Goal: Task Accomplishment & Management: Complete application form

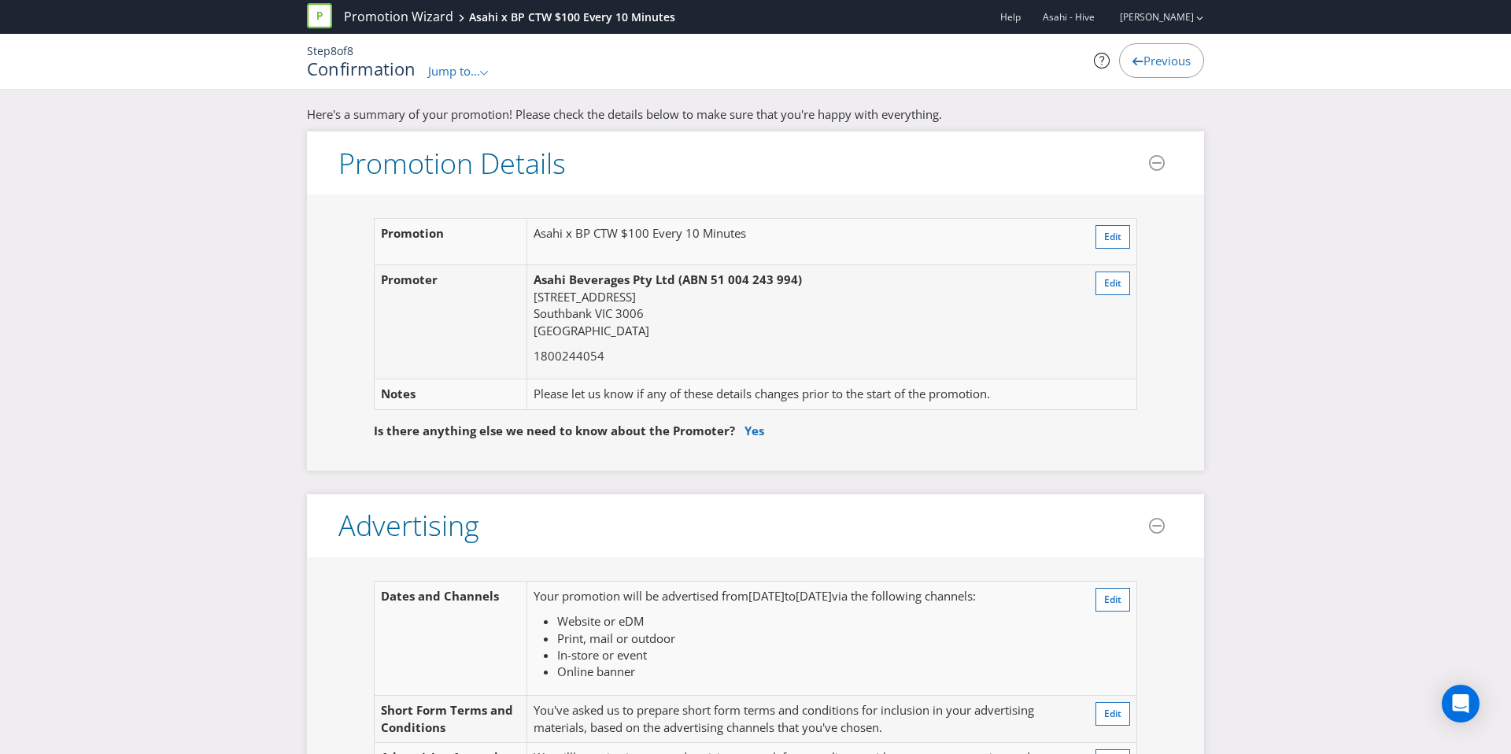
click at [423, 13] on link "Promotion Wizard" at bounding box center [398, 17] width 109 height 18
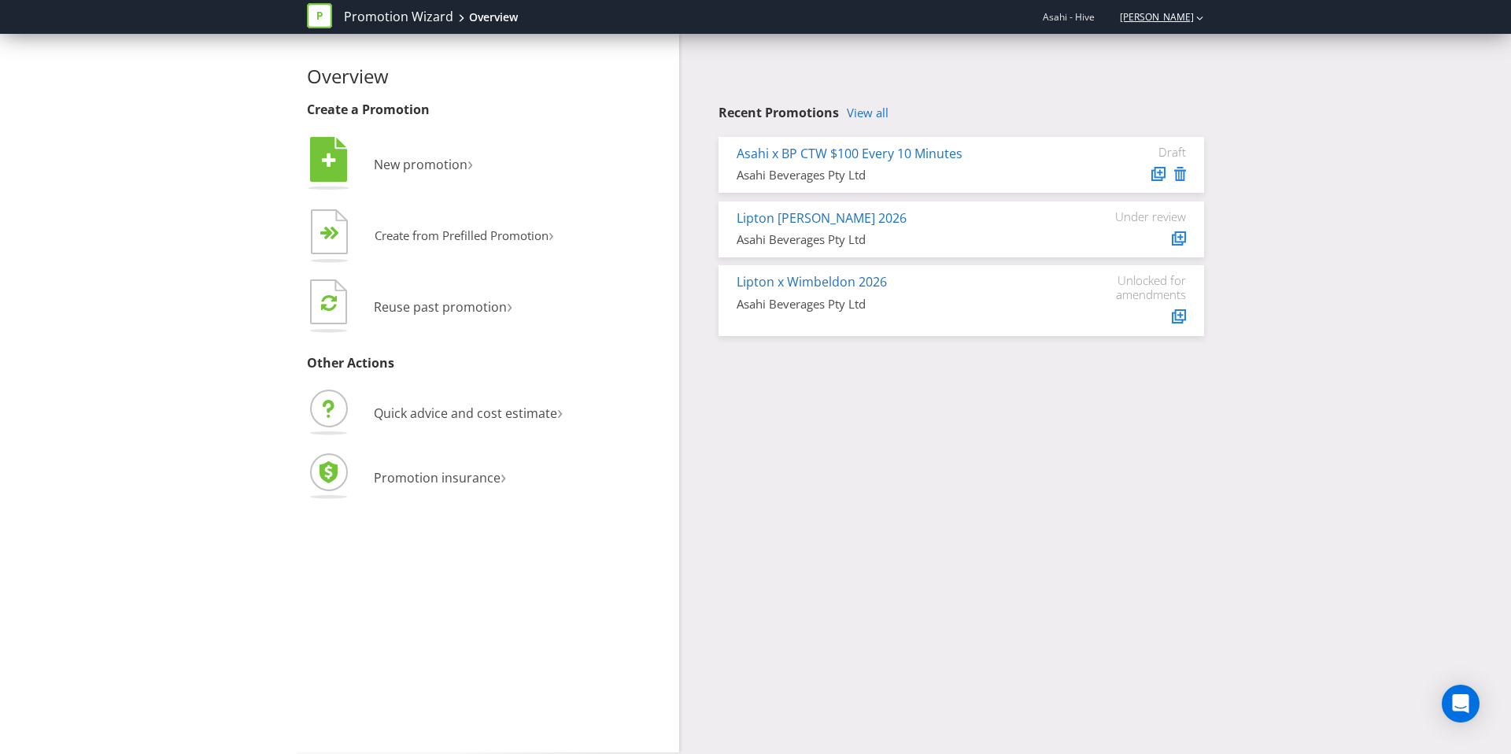
click at [1158, 21] on link "[PERSON_NAME]" at bounding box center [1149, 16] width 90 height 13
click at [1183, 44] on strong "Logout" at bounding box center [1192, 49] width 40 height 16
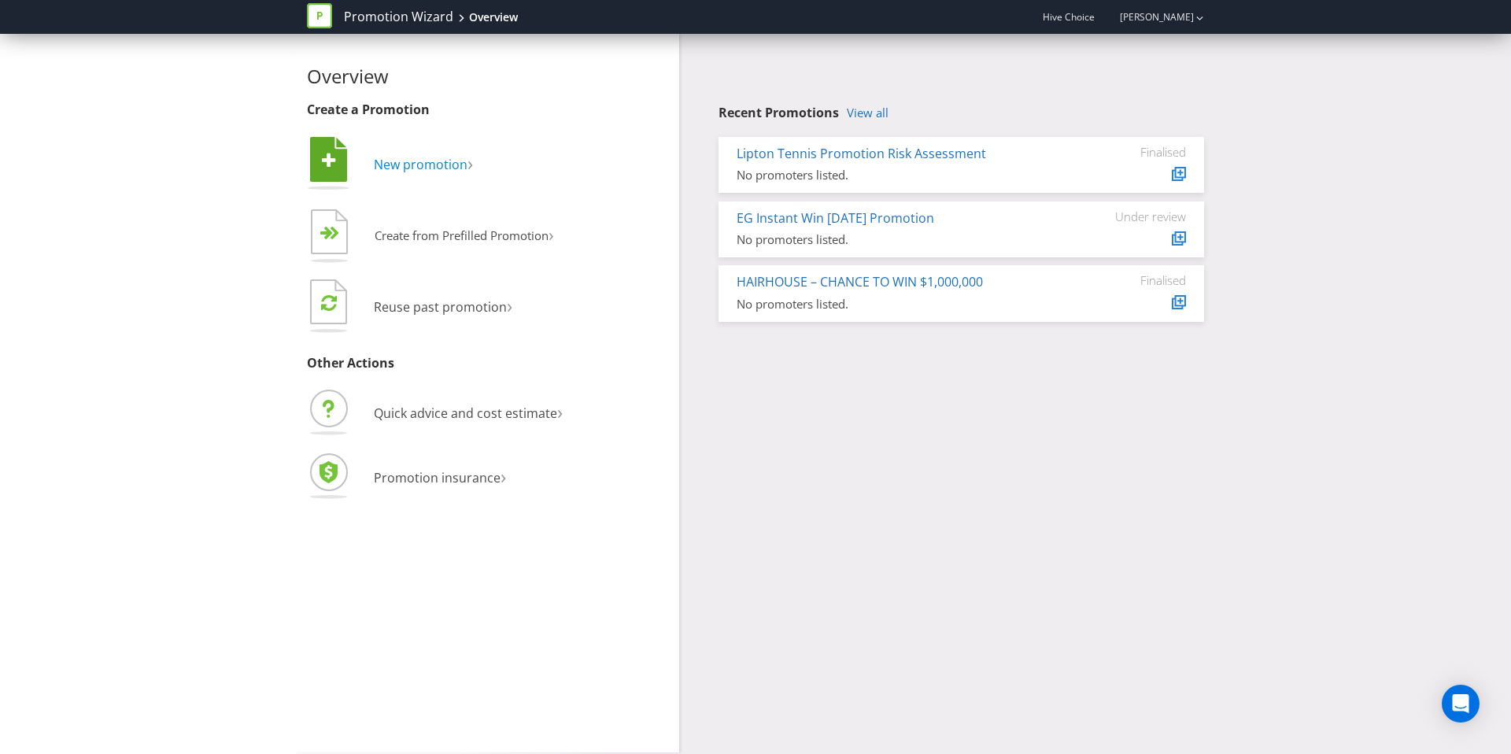
click at [388, 169] on span "New promotion" at bounding box center [421, 164] width 94 height 17
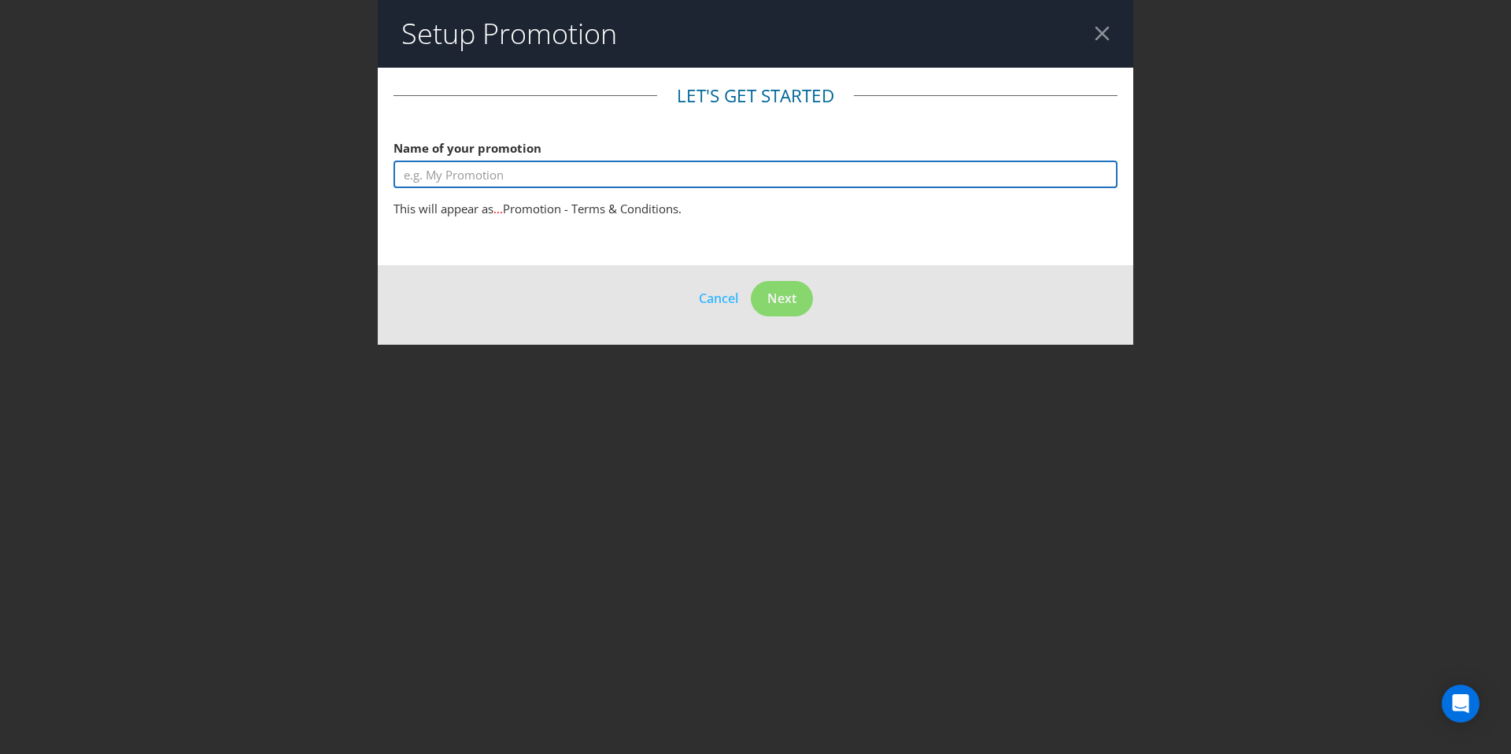
click at [507, 176] on input "text" at bounding box center [755, 175] width 724 height 28
type input "M&Ms x AO Instant Win Promotion"
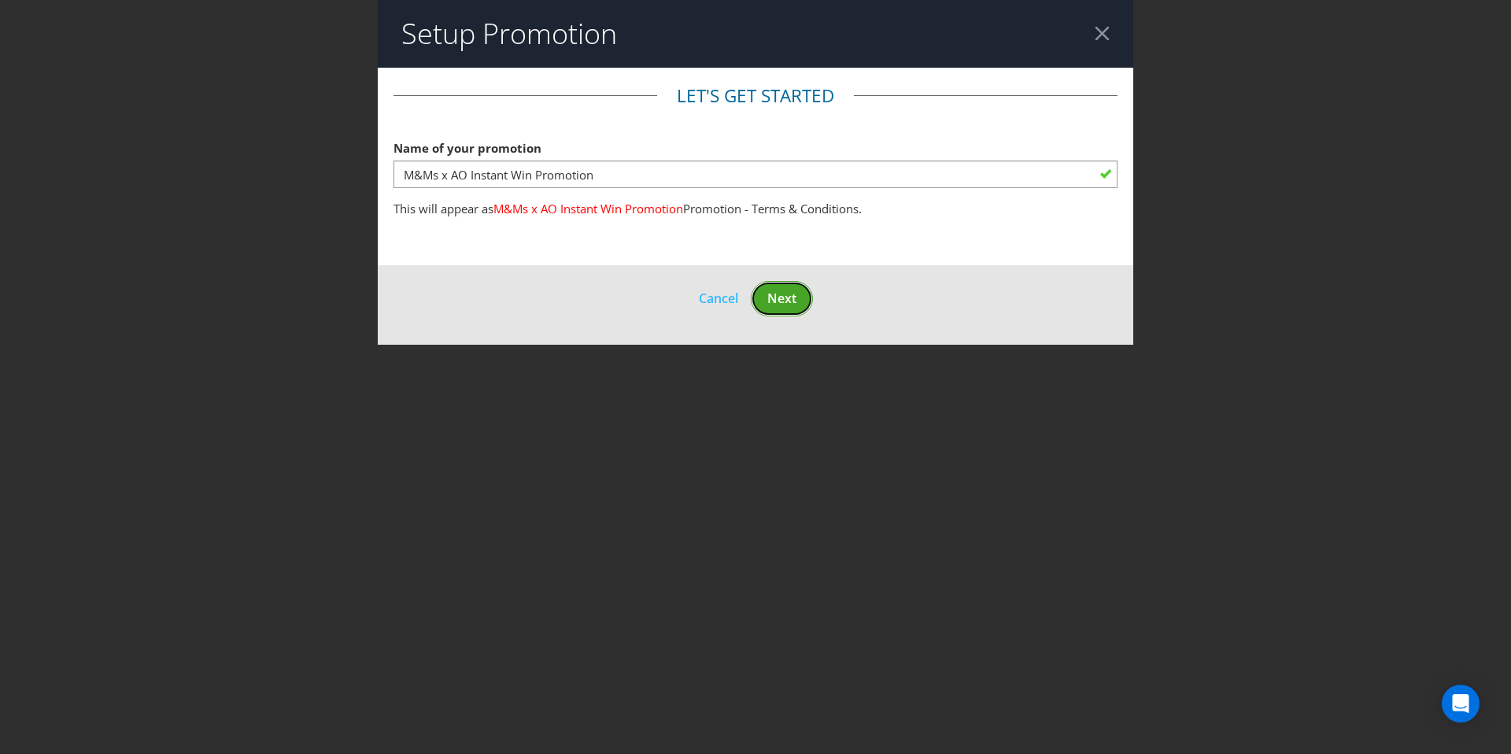
click at [785, 297] on span "Next" at bounding box center [781, 298] width 29 height 17
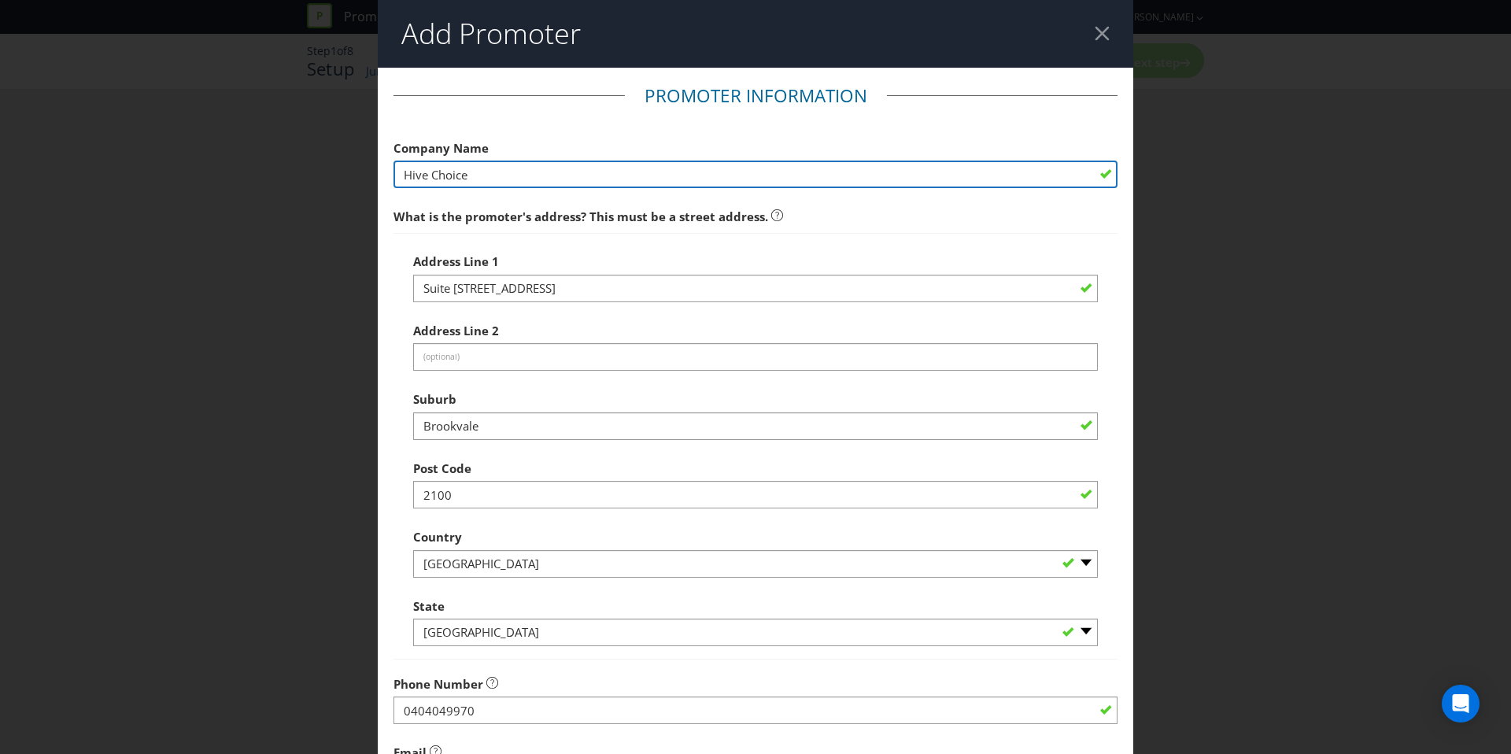
click at [556, 175] on input "Hive Choice" at bounding box center [755, 175] width 724 height 28
drag, startPoint x: 568, startPoint y: 181, endPoint x: 305, endPoint y: 181, distance: 262.8
click at [305, 181] on div "Add Promoter Promoter Information Company Name Hive Choice What is the promoter…" at bounding box center [755, 377] width 1511 height 754
paste input "Mars Australia Pty Ltd t/as Mars Wrigley Confectionery"
type input "Mars Australia Pty Ltd t/as Mars Wrigley Confectionery"
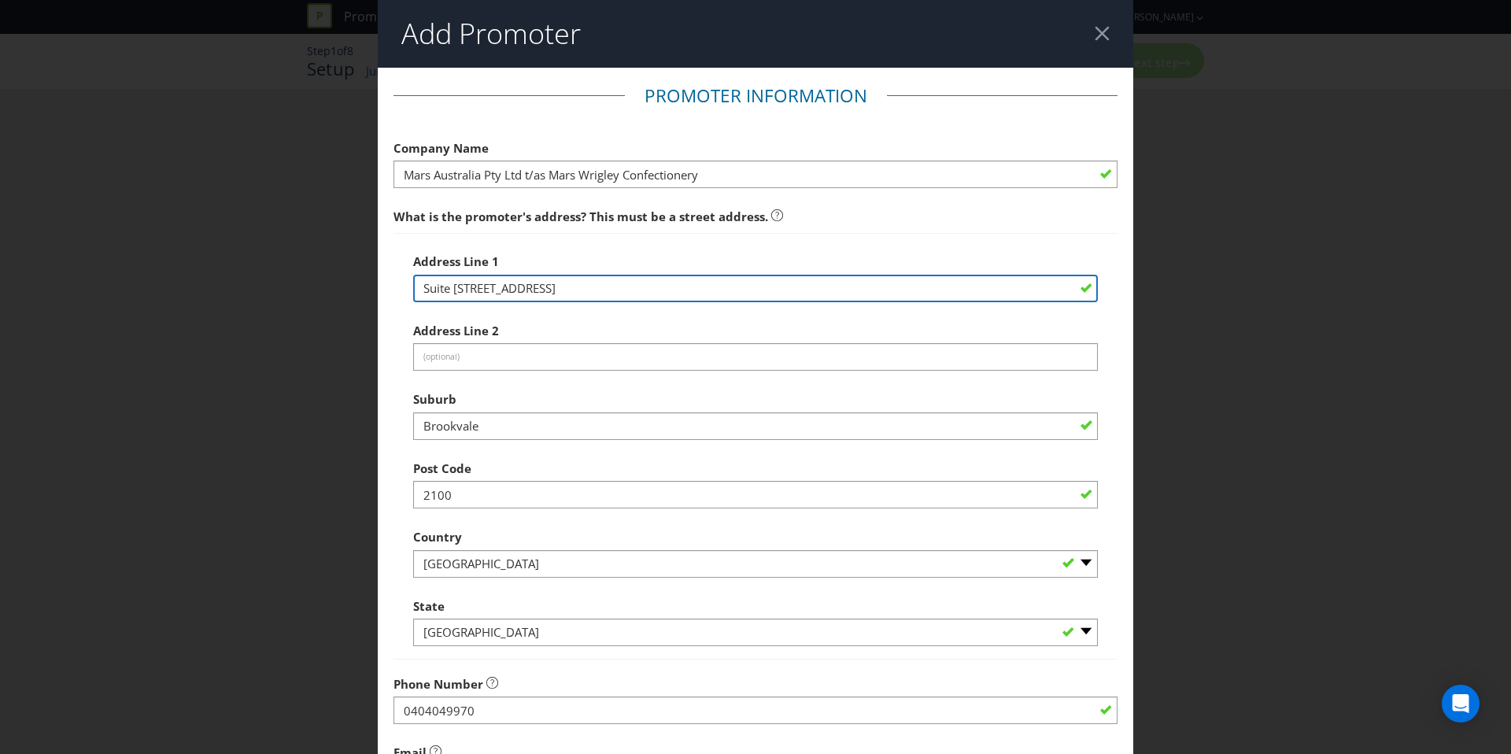
drag, startPoint x: 642, startPoint y: 289, endPoint x: 220, endPoint y: 302, distance: 422.0
click at [220, 302] on div "Add Promoter Promoter Information Company Name Mars Australia Pty Ltd t/as Mars…" at bounding box center [755, 377] width 1511 height 754
drag, startPoint x: 660, startPoint y: 287, endPoint x: 186, endPoint y: 286, distance: 473.7
click at [186, 286] on div "Add Promoter Promoter Information Company Name Mars Australia Pty Ltd t/as Mars…" at bounding box center [755, 377] width 1511 height 754
paste input "ower [STREET_ADDRESS][PERSON_NAME][PERSON_NAME]"
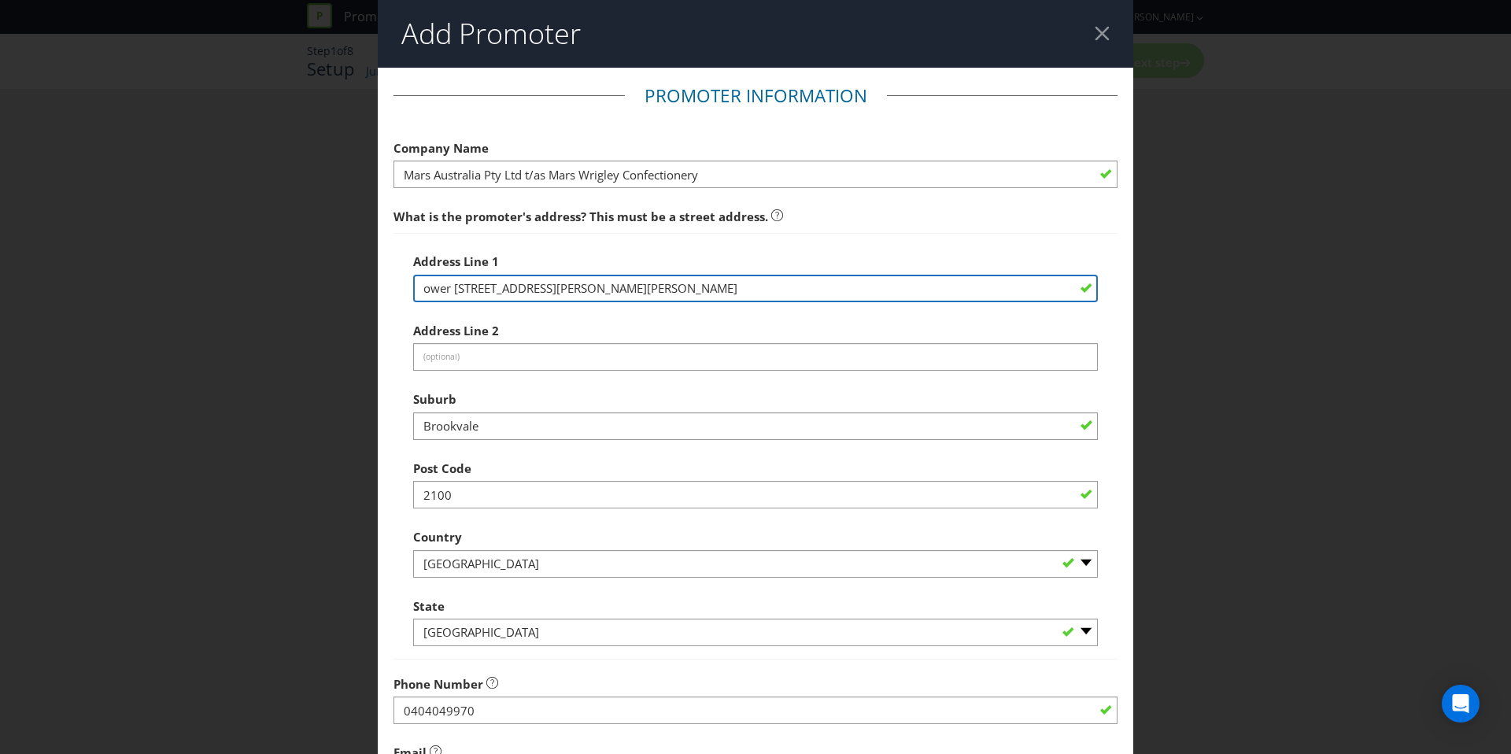
drag, startPoint x: 709, startPoint y: 286, endPoint x: 652, endPoint y: 291, distance: 57.6
click at [652, 291] on input "ower [STREET_ADDRESS][PERSON_NAME][PERSON_NAME]" at bounding box center [755, 289] width 685 height 28
type input "ower [STREET_ADDRESS][PERSON_NAME][PERSON_NAME],"
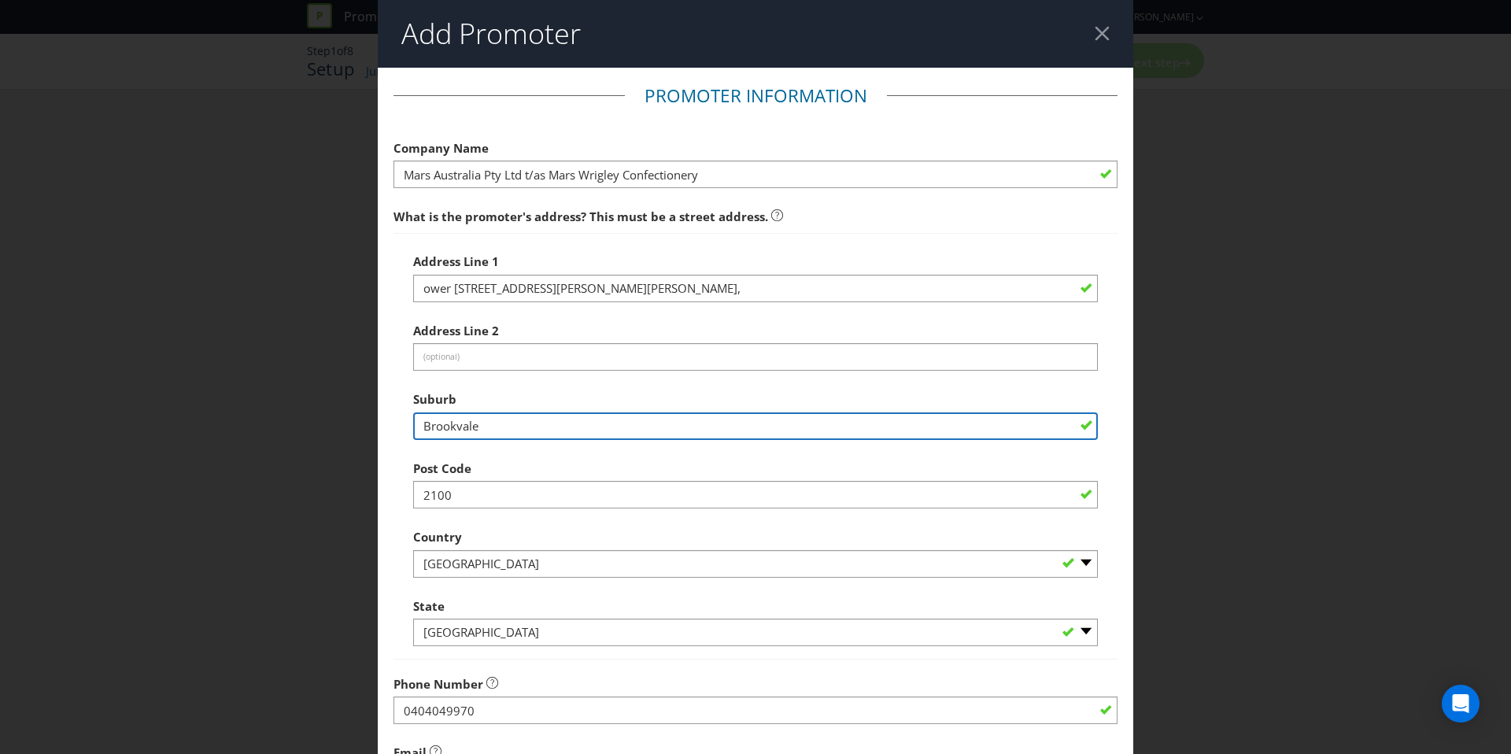
drag, startPoint x: 496, startPoint y: 431, endPoint x: 367, endPoint y: 430, distance: 128.3
click at [365, 433] on div "Add Promoter Promoter Information Company Name Mars Australia Pty Ltd t/as Mars…" at bounding box center [755, 377] width 1511 height 754
drag, startPoint x: 522, startPoint y: 426, endPoint x: 323, endPoint y: 420, distance: 199.2
click at [323, 420] on div "Add Promoter Promoter Information Company Name Mars Australia Pty Ltd t/as Mars…" at bounding box center [755, 377] width 1511 height 754
paste input "Docklands"
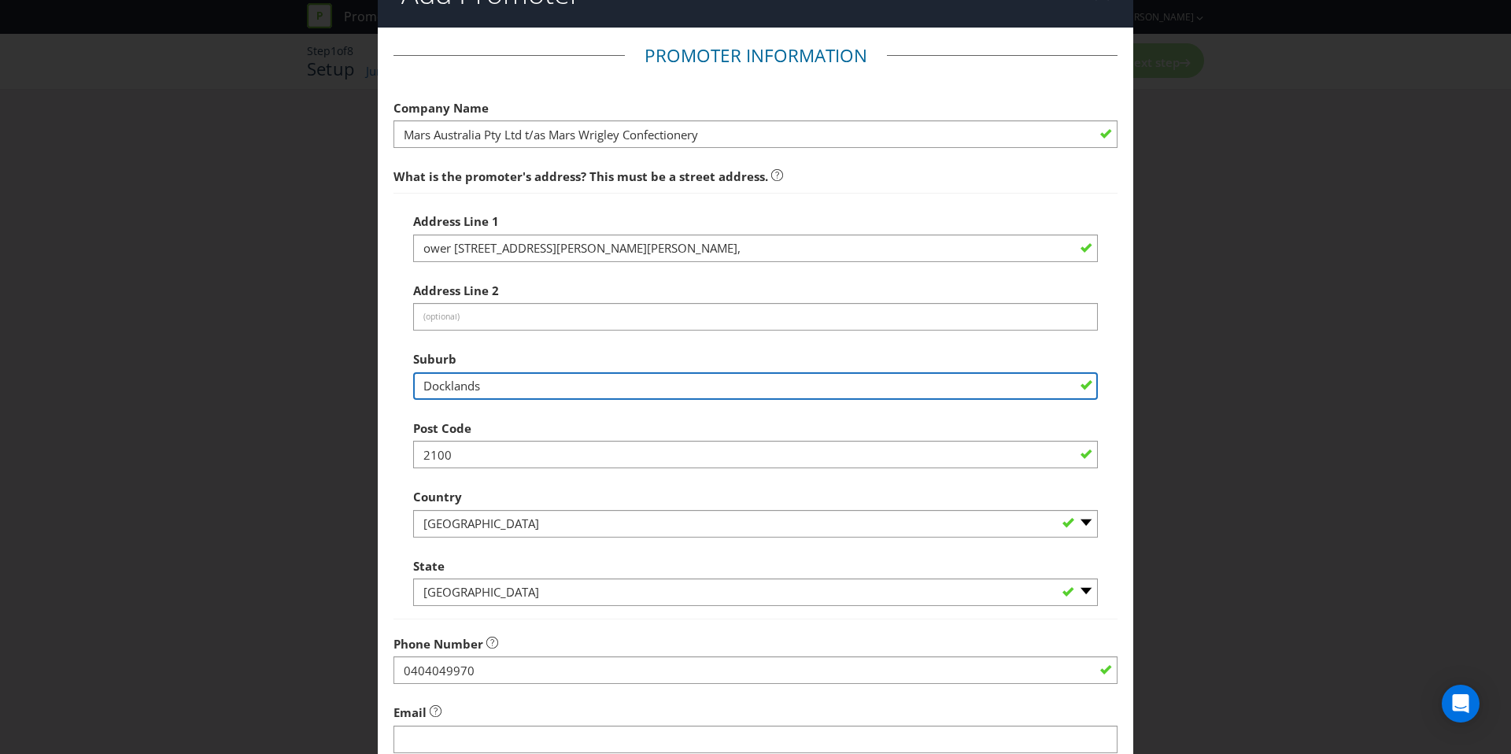
scroll to position [98, 0]
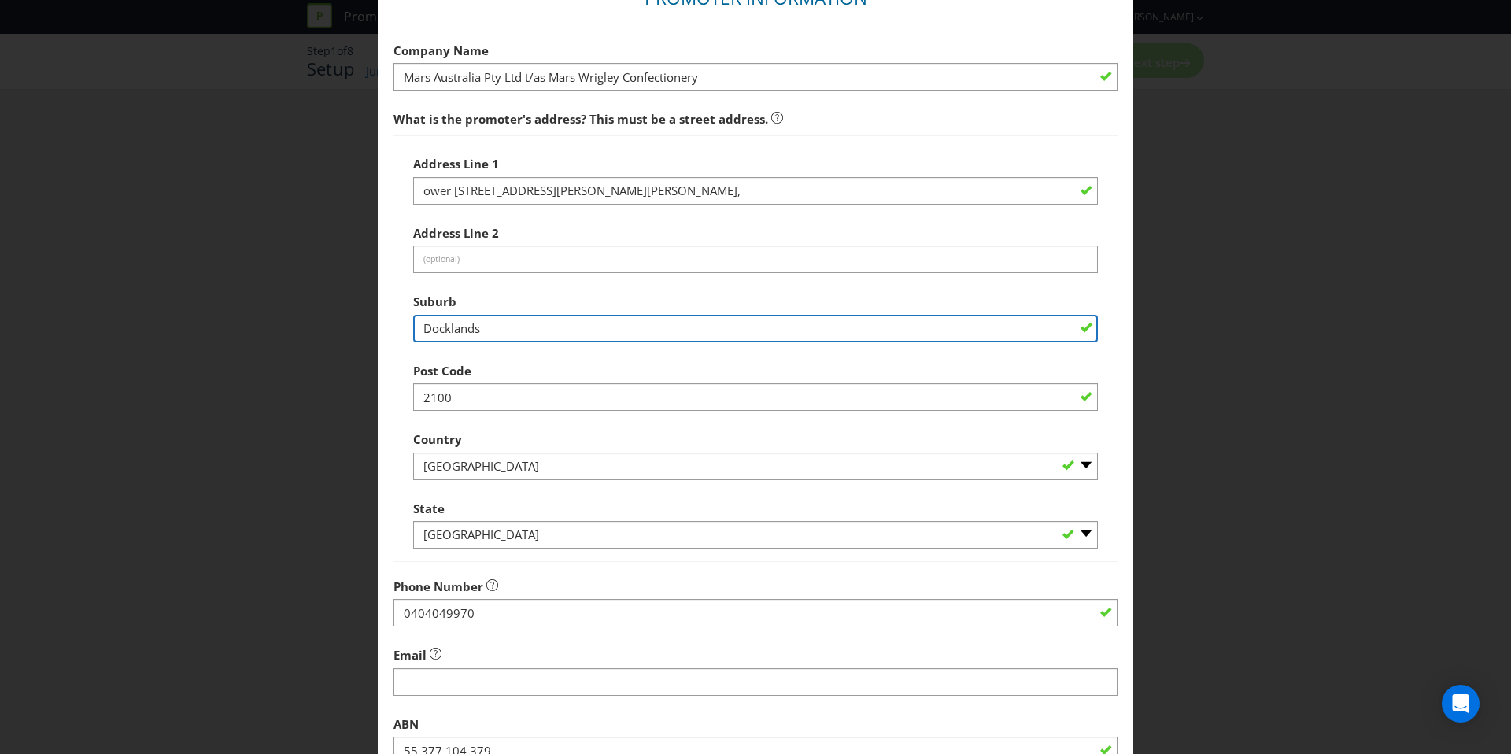
click at [427, 327] on input "Docklands" at bounding box center [755, 329] width 685 height 28
type input "Docklands"
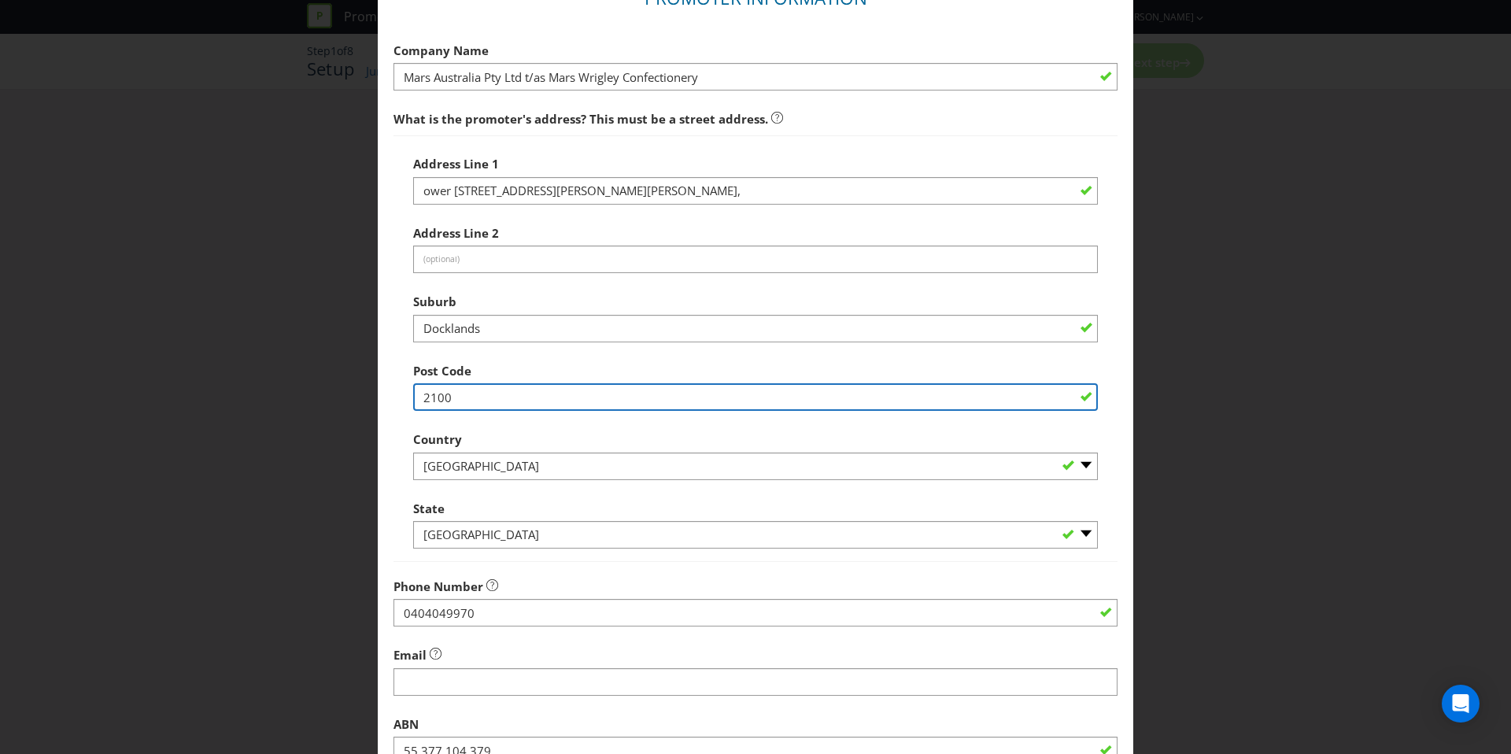
click at [502, 390] on input "2100" at bounding box center [755, 397] width 685 height 28
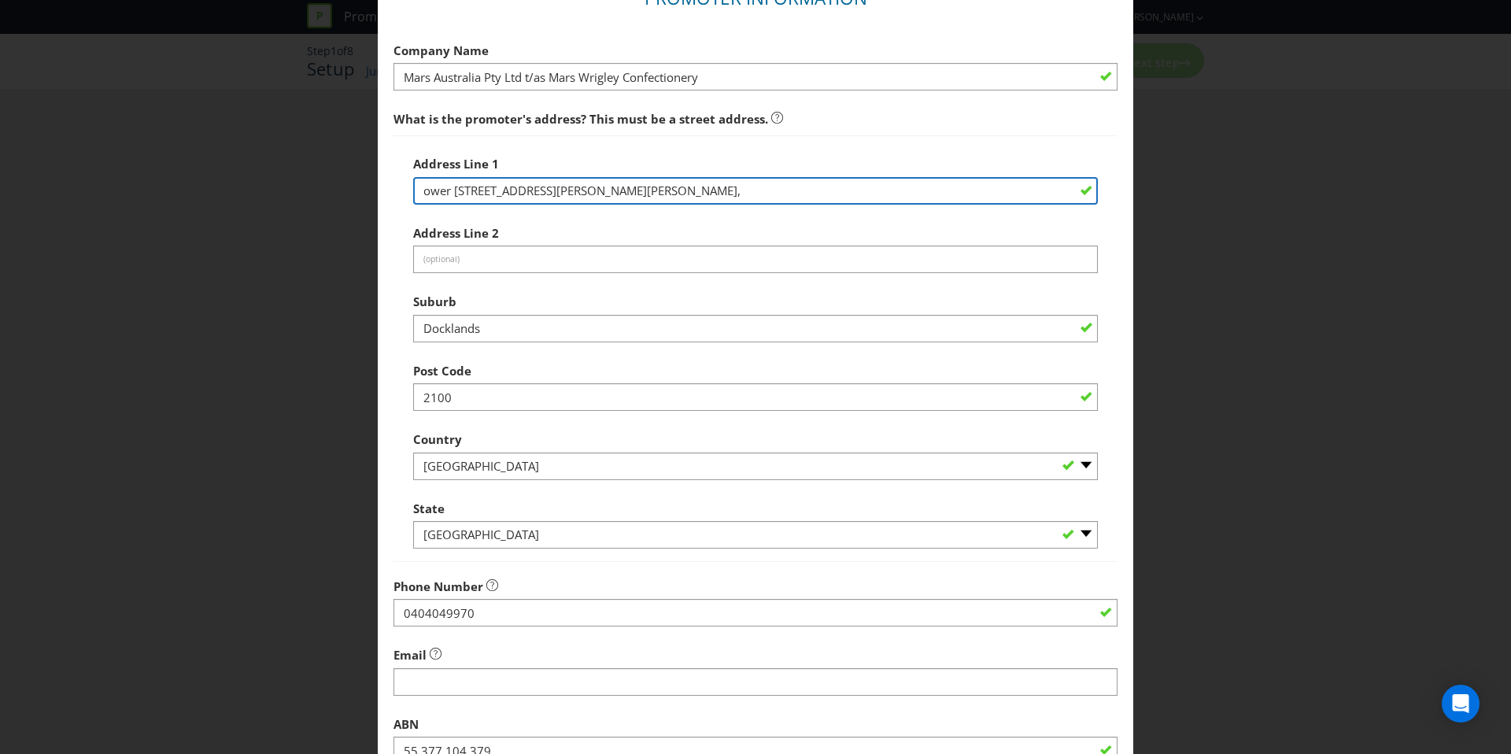
click at [425, 188] on input "ower [STREET_ADDRESS][PERSON_NAME][PERSON_NAME]," at bounding box center [755, 191] width 685 height 28
type input "[GEOGRAPHIC_DATA][STREET_ADDRESS][PERSON_NAME], [STREET_ADDRESS][PERSON_NAME],"
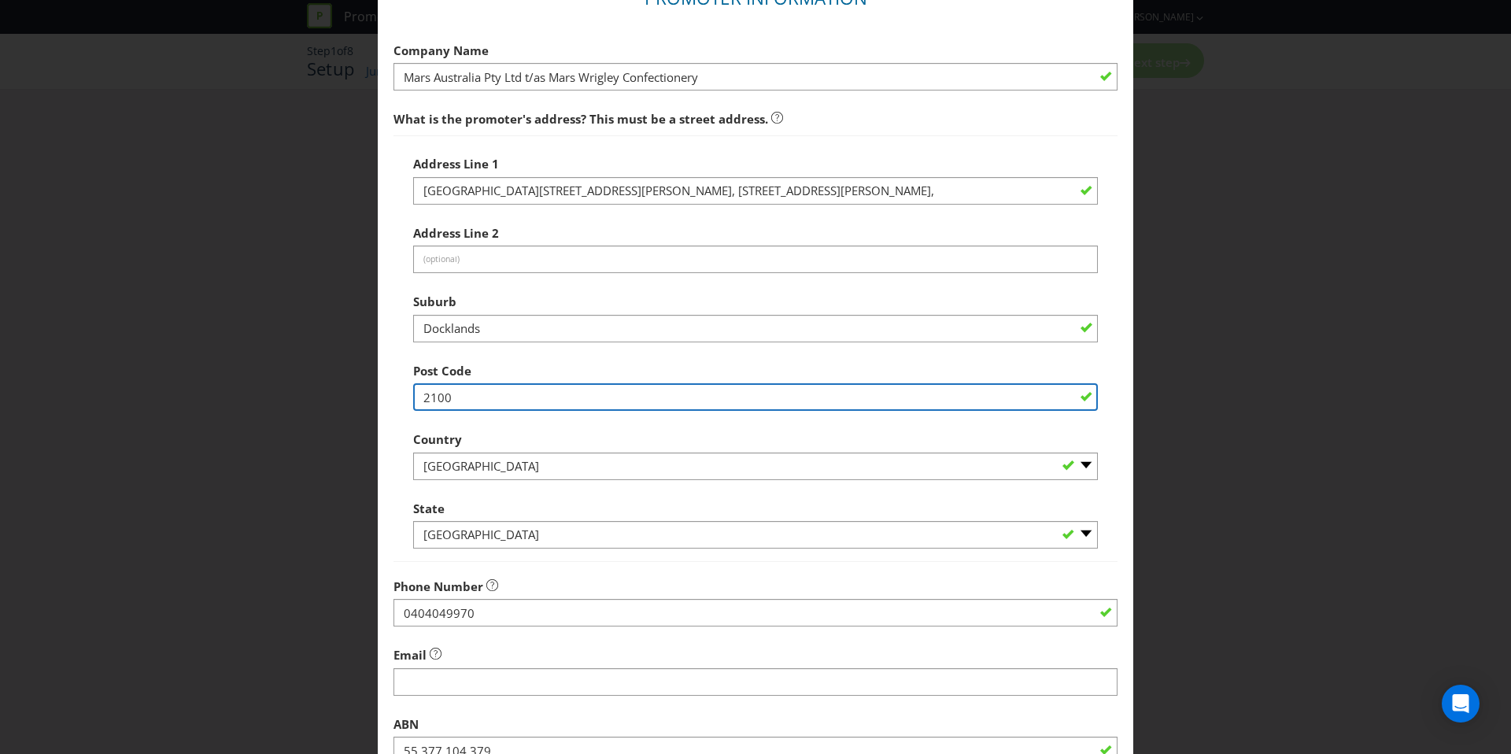
drag, startPoint x: 493, startPoint y: 402, endPoint x: 368, endPoint y: 402, distance: 124.3
click at [370, 401] on div "Add Promoter Promoter Information Company Name Mars Australia Pty Ltd t/as Mars…" at bounding box center [755, 377] width 1511 height 754
type input "3008"
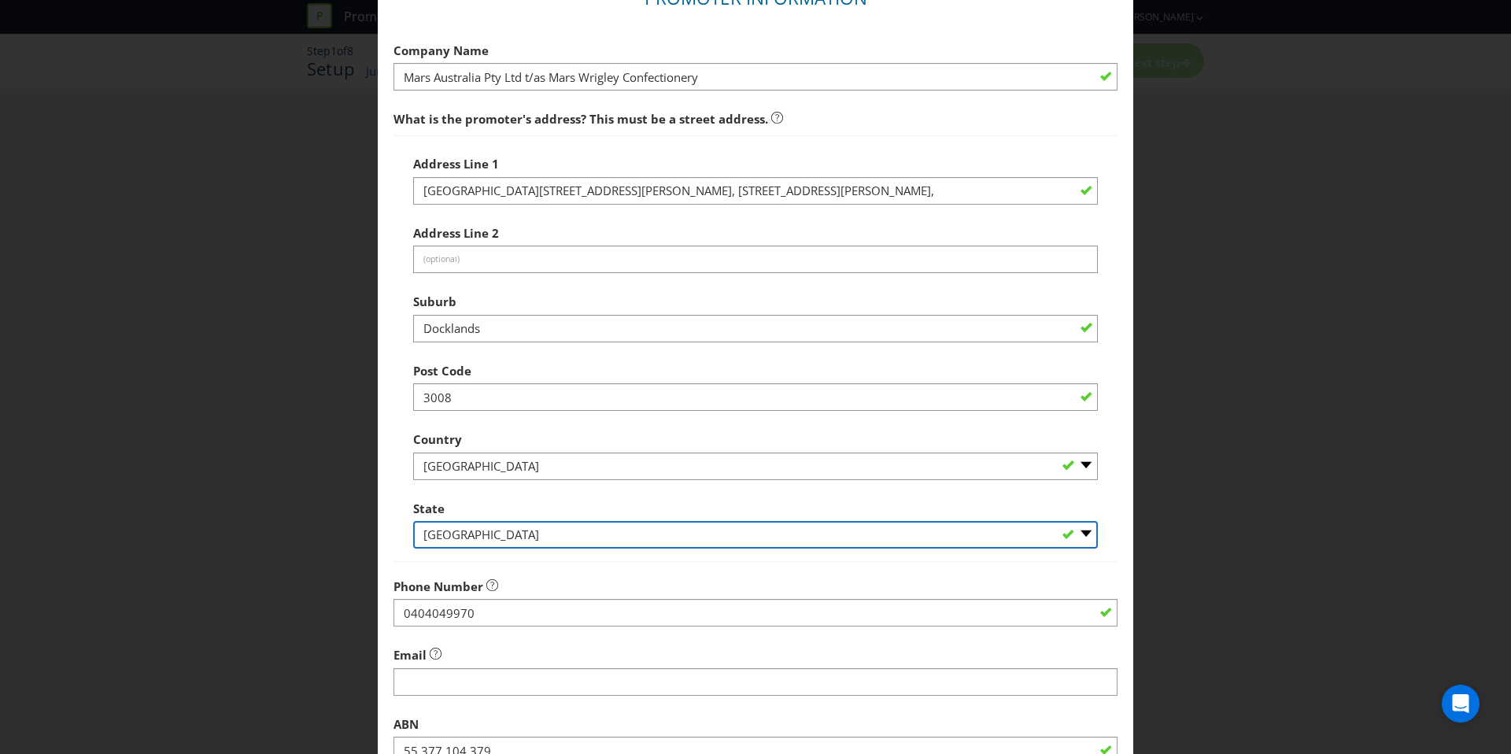
click at [534, 526] on select "-- Please Select -- [GEOGRAPHIC_DATA] [GEOGRAPHIC_DATA] [GEOGRAPHIC_DATA] [GEOG…" at bounding box center [755, 535] width 685 height 28
select select "VIC"
click at [413, 521] on select "-- Please Select -- [GEOGRAPHIC_DATA] [GEOGRAPHIC_DATA] [GEOGRAPHIC_DATA] [GEOG…" at bounding box center [755, 535] width 685 height 28
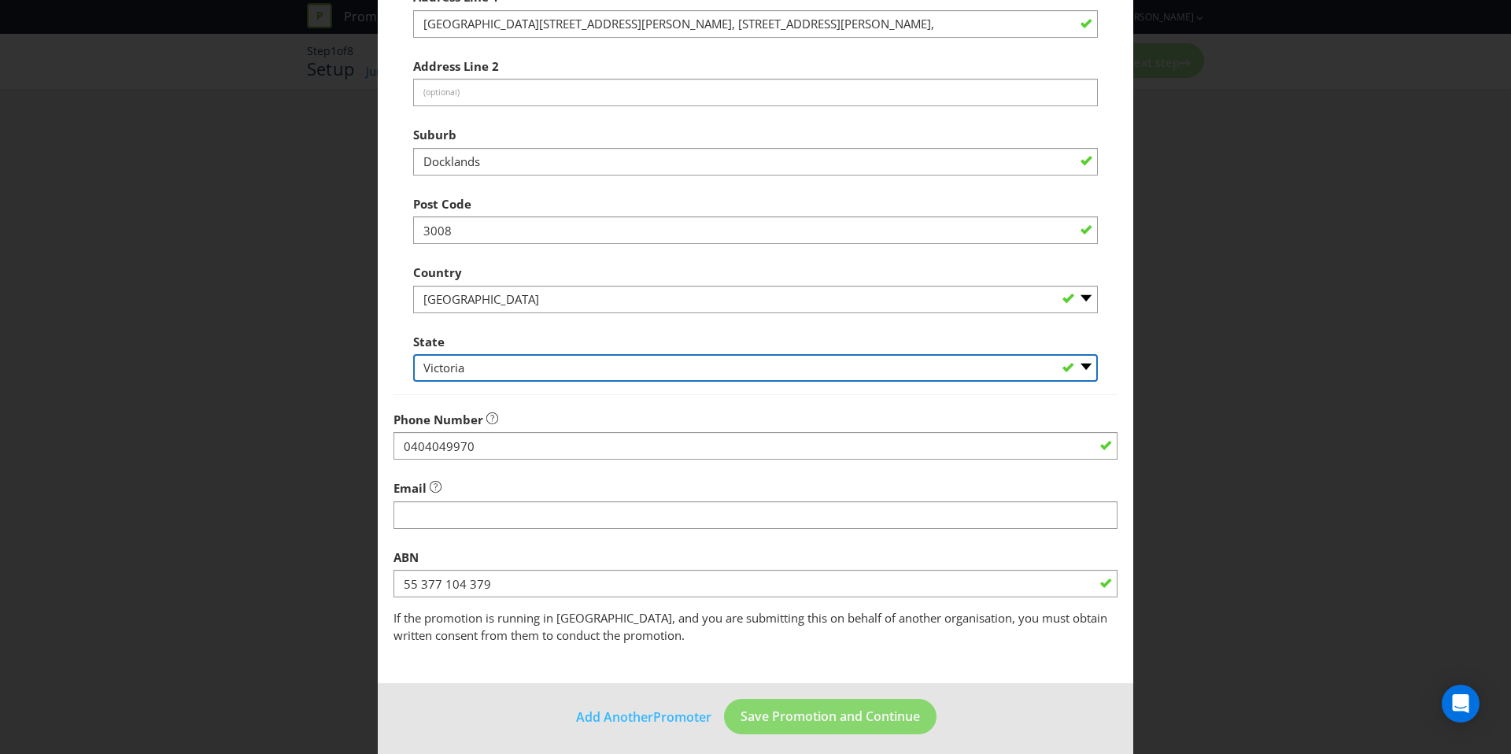
scroll to position [273, 0]
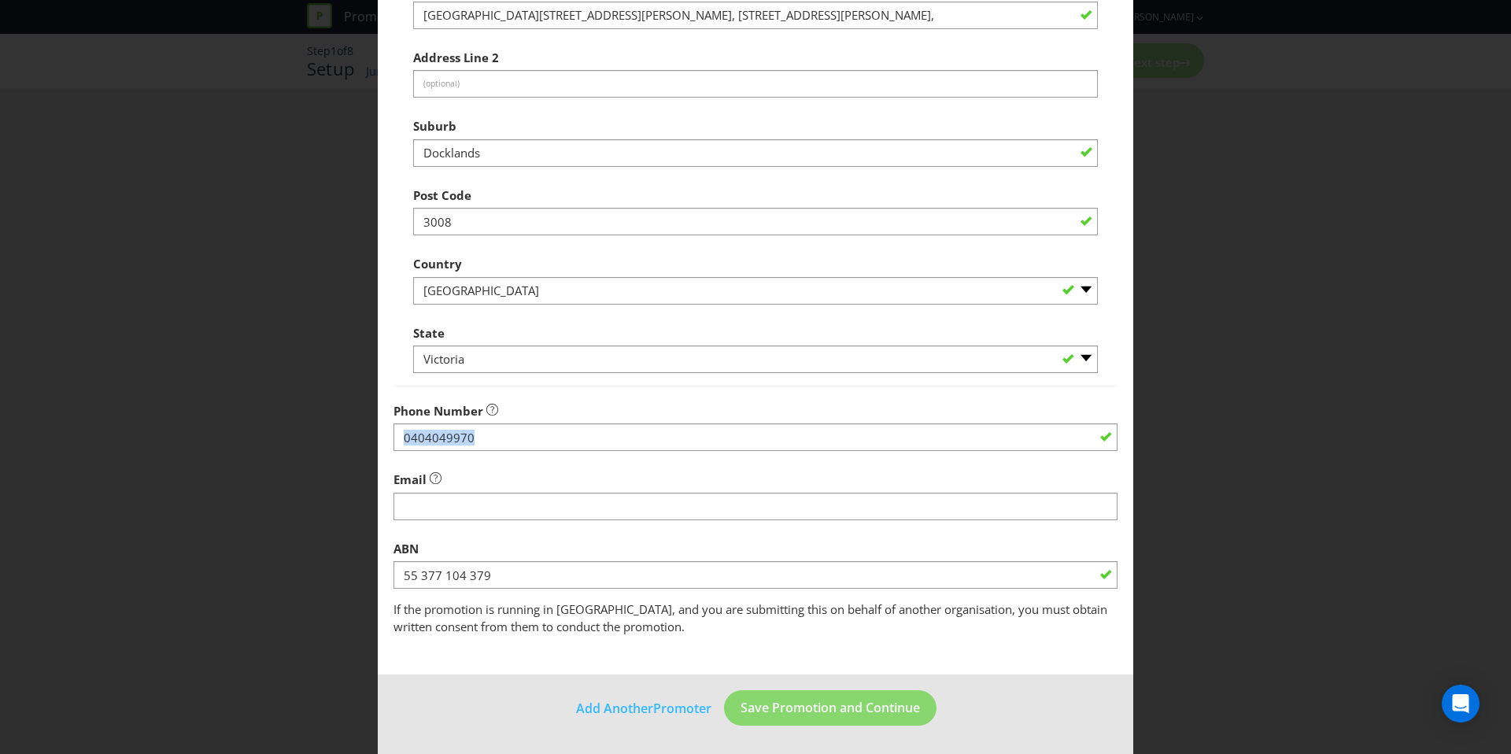
drag, startPoint x: 508, startPoint y: 447, endPoint x: 491, endPoint y: 444, distance: 16.8
click at [491, 444] on div "Phone Number [PHONE_NUMBER]" at bounding box center [755, 423] width 724 height 57
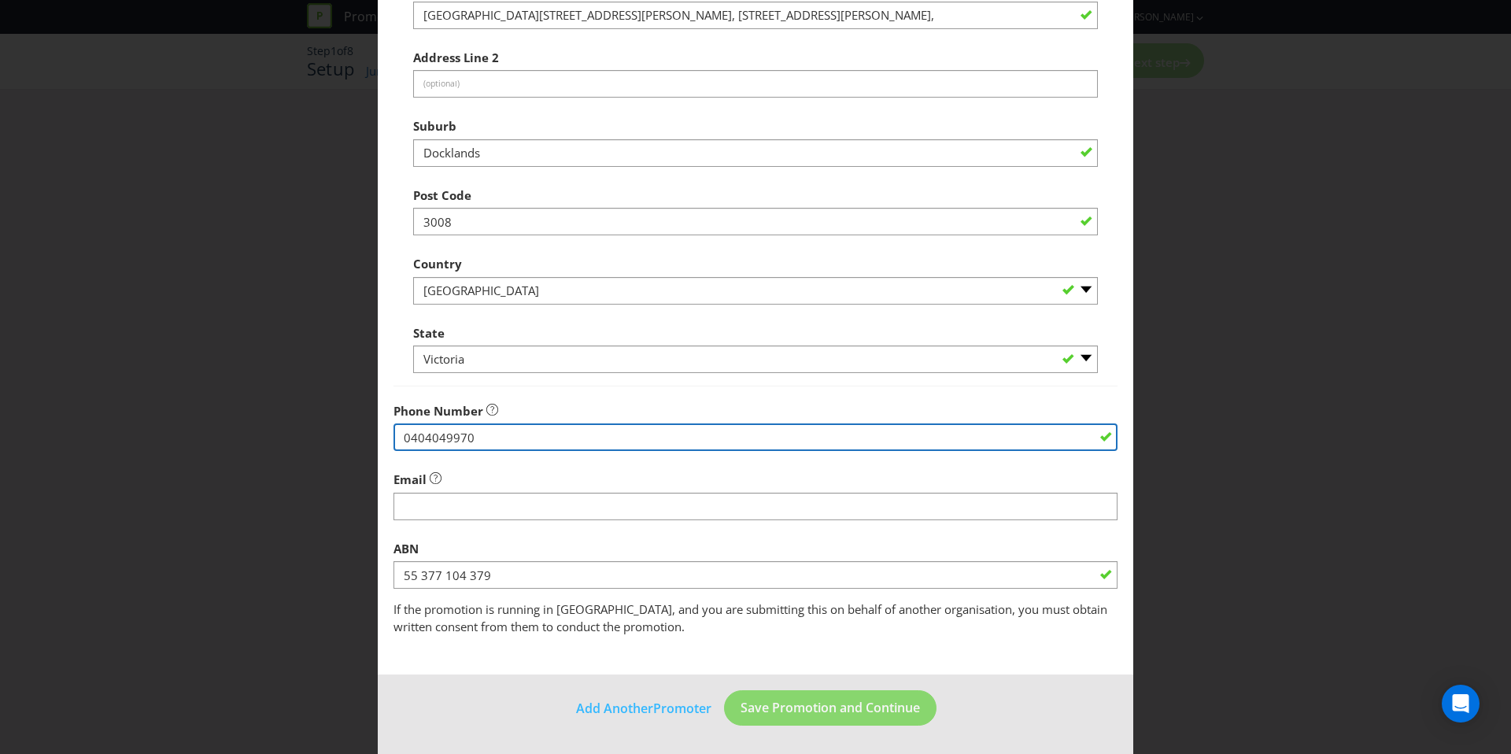
drag, startPoint x: 491, startPoint y: 444, endPoint x: 193, endPoint y: 448, distance: 298.3
click at [193, 448] on div "Add Promoter Promoter Information Company Name Mars Australia Pty Ltd t/as Mars…" at bounding box center [755, 377] width 1511 height 754
paste input "02 9847 9111"
drag, startPoint x: 606, startPoint y: 435, endPoint x: 220, endPoint y: 435, distance: 386.4
click at [220, 435] on div "Add Promoter Promoter Information Company Name Mars Australia Pty Ltd t/as Mars…" at bounding box center [755, 377] width 1511 height 754
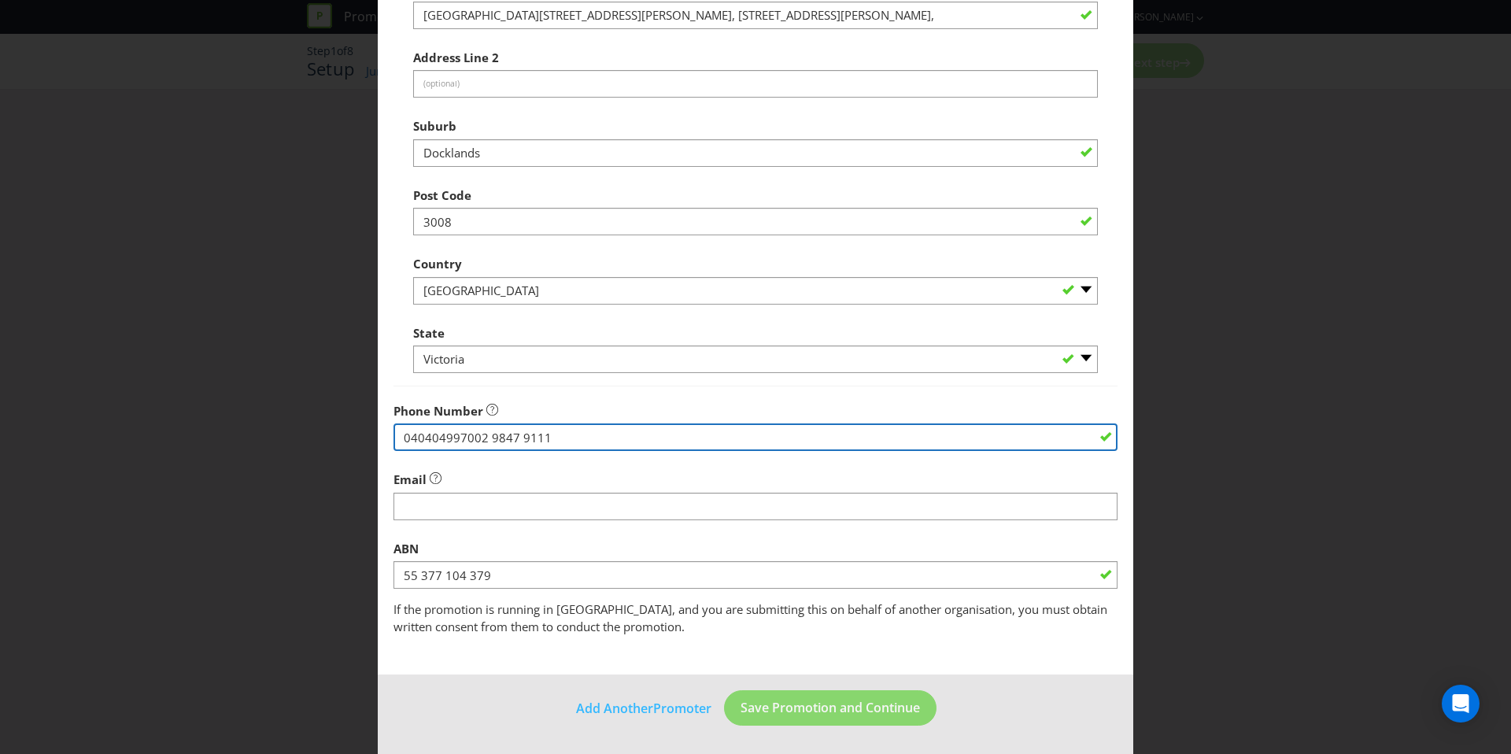
paste input "tel"
type input "02 9847 9111"
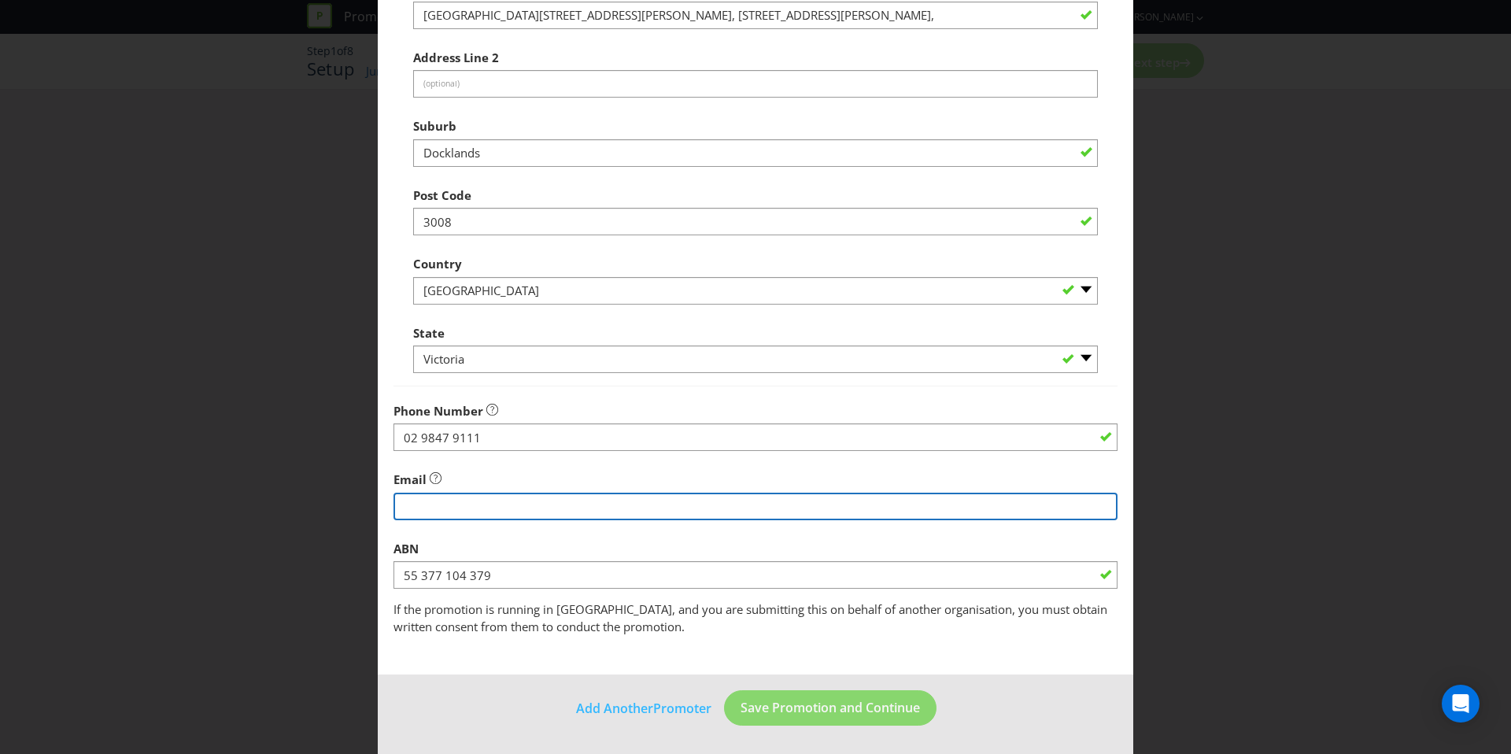
click at [440, 496] on input "string" at bounding box center [755, 507] width 724 height 28
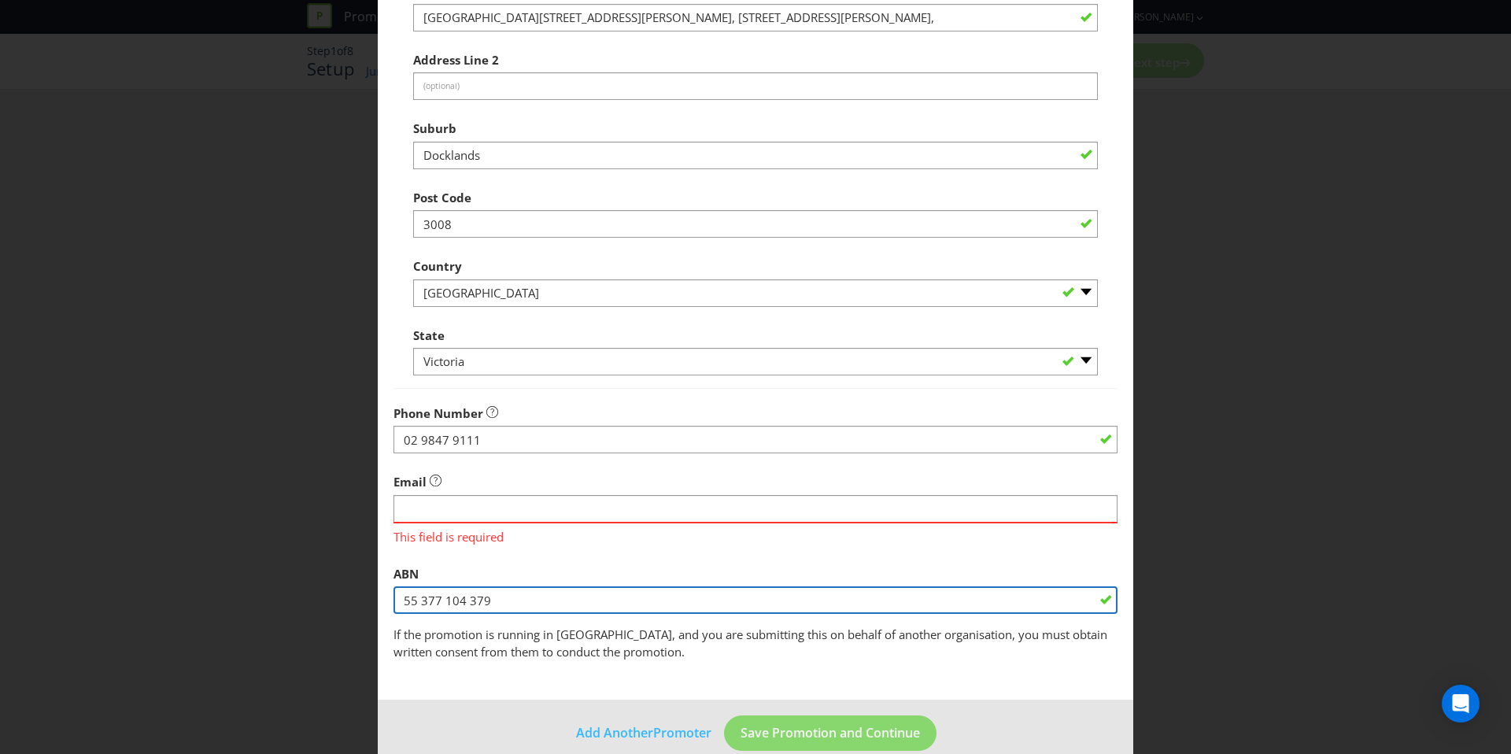
drag, startPoint x: 504, startPoint y: 606, endPoint x: 201, endPoint y: 602, distance: 303.0
click at [201, 602] on div "Add Promoter Promoter Information Company Name Mars Australia Pty Ltd t/as Mars…" at bounding box center [755, 377] width 1511 height 754
paste input "48 008 454 313"
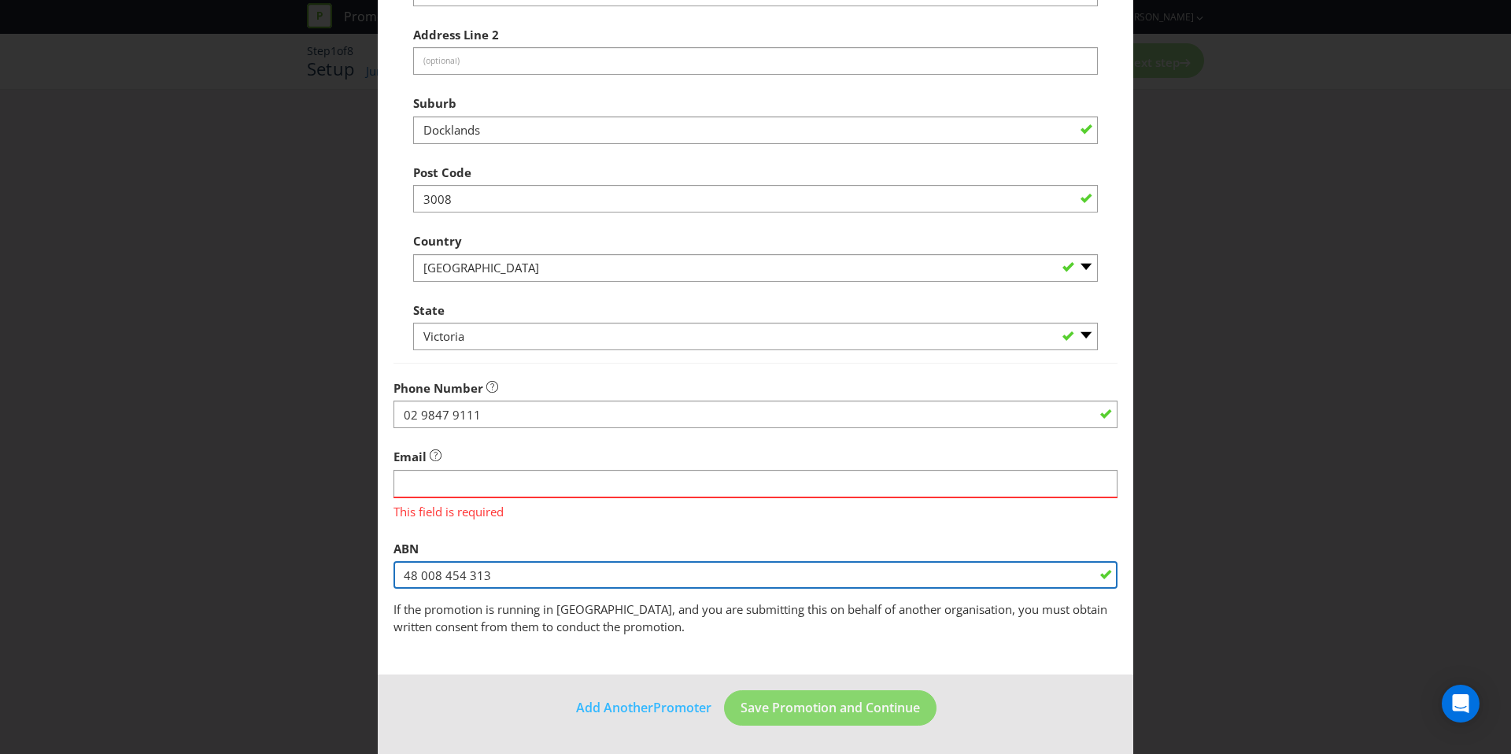
type input "48 008 454 313"
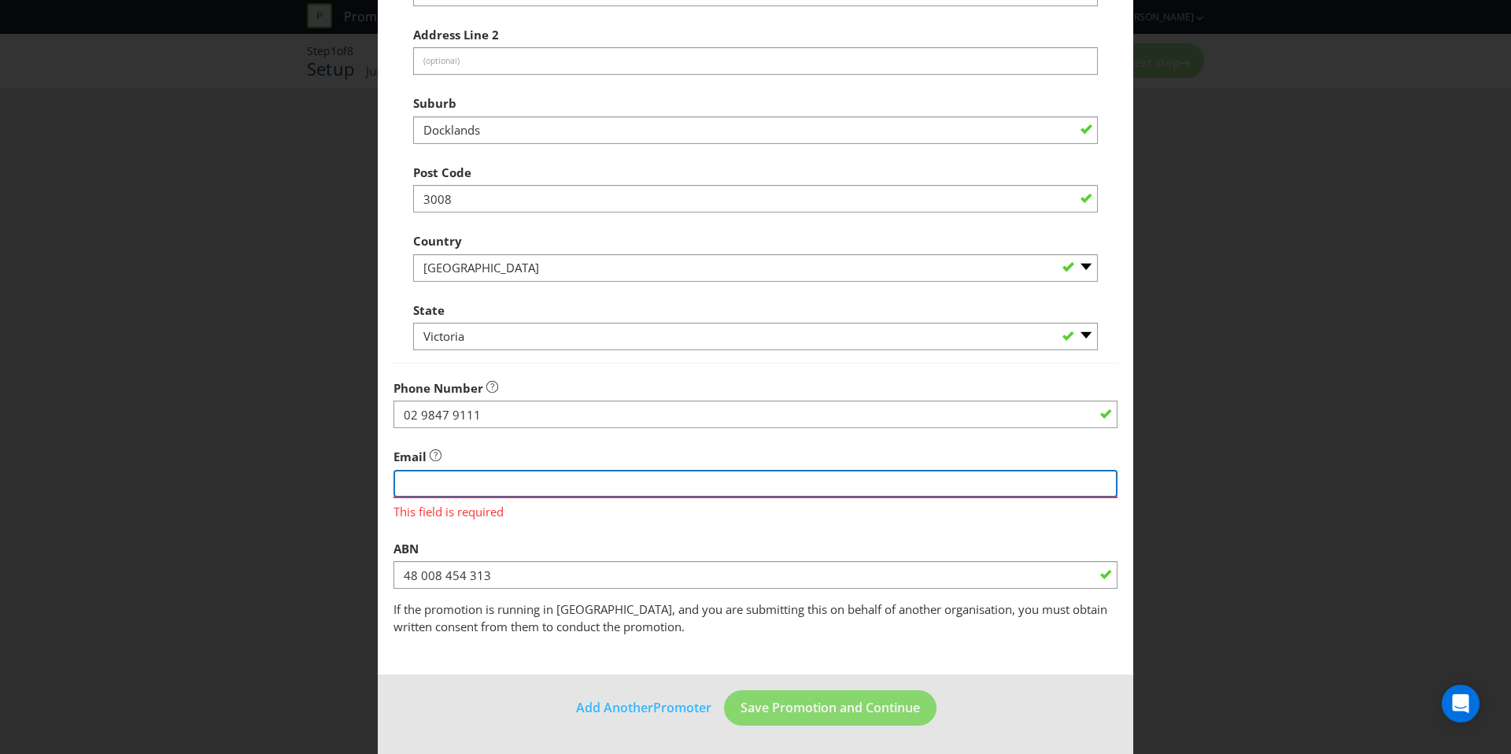
click at [502, 486] on input "string" at bounding box center [755, 484] width 724 height 28
type input "[EMAIL_ADDRESS][DOMAIN_NAME]"
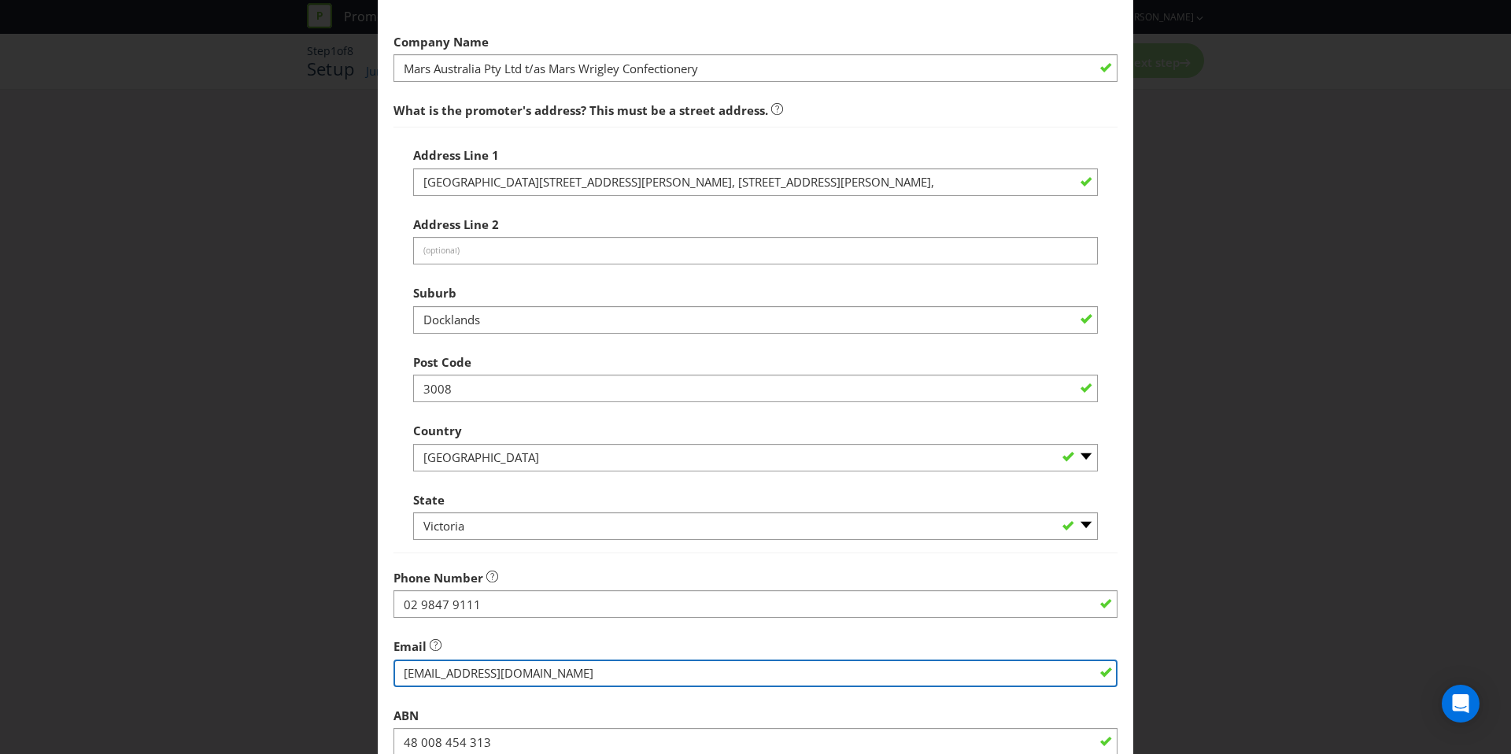
scroll to position [273, 0]
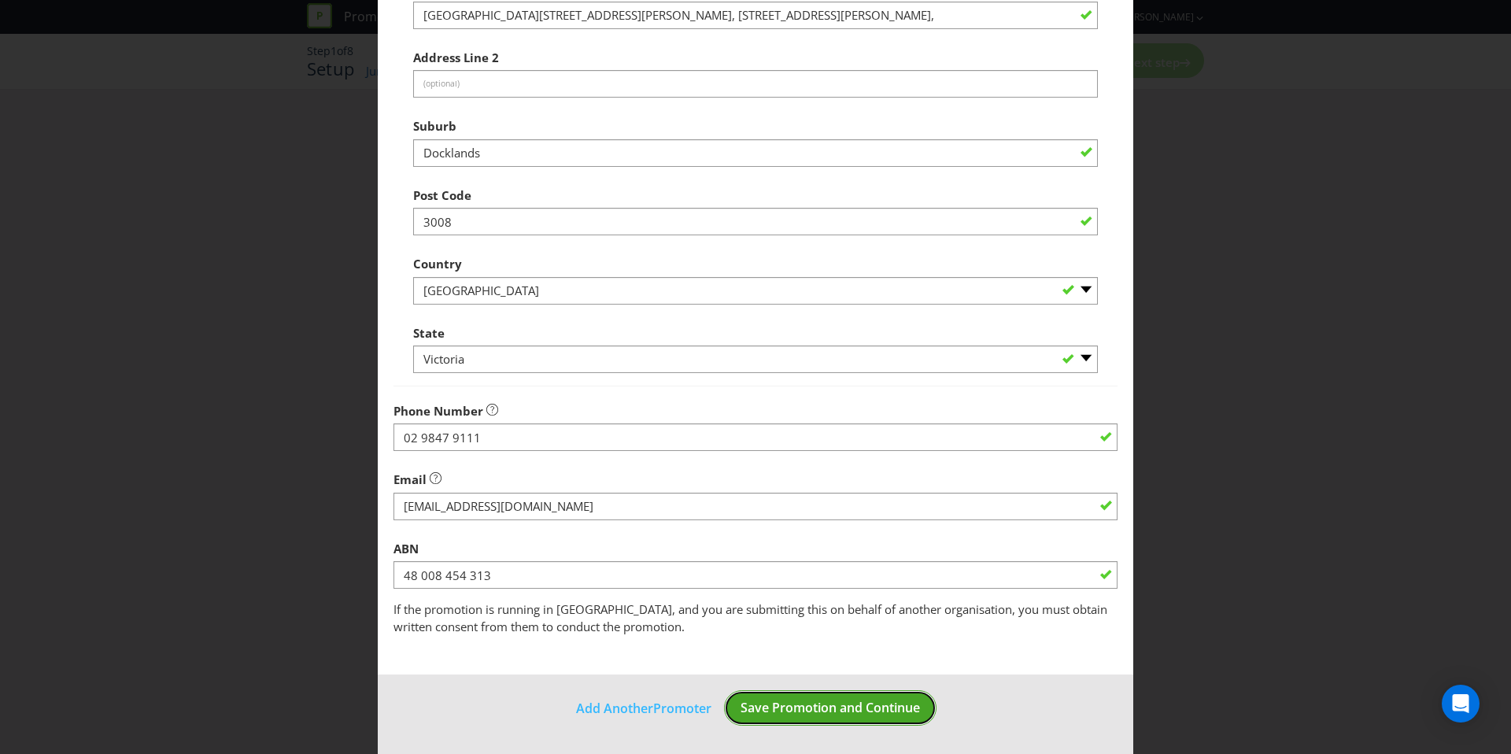
click at [823, 696] on button "Save Promotion and Continue" at bounding box center [830, 707] width 212 height 35
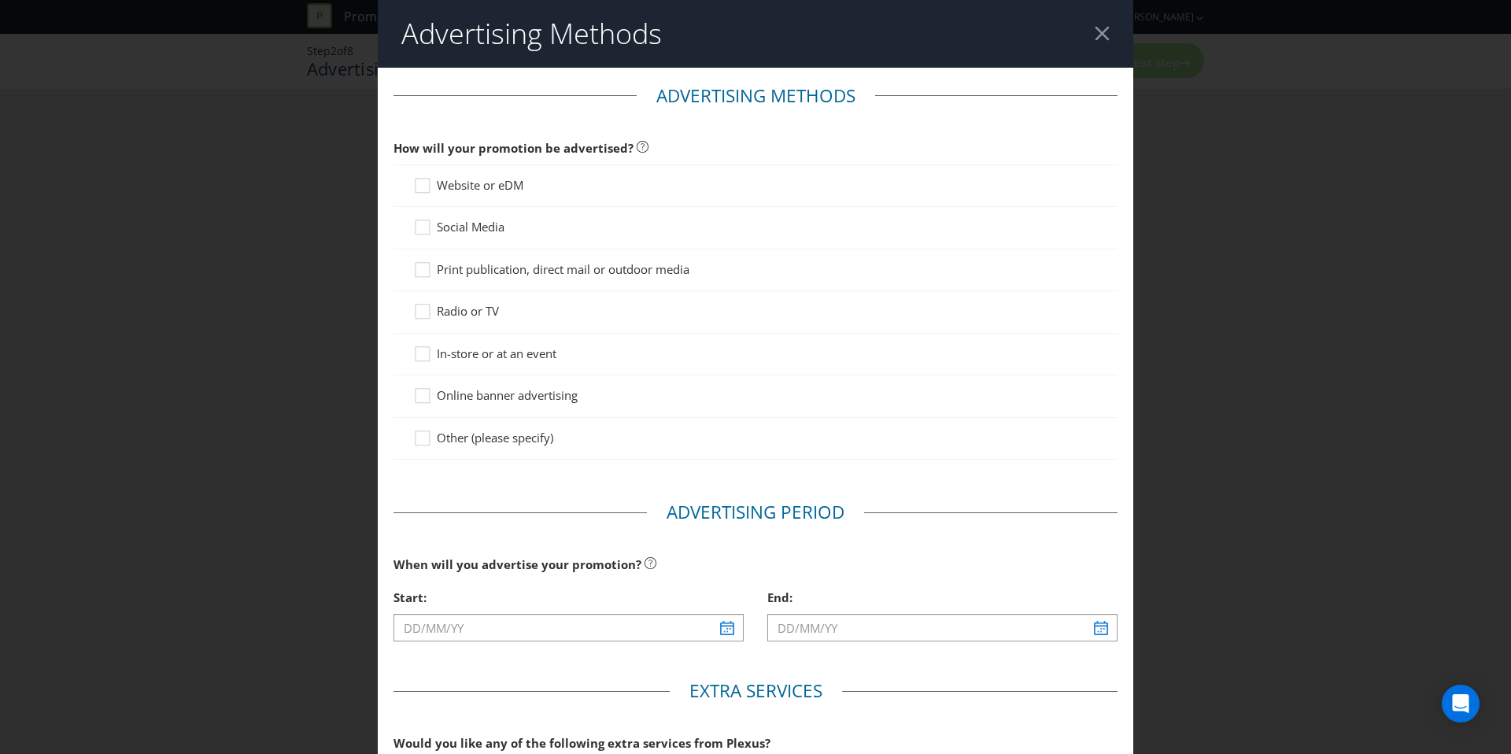
click at [493, 188] on span "Website or eDM" at bounding box center [480, 185] width 87 height 16
click at [0, 0] on input "Website or eDM" at bounding box center [0, 0] width 0 height 0
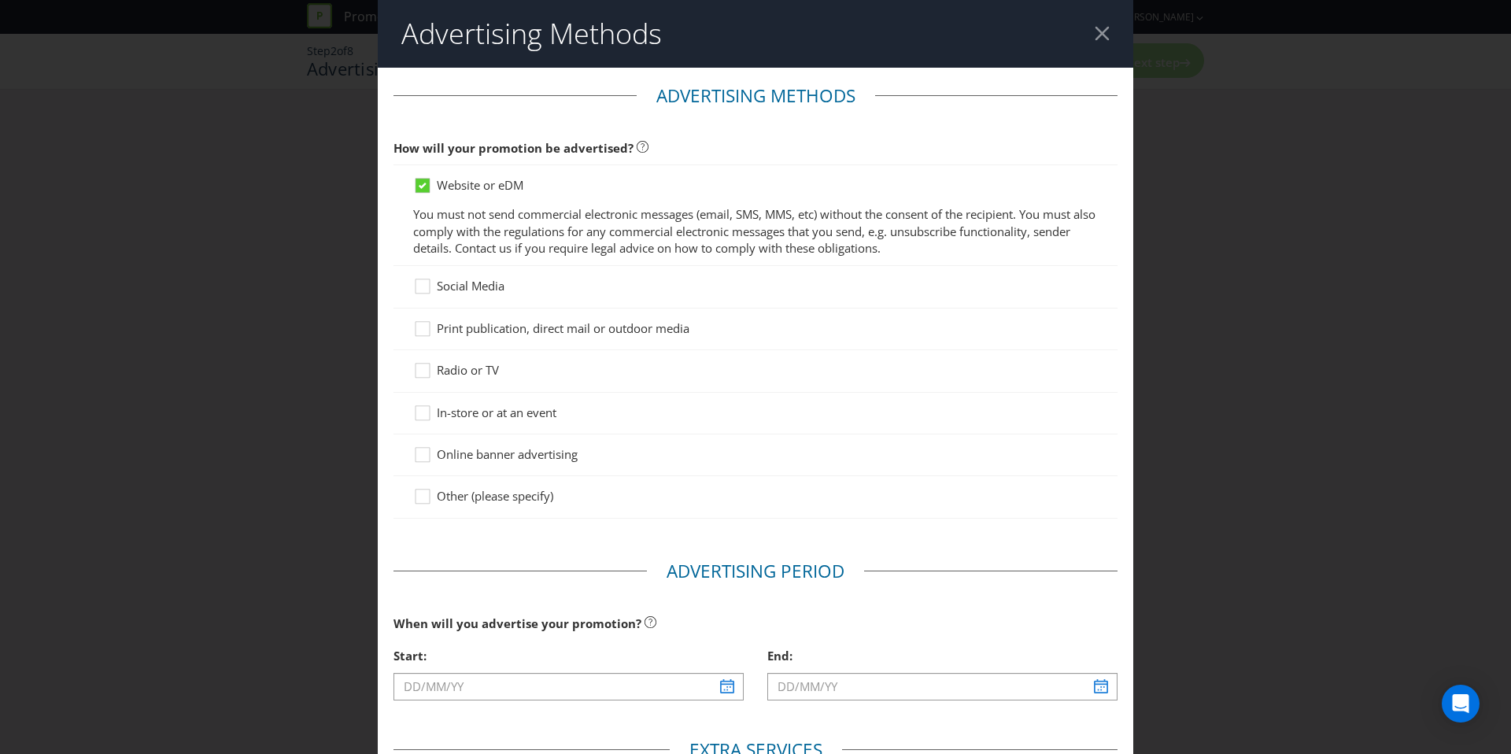
drag, startPoint x: 469, startPoint y: 322, endPoint x: 470, endPoint y: 358, distance: 36.2
click at [469, 322] on span "Print publication, direct mail or outdoor media" at bounding box center [563, 328] width 253 height 16
click at [0, 0] on input "Print publication, direct mail or outdoor media" at bounding box center [0, 0] width 0 height 0
click at [472, 397] on div "In-store or at an event" at bounding box center [755, 414] width 724 height 42
drag, startPoint x: 471, startPoint y: 417, endPoint x: 471, endPoint y: 434, distance: 17.3
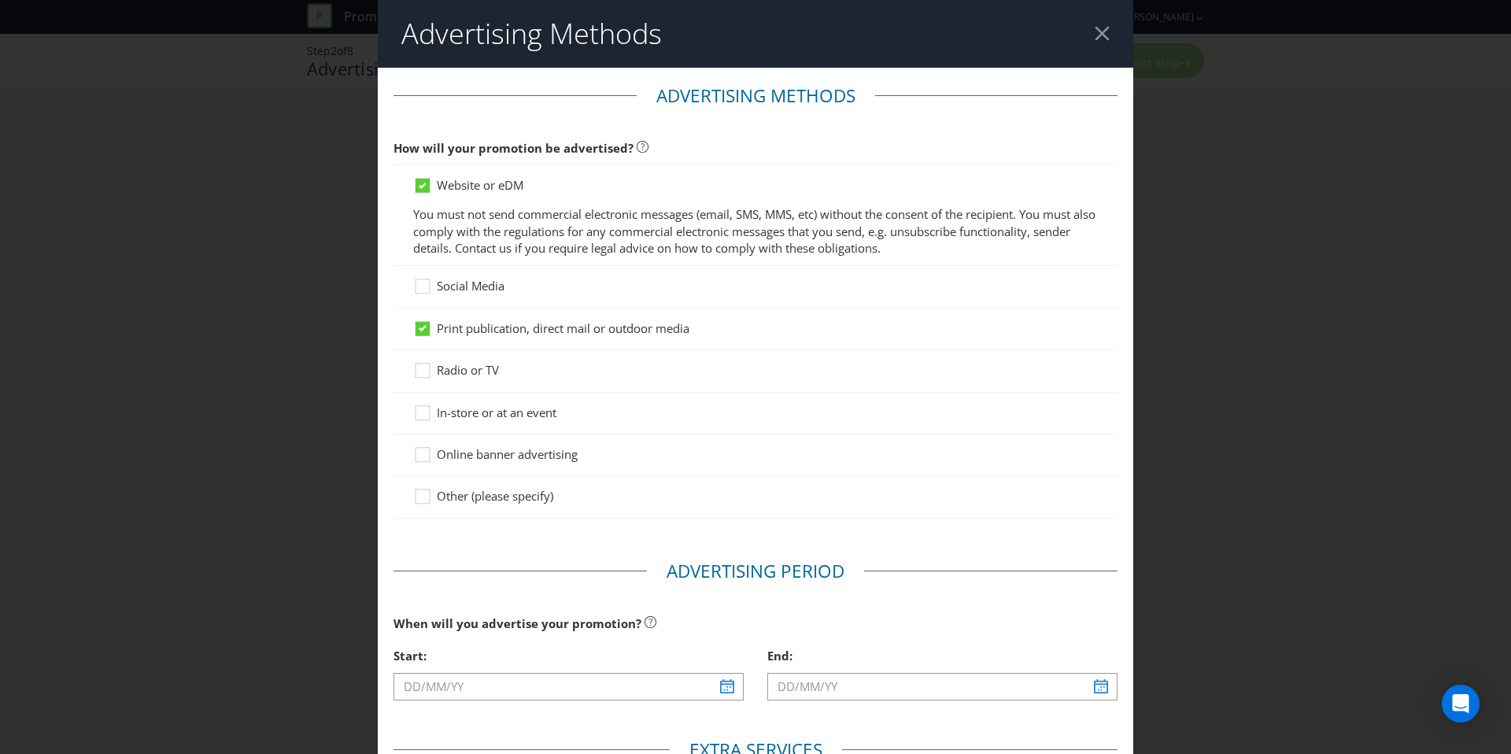
click at [472, 417] on span "In-store or at an event" at bounding box center [497, 412] width 120 height 16
click at [0, 0] on input "In-store or at an event" at bounding box center [0, 0] width 0 height 0
click at [474, 456] on span "Online banner advertising" at bounding box center [507, 454] width 141 height 16
click at [0, 0] on input "Online banner advertising" at bounding box center [0, 0] width 0 height 0
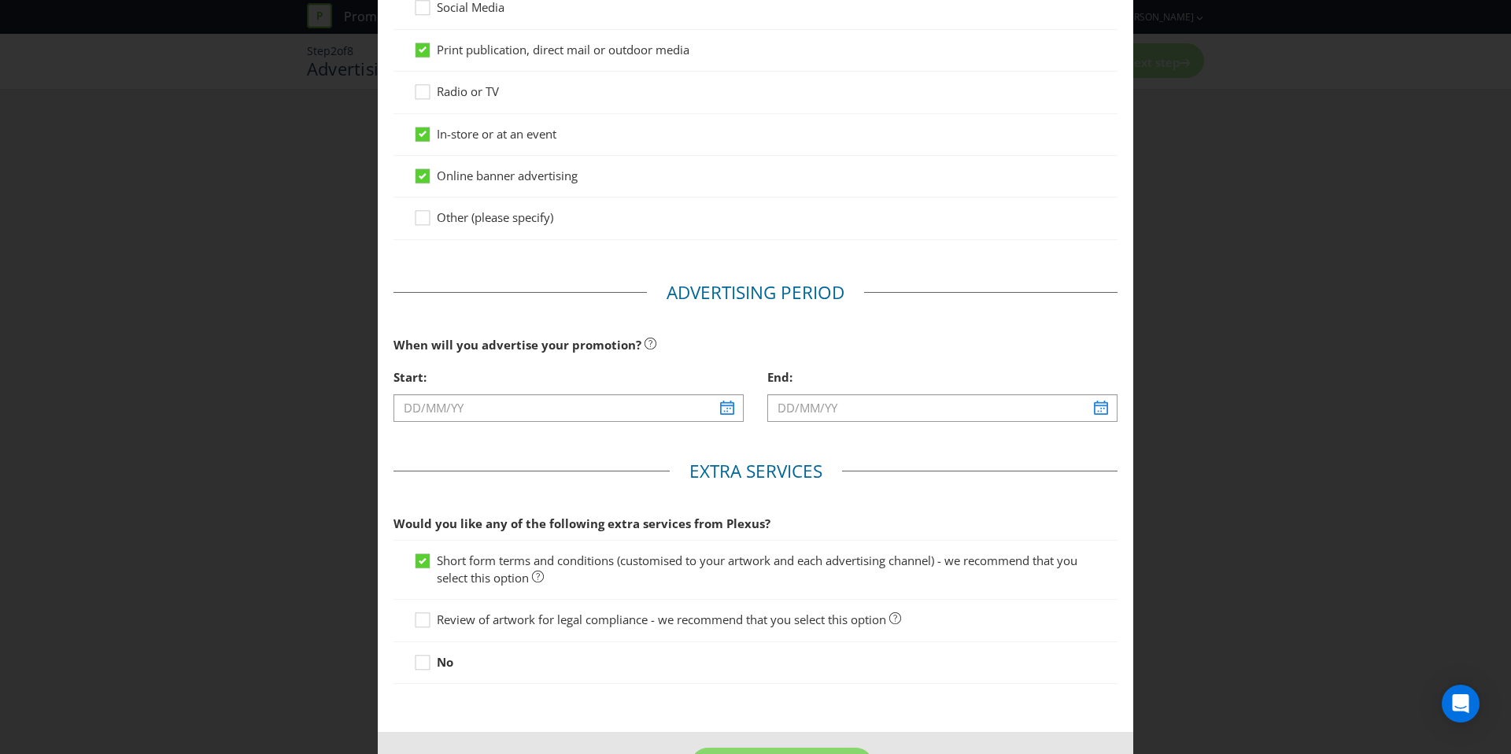
scroll to position [290, 0]
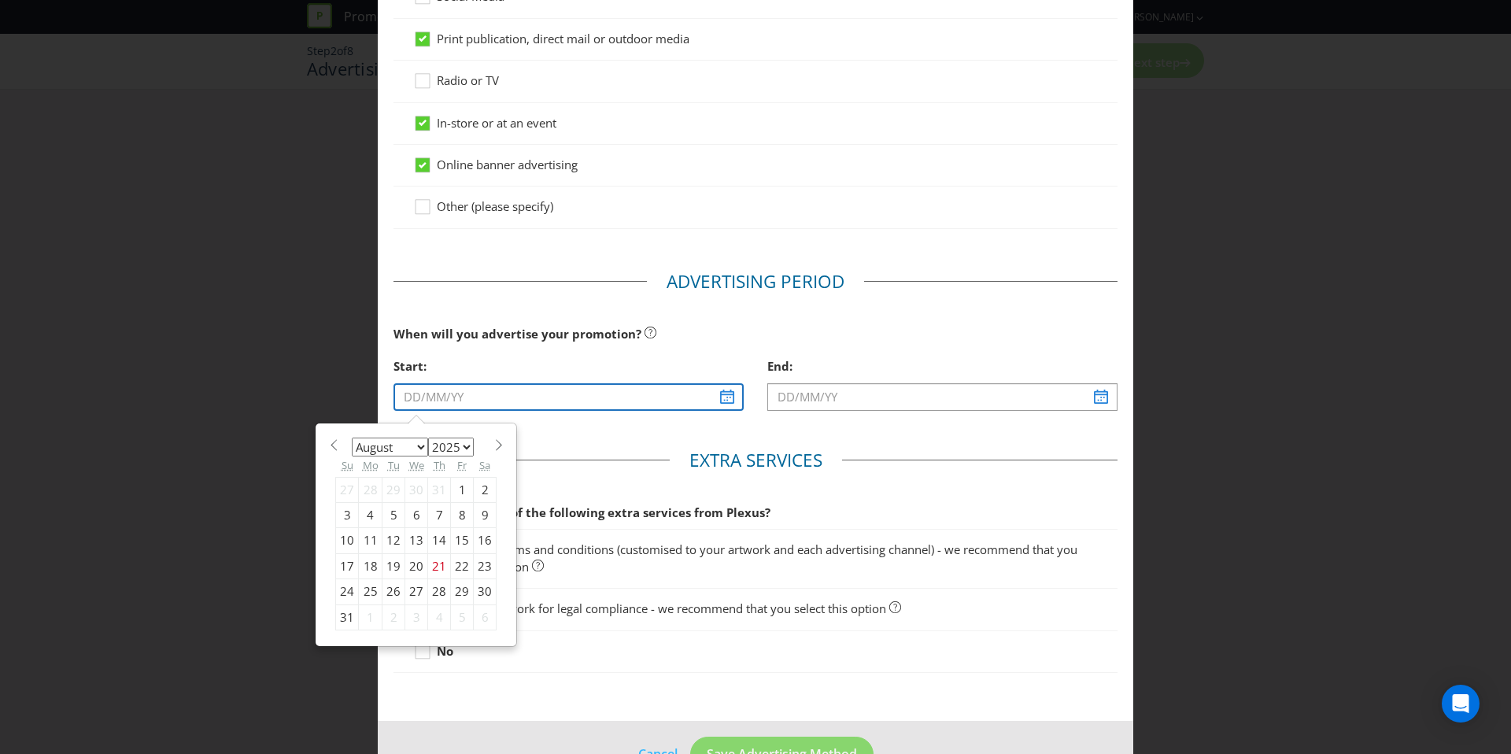
click at [721, 397] on input "text" at bounding box center [568, 397] width 350 height 28
click at [462, 438] on select "2025 2026 2027 2028 2029 2030 2031 2032 2033 2034 2035" at bounding box center [451, 447] width 46 height 19
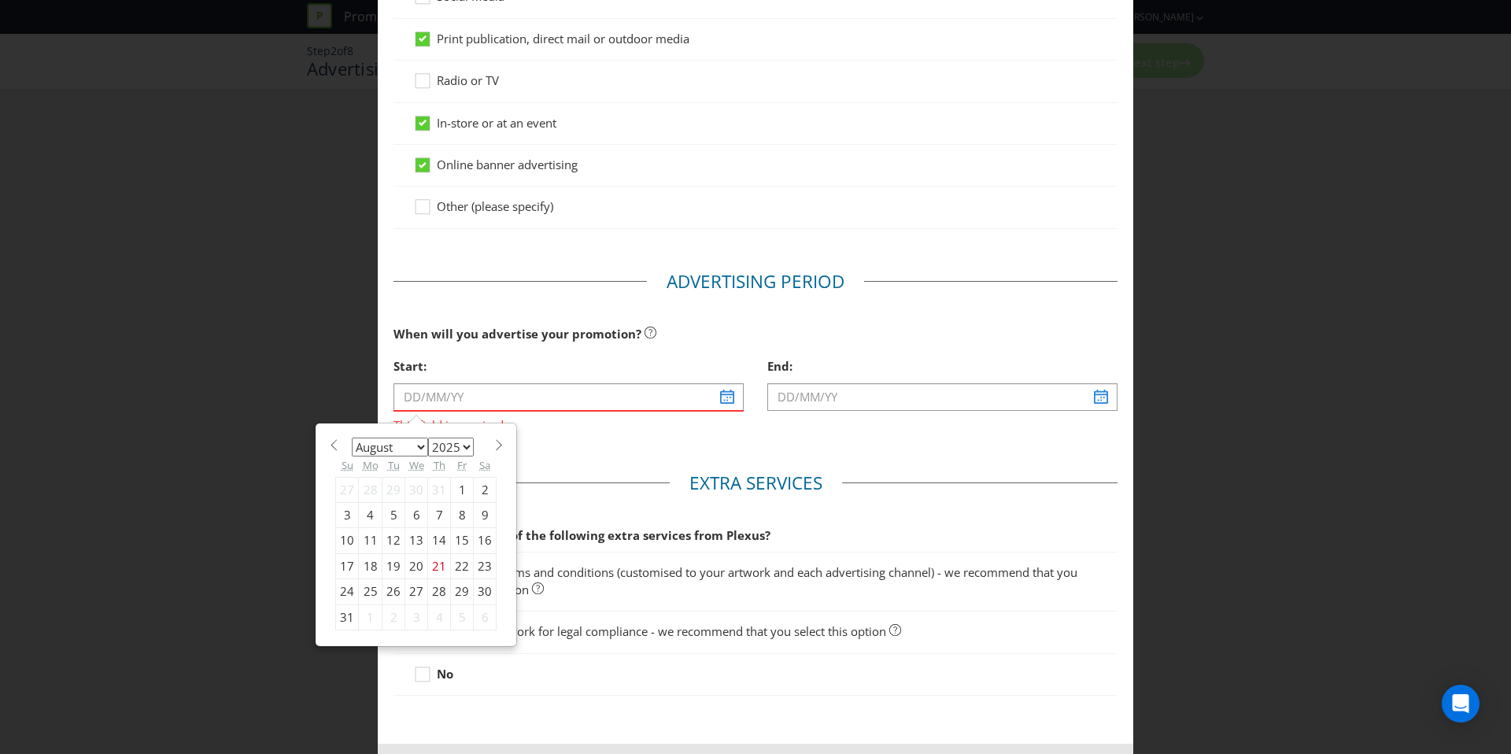
click at [493, 442] on span at bounding box center [499, 445] width 12 height 12
select select "11"
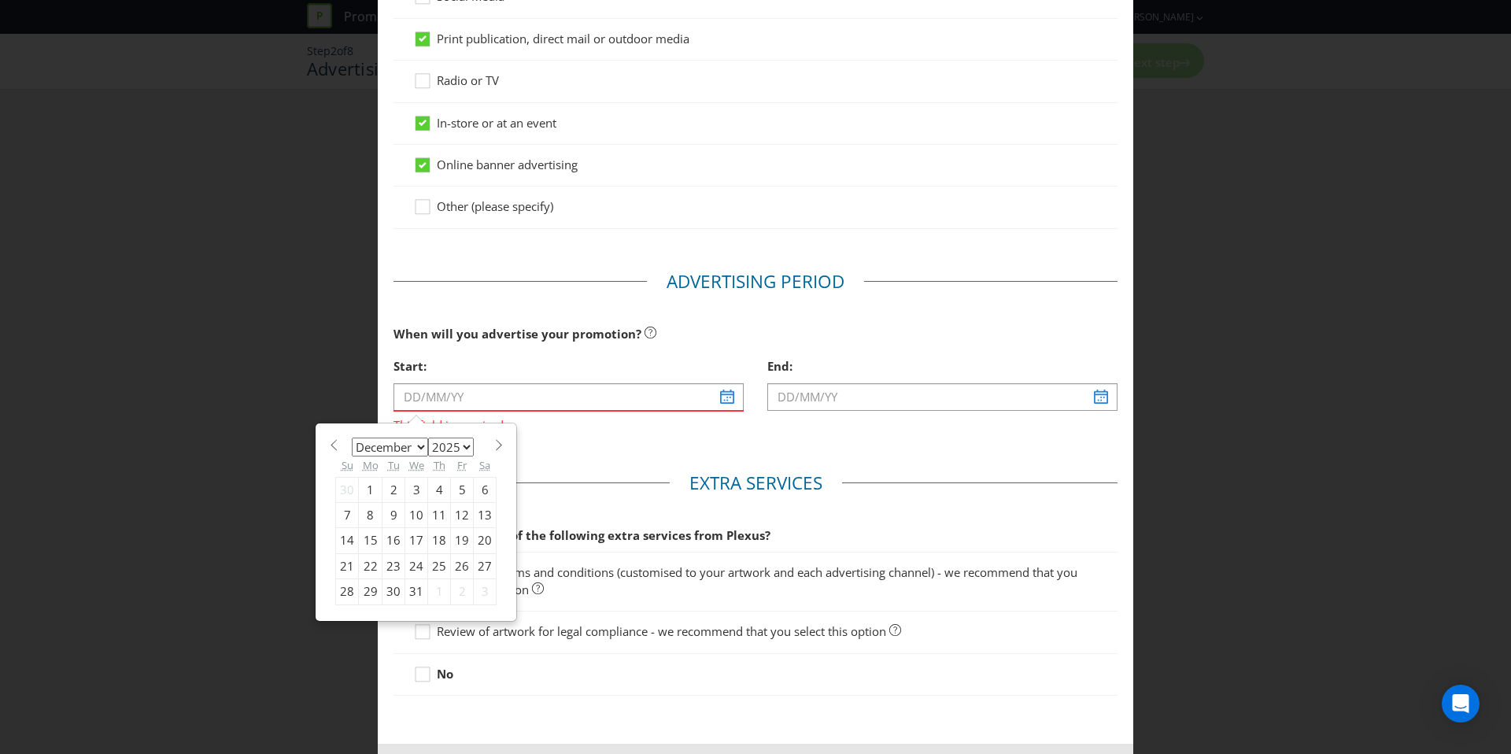
click at [417, 589] on div "31" at bounding box center [416, 591] width 23 height 25
type input "[DATE]"
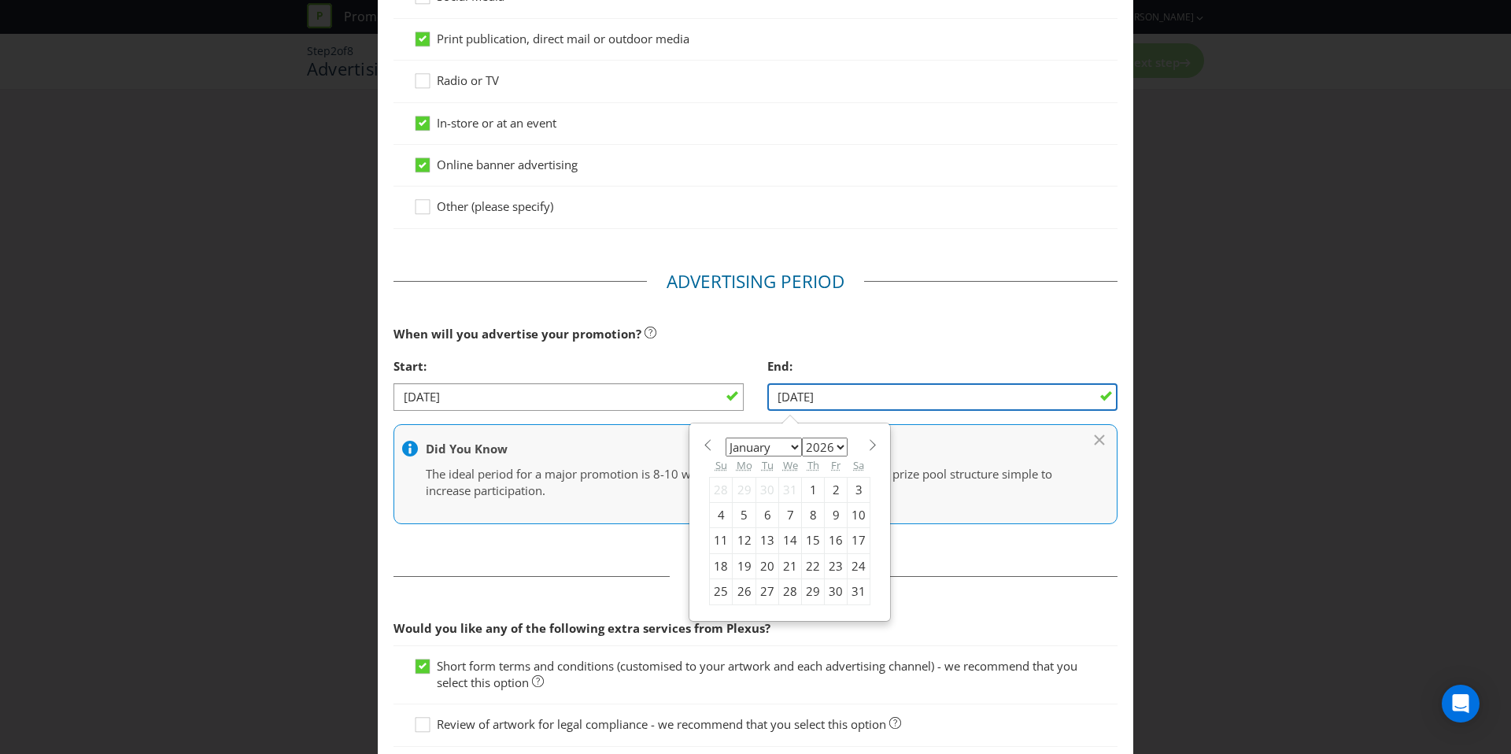
click at [958, 401] on input "[DATE]" at bounding box center [942, 397] width 350 height 28
drag, startPoint x: 489, startPoint y: 442, endPoint x: 870, endPoint y: 444, distance: 380.9
click at [870, 444] on span at bounding box center [872, 445] width 12 height 12
select select "1"
click at [766, 488] on div "3" at bounding box center [767, 489] width 23 height 25
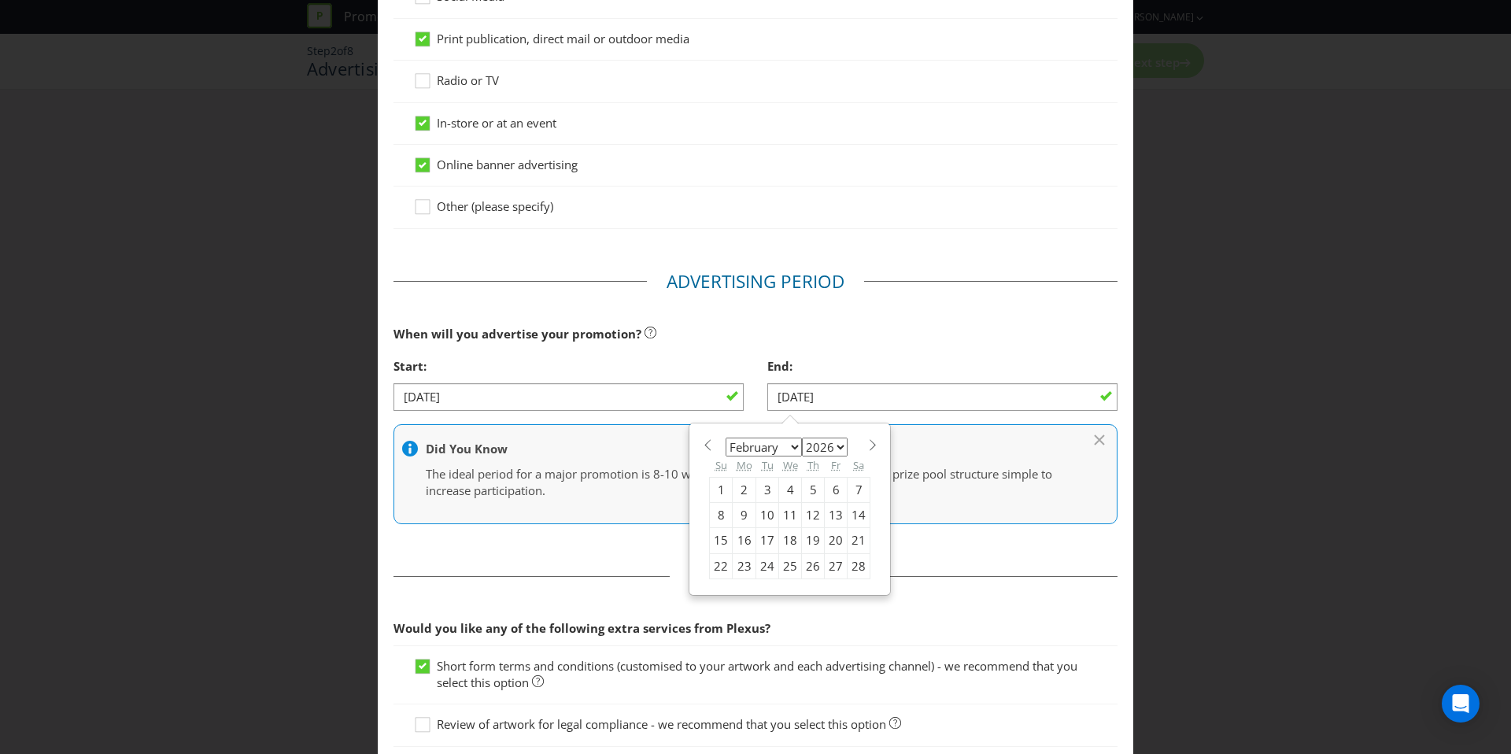
type input "[DATE]"
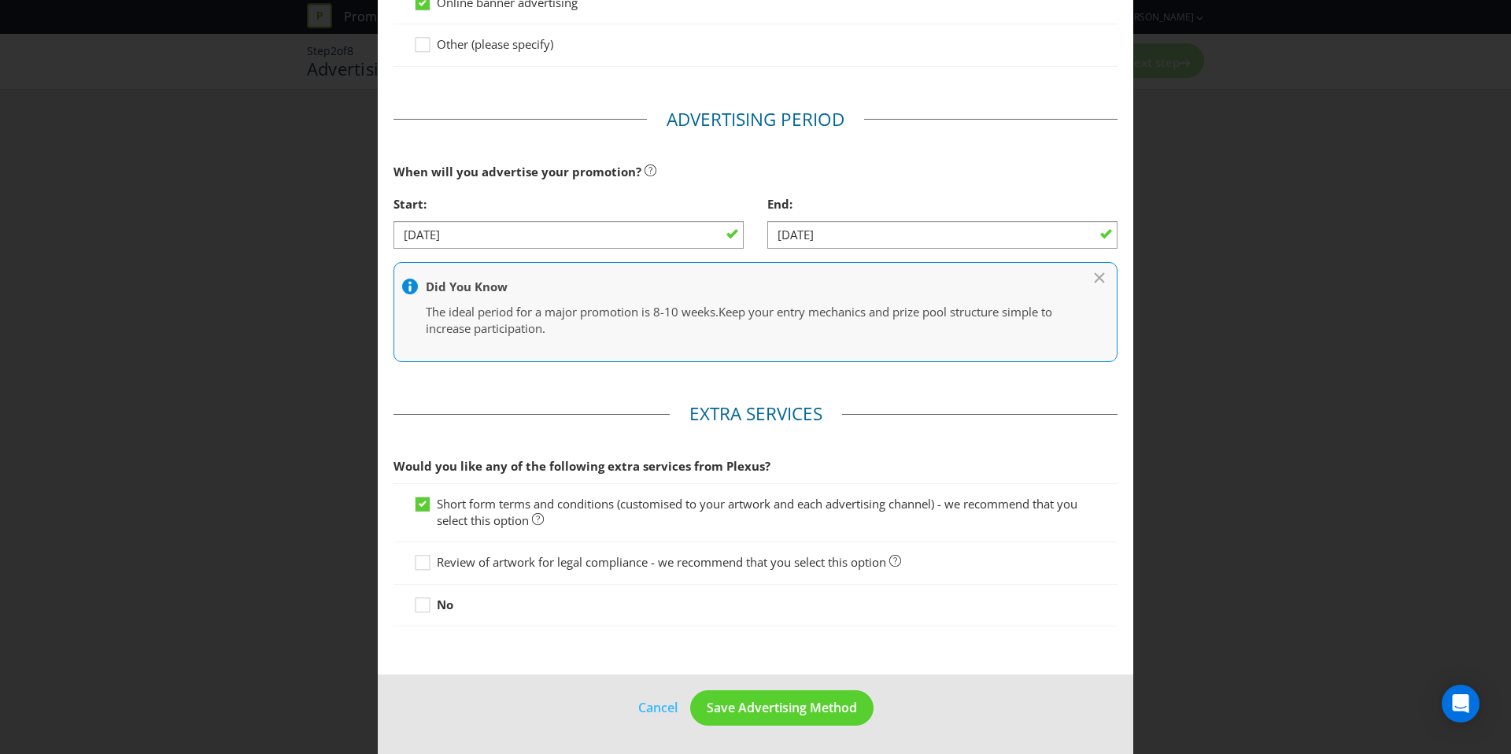
click at [607, 567] on span "Review of artwork for legal compliance - we recommend that you select this opti…" at bounding box center [661, 562] width 449 height 16
click at [0, 0] on input "Review of artwork for legal compliance - we recommend that you select this opti…" at bounding box center [0, 0] width 0 height 0
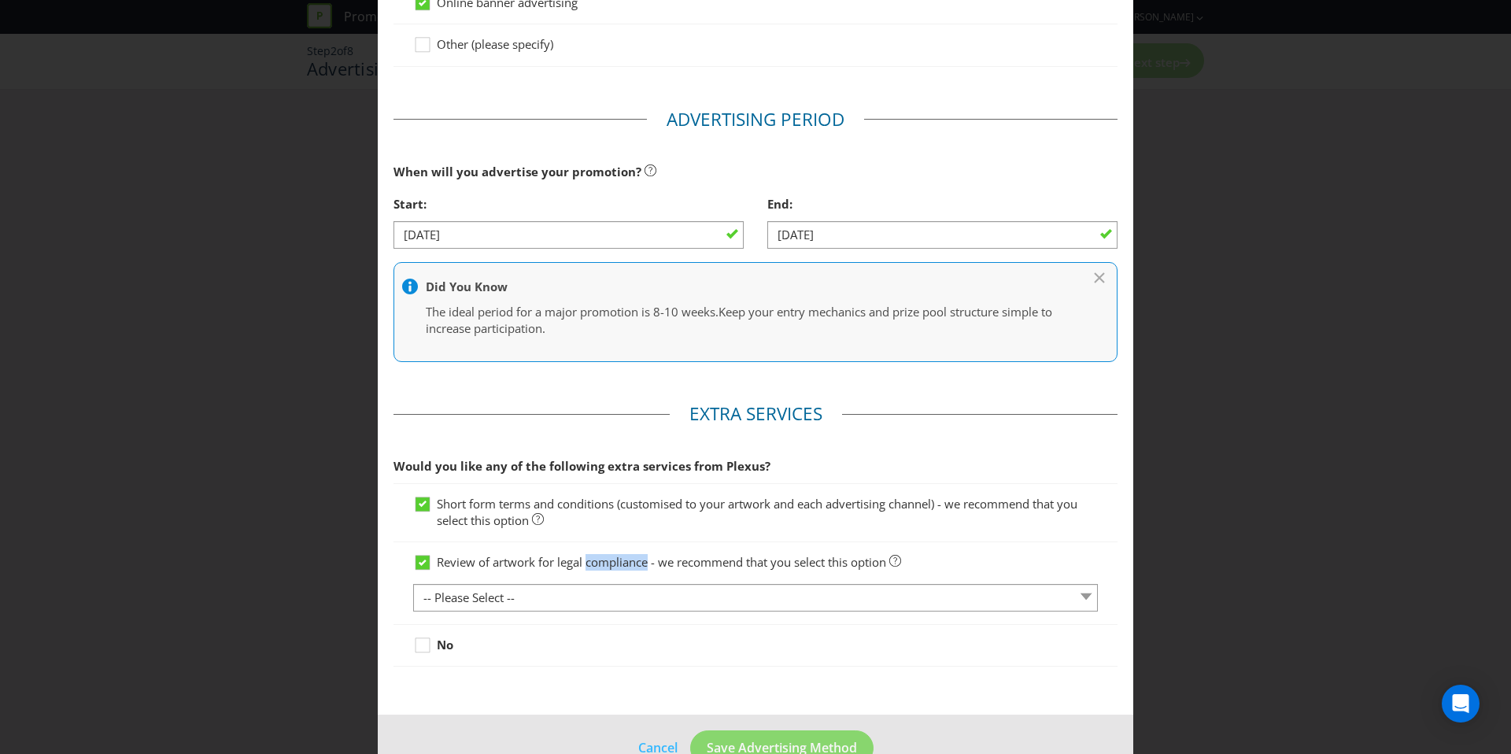
click at [608, 567] on span "Review of artwork for legal compliance - we recommend that you select this opti…" at bounding box center [661, 562] width 449 height 16
click at [0, 0] on input "Review of artwork for legal compliance - we recommend that you select this opti…" at bounding box center [0, 0] width 0 height 0
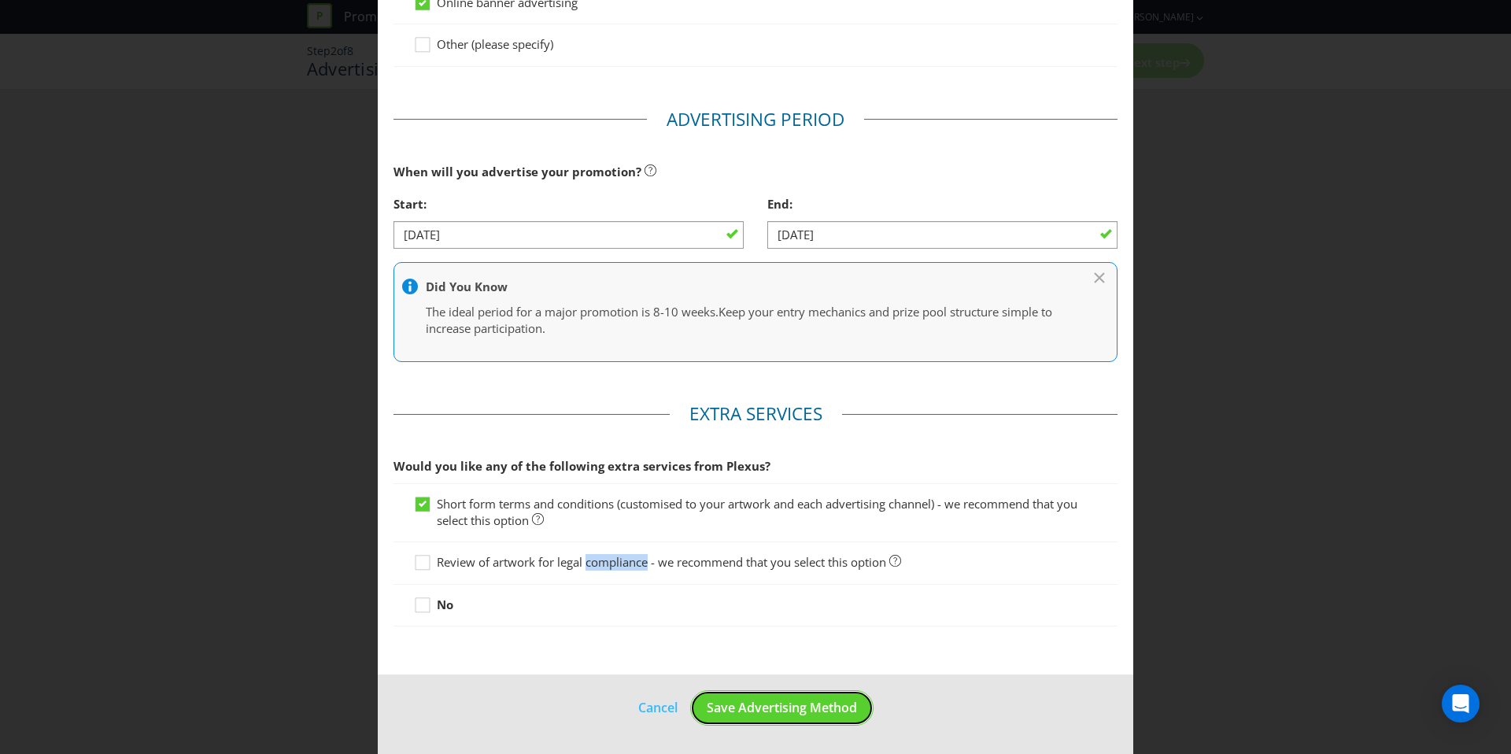
click at [782, 695] on button "Save Advertising Method" at bounding box center [781, 707] width 183 height 35
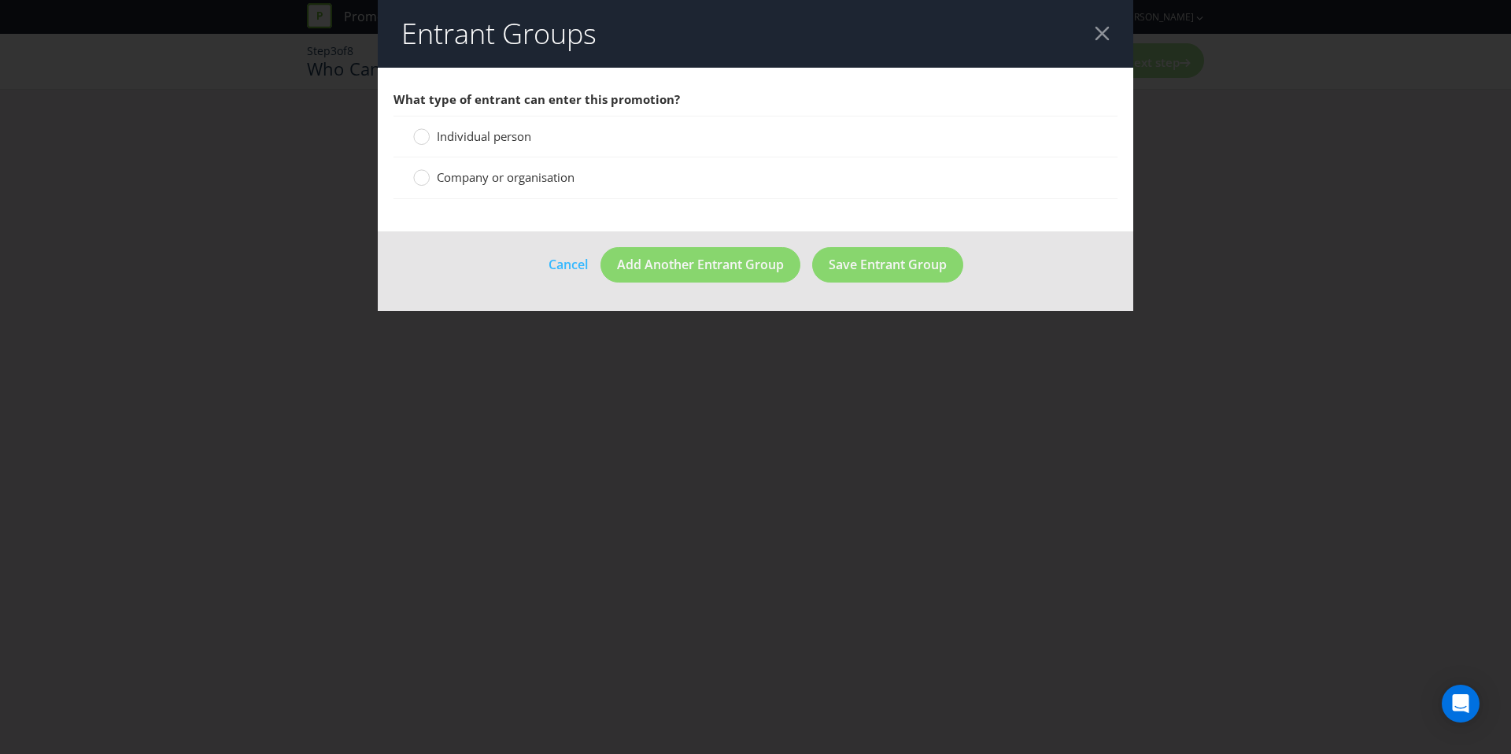
drag, startPoint x: 870, startPoint y: 444, endPoint x: 460, endPoint y: 139, distance: 510.7
click at [460, 139] on span "Individual person" at bounding box center [484, 136] width 94 height 16
click at [0, 0] on input "Individual person" at bounding box center [0, 0] width 0 height 0
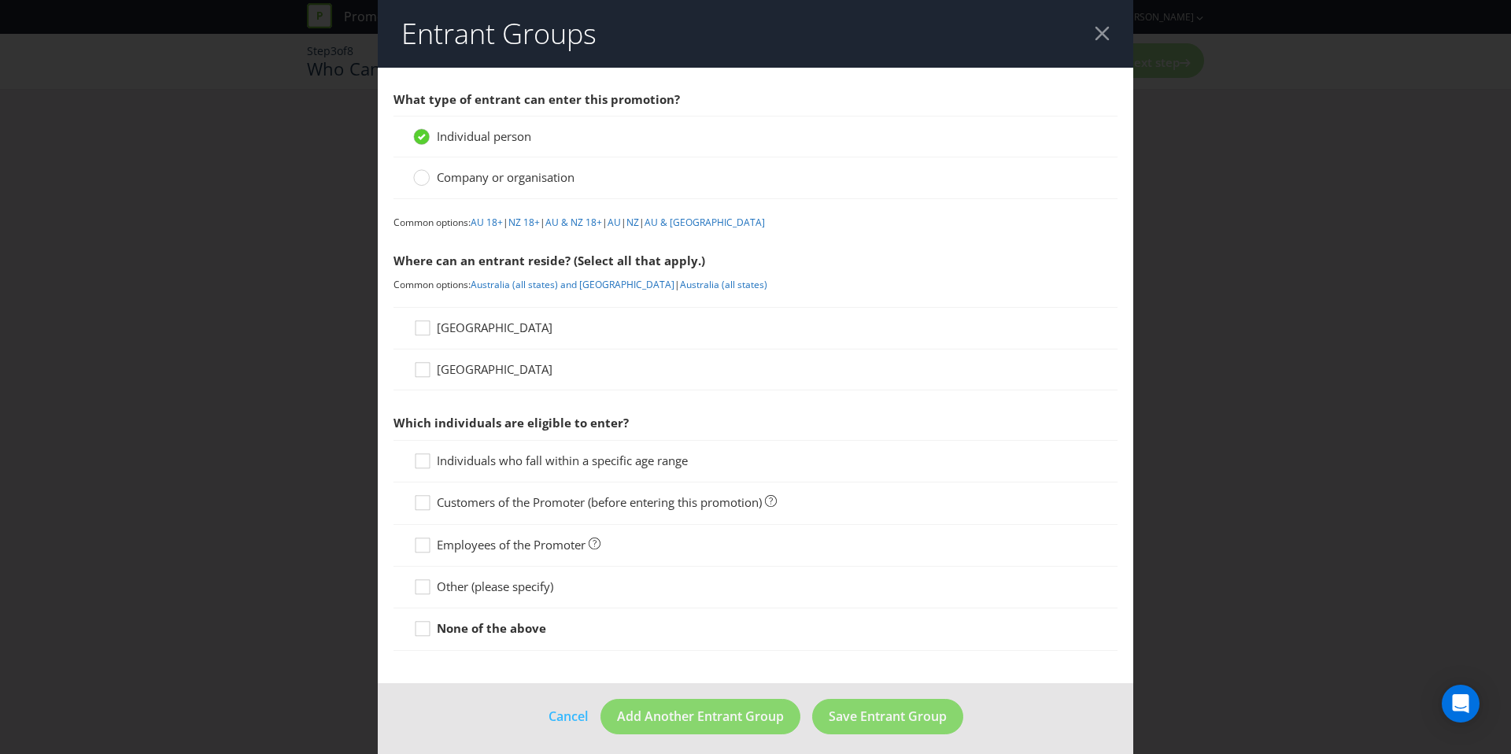
click at [463, 326] on span "[GEOGRAPHIC_DATA]" at bounding box center [495, 327] width 116 height 16
click at [0, 0] on input "[GEOGRAPHIC_DATA]" at bounding box center [0, 0] width 0 height 0
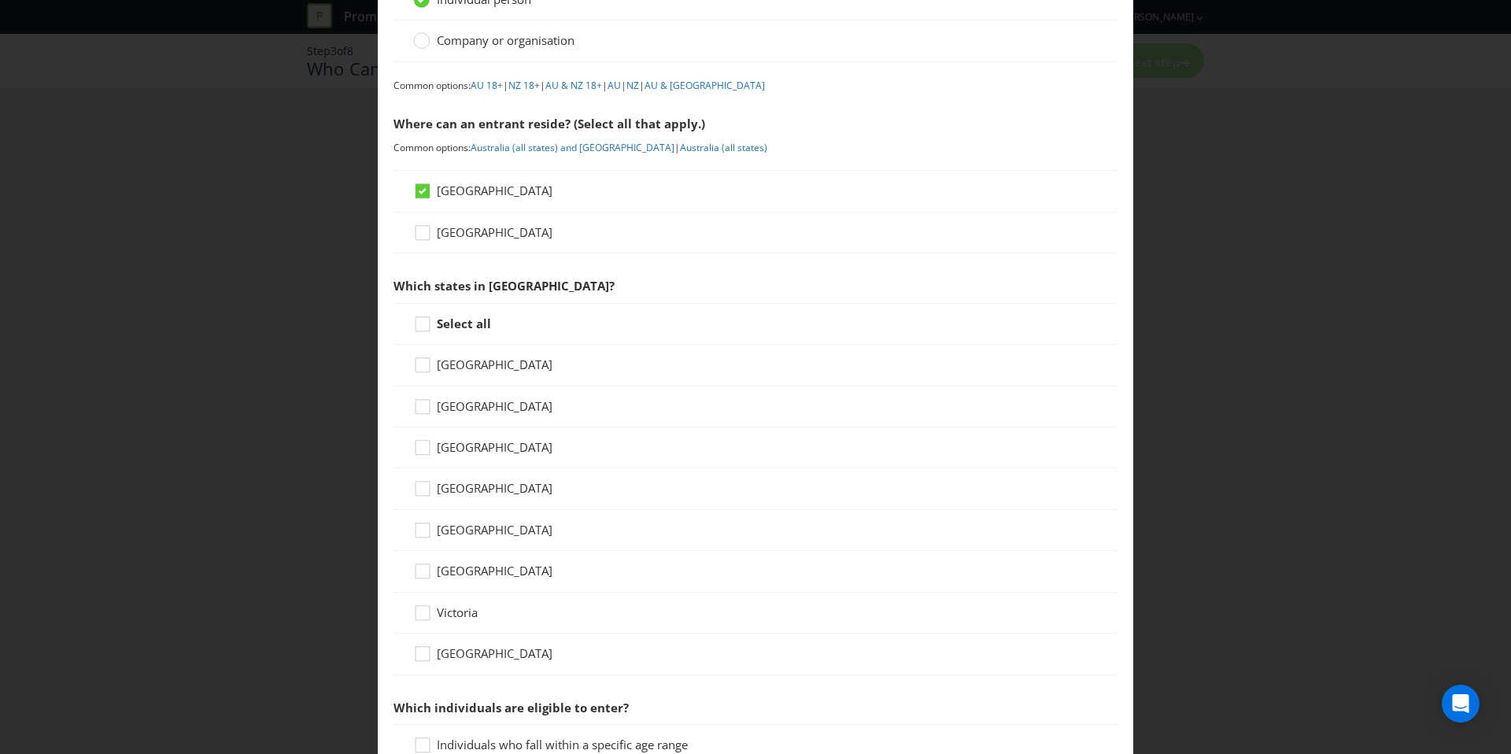
click at [464, 323] on strong "Select all" at bounding box center [464, 324] width 54 height 16
click at [0, 0] on input "Select all" at bounding box center [0, 0] width 0 height 0
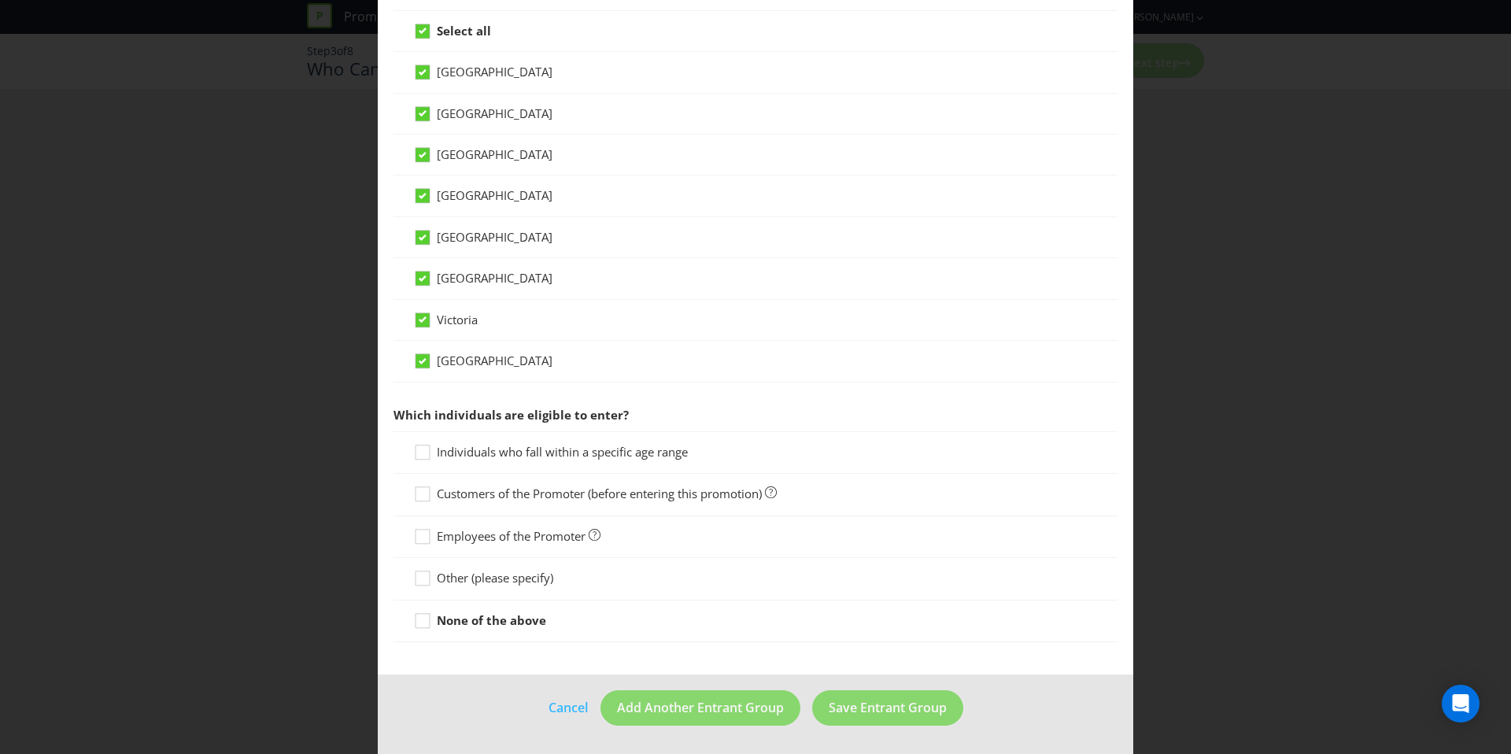
click at [531, 450] on span "Individuals who fall within a specific age range" at bounding box center [562, 452] width 251 height 16
click at [0, 0] on input "Individuals who fall within a specific age range" at bounding box center [0, 0] width 0 height 0
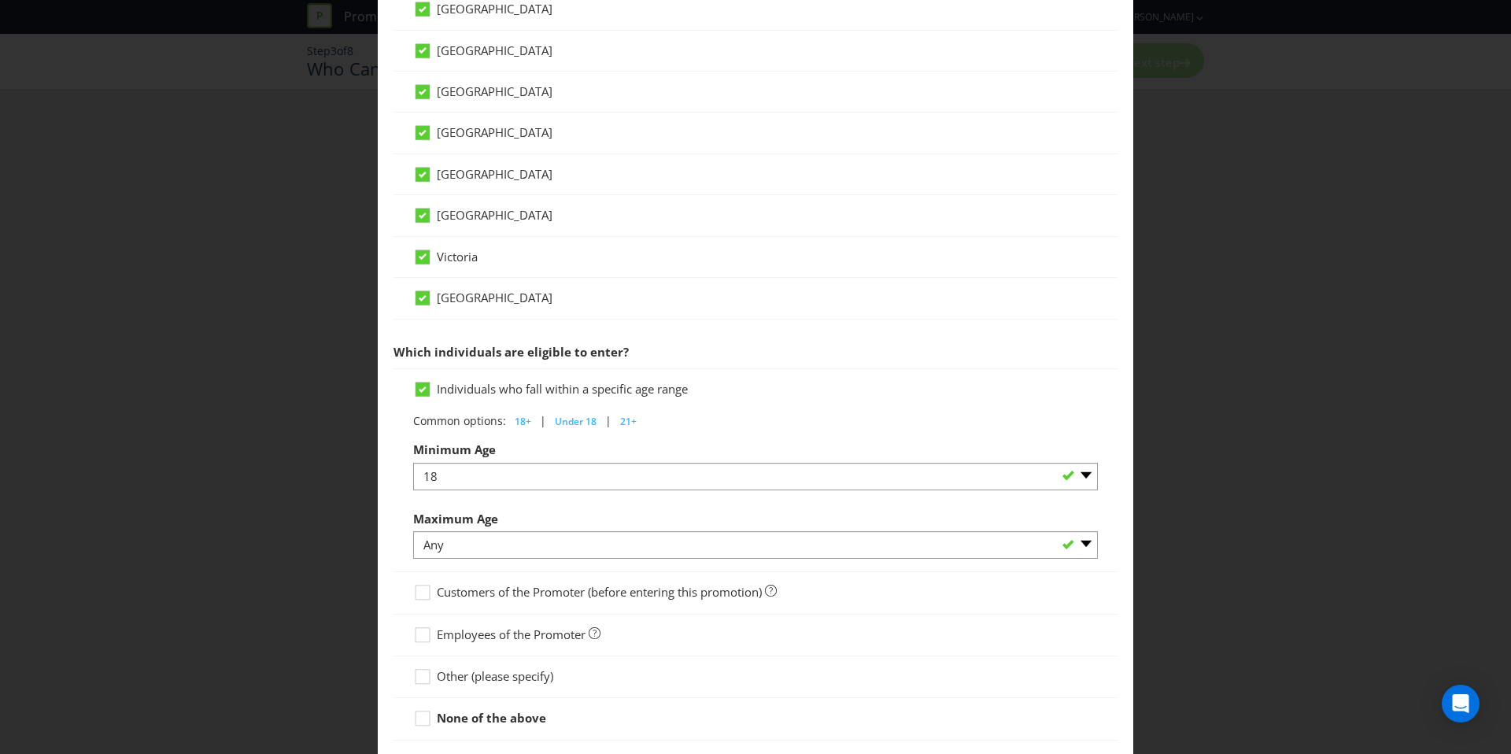
scroll to position [591, 0]
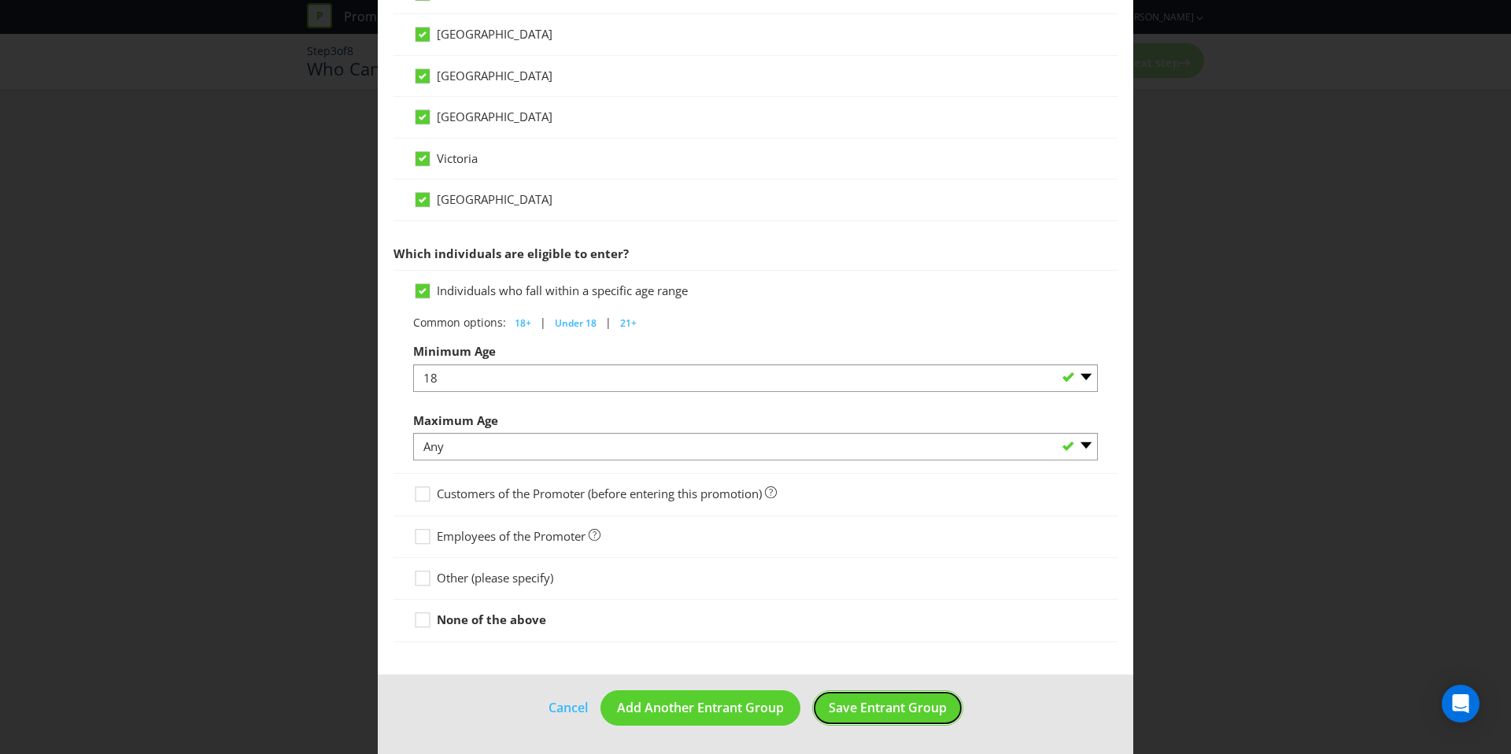
click at [877, 707] on span "Save Entrant Group" at bounding box center [888, 707] width 118 height 17
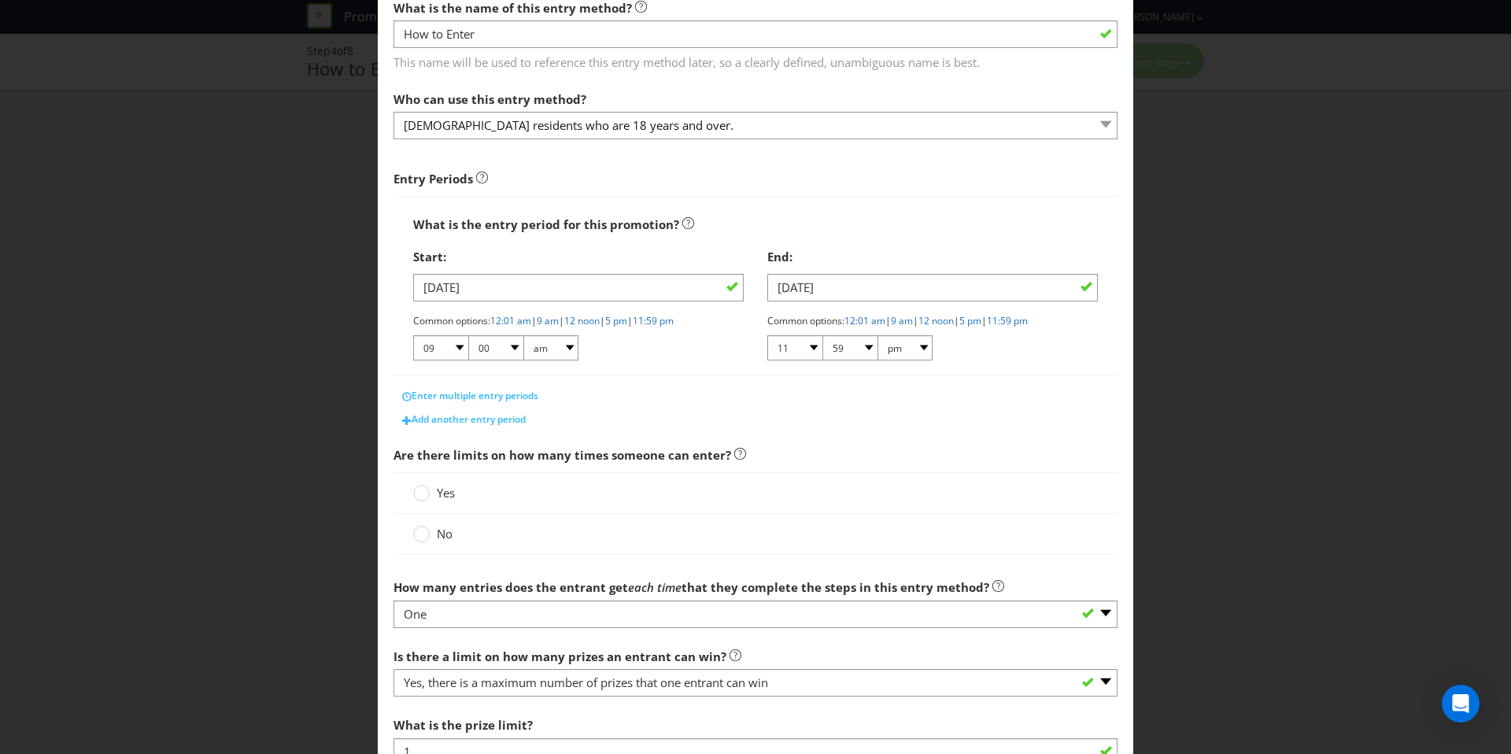
scroll to position [97, 0]
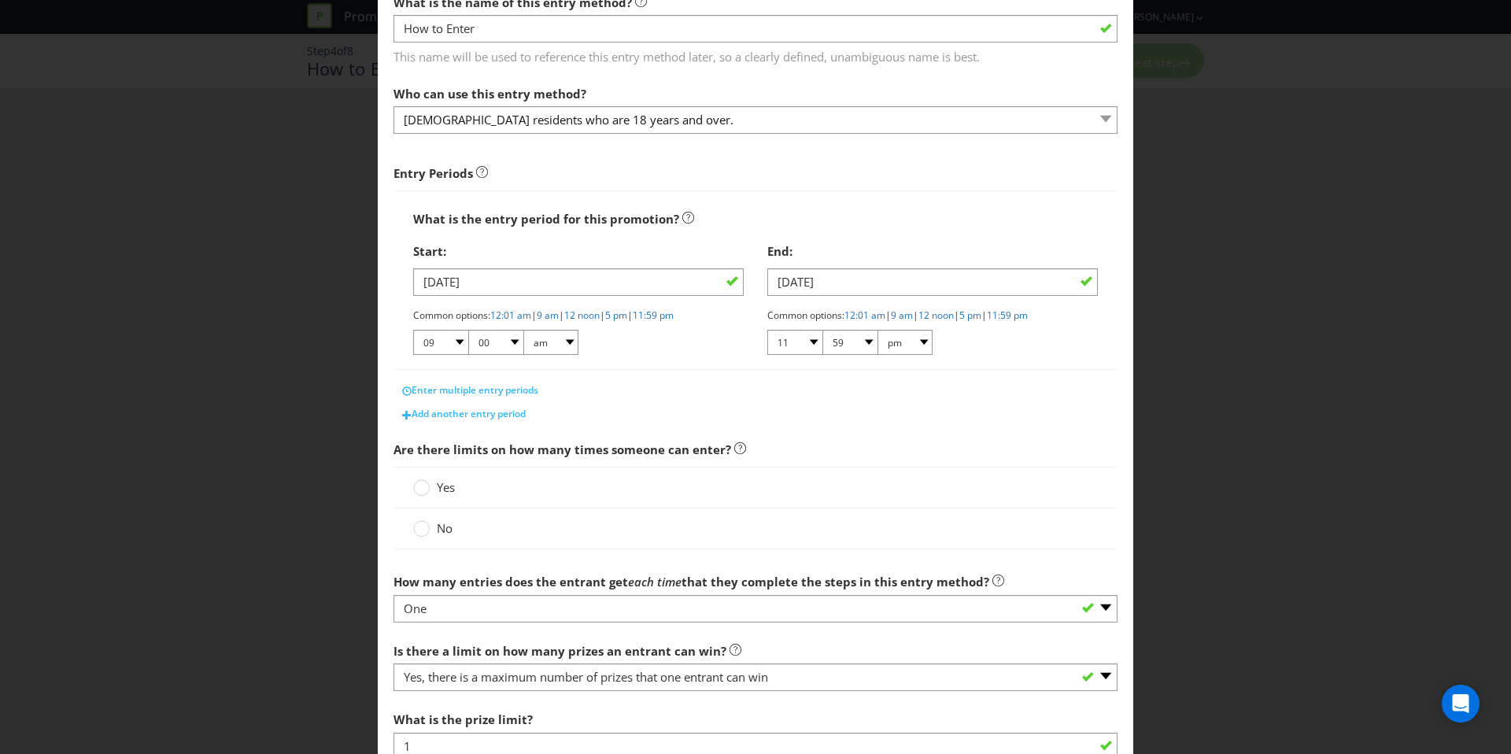
click at [529, 314] on link "12:01 am" at bounding box center [510, 314] width 41 height 13
select select "12"
select select "01"
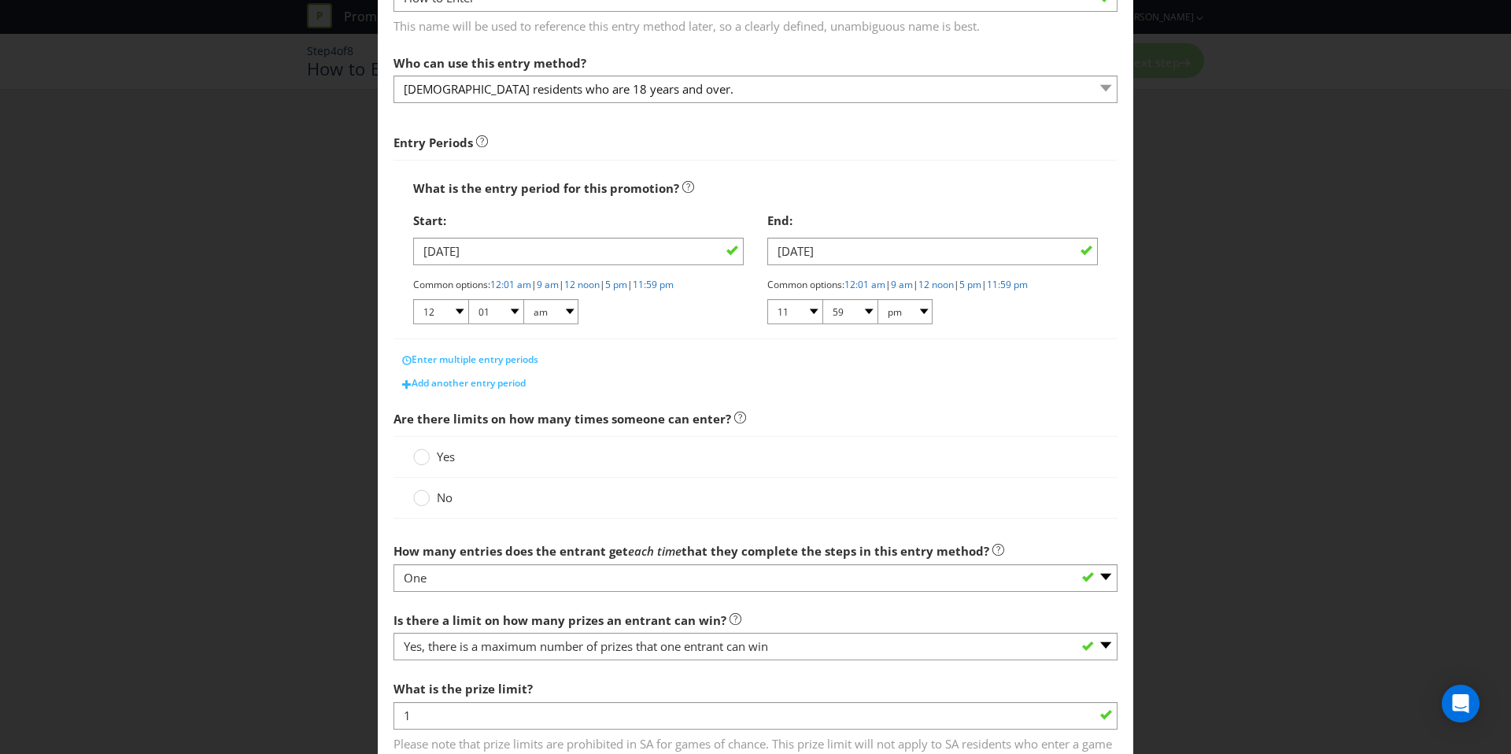
click at [452, 452] on span "Yes" at bounding box center [446, 457] width 18 height 16
click at [0, 0] on input "Yes" at bounding box center [0, 0] width 0 height 0
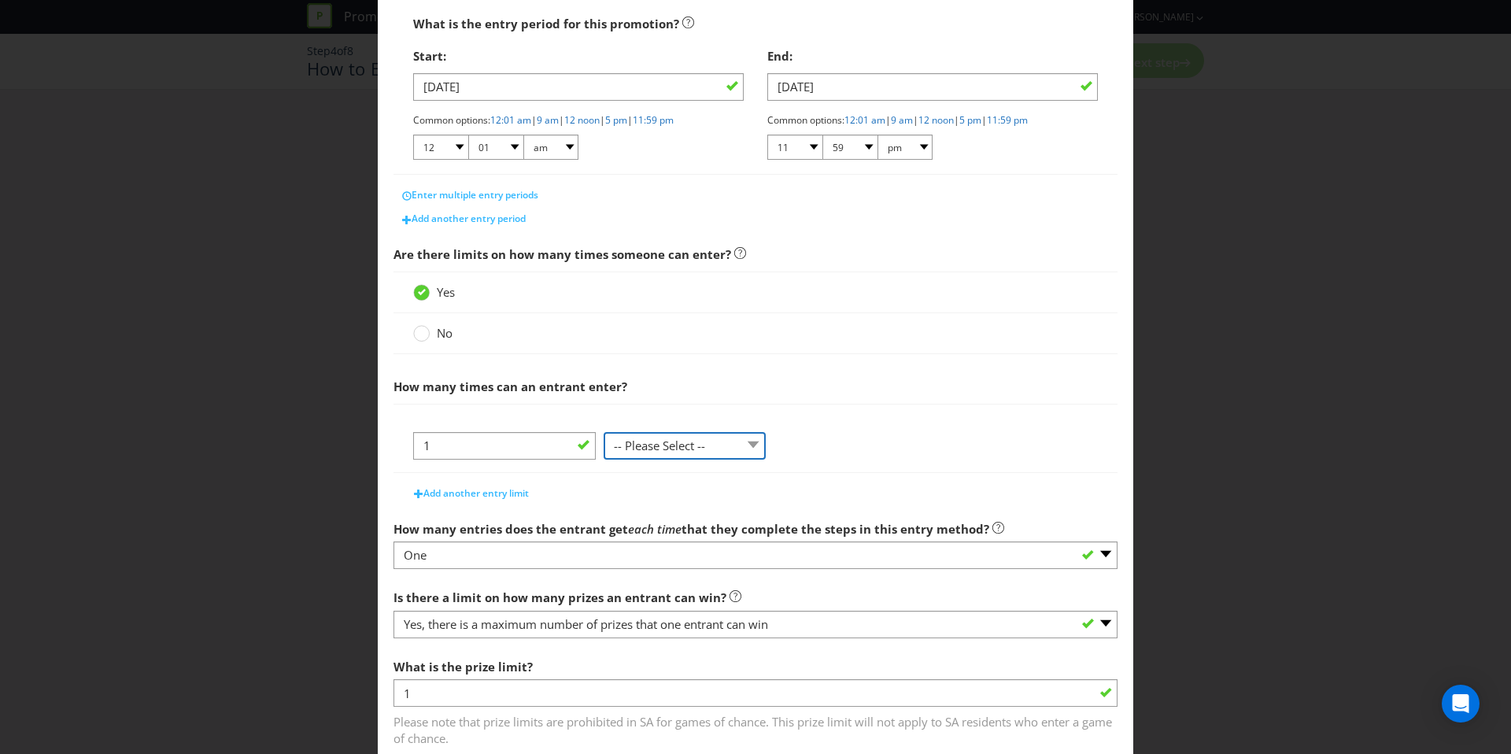
click at [604, 445] on select "-- Please Select -- per person per day per purchase per transaction Other (plea…" at bounding box center [685, 446] width 162 height 28
select select "PER_TRANSACTION"
click at [604, 430] on select "-- Please Select -- per person per day per purchase per transaction Other (plea…" at bounding box center [685, 444] width 162 height 28
click at [479, 486] on span "Add another entry limit" at bounding box center [475, 491] width 105 height 13
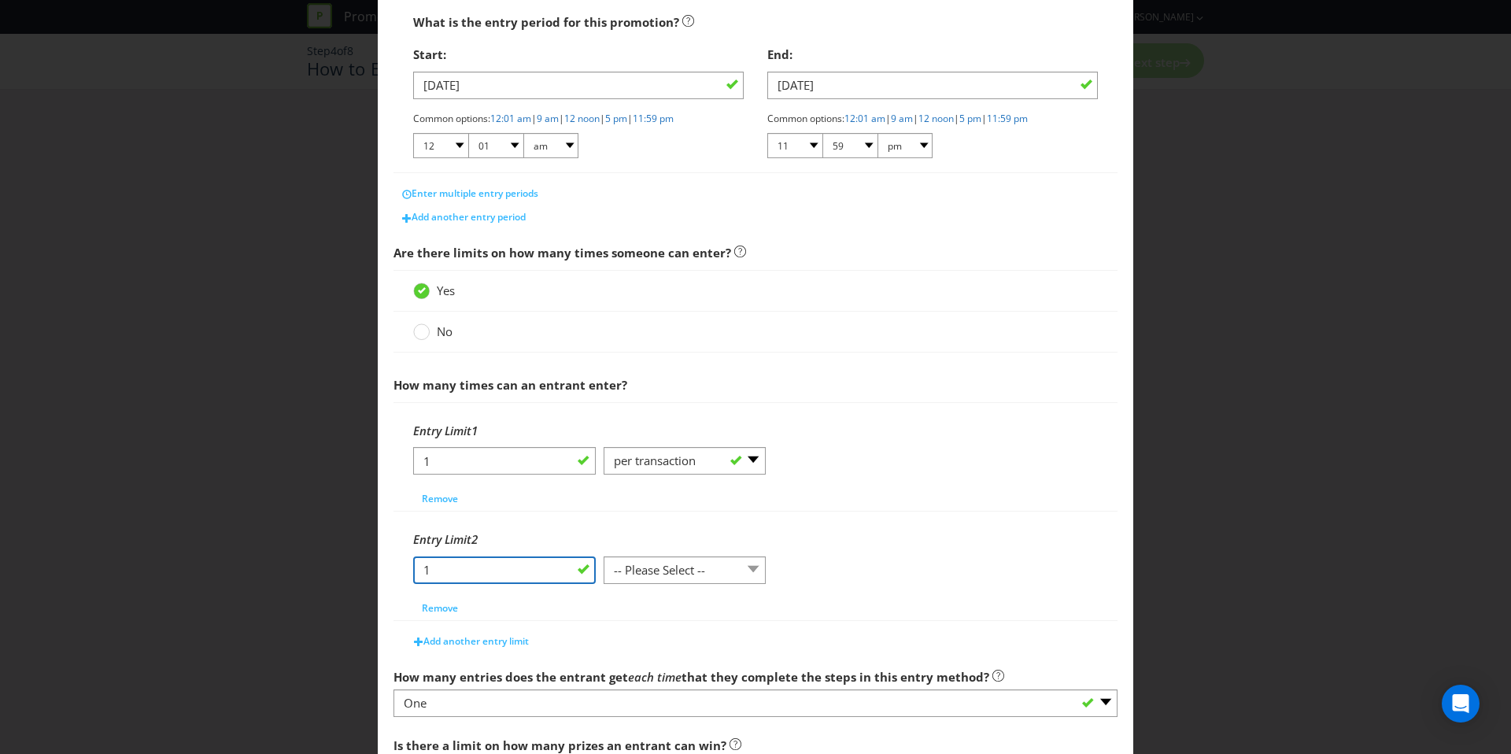
click at [541, 567] on input "1" at bounding box center [504, 570] width 183 height 28
type input "3"
click at [632, 566] on select "-- Please Select -- per person per day per purchase per transaction Other (plea…" at bounding box center [685, 570] width 162 height 28
select select "PER_DAY"
click at [604, 556] on select "-- Please Select -- per person per day per purchase per transaction Other (plea…" at bounding box center [685, 570] width 162 height 28
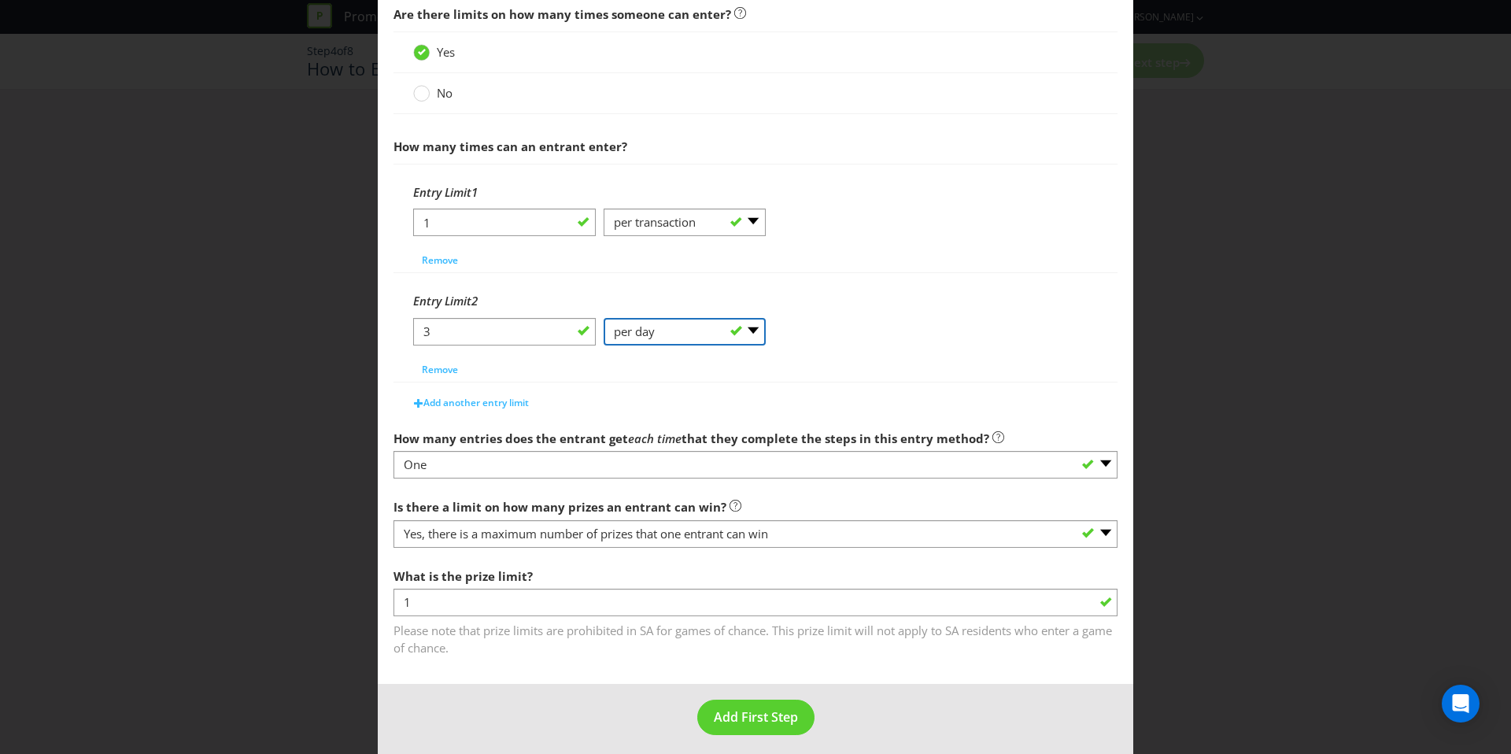
scroll to position [541, 0]
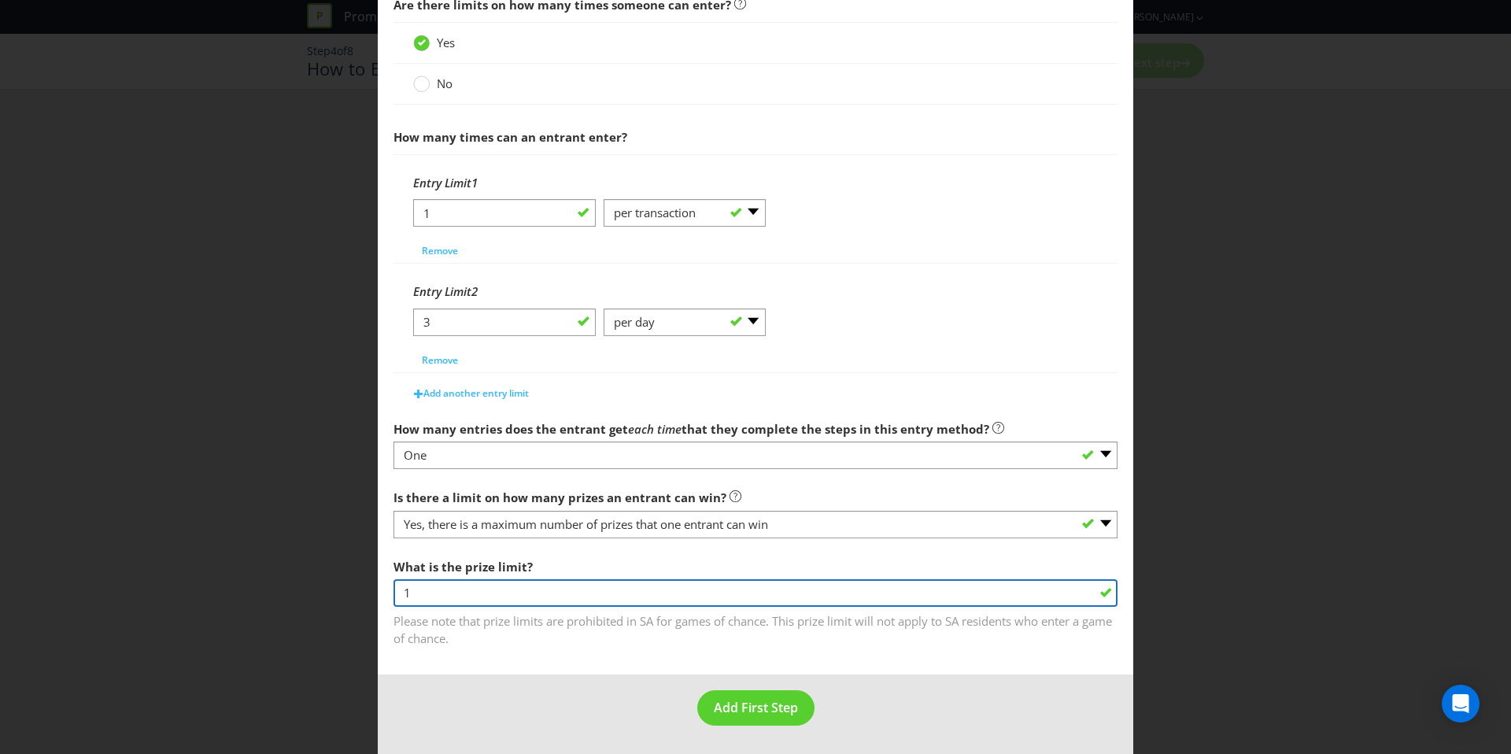
drag, startPoint x: 482, startPoint y: 589, endPoint x: 405, endPoint y: 585, distance: 76.5
click at [405, 585] on input "1" at bounding box center [755, 593] width 724 height 28
type input "2"
type input "3"
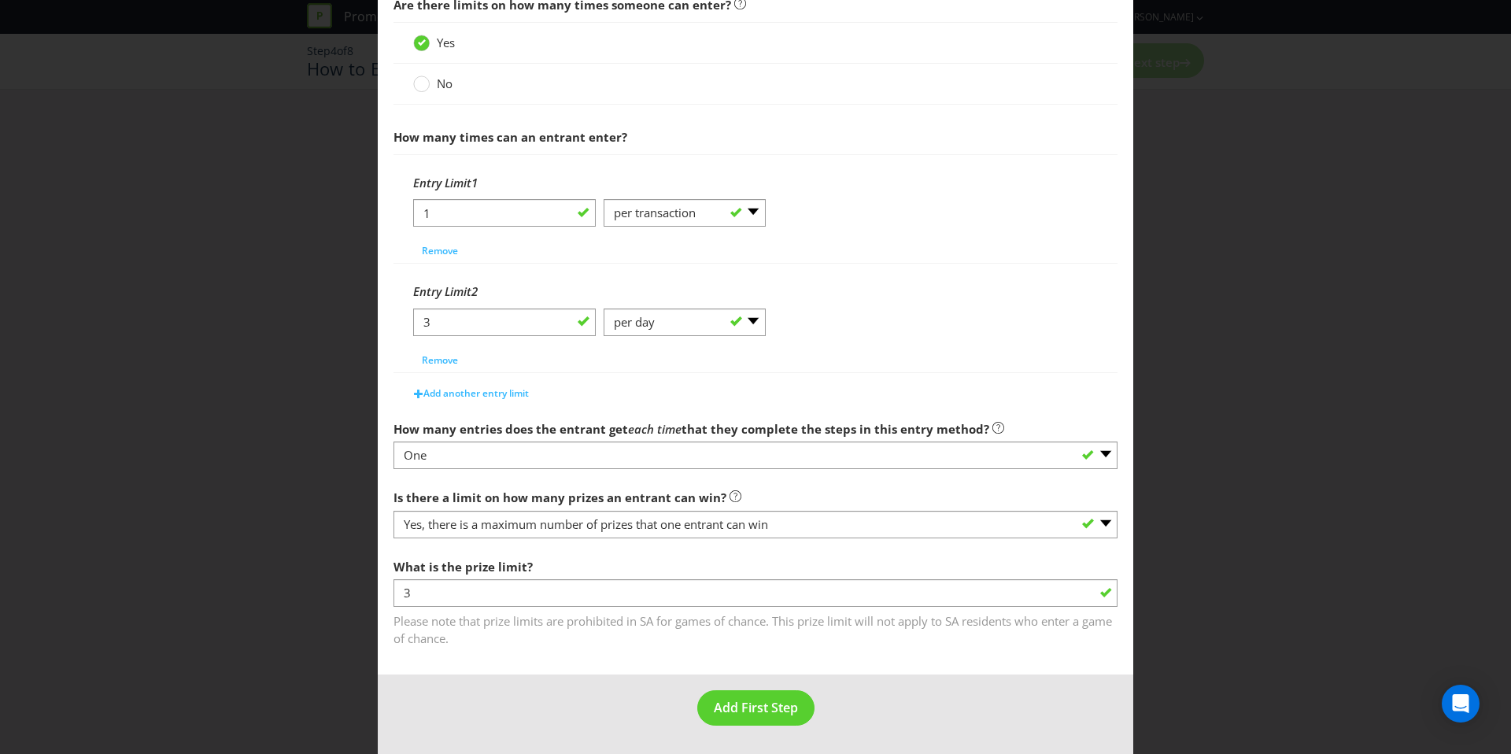
click at [565, 676] on footer "Add First Step" at bounding box center [755, 713] width 755 height 79
click at [713, 696] on button "Add First Step" at bounding box center [755, 707] width 117 height 35
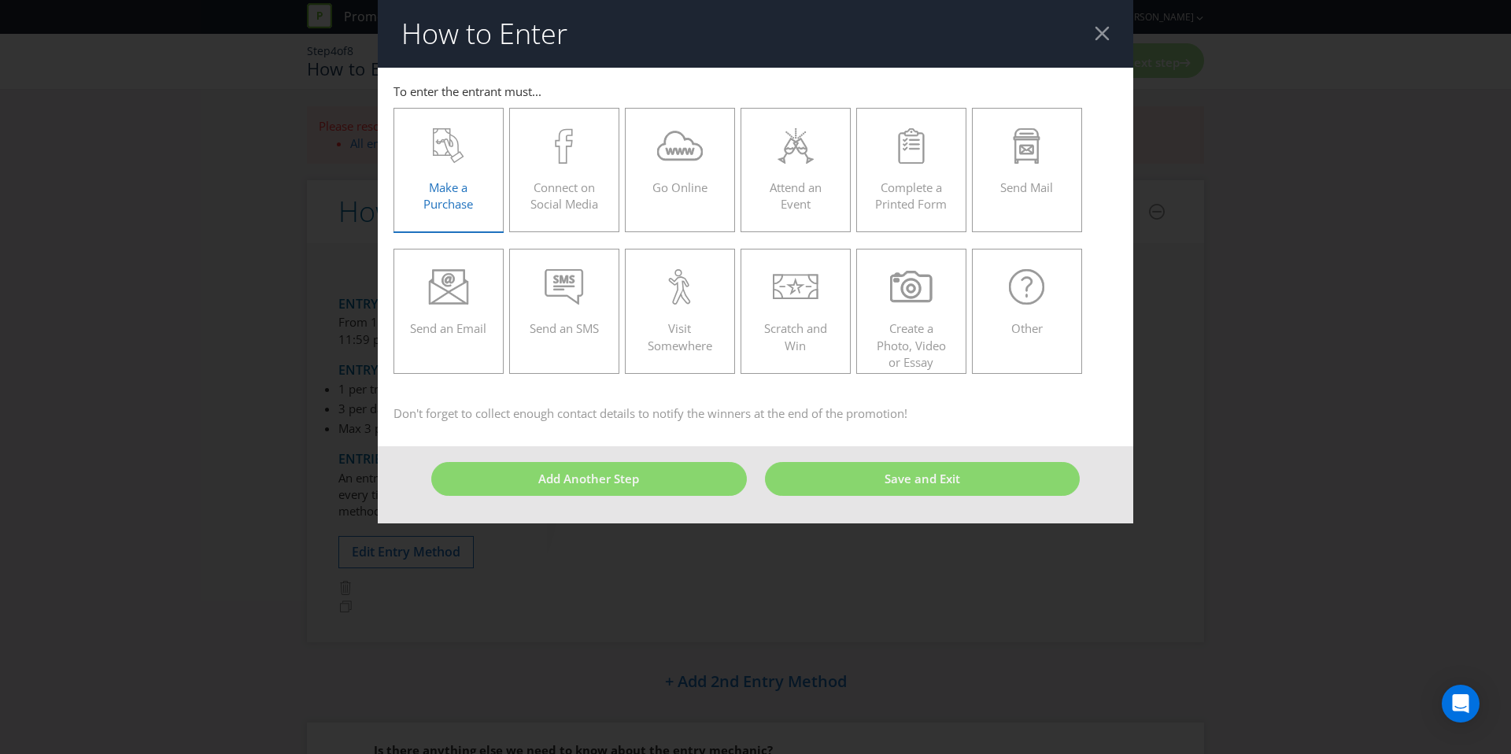
click at [427, 206] on span "Make a Purchase" at bounding box center [448, 195] width 50 height 32
click at [0, 0] on input "Make a Purchase" at bounding box center [0, 0] width 0 height 0
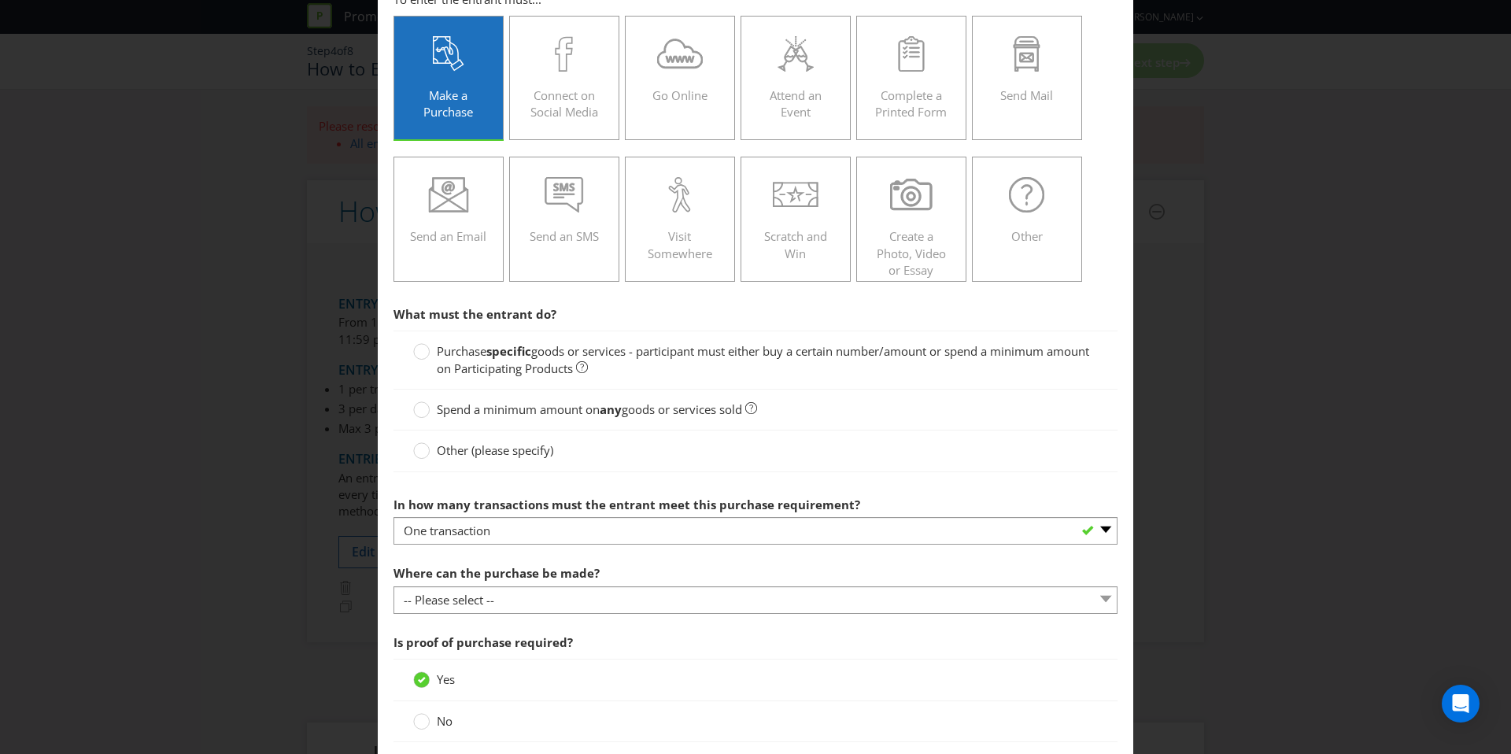
scroll to position [98, 0]
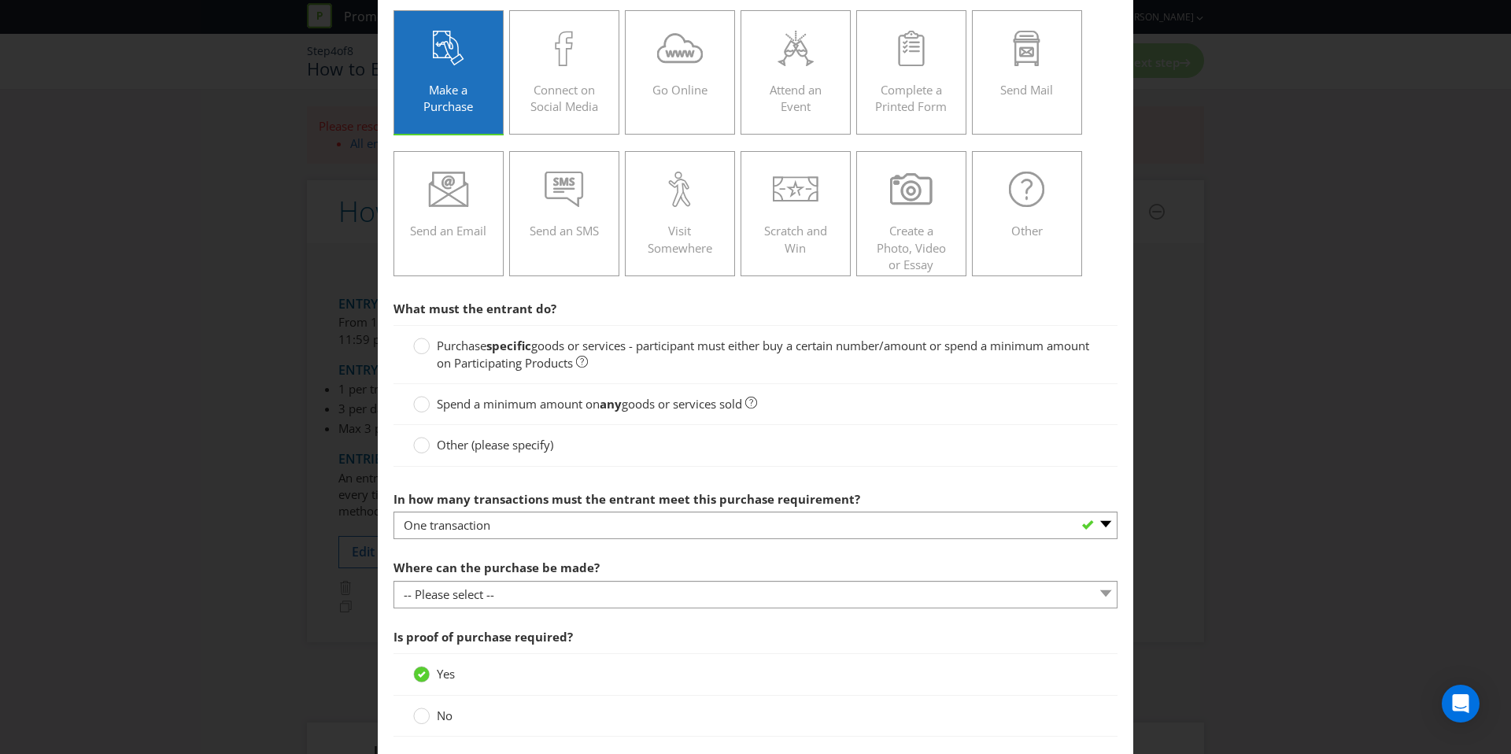
click at [518, 360] on span "goods or services - participant must either buy a certain number/amount or spen…" at bounding box center [763, 354] width 652 height 32
click at [0, 0] on input "Purchase specific goods or services - participant must either buy a certain num…" at bounding box center [0, 0] width 0 height 0
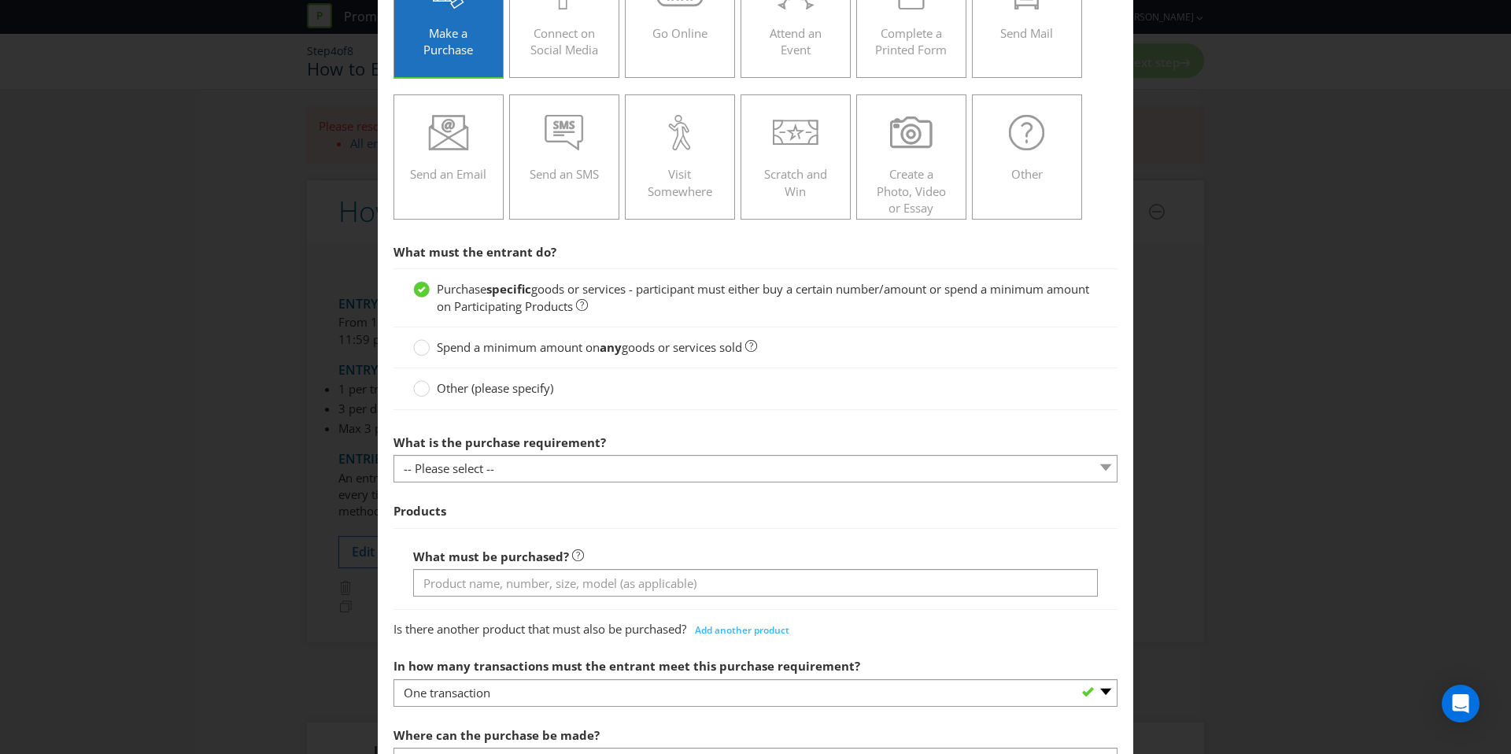
scroll to position [206, 0]
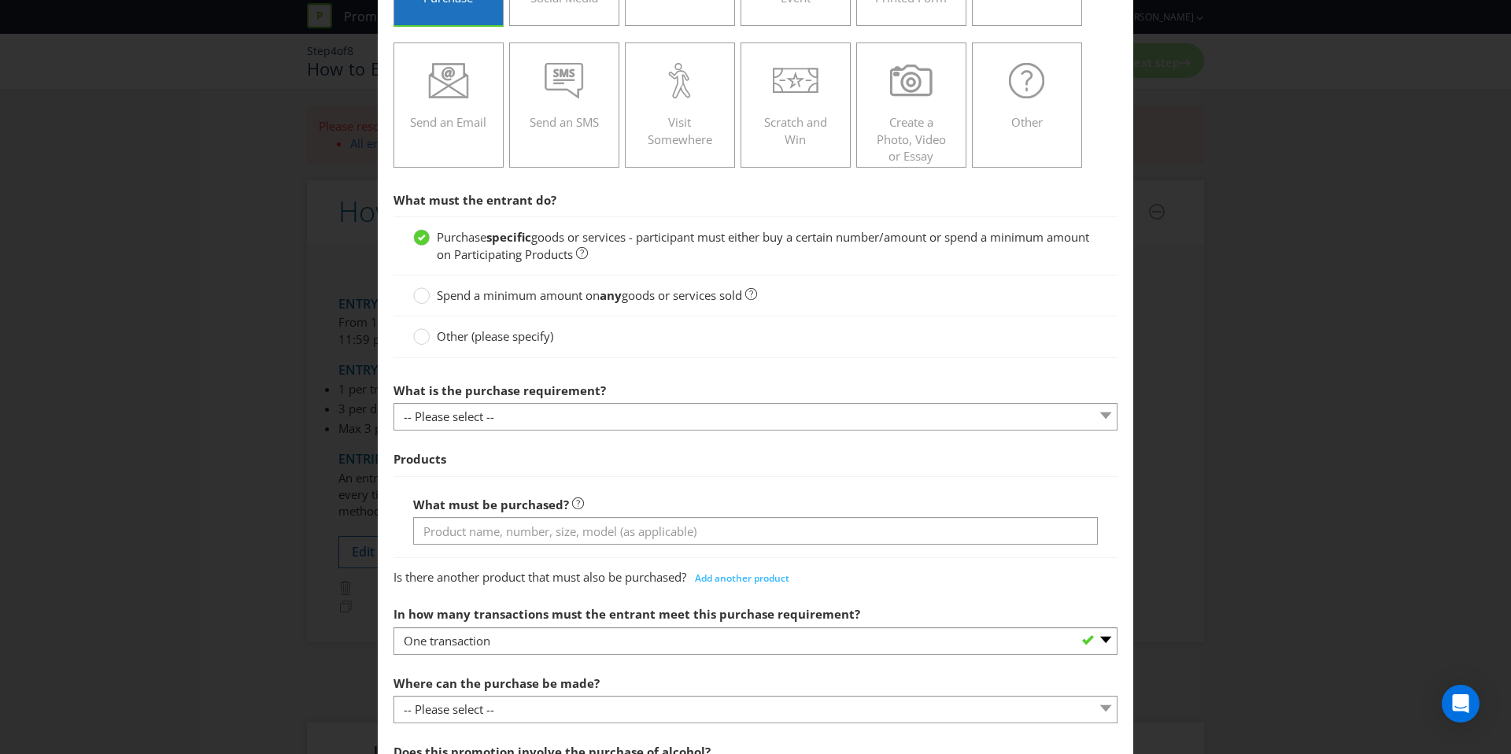
click at [517, 397] on span "What is the purchase requirement?" at bounding box center [499, 390] width 212 height 16
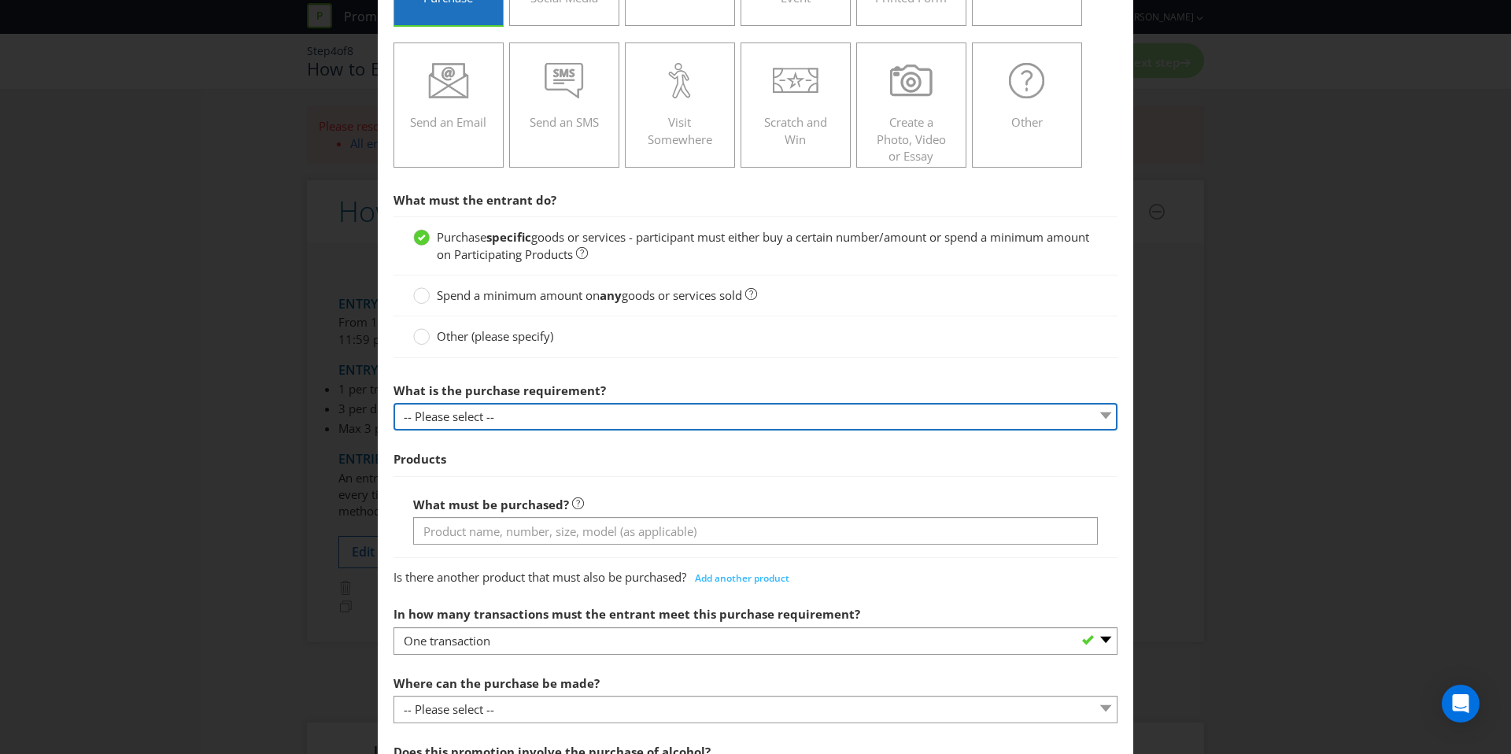
click at [517, 407] on select "-- Please select -- Buy a certain number of these products or services Spend a …" at bounding box center [755, 417] width 724 height 28
select select "MINIMUM_QUANTITY"
click at [393, 403] on select "-- Please select -- Buy a certain number of these products or services Spend a …" at bounding box center [755, 417] width 724 height 28
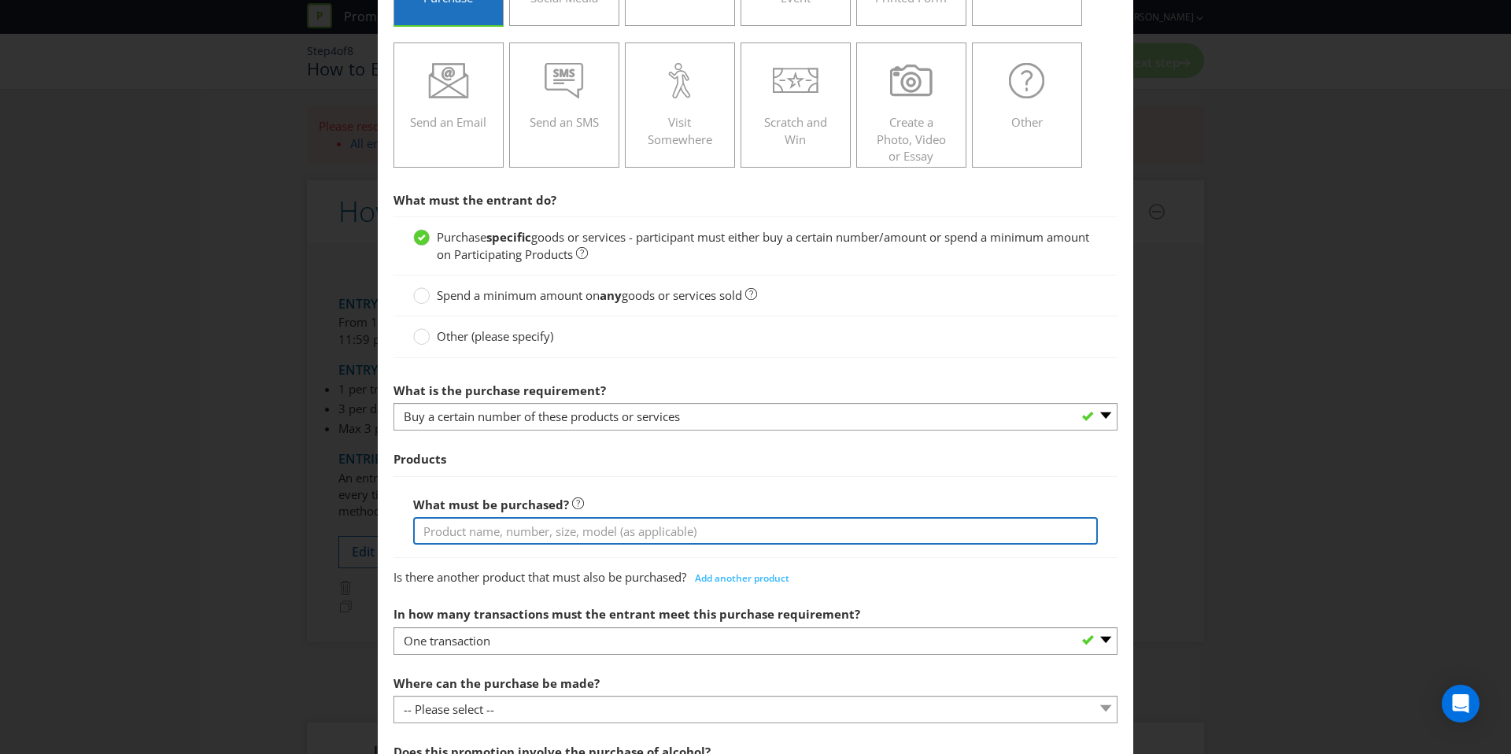
click at [508, 530] on input "text" at bounding box center [755, 531] width 685 height 28
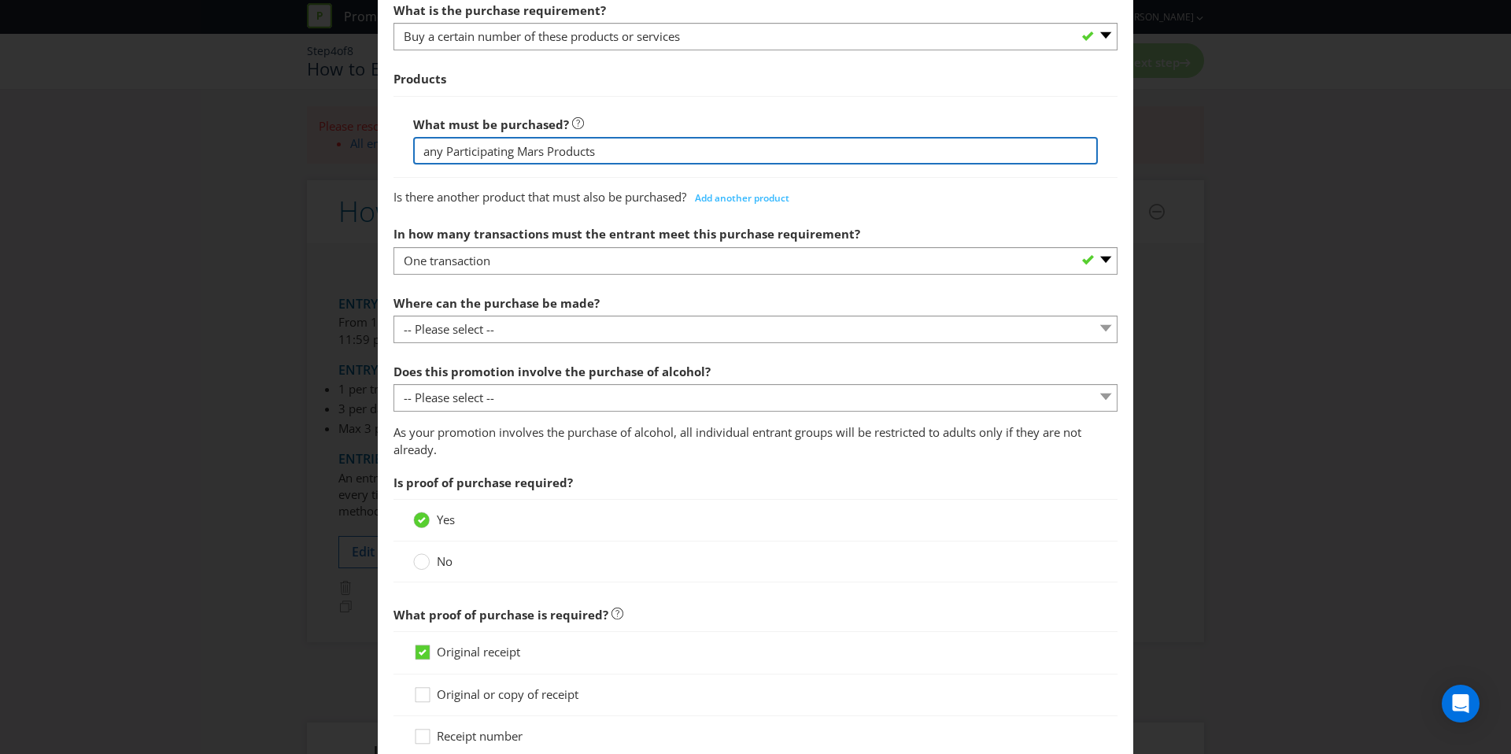
scroll to position [746, 0]
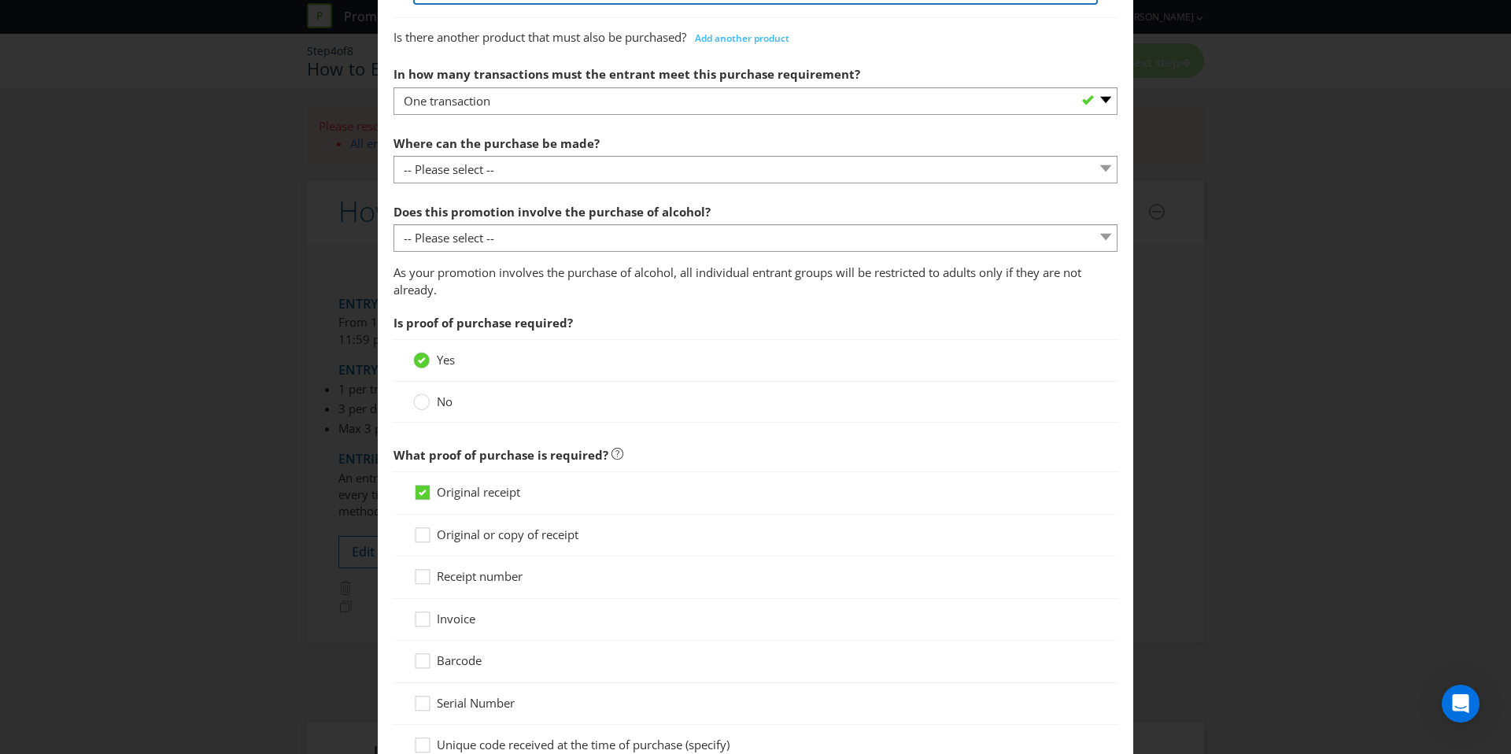
type input "any Participating Mars Products"
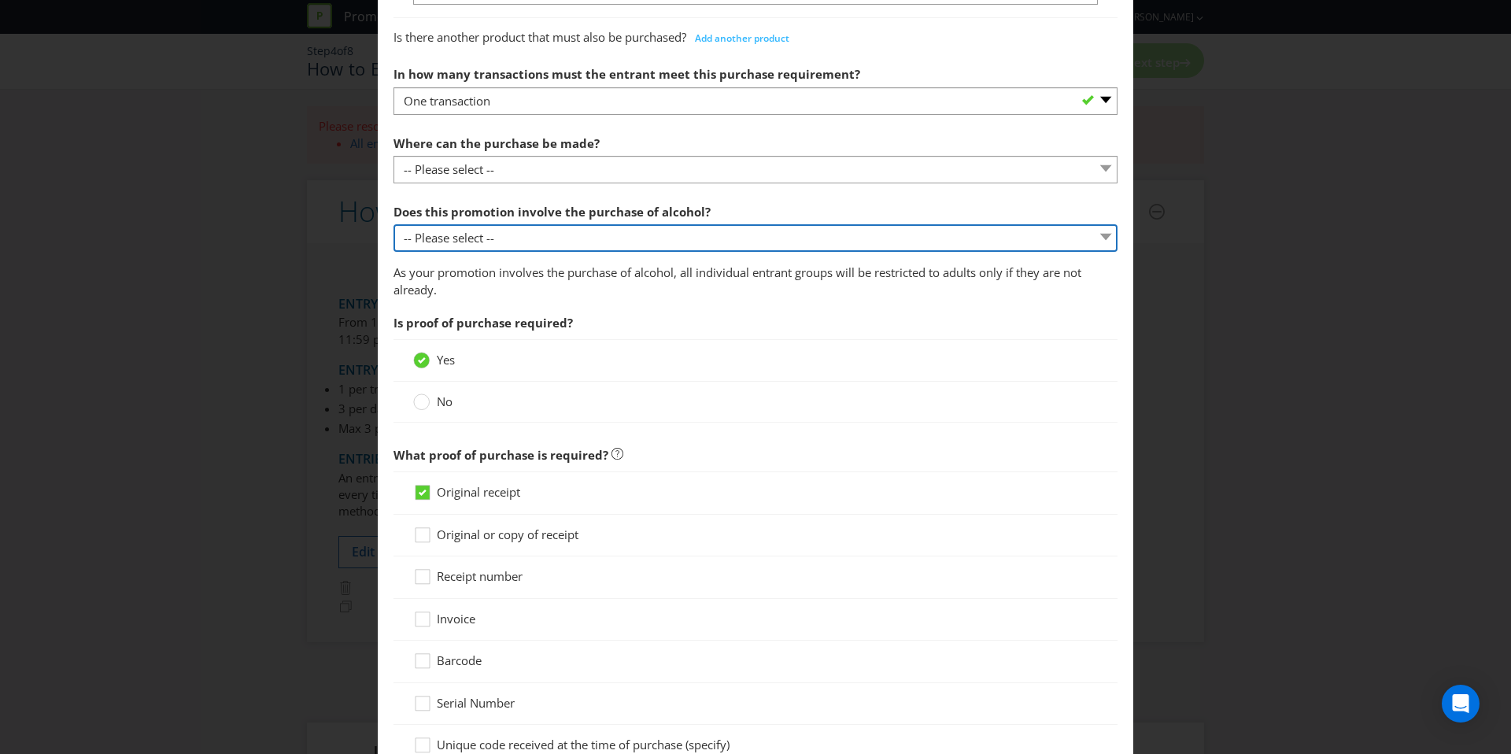
click at [512, 238] on select "-- Please select -- Yes, for on-premises consumption Yes, for off-premises cons…" at bounding box center [755, 238] width 724 height 28
select select "NO"
click at [393, 224] on select "-- Please select -- Yes, for on-premises consumption Yes, for off-premises cons…" at bounding box center [755, 238] width 724 height 28
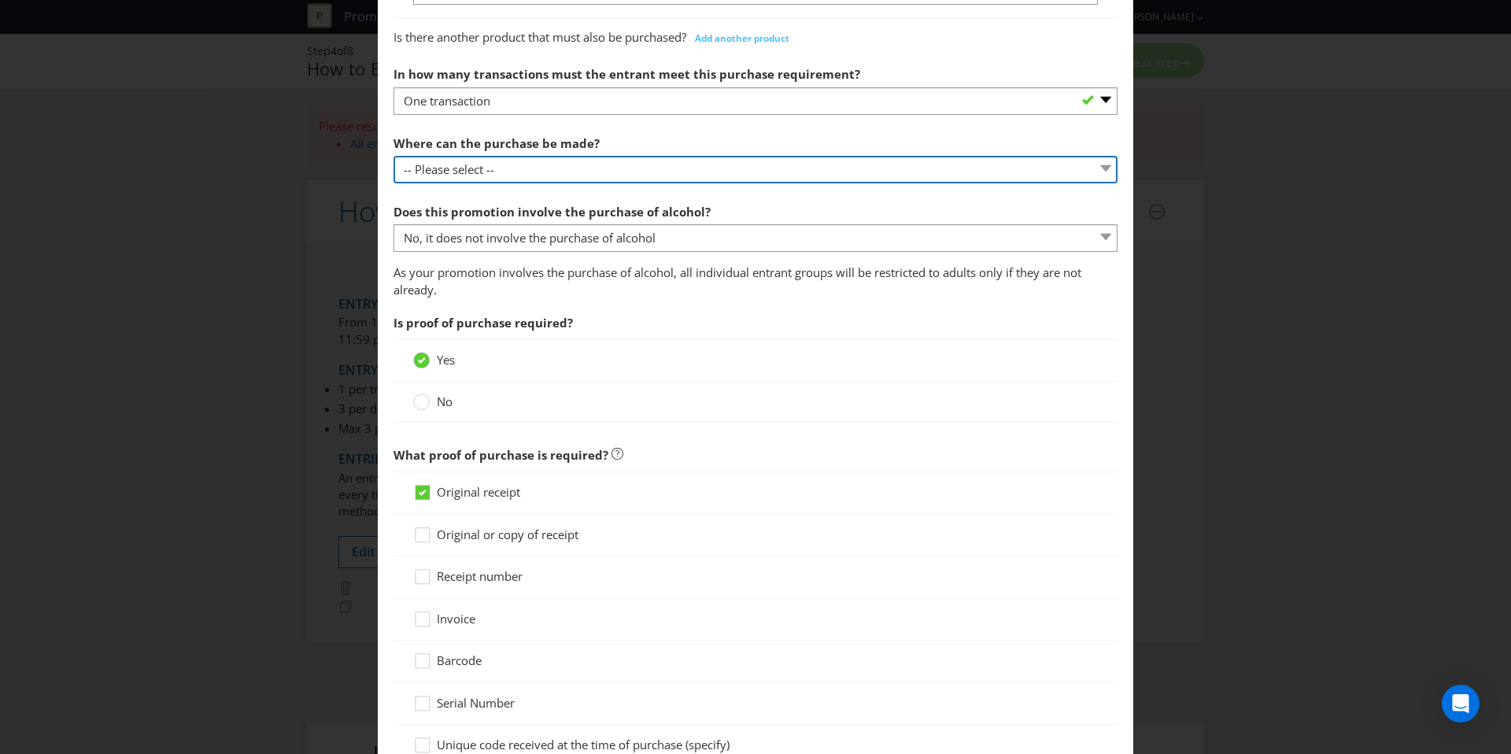
click at [522, 175] on select "-- Please select -- Any stores displaying promotional material (including onlin…" at bounding box center [755, 170] width 724 height 28
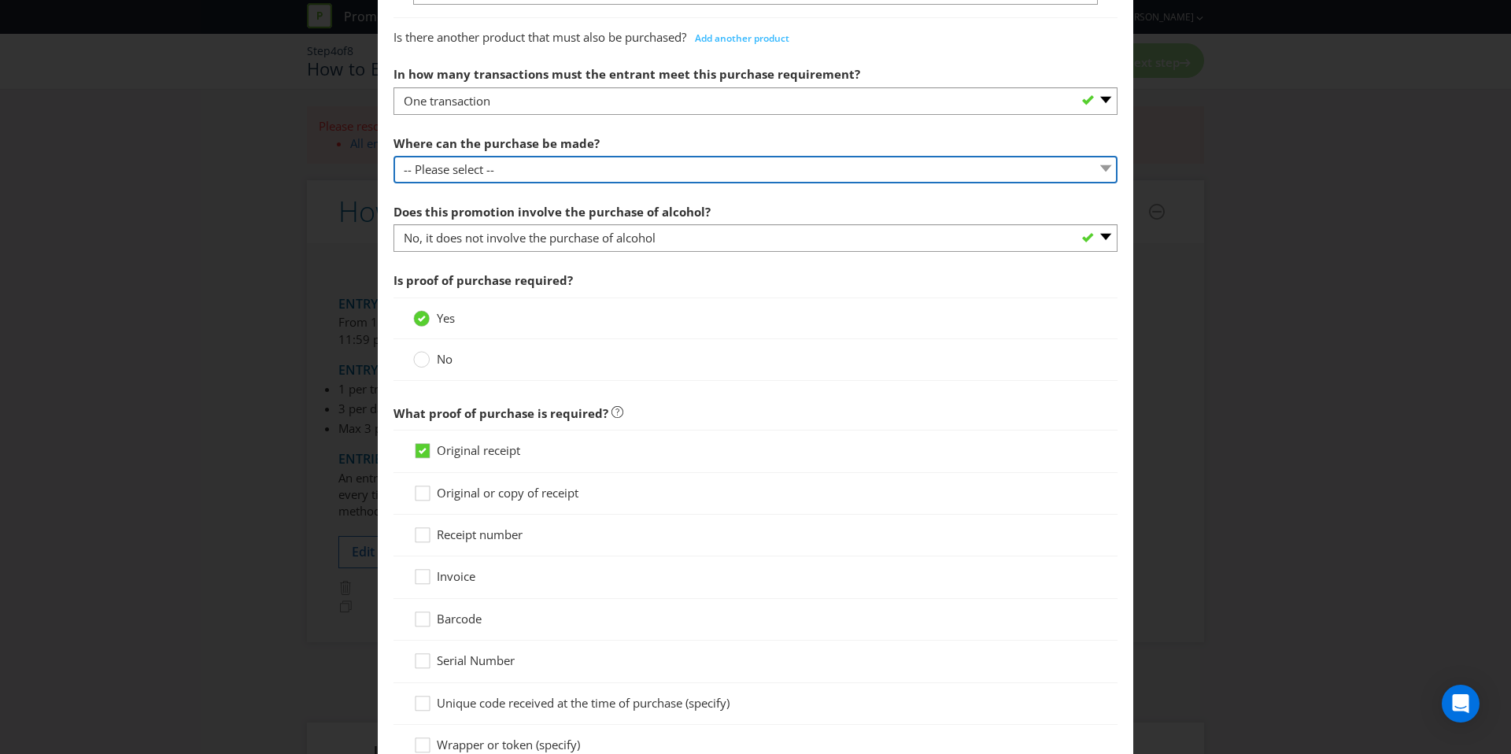
select select "SPECIFIC"
click at [393, 156] on select "-- Please select -- Any stores displaying promotional material (including onlin…" at bounding box center [755, 170] width 724 height 28
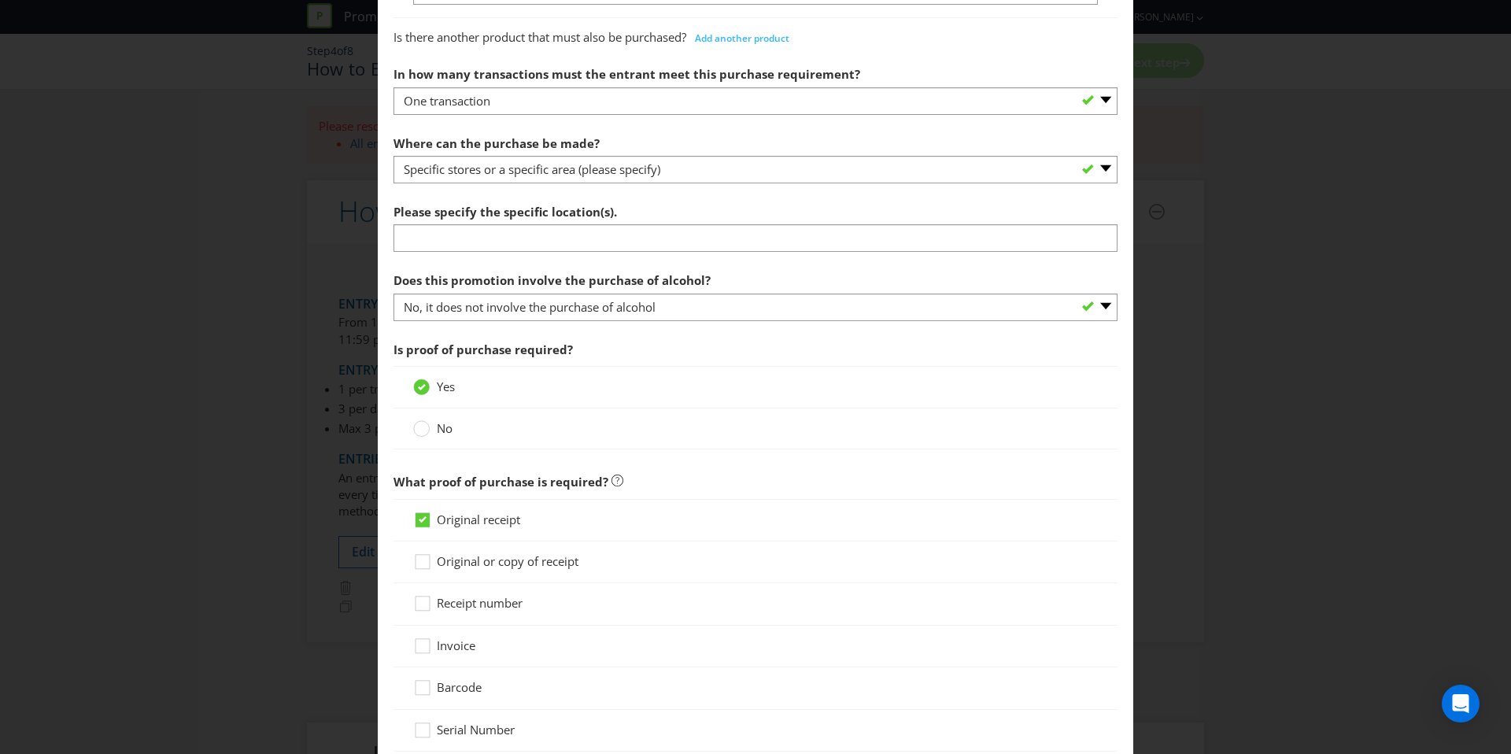
click at [503, 223] on div "Please specify the specific location(s)." at bounding box center [755, 224] width 724 height 57
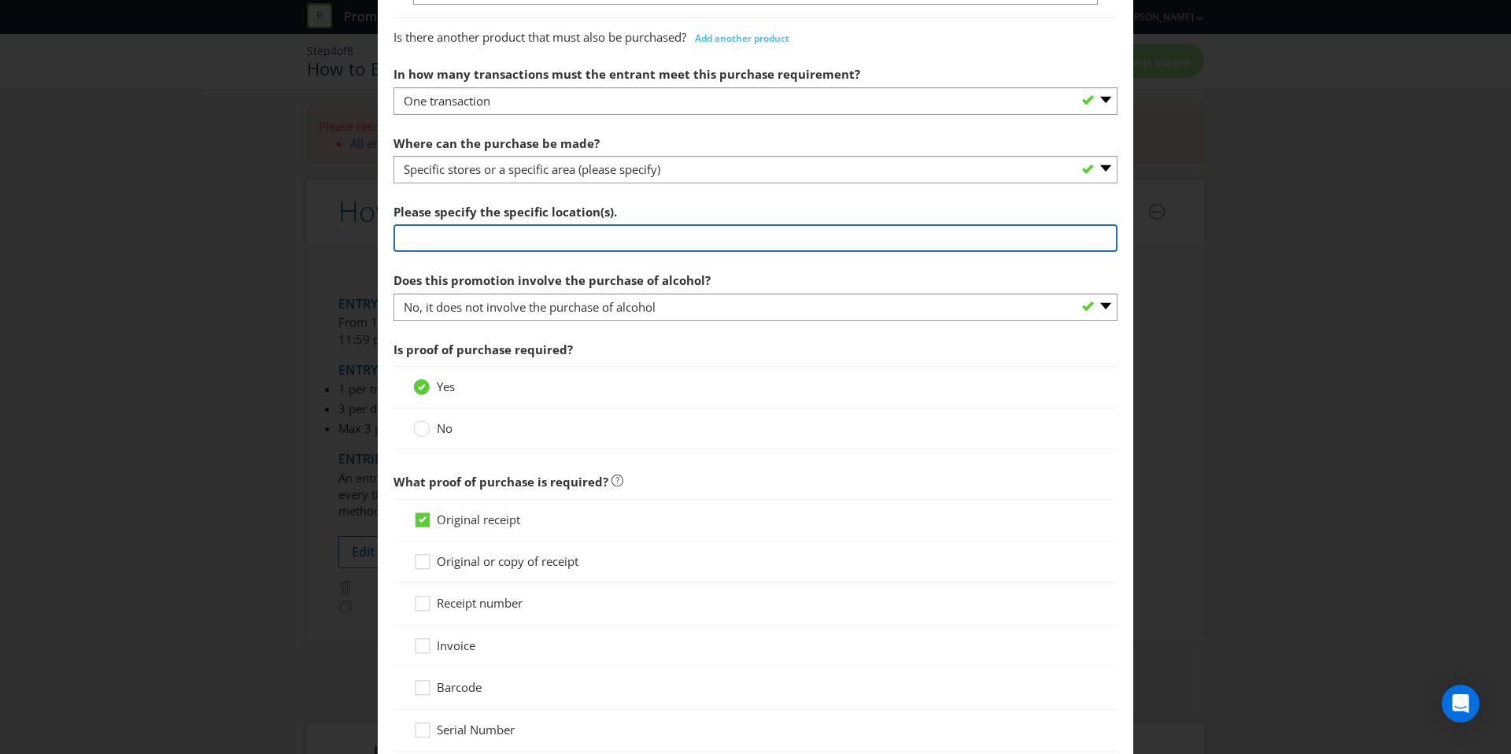
click at [503, 227] on input "text" at bounding box center [755, 238] width 724 height 28
drag, startPoint x: 494, startPoint y: 244, endPoint x: 429, endPoint y: 239, distance: 65.5
click at [430, 242] on input "any Woolworths Supermarket" at bounding box center [755, 238] width 724 height 28
type input "any Coles Supermarket"
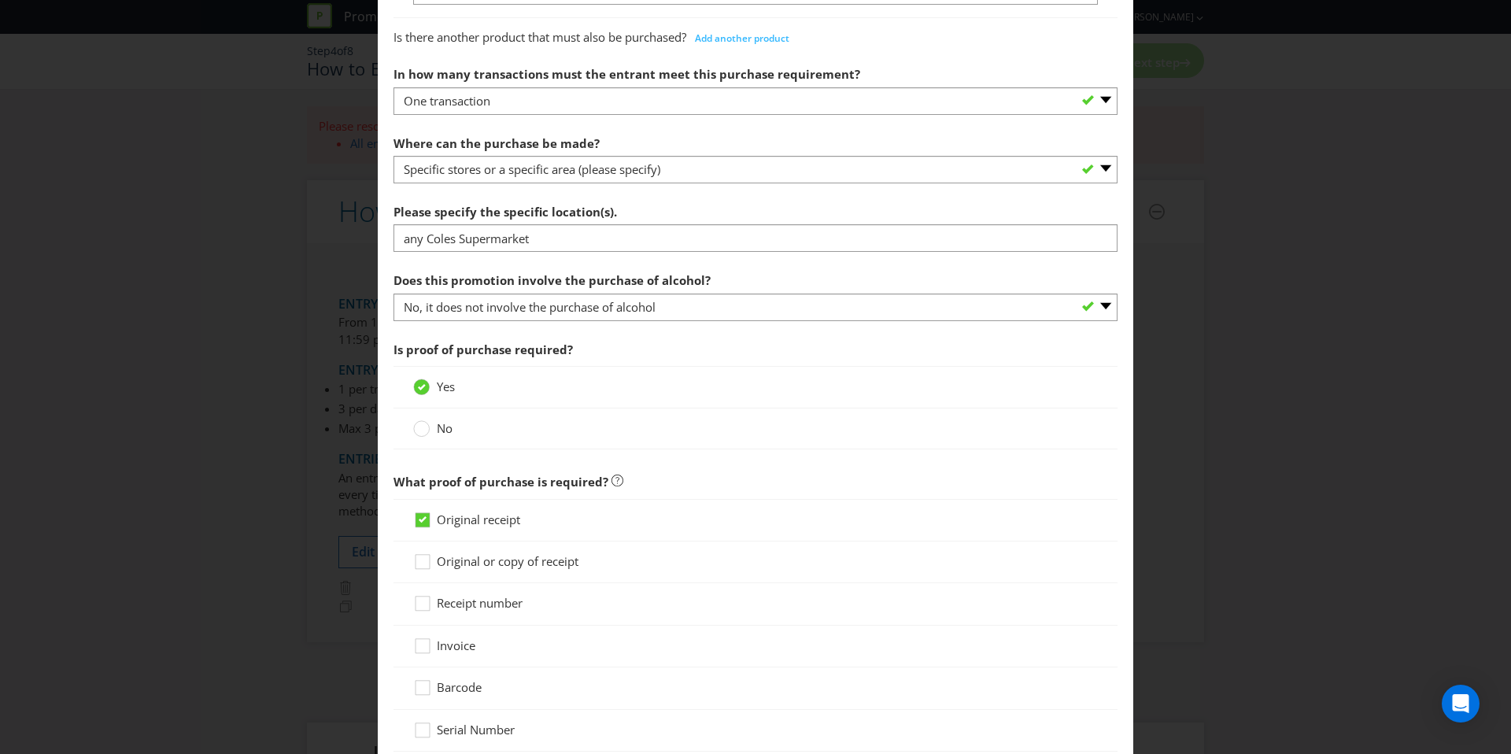
click at [486, 271] on label "Does this promotion involve the purchase of alcohol?" at bounding box center [553, 276] width 320 height 24
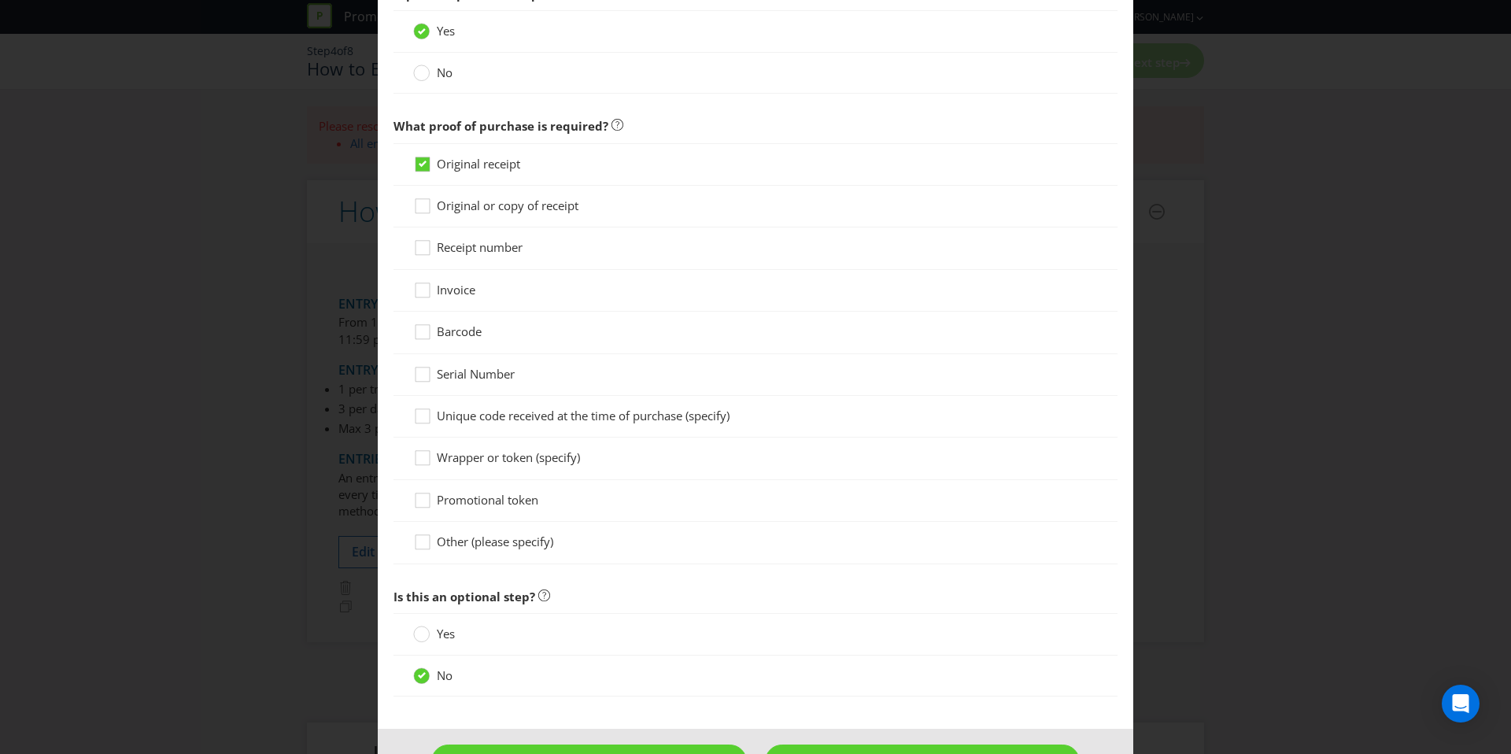
scroll to position [1154, 0]
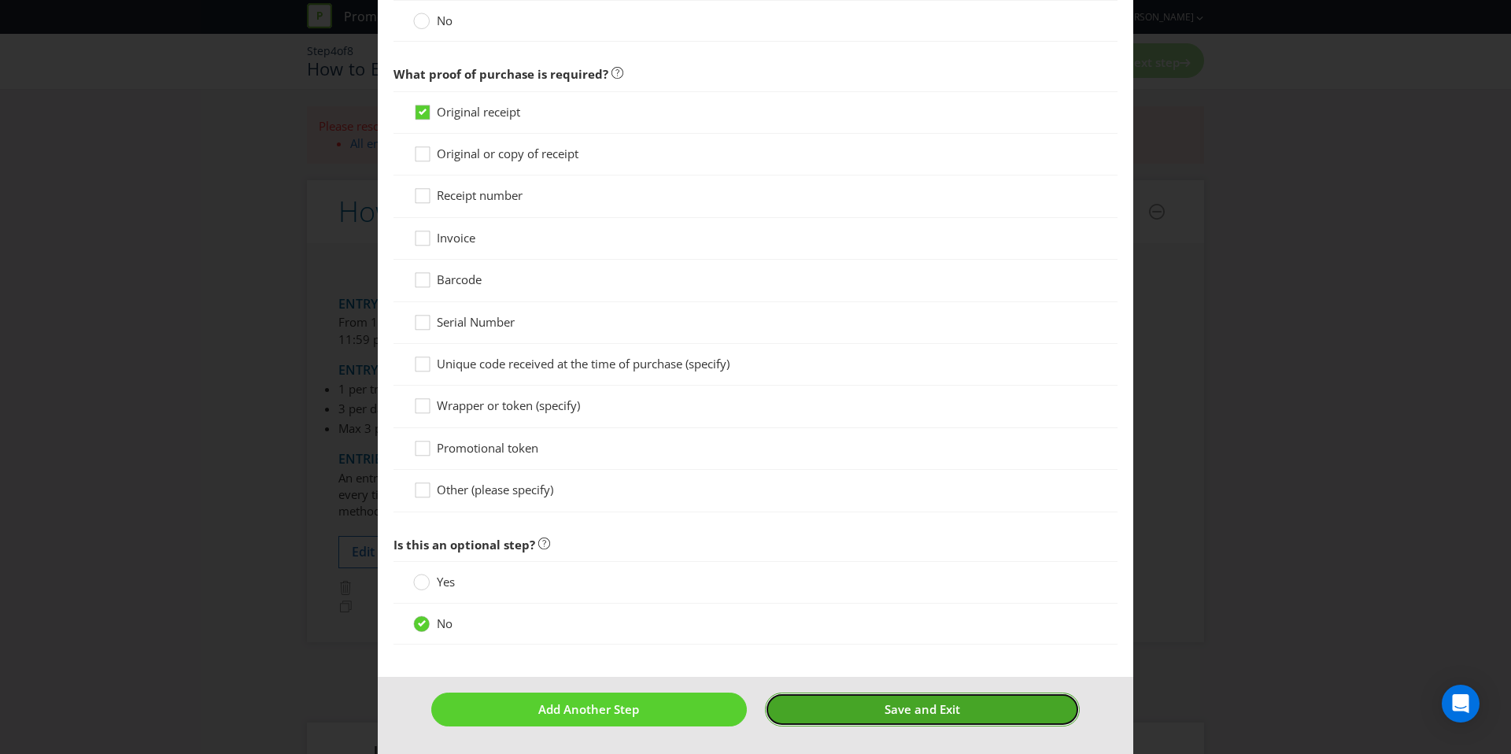
click at [833, 711] on button "Save and Exit" at bounding box center [923, 709] width 316 height 34
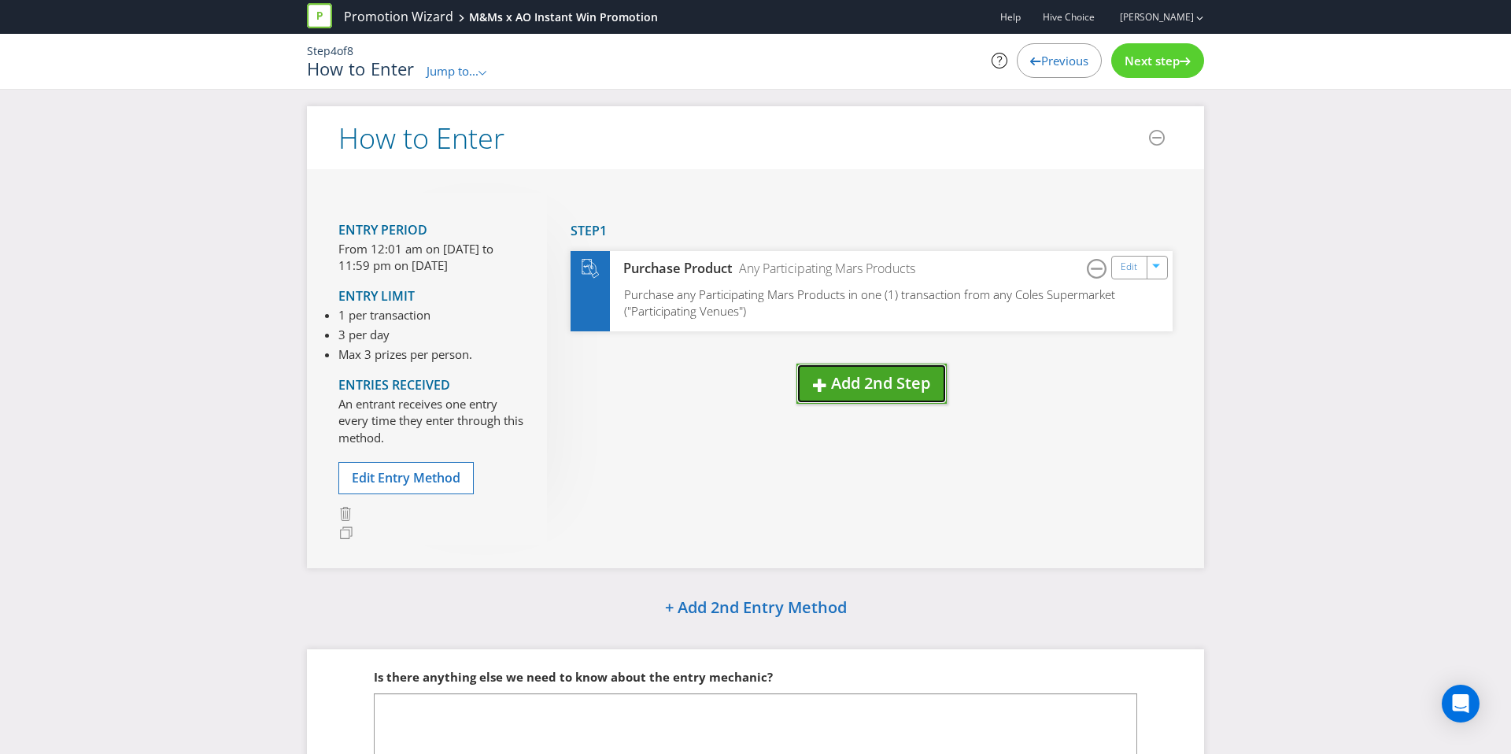
click at [811, 372] on button "Add 2nd Step" at bounding box center [871, 384] width 150 height 40
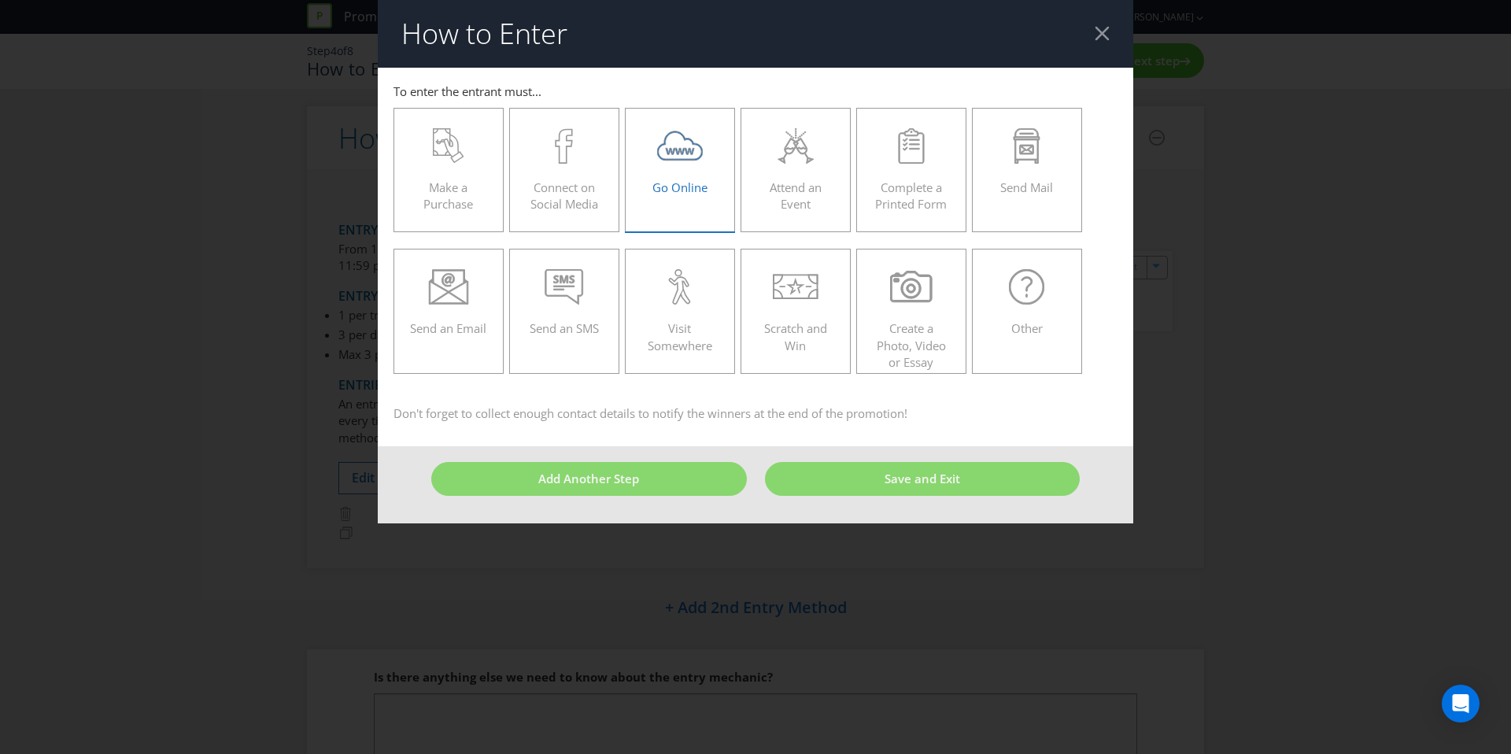
click at [663, 146] on icon at bounding box center [680, 145] width 46 height 35
click at [0, 0] on input "Go Online" at bounding box center [0, 0] width 0 height 0
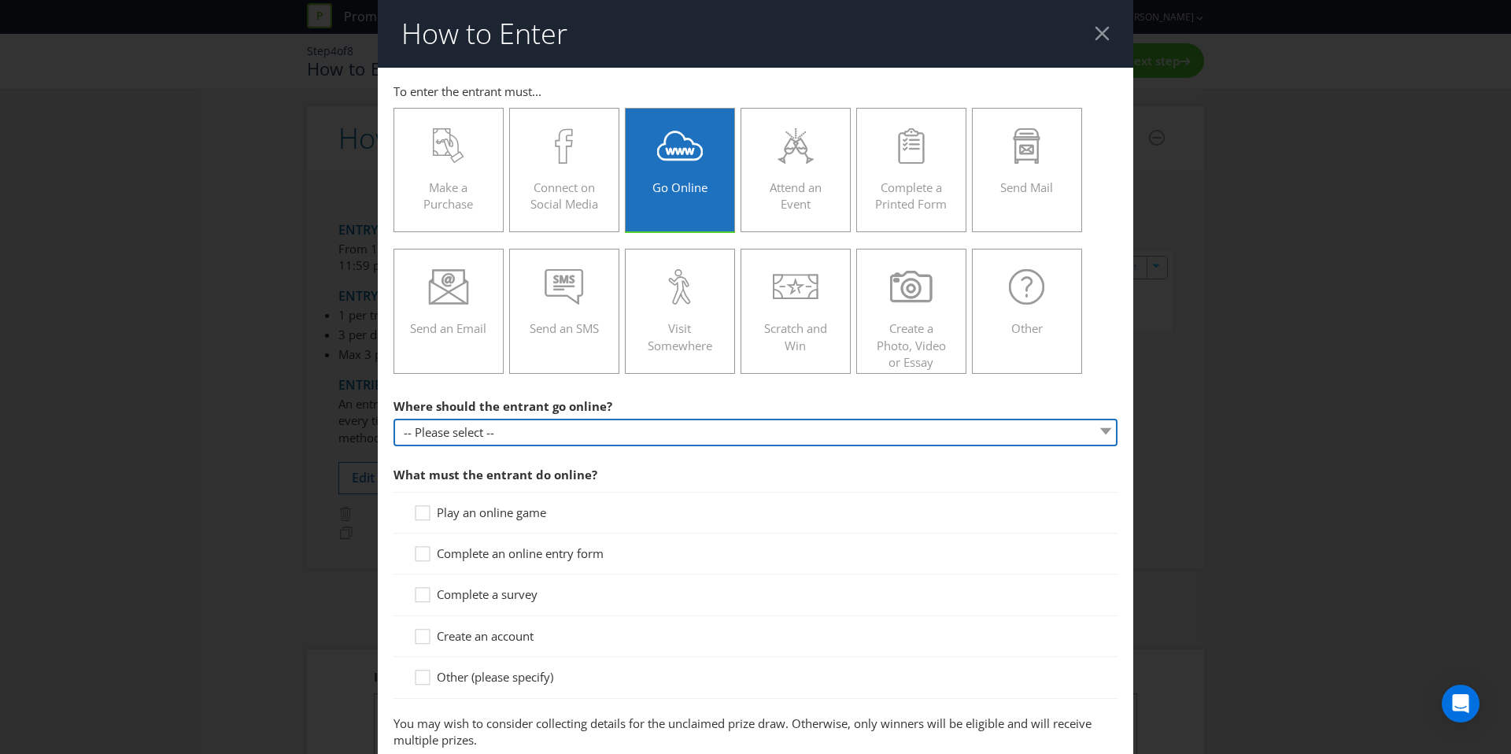
click at [578, 442] on select "-- Please select -- At a specific URL Using a direct link sent to the entrant b…" at bounding box center [755, 433] width 724 height 28
select select "SPECIFIC_URL"
click at [393, 419] on select "-- Please select -- At a specific URL Using a direct link sent to the entrant b…" at bounding box center [755, 433] width 724 height 28
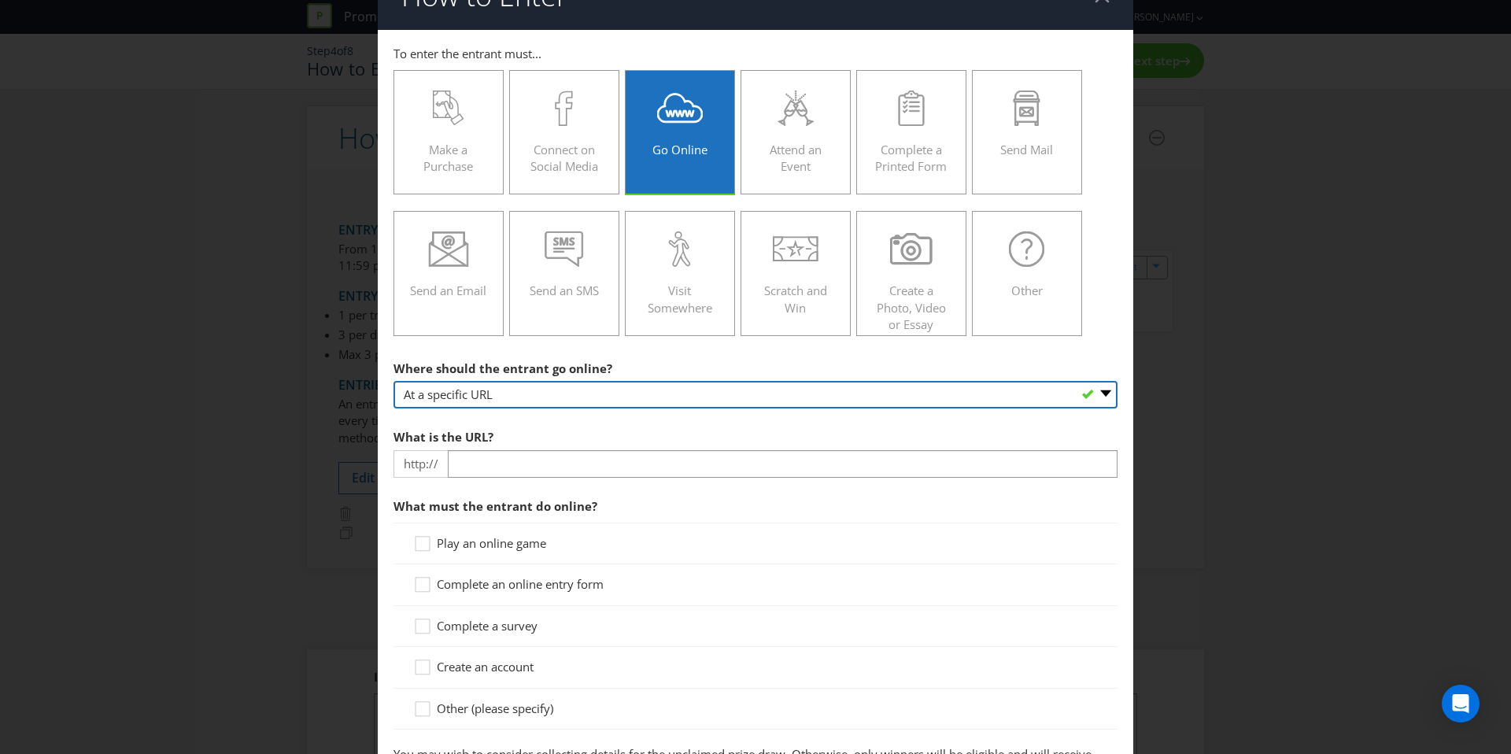
scroll to position [140, 0]
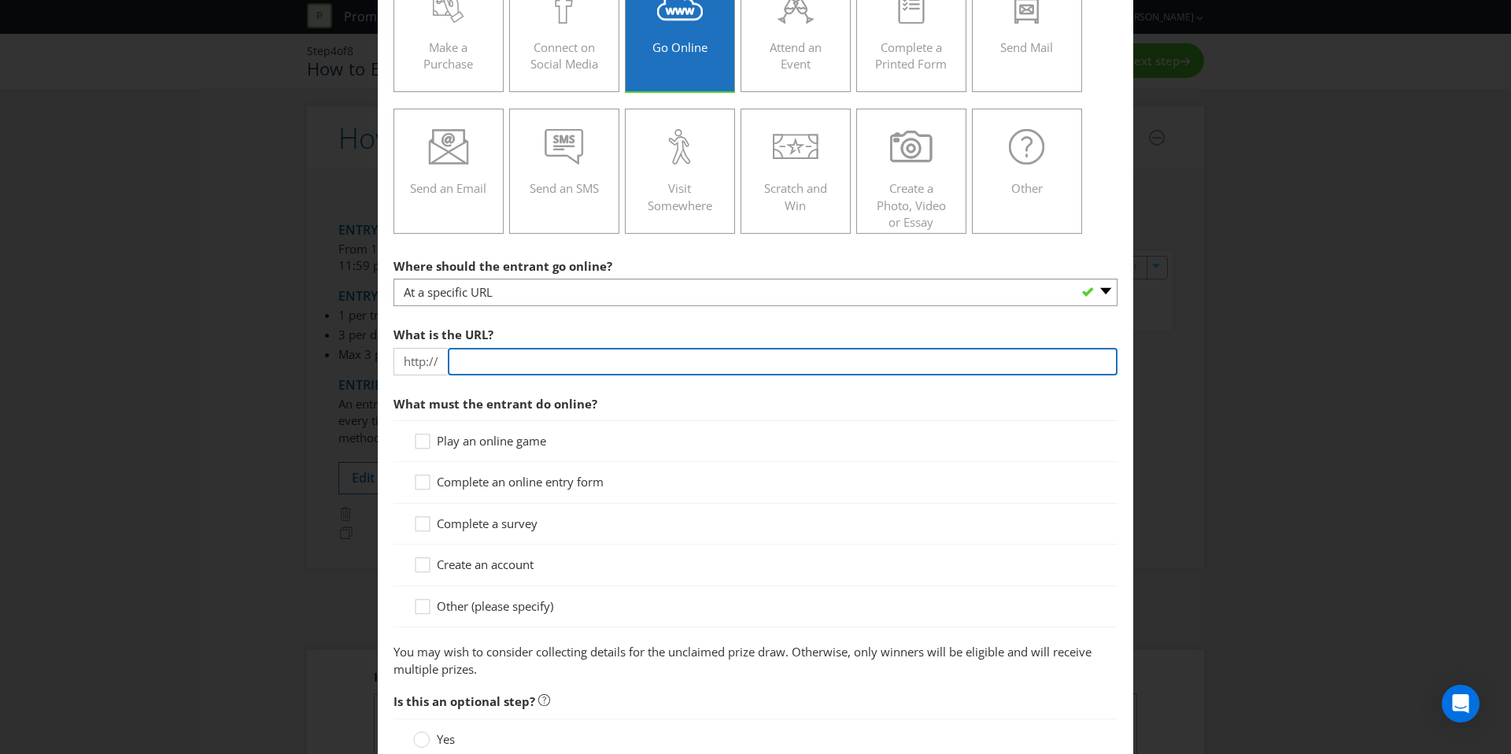
click at [553, 367] on input "text" at bounding box center [783, 362] width 670 height 28
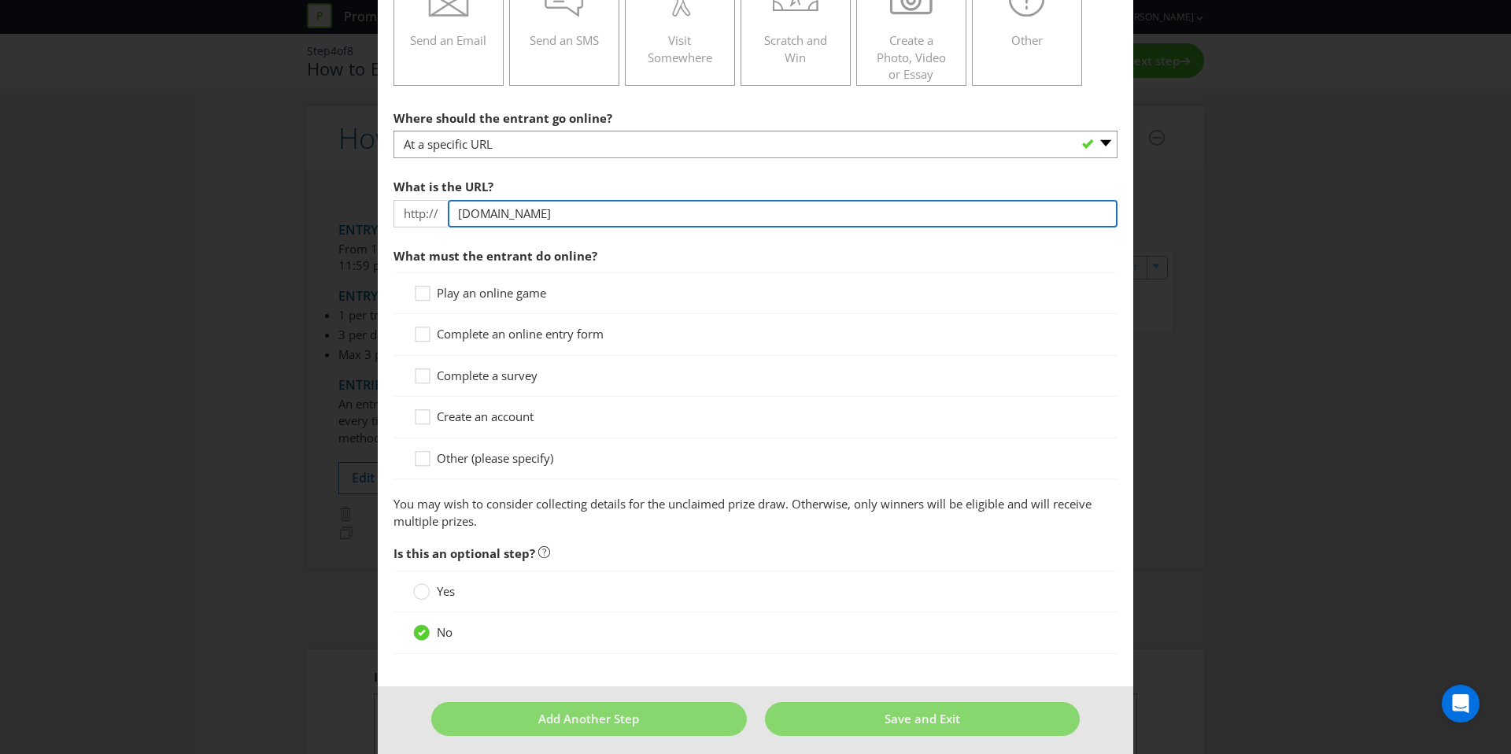
scroll to position [297, 0]
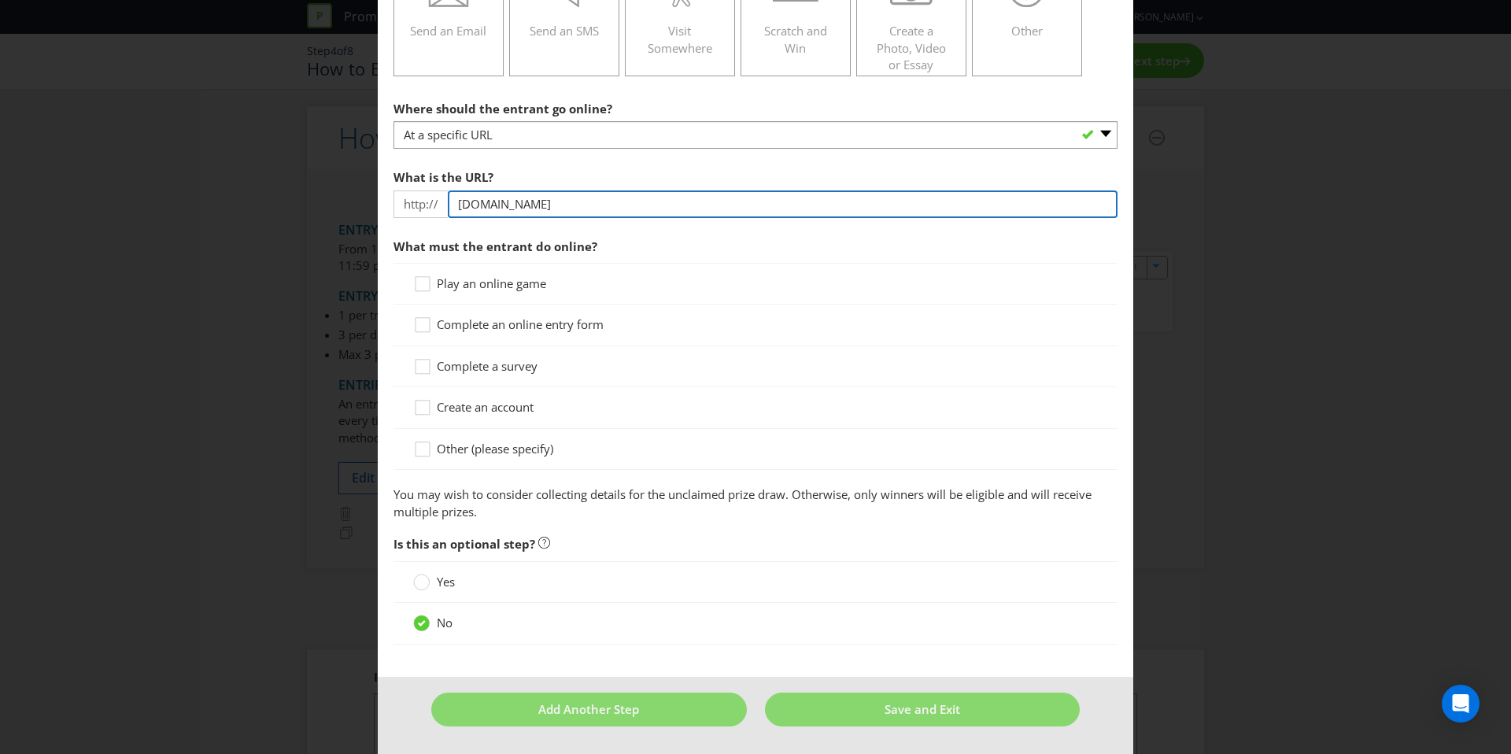
type input "[DOMAIN_NAME]"
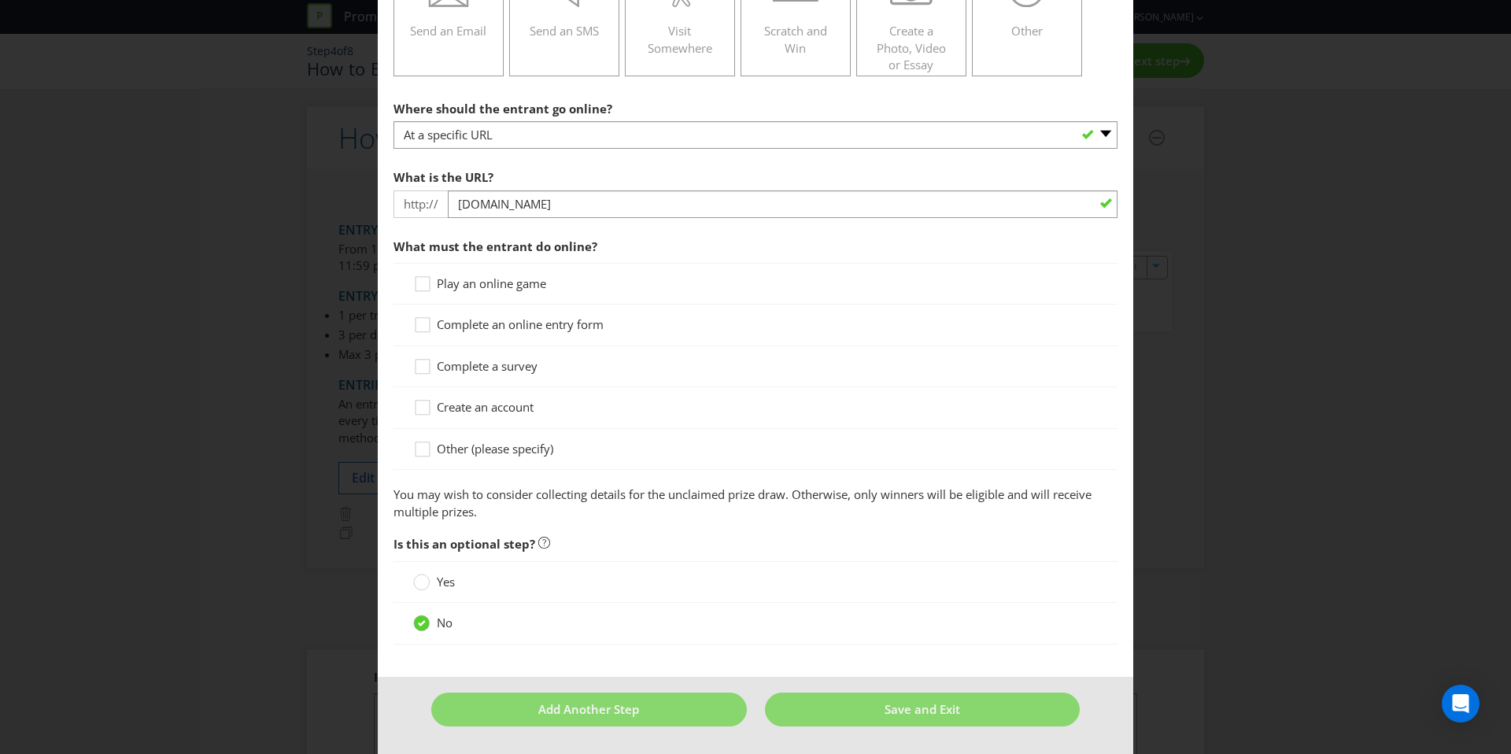
click at [504, 337] on div "Complete an online entry form" at bounding box center [755, 325] width 724 height 41
click at [507, 331] on span "Complete an online entry form" at bounding box center [520, 324] width 167 height 16
click at [0, 0] on input "Complete an online entry form" at bounding box center [0, 0] width 0 height 0
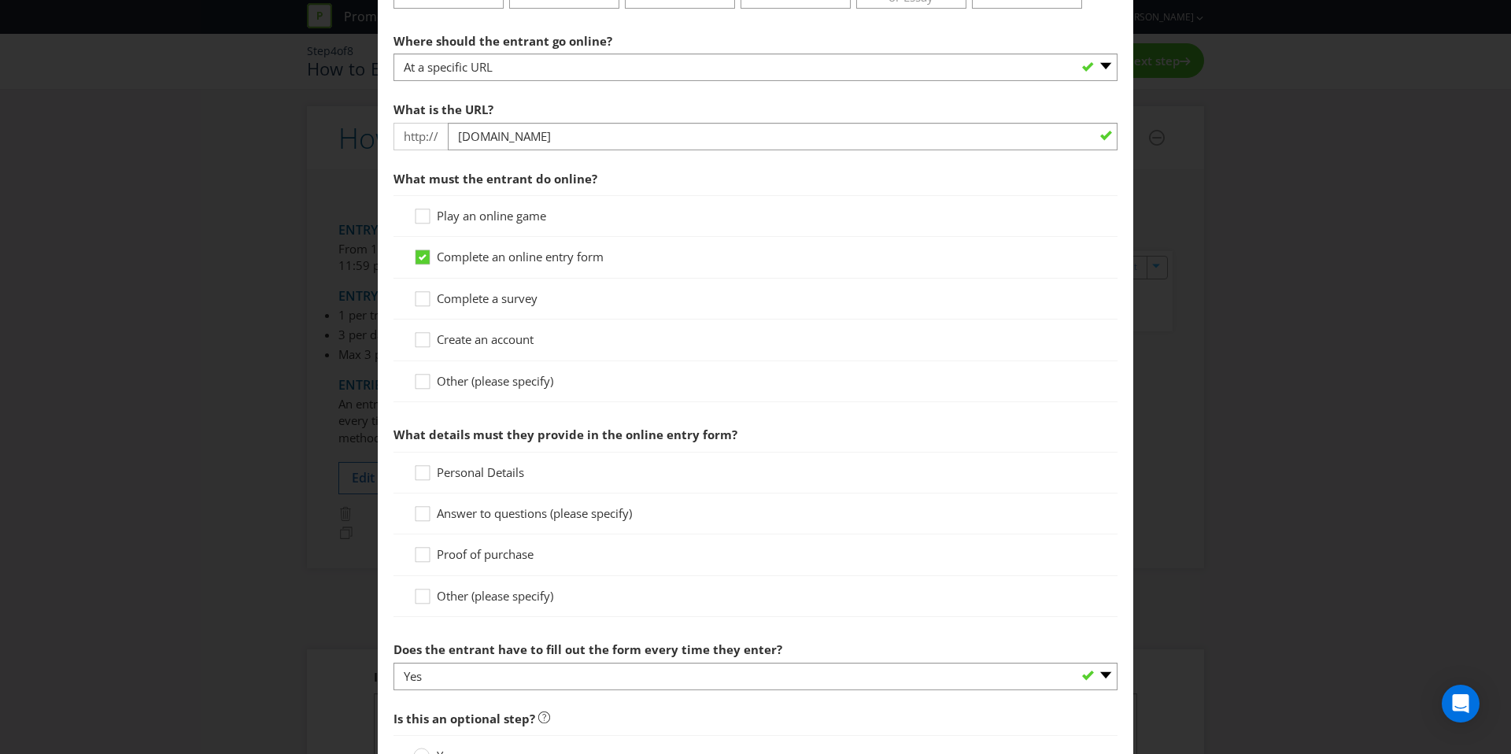
scroll to position [412, 0]
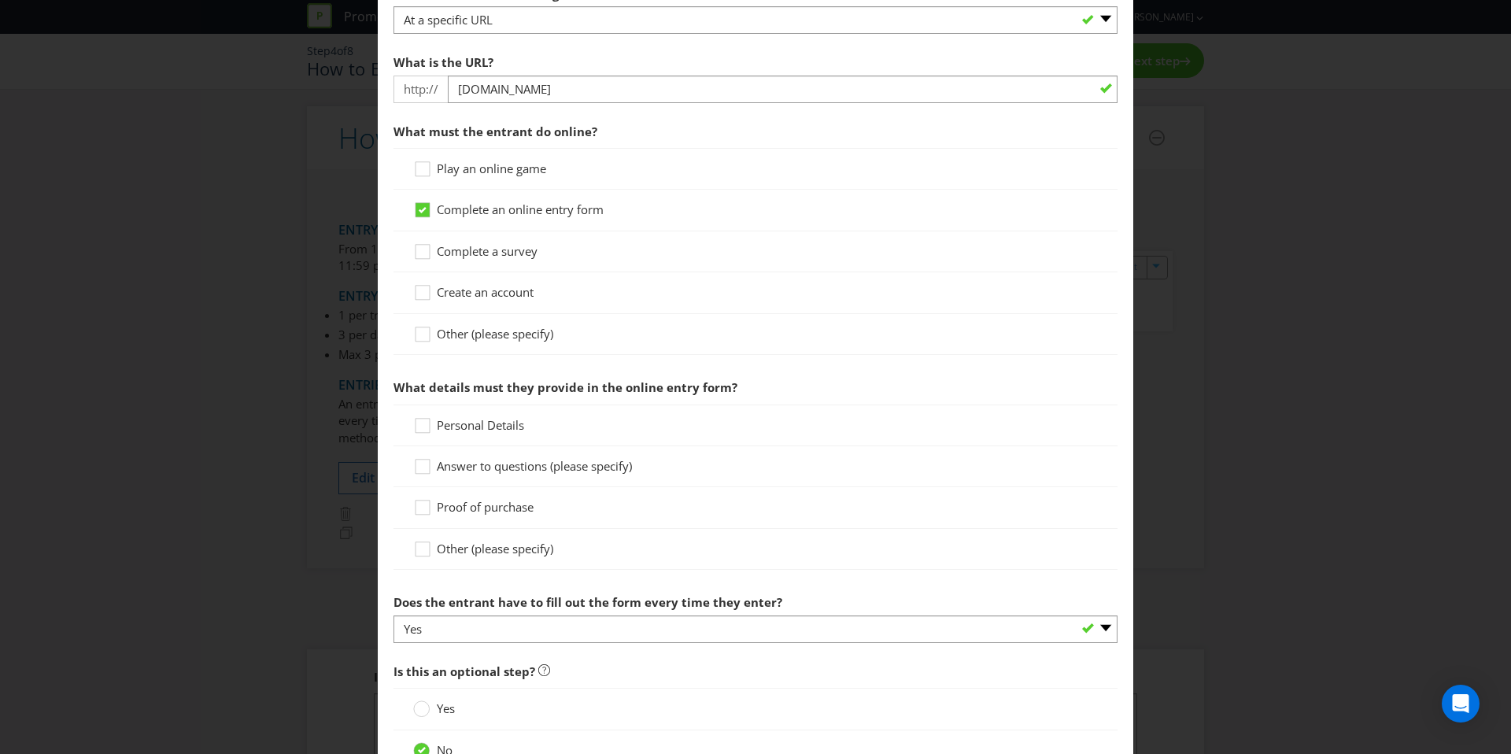
drag, startPoint x: 489, startPoint y: 260, endPoint x: 490, endPoint y: 249, distance: 11.0
click at [489, 260] on div "Complete a survey" at bounding box center [755, 251] width 724 height 41
click at [491, 227] on div "Complete an online entry form" at bounding box center [755, 210] width 724 height 41
click at [491, 212] on span "Complete an online entry form" at bounding box center [520, 209] width 167 height 16
click at [0, 0] on input "Complete an online entry form" at bounding box center [0, 0] width 0 height 0
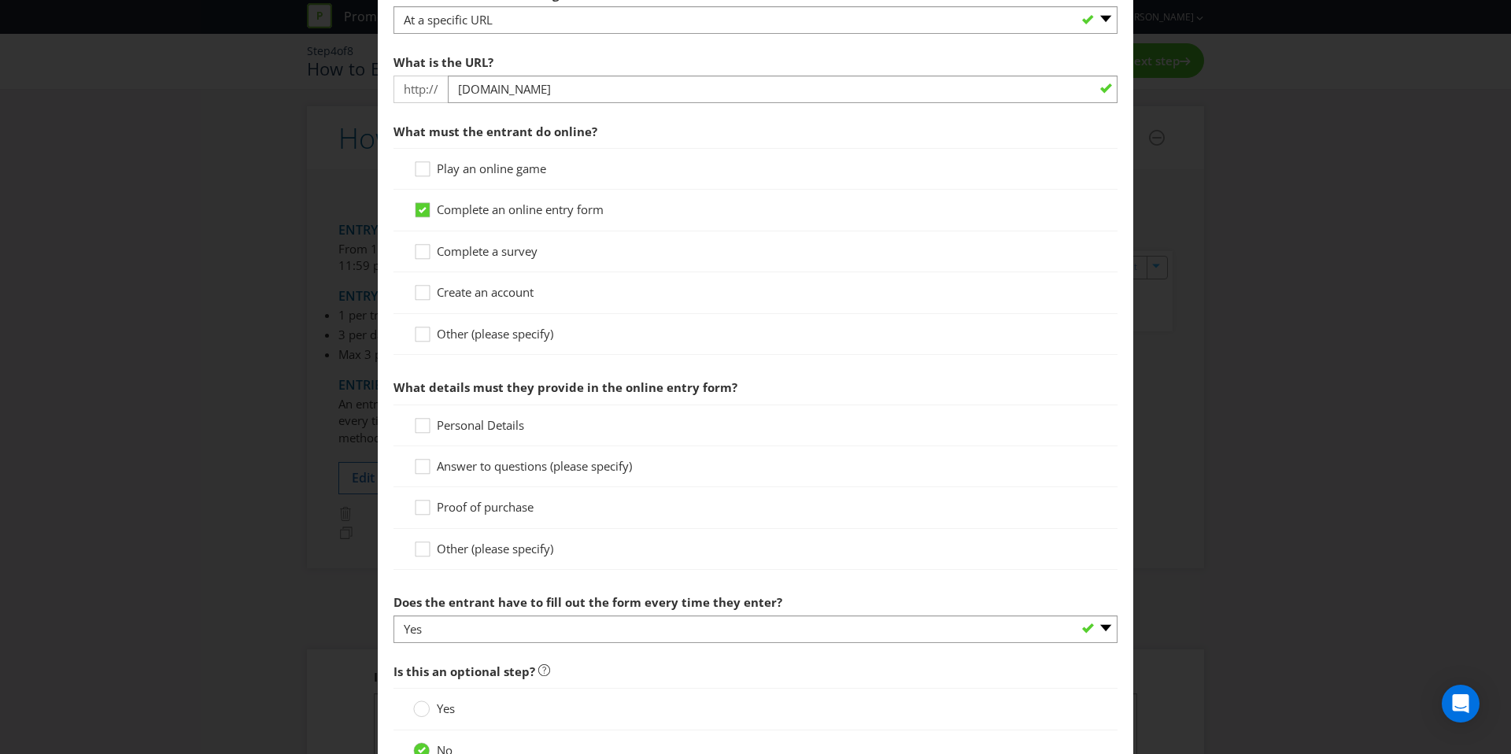
scroll to position [312, 0]
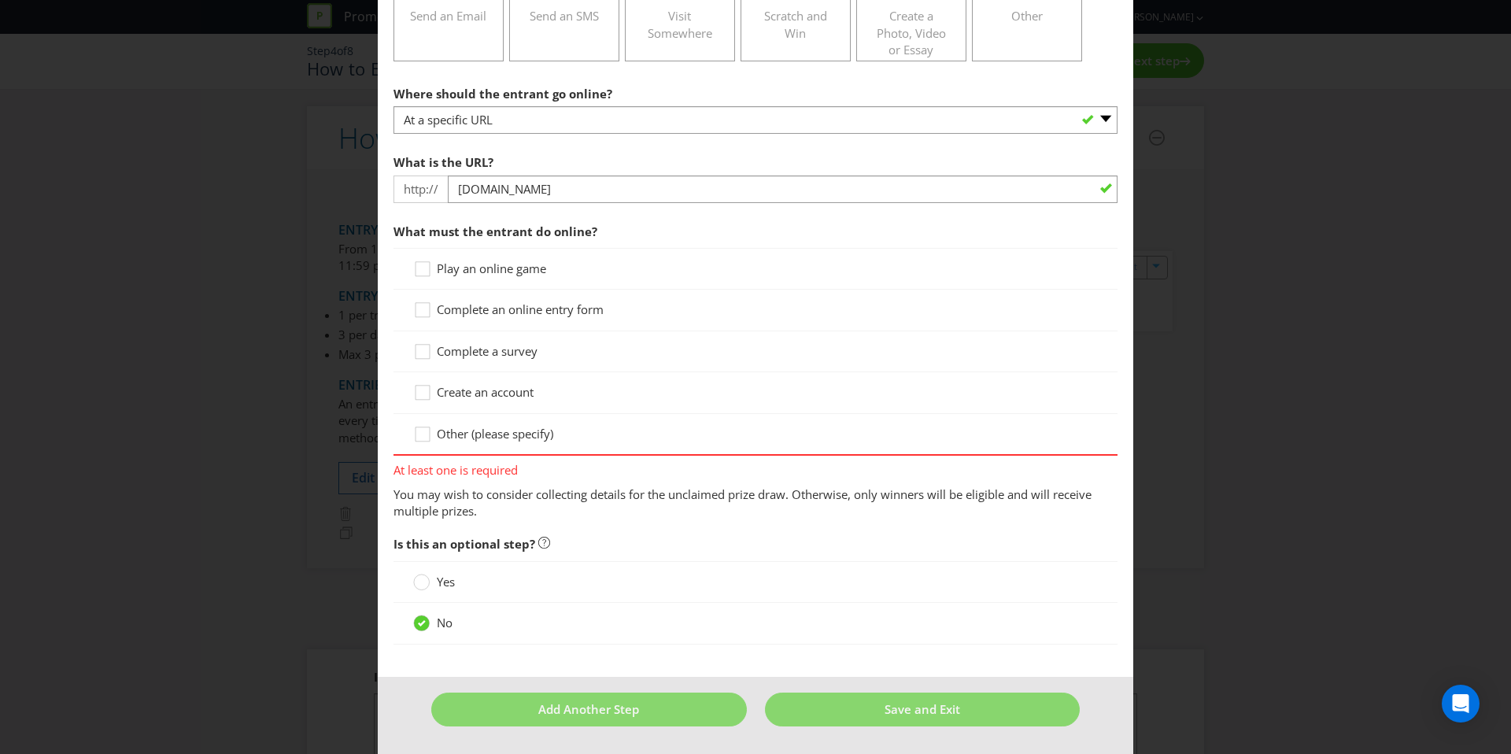
click at [483, 271] on span "Play an online game" at bounding box center [491, 268] width 109 height 16
click at [0, 0] on input "Play an online game" at bounding box center [0, 0] width 0 height 0
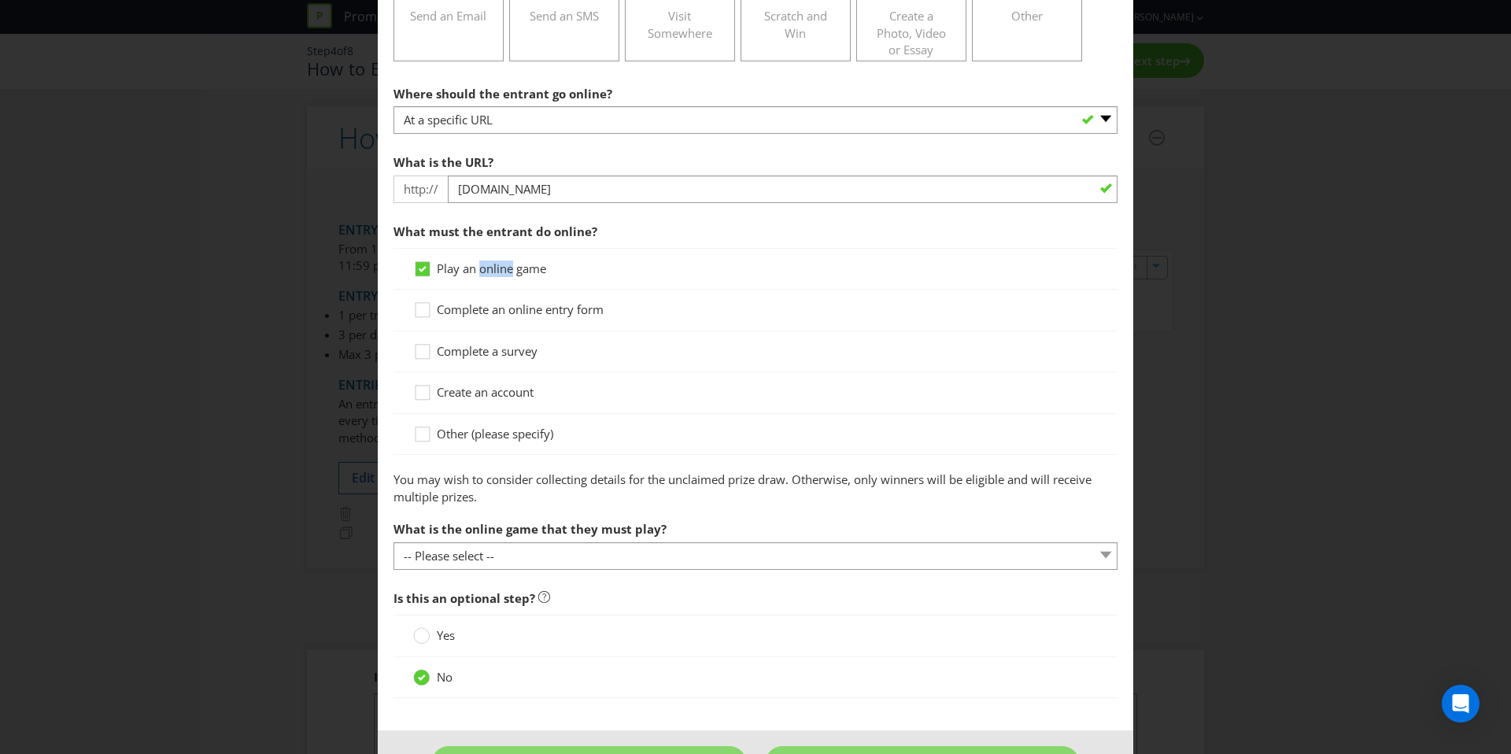
click at [483, 271] on span "Play an online game" at bounding box center [491, 268] width 109 height 16
click at [0, 0] on input "Play an online game" at bounding box center [0, 0] width 0 height 0
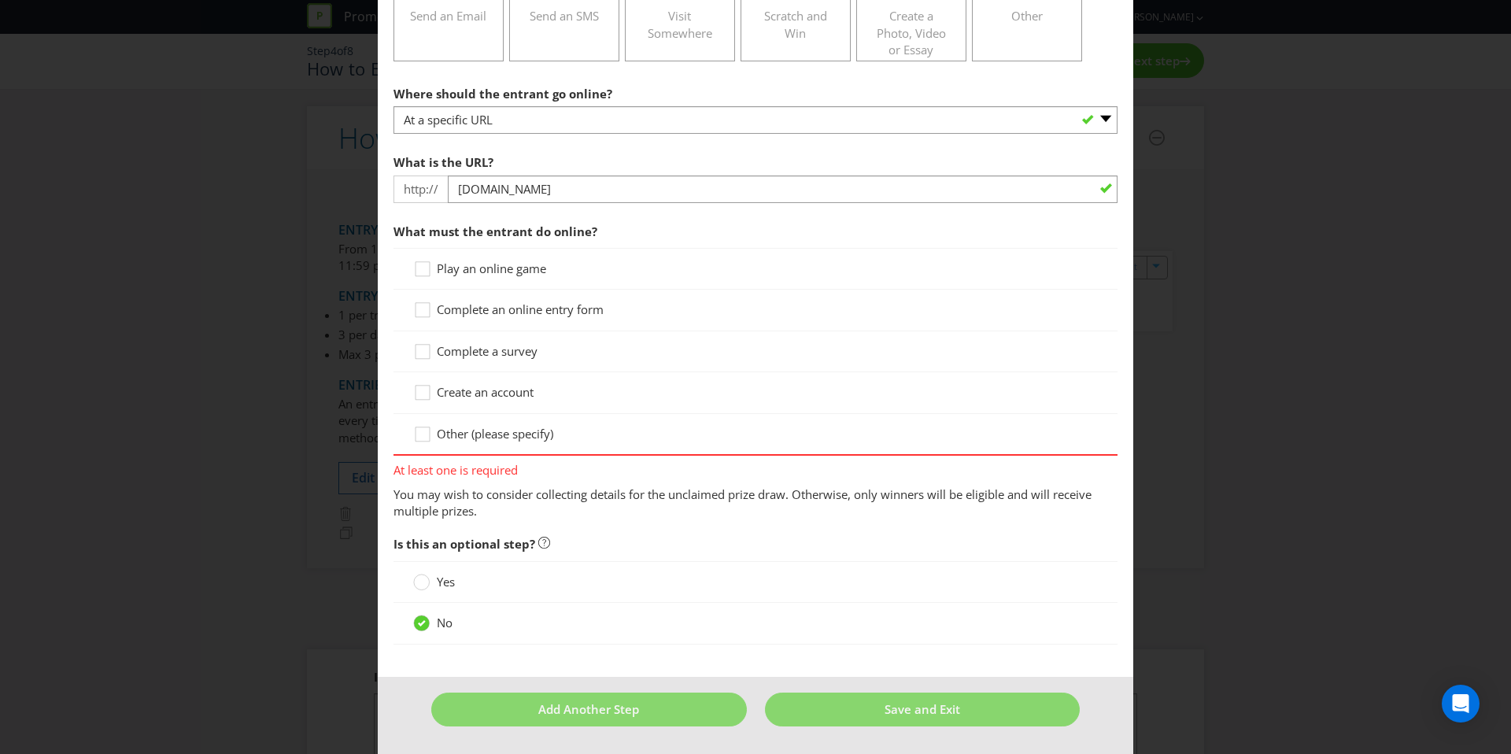
click at [486, 298] on div "Complete an online entry form" at bounding box center [755, 310] width 724 height 41
click at [486, 304] on span "Complete an online entry form" at bounding box center [520, 309] width 167 height 16
click at [0, 0] on input "Complete an online entry form" at bounding box center [0, 0] width 0 height 0
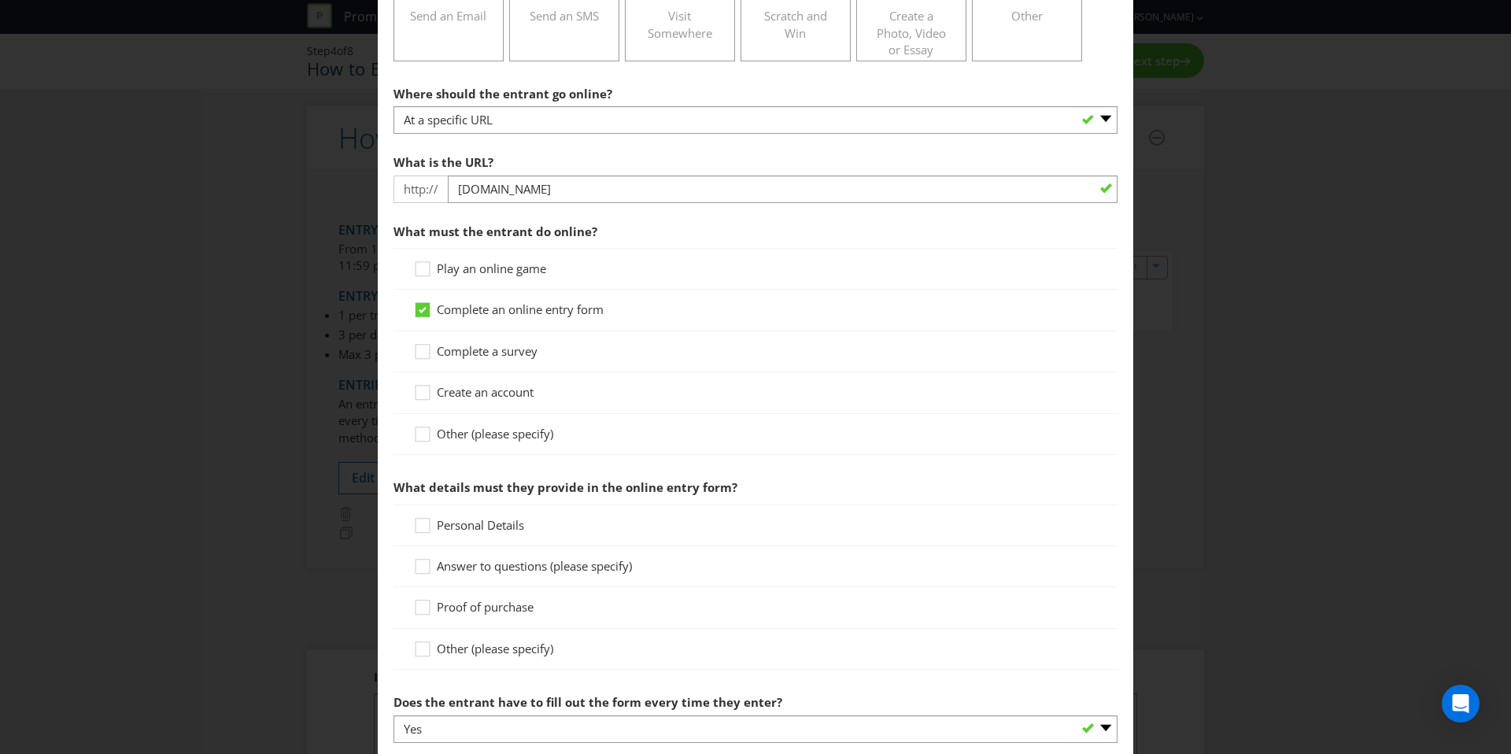
click at [485, 534] on div "Personal Details" at bounding box center [755, 525] width 724 height 42
click at [485, 527] on span "Personal Details" at bounding box center [480, 525] width 87 height 16
click at [0, 0] on input "Personal Details" at bounding box center [0, 0] width 0 height 0
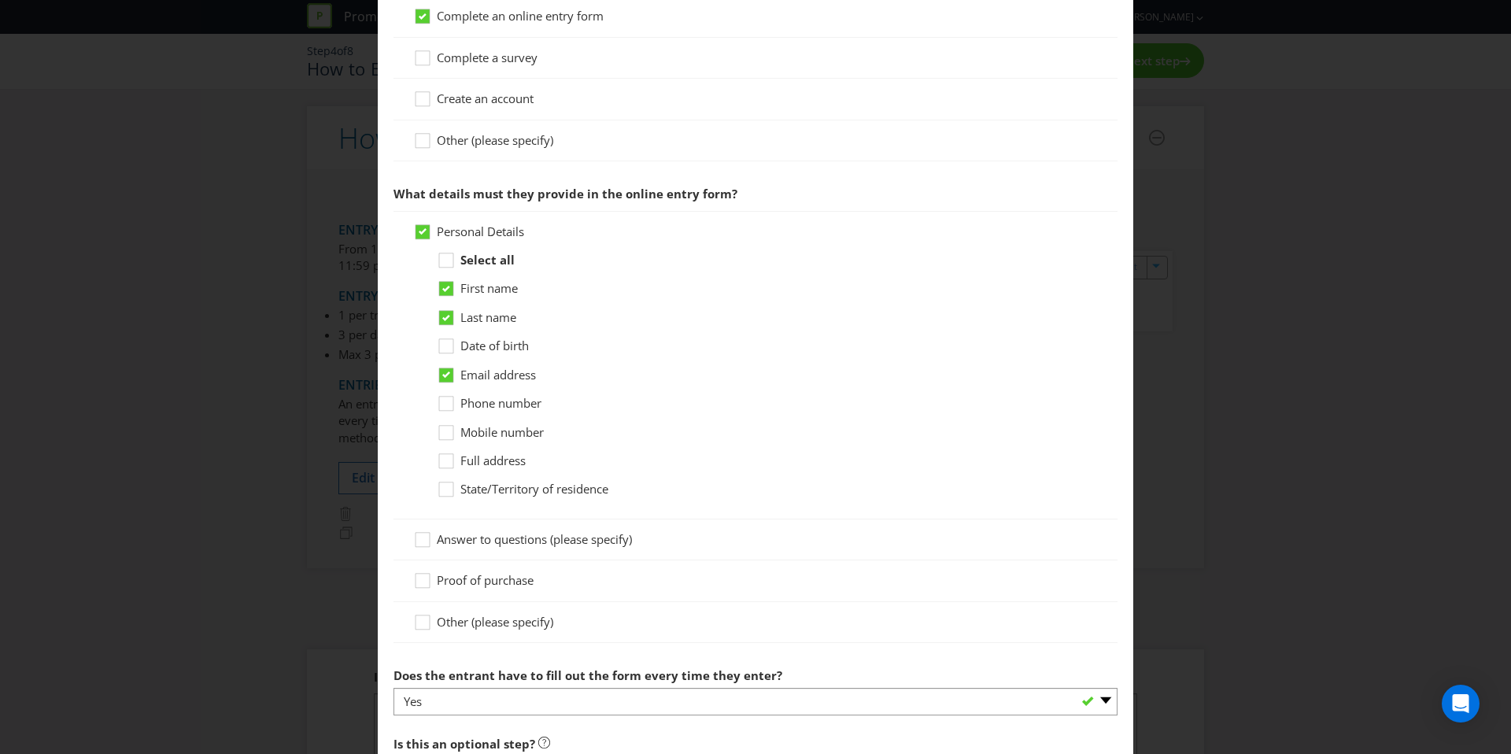
scroll to position [619, 0]
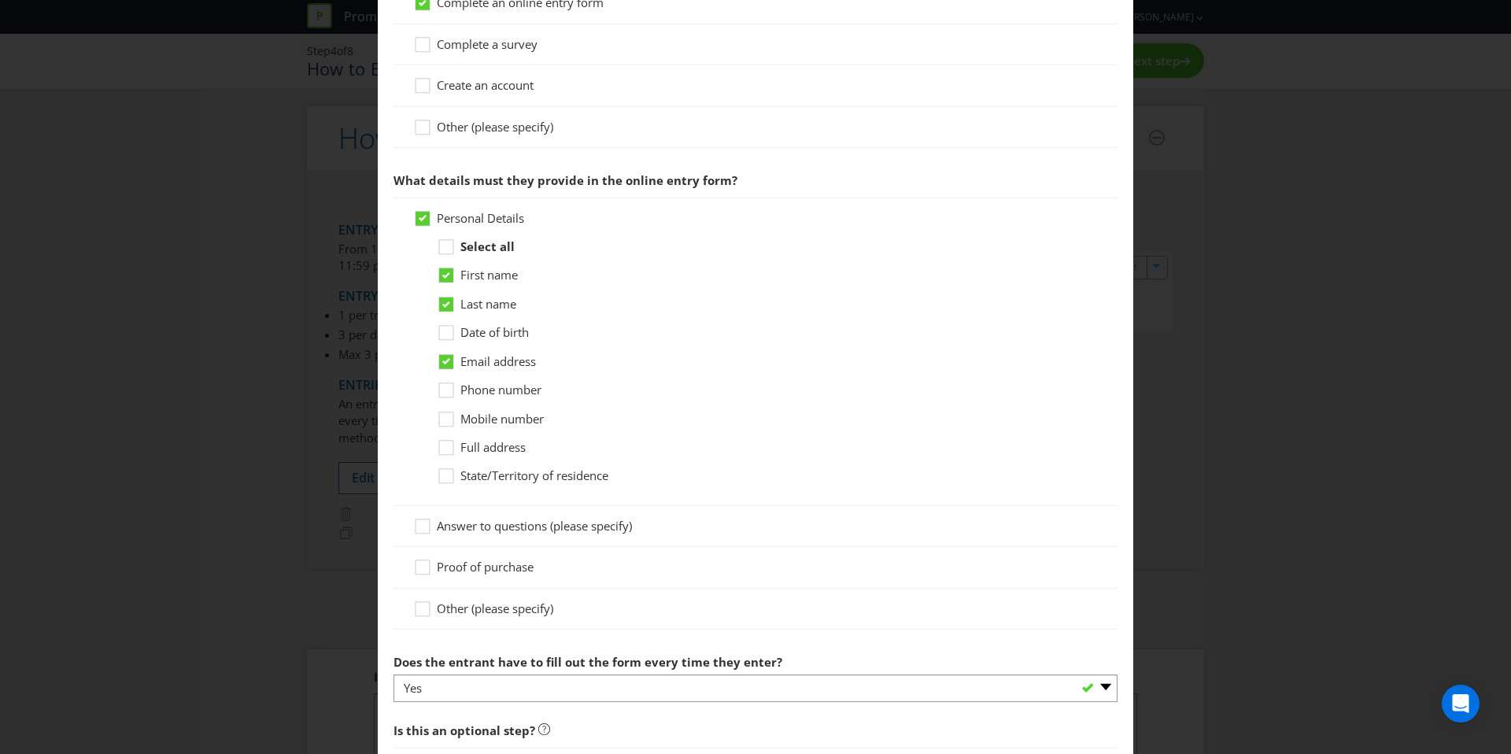
click at [500, 419] on span "Mobile number" at bounding box center [501, 419] width 83 height 16
click at [0, 0] on input "Mobile number" at bounding box center [0, 0] width 0 height 0
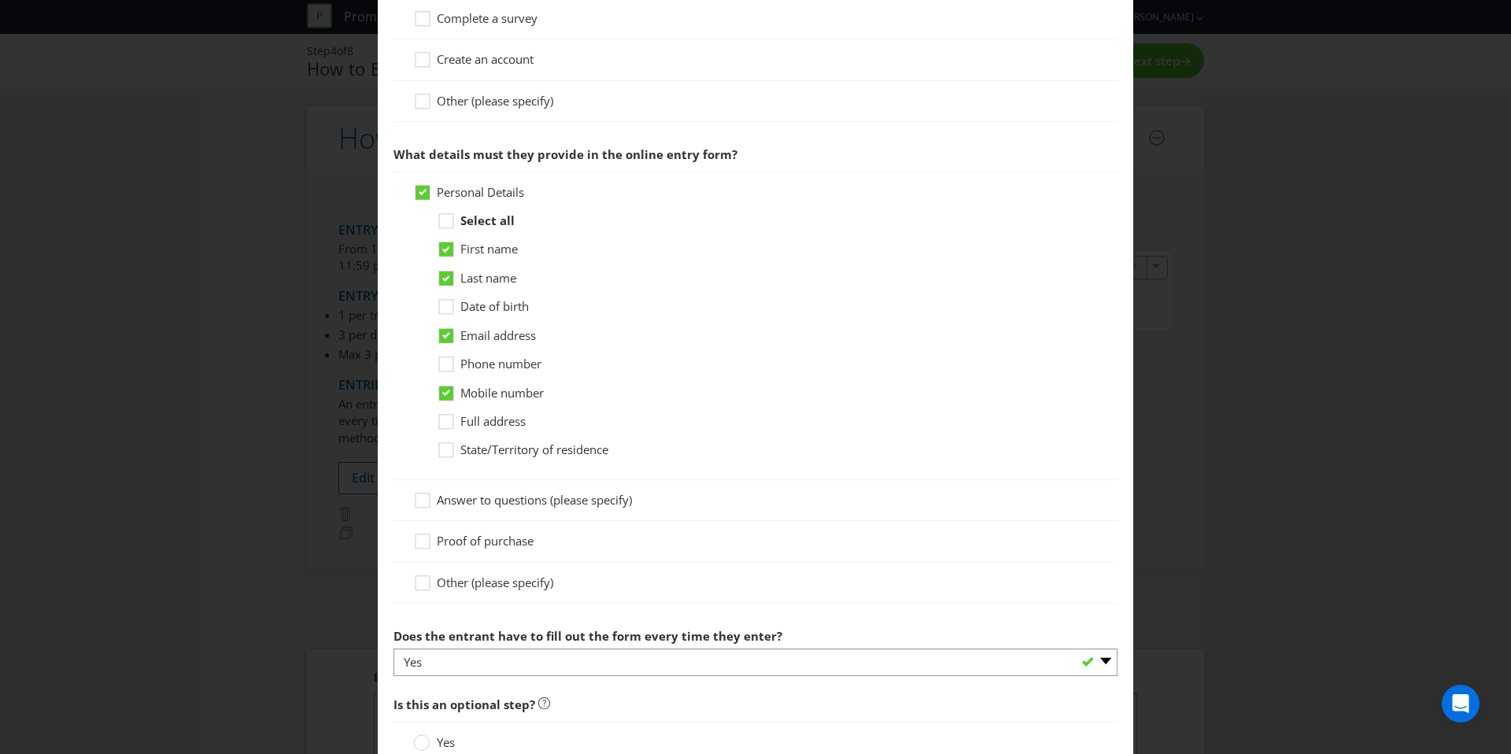
click at [497, 535] on span "Proof of purchase" at bounding box center [485, 541] width 97 height 16
click at [0, 0] on input "Proof of purchase" at bounding box center [0, 0] width 0 height 0
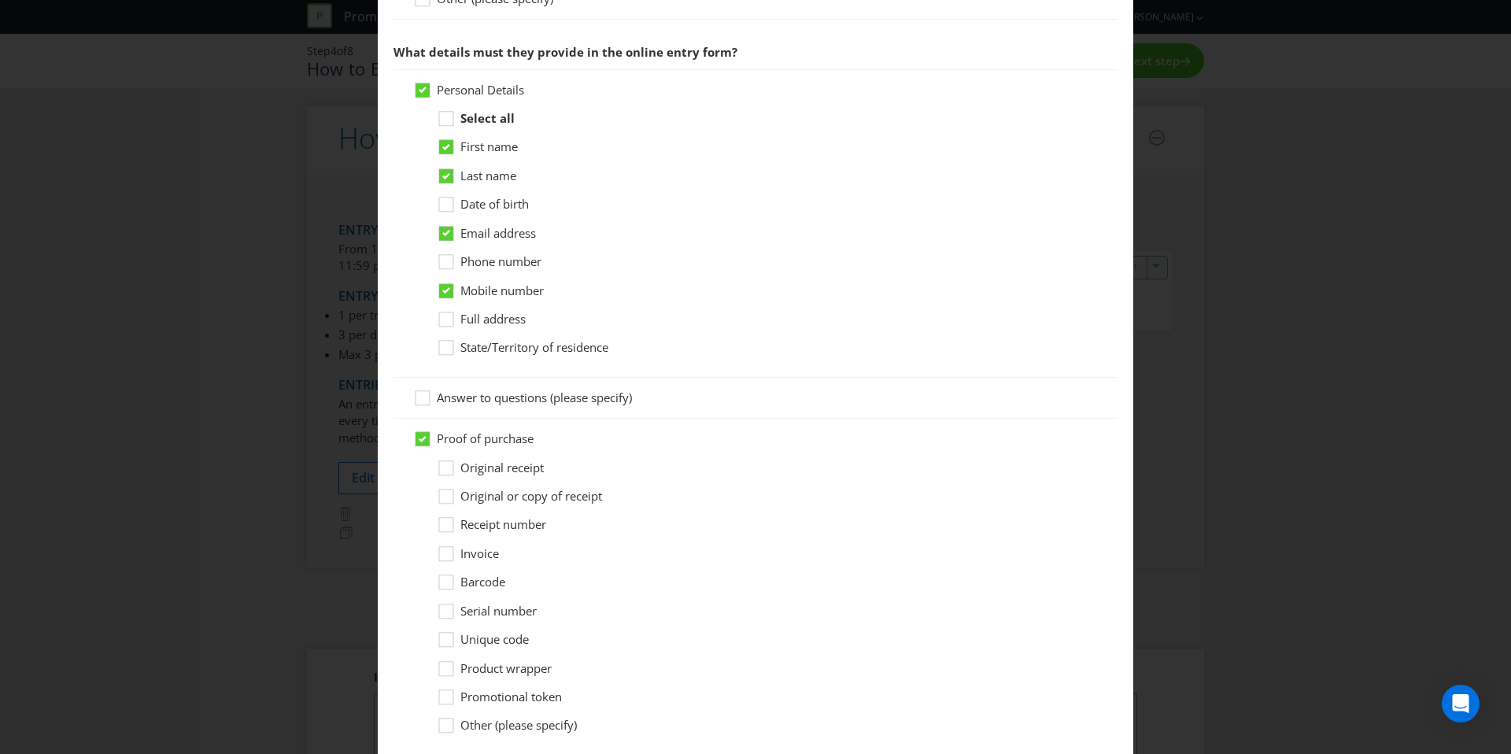
scroll to position [748, 0]
click at [513, 500] on span "Original or copy of receipt" at bounding box center [531, 495] width 142 height 16
click at [0, 0] on input "Original or copy of receipt" at bounding box center [0, 0] width 0 height 0
click at [514, 488] on span "Original or copy of receipt" at bounding box center [531, 495] width 142 height 16
click at [0, 0] on input "Original or copy of receipt" at bounding box center [0, 0] width 0 height 0
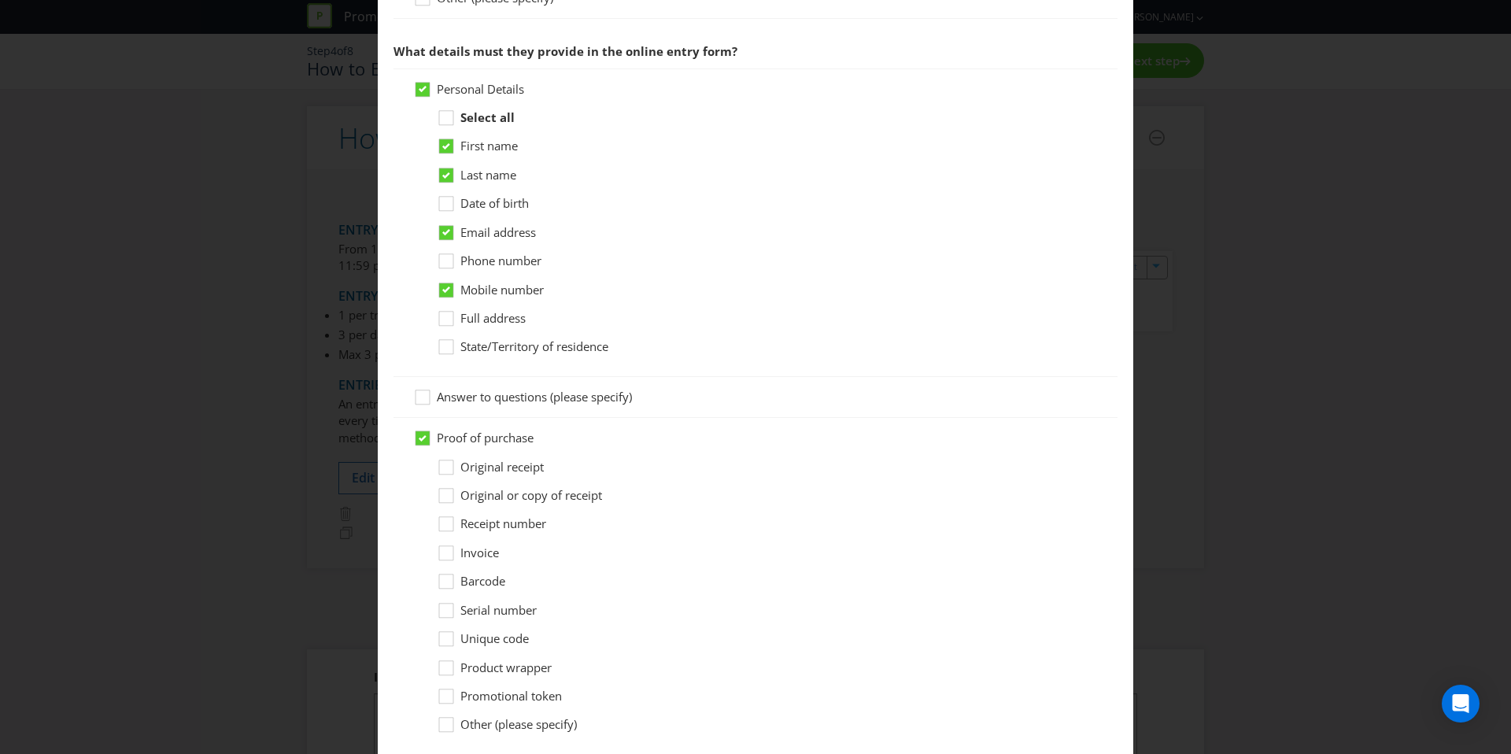
click at [512, 471] on span "Original receipt" at bounding box center [501, 467] width 83 height 16
click at [0, 0] on input "Original receipt" at bounding box center [0, 0] width 0 height 0
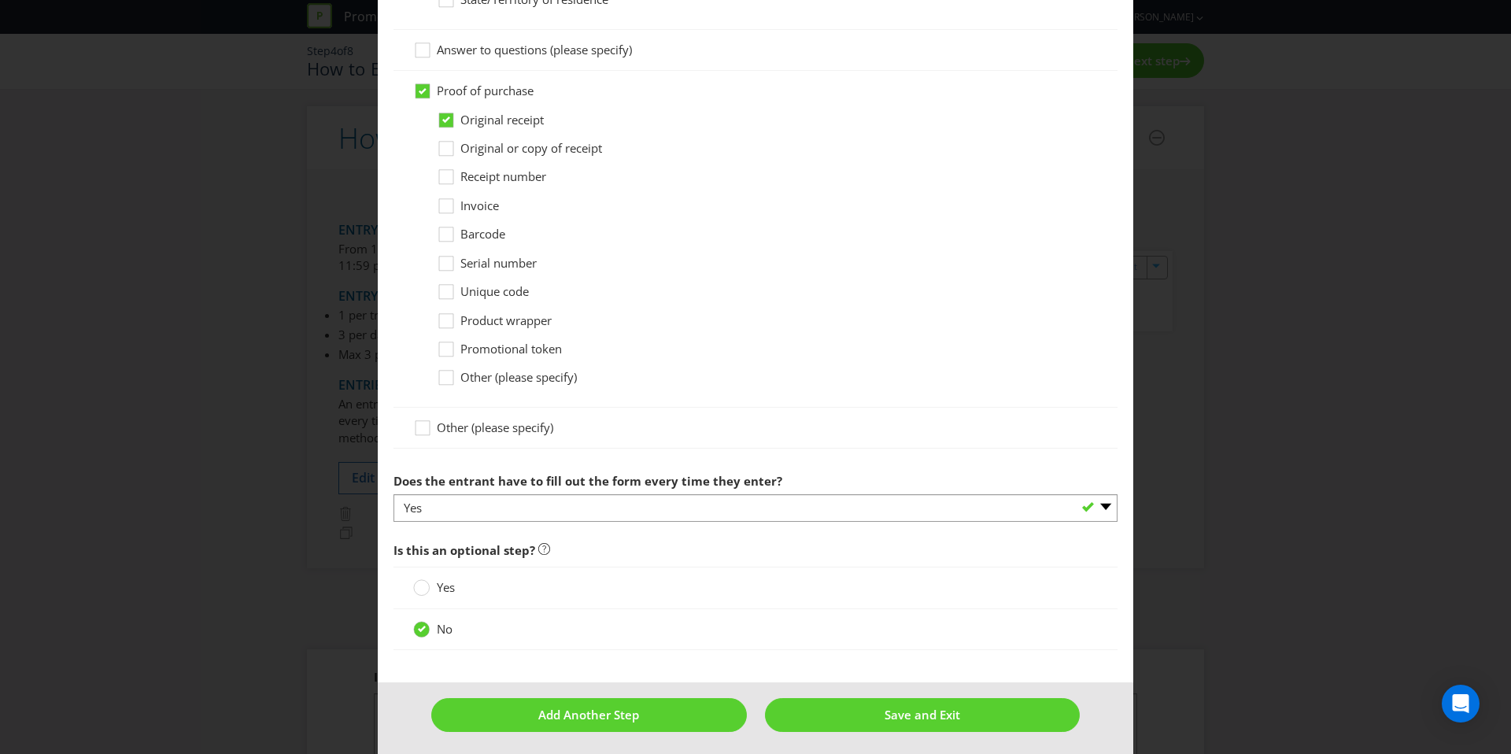
scroll to position [1101, 0]
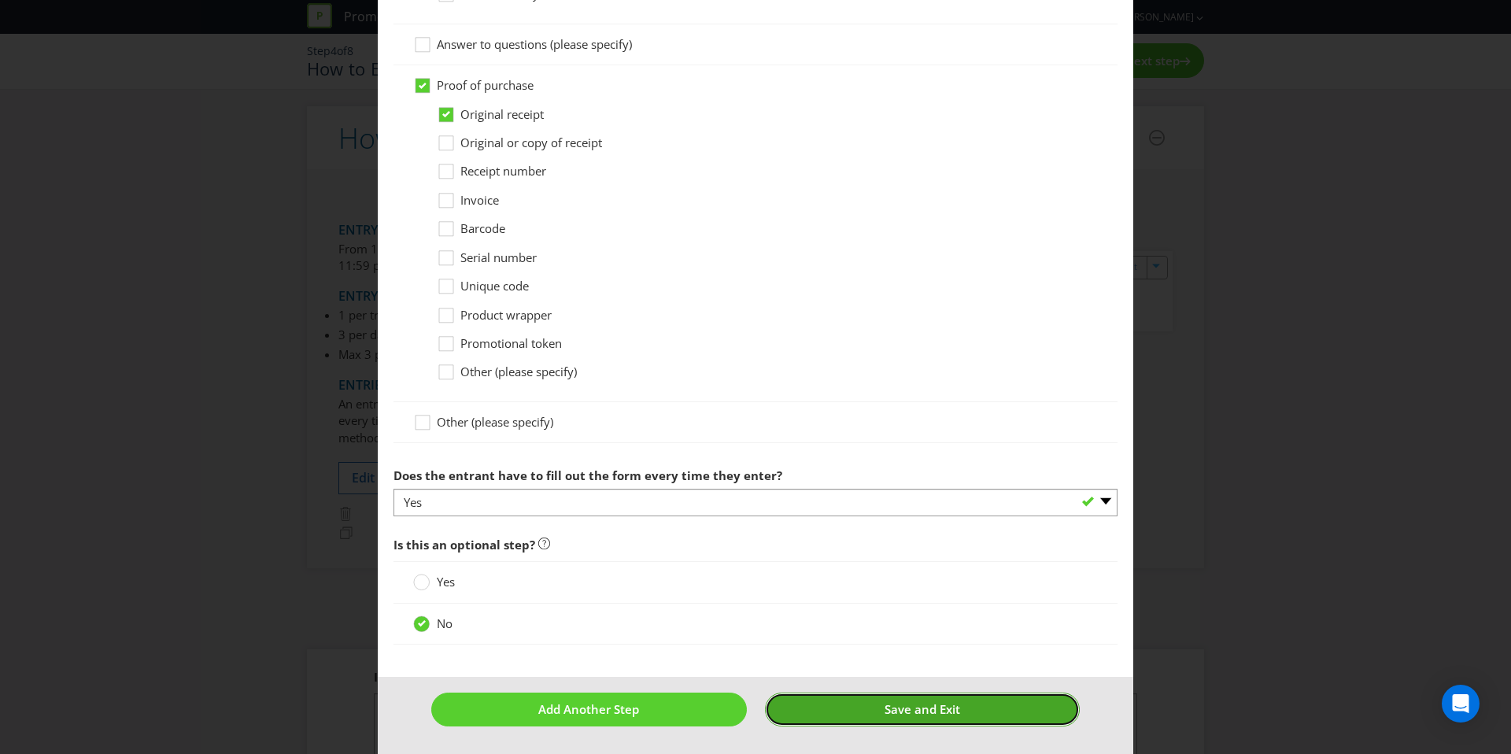
click at [846, 713] on button "Save and Exit" at bounding box center [923, 709] width 316 height 34
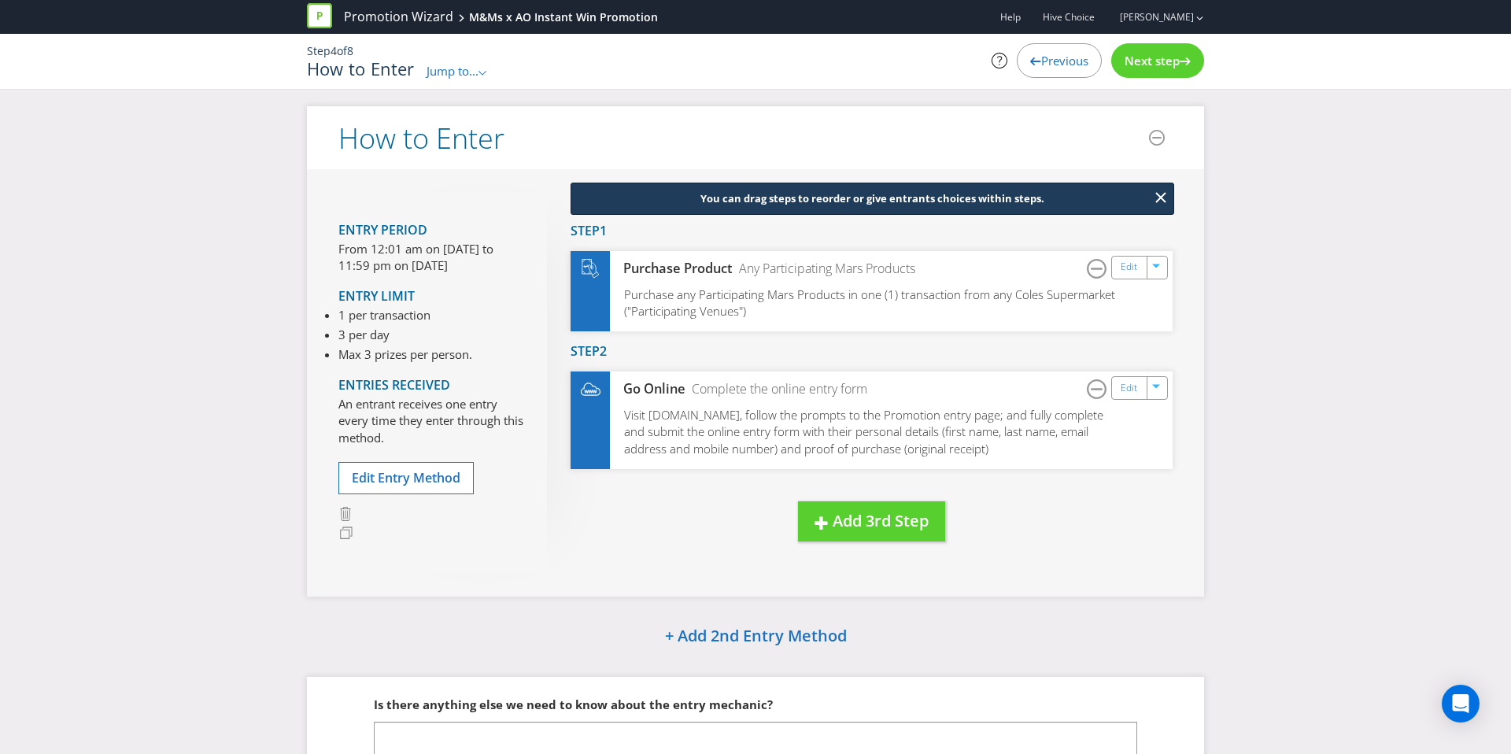
click at [1153, 57] on span "Next step" at bounding box center [1151, 61] width 55 height 16
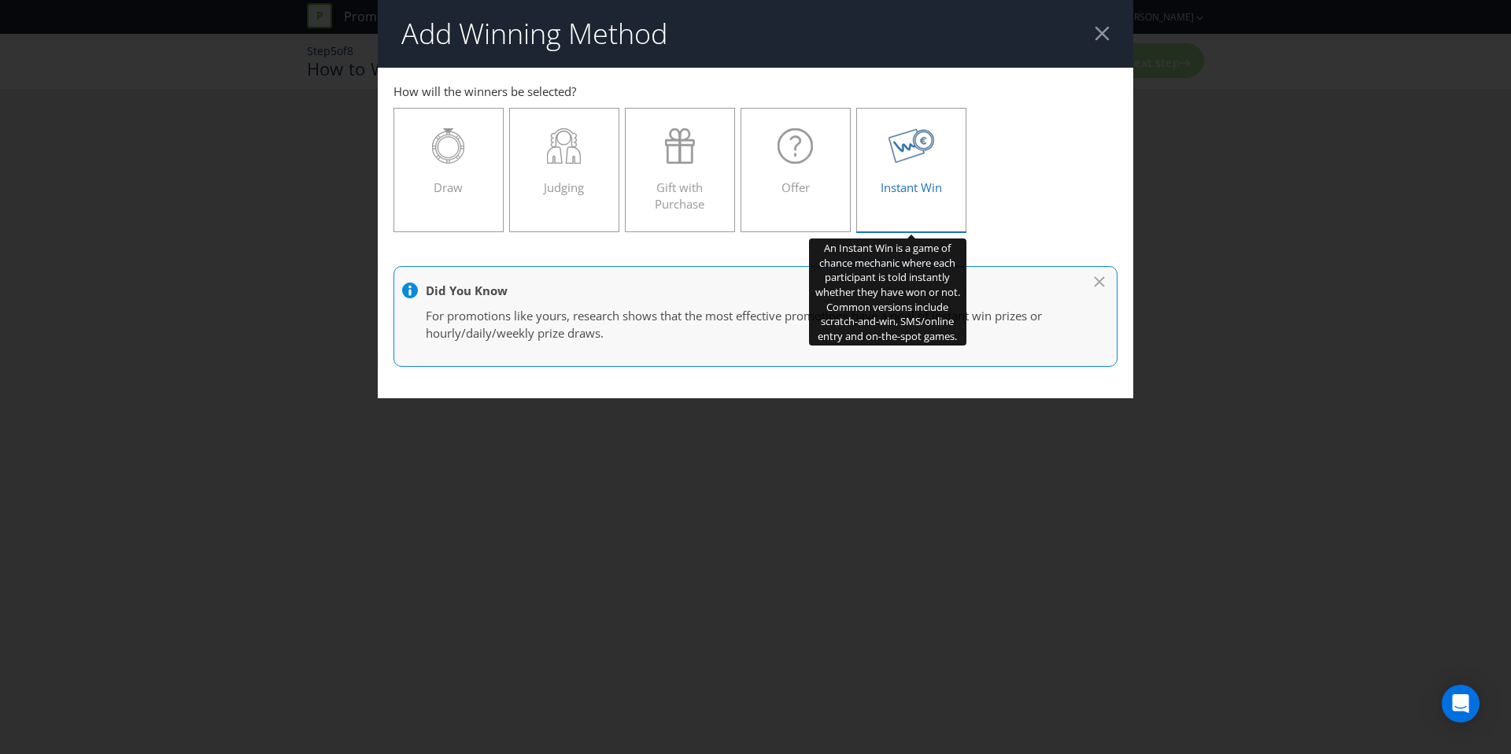
click at [892, 177] on div "Instant Win" at bounding box center [911, 163] width 77 height 71
click at [0, 0] on input "Instant Win" at bounding box center [0, 0] width 0 height 0
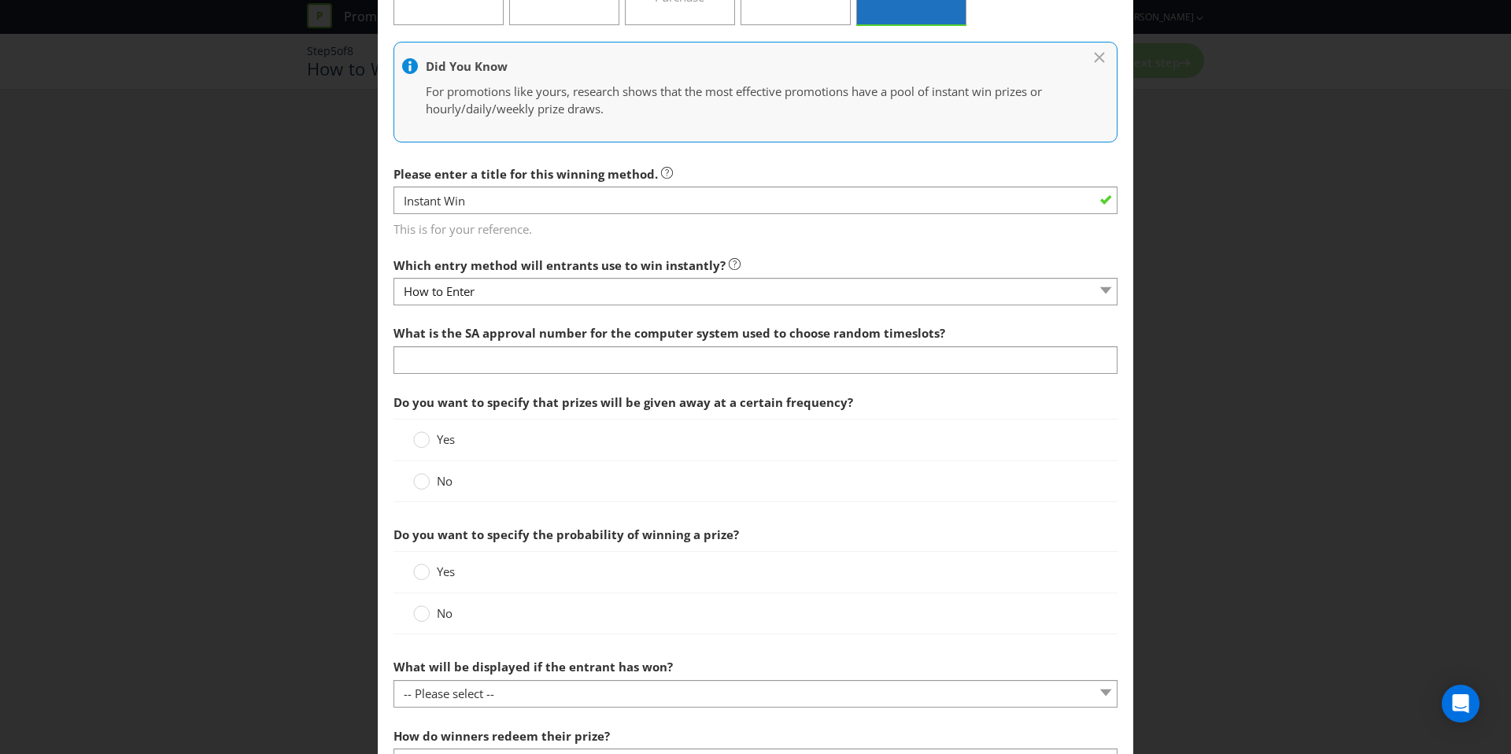
scroll to position [232, 0]
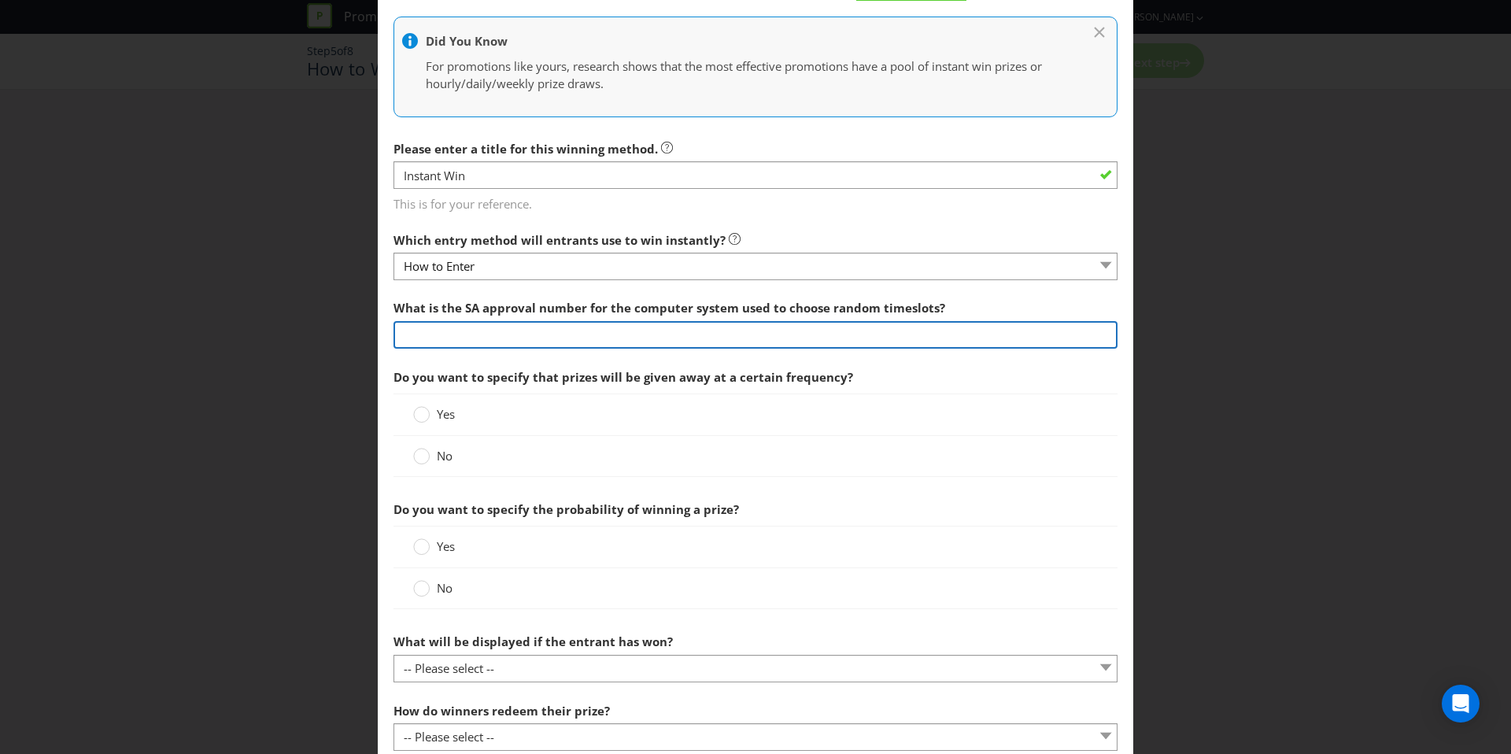
click at [493, 327] on input "text" at bounding box center [755, 335] width 724 height 28
type input "TBC"
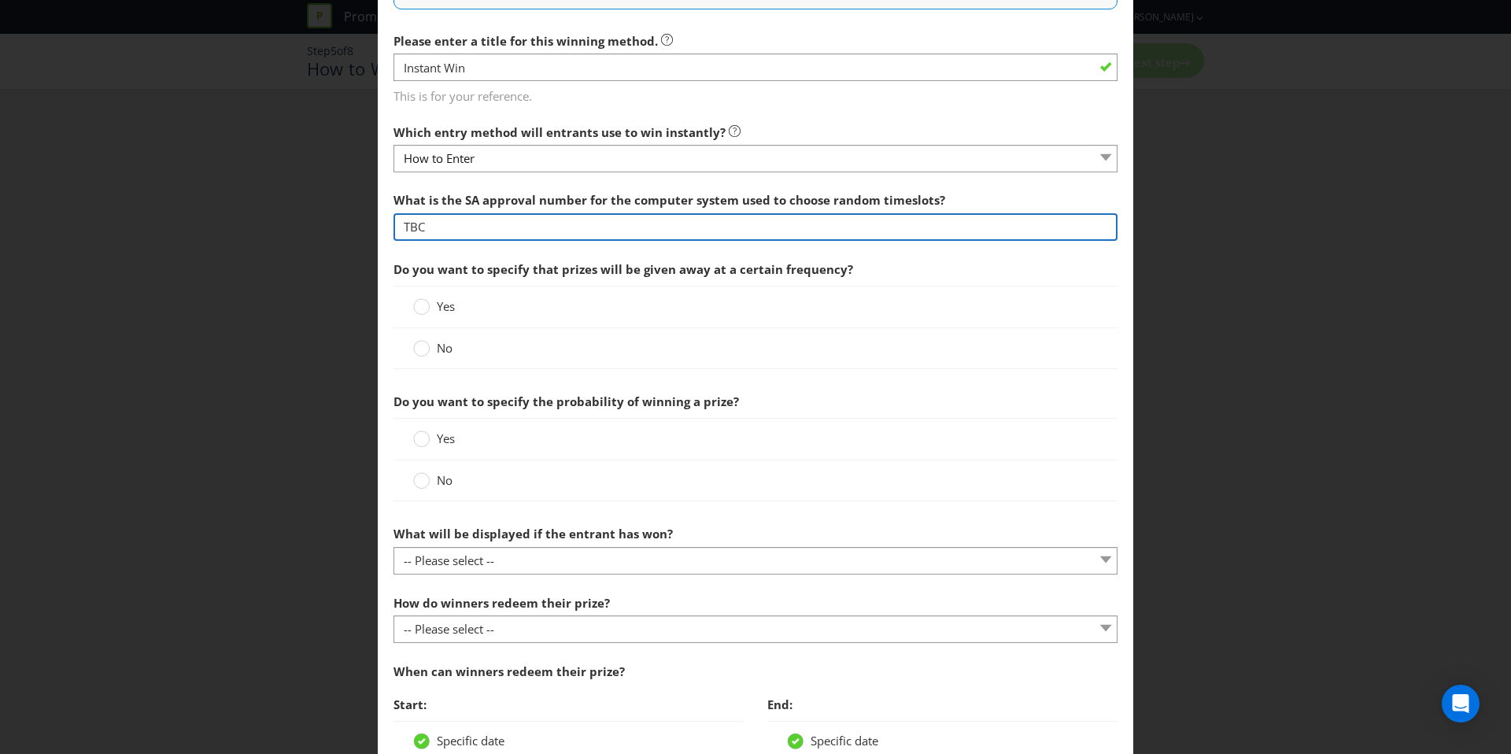
scroll to position [341, 0]
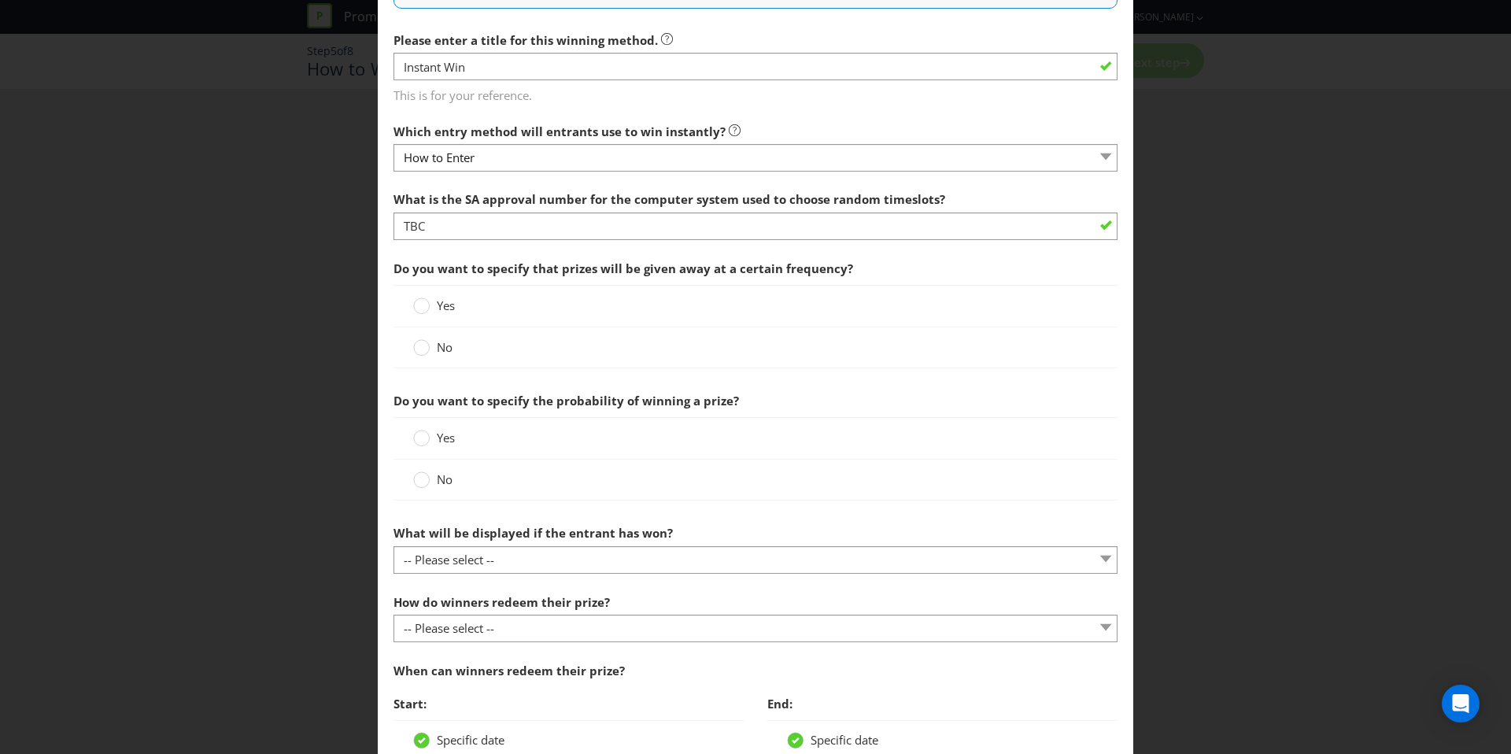
click at [443, 352] on span "No" at bounding box center [445, 347] width 16 height 16
click at [0, 0] on input "No" at bounding box center [0, 0] width 0 height 0
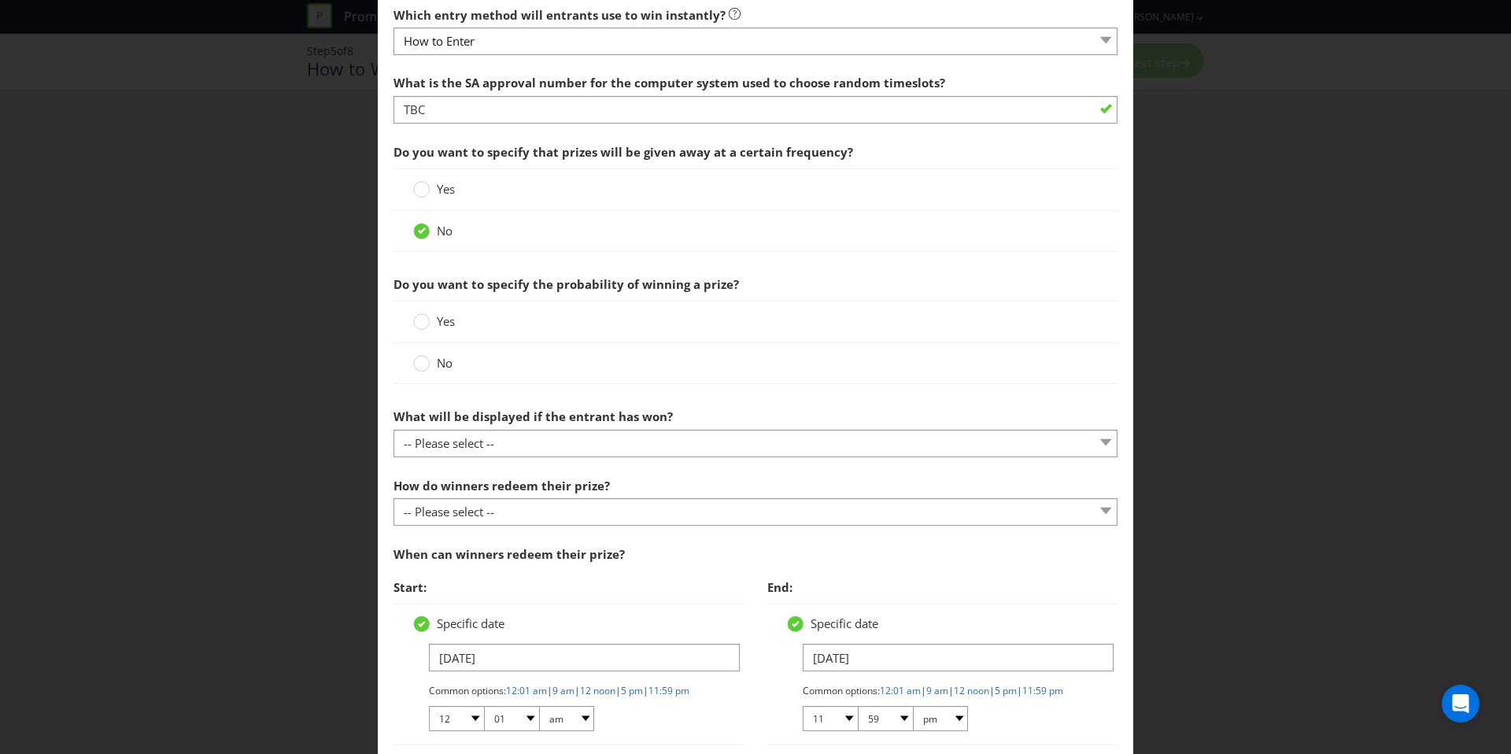
click at [441, 368] on span "No" at bounding box center [445, 363] width 16 height 16
click at [0, 0] on input "No" at bounding box center [0, 0] width 0 height 0
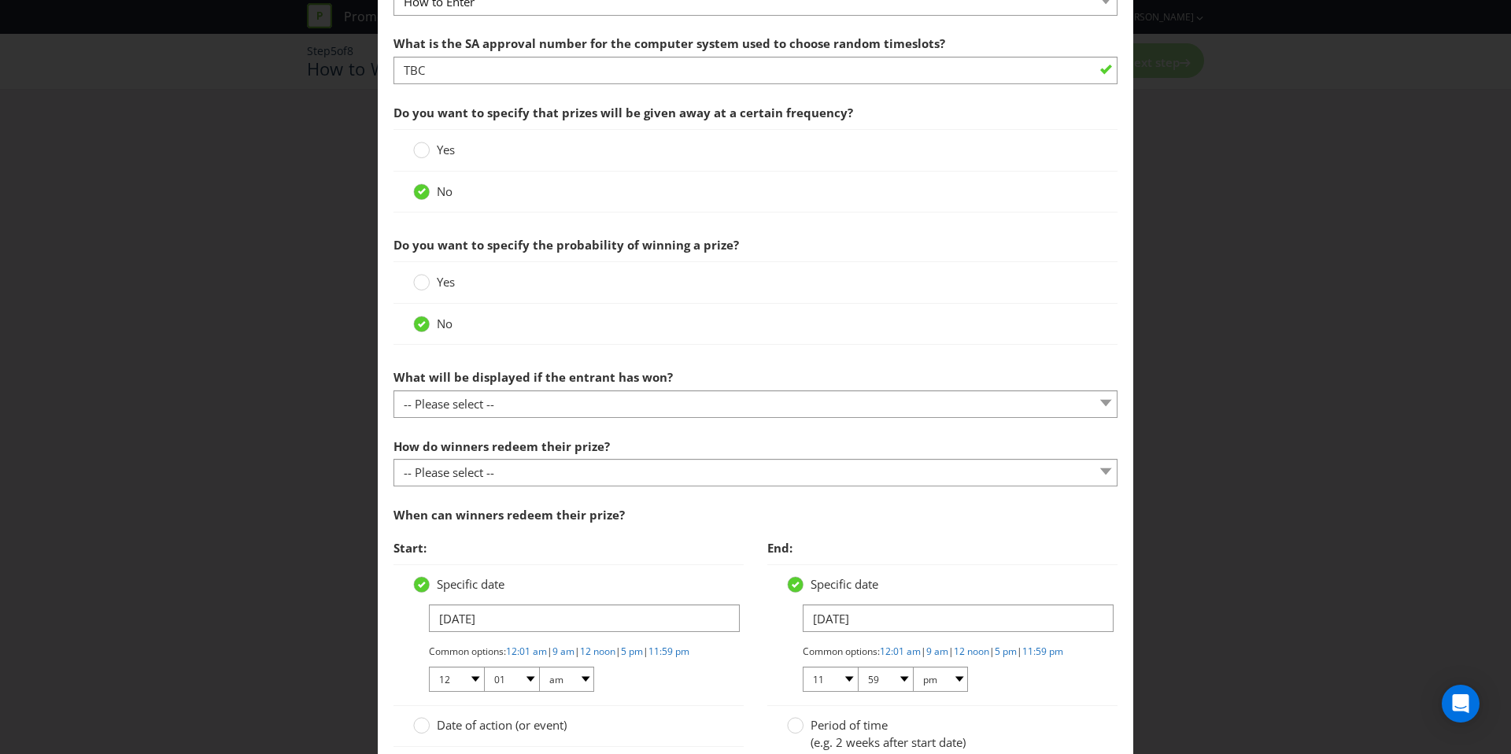
scroll to position [556, 0]
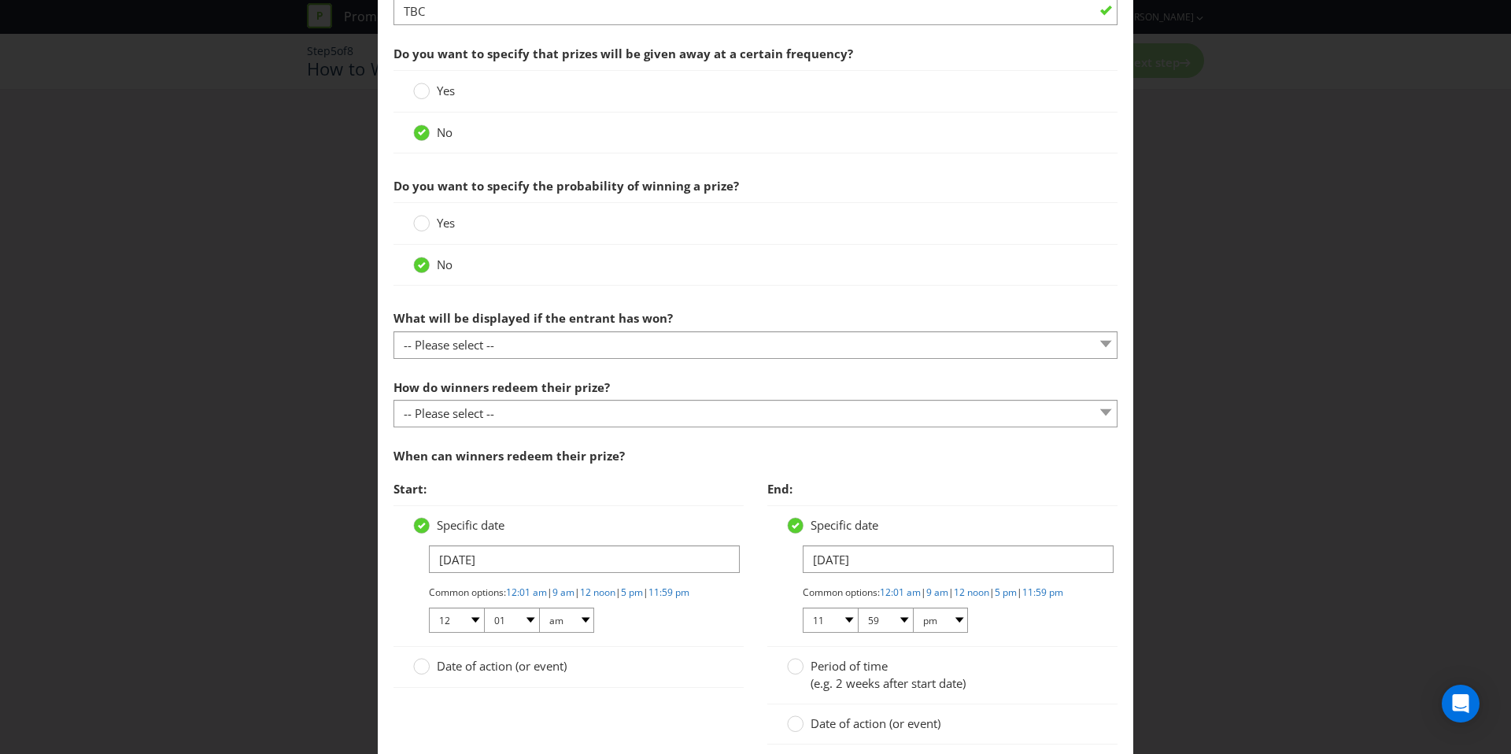
click at [475, 366] on section "What is the SA approval number for the computer system used to choose random ti…" at bounding box center [755, 365] width 724 height 793
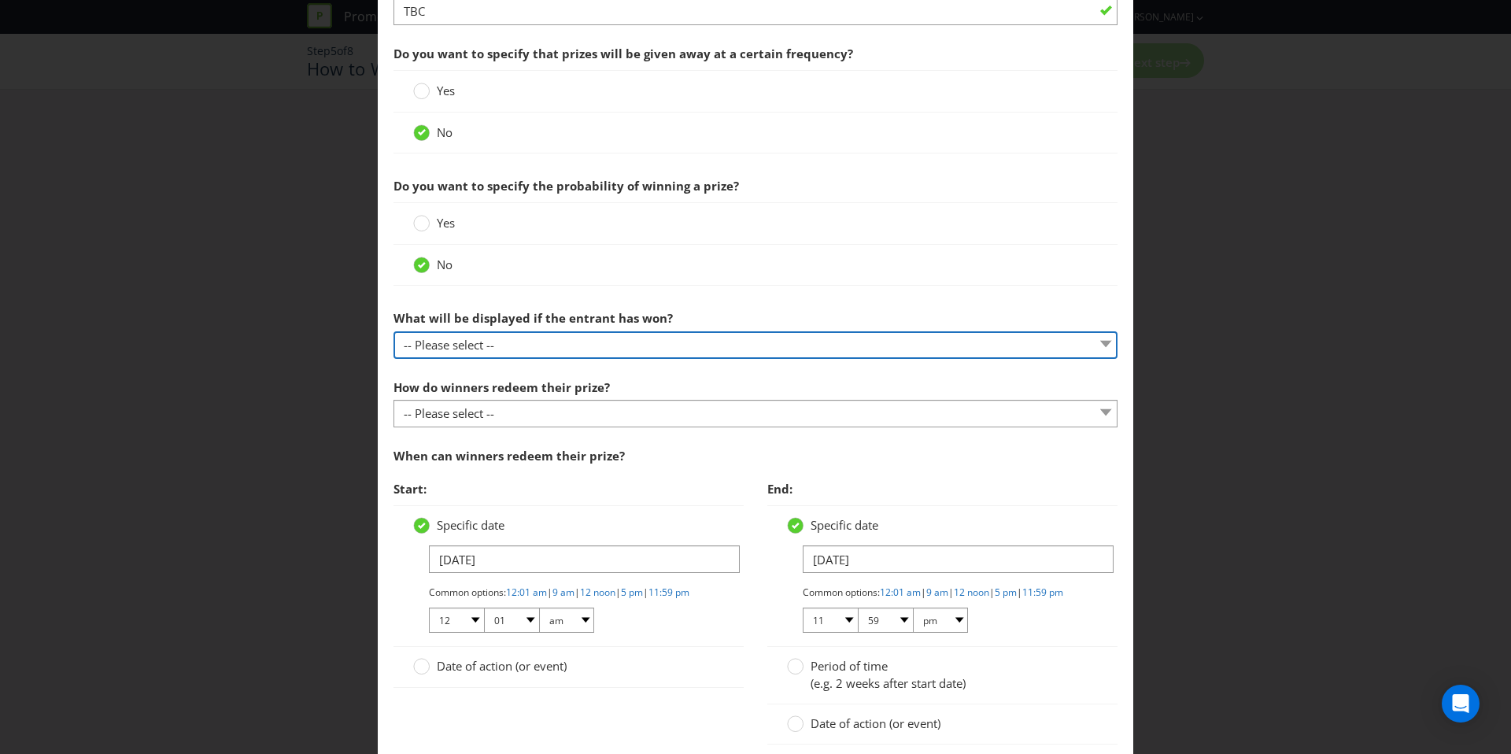
click at [482, 355] on select "-- Please select -- The winner will be notified as appropriate for the entry me…" at bounding box center [755, 345] width 724 height 28
select select "OTHER"
click at [393, 331] on select "-- Please select -- The winner will be notified as appropriate for the entry me…" at bounding box center [755, 345] width 724 height 28
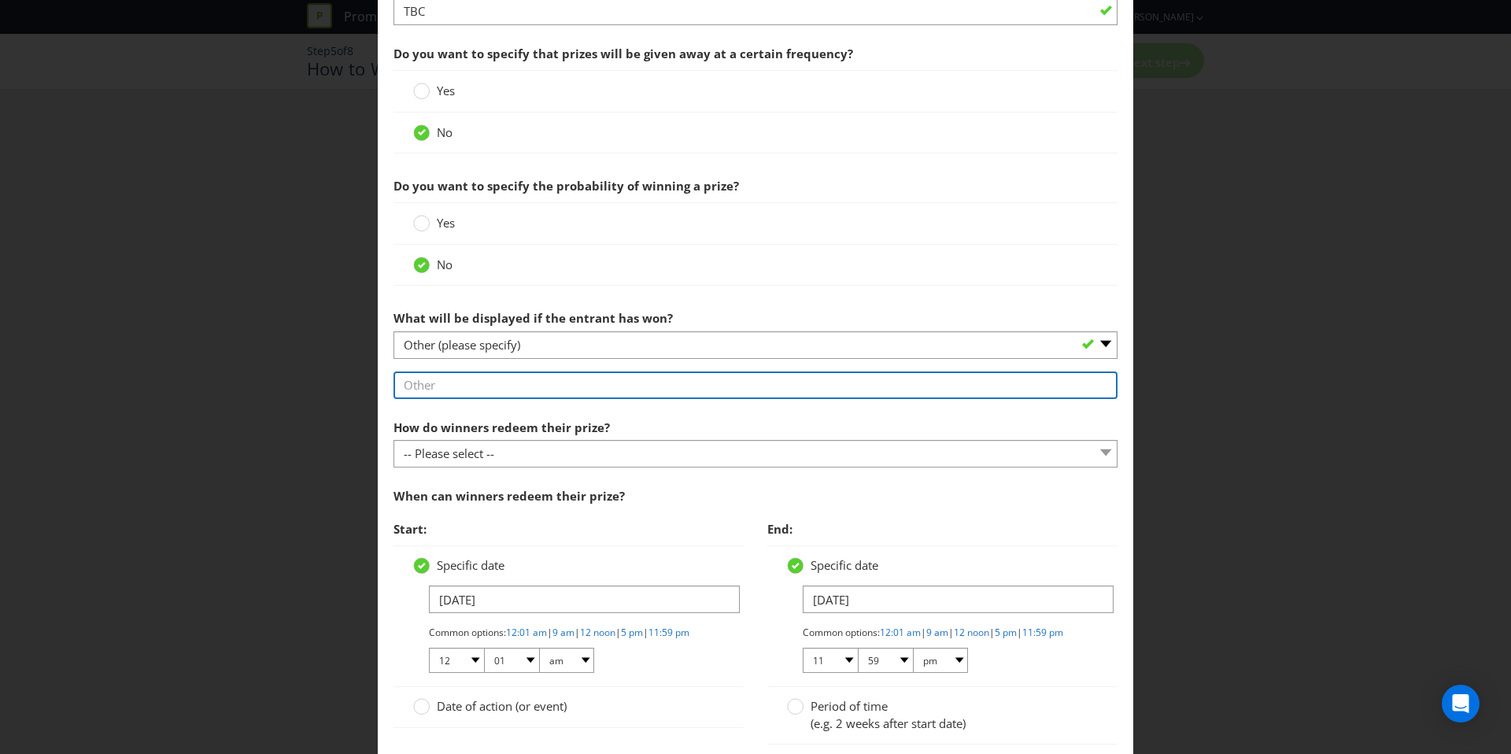
click at [493, 378] on input "text" at bounding box center [755, 385] width 724 height 28
type input "Winner will be notified on screen if they are an instant winner"
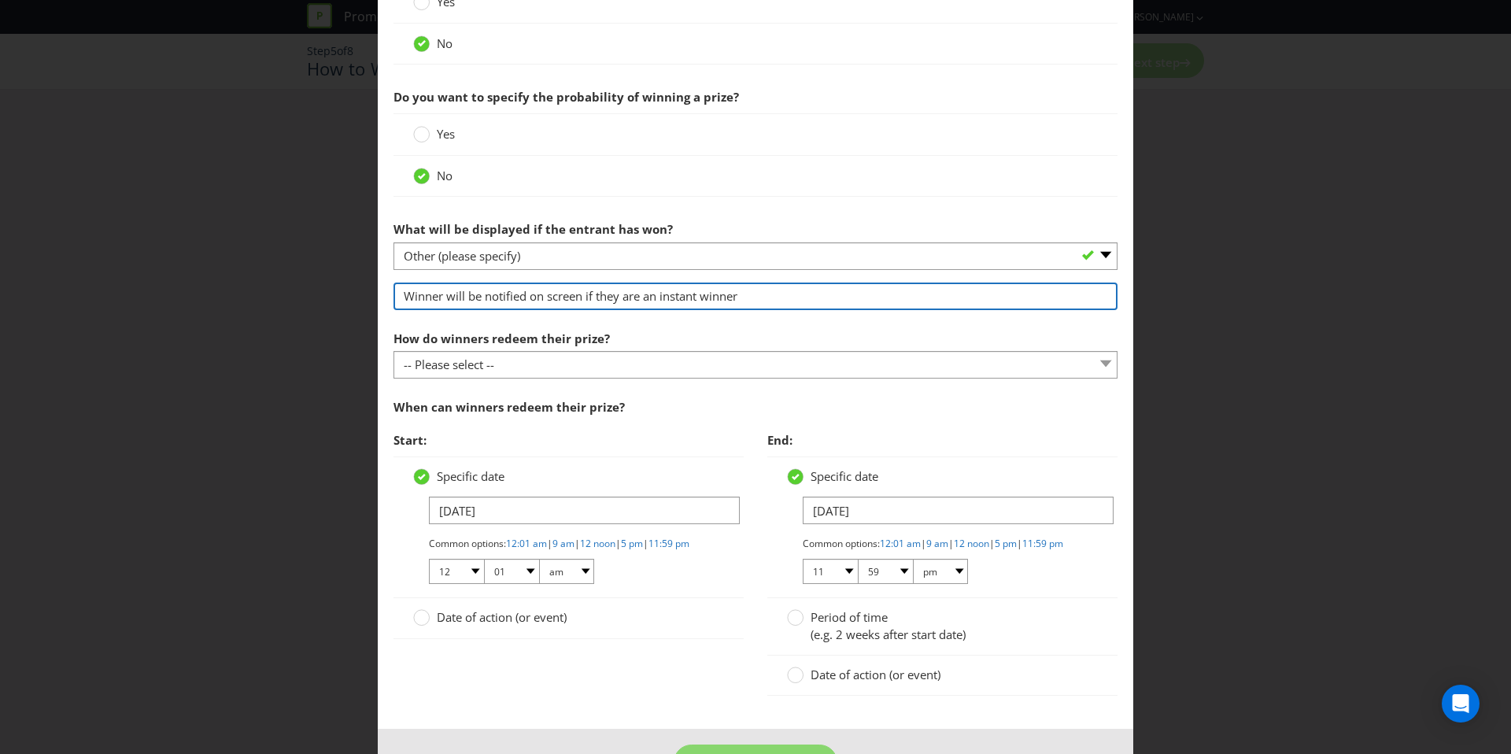
scroll to position [652, 0]
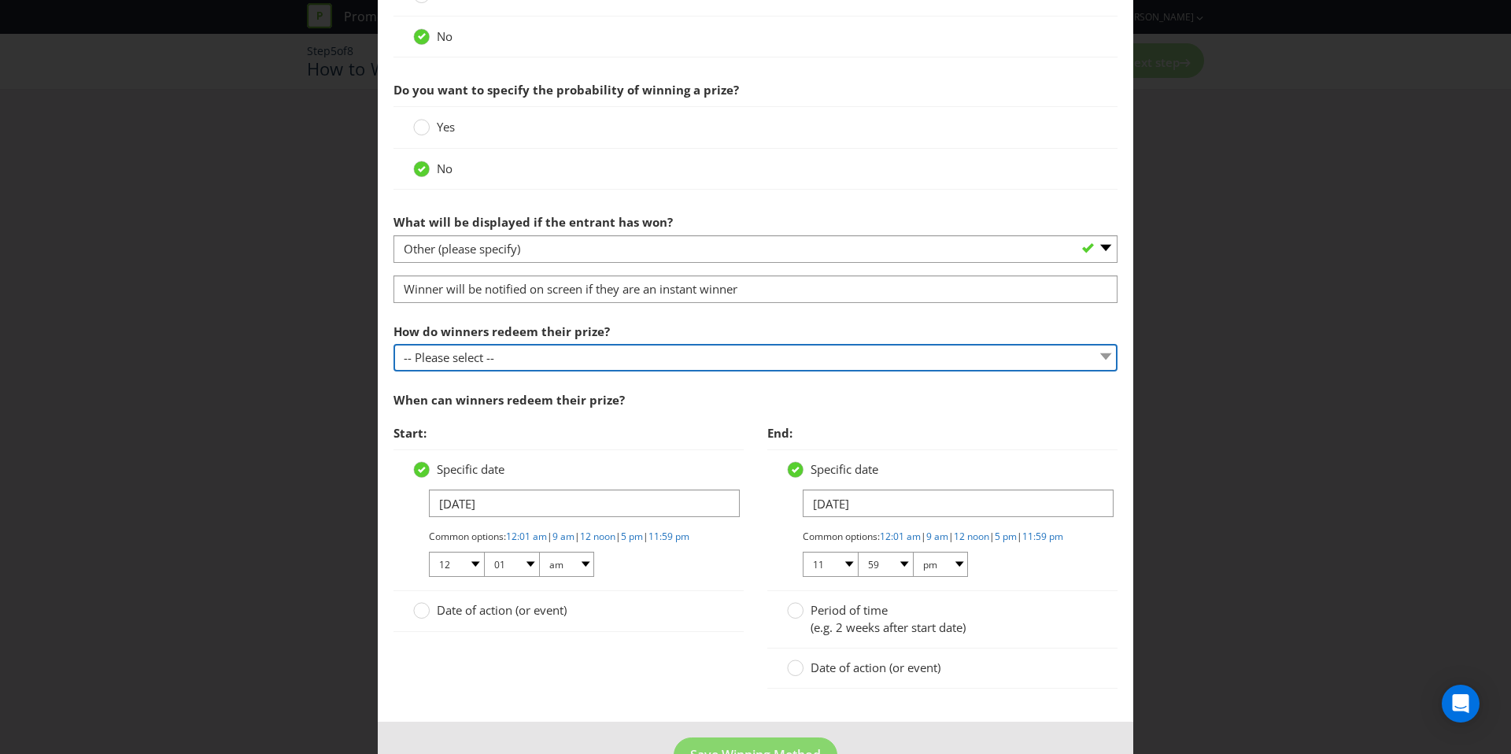
click at [506, 364] on select "-- Please select -- Present winning message to venue staff Follow instructions …" at bounding box center [755, 358] width 724 height 28
select select "INSTRUCTIONS"
click at [393, 344] on select "-- Please select -- Present winning message to venue staff Follow instructions …" at bounding box center [755, 358] width 724 height 28
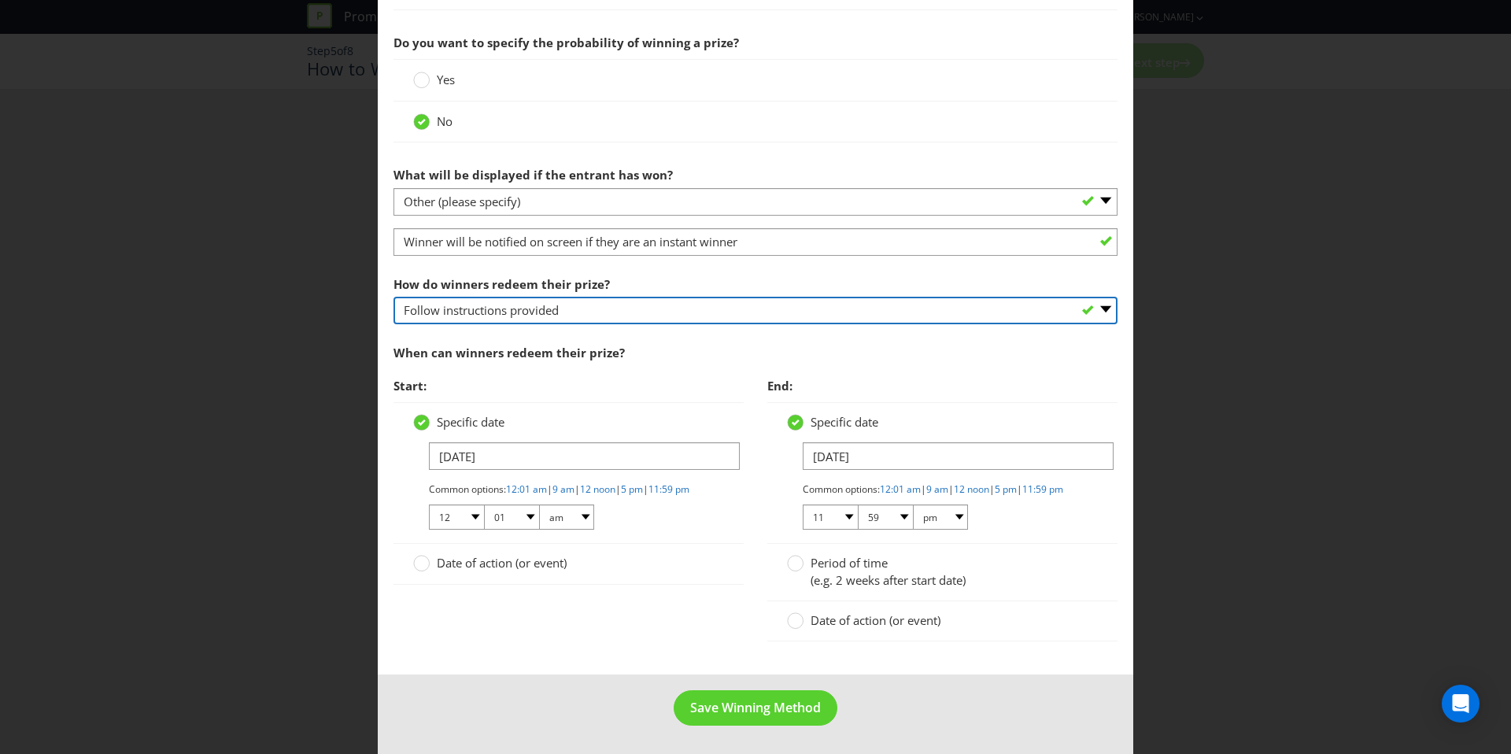
scroll to position [712, 0]
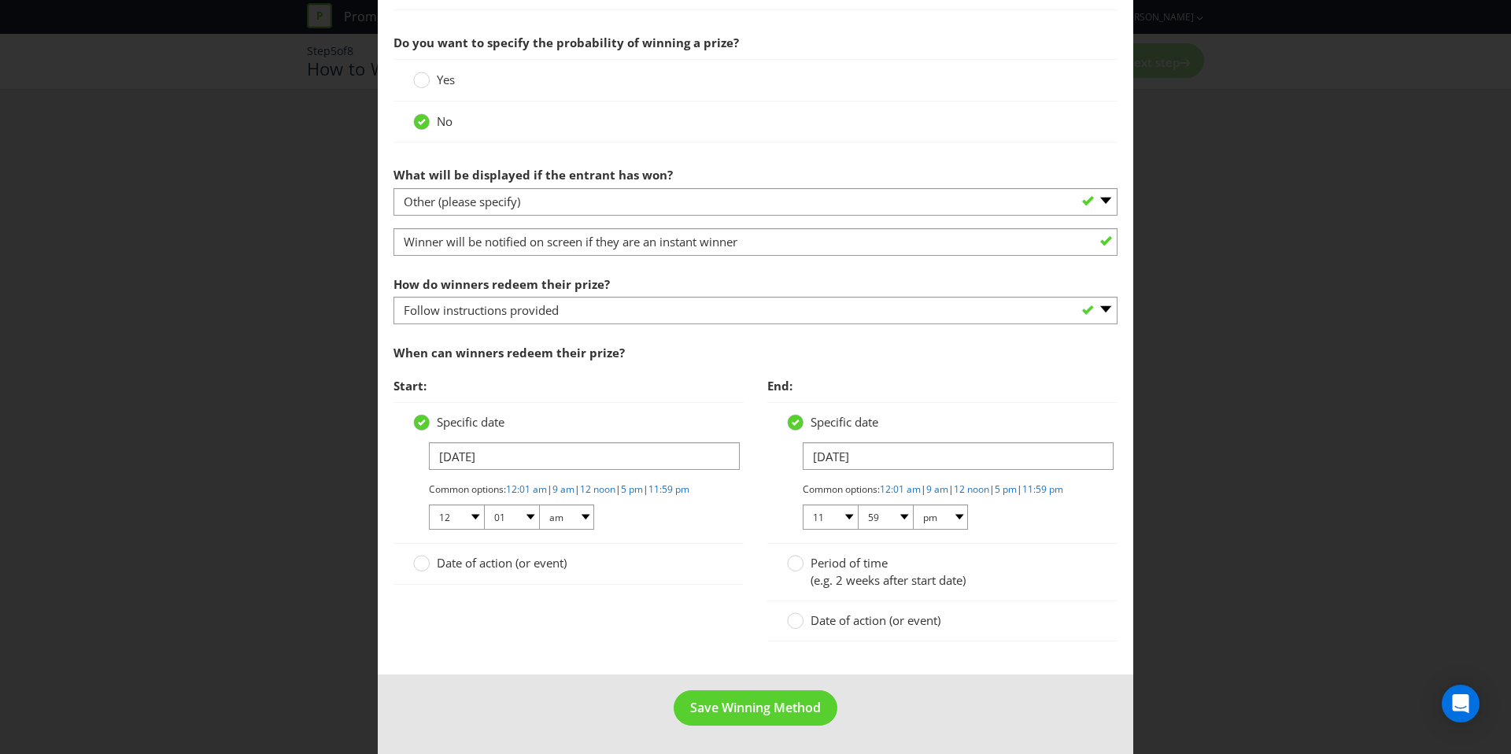
click at [870, 580] on span "(e.g. 2 weeks after start date)" at bounding box center [888, 580] width 155 height 16
click at [0, 0] on input "Period of time (e.g. 2 weeks after start date)" at bounding box center [0, 0] width 0 height 0
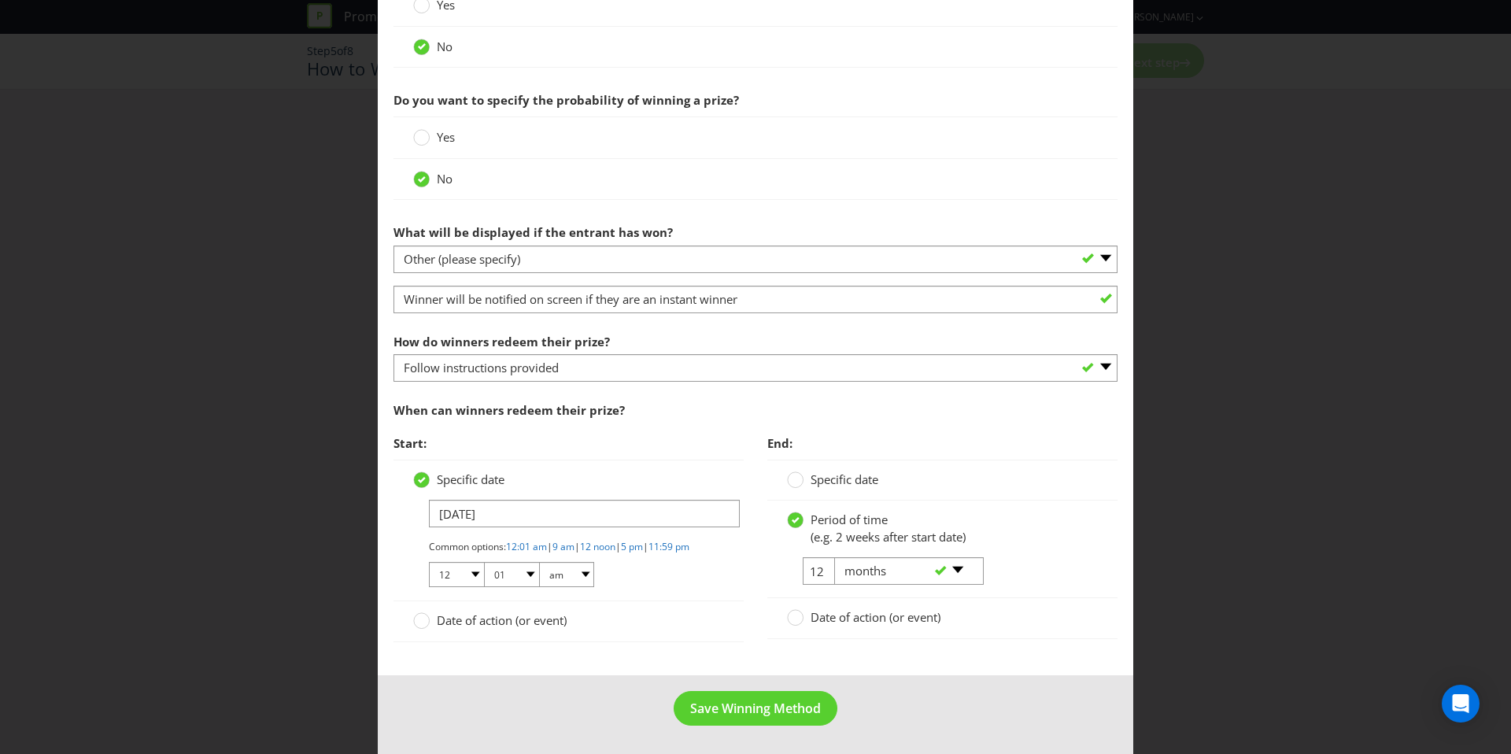
scroll to position [655, 0]
click at [873, 559] on select "-- Please select -- days weeks months years" at bounding box center [909, 571] width 150 height 28
click at [913, 557] on select "-- Please select -- days weeks months years" at bounding box center [909, 571] width 150 height 28
click at [828, 557] on div "-- Please select -- days weeks months years" at bounding box center [902, 571] width 160 height 28
click at [824, 557] on div "-- Please select -- days weeks months years" at bounding box center [902, 571] width 160 height 28
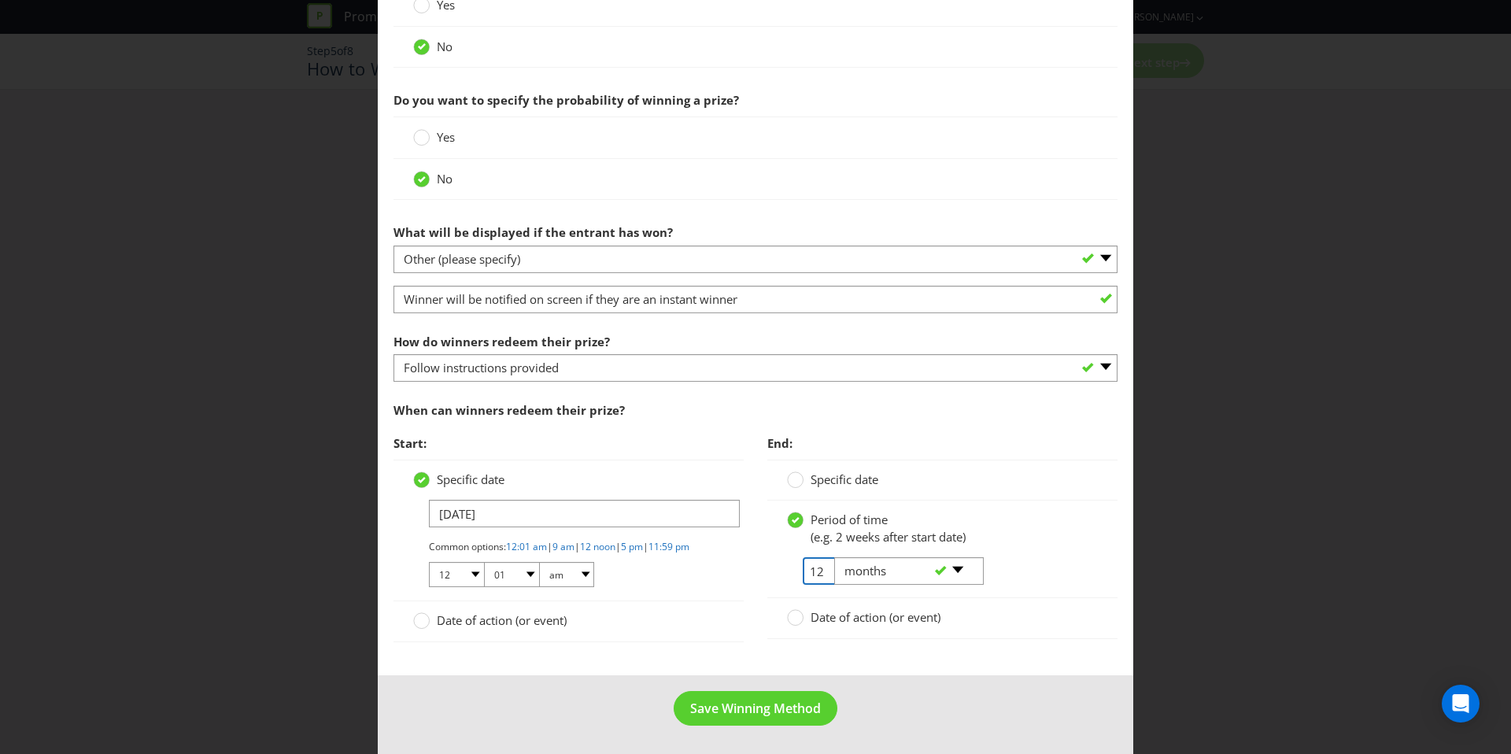
drag, startPoint x: 820, startPoint y: 556, endPoint x: 784, endPoint y: 558, distance: 36.2
click at [784, 558] on div "12 -- Please select -- days weeks months years" at bounding box center [942, 577] width 334 height 40
type input "6"
click at [759, 586] on div "End: Specific date Period of time (e.g. 2 weeks after start date) 6 -- Please s…" at bounding box center [942, 541] width 374 height 228
click at [763, 700] on span "Save Winning Method" at bounding box center [755, 708] width 131 height 17
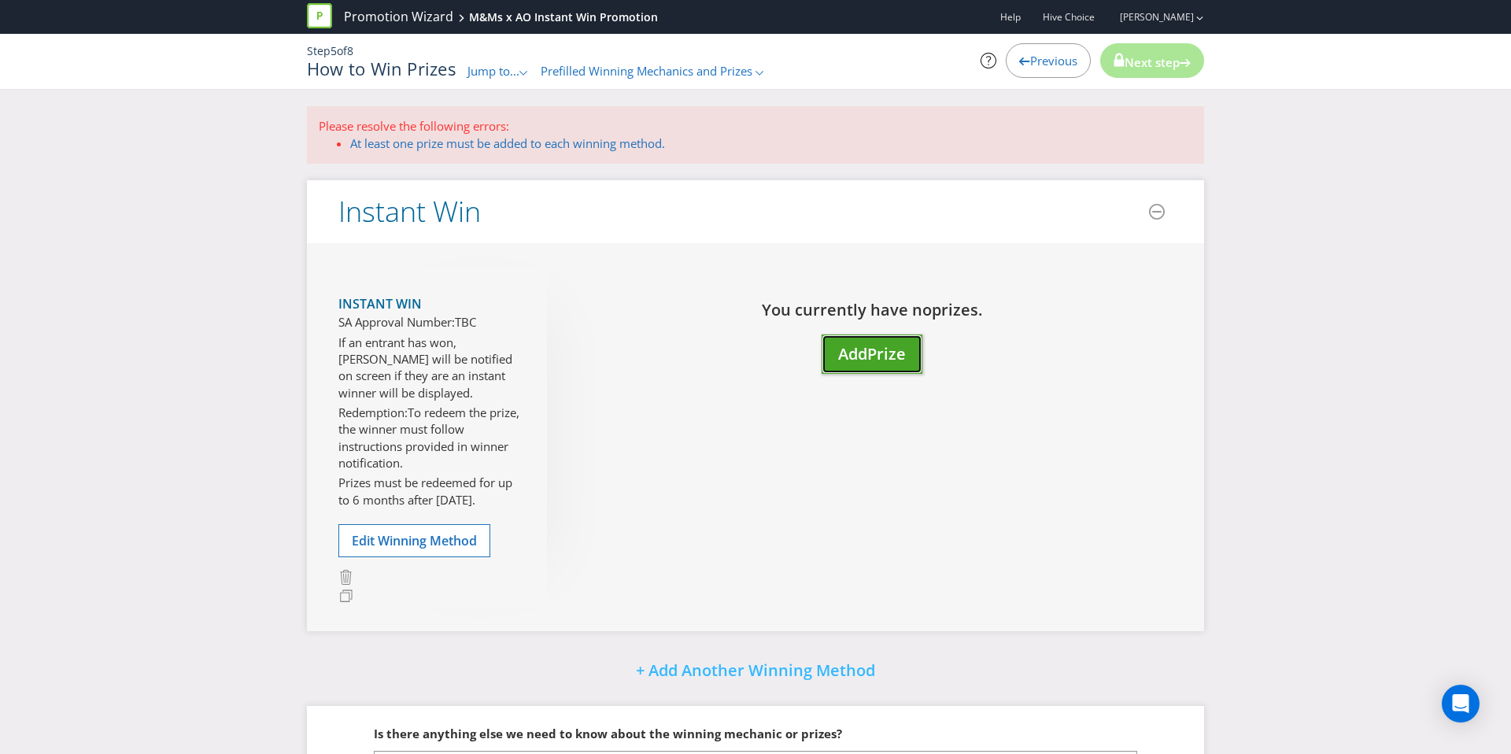
click at [823, 343] on button "Add Prize" at bounding box center [872, 354] width 101 height 40
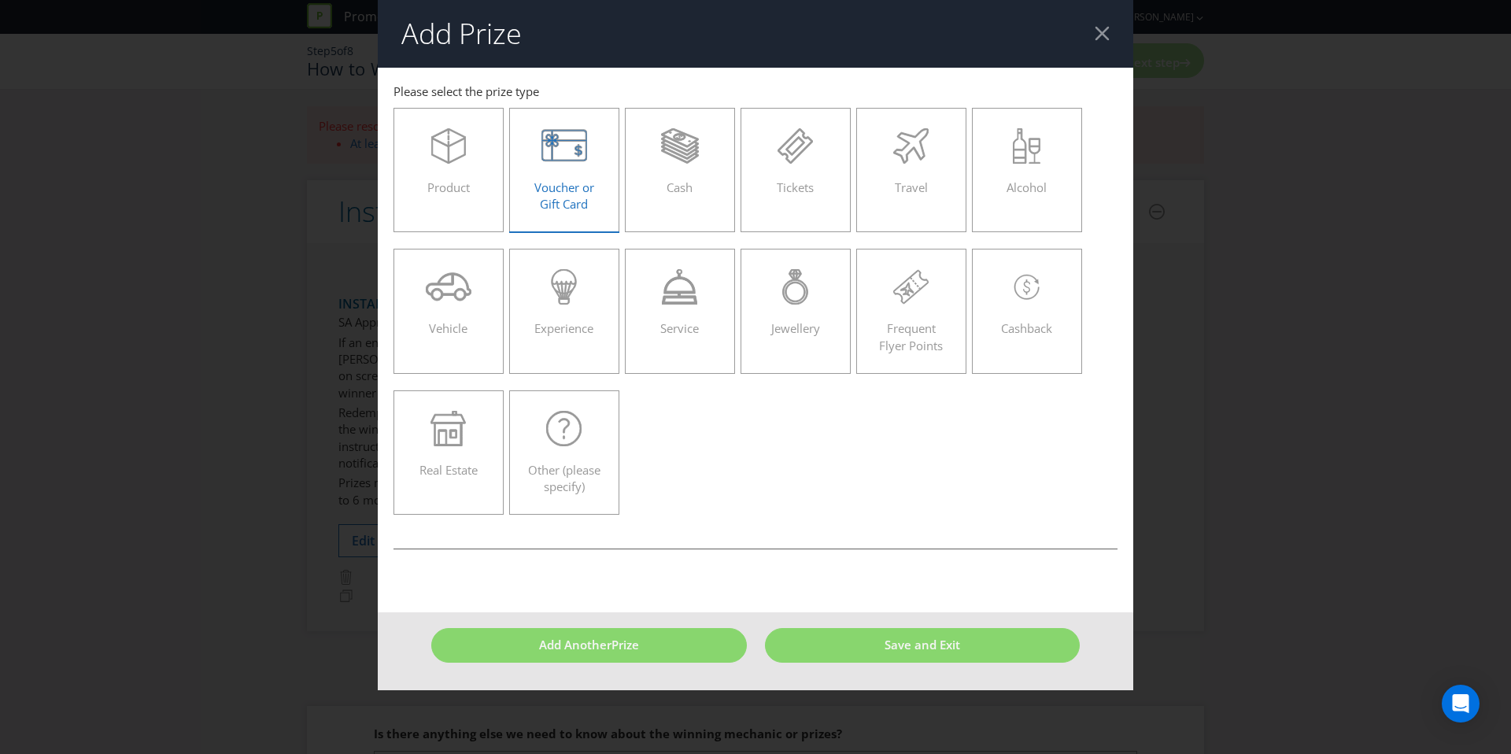
click at [568, 183] on span "Voucher or Gift Card" at bounding box center [564, 195] width 60 height 32
click at [0, 0] on input "Voucher or Gift Card" at bounding box center [0, 0] width 0 height 0
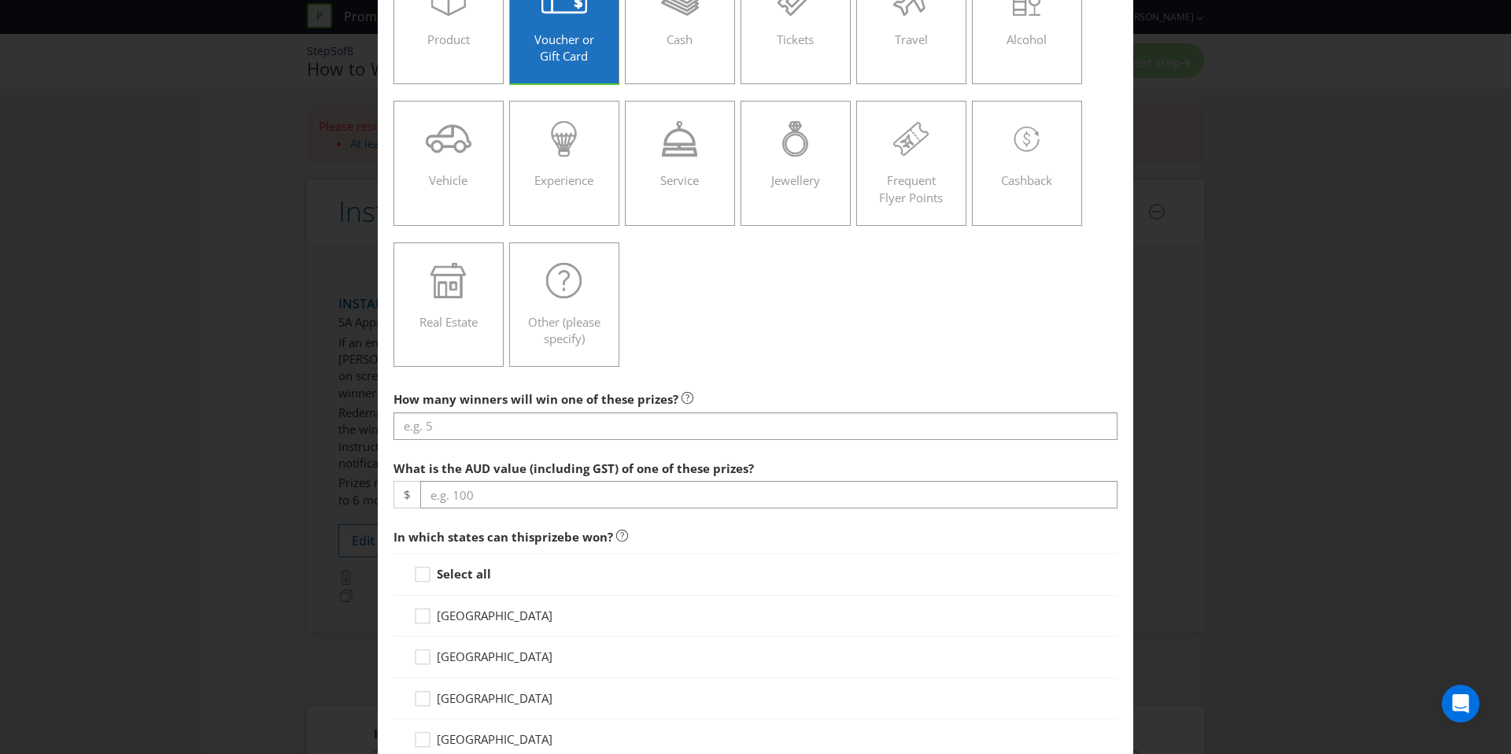
scroll to position [190, 0]
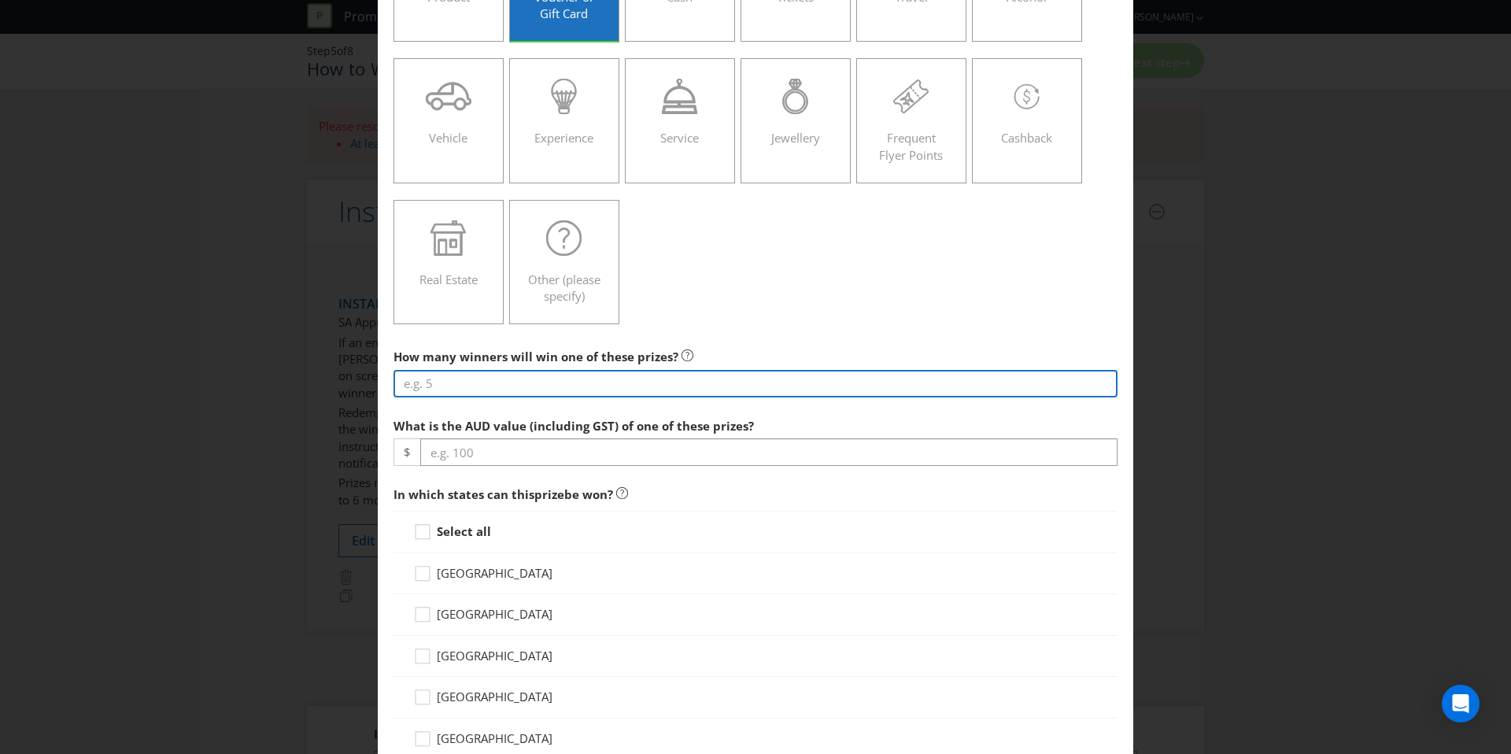
click at [490, 392] on input "number" at bounding box center [755, 384] width 724 height 28
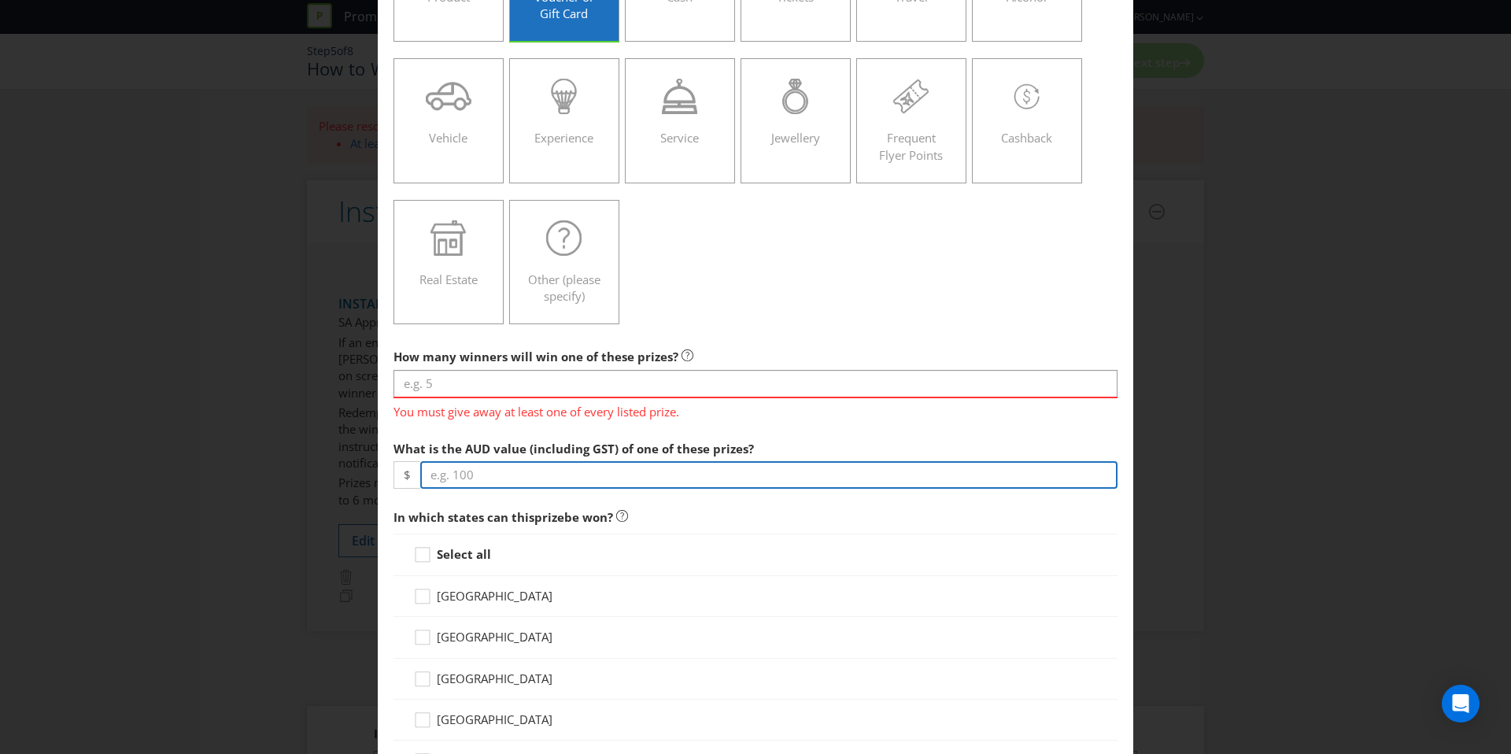
click at [563, 471] on input "number" at bounding box center [768, 475] width 697 height 28
type input "100"
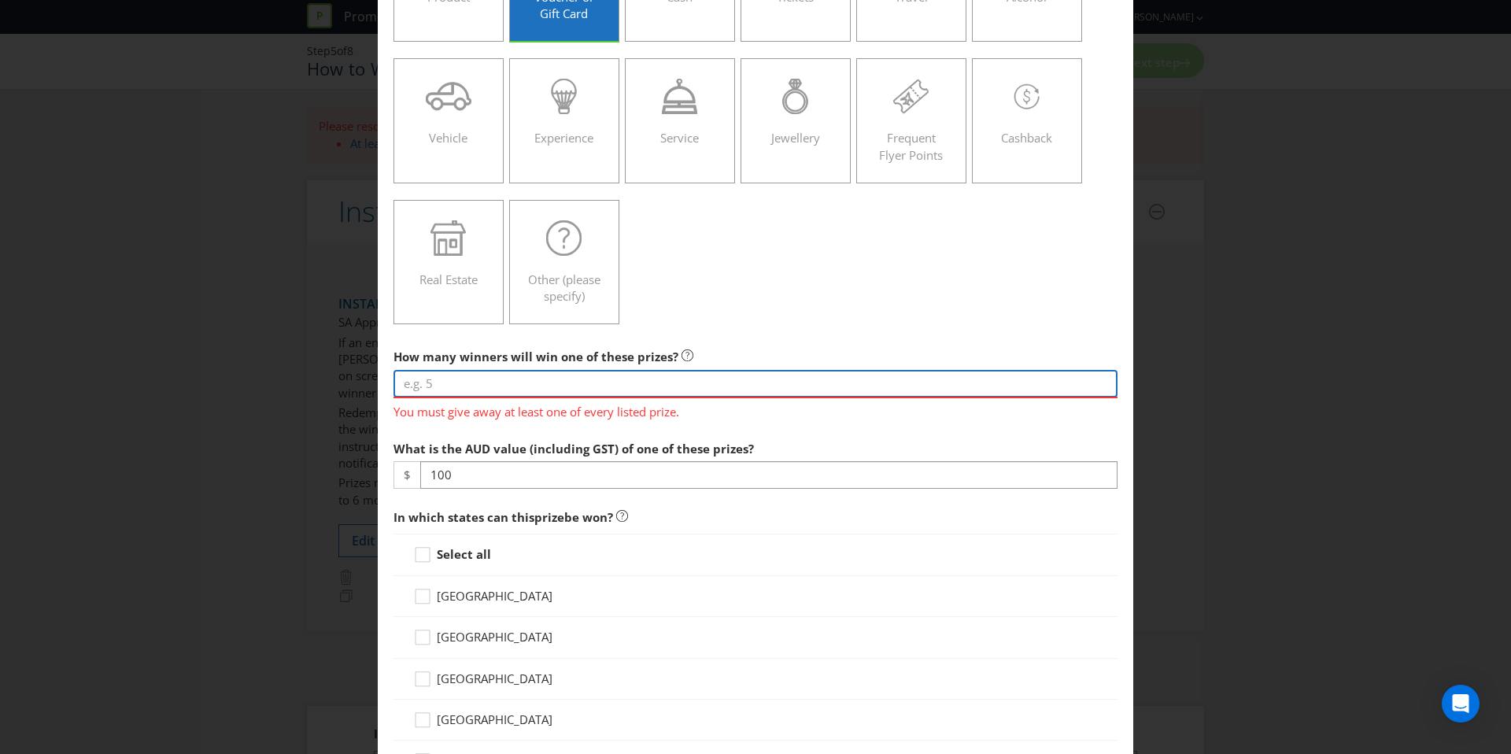
click at [493, 370] on input "number" at bounding box center [755, 384] width 724 height 28
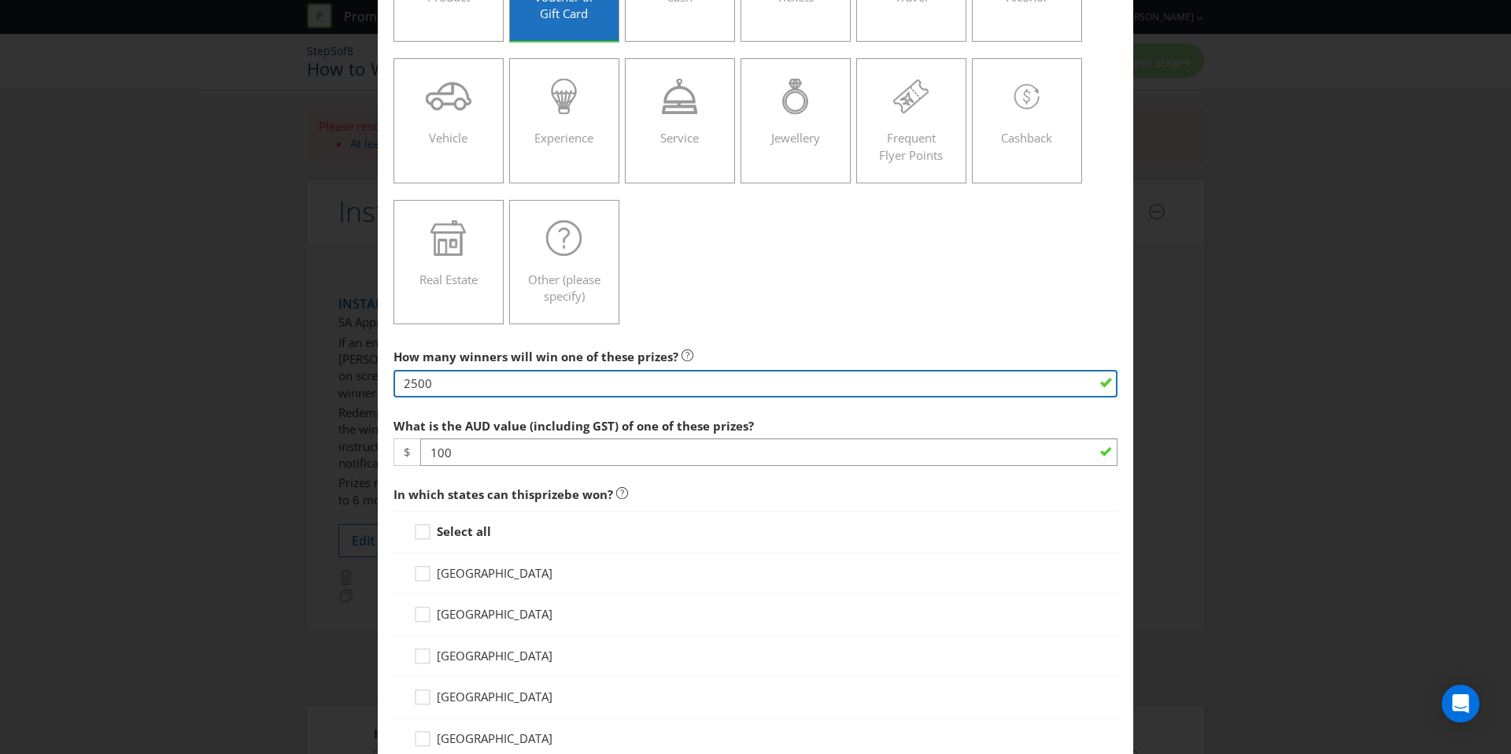
type input "2500"
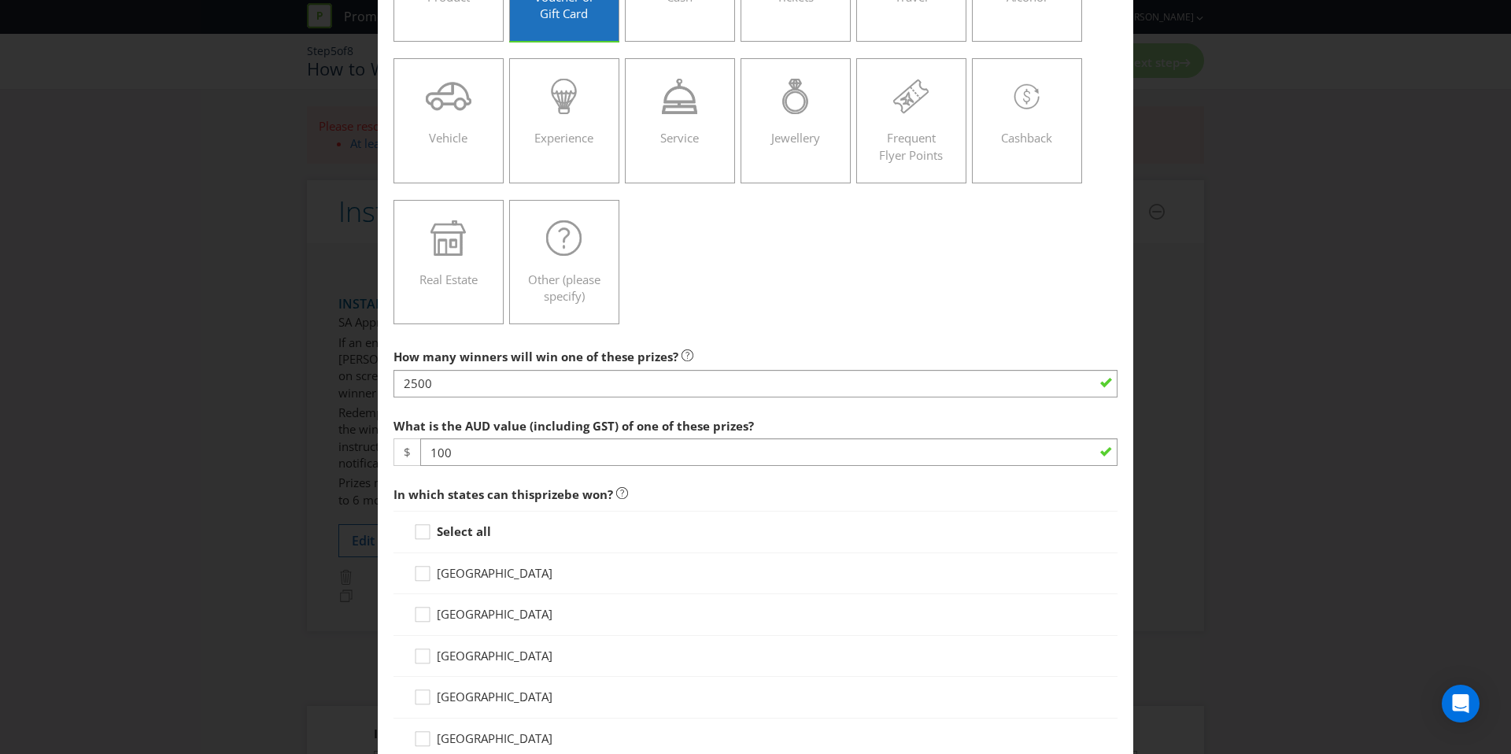
click at [748, 319] on div "Product Voucher or Gift Card Cash Tickets Travel Alcohol Vehicle Experience Ser…" at bounding box center [755, 121] width 724 height 423
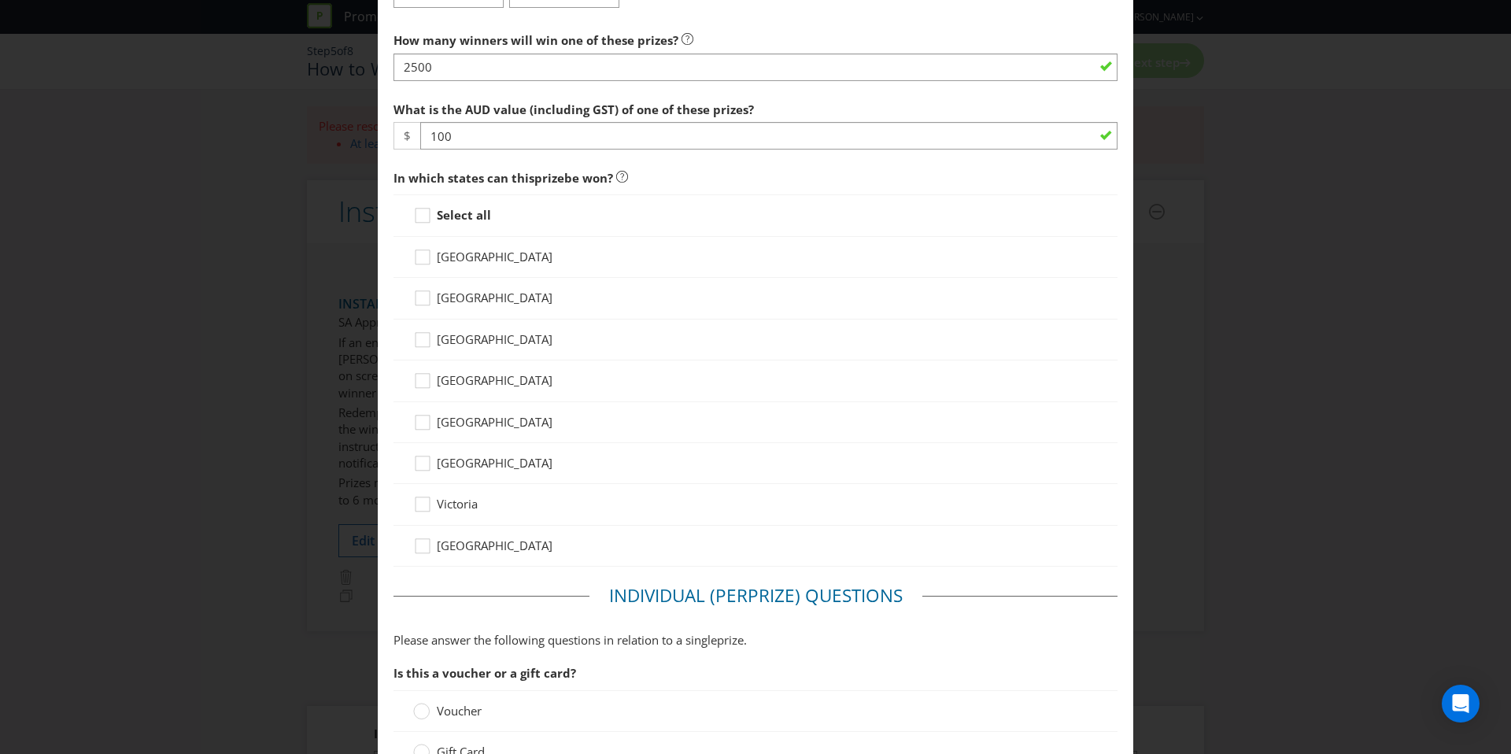
scroll to position [511, 0]
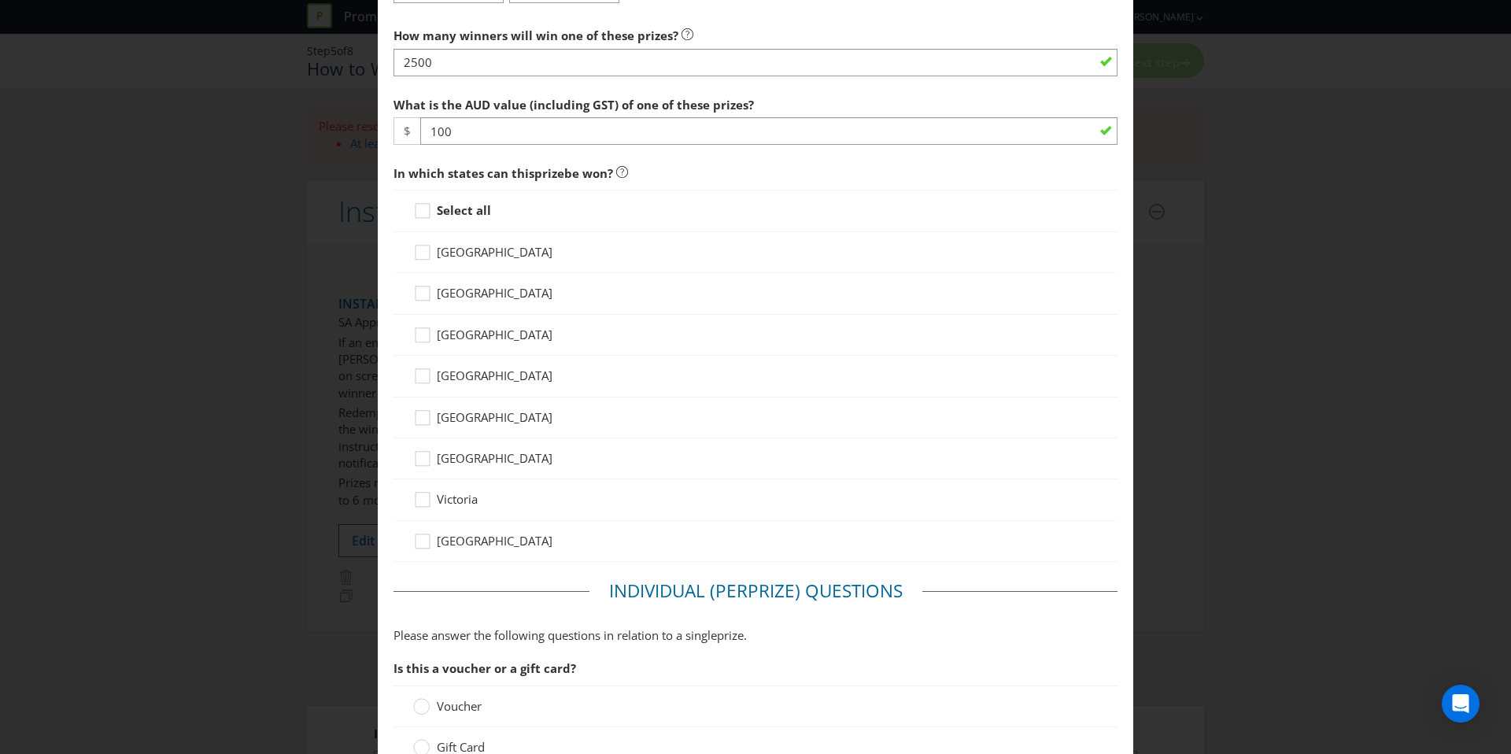
drag, startPoint x: 481, startPoint y: 209, endPoint x: 486, endPoint y: 242, distance: 32.7
click at [481, 209] on strong "Select all" at bounding box center [464, 210] width 54 height 16
click at [0, 0] on input "Select all" at bounding box center [0, 0] width 0 height 0
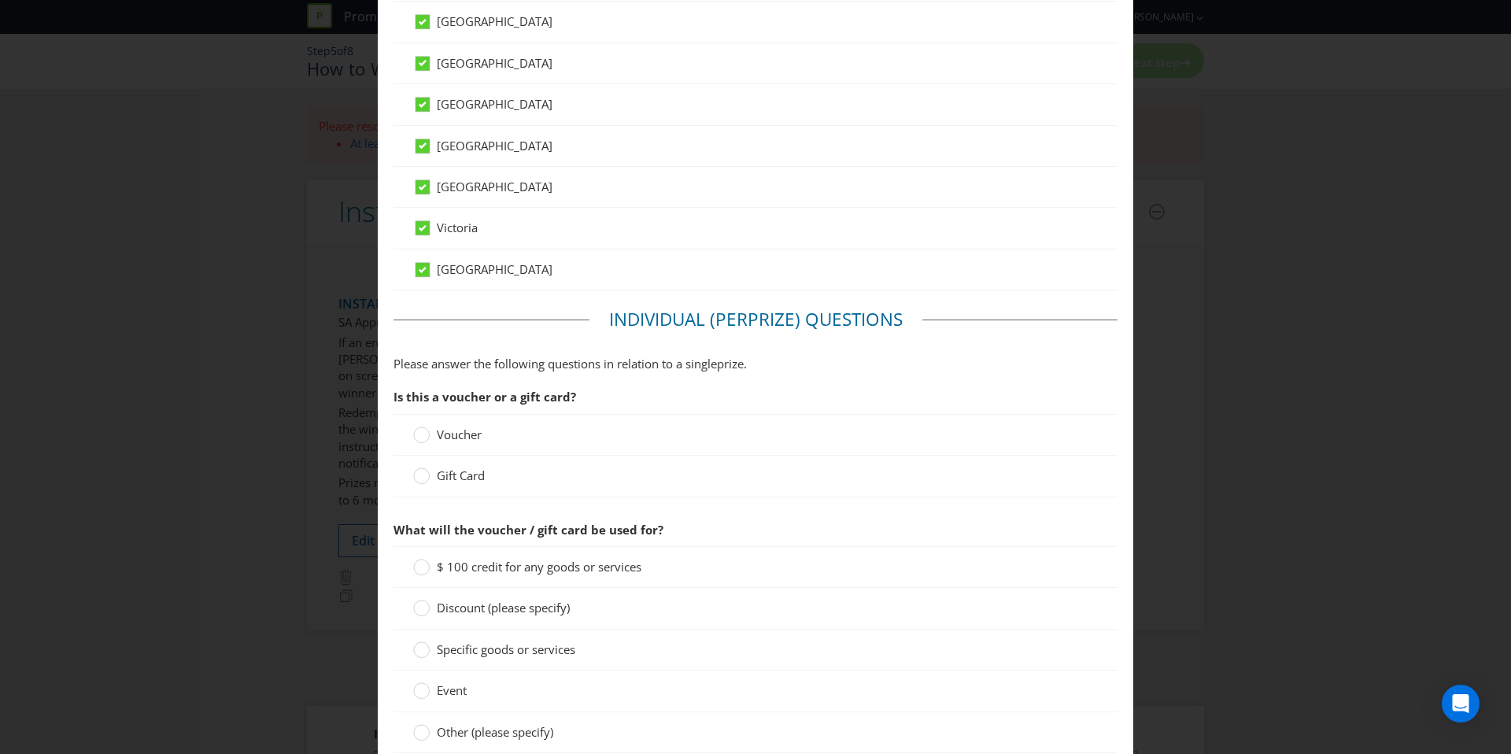
scroll to position [934, 0]
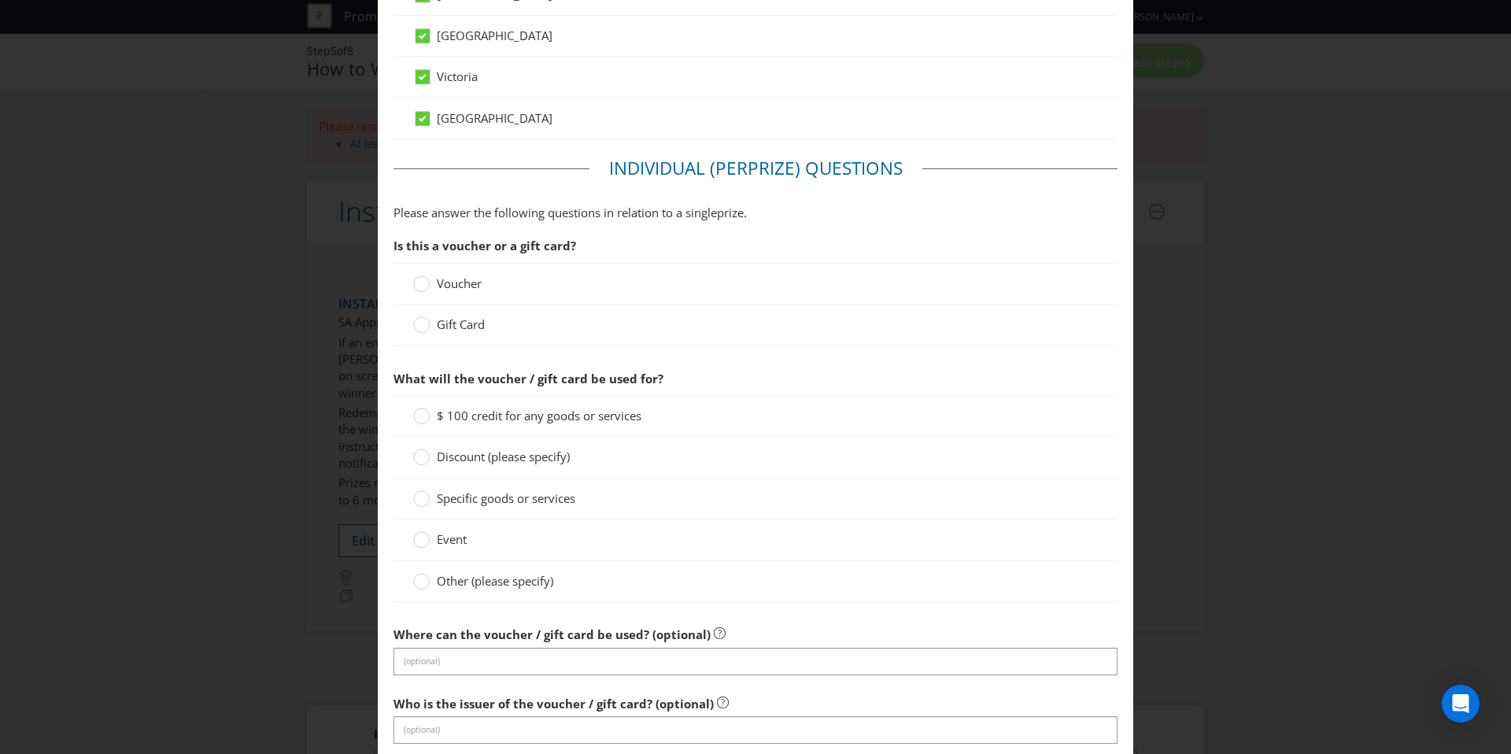
click at [460, 320] on span "Gift Card" at bounding box center [461, 324] width 48 height 16
click at [0, 0] on input "Gift Card" at bounding box center [0, 0] width 0 height 0
click at [497, 412] on span "$ 100 credit for any goods or services" at bounding box center [539, 416] width 205 height 16
click at [0, 0] on input "$ 100 credit for any goods or services" at bounding box center [0, 0] width 0 height 0
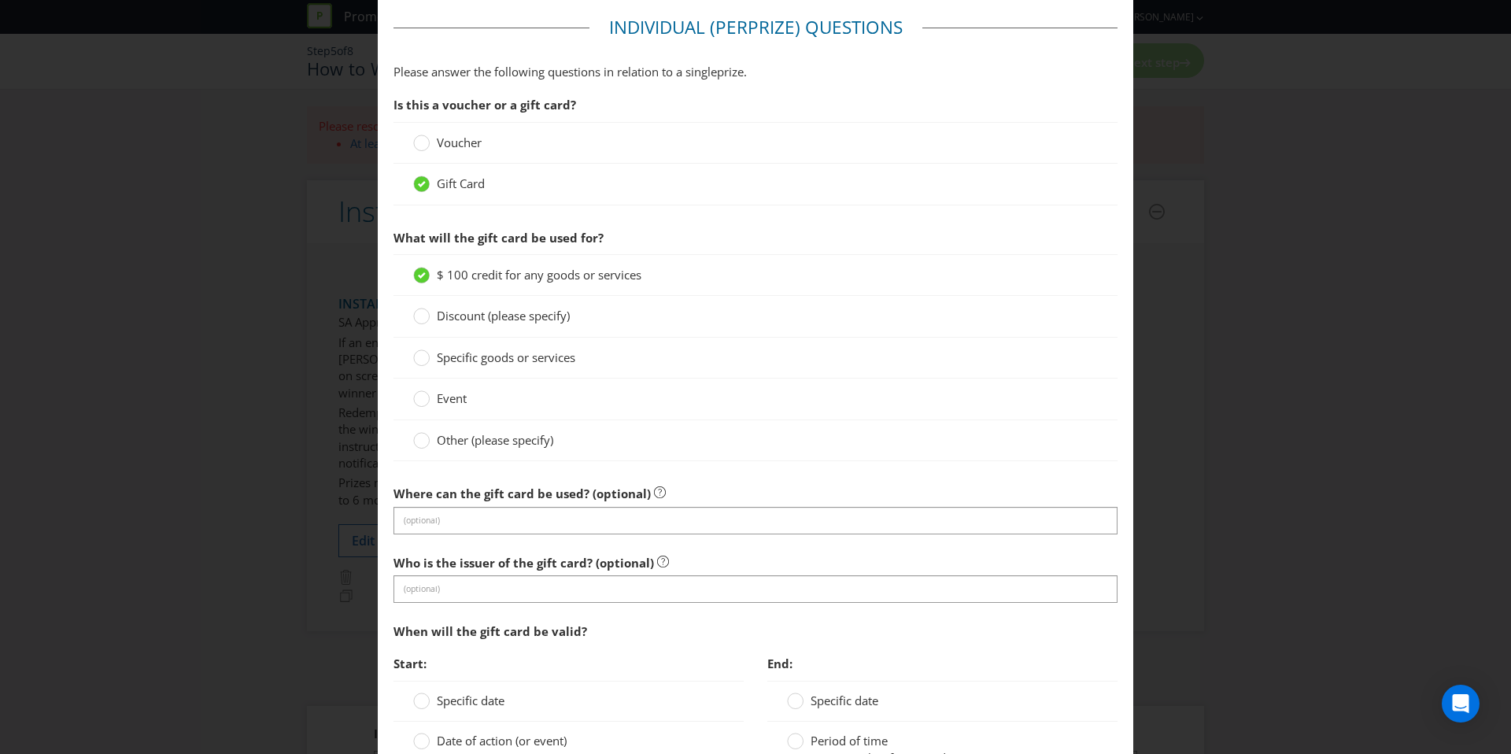
scroll to position [1128, 0]
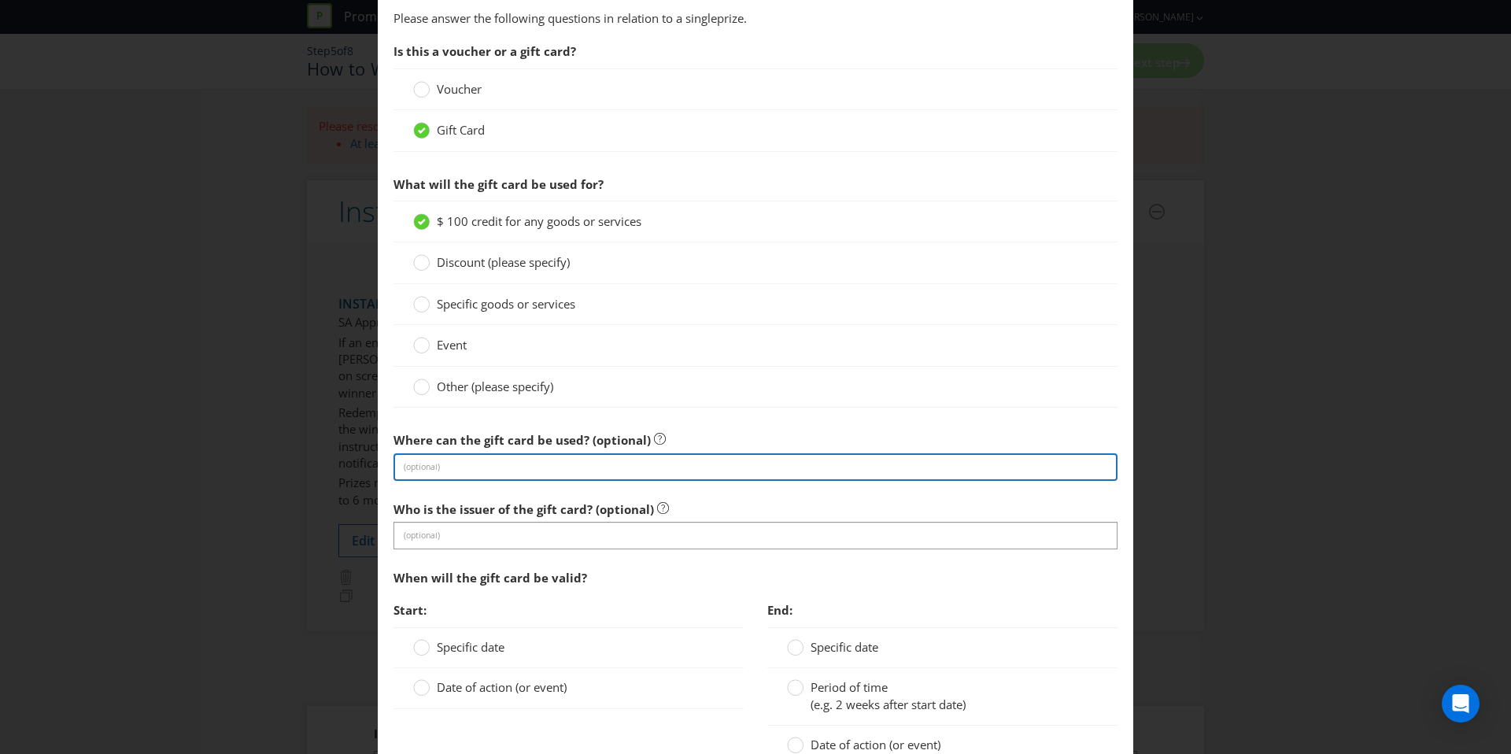
click at [479, 471] on input "text" at bounding box center [755, 467] width 724 height 28
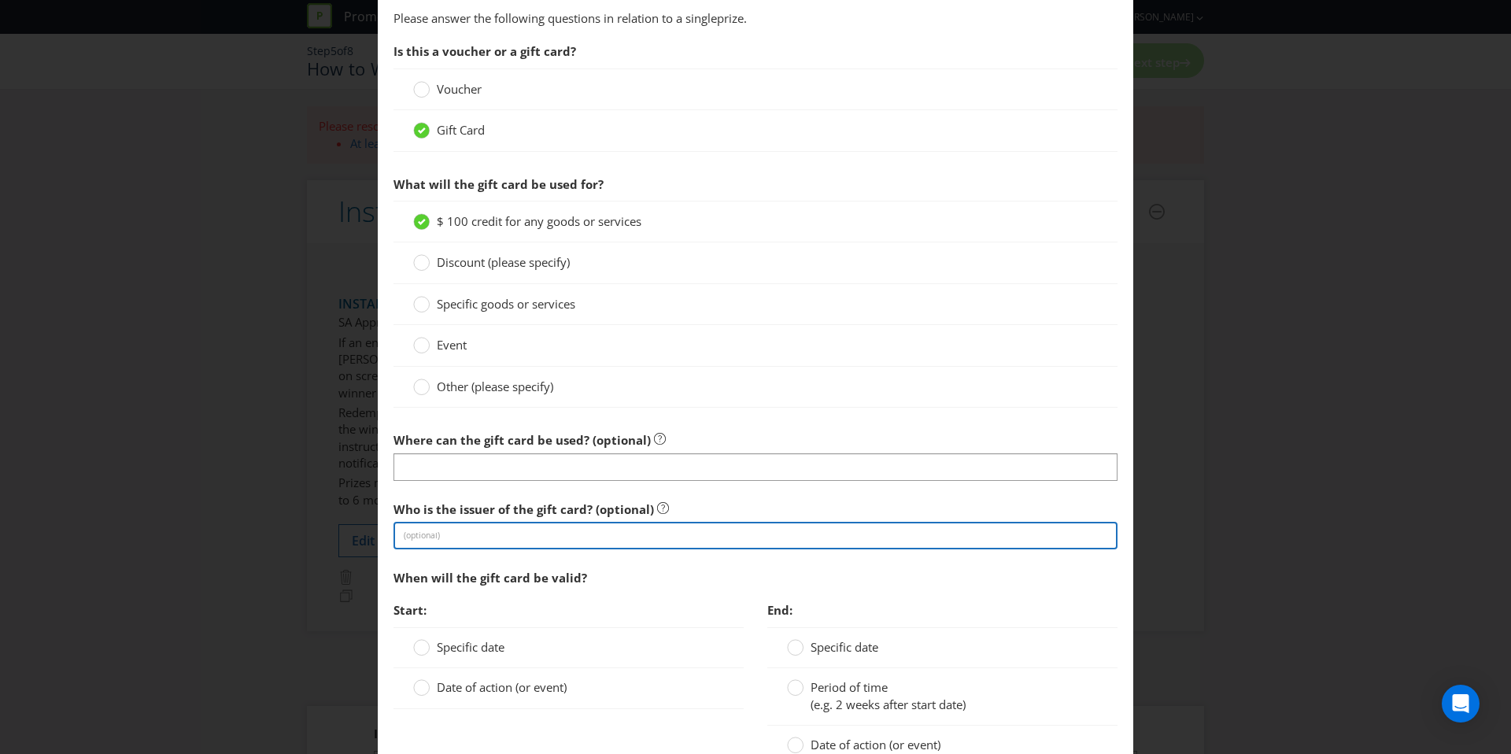
click at [453, 537] on input "text" at bounding box center [755, 536] width 724 height 28
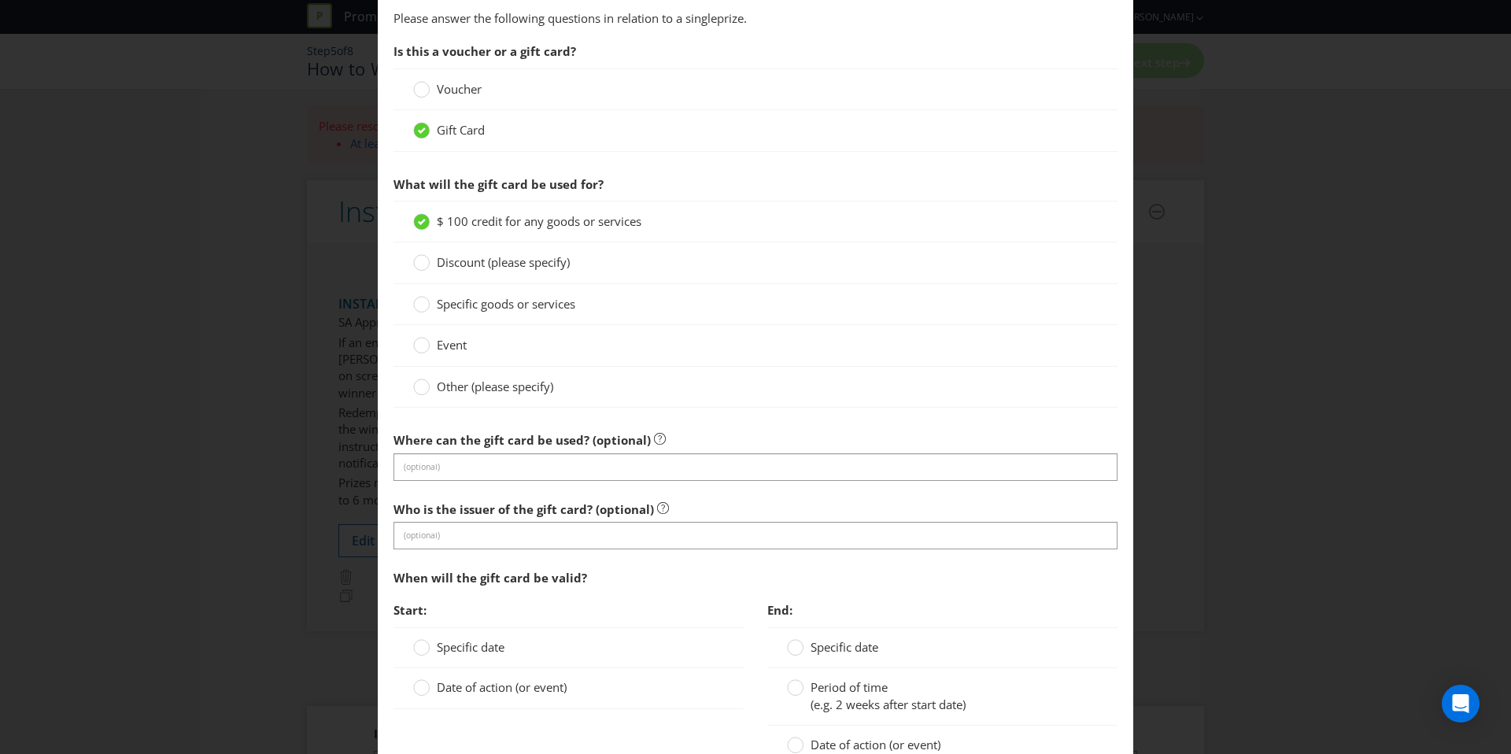
click at [430, 567] on div "When will the gift card be valid?" at bounding box center [755, 578] width 724 height 32
click at [459, 489] on section "Is this a voucher or a gift card? Voucher Gift Card What will the gift card be …" at bounding box center [755, 446] width 724 height 822
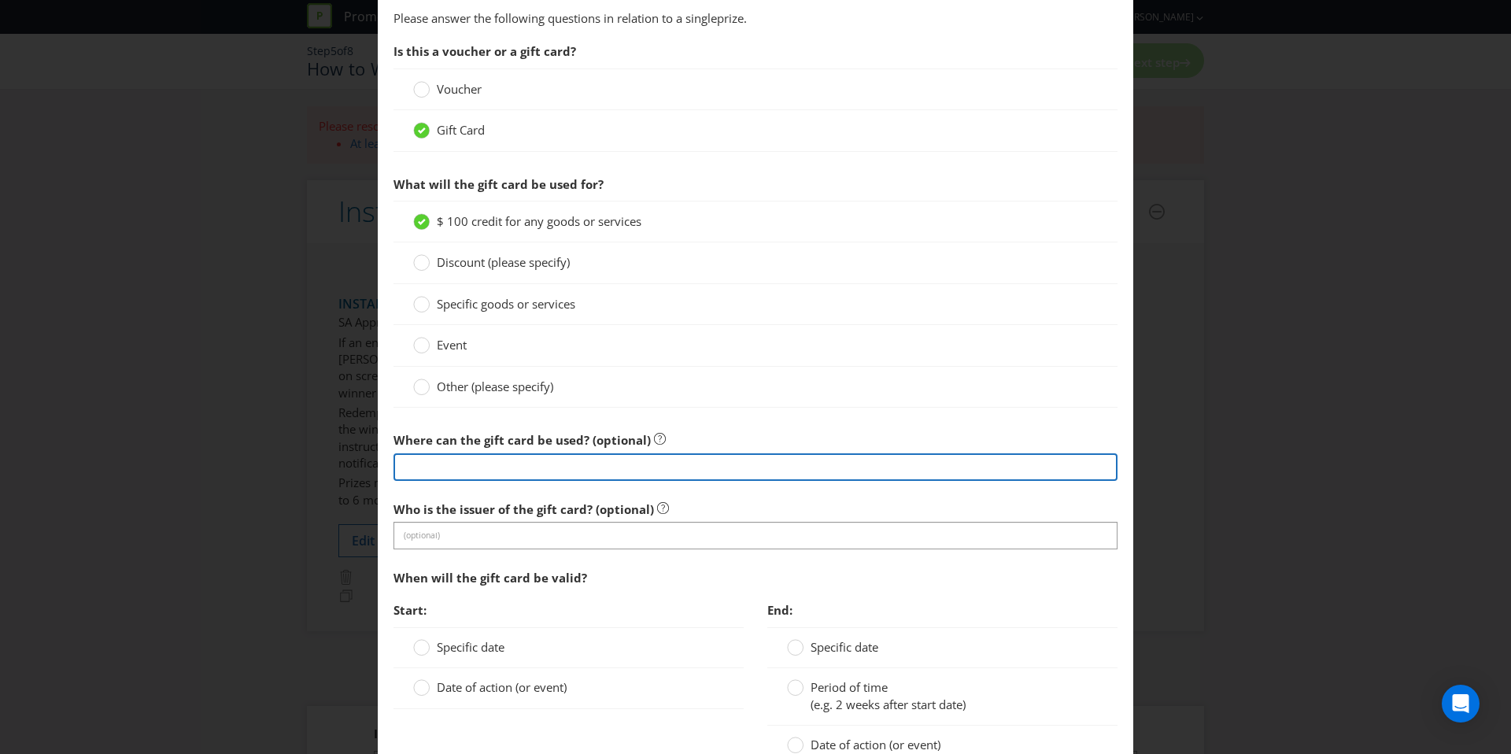
click at [460, 478] on input "text" at bounding box center [755, 467] width 724 height 28
type input "Woolworths Supermarket"
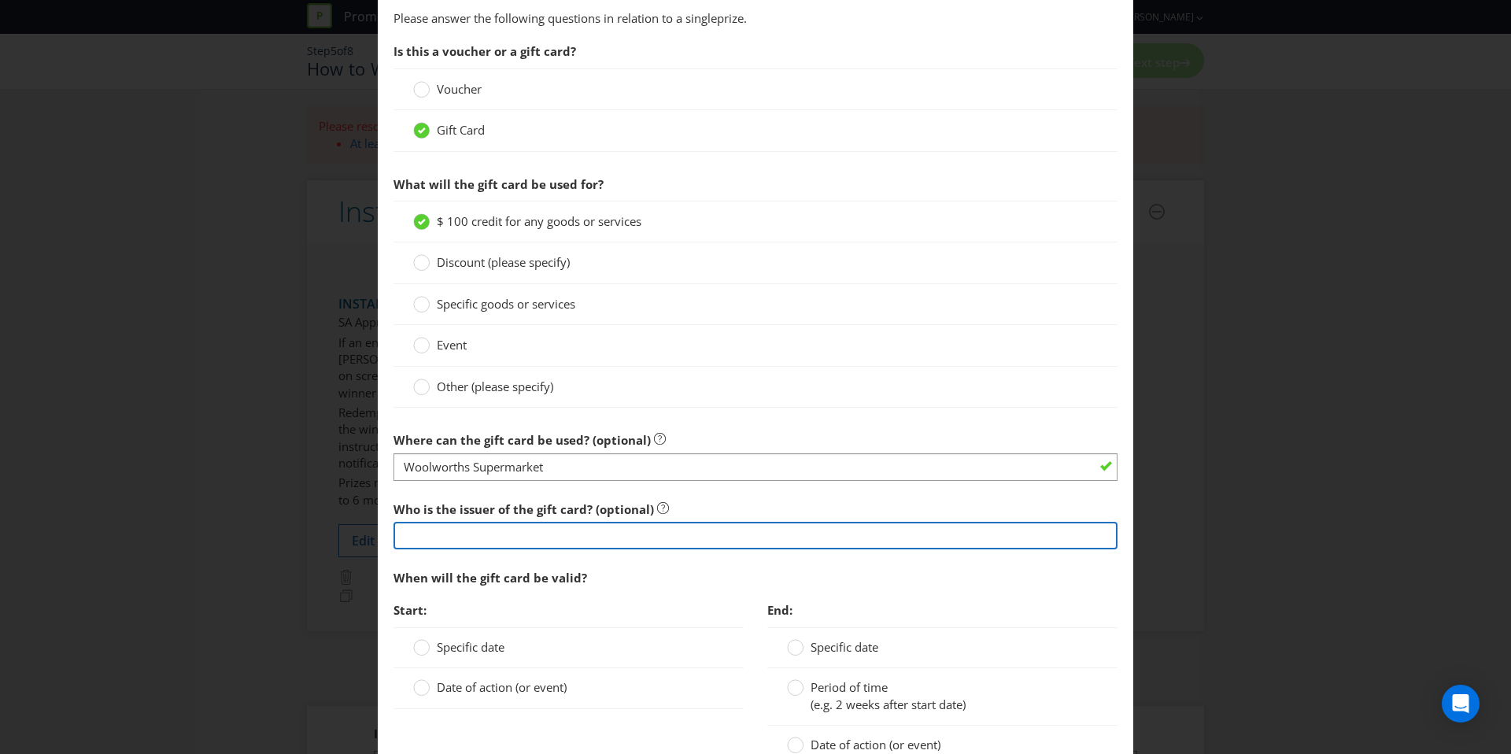
click at [490, 532] on input "text" at bounding box center [755, 536] width 724 height 28
type input "Woolworths eGift Card (delivered via Prezzee)"
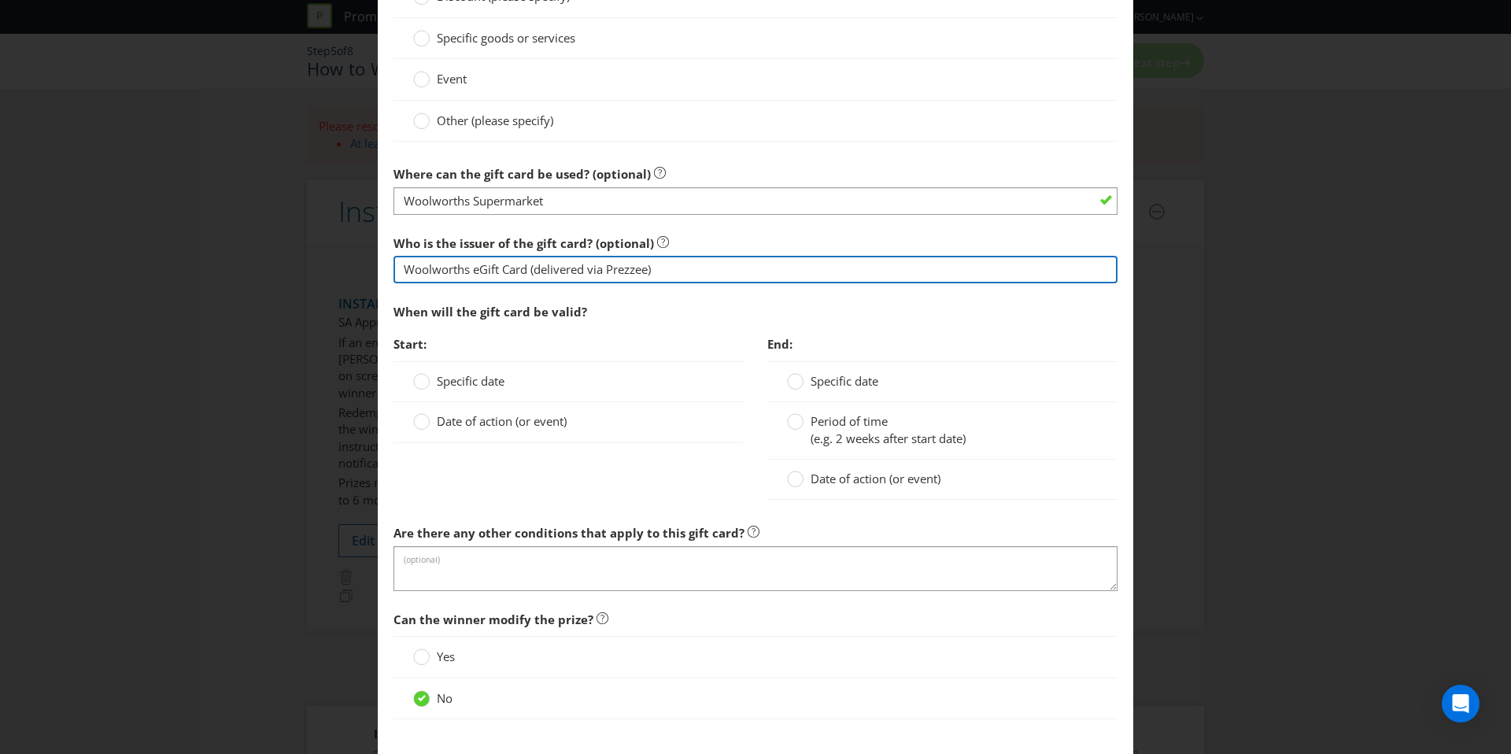
scroll to position [1395, 0]
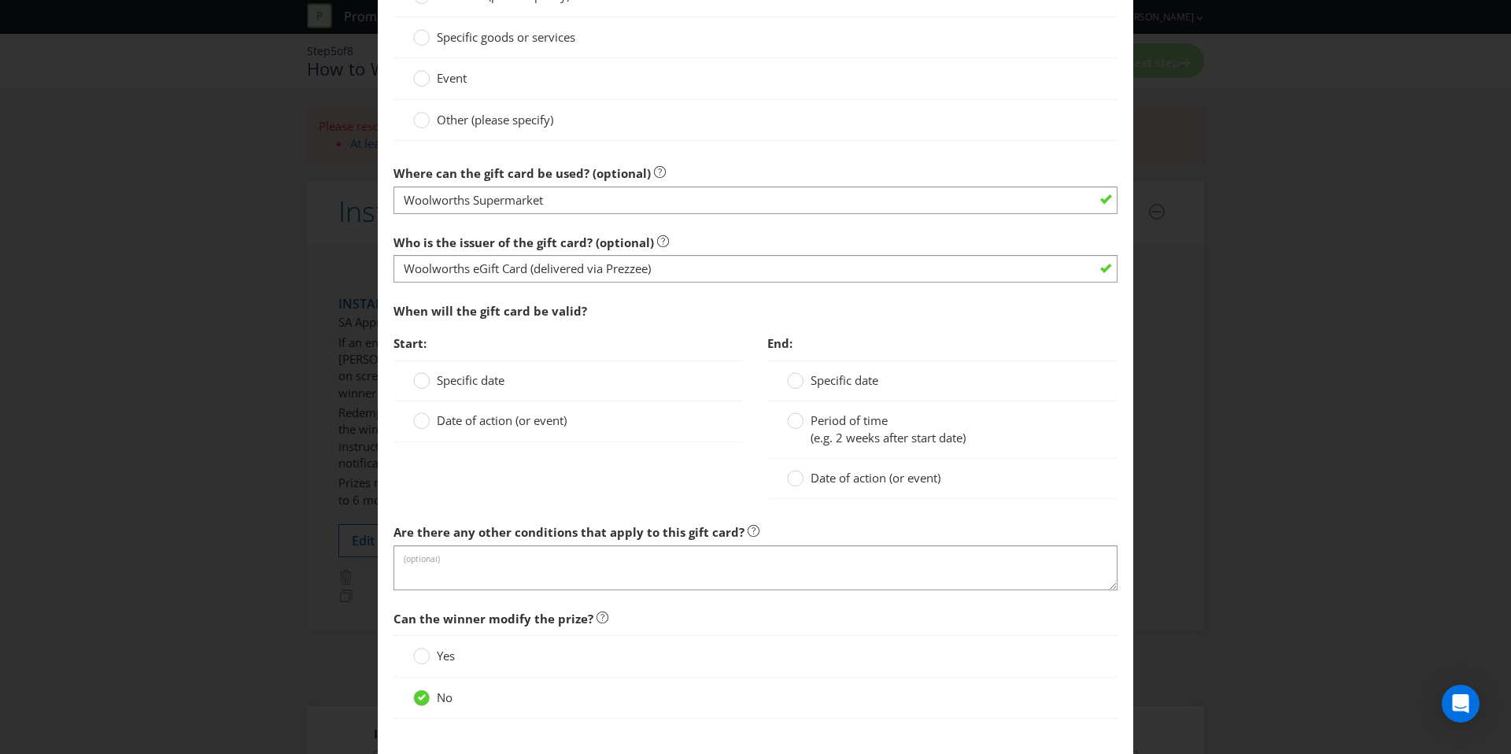
click at [480, 387] on label "Specific date" at bounding box center [460, 380] width 94 height 17
click at [0, 0] on input "Specific date" at bounding box center [0, 0] width 0 height 0
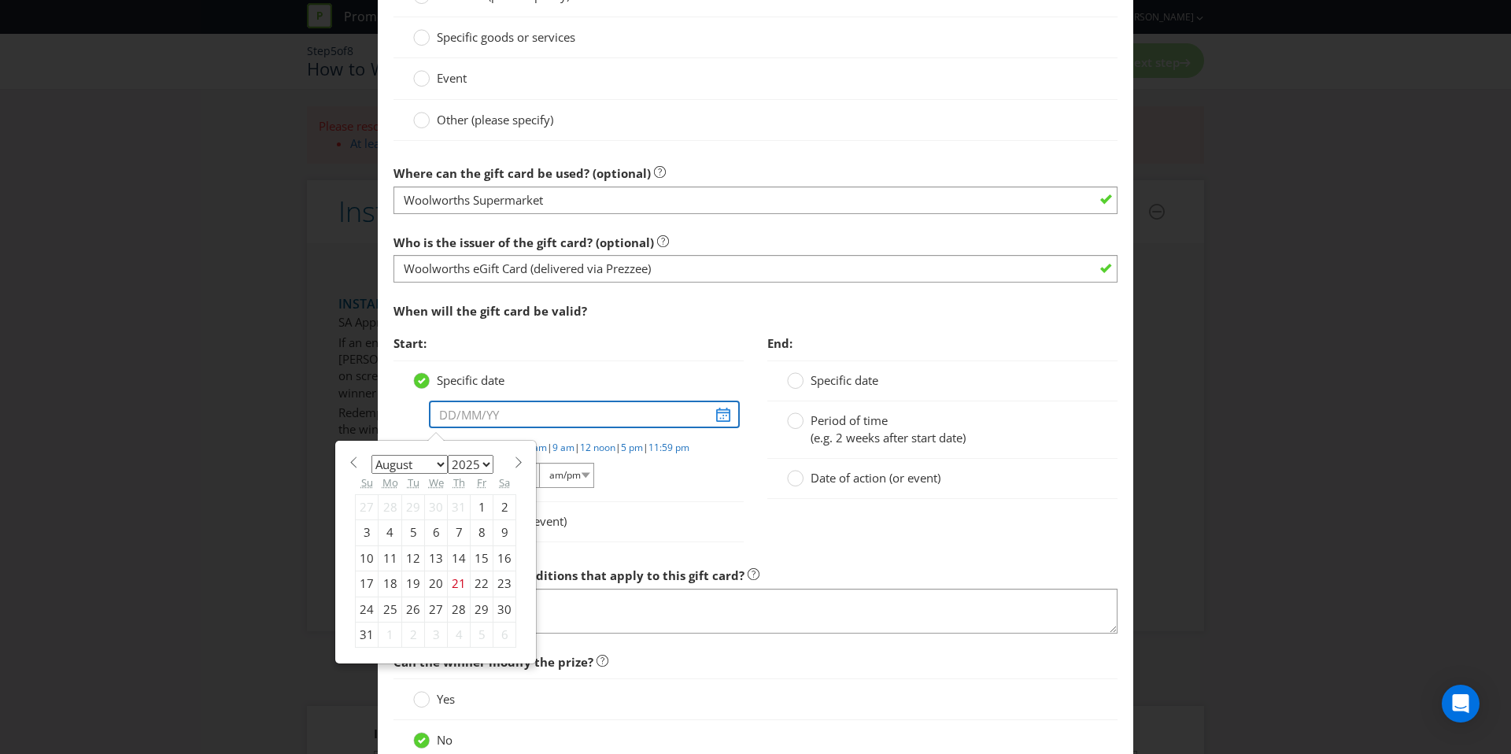
click at [489, 415] on input "text" at bounding box center [584, 415] width 311 height 28
click at [584, 467] on div "Common options: 12:01 am | 9 am | 12 noon | 5 pm | 11:59 pm hh 01 02 03 04 05 0…" at bounding box center [576, 465] width 295 height 49
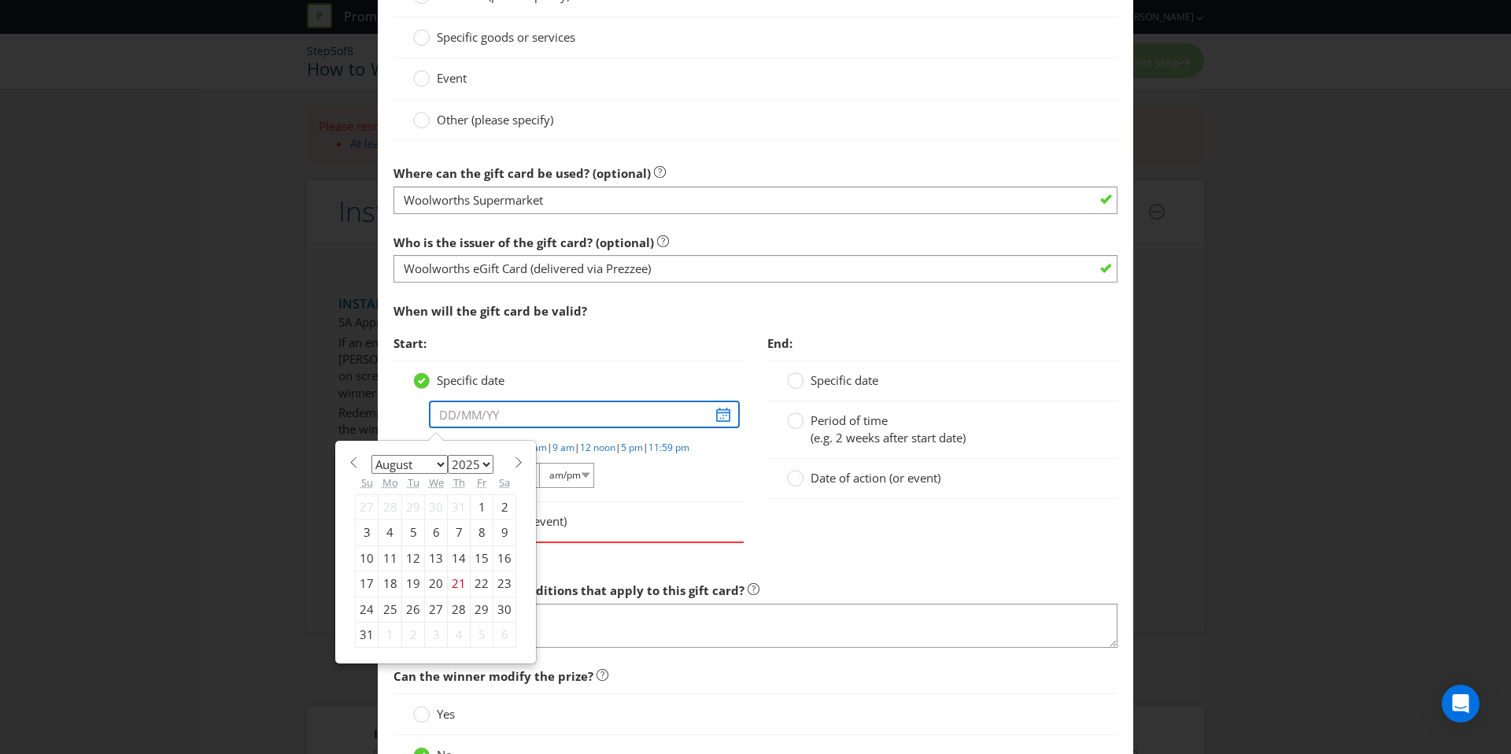
click at [537, 416] on input "text" at bounding box center [584, 415] width 311 height 28
click at [516, 460] on span at bounding box center [518, 462] width 12 height 12
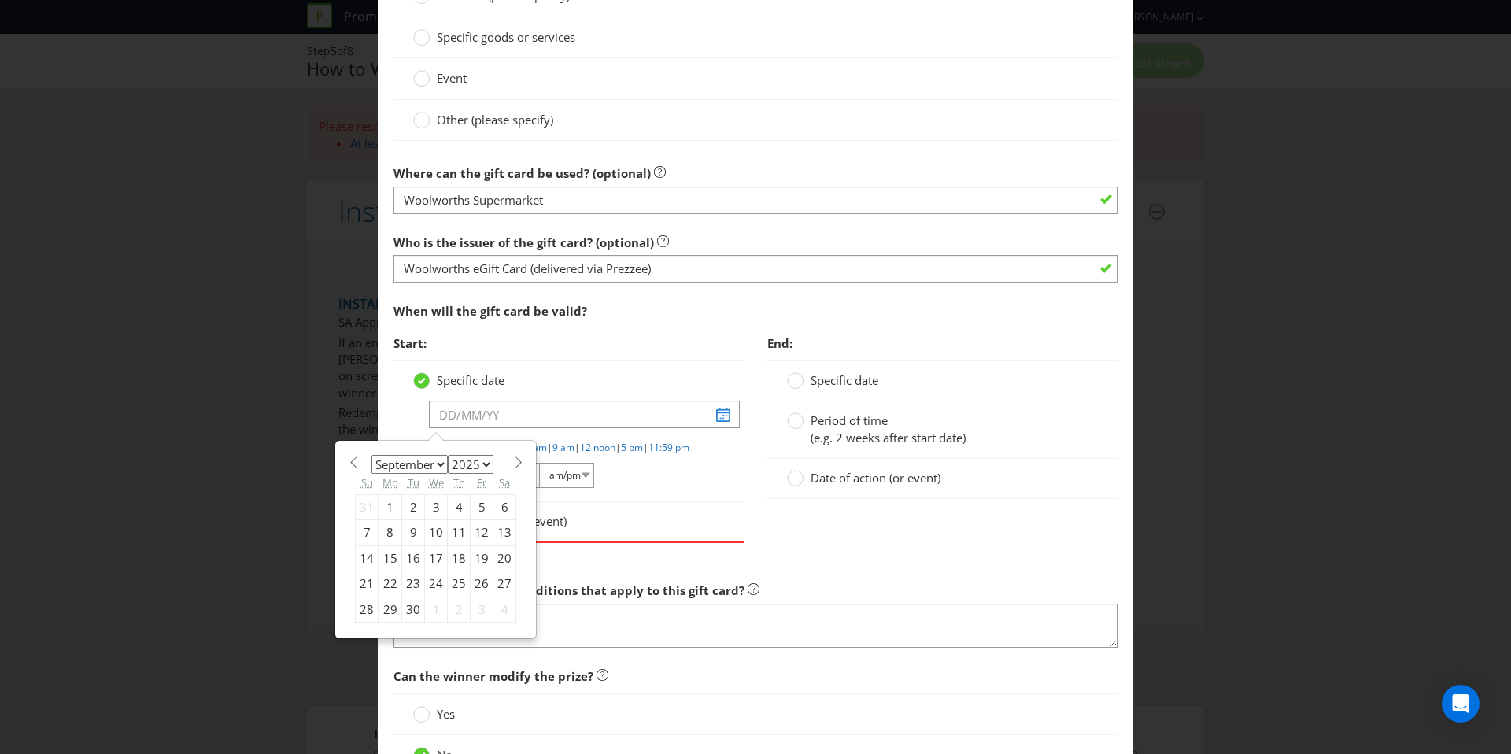
click at [516, 460] on span at bounding box center [518, 462] width 12 height 12
select select "11"
click at [438, 612] on div "31" at bounding box center [436, 608] width 23 height 25
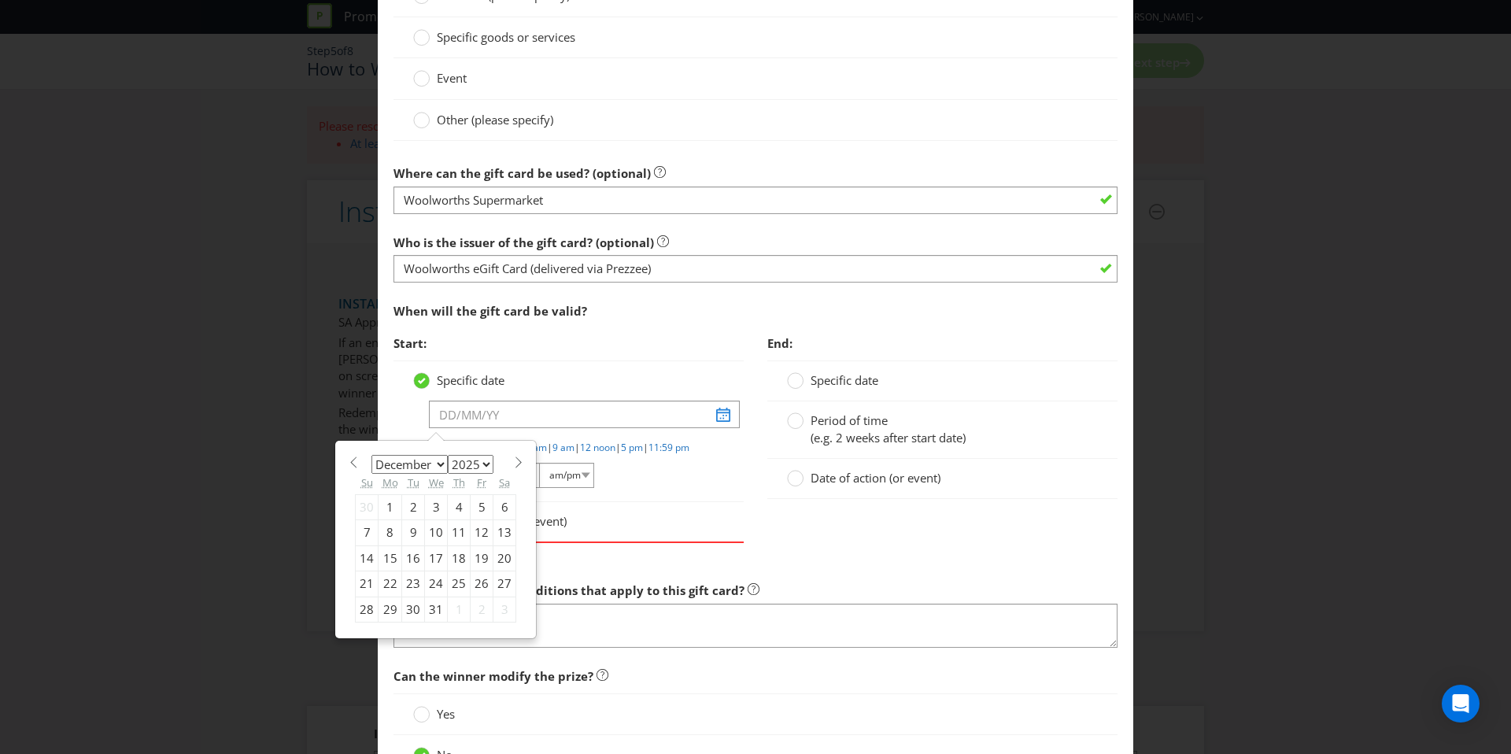
type input "[DATE]"
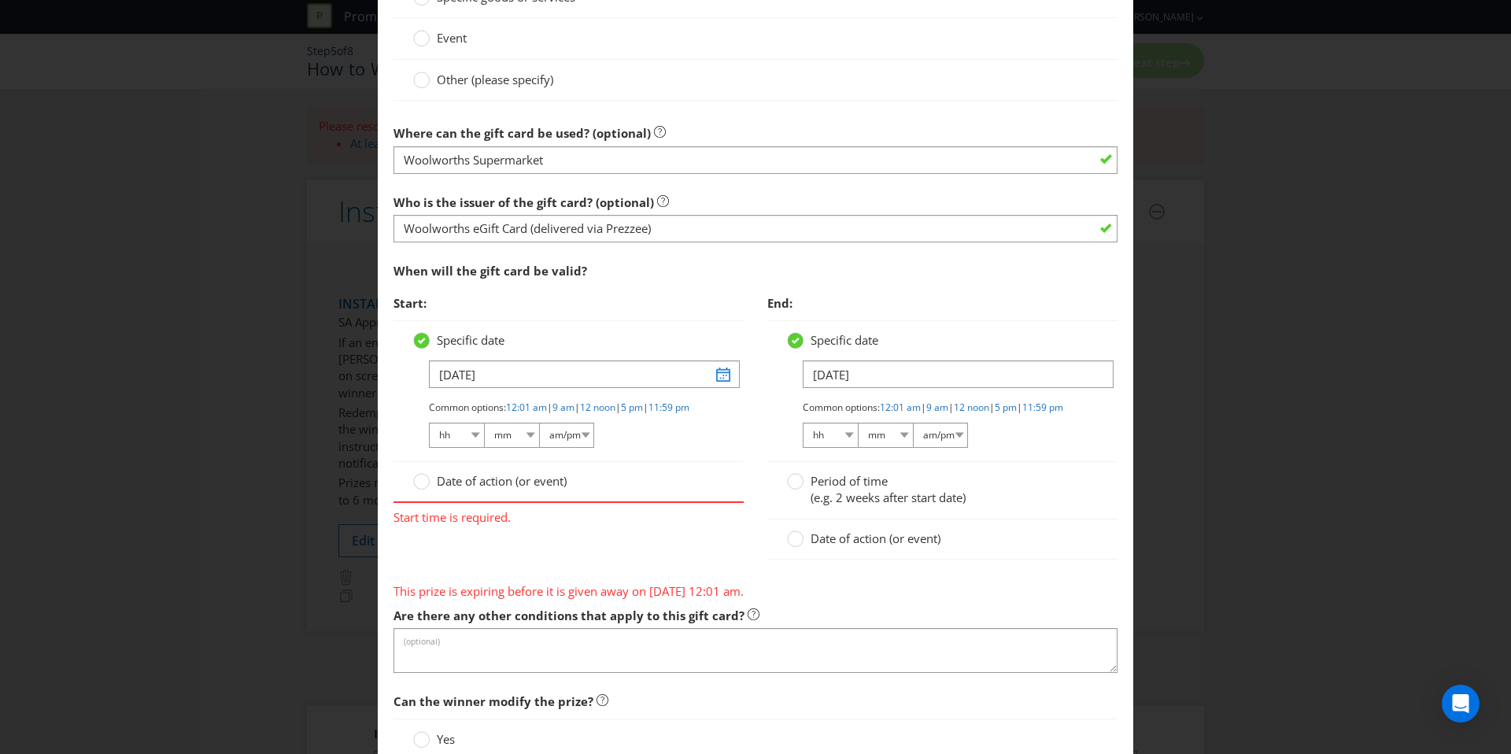
scroll to position [1436, 0]
click at [839, 543] on span "Date of action (or event)" at bounding box center [876, 538] width 130 height 16
click at [0, 0] on input "Date of action (or event)" at bounding box center [0, 0] width 0 height 0
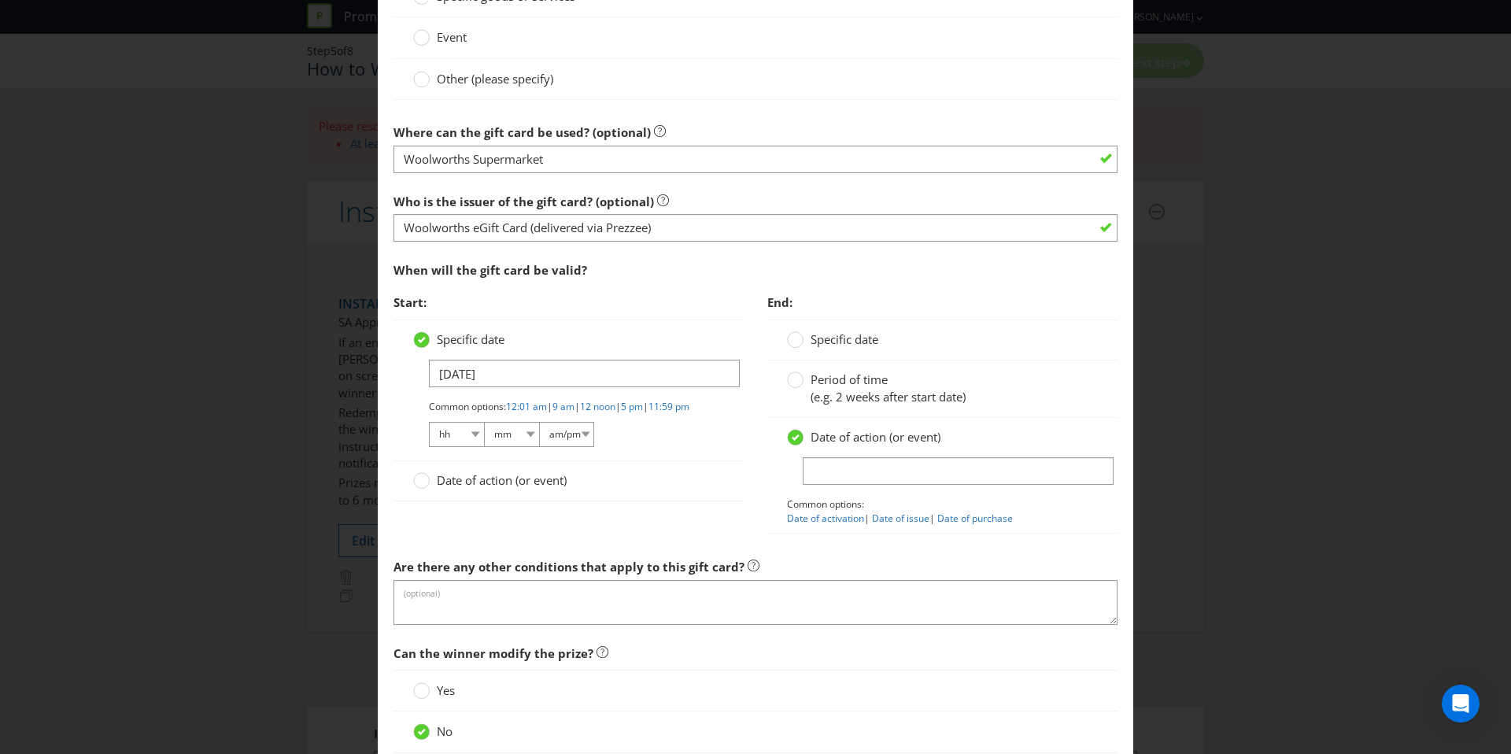
drag, startPoint x: 841, startPoint y: 543, endPoint x: 849, endPoint y: 491, distance: 52.5
click at [842, 534] on div "End: Specific date Period of time (e.g. 2 weeks after start date) Date of actio…" at bounding box center [942, 418] width 374 height 264
click at [855, 465] on input "text" at bounding box center [958, 471] width 311 height 28
type input "The eGift must be redeemed [DATE] from when the winner is awarded the eGift Card"
click at [1090, 463] on input "The eGift must be redeemed [DATE] from when the winner is awarded the eGift Card" at bounding box center [958, 471] width 311 height 28
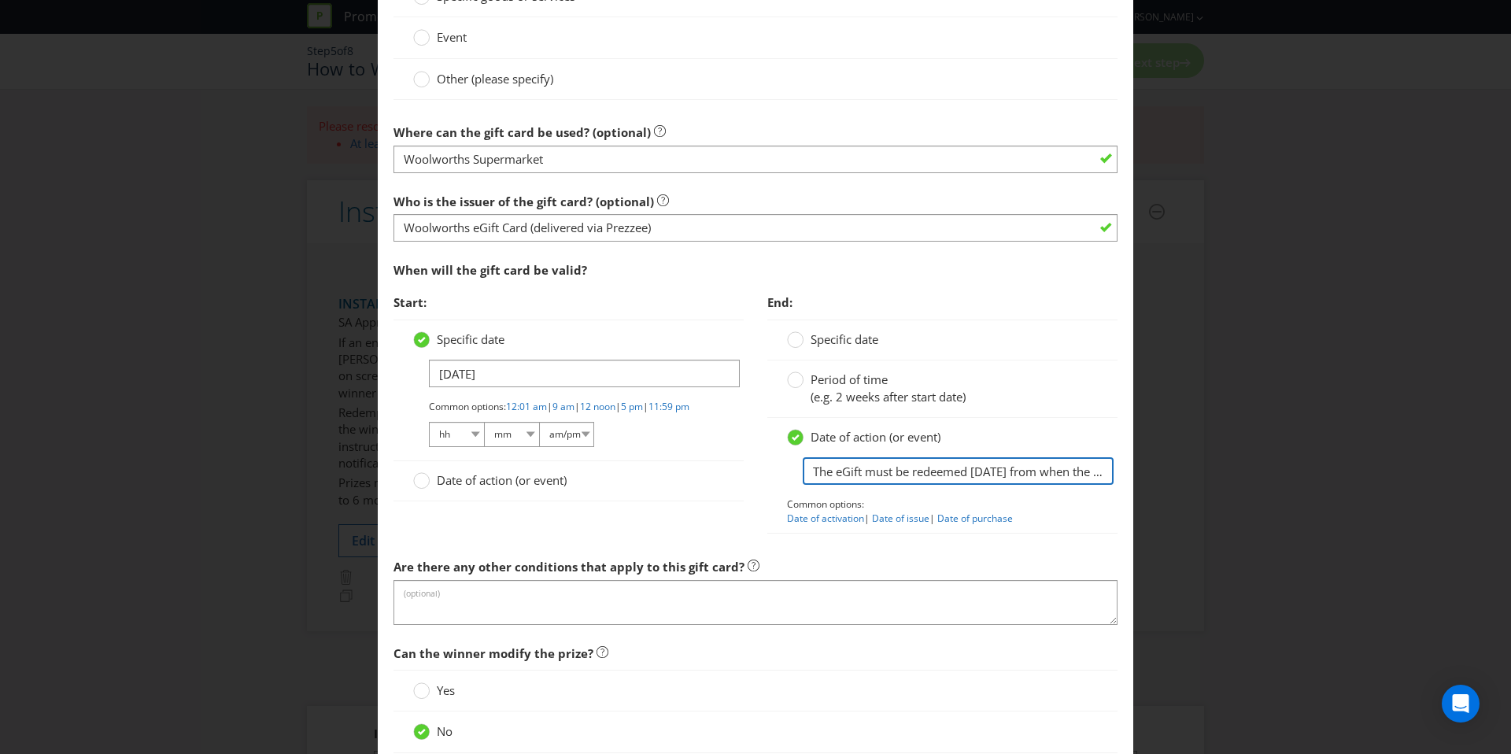
click at [1107, 467] on input "The eGift must be redeemed [DATE] from when the winner is awarded the eGift Card" at bounding box center [958, 471] width 311 height 28
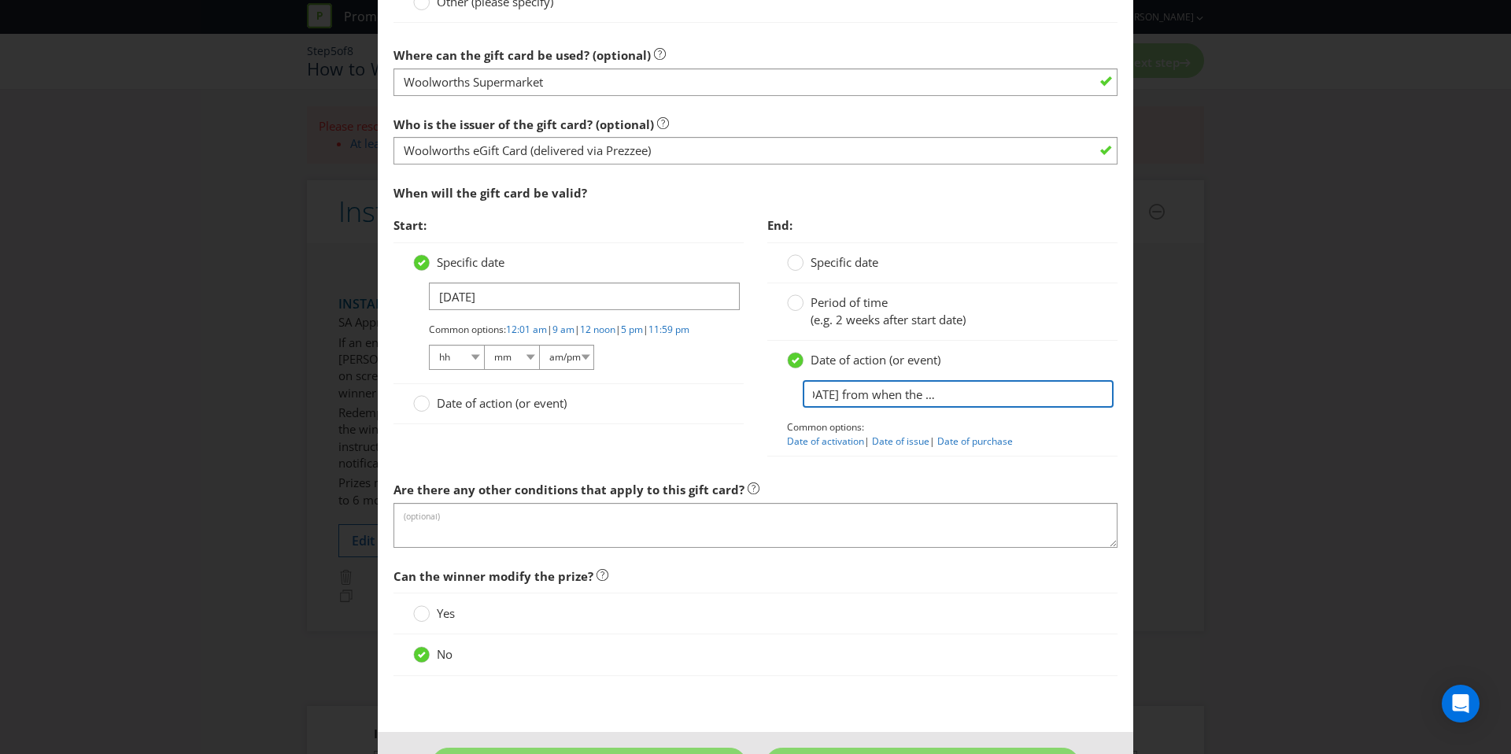
scroll to position [1522, 0]
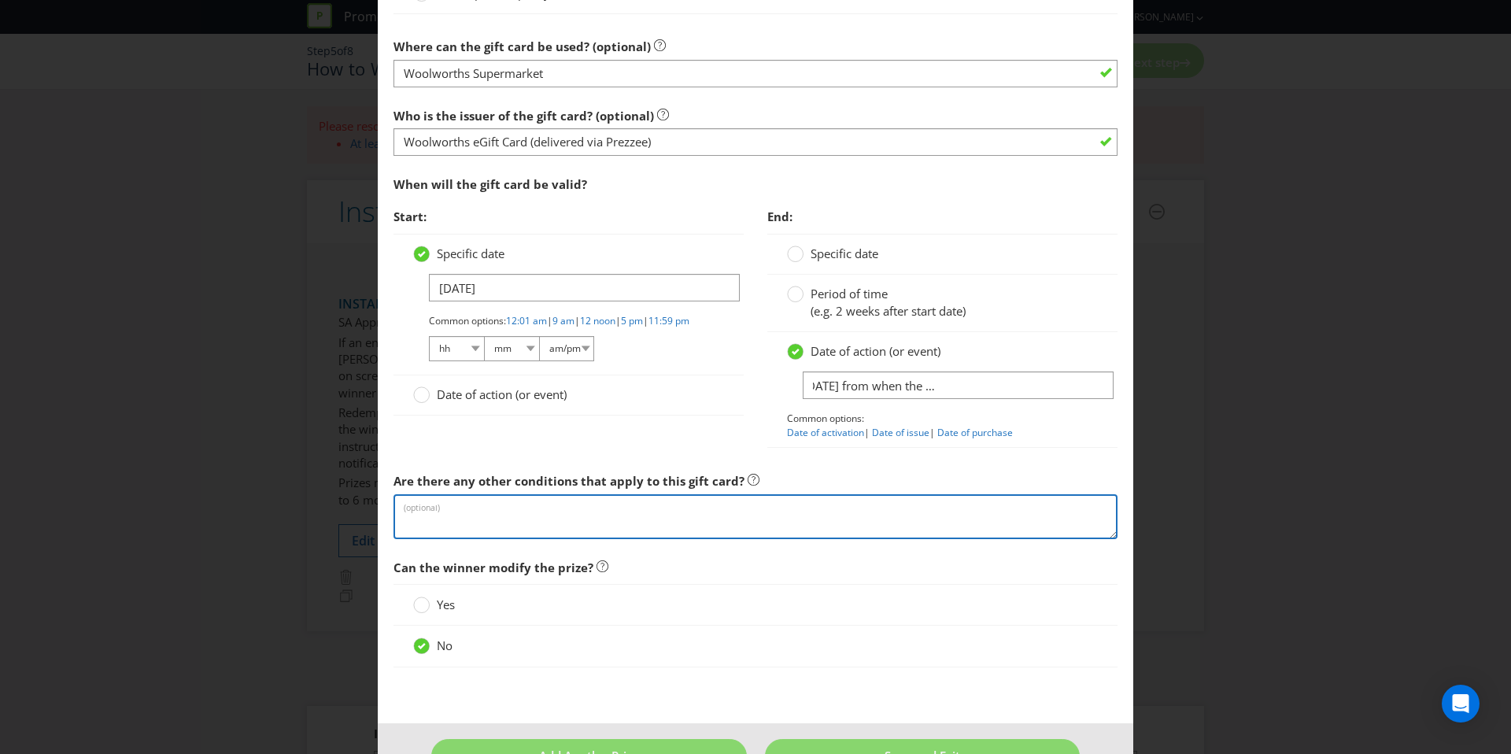
click at [559, 511] on textarea at bounding box center [755, 516] width 724 height 45
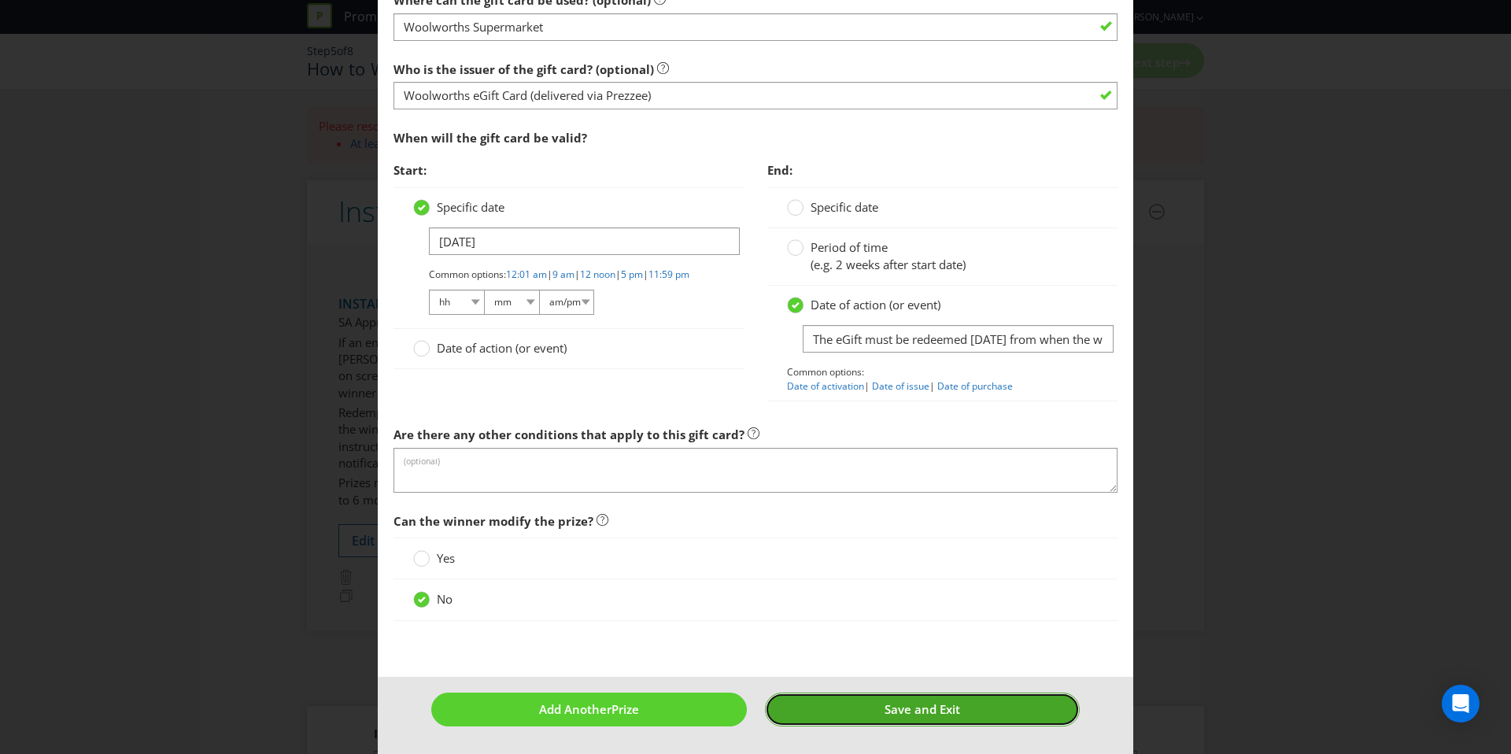
click at [897, 717] on button "Save and Exit" at bounding box center [923, 709] width 316 height 34
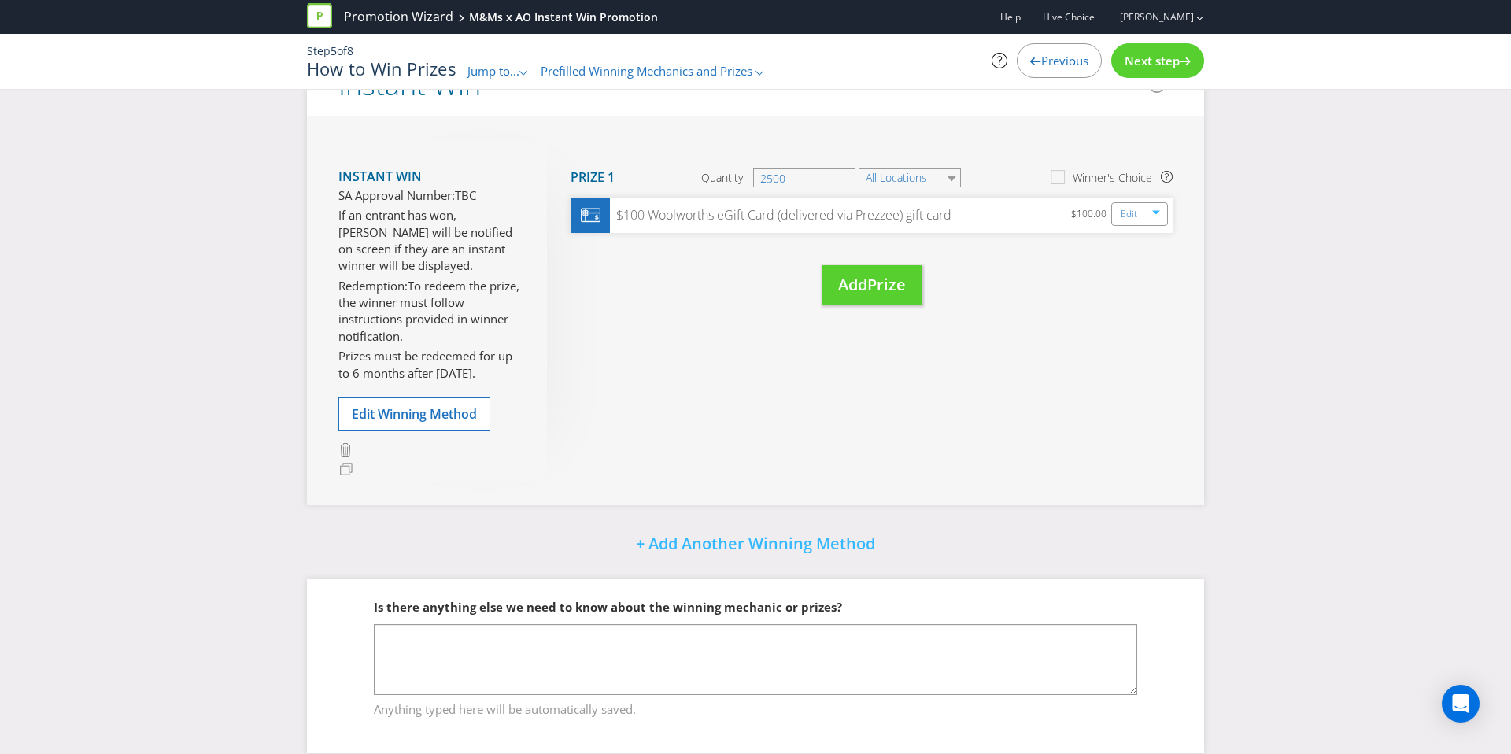
scroll to position [273, 0]
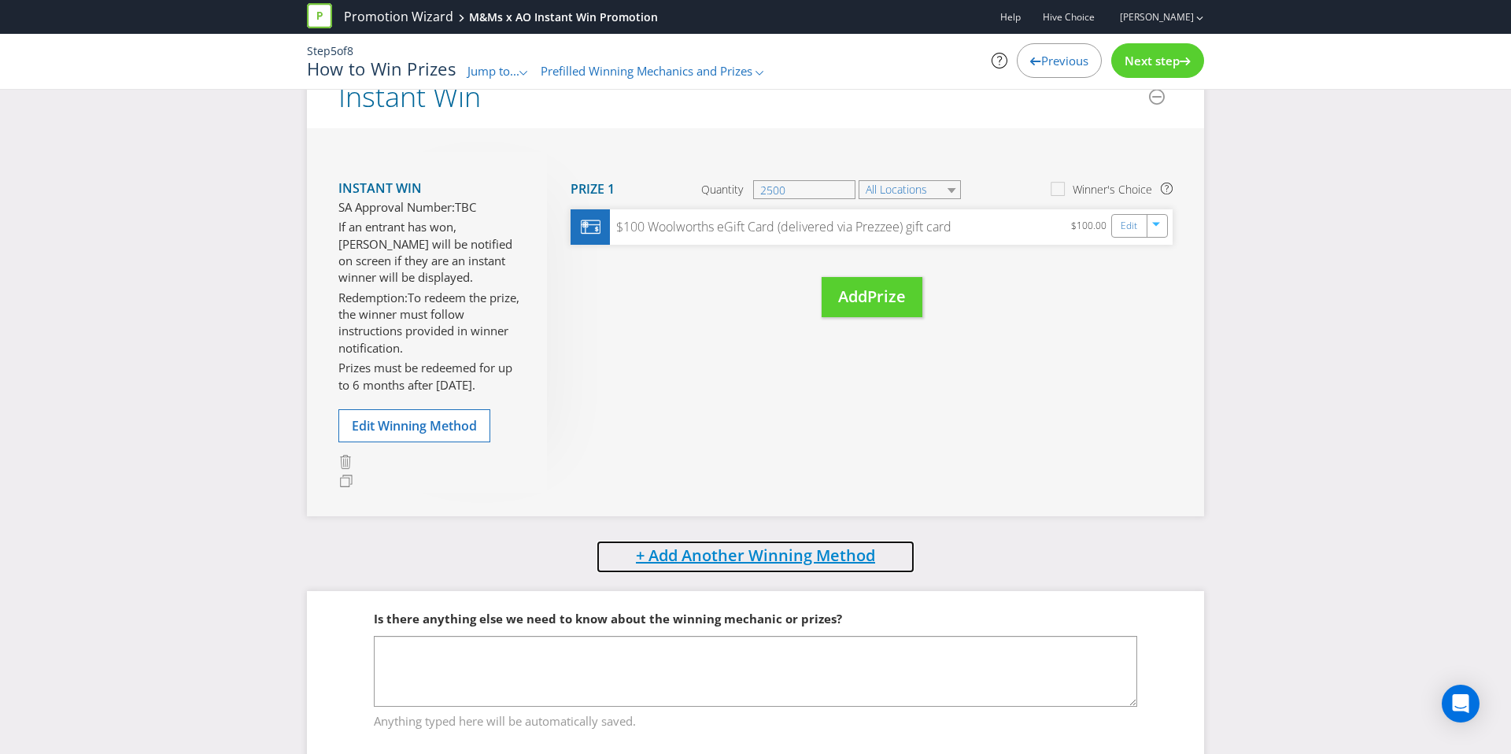
click at [762, 551] on span "+ Add Another Winning Method" at bounding box center [755, 555] width 239 height 21
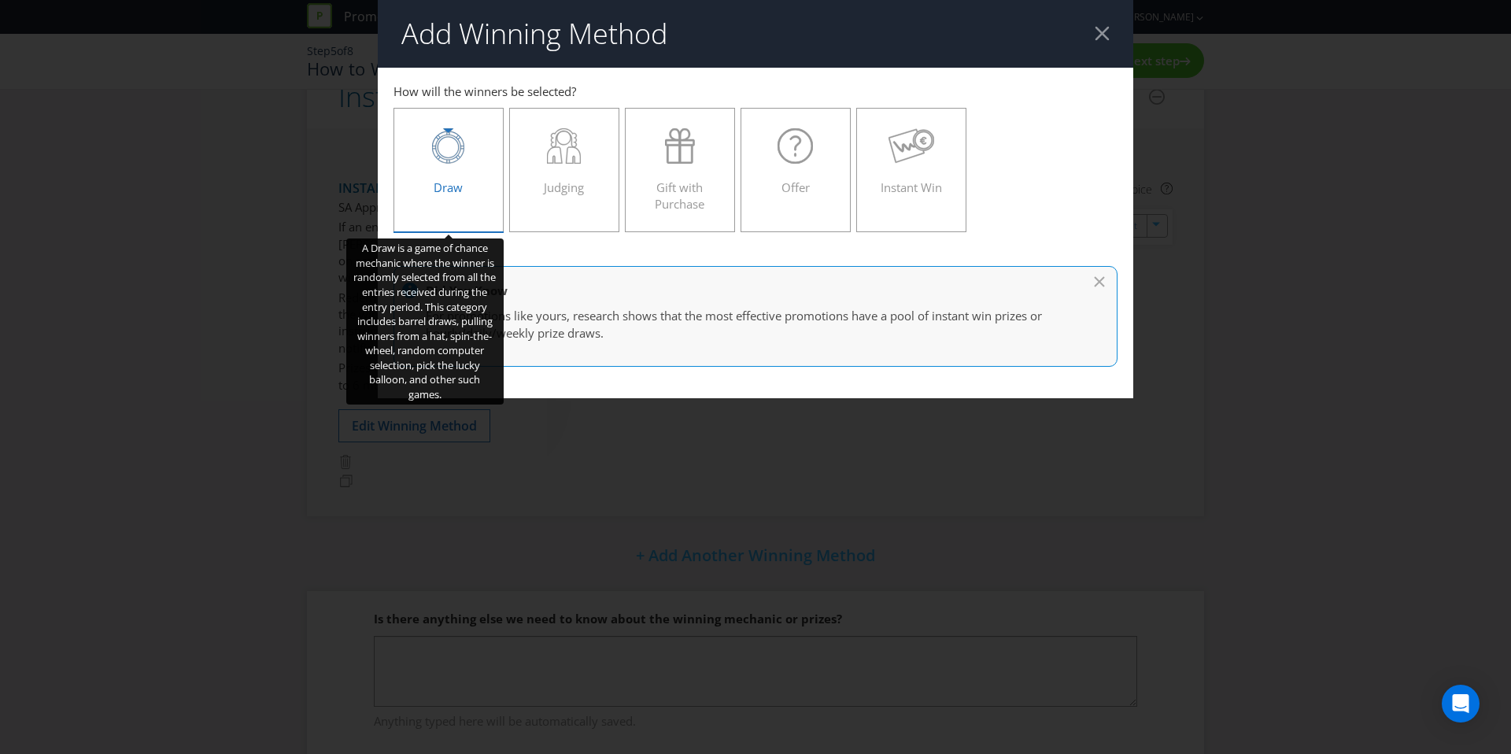
click at [486, 199] on label "Draw" at bounding box center [448, 170] width 110 height 124
click at [0, 0] on input "Draw" at bounding box center [0, 0] width 0 height 0
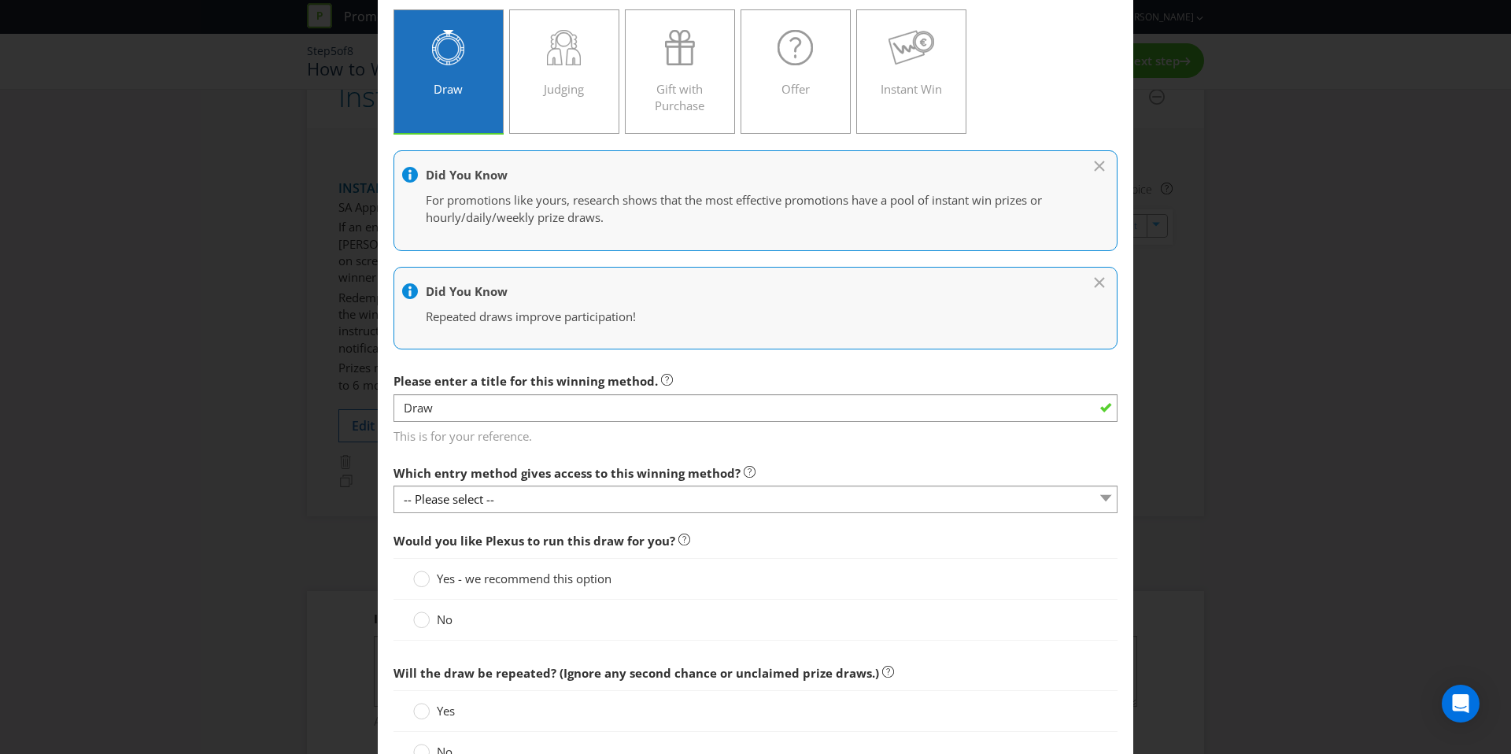
scroll to position [101, 0]
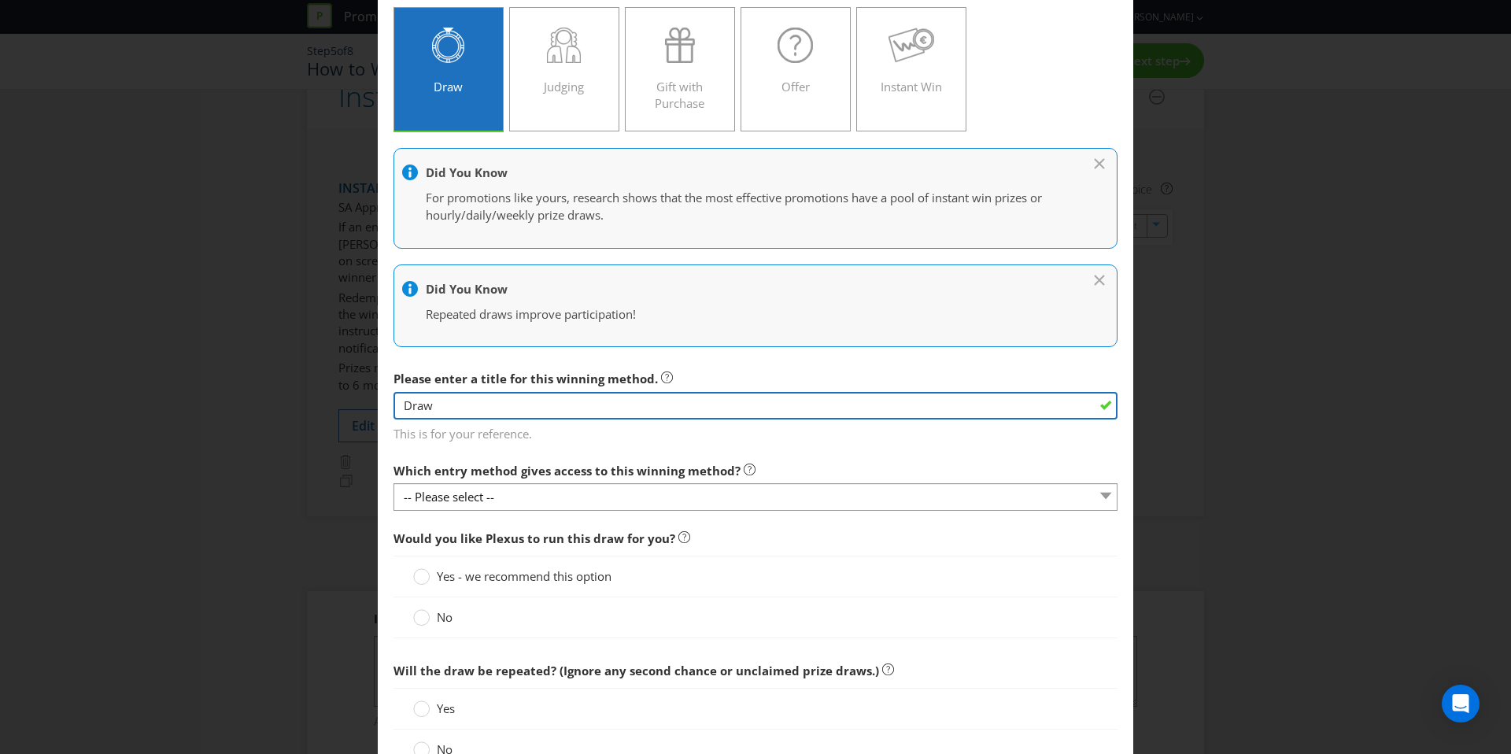
click at [404, 404] on input "Draw" at bounding box center [755, 406] width 724 height 28
type input "Major Draw"
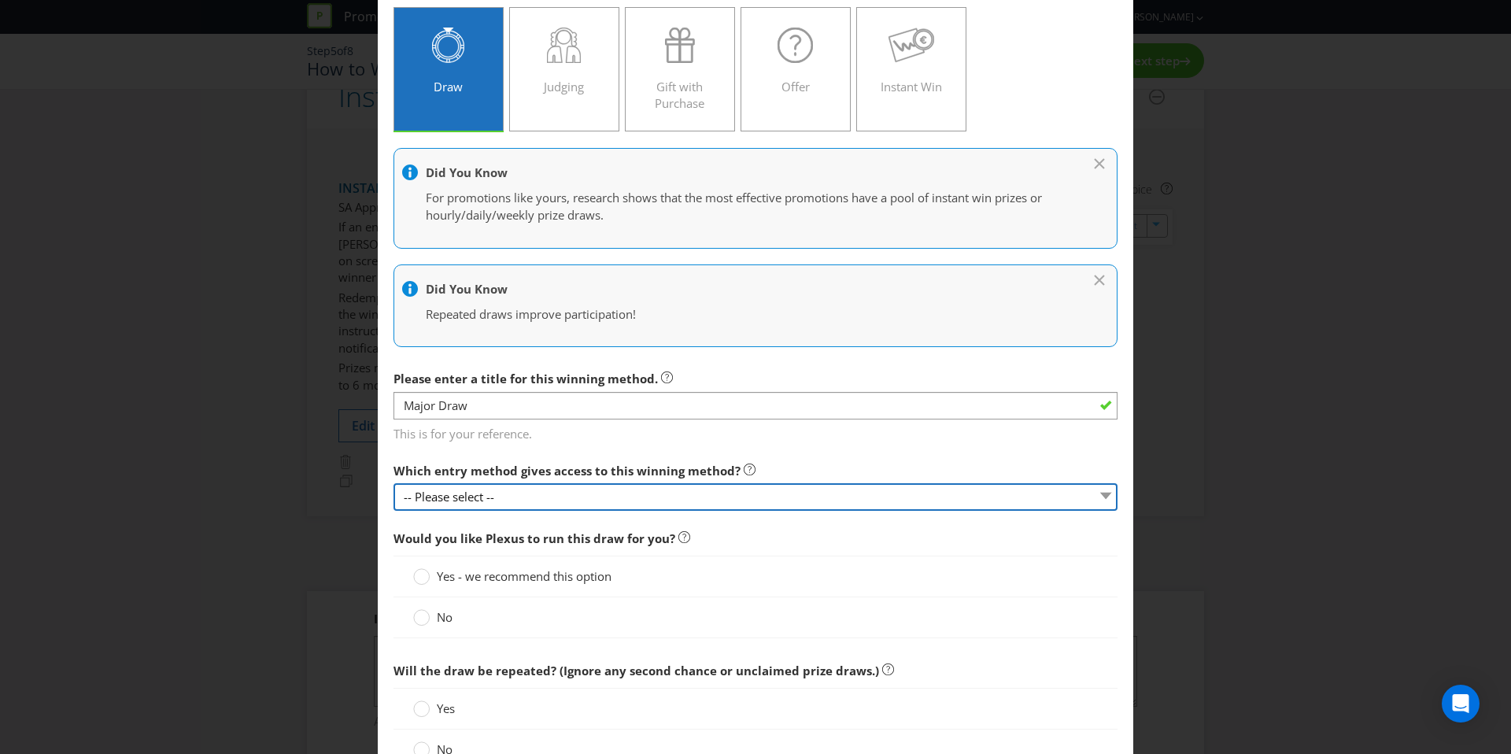
click at [468, 503] on select "-- Please select --" at bounding box center [755, 497] width 724 height 28
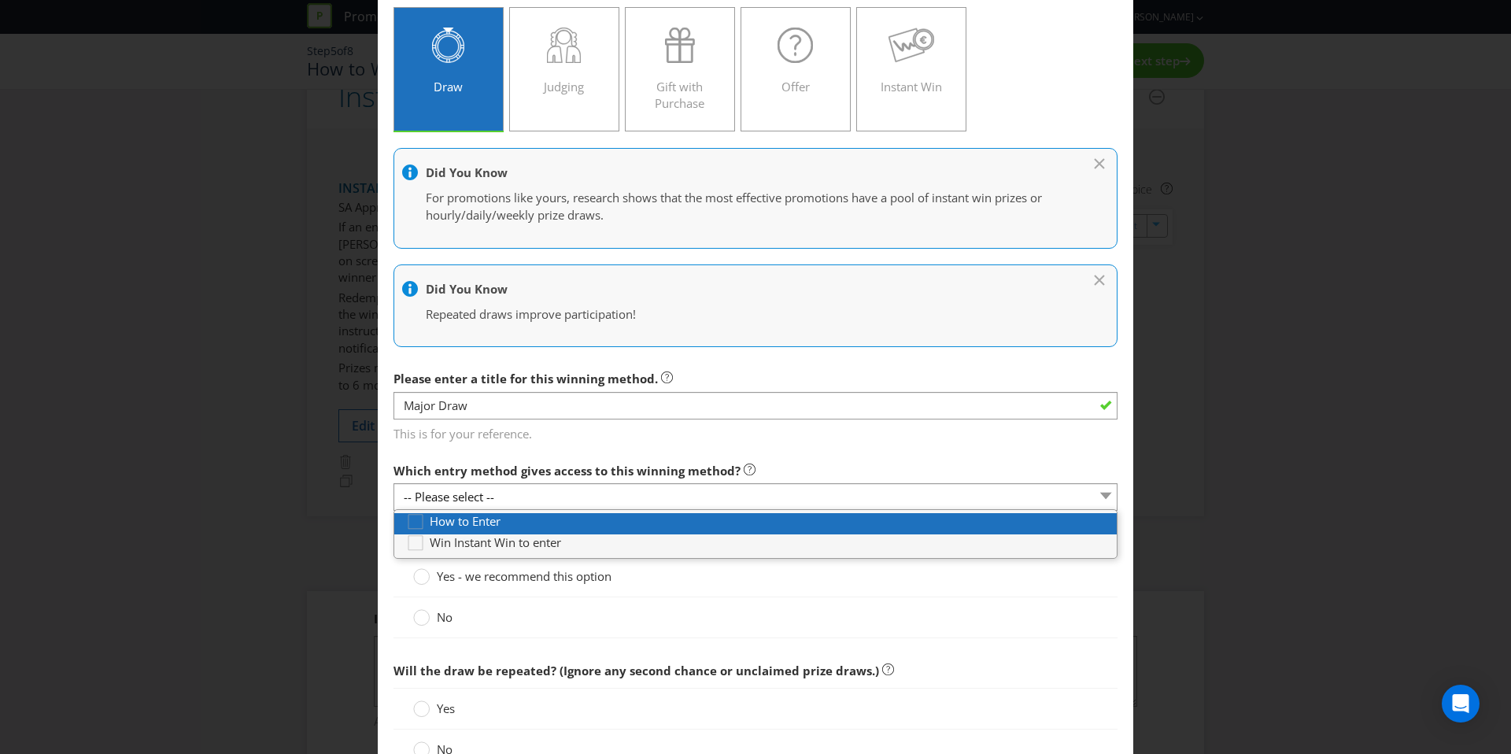
click at [467, 523] on span "How to Enter" at bounding box center [465, 521] width 71 height 16
type input "[DATE]"
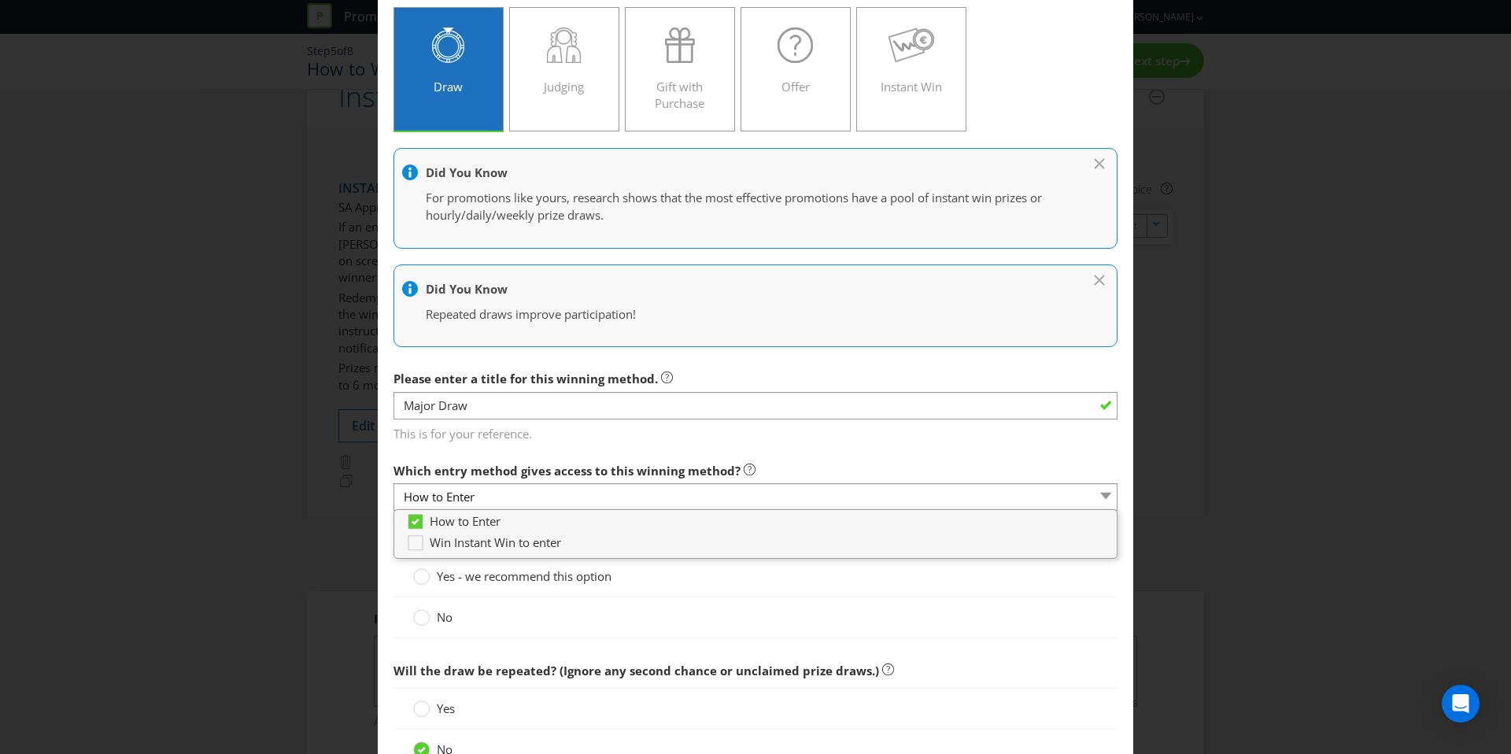
click at [494, 452] on main "How to Enter Win Instant Win to enter How will the winners be selected? Draw Ju…" at bounding box center [755, 558] width 755 height 1183
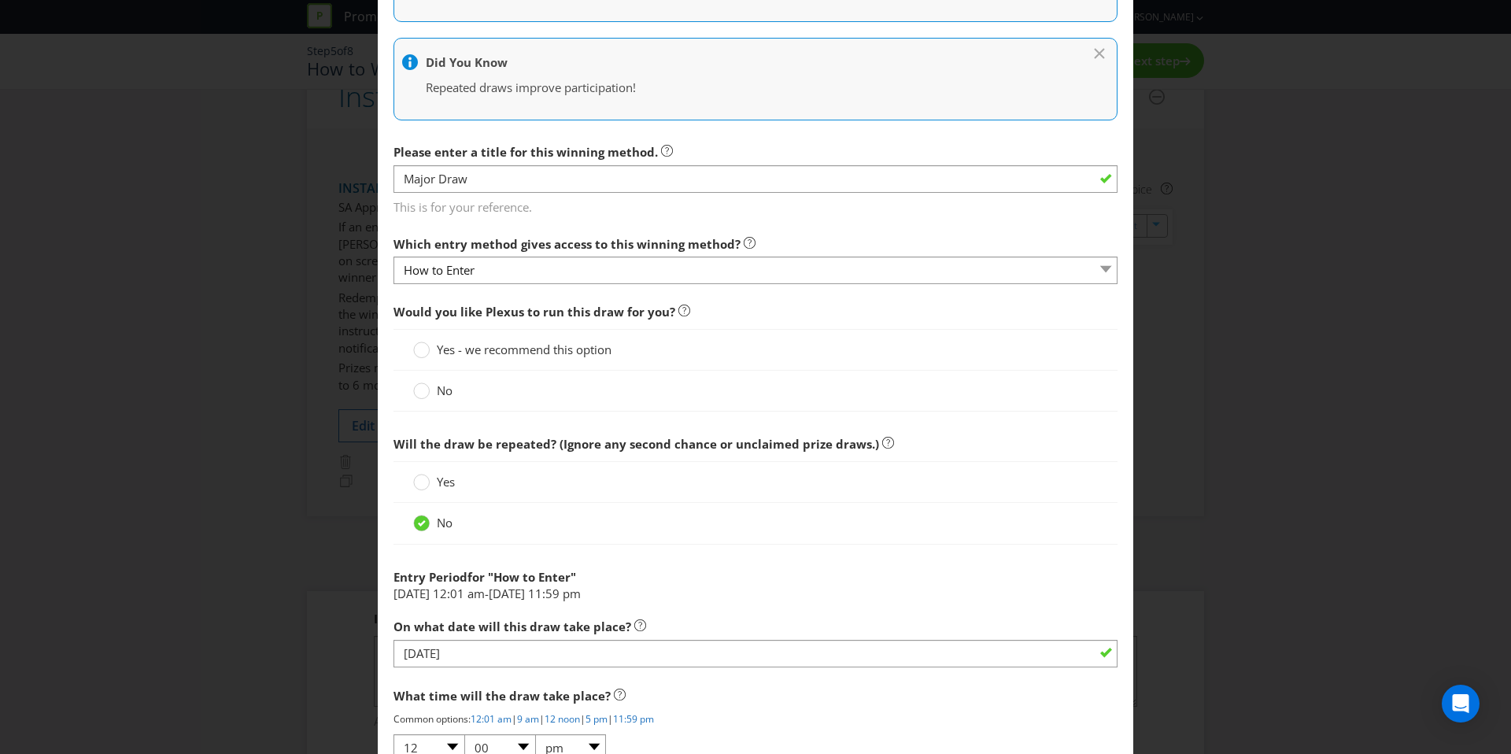
scroll to position [342, 0]
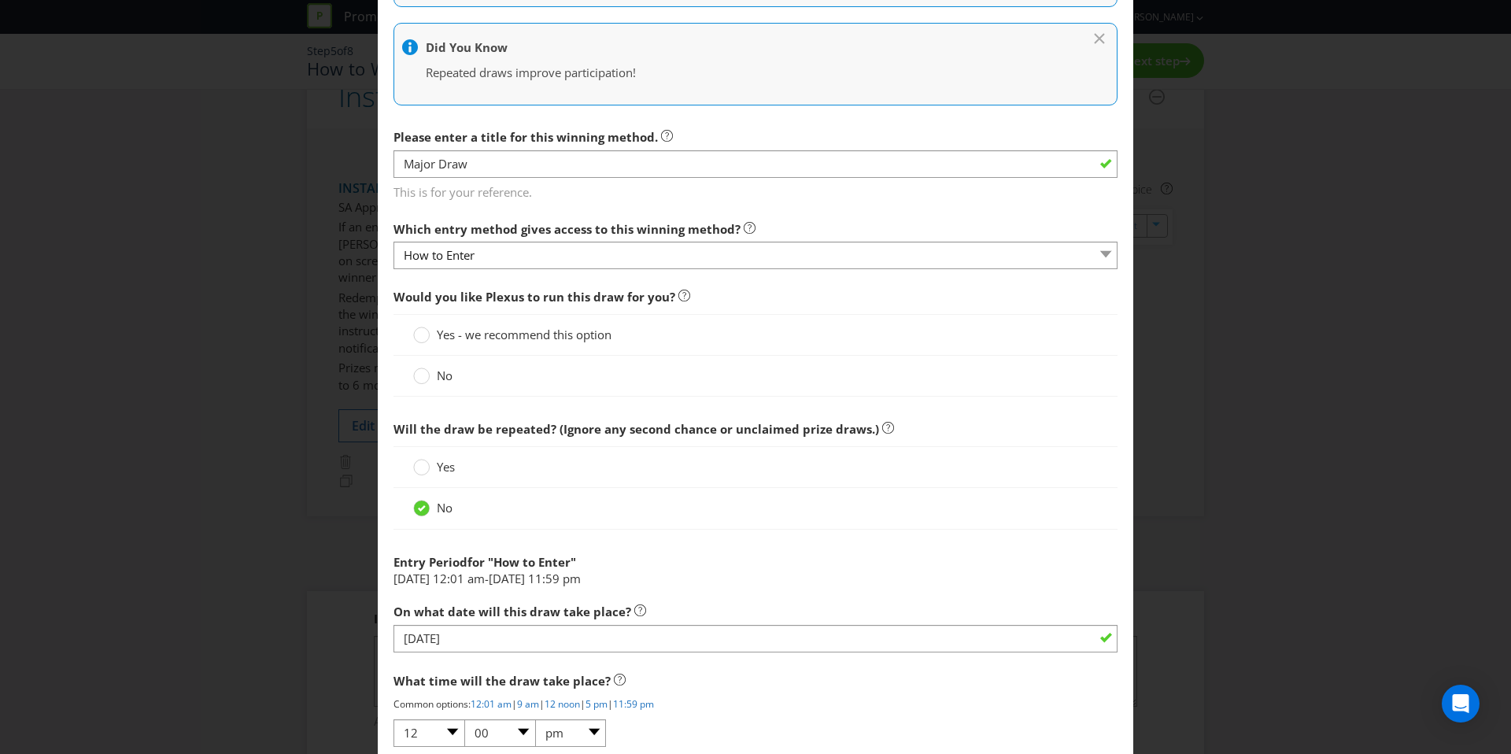
click at [435, 374] on label "No" at bounding box center [434, 375] width 42 height 17
click at [0, 0] on input "No" at bounding box center [0, 0] width 0 height 0
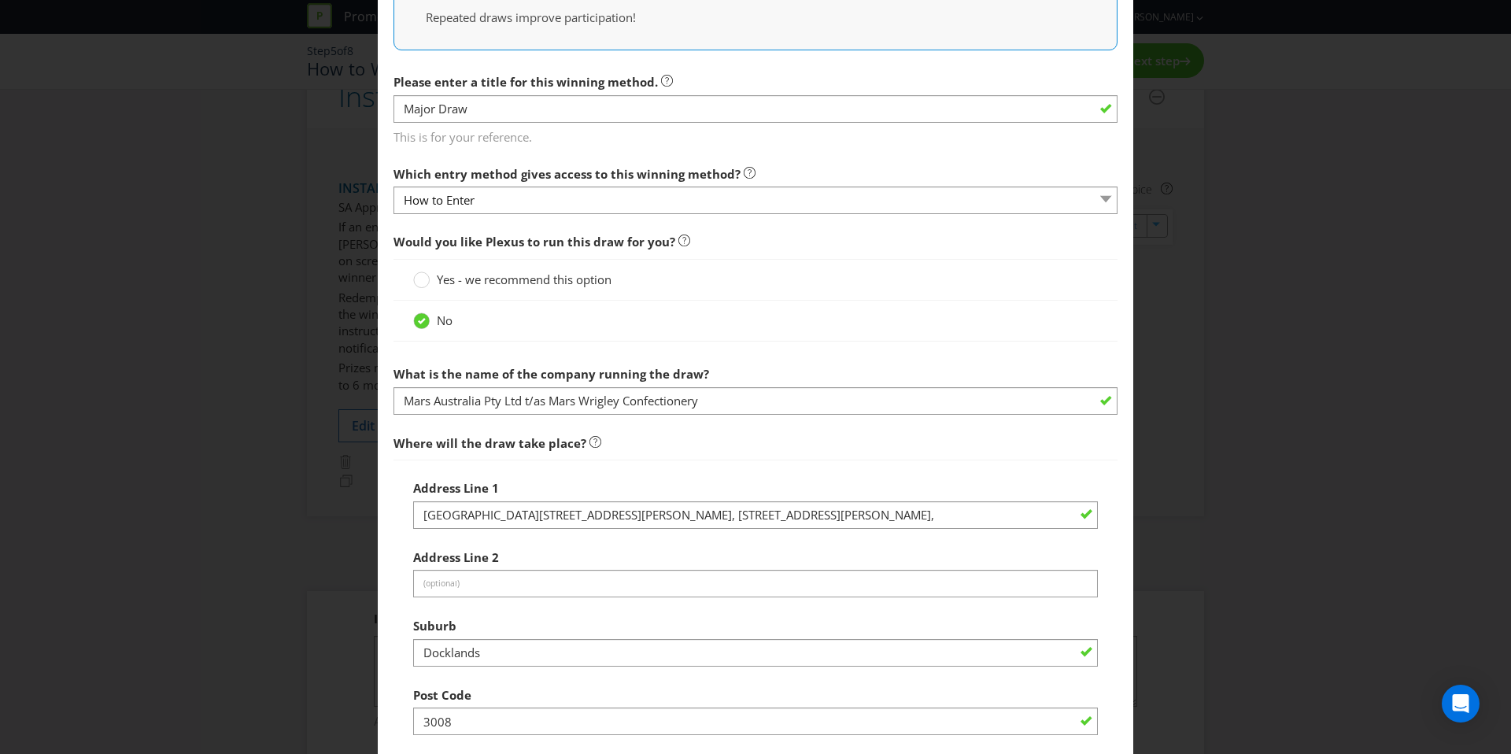
scroll to position [461, 0]
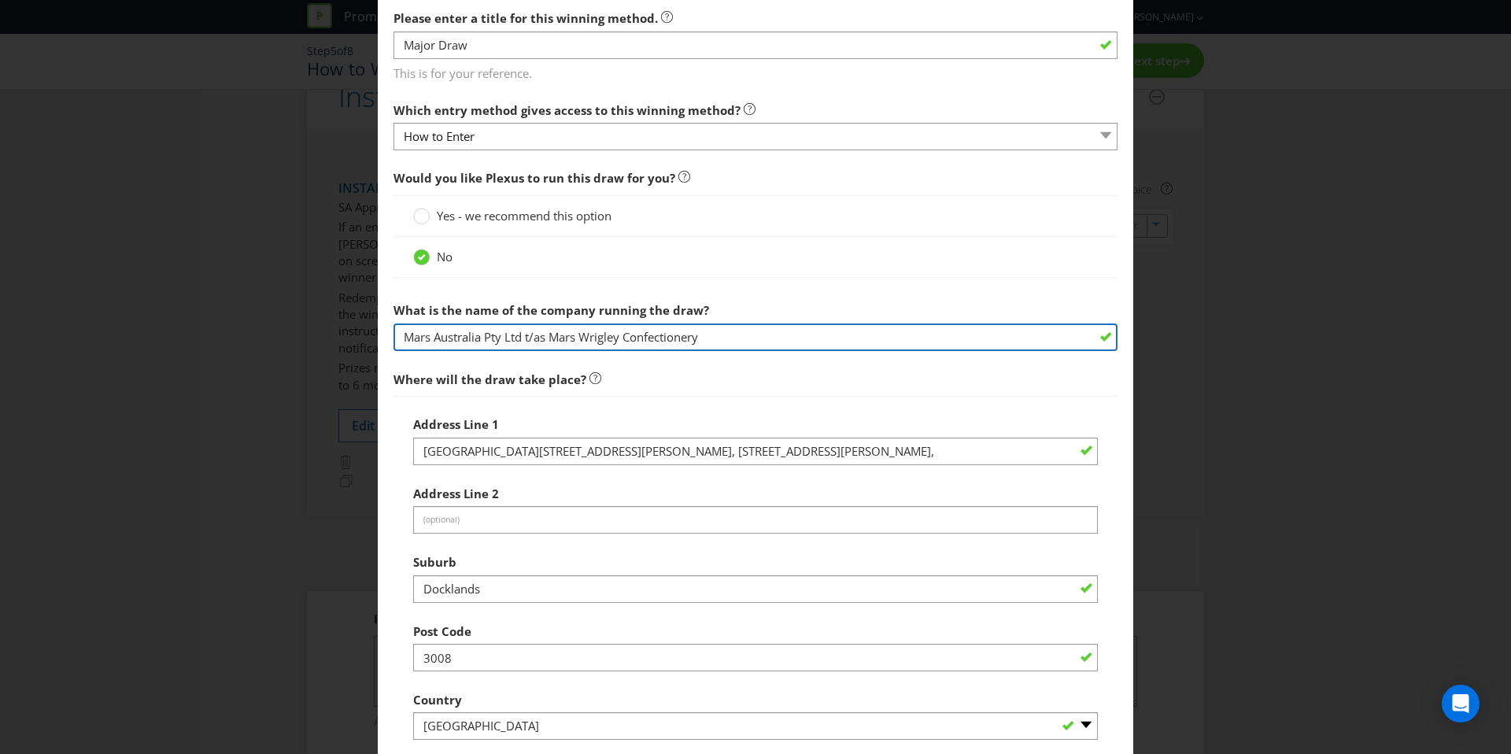
drag, startPoint x: 762, startPoint y: 330, endPoint x: 280, endPoint y: 321, distance: 481.7
click at [280, 321] on div "Add Winning Method How to Enter Win Instant Win to enter How will the winners b…" at bounding box center [755, 377] width 1511 height 754
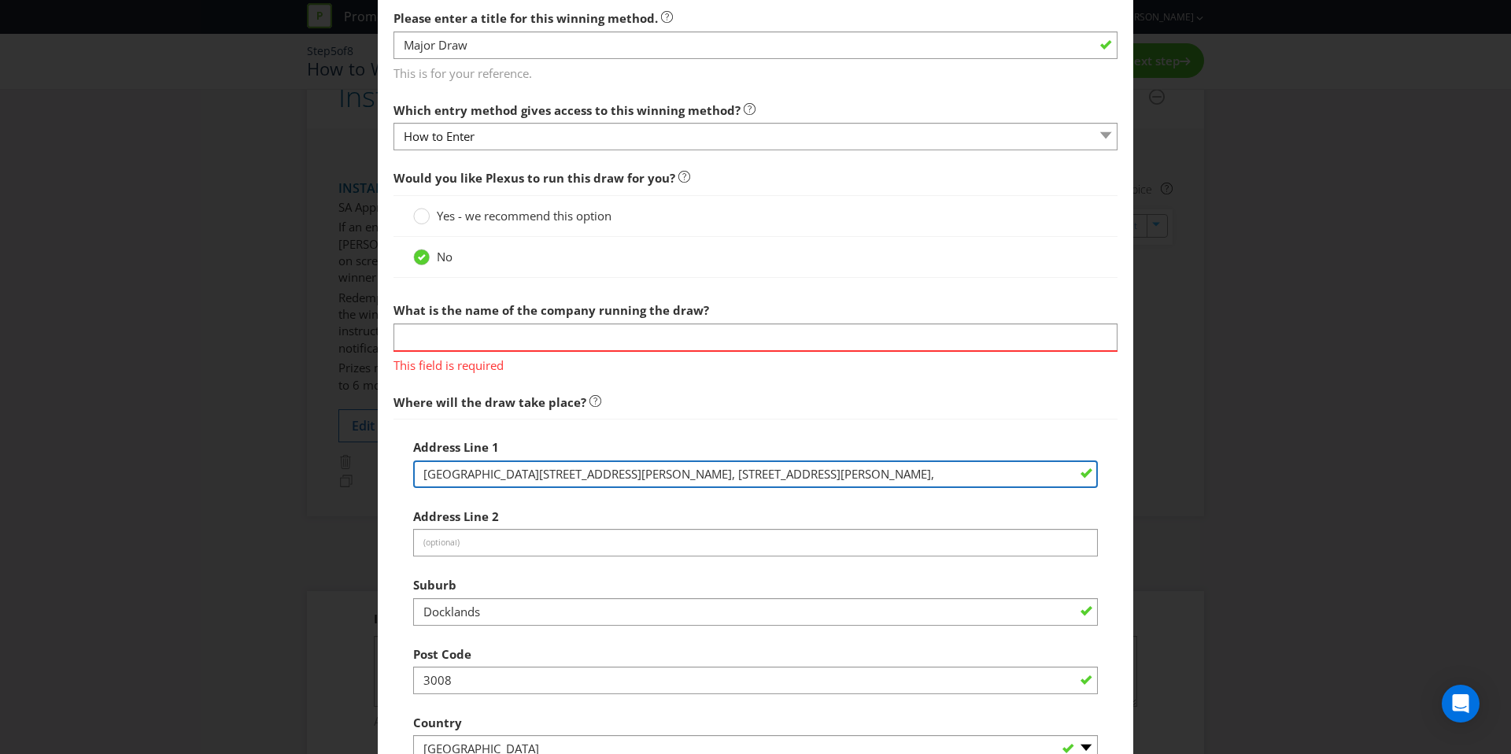
drag, startPoint x: 688, startPoint y: 453, endPoint x: 193, endPoint y: 438, distance: 495.2
click at [193, 438] on div "Add Winning Method How to Enter Win Instant Win to enter How will the winners b…" at bounding box center [755, 377] width 1511 height 754
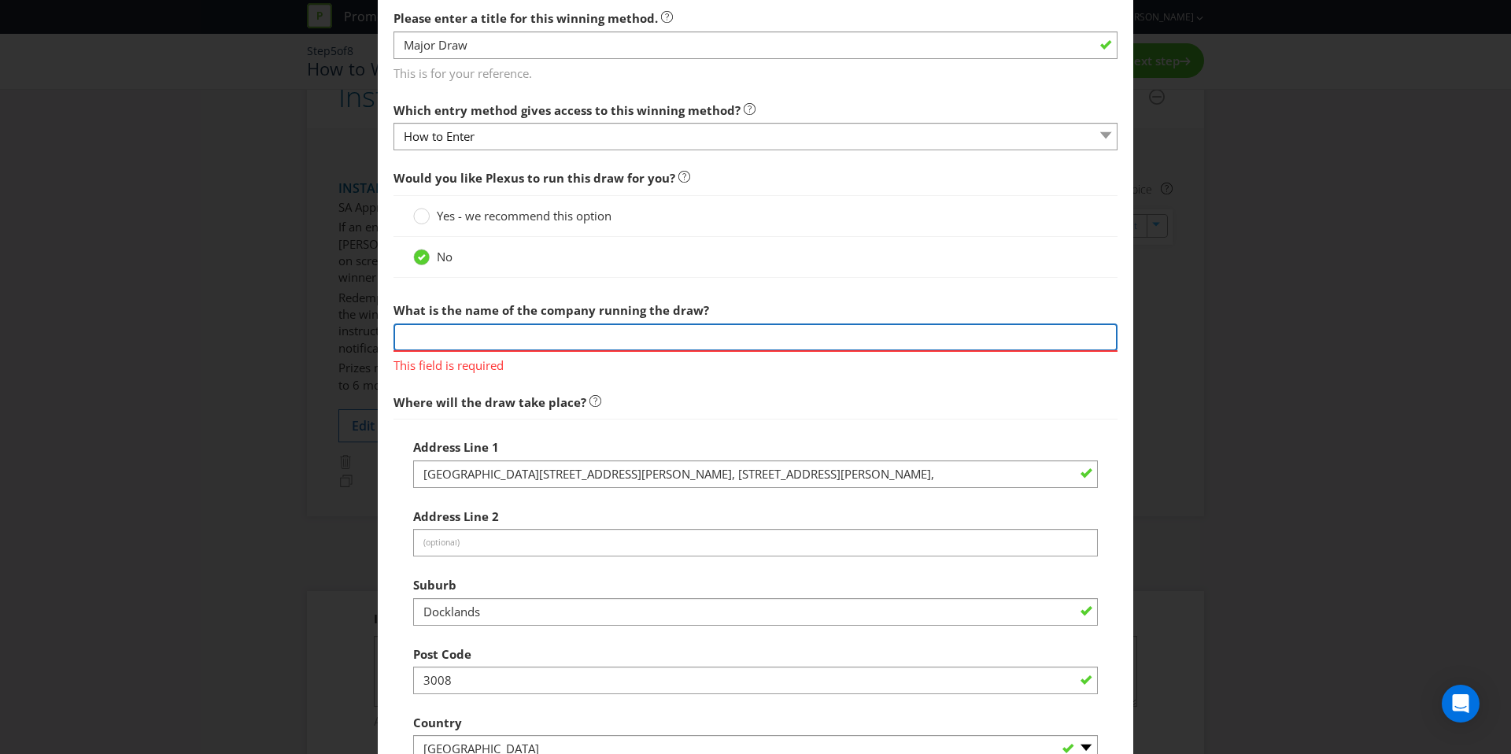
click at [482, 330] on input "text" at bounding box center [755, 337] width 724 height 28
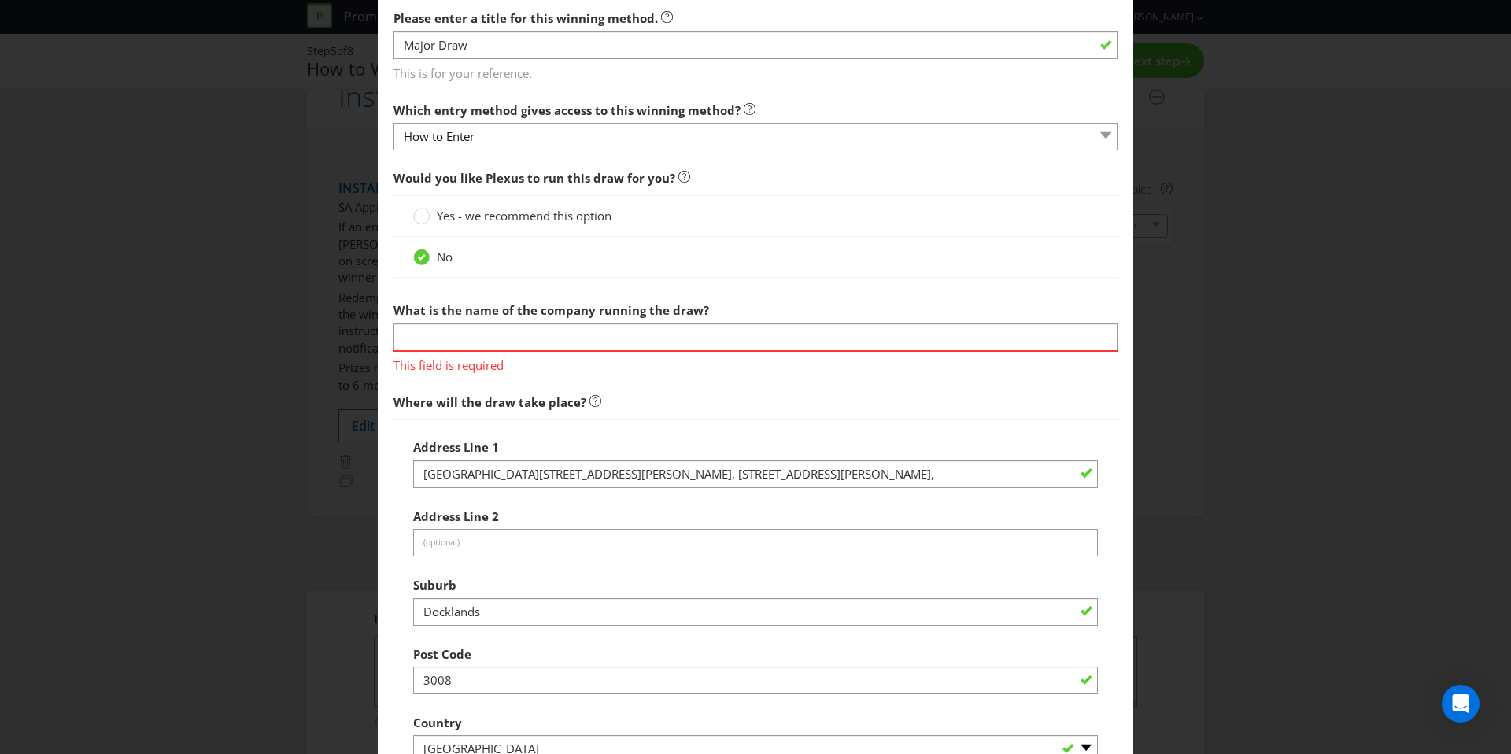
click at [611, 387] on span "Where will the draw take place?" at bounding box center [755, 402] width 724 height 32
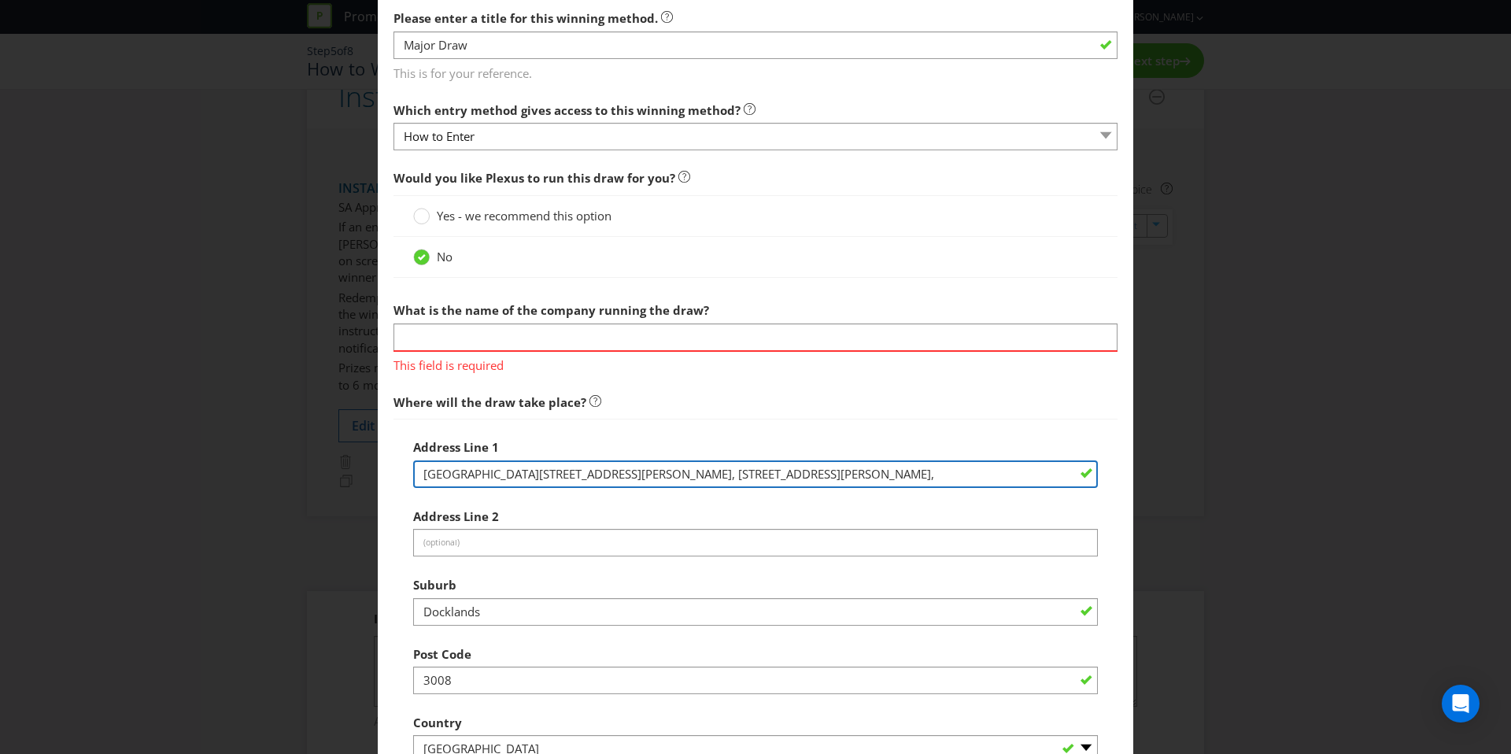
drag, startPoint x: 674, startPoint y: 474, endPoint x: 220, endPoint y: 467, distance: 453.3
click at [220, 467] on div "Add Winning Method How to Enter Win Instant Win to enter How will the winners b…" at bounding box center [755, 377] width 1511 height 754
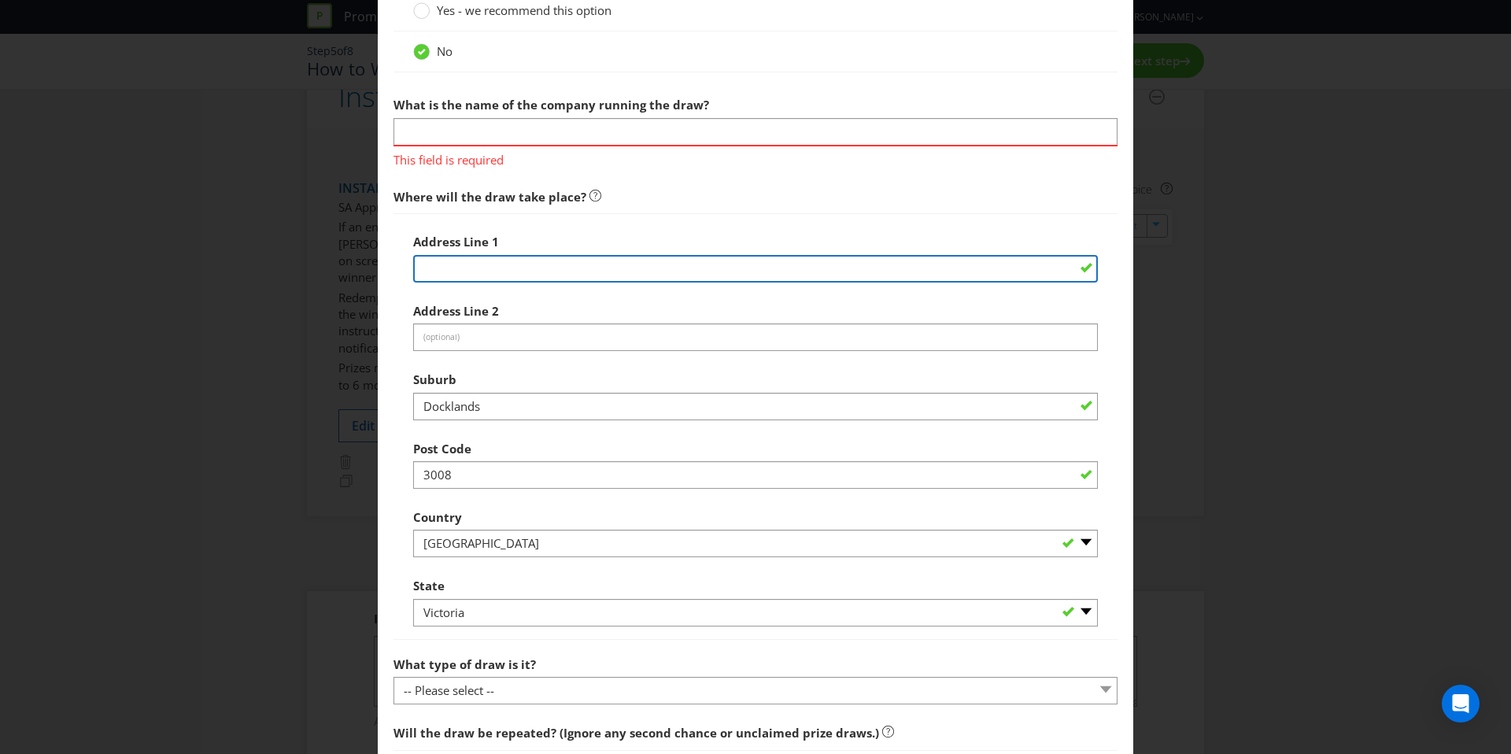
scroll to position [676, 0]
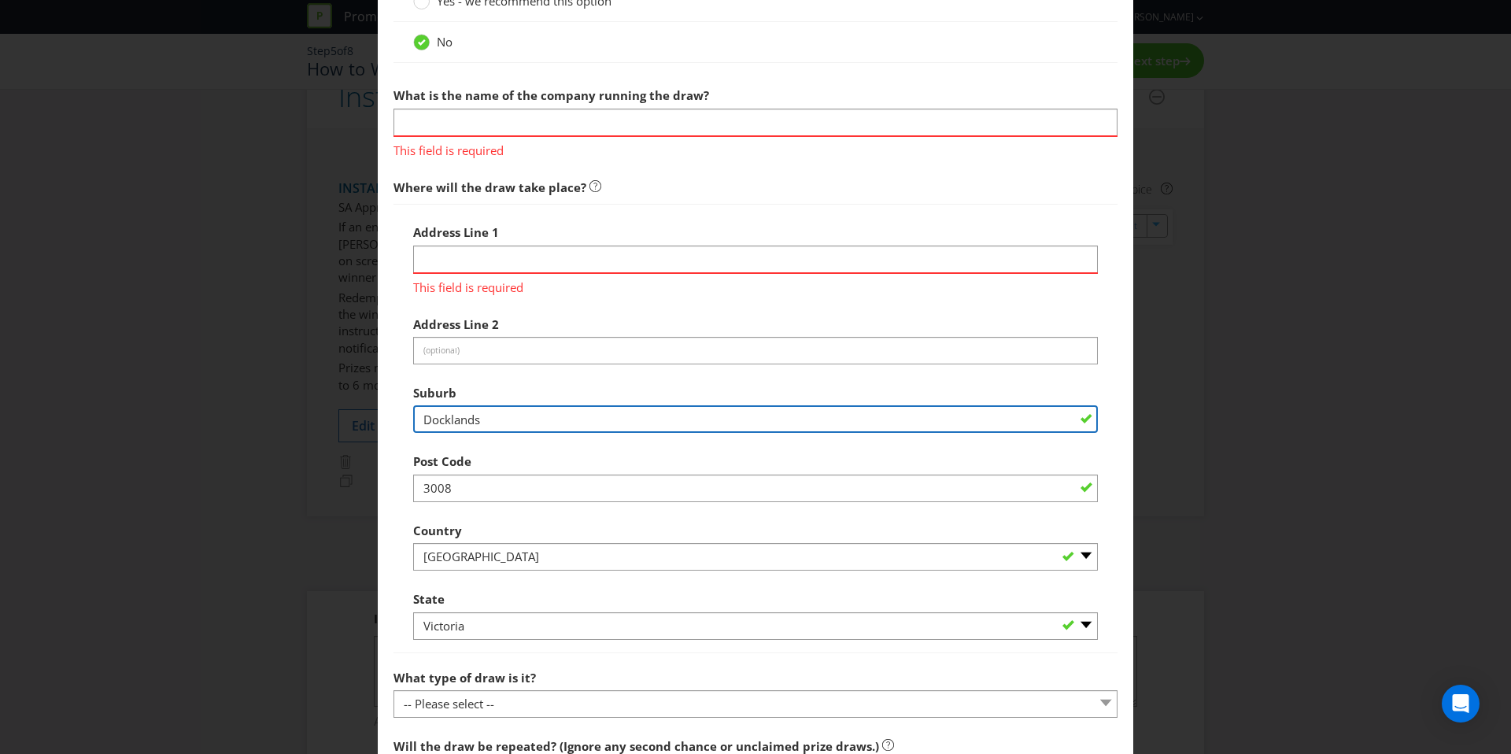
drag, startPoint x: 534, startPoint y: 397, endPoint x: 270, endPoint y: 383, distance: 264.8
click at [270, 383] on div "Add Winning Method How to Enter Win Instant Win to enter How will the winners b…" at bounding box center [755, 377] width 1511 height 754
drag, startPoint x: 496, startPoint y: 415, endPoint x: 367, endPoint y: 415, distance: 129.1
click at [367, 415] on div "Add Winning Method How to Enter Win Instant Win to enter How will the winners b…" at bounding box center [755, 377] width 1511 height 754
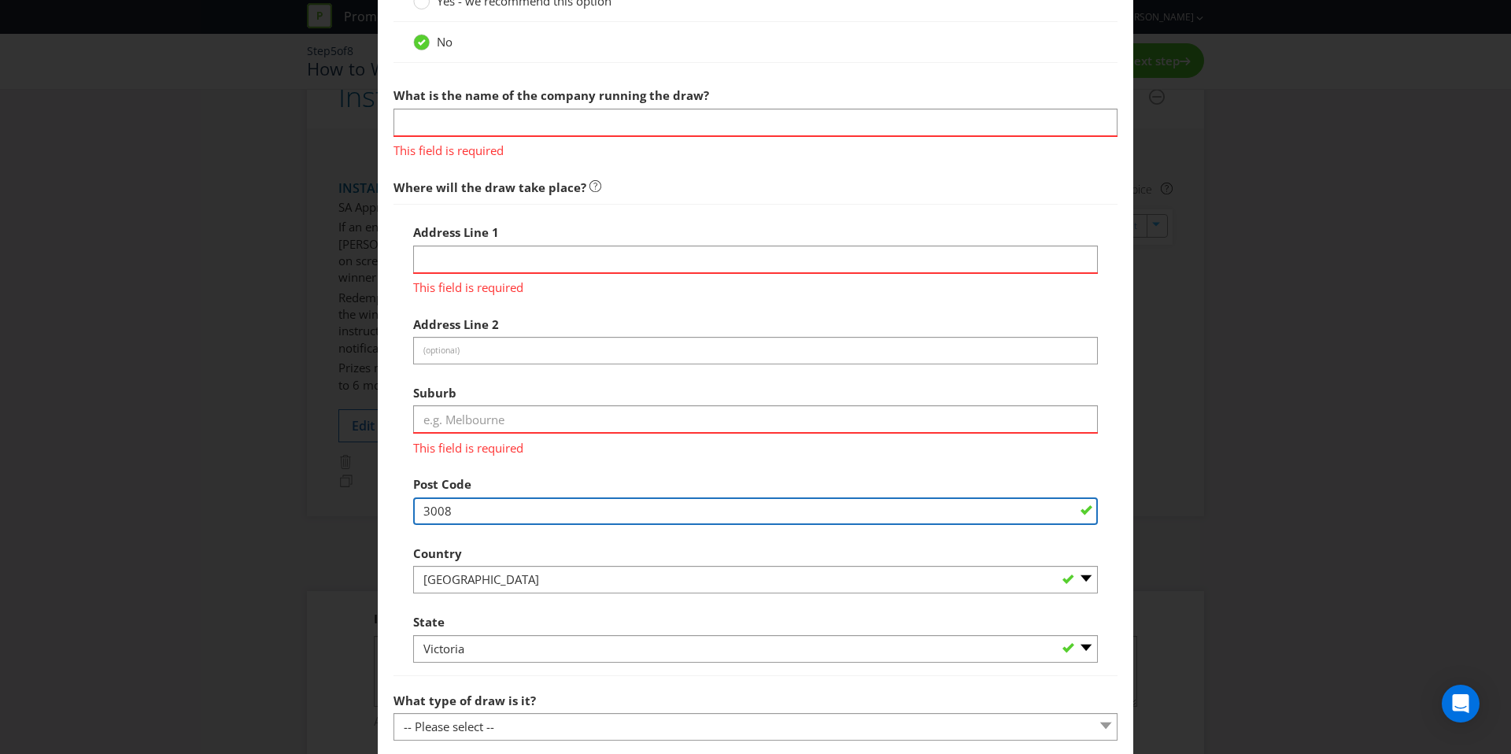
click at [401, 486] on div "Address Line 1 This field is required Address Line 2 (optional) Suburb This fie…" at bounding box center [755, 439] width 724 height 471
click at [452, 512] on input "3008" at bounding box center [755, 511] width 685 height 28
type input "3"
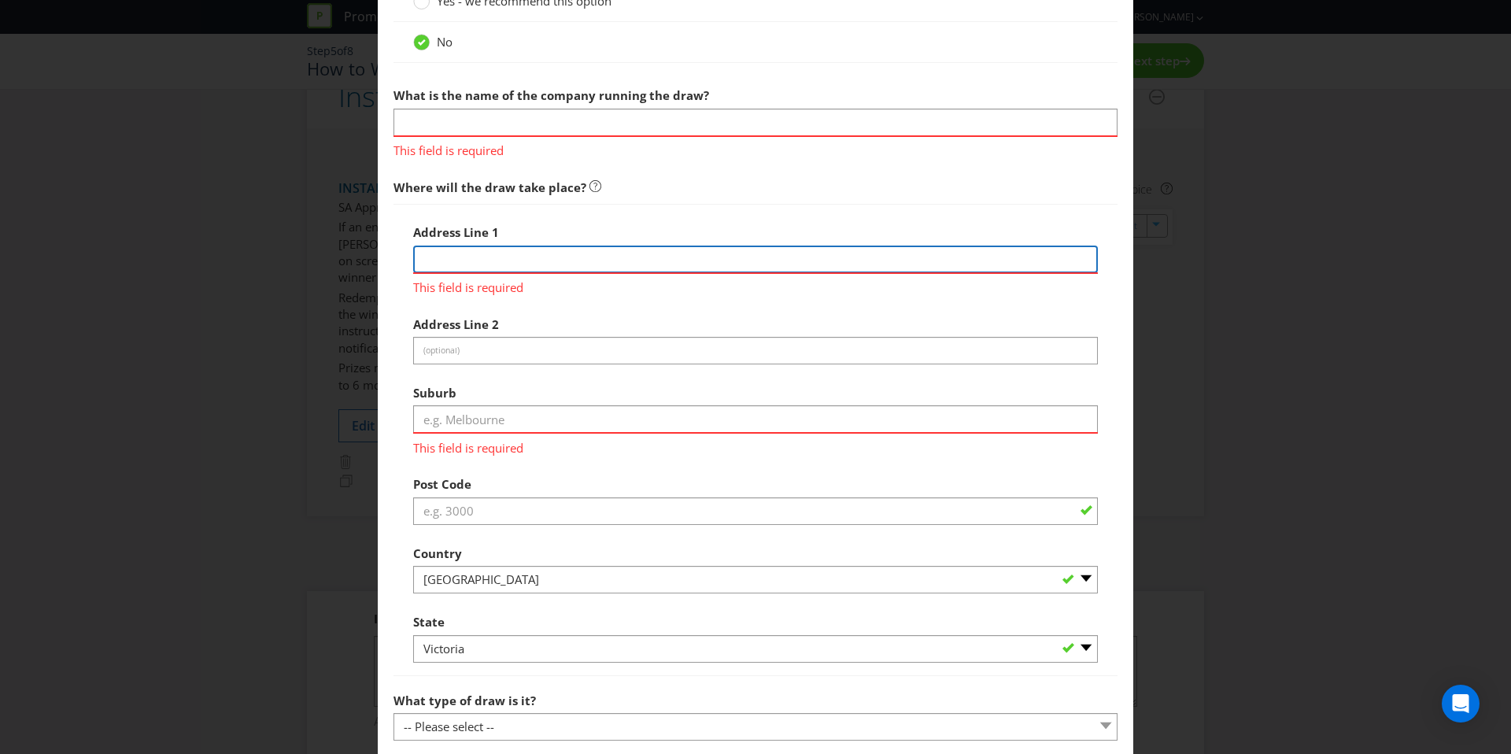
click at [452, 246] on input "text" at bounding box center [755, 260] width 685 height 28
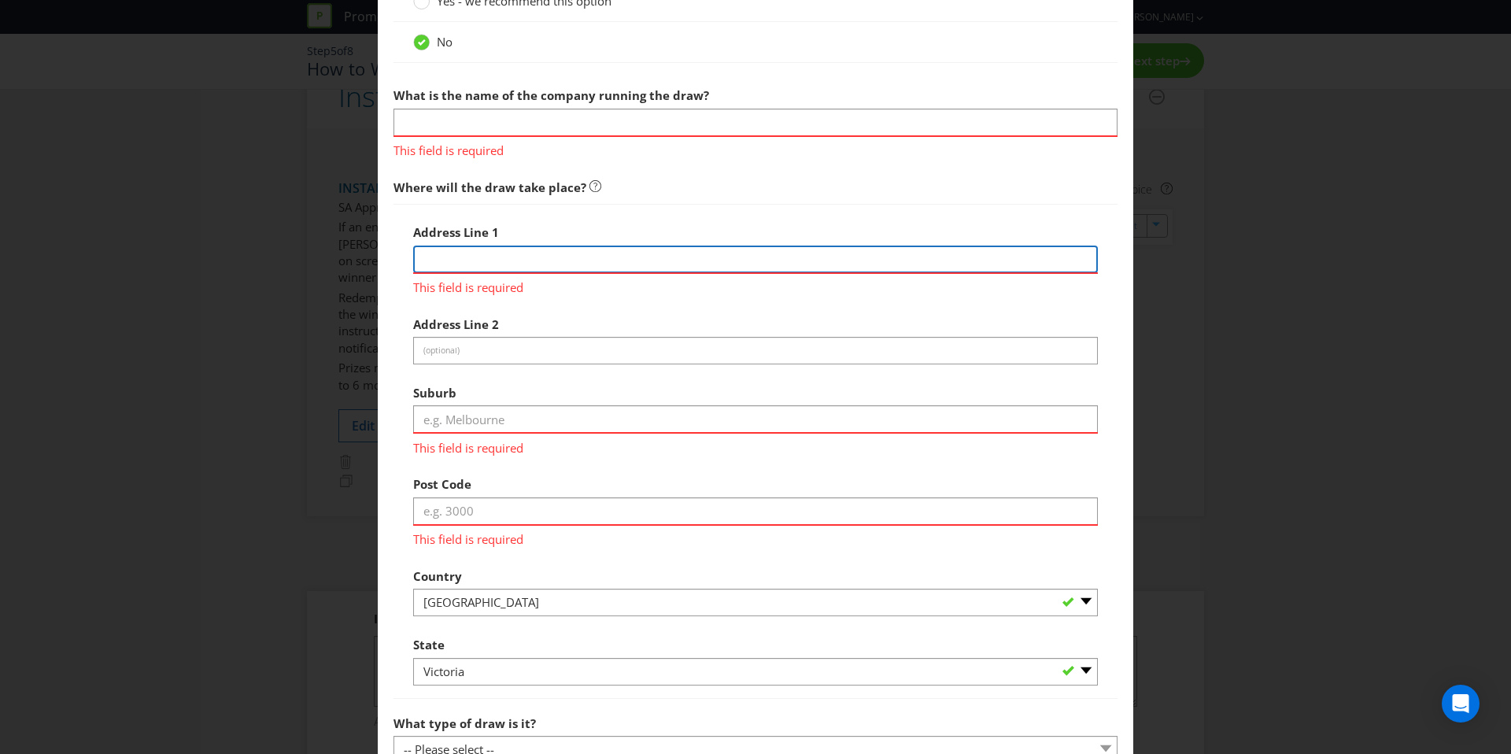
type input "[STREET_ADDRESS][PERSON_NAME]"
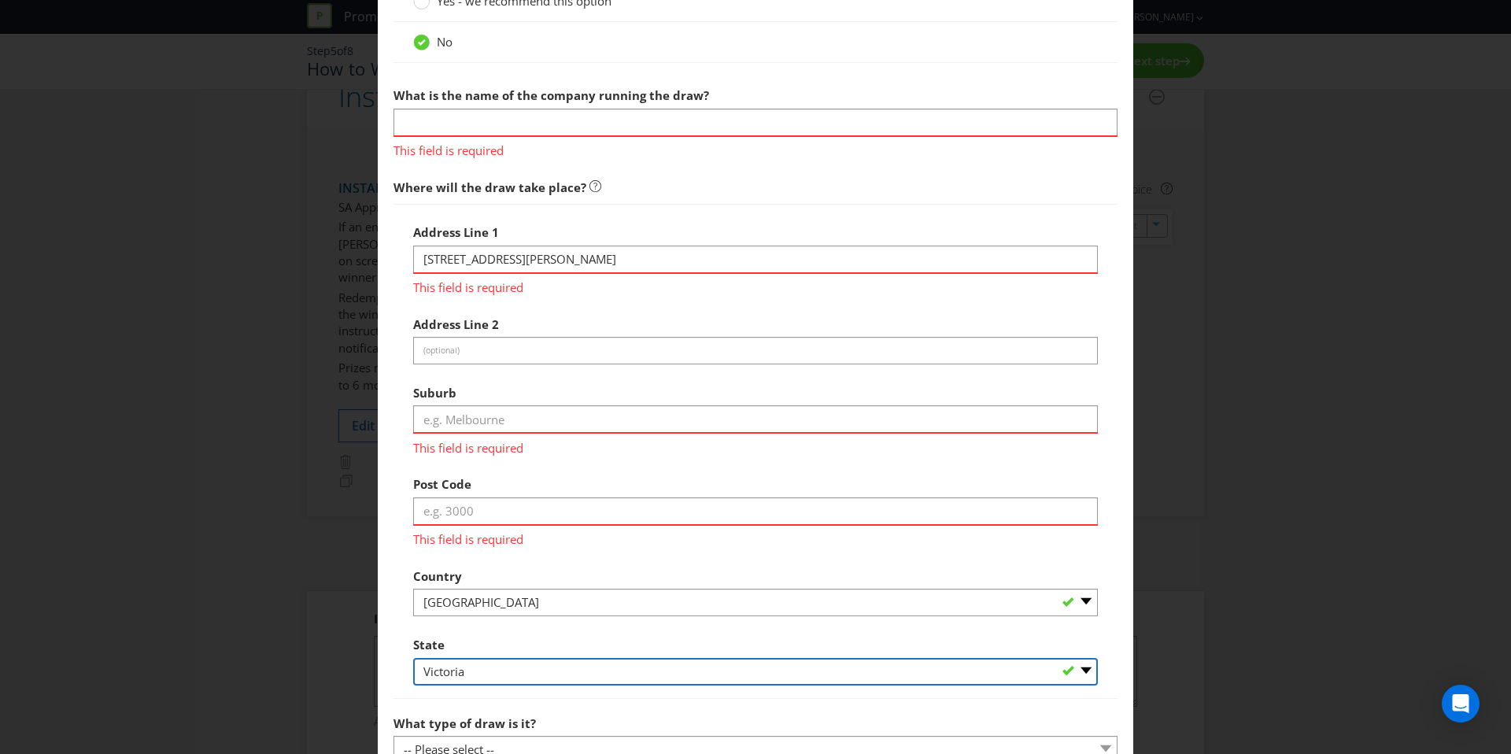
select select "[GEOGRAPHIC_DATA]"
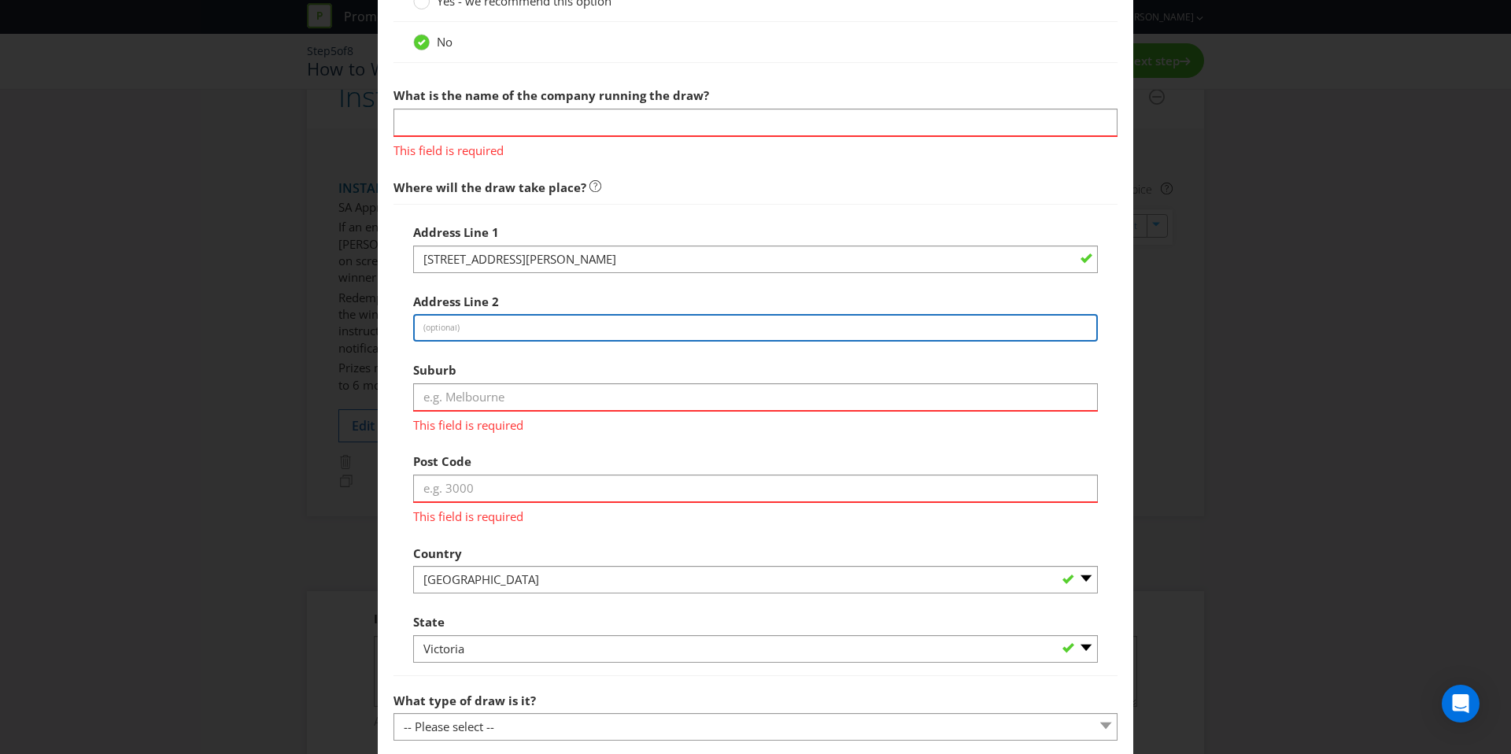
click at [472, 323] on input "text" at bounding box center [755, 328] width 685 height 28
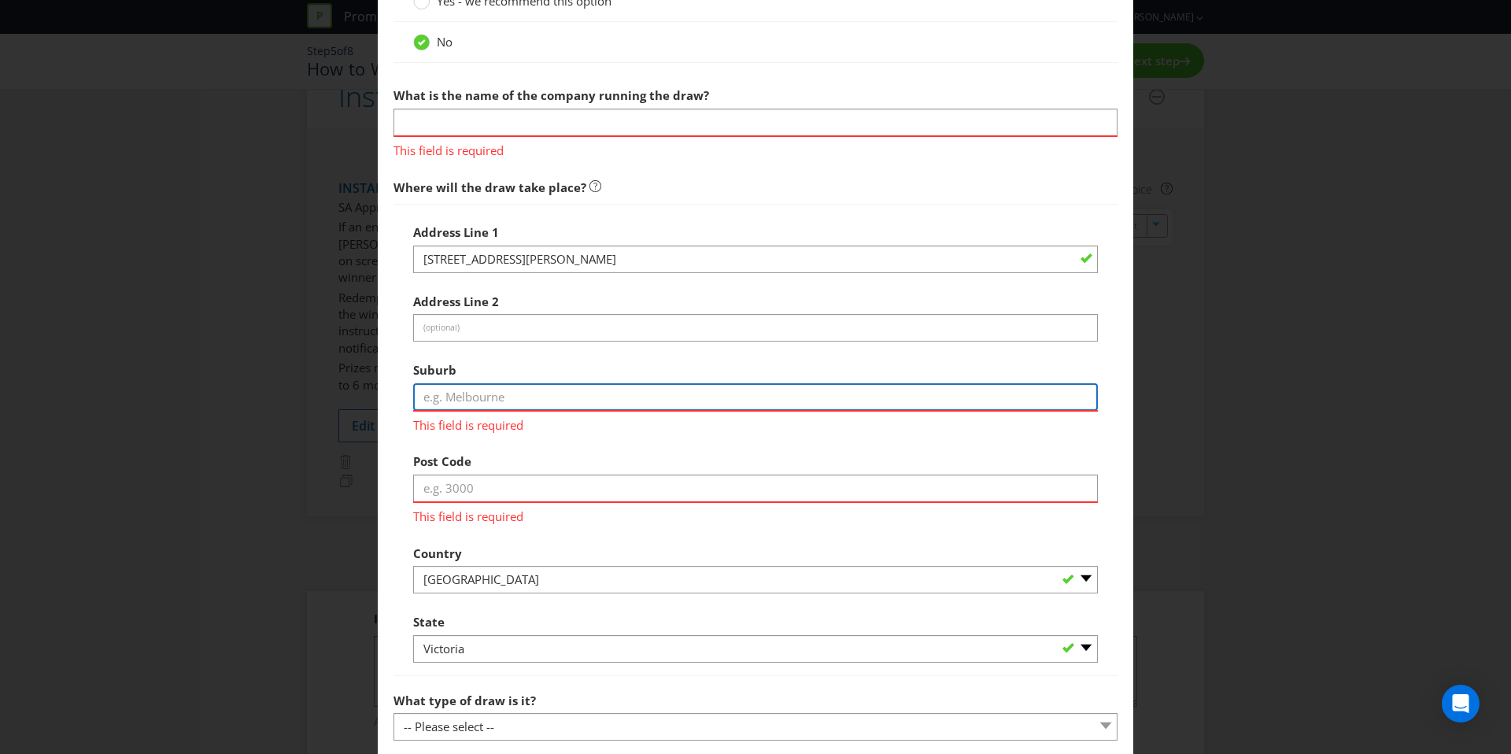
click at [486, 400] on input "text" at bounding box center [755, 397] width 685 height 28
type input "Revesby"
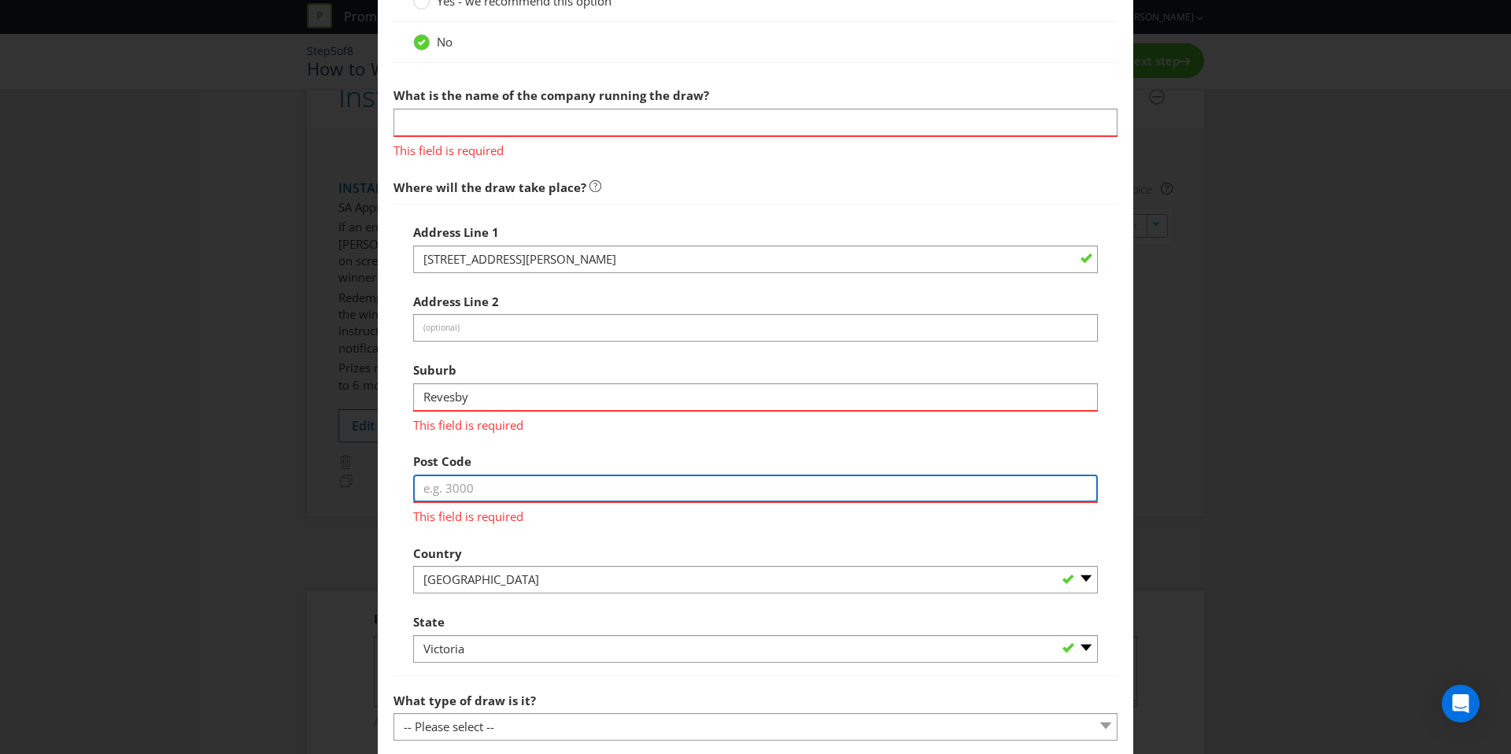
click at [527, 488] on div "Post Code This field is required" at bounding box center [755, 484] width 685 height 79
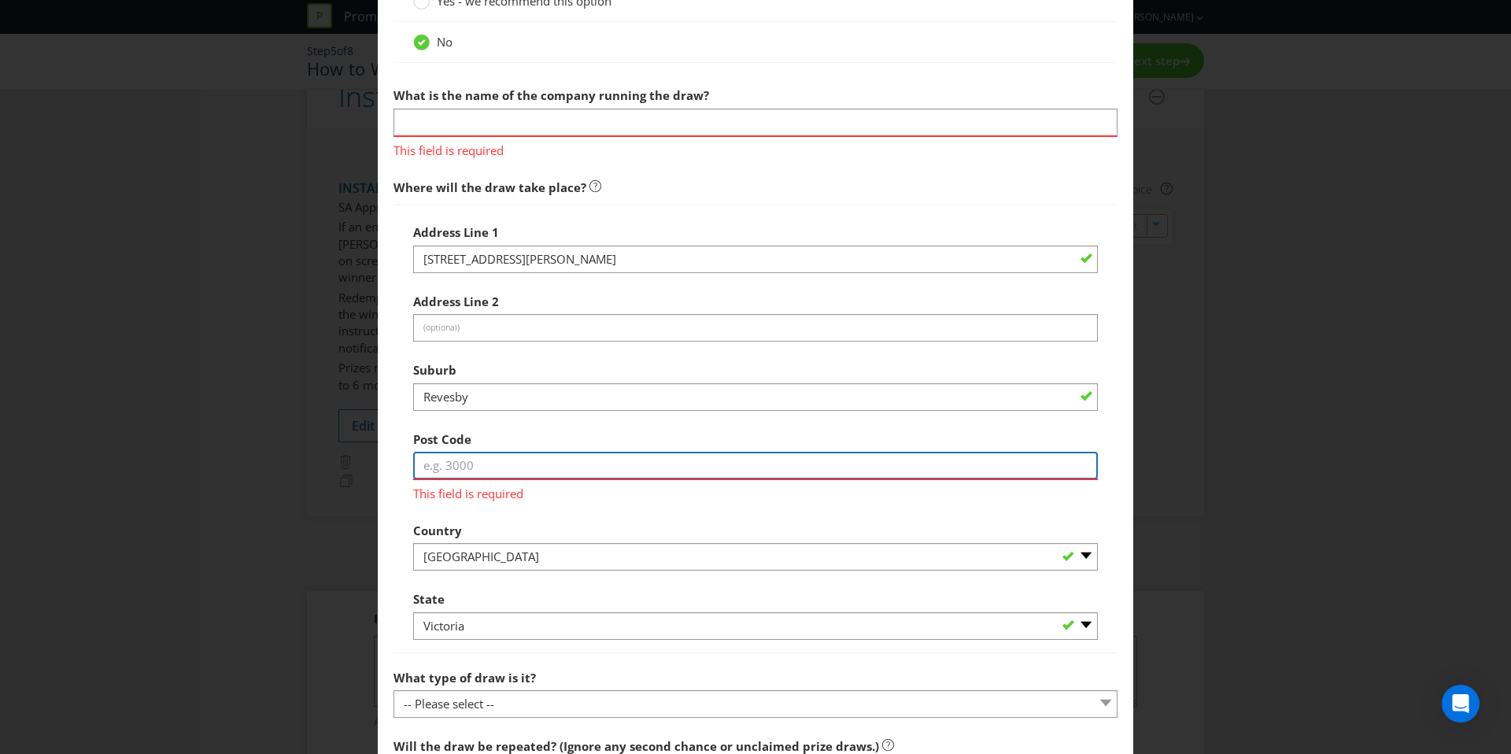
type input "2212"
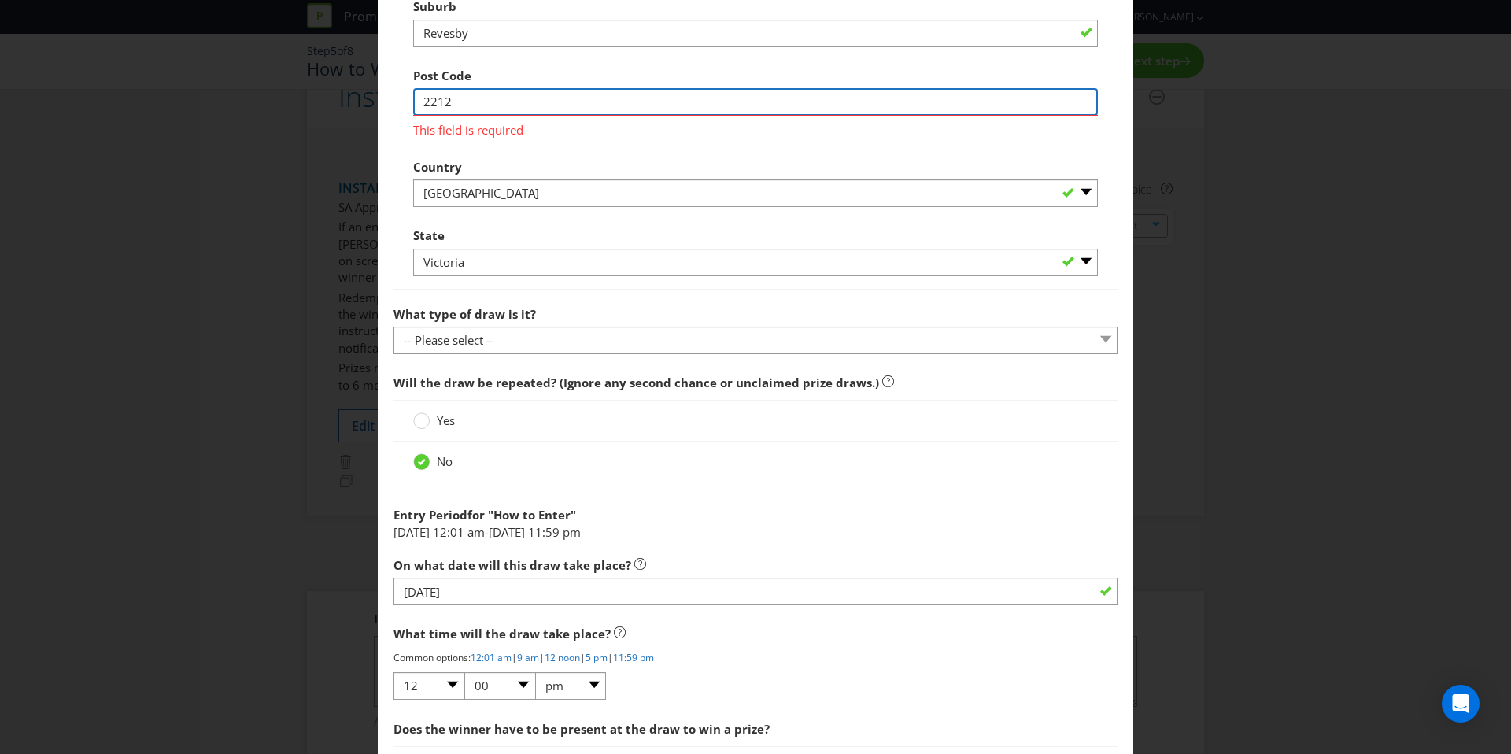
scroll to position [1044, 0]
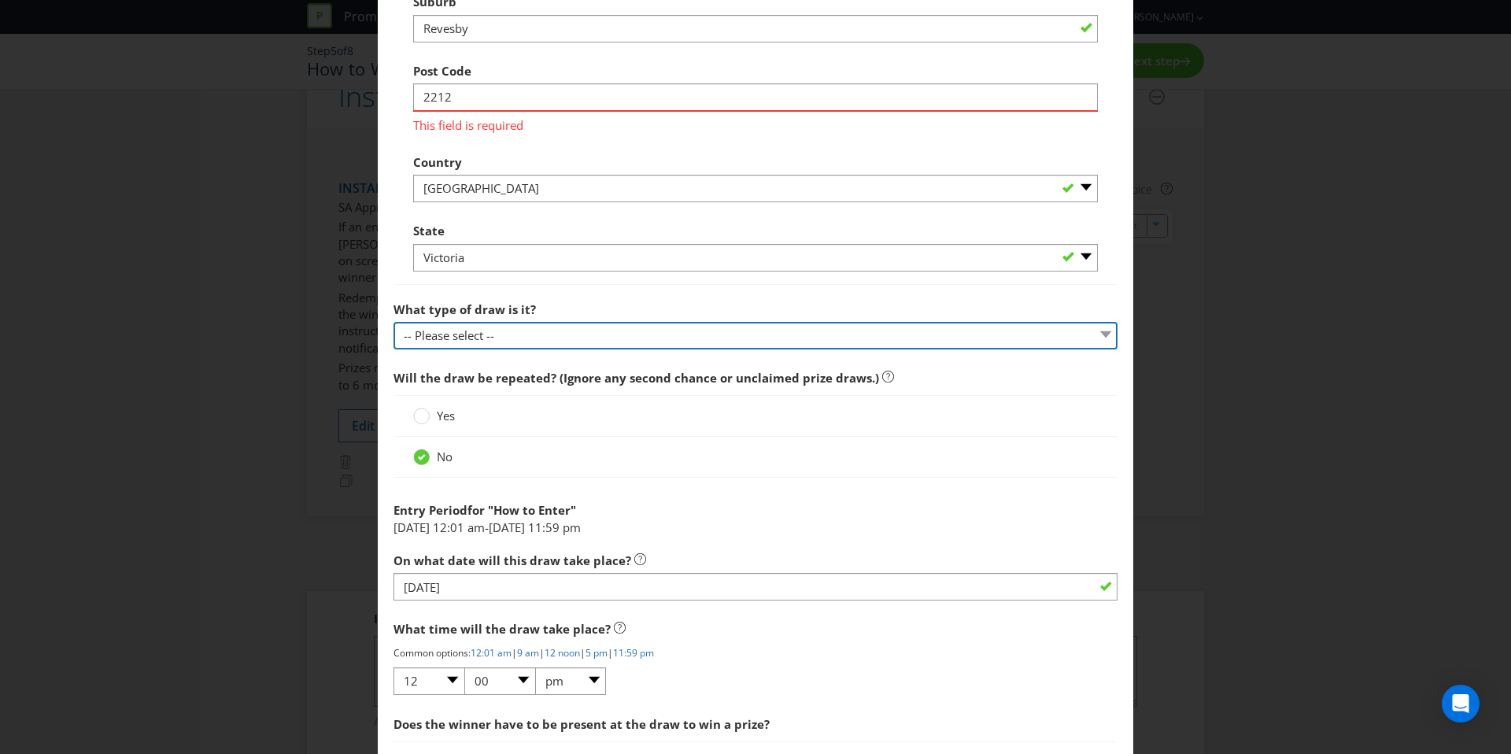
click at [529, 341] on div "Would you like Plexus to run this draw for you? Yes - we recommend this option …" at bounding box center [755, 206] width 724 height 1254
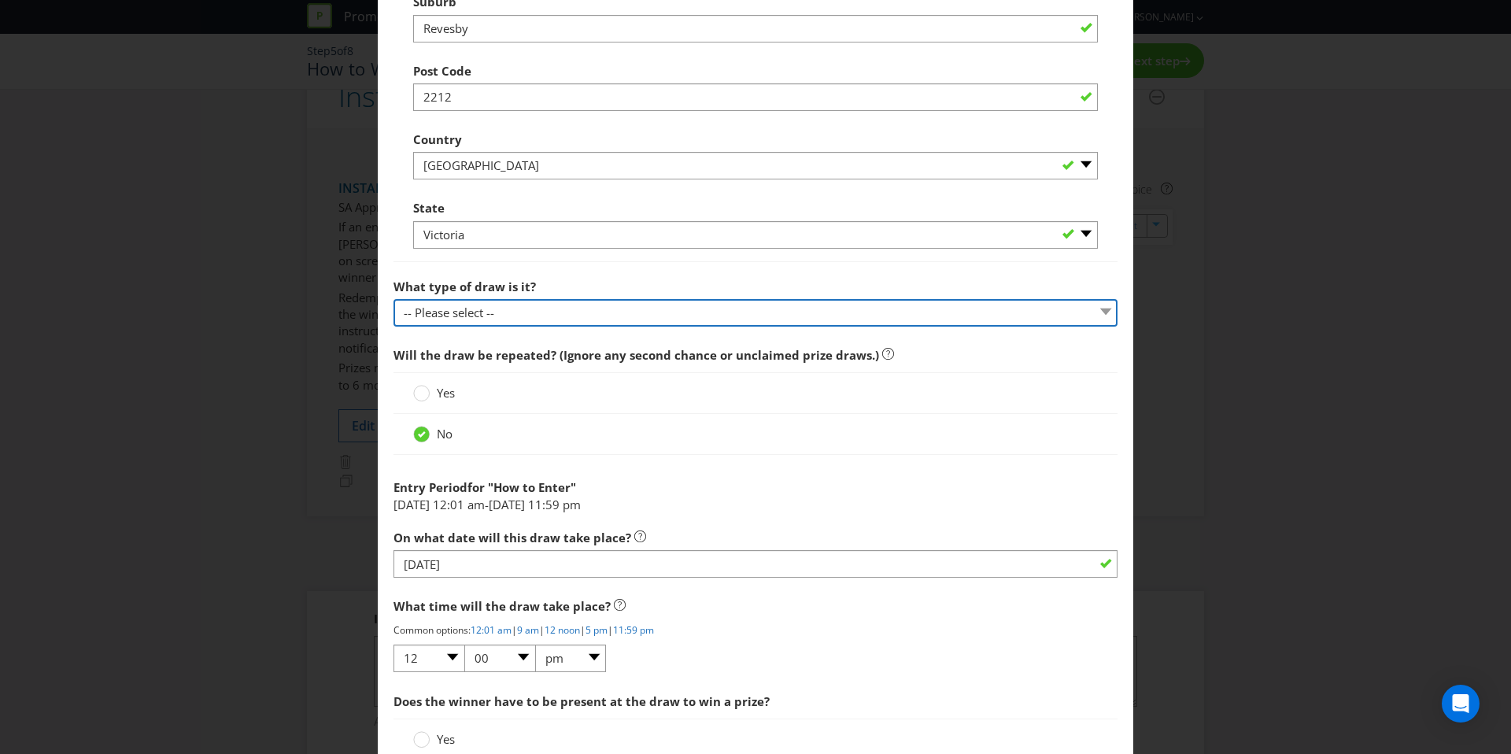
select select "COMPUTERISED"
click at [393, 299] on select "-- Please select -- Computerised random selection Barrel draw Don't specify Oth…" at bounding box center [755, 313] width 724 height 28
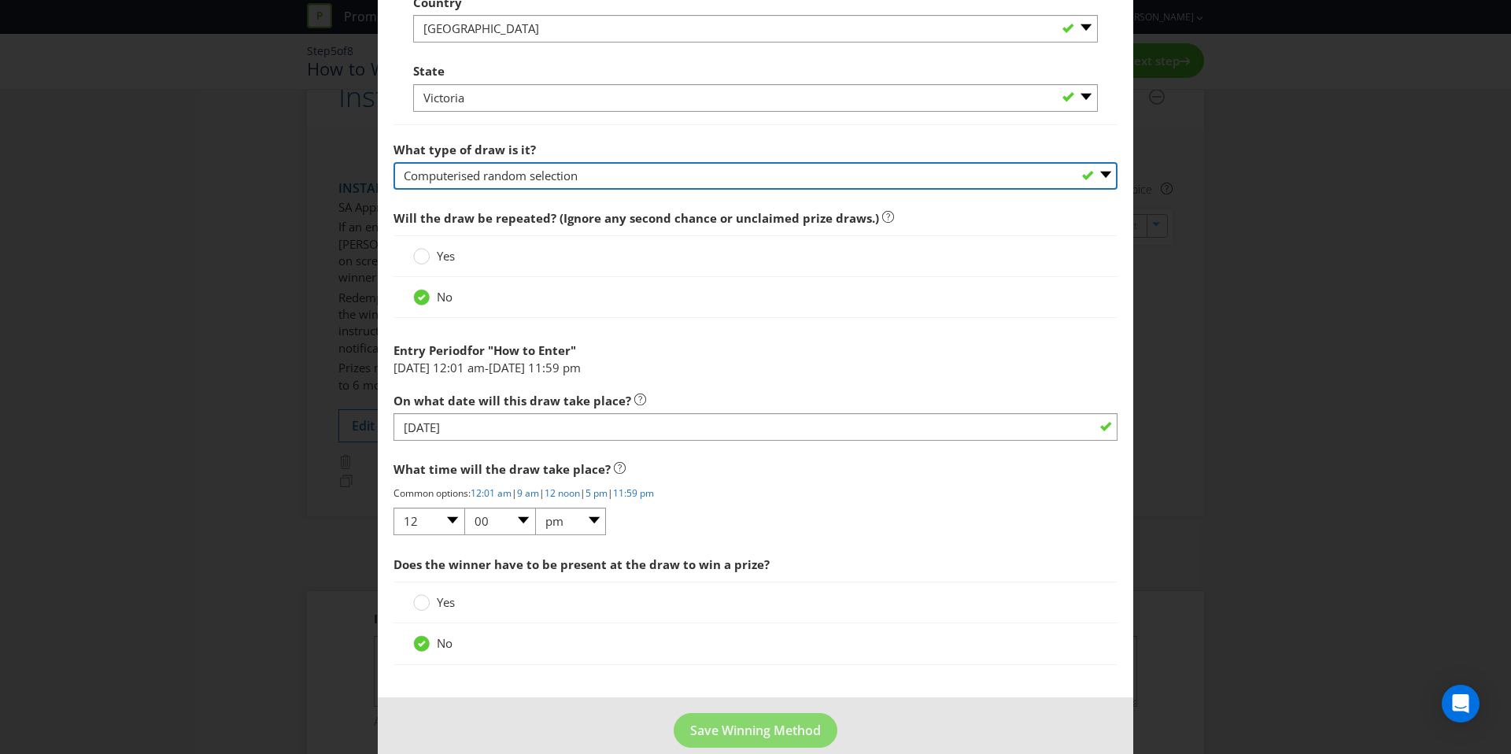
scroll to position [1184, 0]
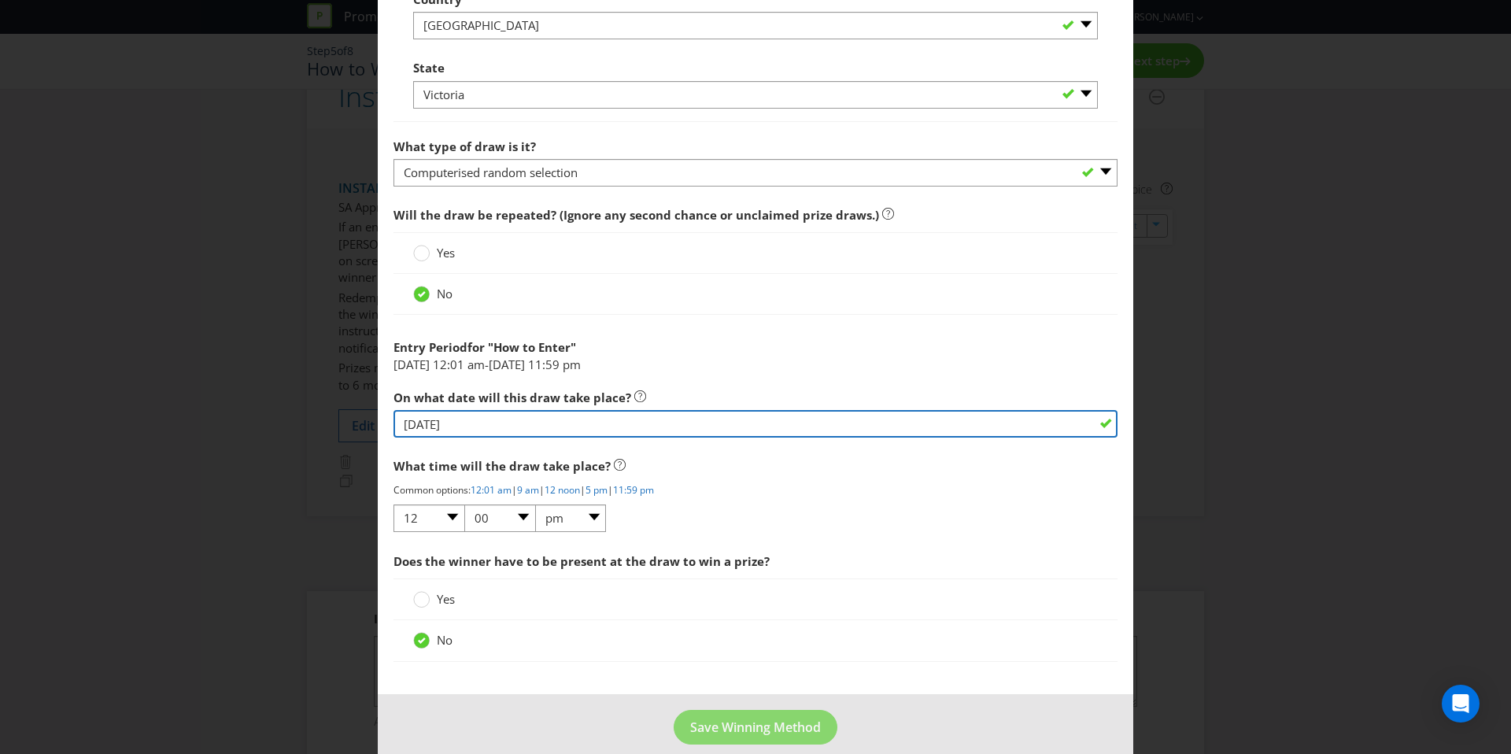
click at [525, 424] on input "[DATE]" at bounding box center [755, 424] width 724 height 28
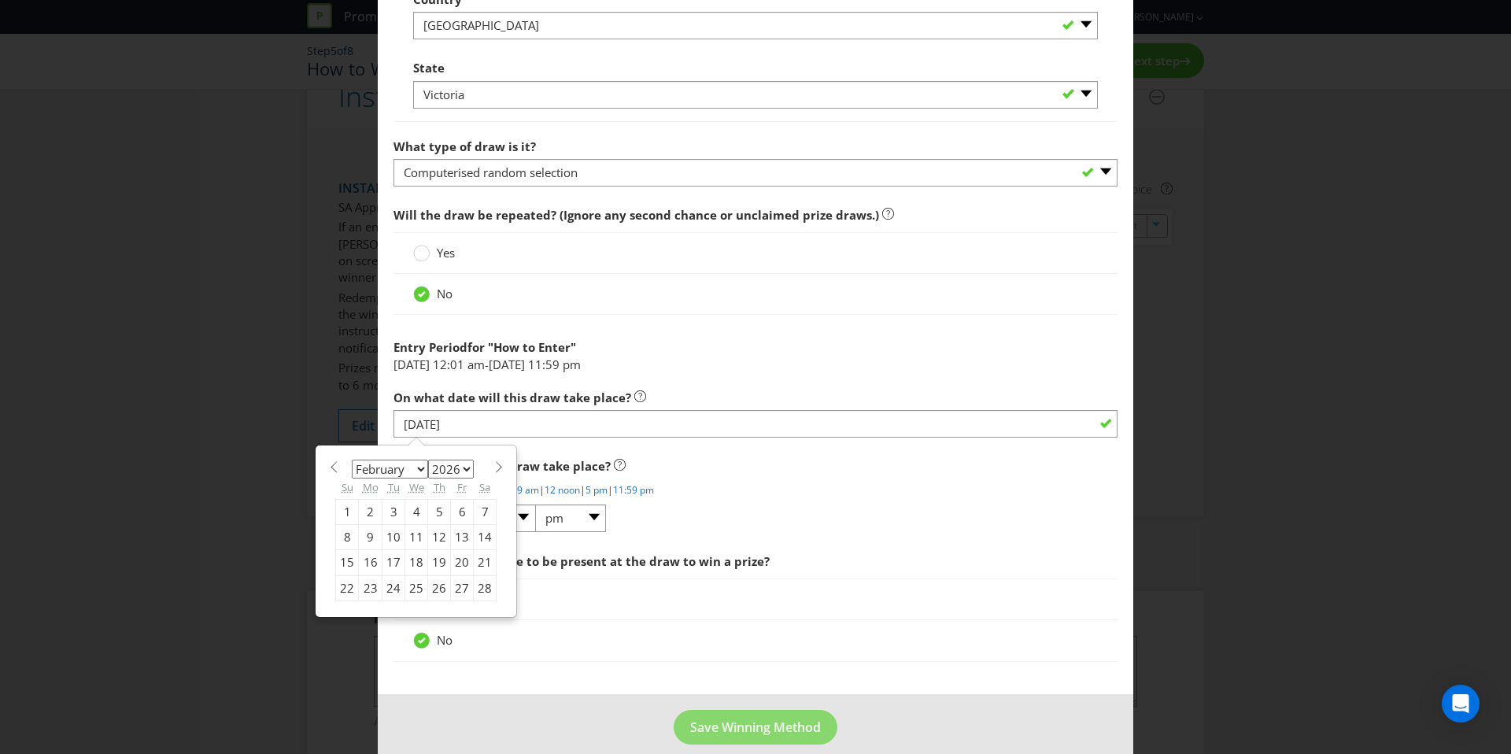
click at [436, 515] on div "5" at bounding box center [439, 511] width 23 height 25
type input "[DATE]"
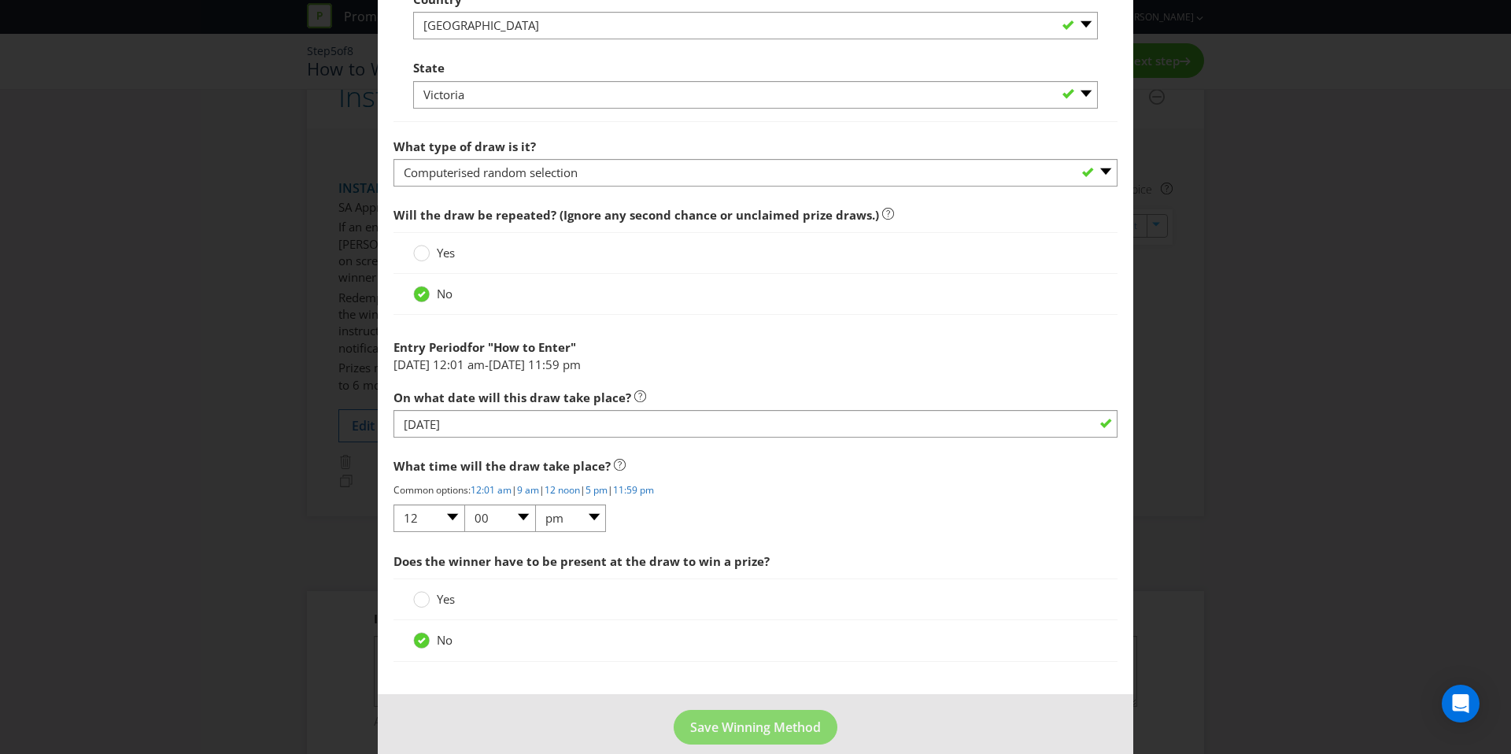
scroll to position [1203, 0]
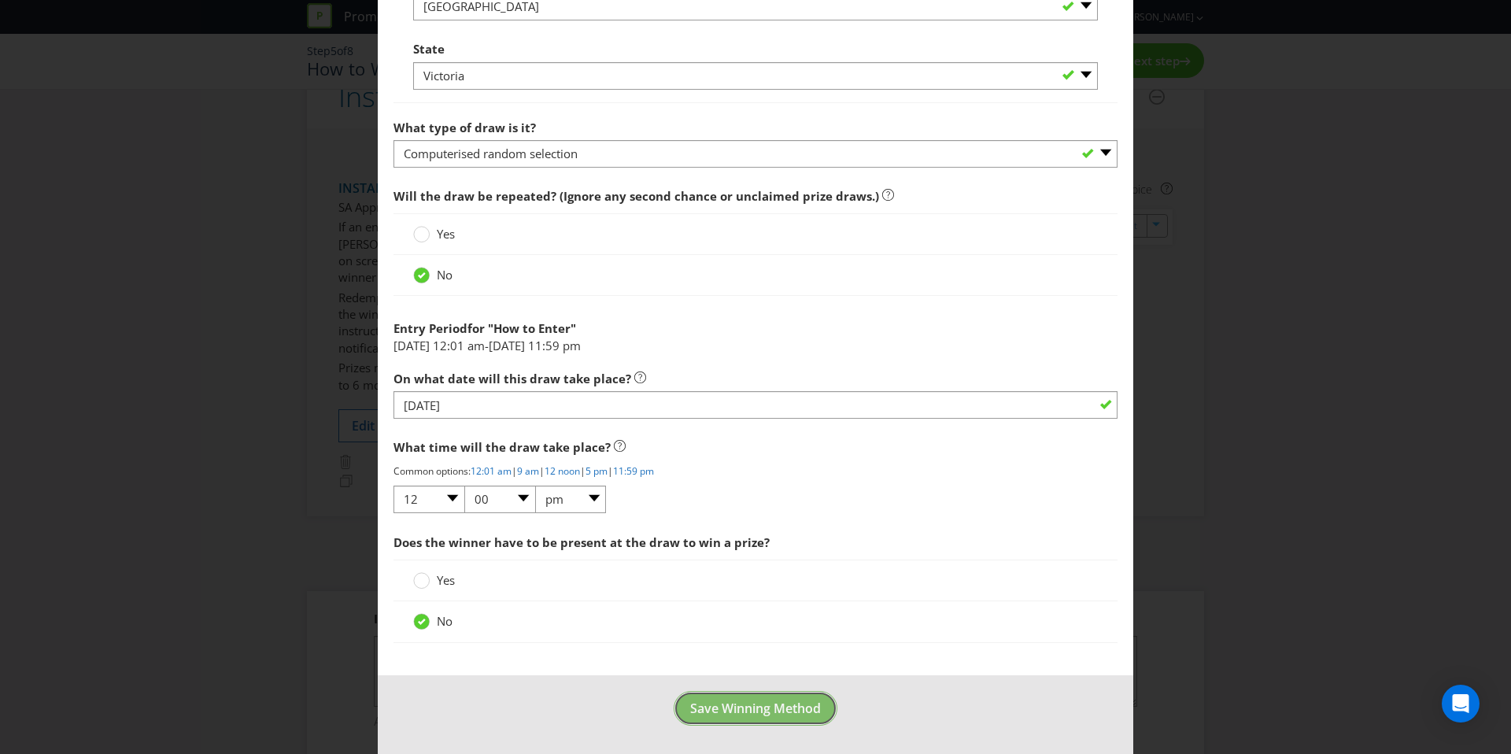
click at [737, 709] on span "Save Winning Method" at bounding box center [755, 708] width 131 height 17
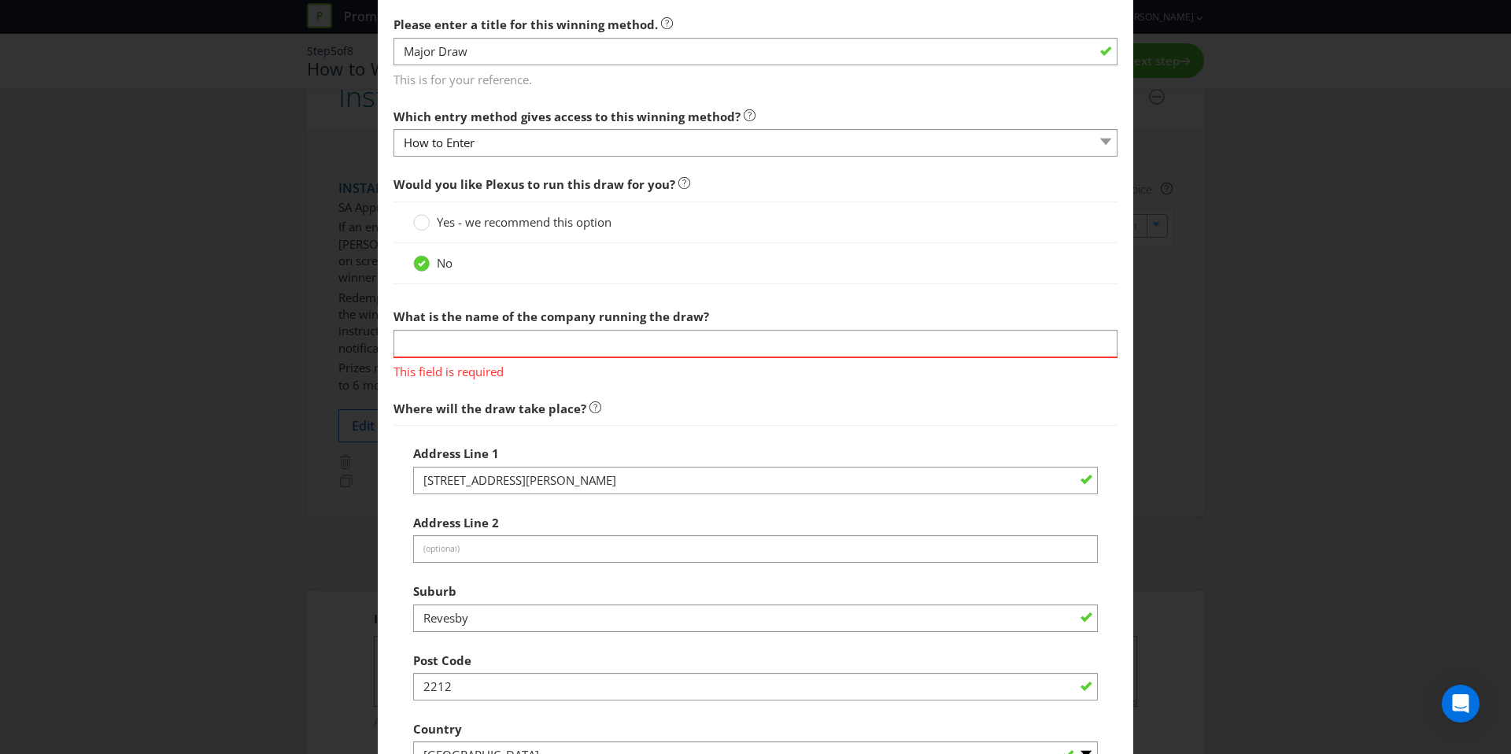
scroll to position [592, 0]
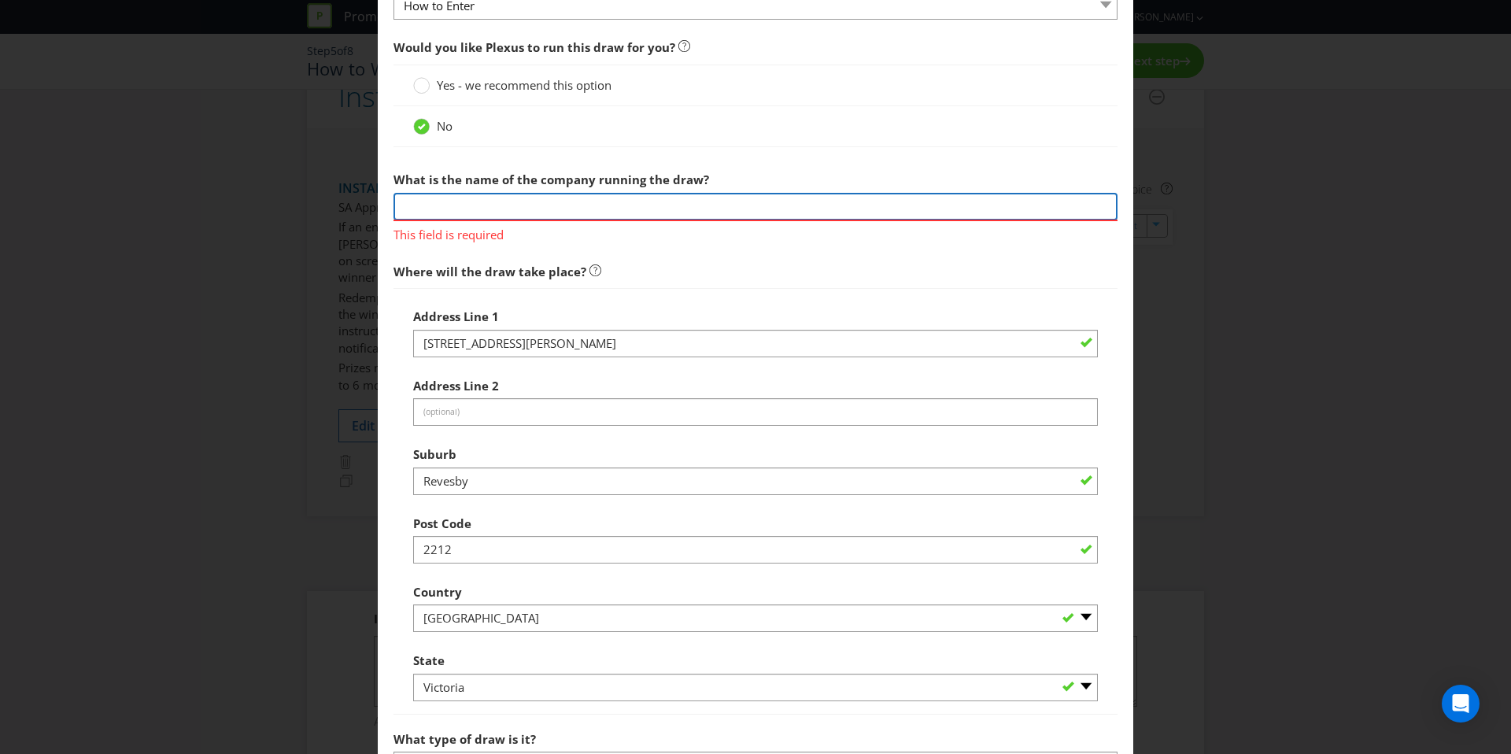
click at [536, 215] on input "text" at bounding box center [755, 207] width 724 height 28
type input "Greeneagle Distribution and Fulfilment"
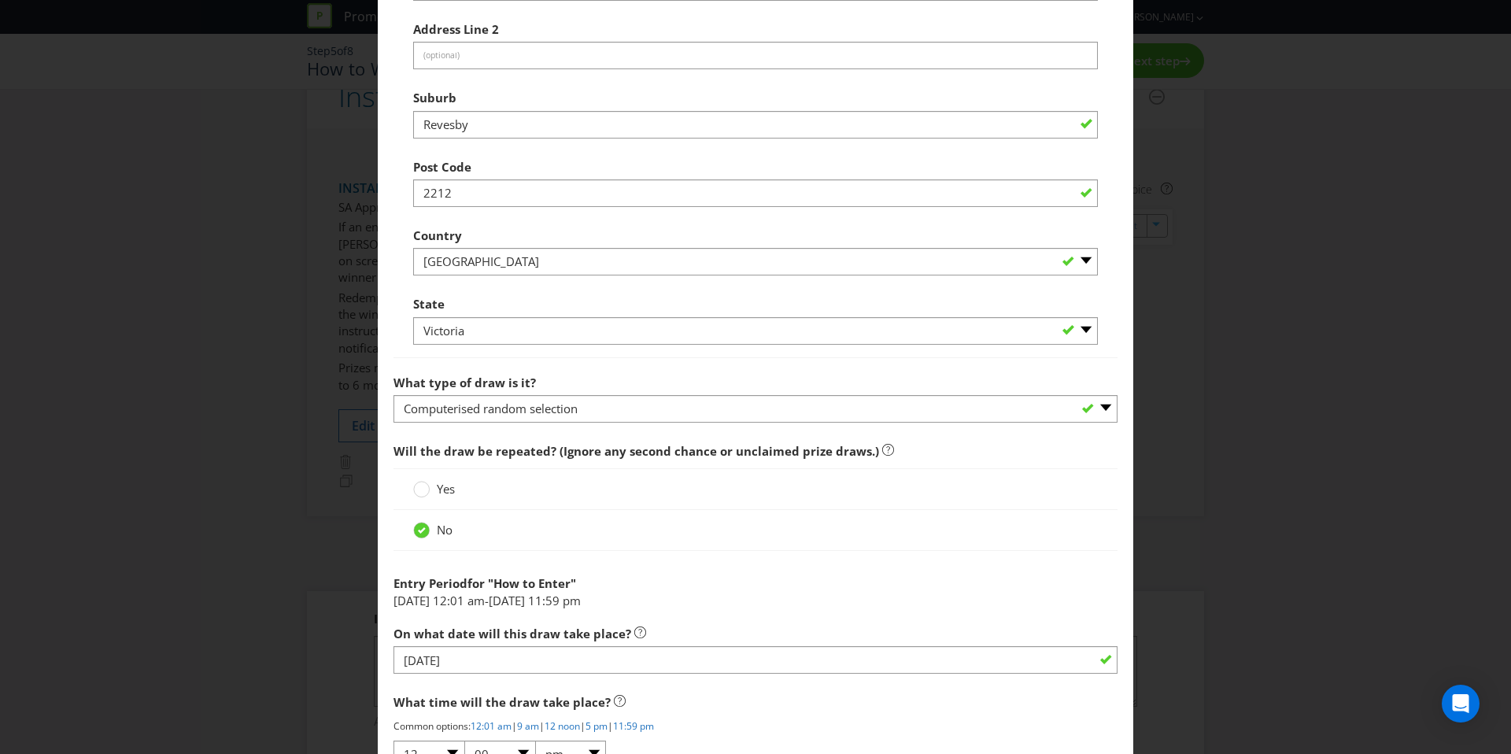
scroll to position [1203, 0]
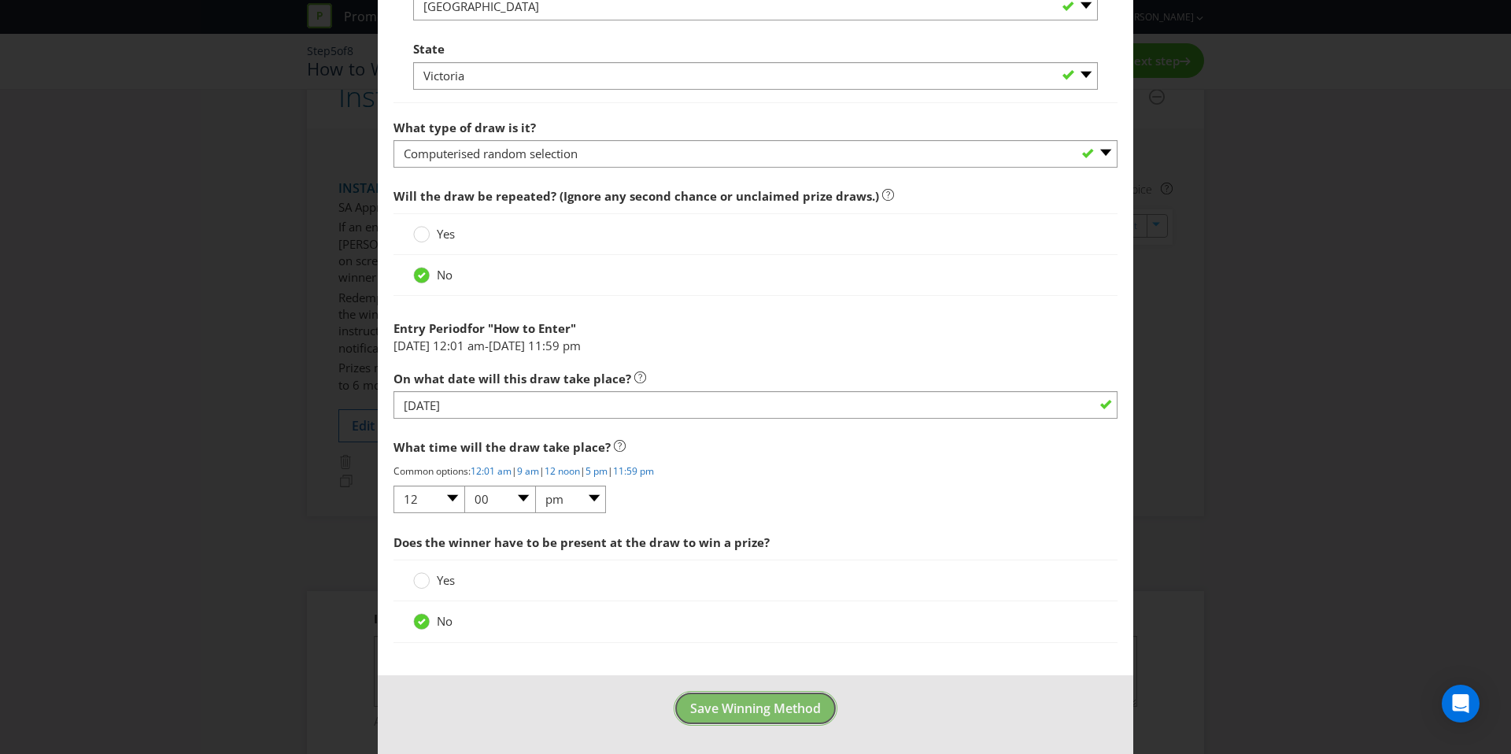
click at [751, 713] on span "Save Winning Method" at bounding box center [755, 708] width 131 height 17
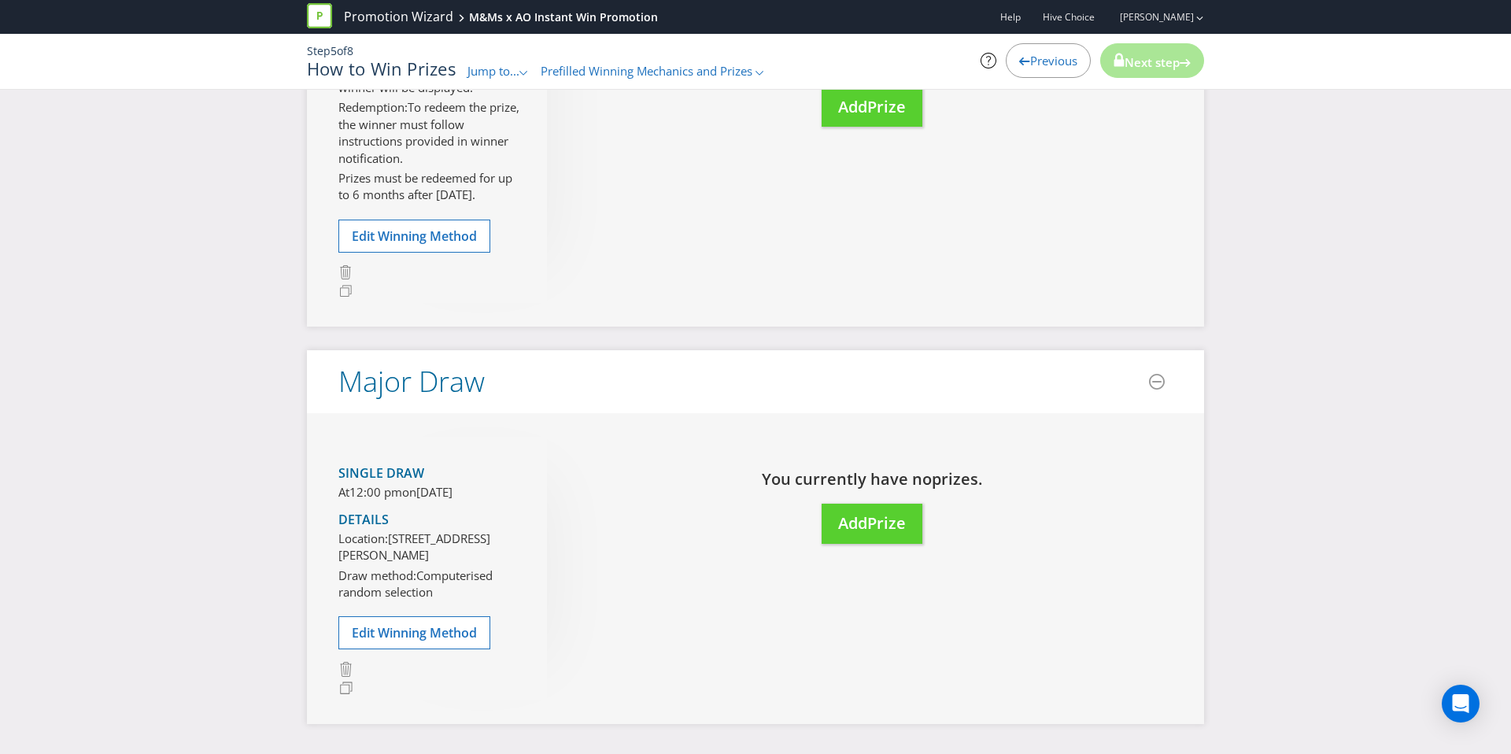
scroll to position [620, 0]
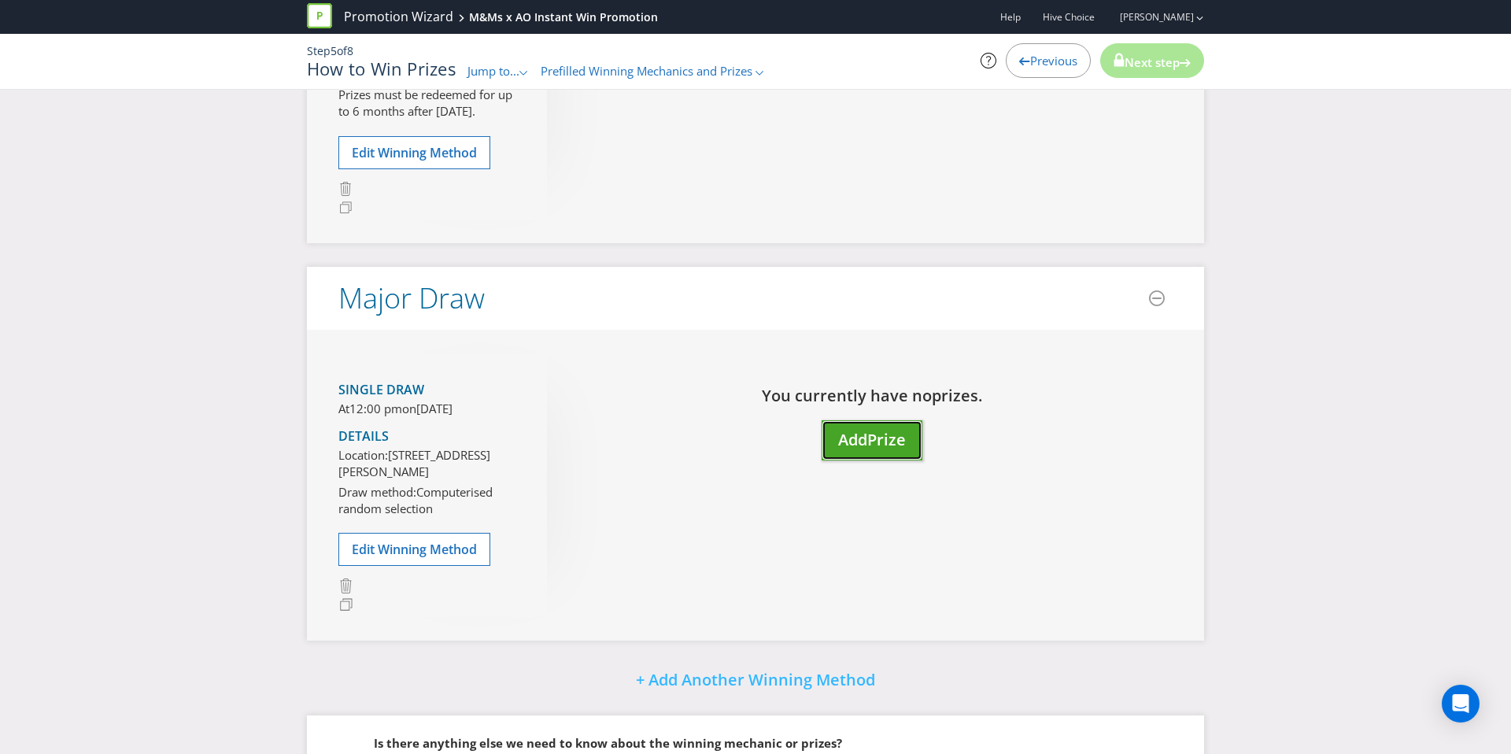
click at [864, 448] on span "Add" at bounding box center [852, 439] width 29 height 21
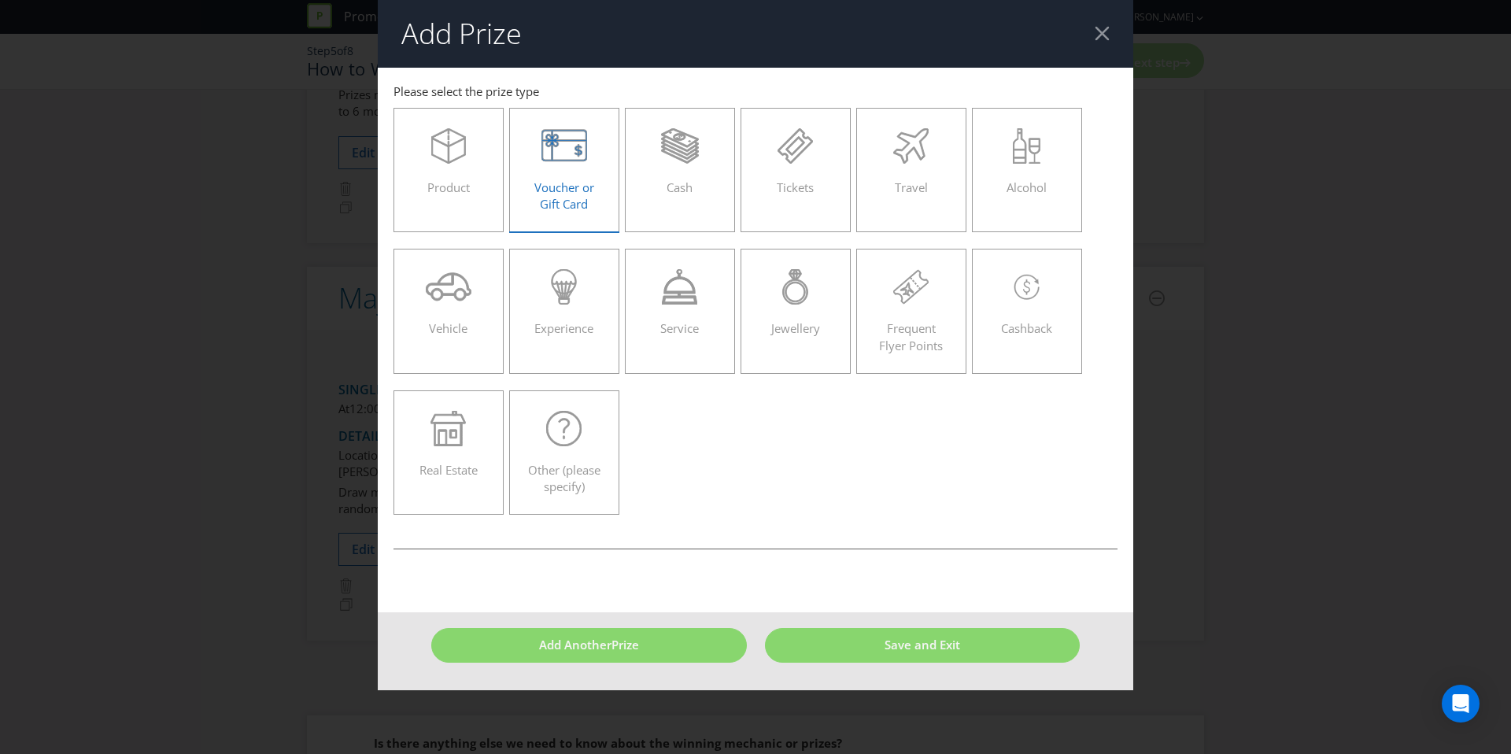
click at [585, 179] on span "Voucher or Gift Card" at bounding box center [564, 195] width 60 height 32
click at [0, 0] on input "Voucher or Gift Card" at bounding box center [0, 0] width 0 height 0
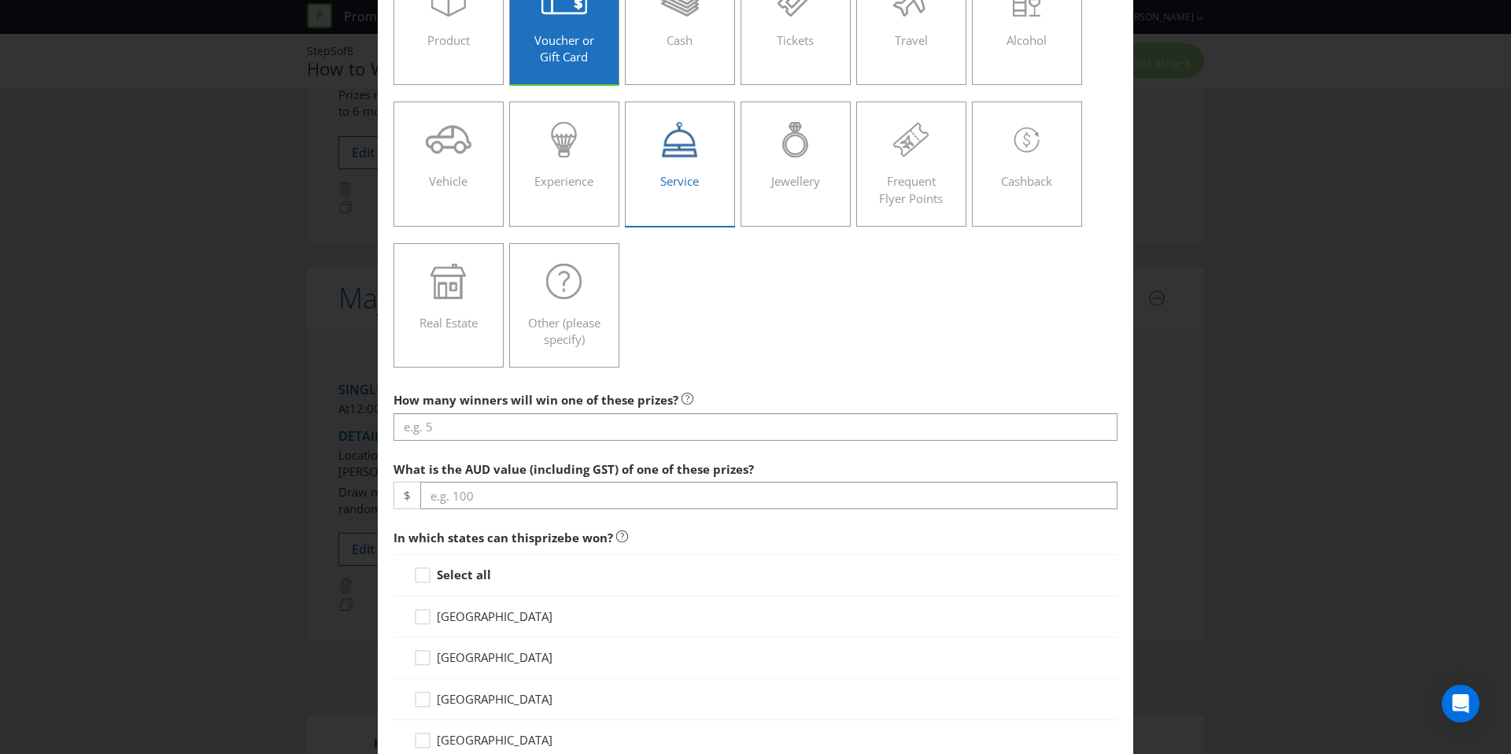
scroll to position [329, 0]
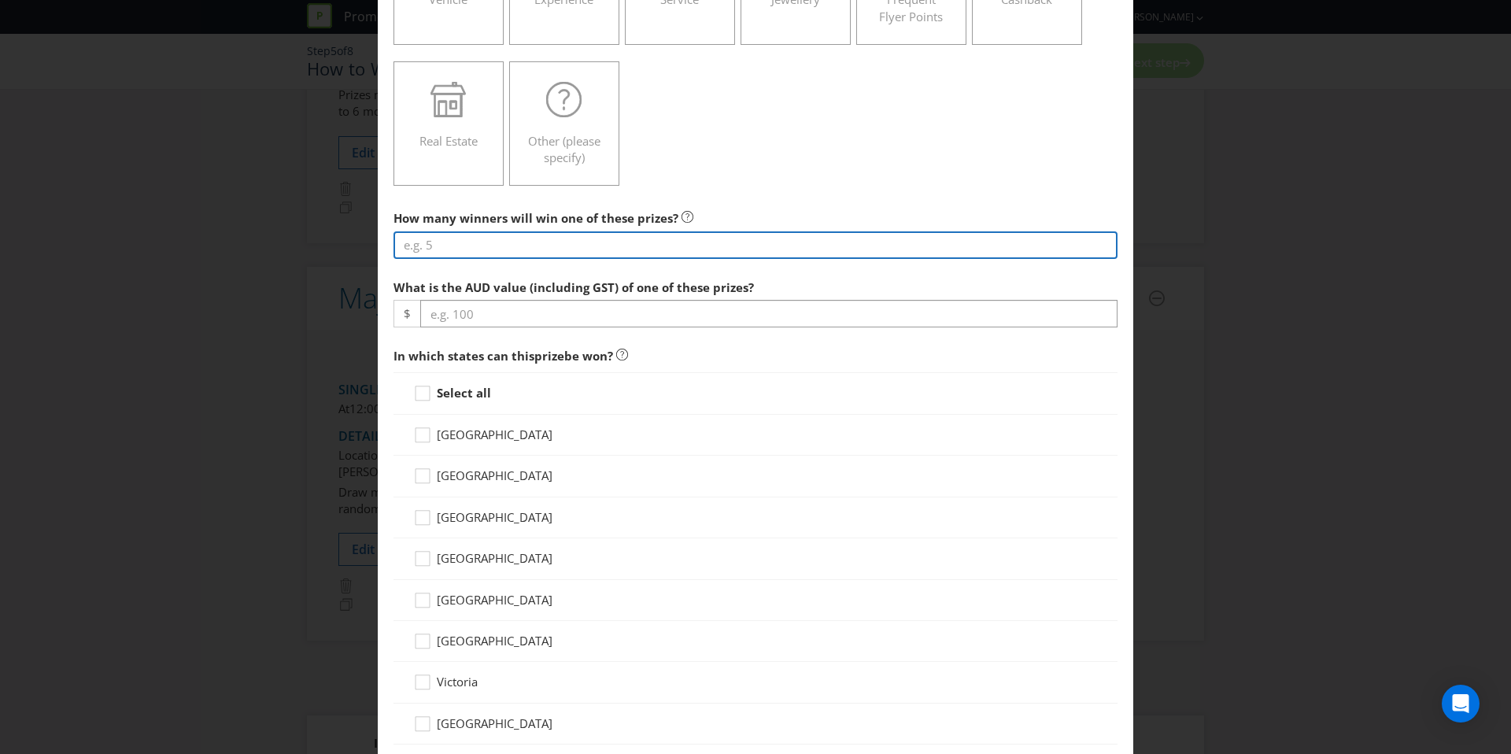
click at [535, 250] on input "number" at bounding box center [755, 245] width 724 height 28
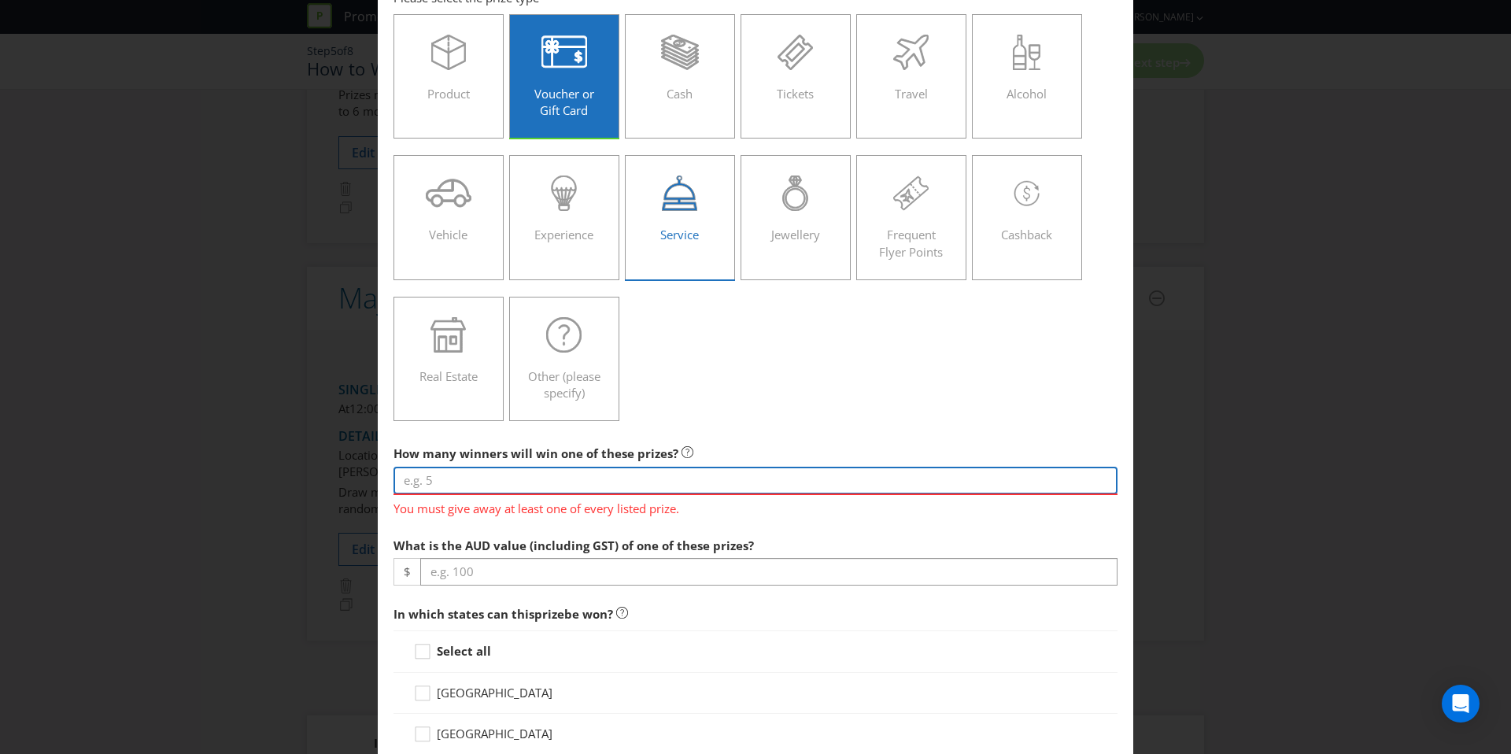
scroll to position [79, 0]
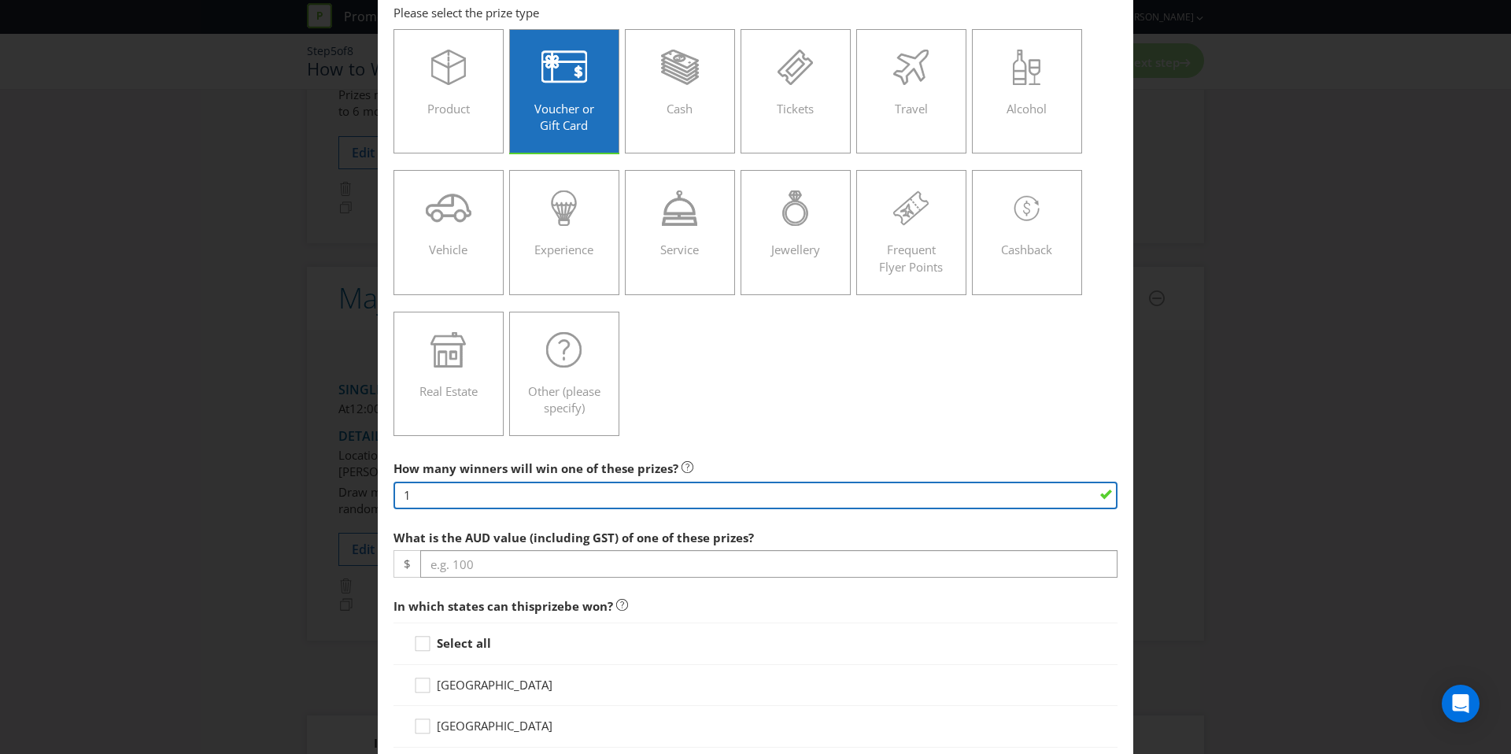
type input "1"
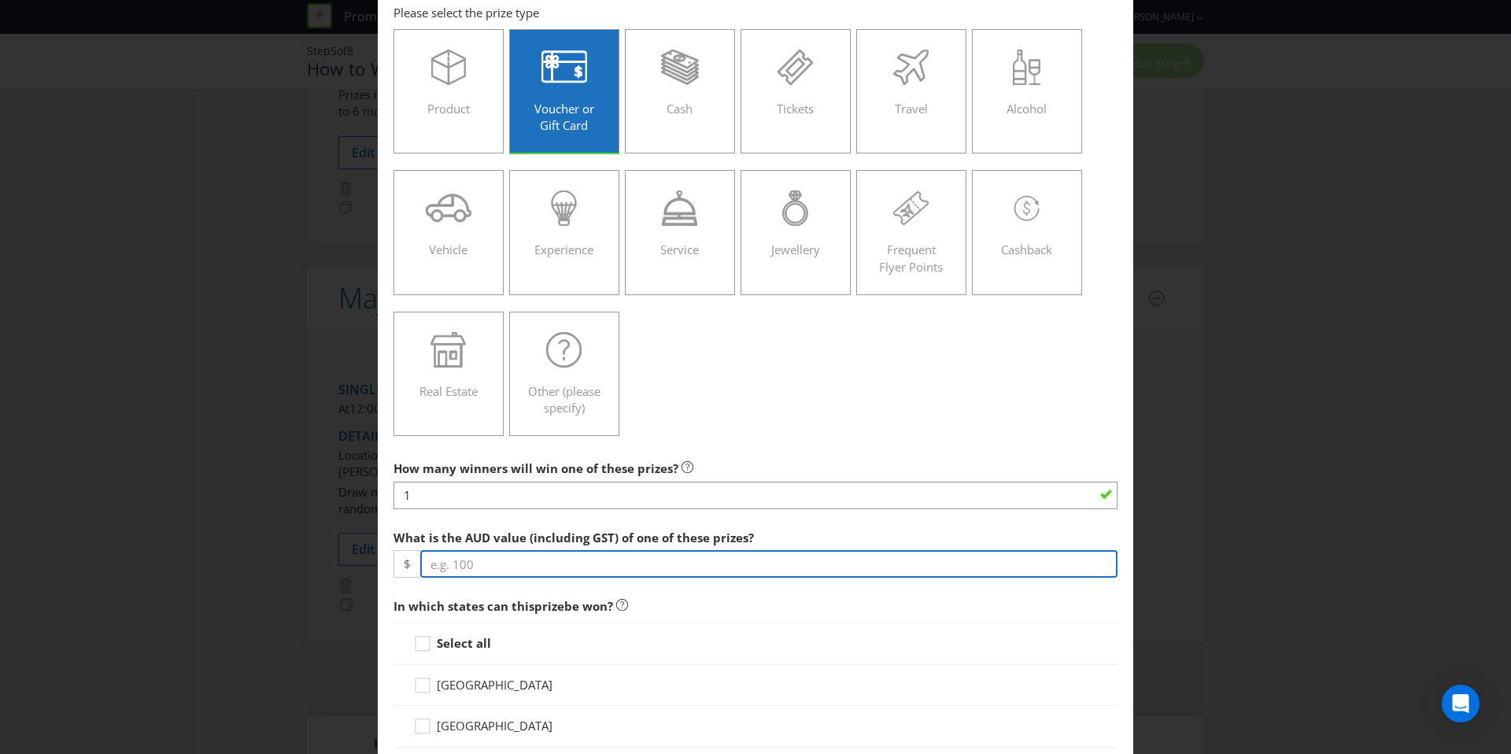
click at [556, 577] on div at bounding box center [755, 578] width 724 height 2
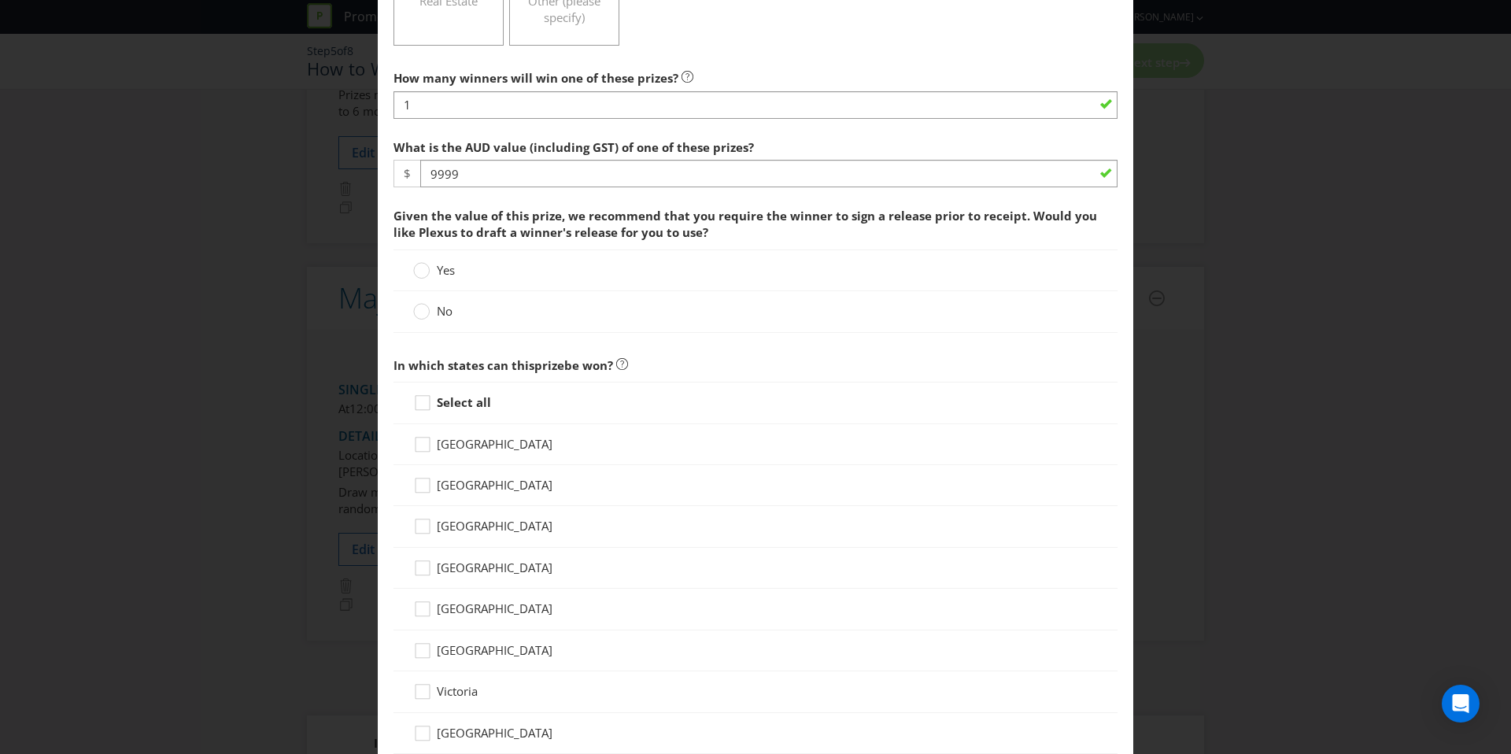
scroll to position [463, 0]
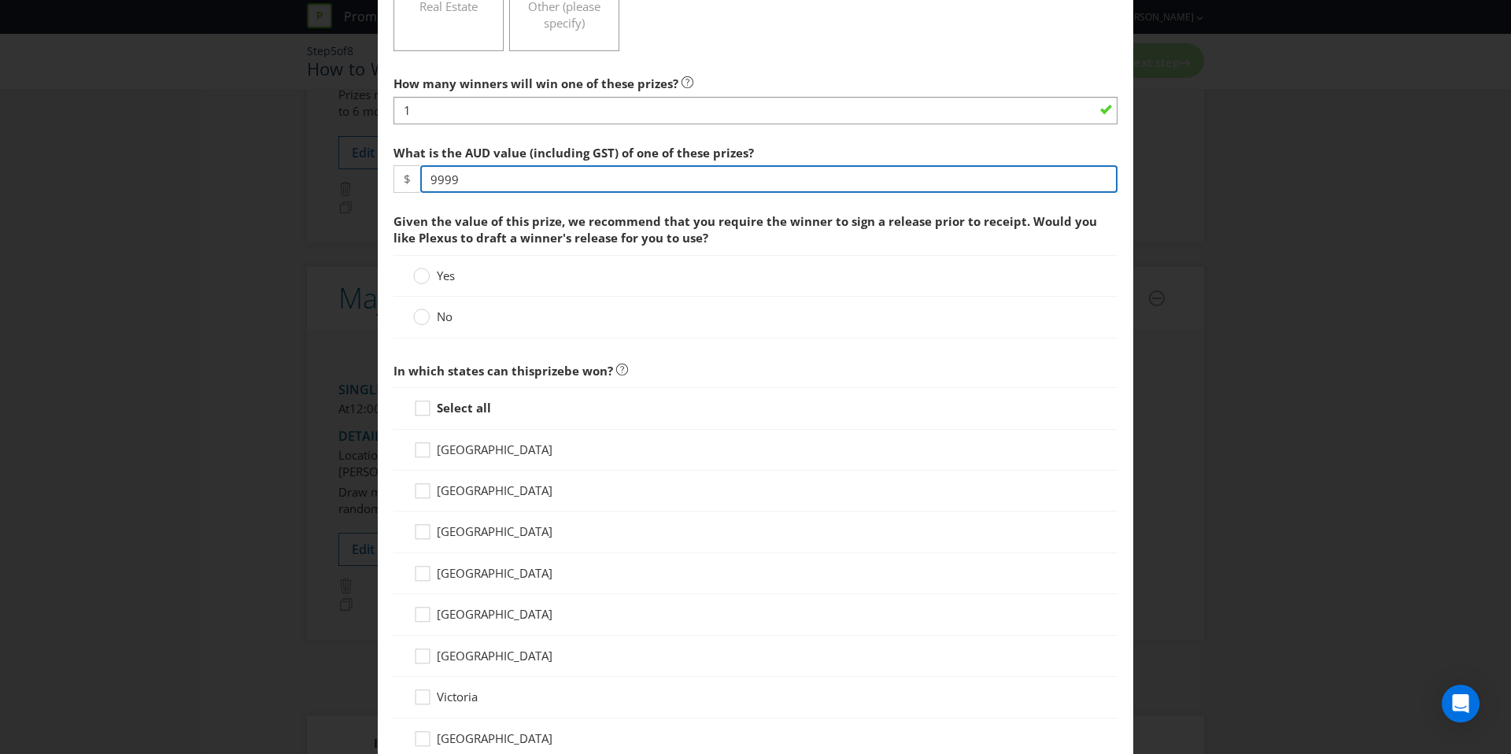
drag, startPoint x: 472, startPoint y: 184, endPoint x: 330, endPoint y: 177, distance: 141.8
click at [330, 177] on div "Add Prize [GEOGRAPHIC_DATA] [GEOGRAPHIC_DATA] [GEOGRAPHIC_DATA] [GEOGRAPHIC_DAT…" at bounding box center [755, 377] width 1511 height 754
type input "10000"
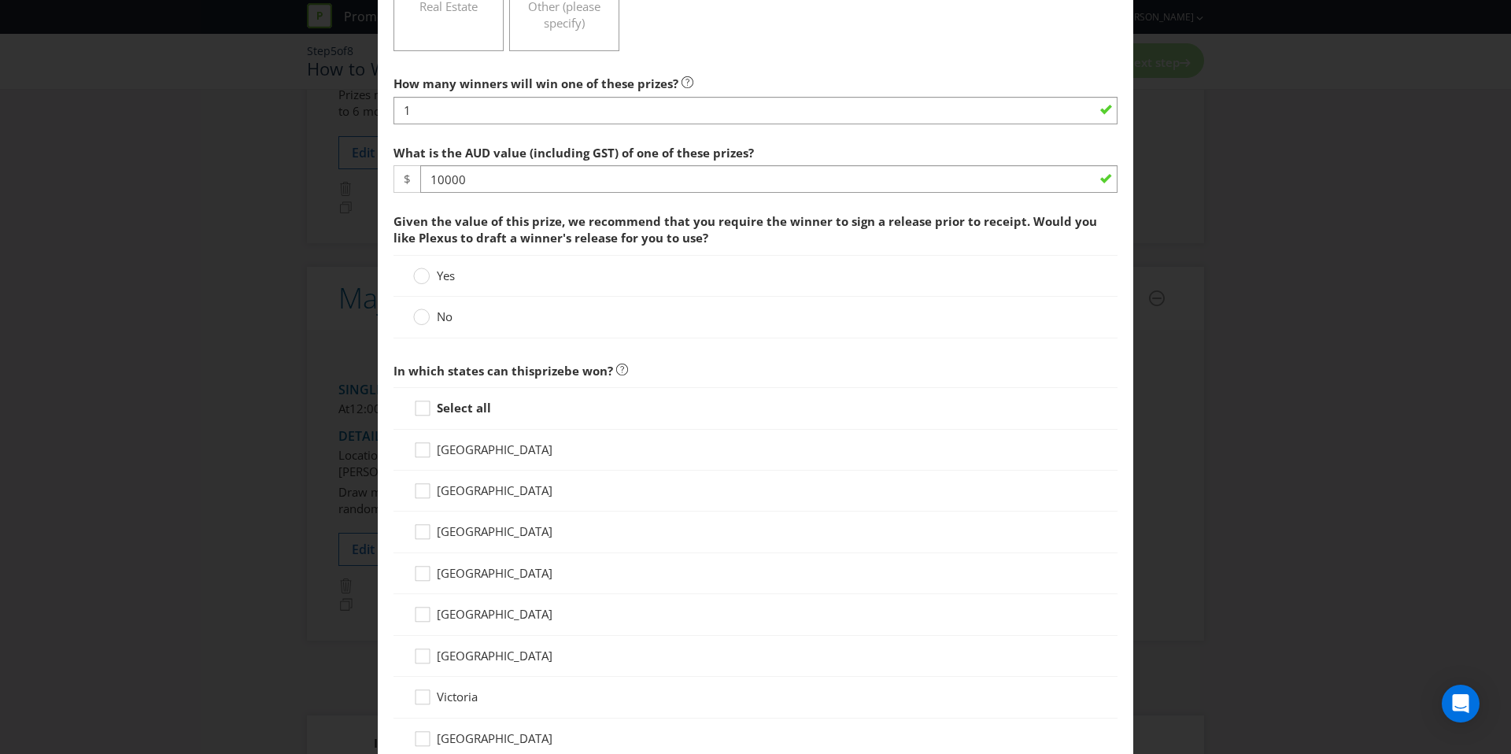
click at [445, 204] on span "What is the AUD value (including GST) of one of these prizes? $ 10000 Given the…" at bounding box center [755, 242] width 724 height 210
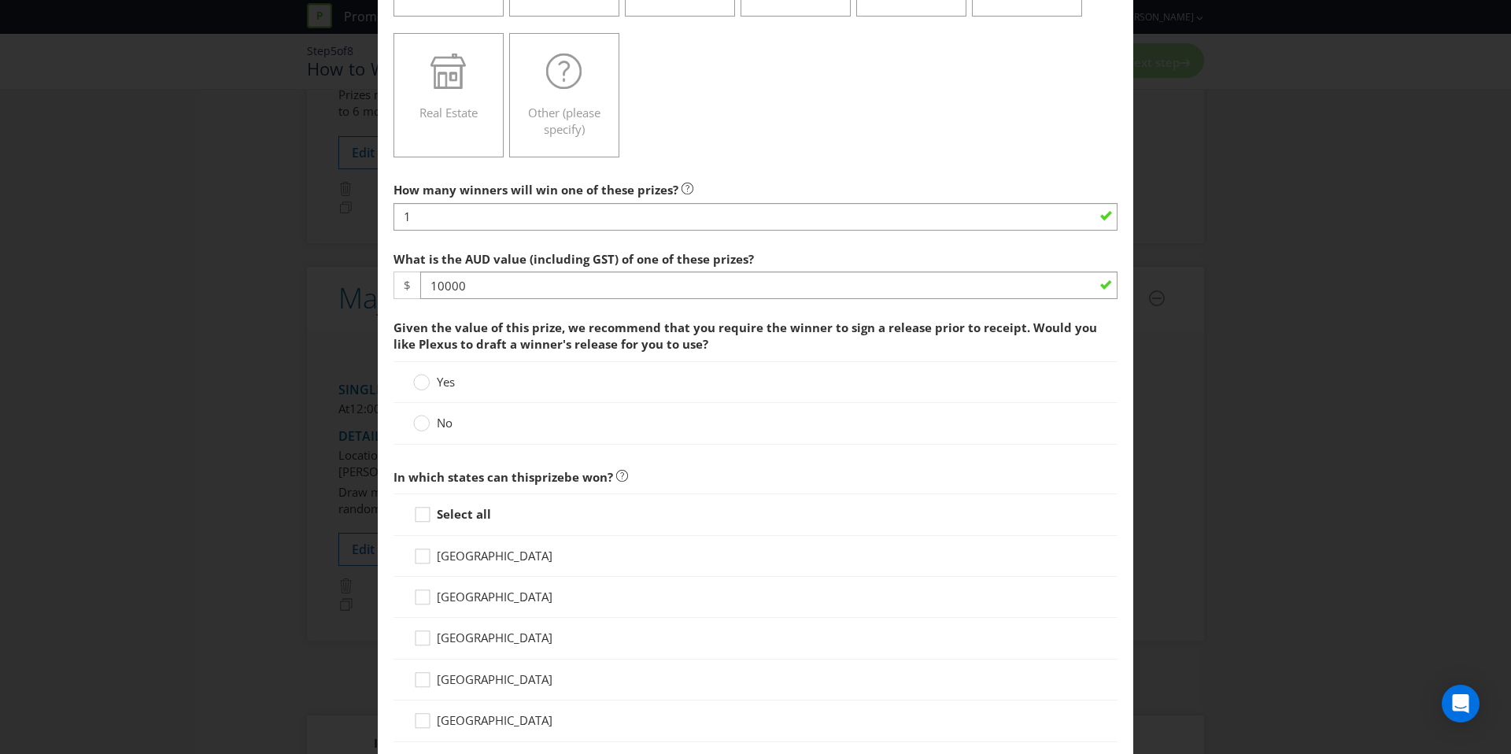
scroll to position [364, 0]
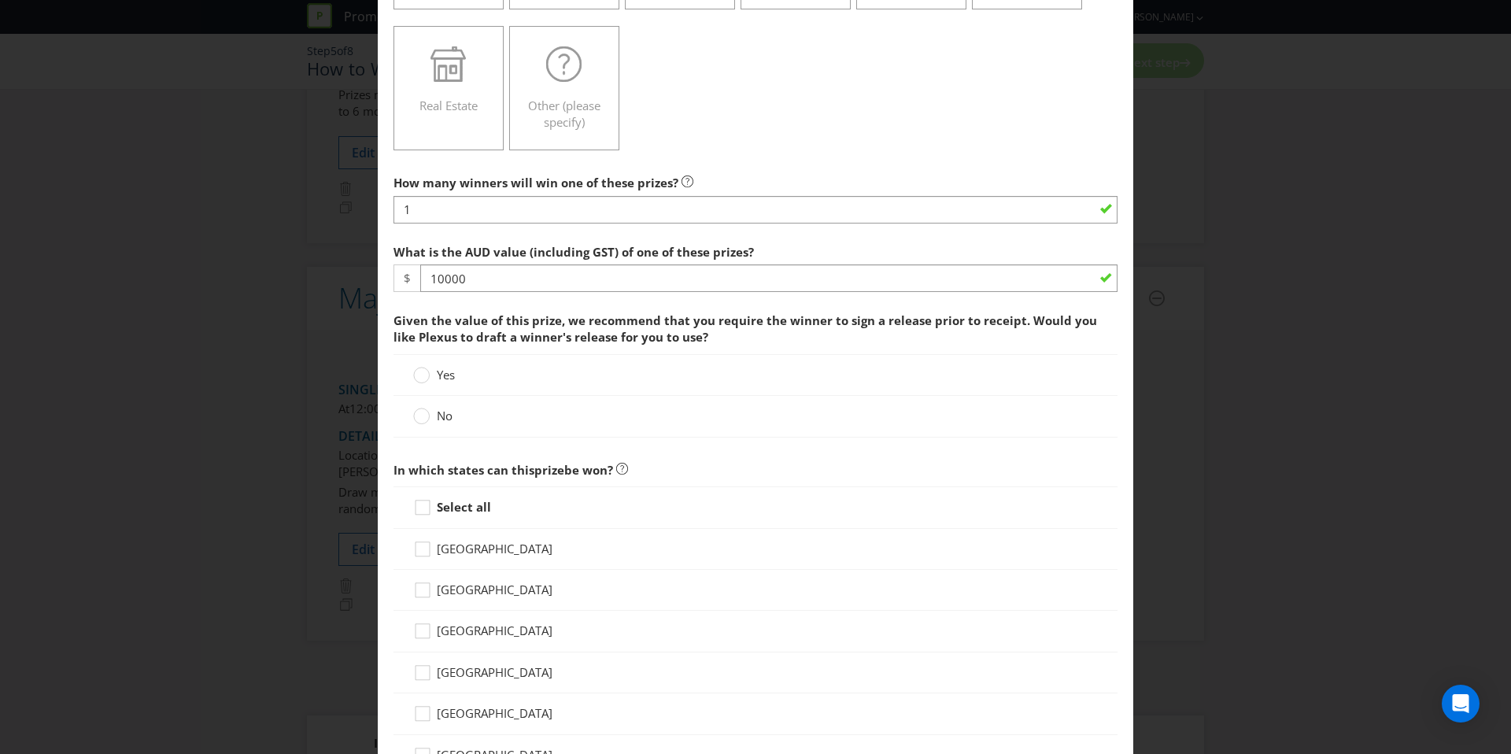
click at [438, 423] on label "No" at bounding box center [434, 416] width 42 height 17
click at [0, 0] on input "No" at bounding box center [0, 0] width 0 height 0
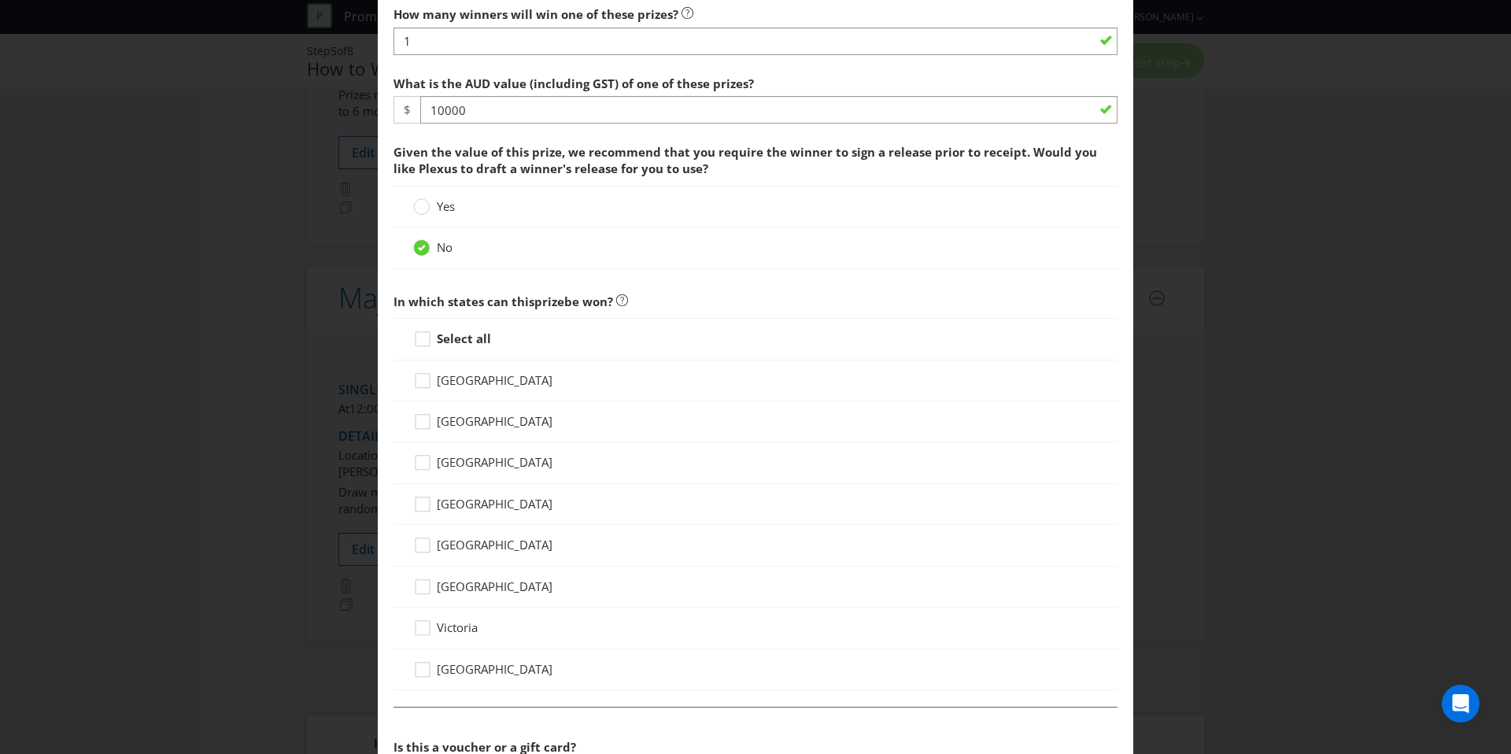
click at [460, 341] on strong "Select all" at bounding box center [464, 338] width 54 height 16
click at [0, 0] on input "Select all" at bounding box center [0, 0] width 0 height 0
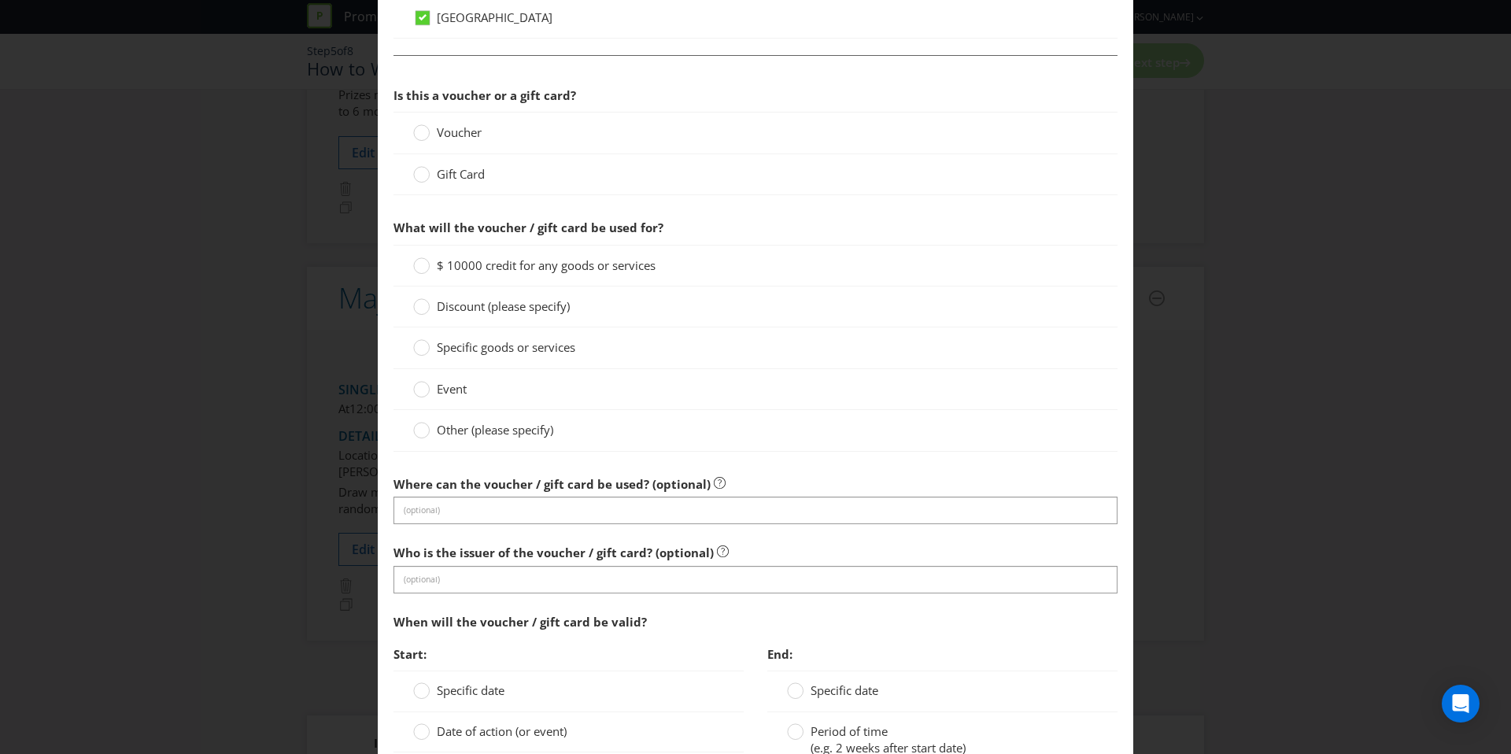
scroll to position [1142, 0]
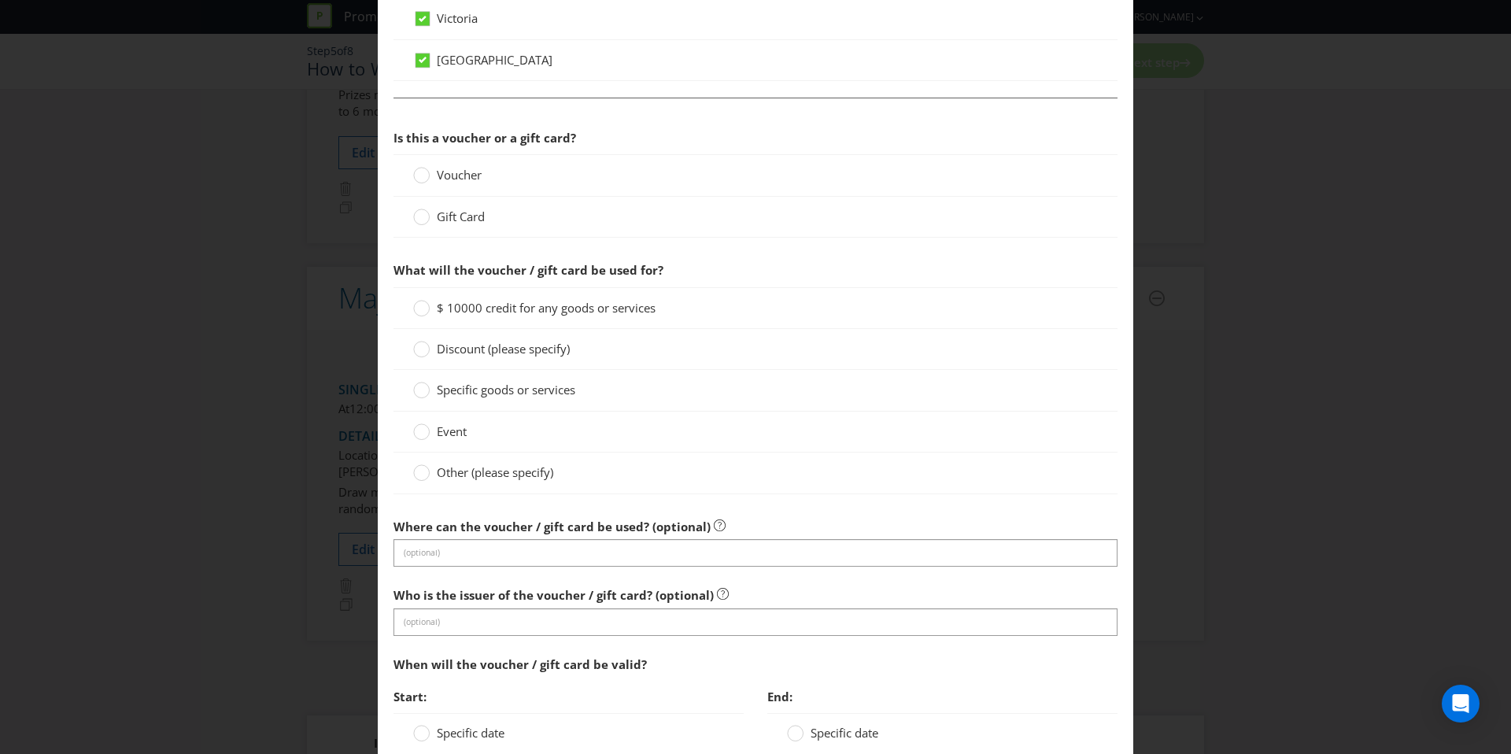
click at [460, 177] on span "Voucher" at bounding box center [459, 175] width 45 height 16
click at [0, 0] on input "Voucher" at bounding box center [0, 0] width 0 height 0
click at [469, 308] on span "$ 10000 credit for any goods or services" at bounding box center [546, 308] width 219 height 16
click at [0, 0] on input "$ 10000 credit for any goods or services" at bounding box center [0, 0] width 0 height 0
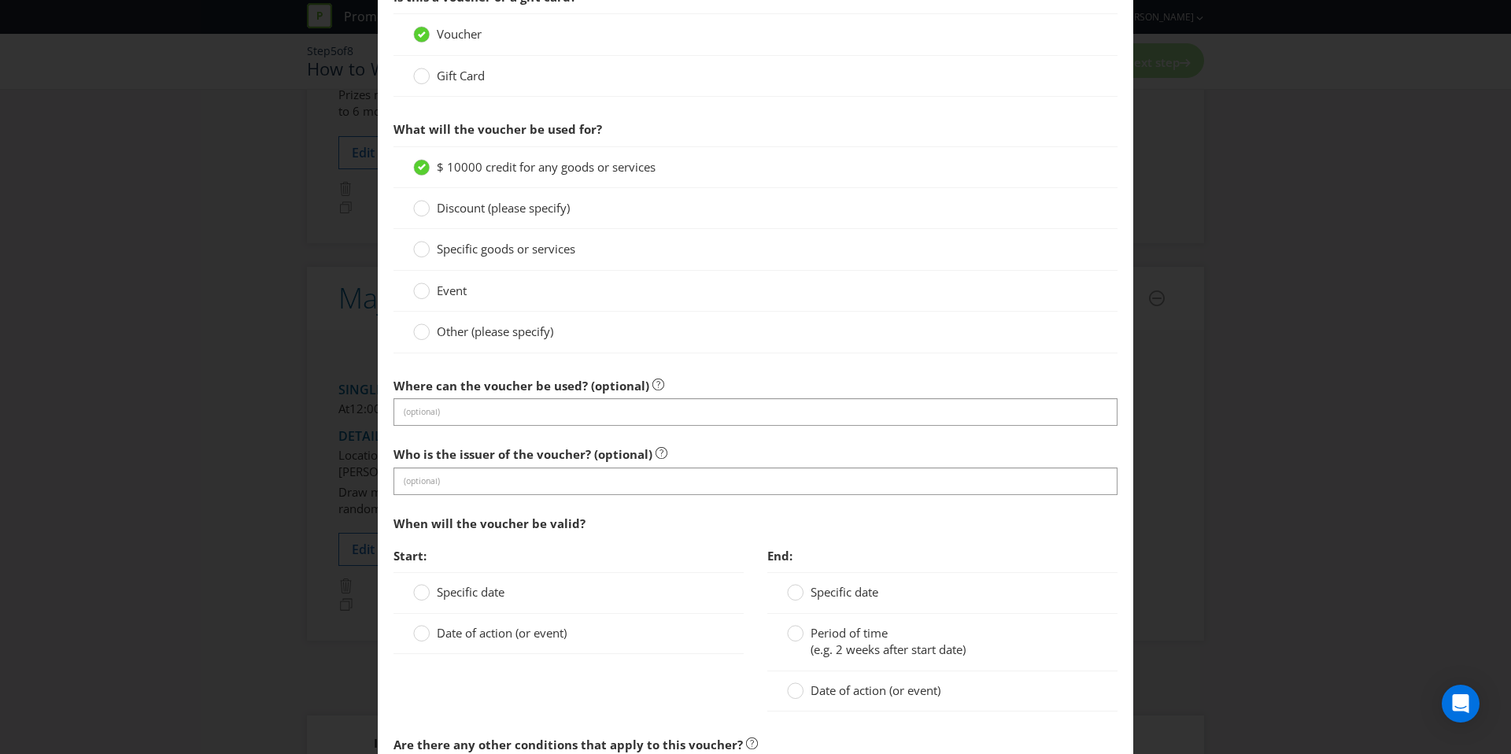
scroll to position [1291, 0]
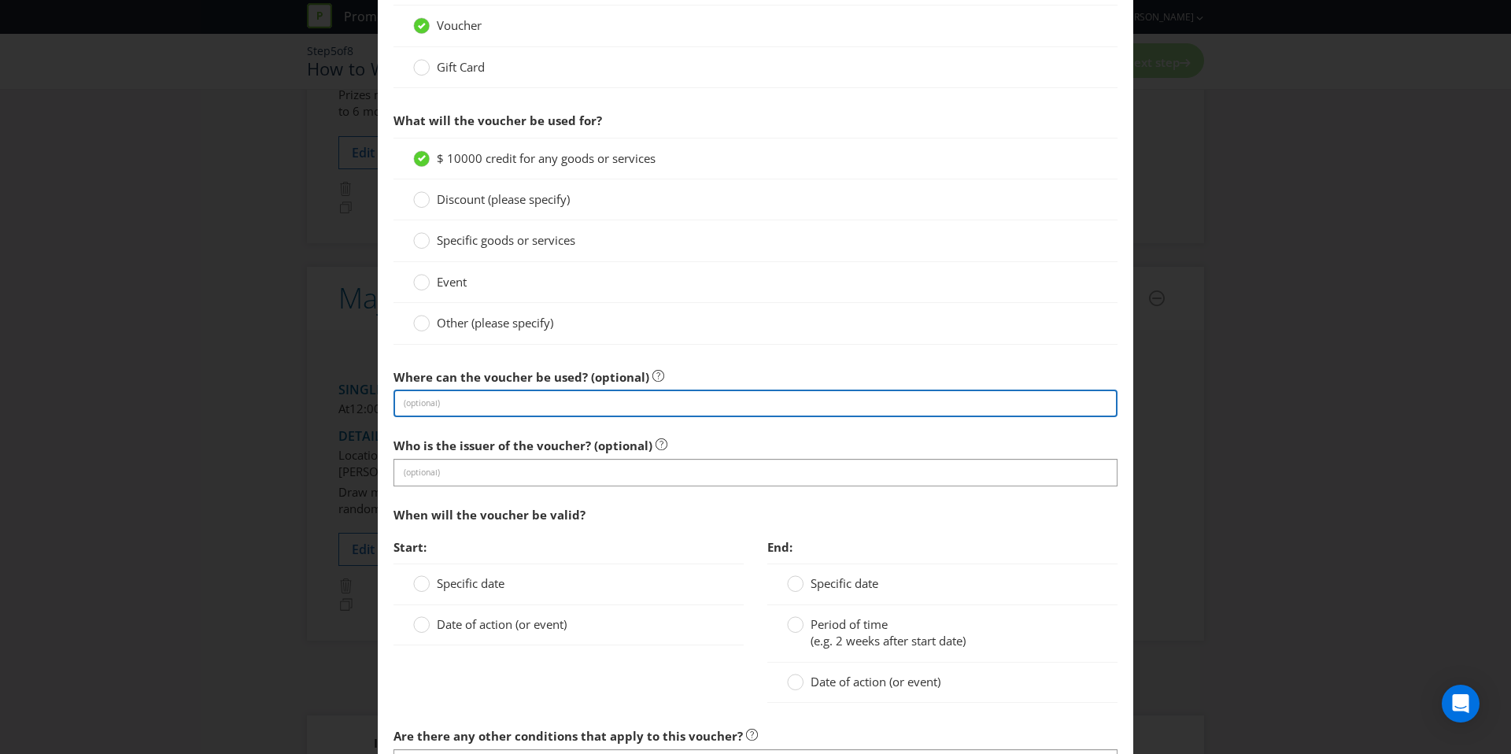
click at [471, 400] on input "text" at bounding box center [755, 404] width 724 height 28
type input "Free 2 Travel"
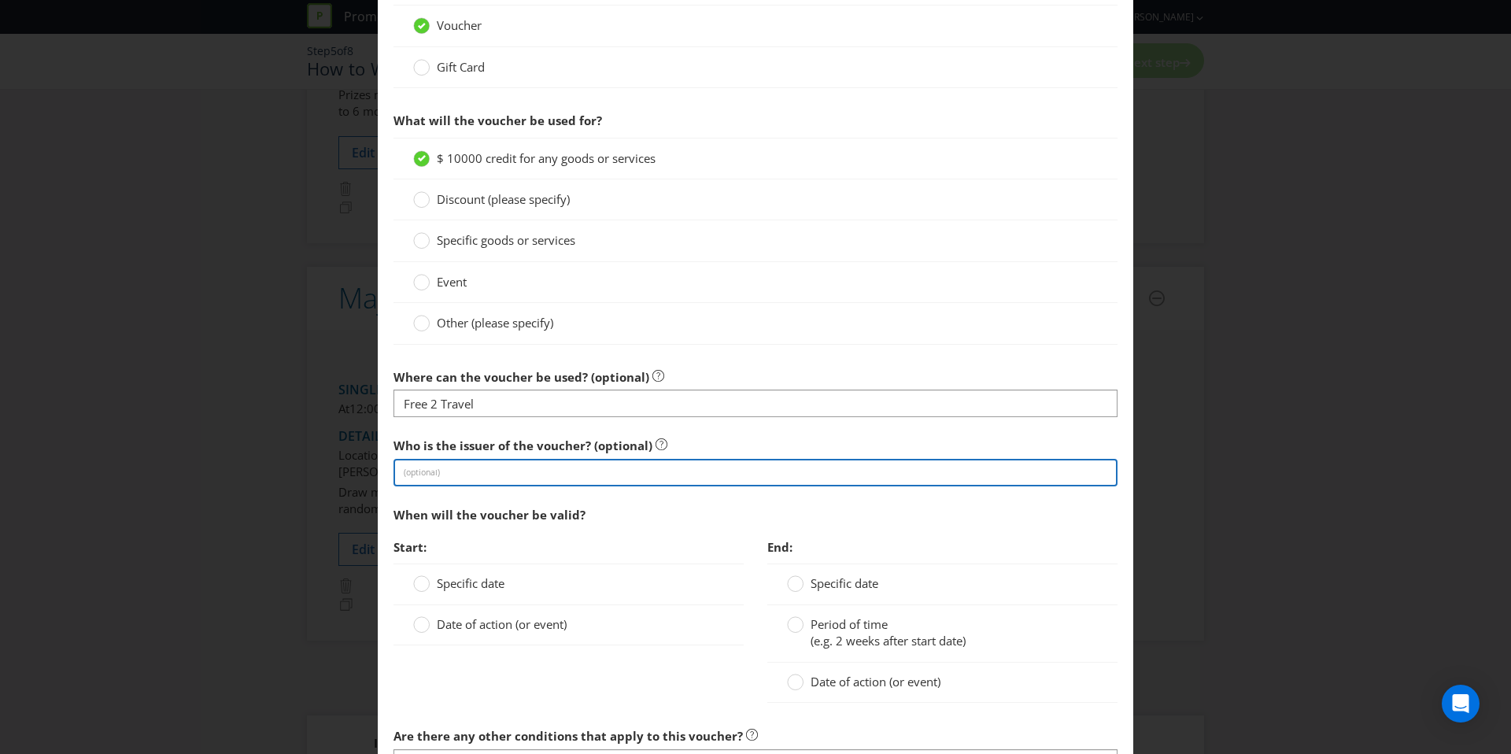
click at [500, 474] on input "text" at bounding box center [755, 473] width 724 height 28
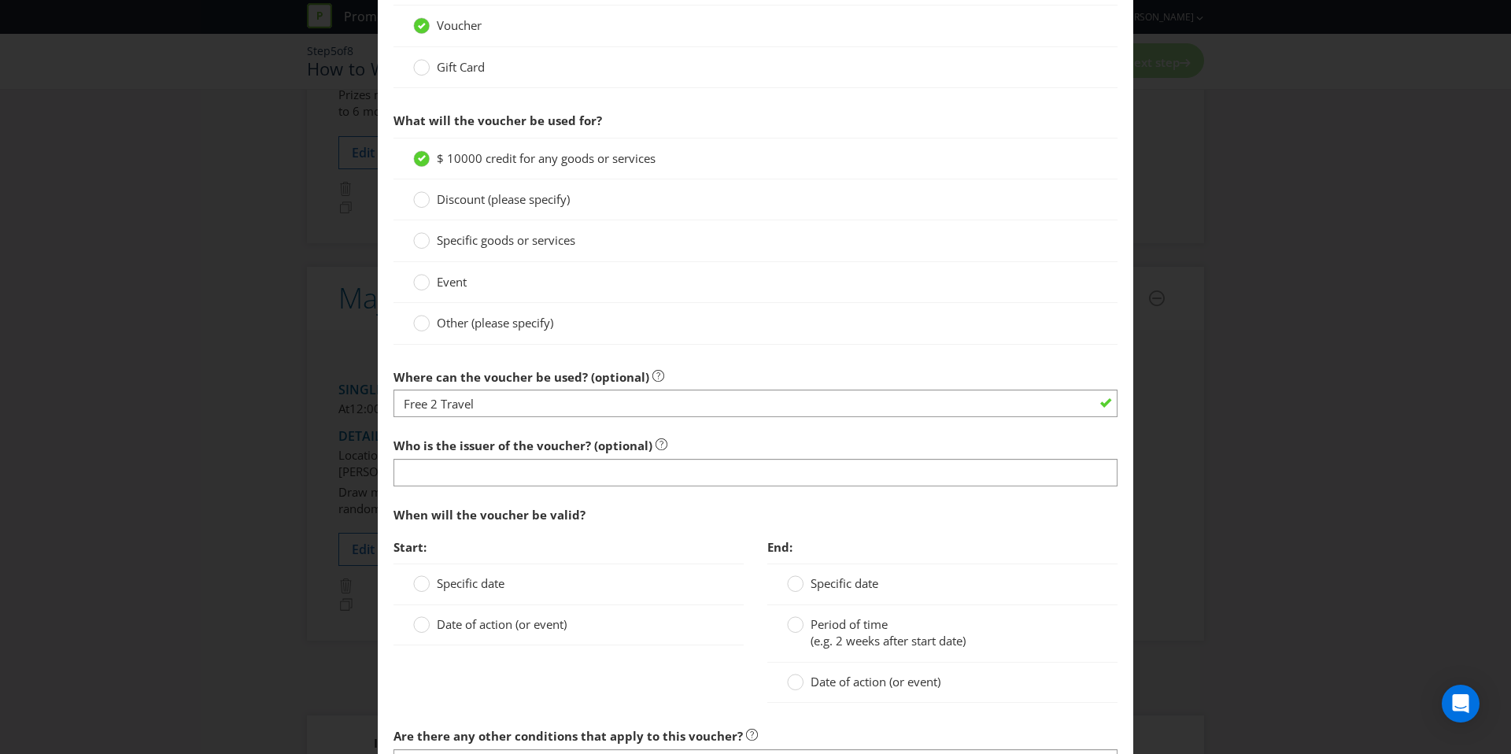
click at [738, 507] on div "When will the voucher be valid?" at bounding box center [755, 515] width 724 height 32
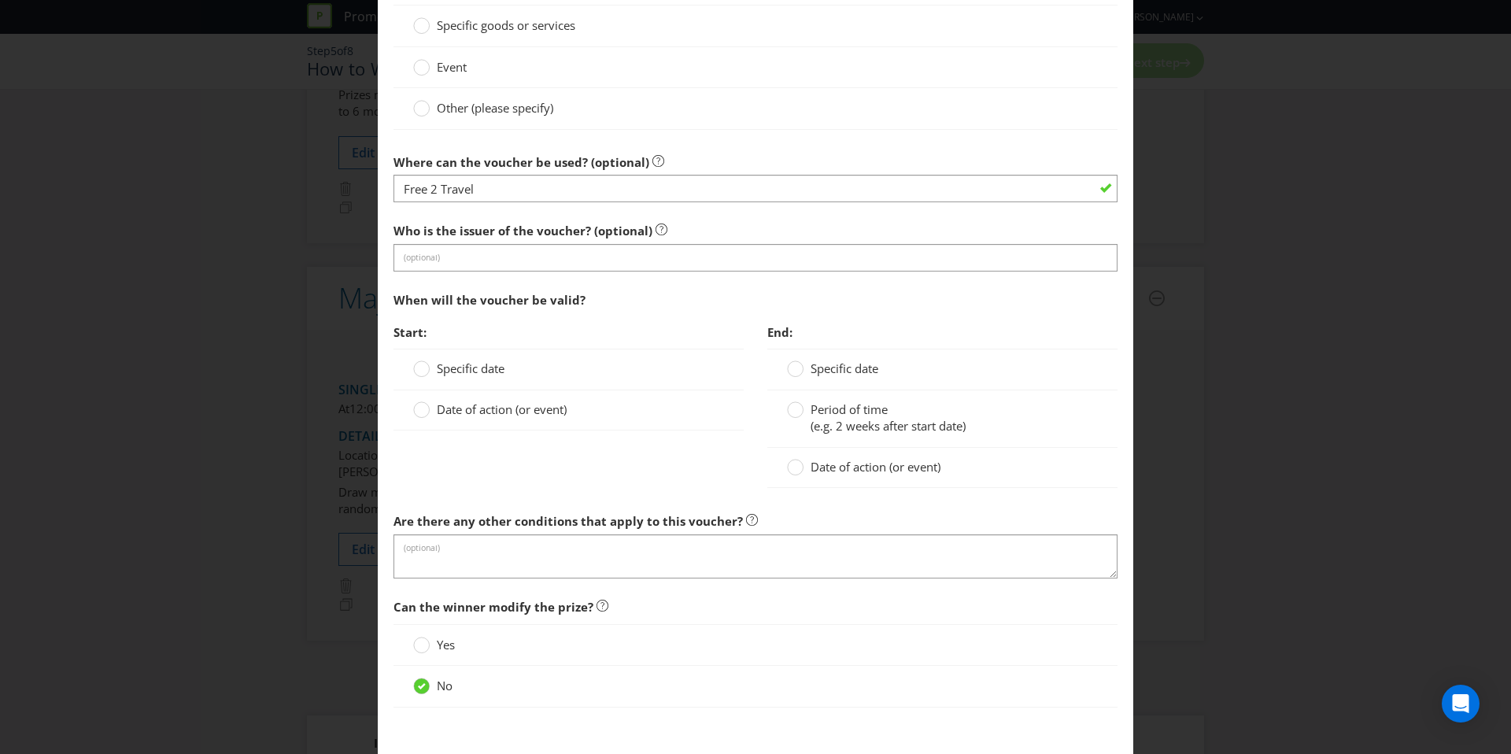
scroll to position [1515, 0]
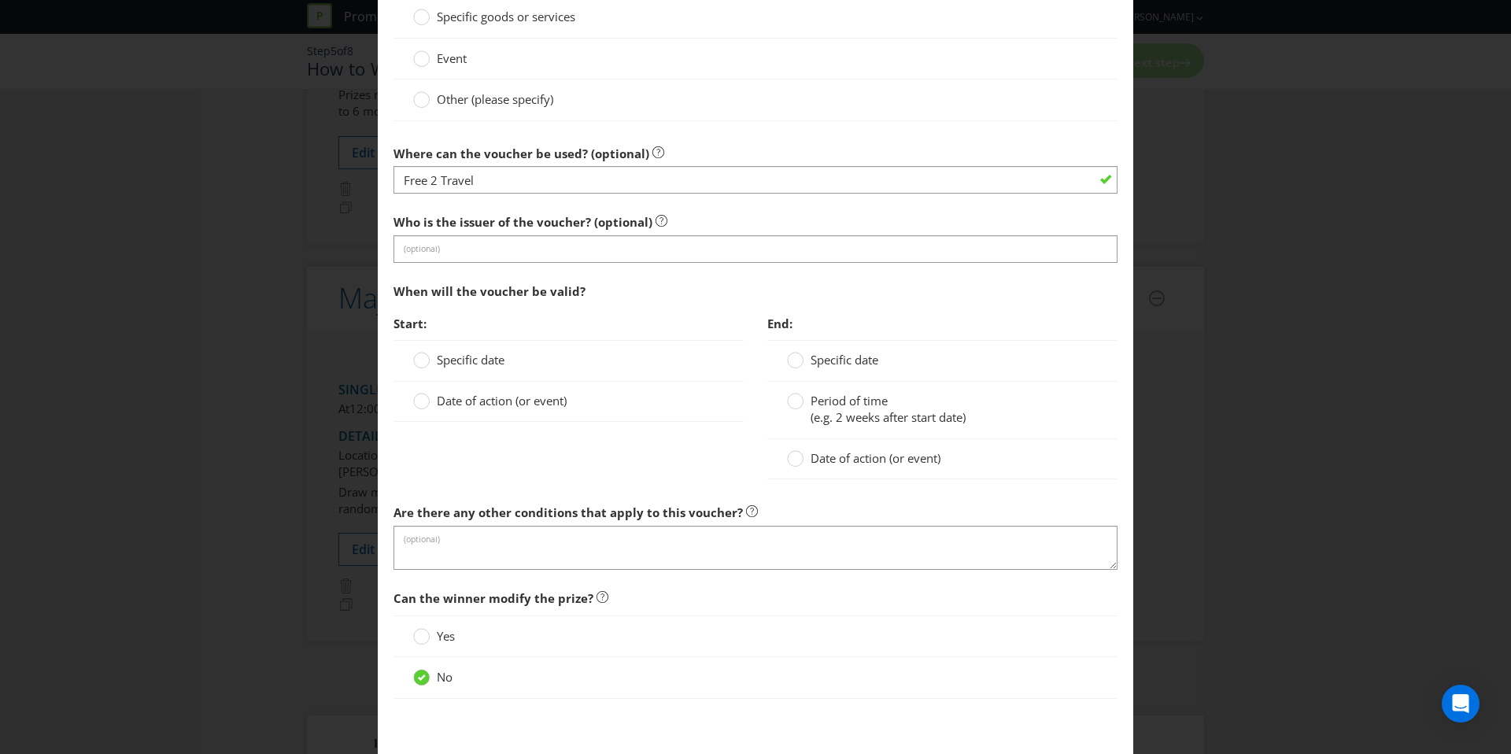
click at [486, 404] on span "Date of action (or event)" at bounding box center [502, 401] width 130 height 16
click at [0, 0] on input "Date of action (or event)" at bounding box center [0, 0] width 0 height 0
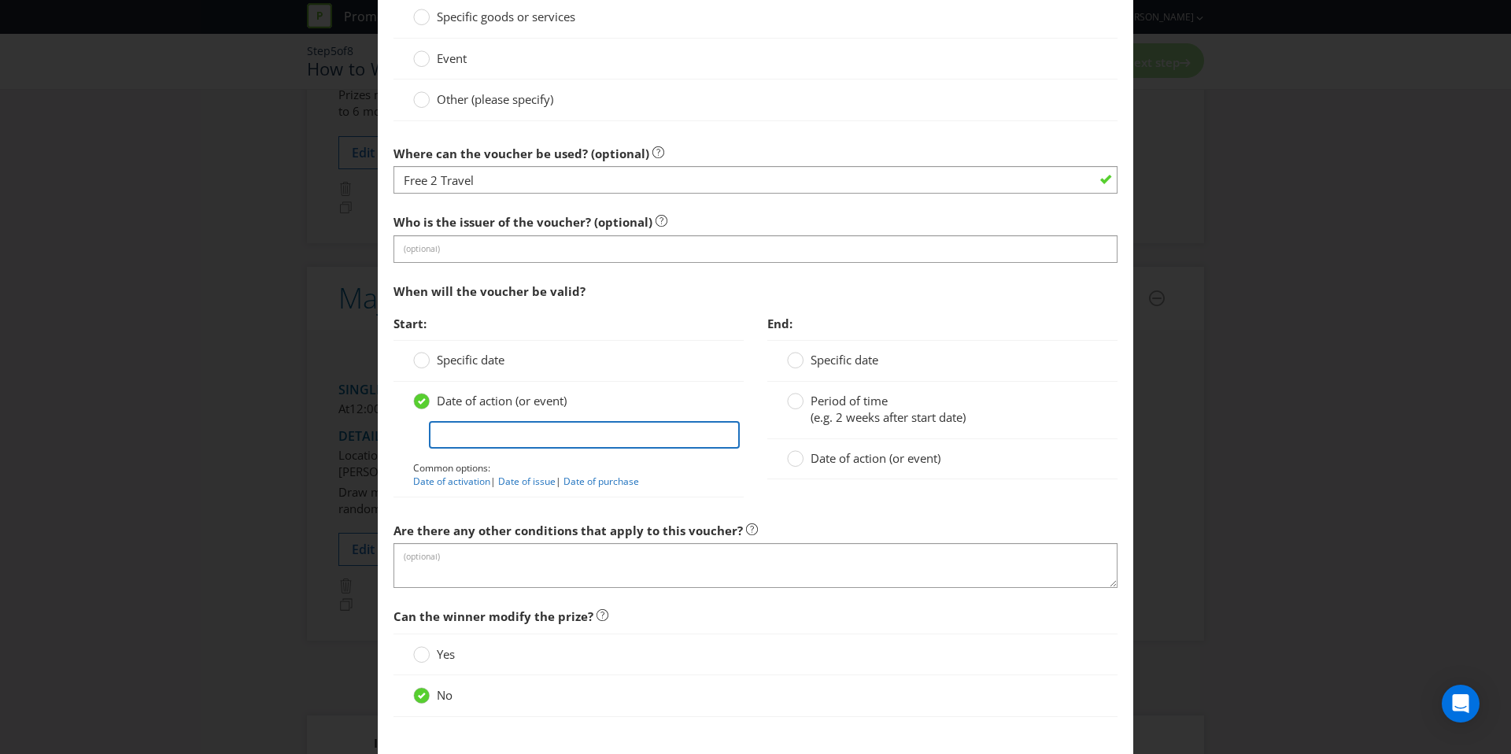
click at [492, 441] on input "text" at bounding box center [584, 435] width 311 height 28
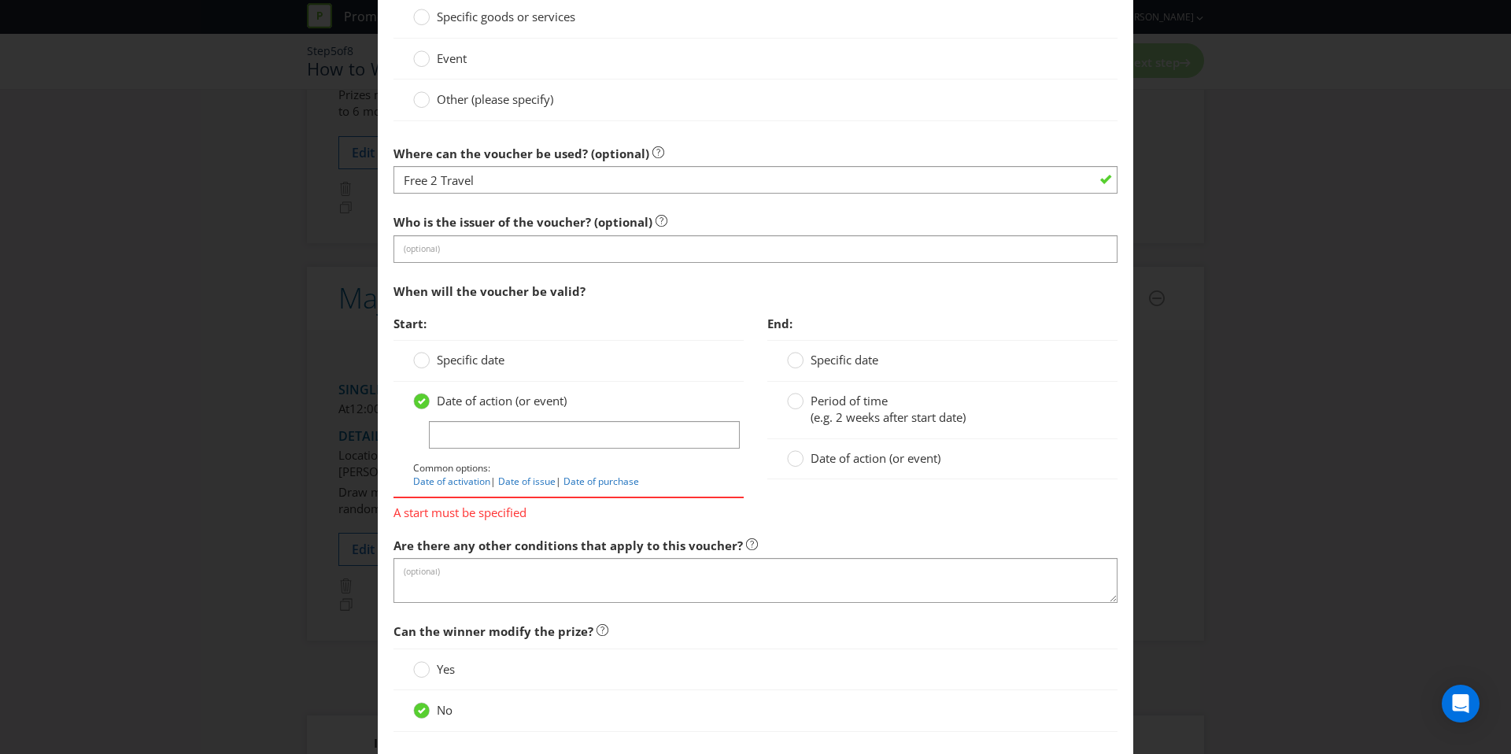
drag, startPoint x: 517, startPoint y: 381, endPoint x: 489, endPoint y: 356, distance: 37.3
click at [516, 380] on div "Specific date Date of action (or event) Common options: Date of activation | Da…" at bounding box center [568, 418] width 350 height 157
click at [486, 428] on input "text" at bounding box center [584, 435] width 311 height 28
drag, startPoint x: 654, startPoint y: 438, endPoint x: 773, endPoint y: 432, distance: 118.9
click at [785, 432] on div "Start: Specific date Date of action (or event) From when the winner is awarded …" at bounding box center [756, 418] width 748 height 221
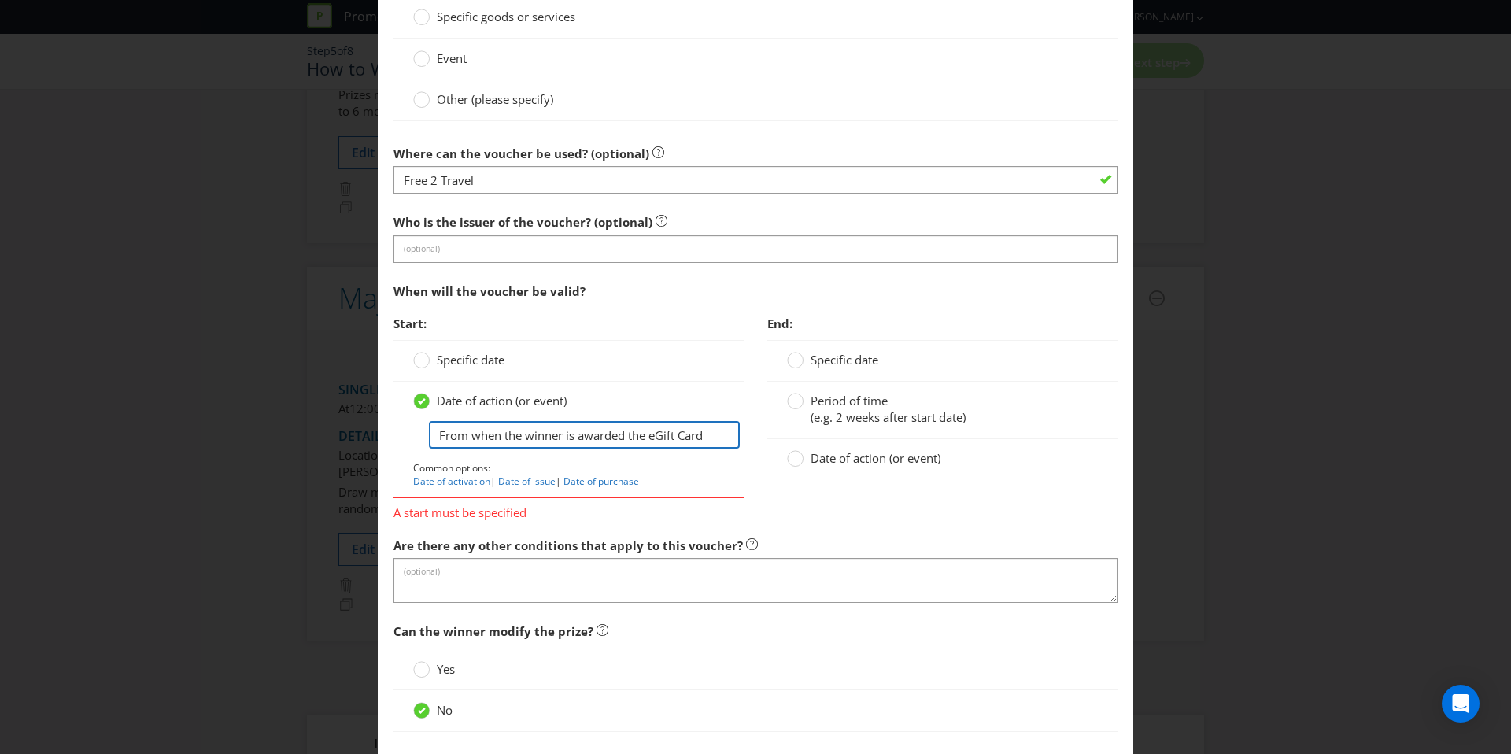
drag, startPoint x: 718, startPoint y: 438, endPoint x: 652, endPoint y: 439, distance: 65.3
click at [651, 441] on input "From when the winner is awarded the eGift Card" at bounding box center [584, 435] width 311 height 28
type input "From when the winner is awarded the Voucher"
click at [861, 467] on div "Date of action (or event)" at bounding box center [942, 459] width 350 height 40
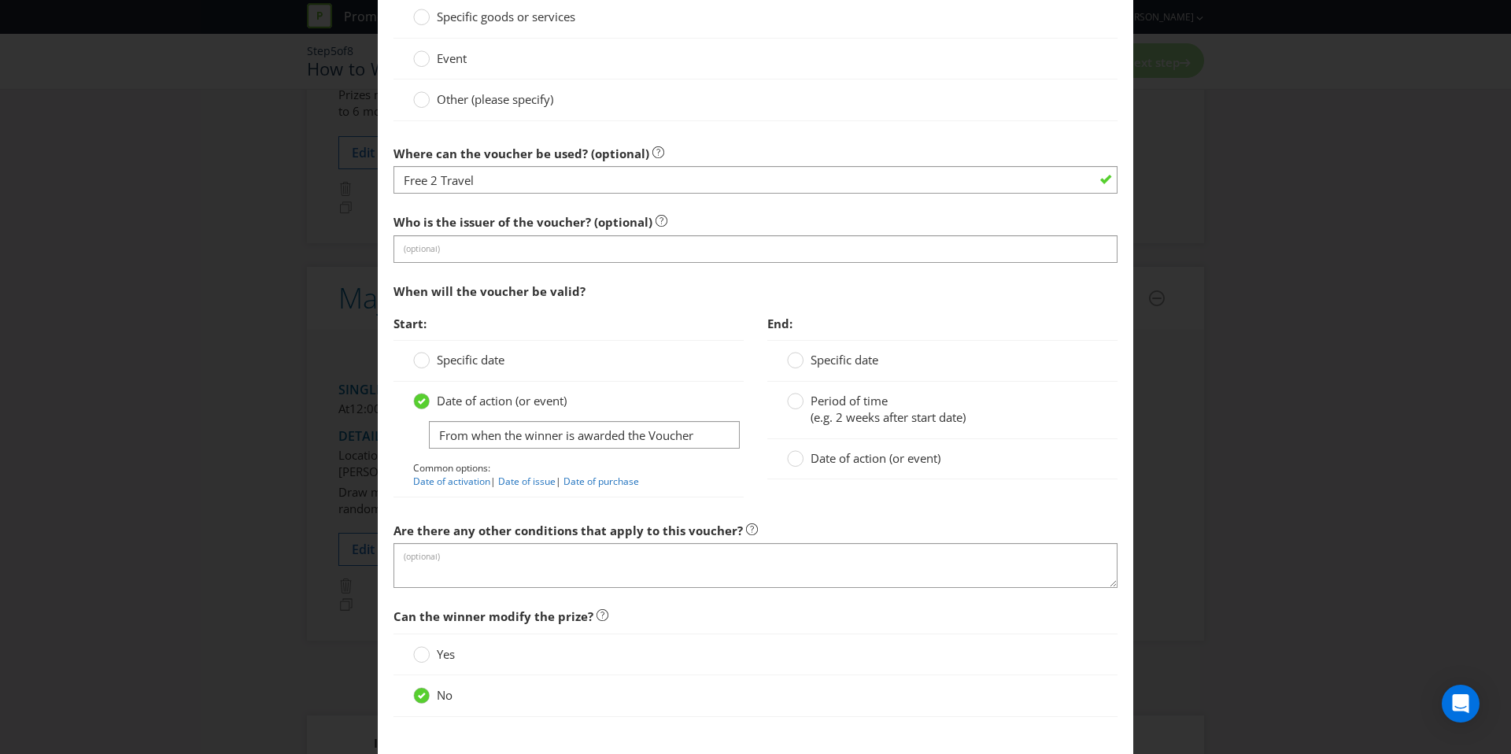
click at [859, 461] on span "Date of action (or event)" at bounding box center [876, 458] width 130 height 16
click at [0, 0] on input "Date of action (or event)" at bounding box center [0, 0] width 0 height 0
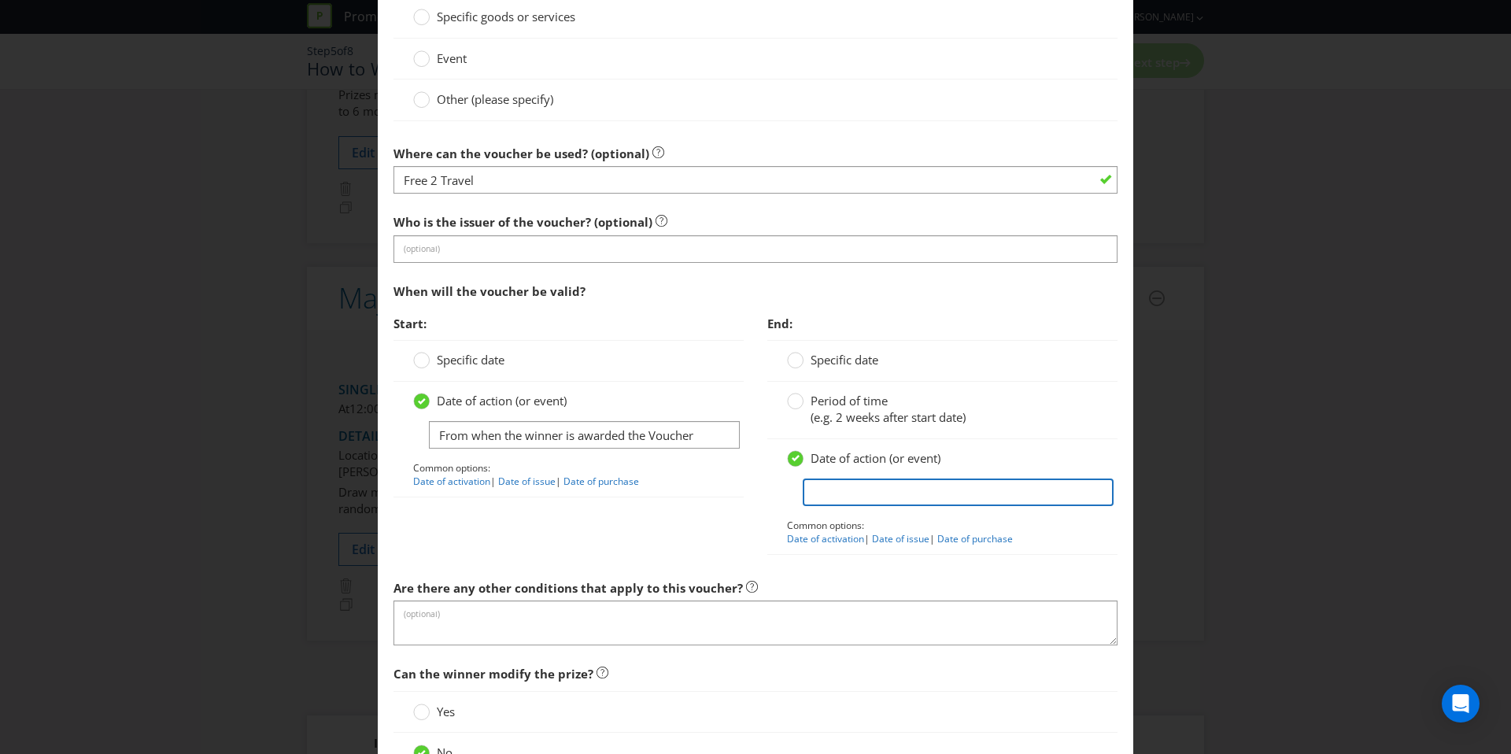
click at [863, 492] on input "text" at bounding box center [958, 492] width 311 height 28
type input "Voucher must be redeemed [DATE] from when the winner is awarded the voucher"
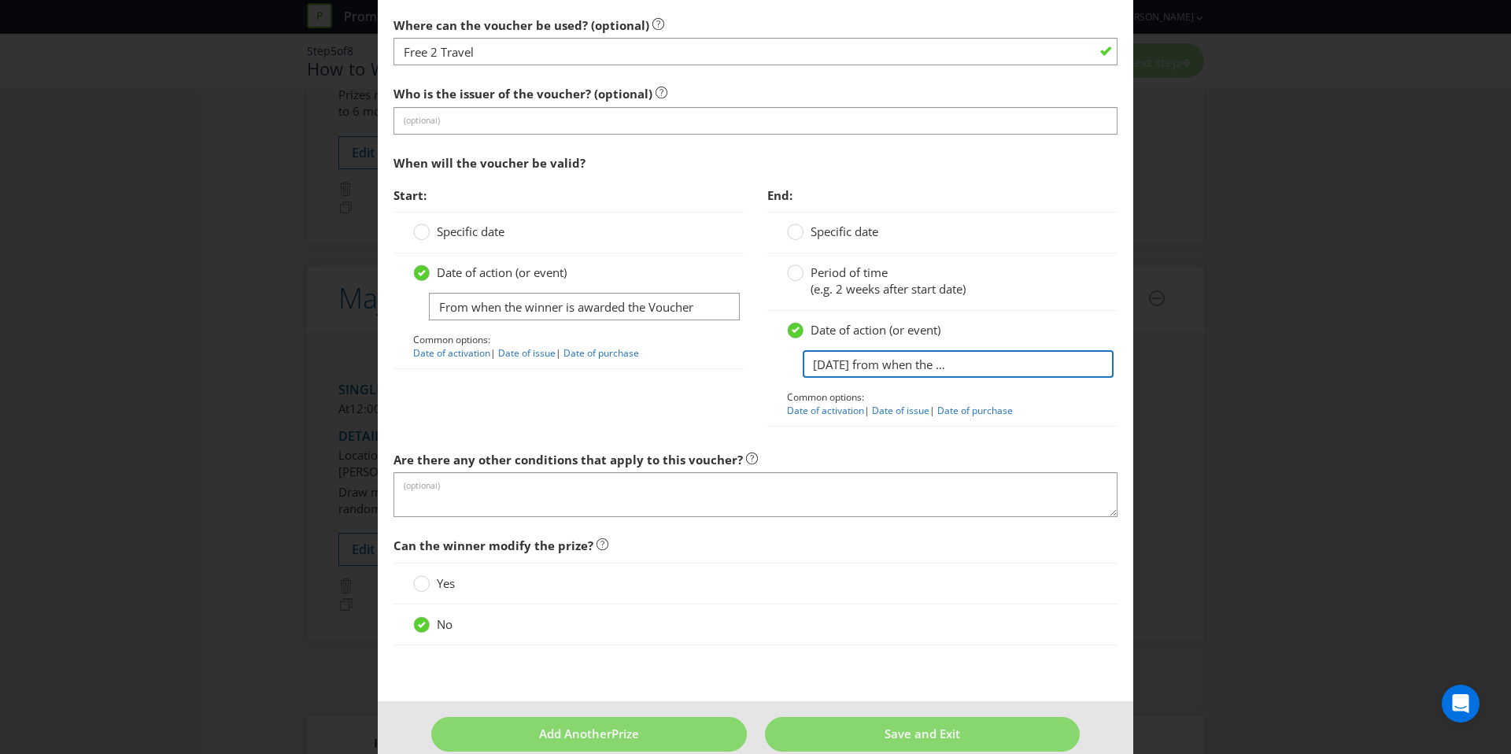
scroll to position [1668, 0]
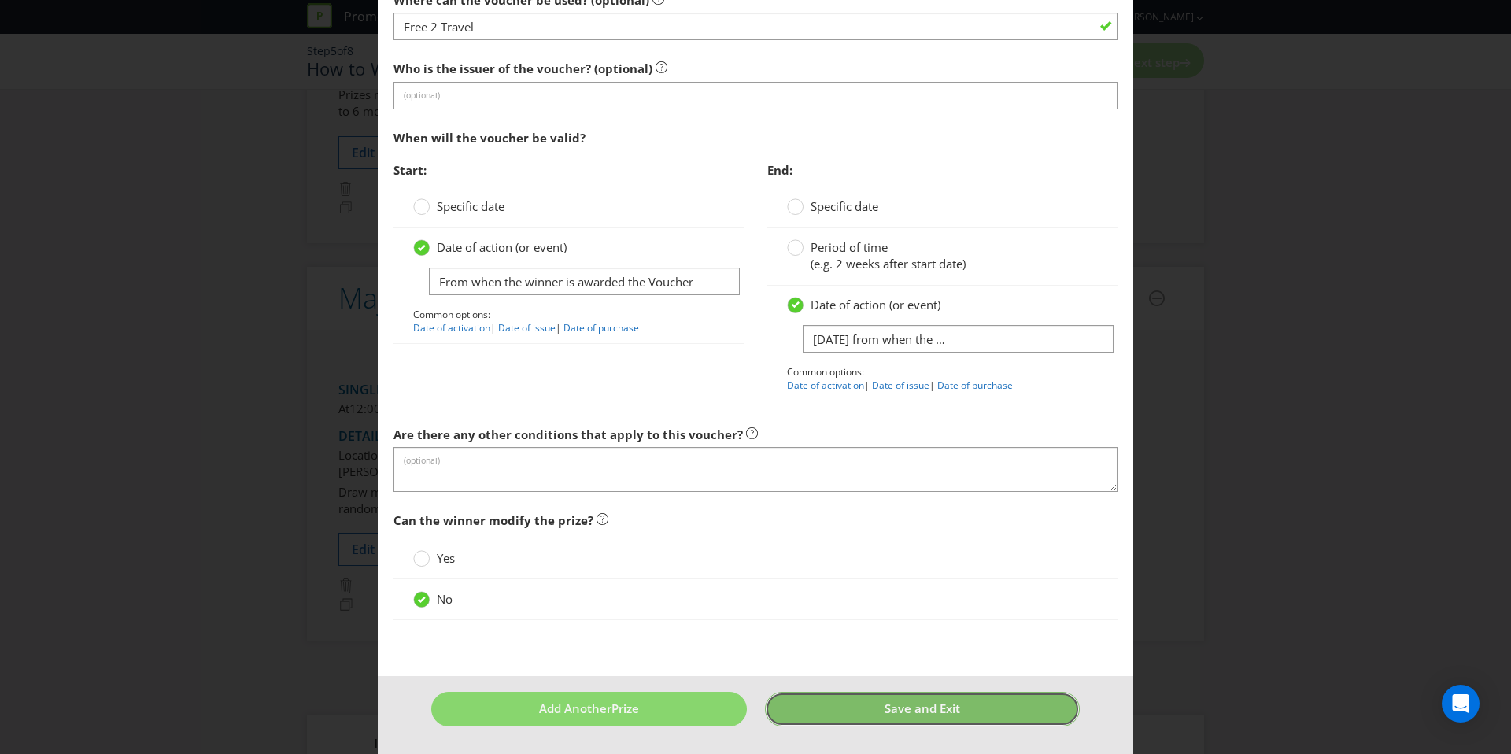
click at [869, 711] on button "Save and Exit" at bounding box center [923, 709] width 316 height 34
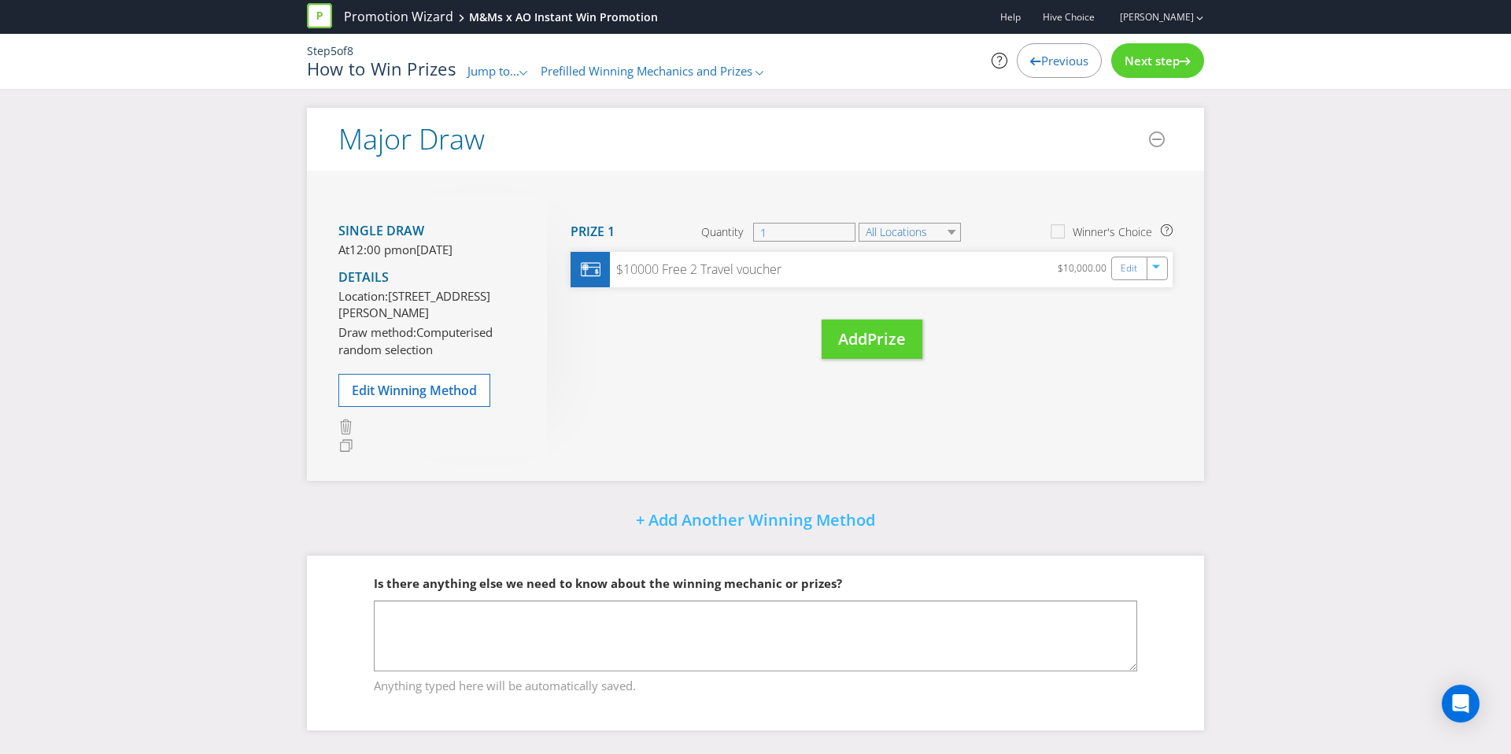
scroll to position [430, 0]
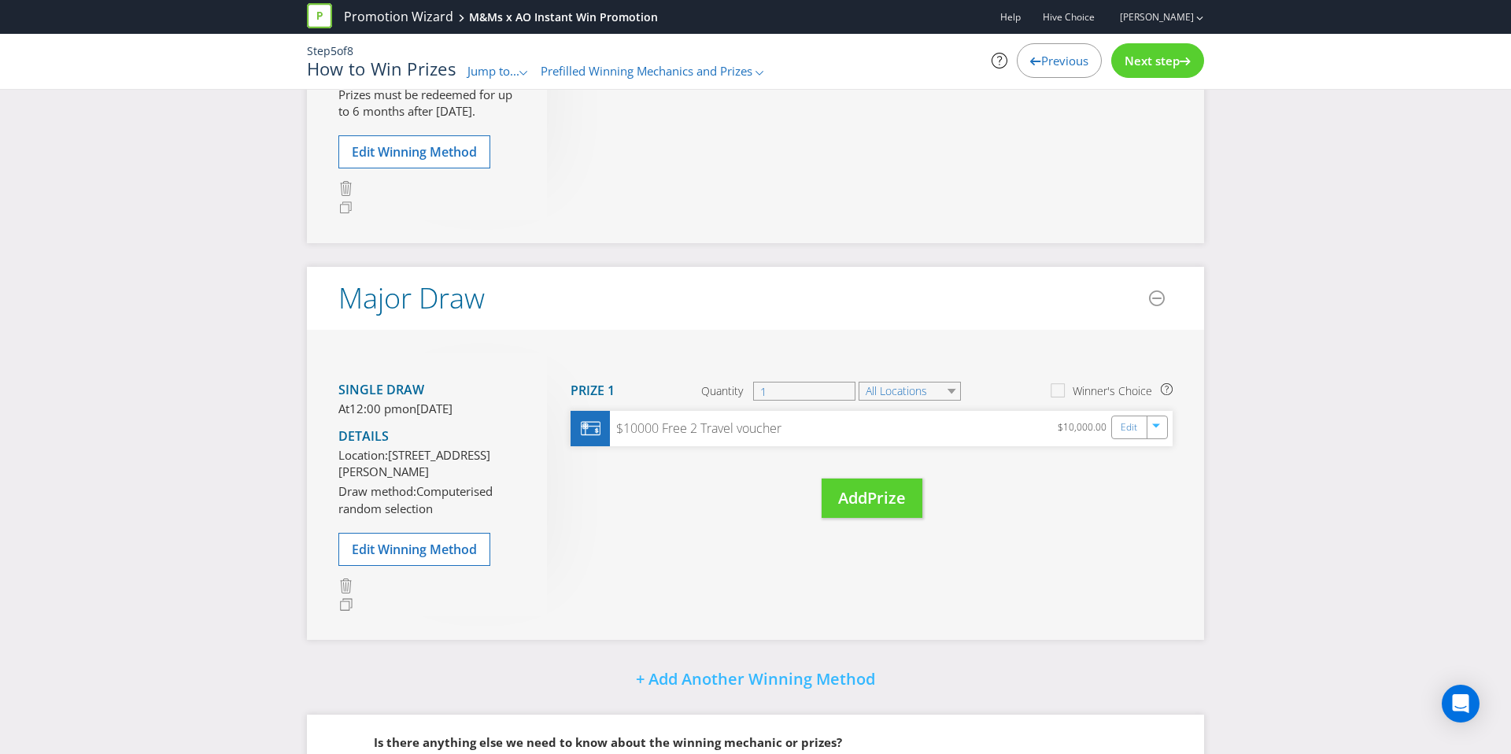
click at [1163, 74] on div "Next step" at bounding box center [1157, 60] width 93 height 35
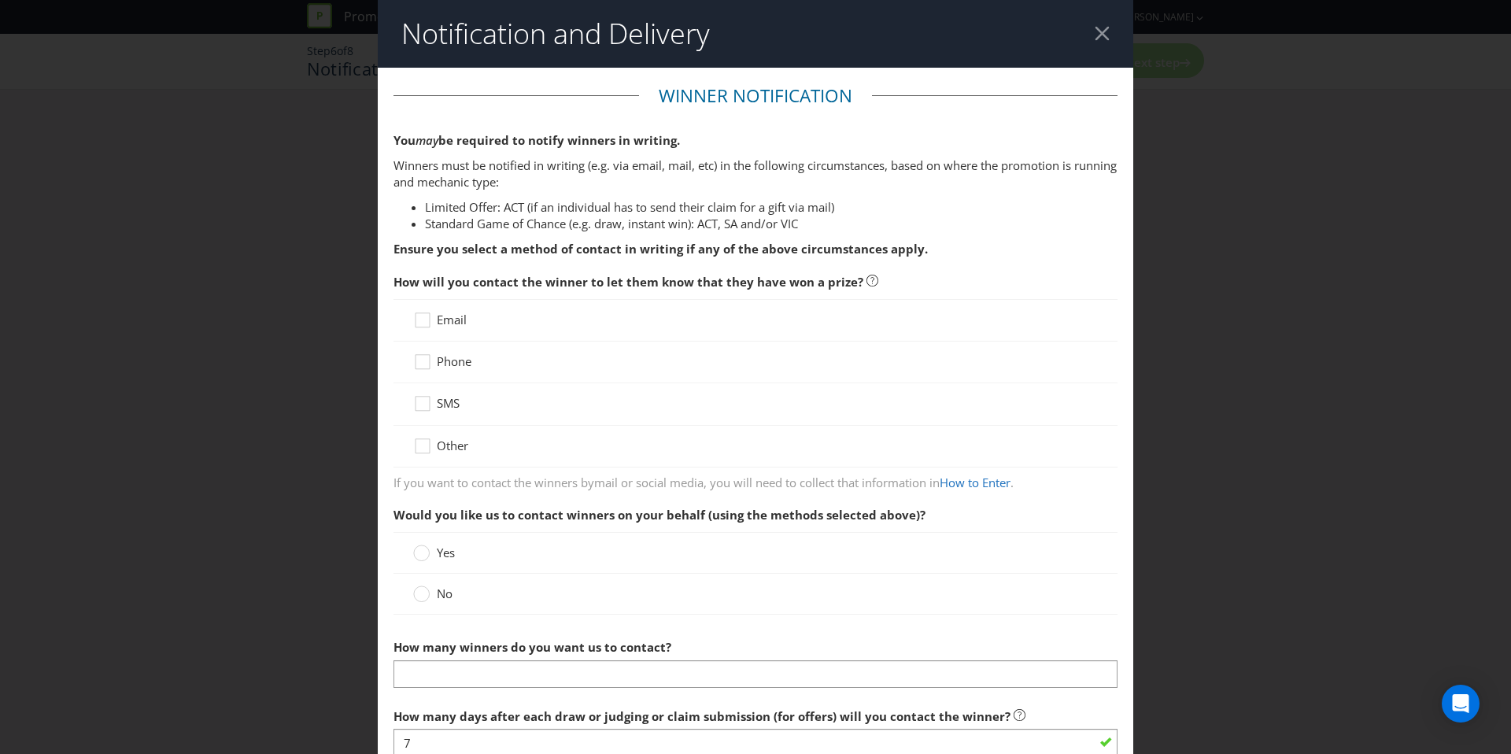
click at [452, 324] on span "Email" at bounding box center [452, 320] width 30 height 16
click at [0, 0] on input "Email" at bounding box center [0, 0] width 0 height 0
click at [446, 357] on span "Phone" at bounding box center [454, 361] width 35 height 16
click at [0, 0] on input "Phone" at bounding box center [0, 0] width 0 height 0
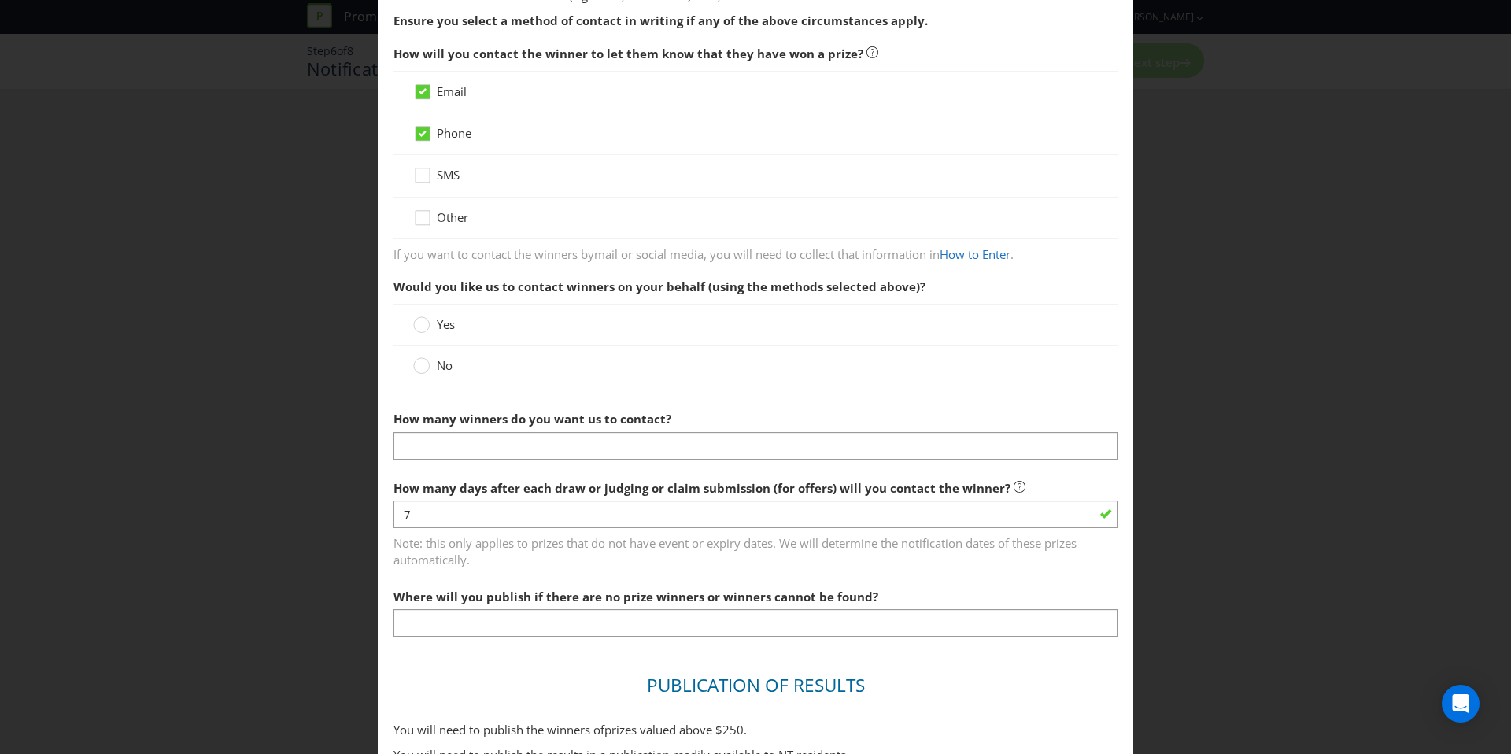
click at [445, 368] on span "No" at bounding box center [445, 365] width 16 height 16
click at [0, 0] on input "No" at bounding box center [0, 0] width 0 height 0
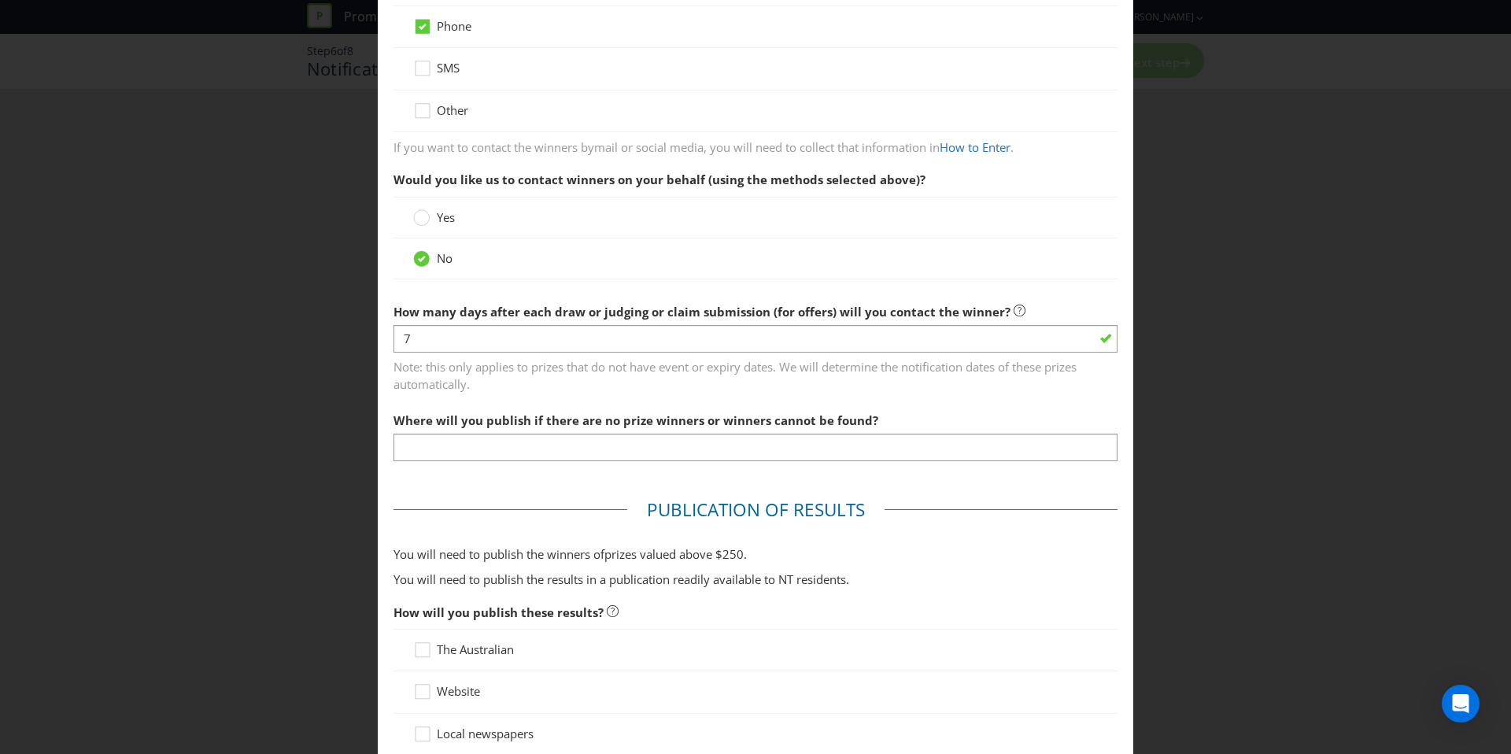
scroll to position [337, 0]
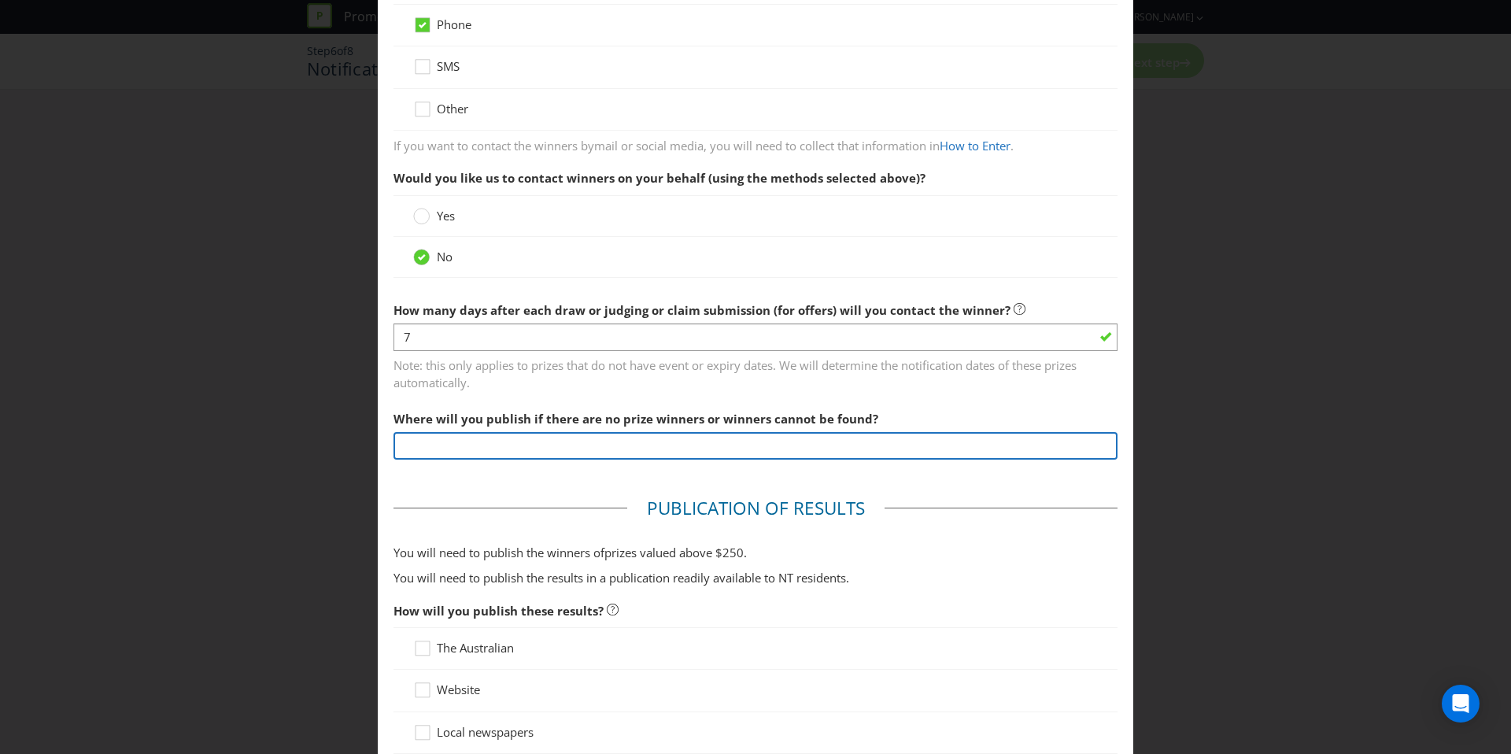
click at [474, 447] on input "text" at bounding box center [755, 446] width 724 height 28
type input "On the Entry site"
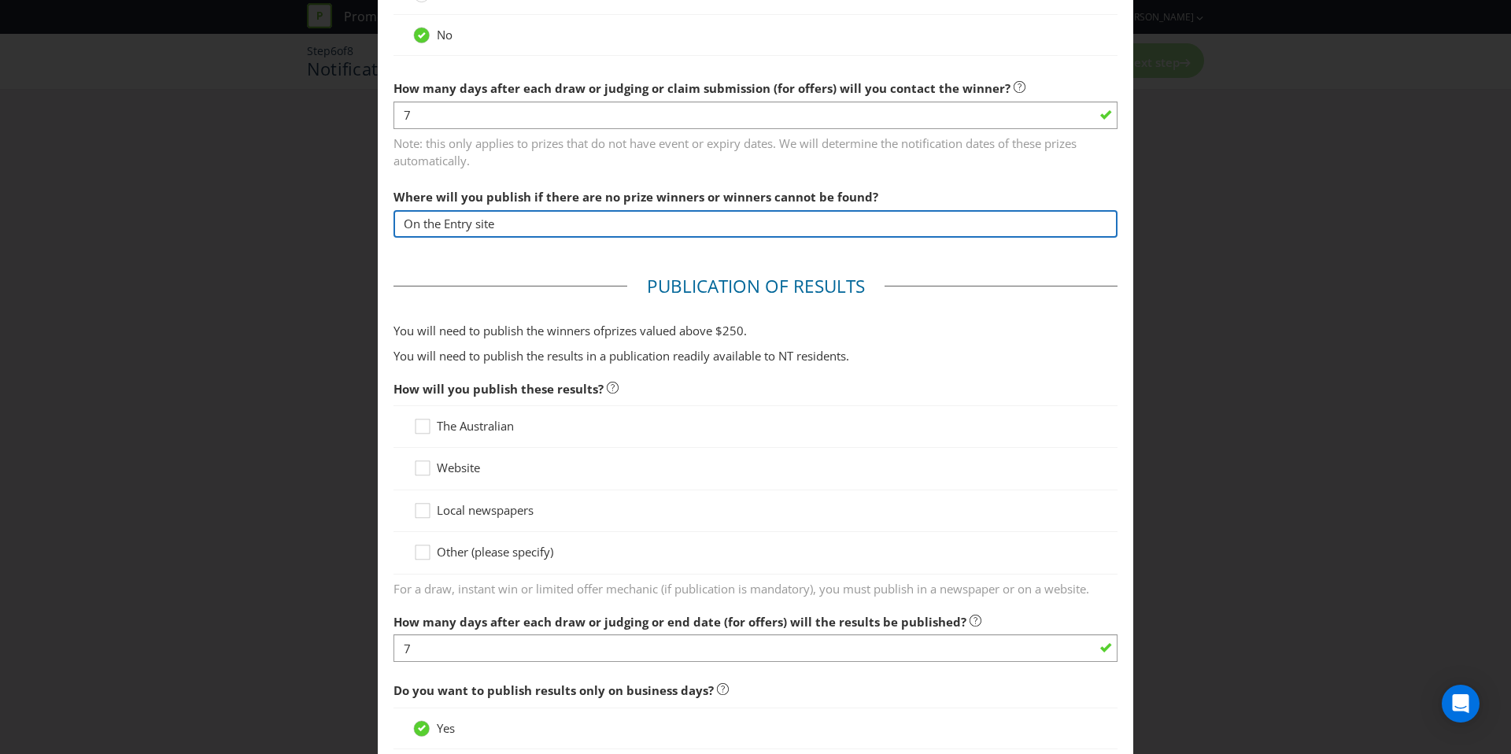
scroll to position [560, 0]
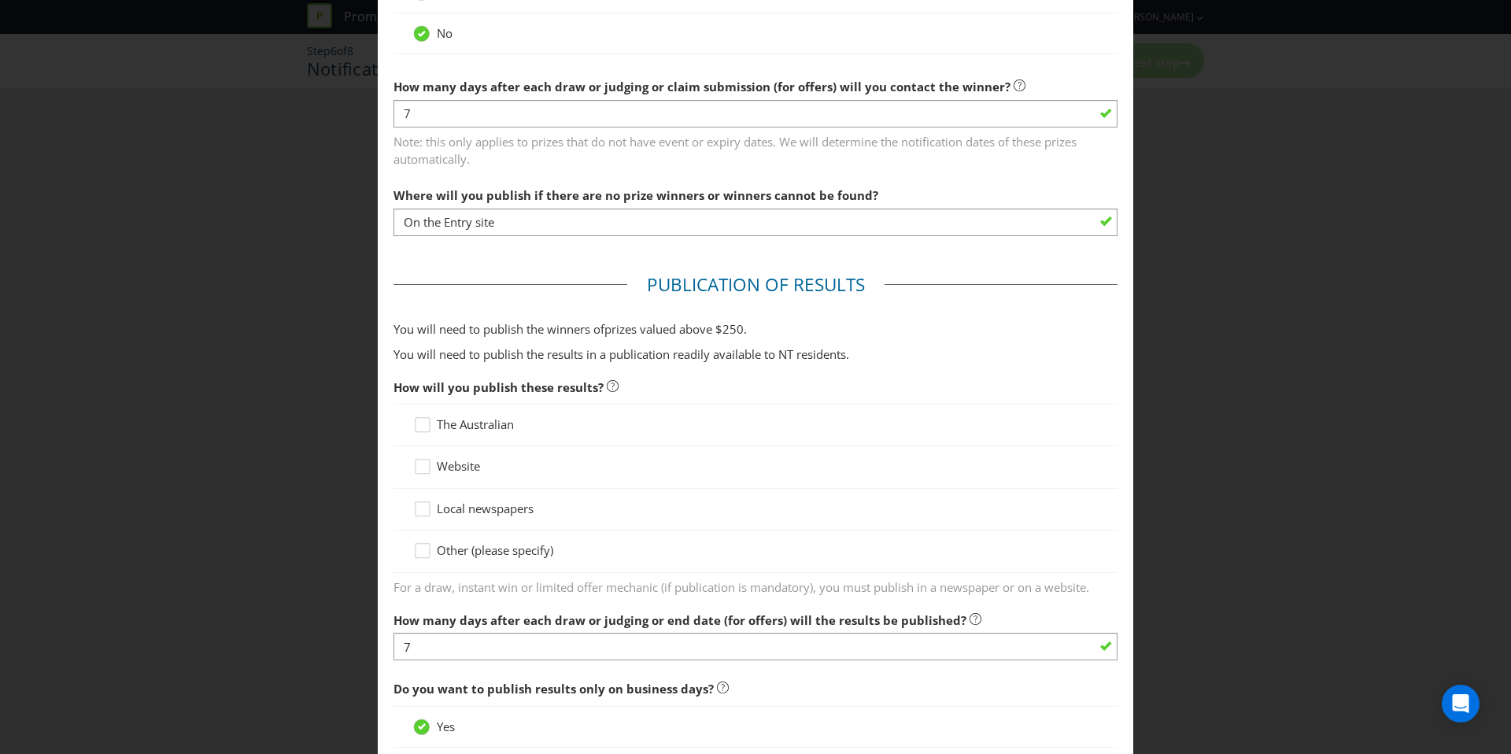
click at [461, 470] on span "Website" at bounding box center [458, 466] width 43 height 16
click at [0, 0] on input "Website" at bounding box center [0, 0] width 0 height 0
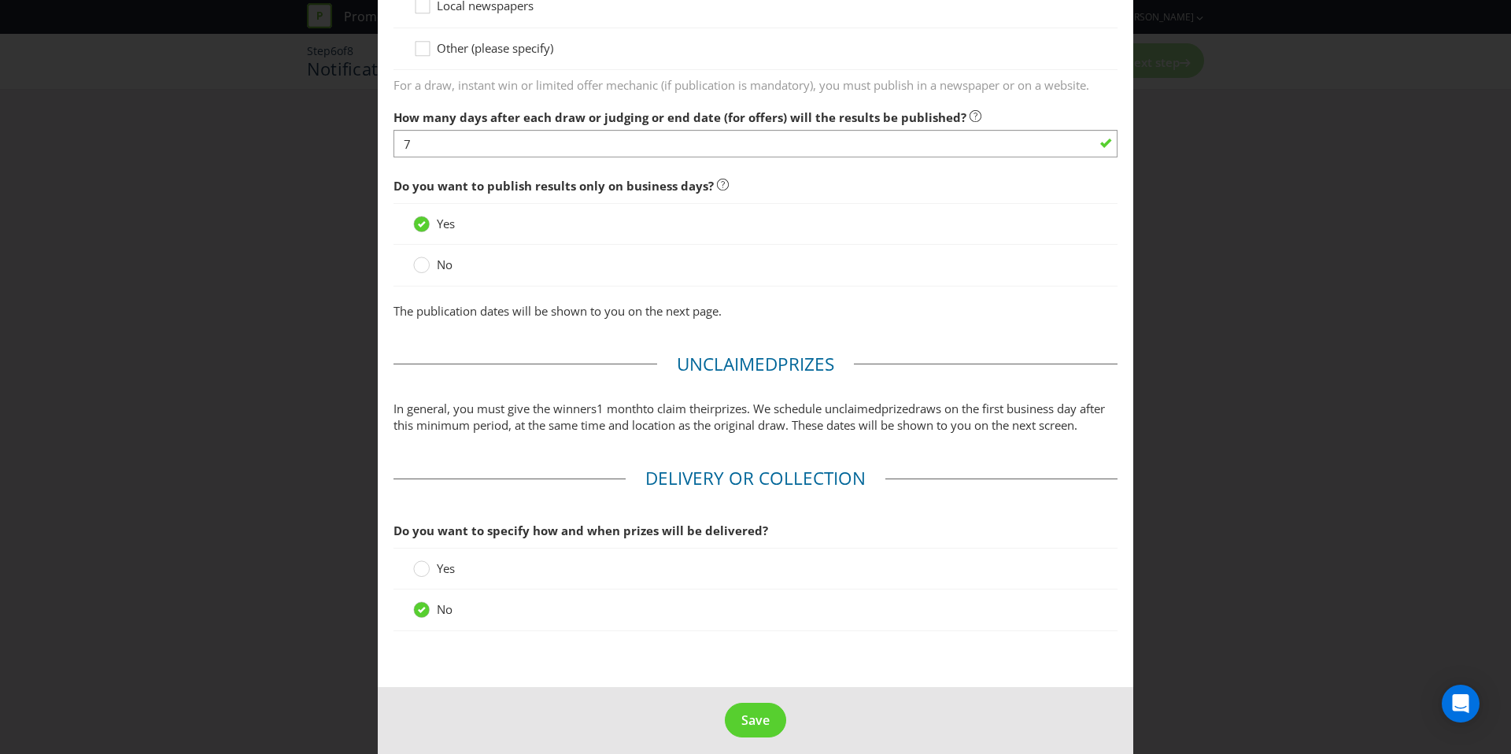
scroll to position [1166, 0]
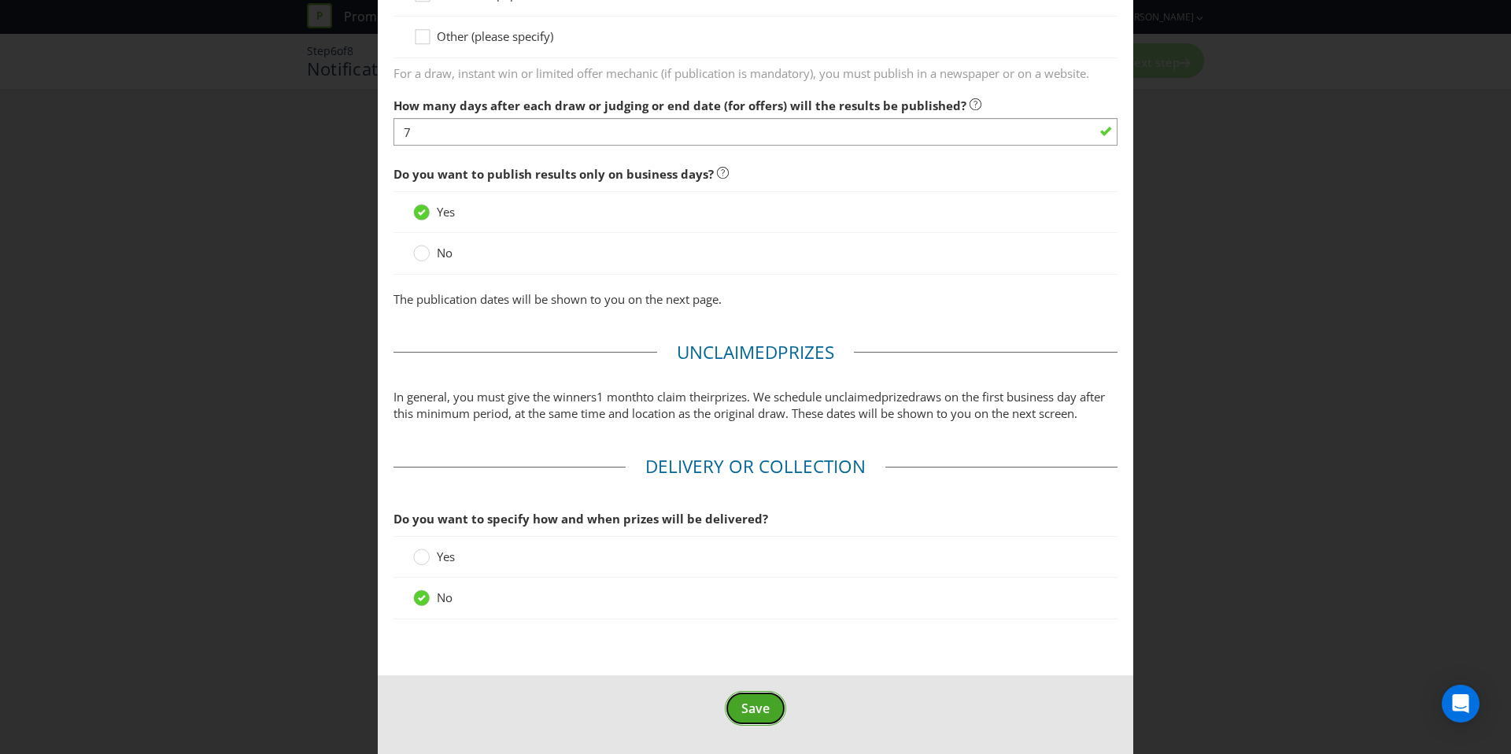
click at [739, 709] on button "Save" at bounding box center [755, 708] width 61 height 35
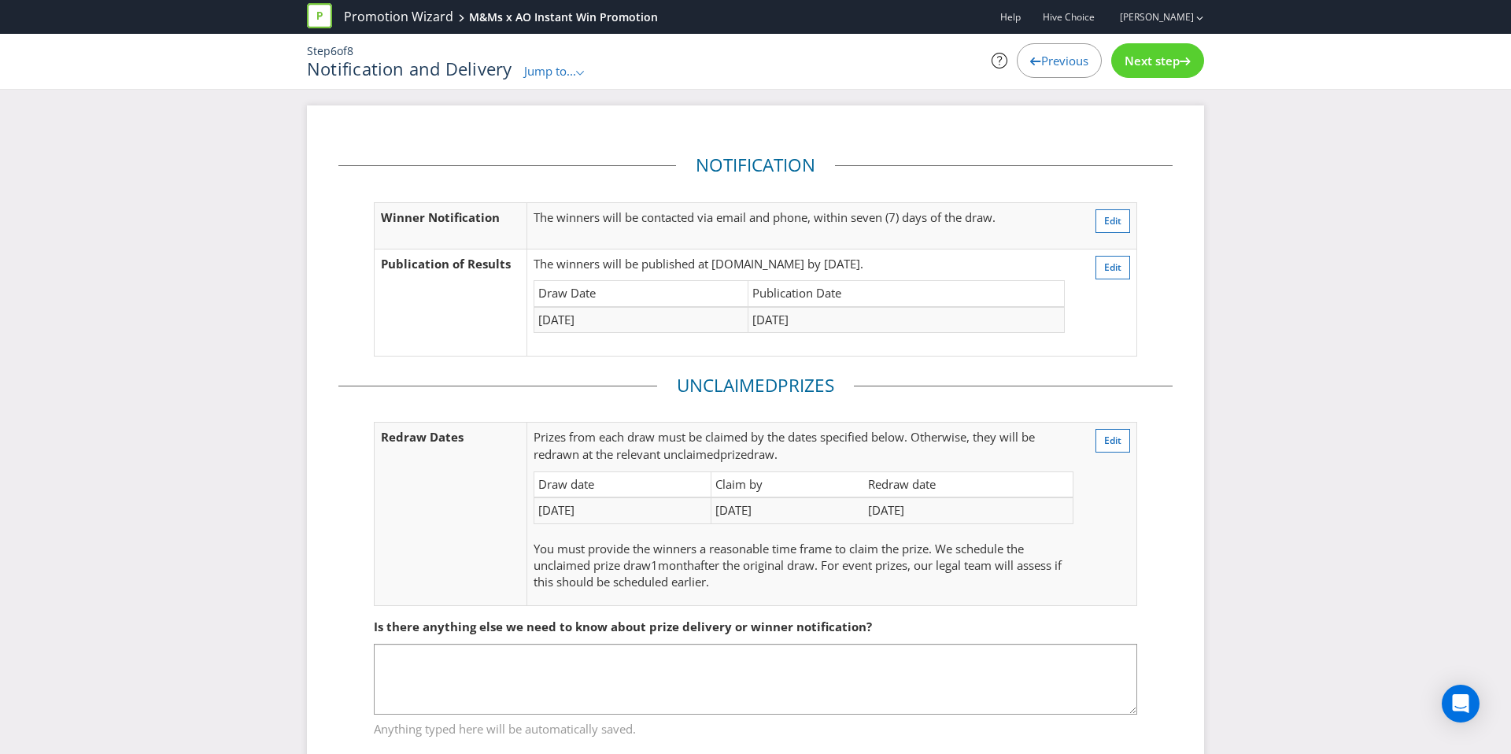
scroll to position [44, 0]
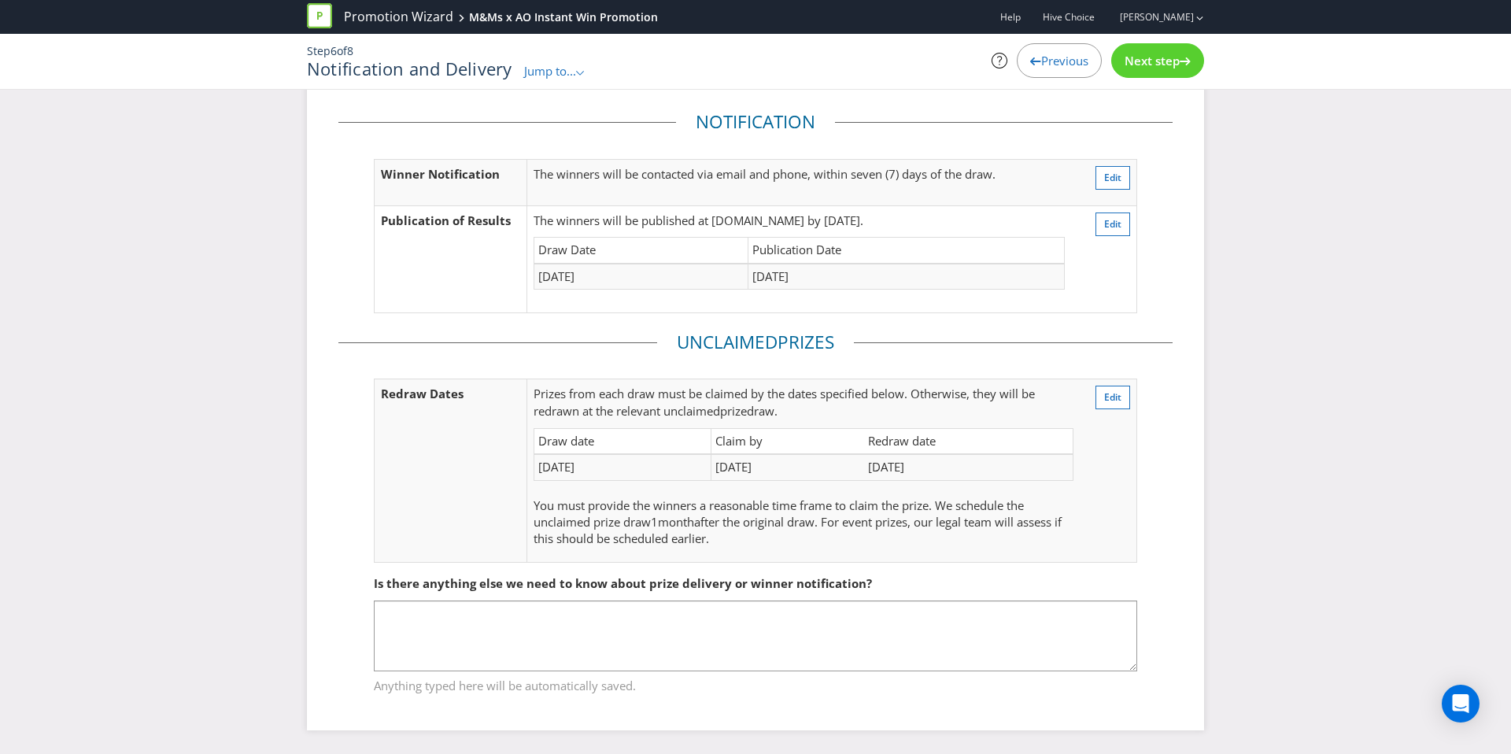
click at [1120, 60] on div "Next step" at bounding box center [1157, 60] width 93 height 35
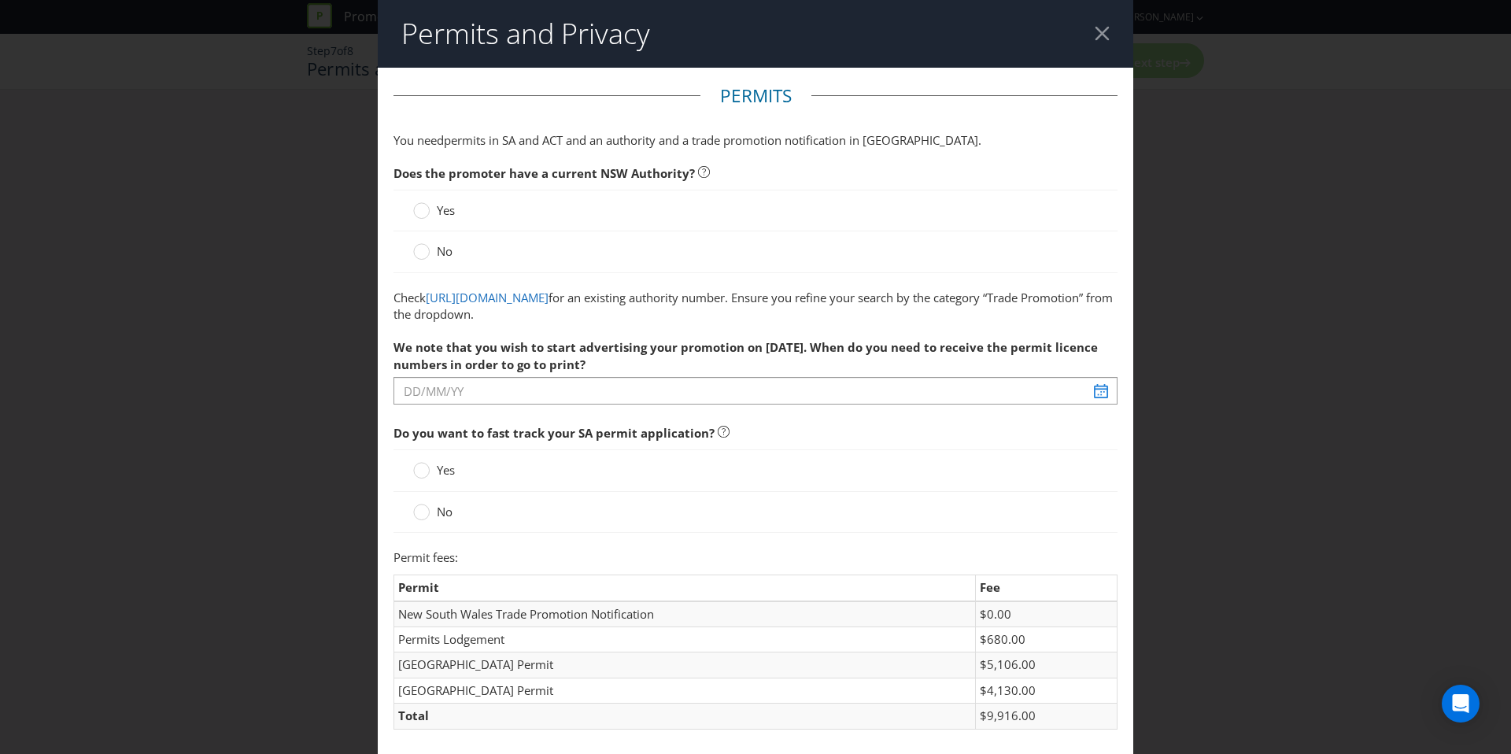
click at [443, 216] on span "Yes" at bounding box center [446, 210] width 18 height 16
click at [0, 0] on input "Yes" at bounding box center [0, 0] width 0 height 0
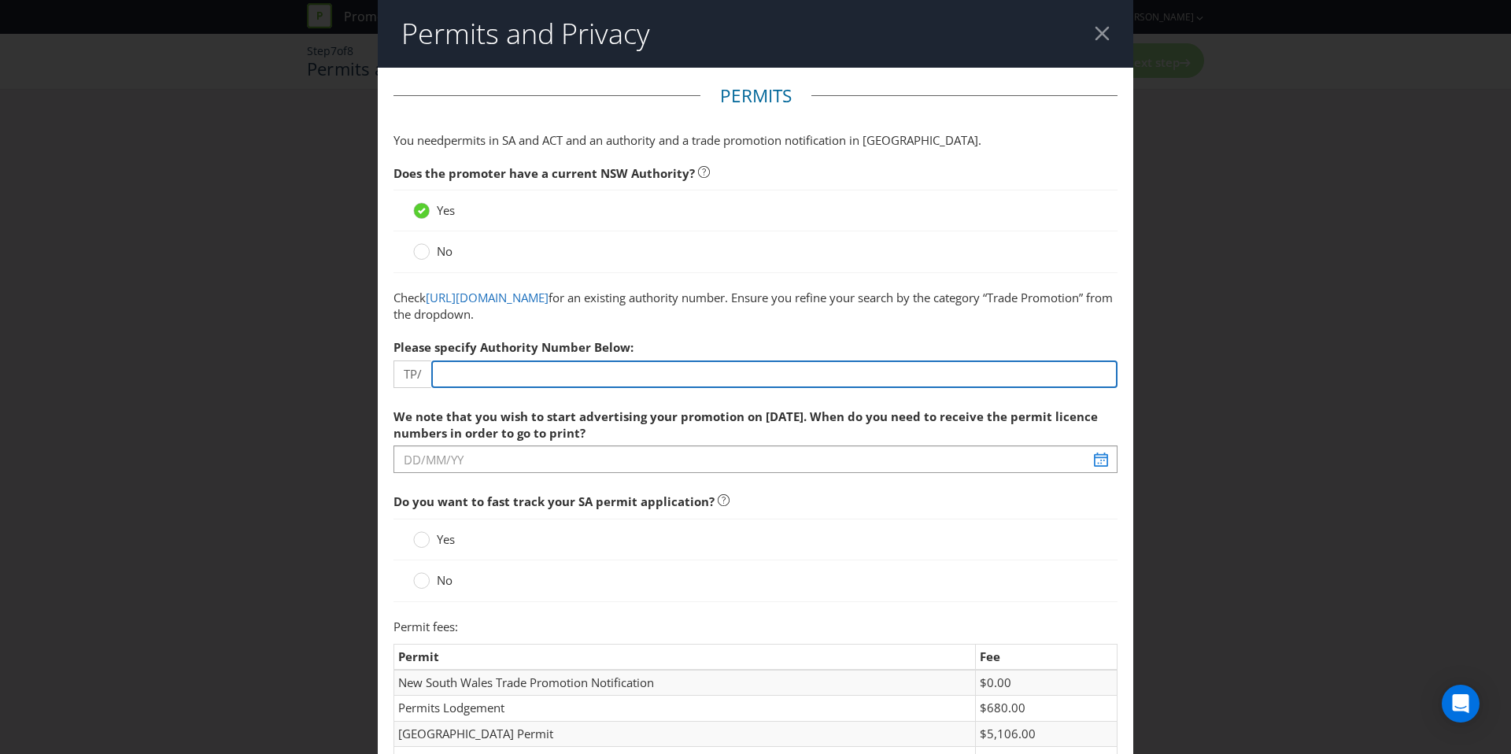
click at [567, 371] on input "number" at bounding box center [774, 374] width 686 height 28
paste input "02036"
type input "02036"
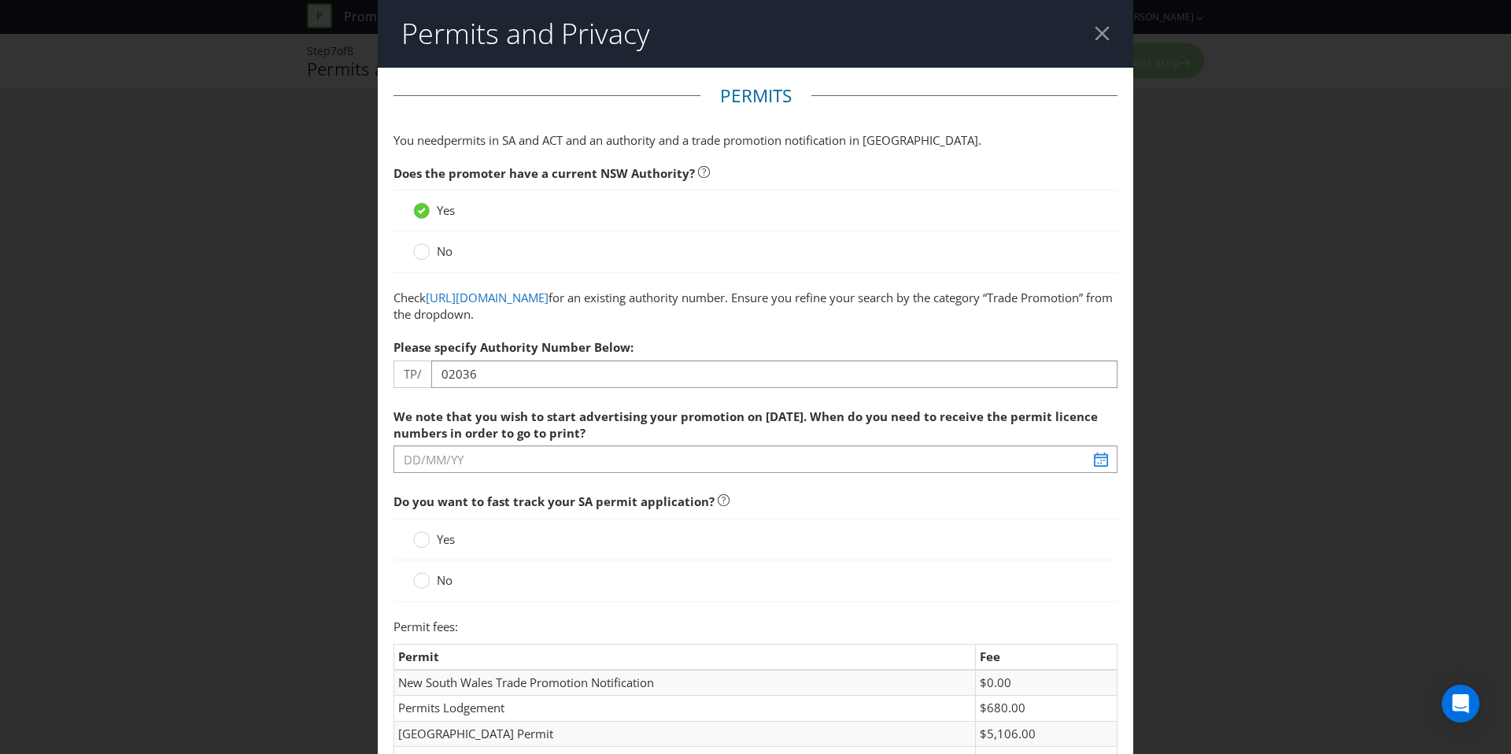
click at [578, 403] on label "We note that you wish to start advertising your promotion on [DATE]. When do yo…" at bounding box center [755, 422] width 724 height 42
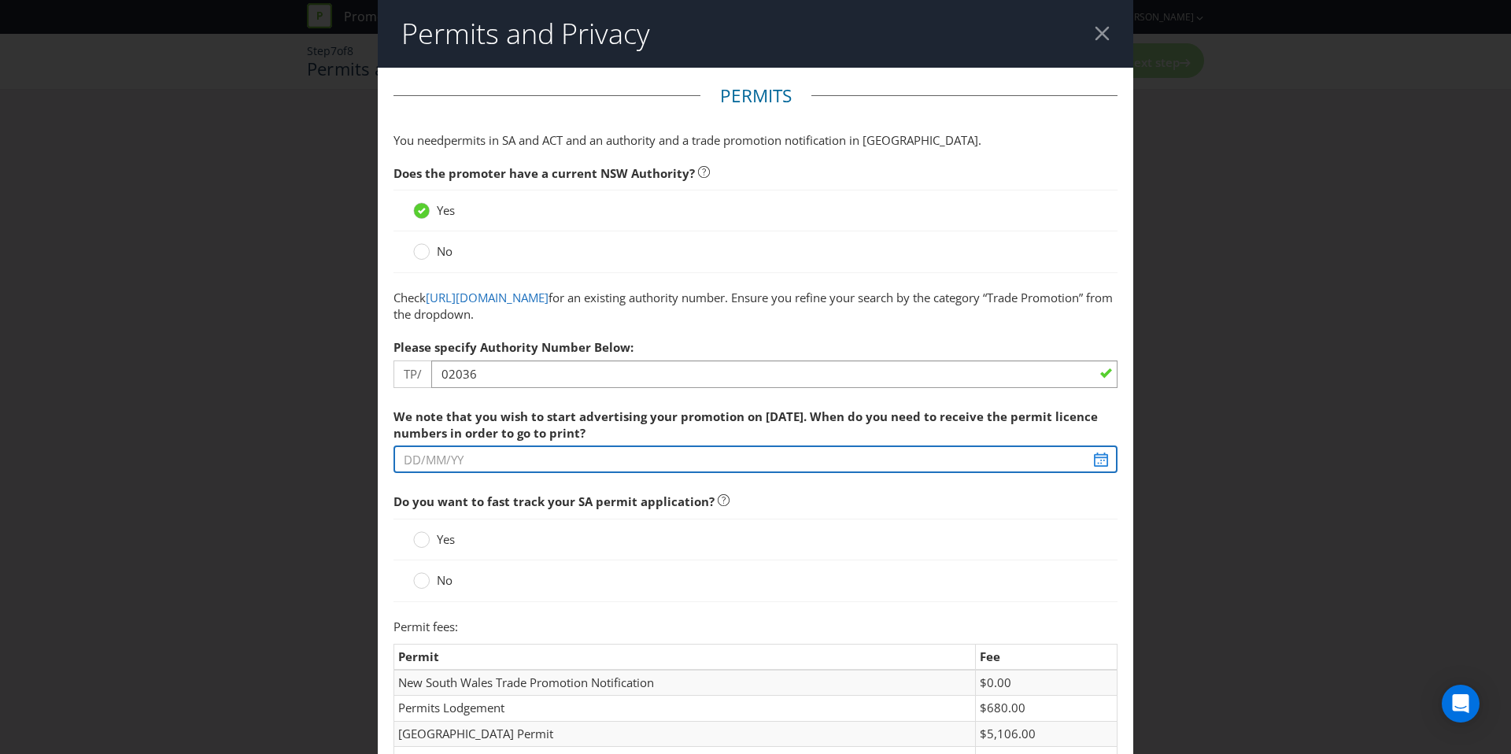
click at [600, 457] on input "text" at bounding box center [755, 459] width 724 height 28
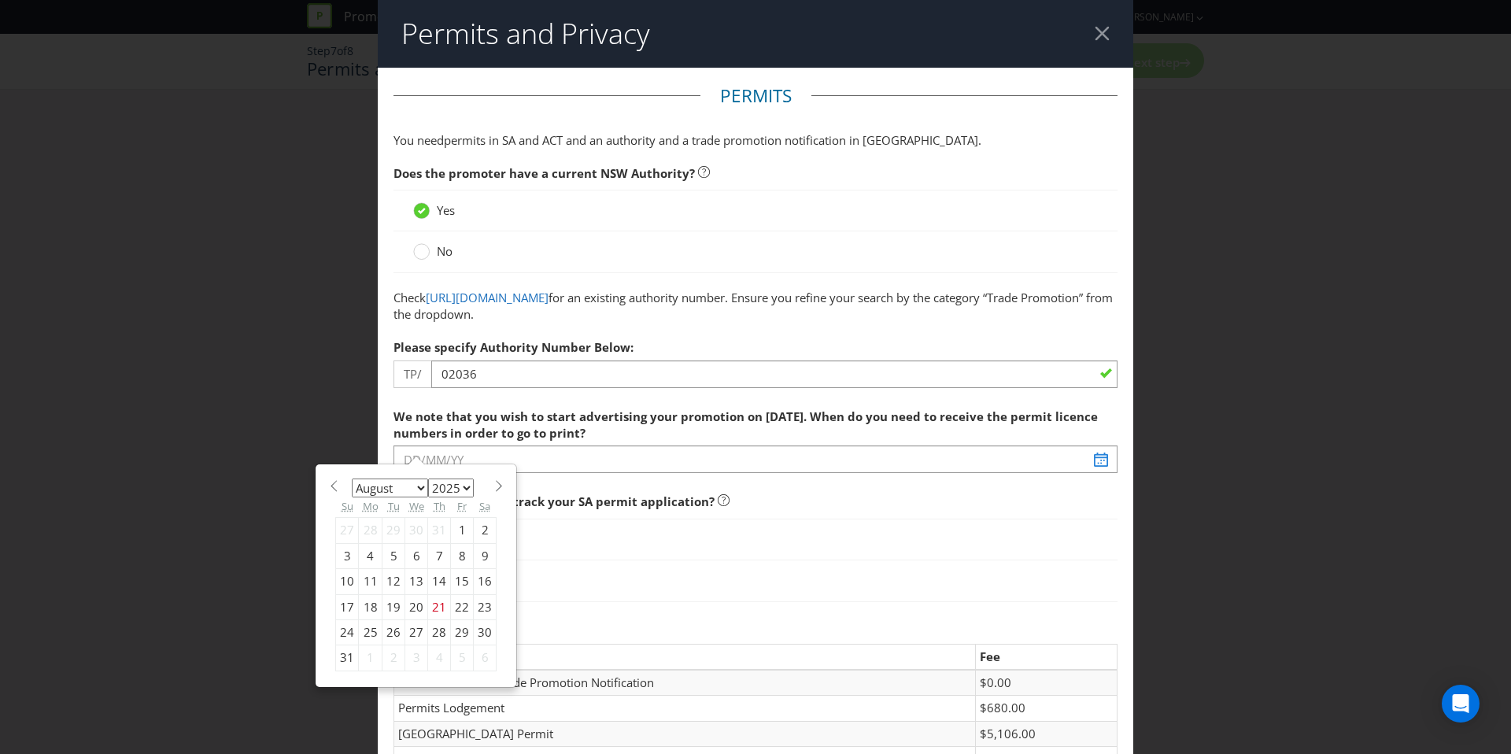
click at [467, 472] on div "January February March April May June July August September October November [D…" at bounding box center [415, 575] width 177 height 207
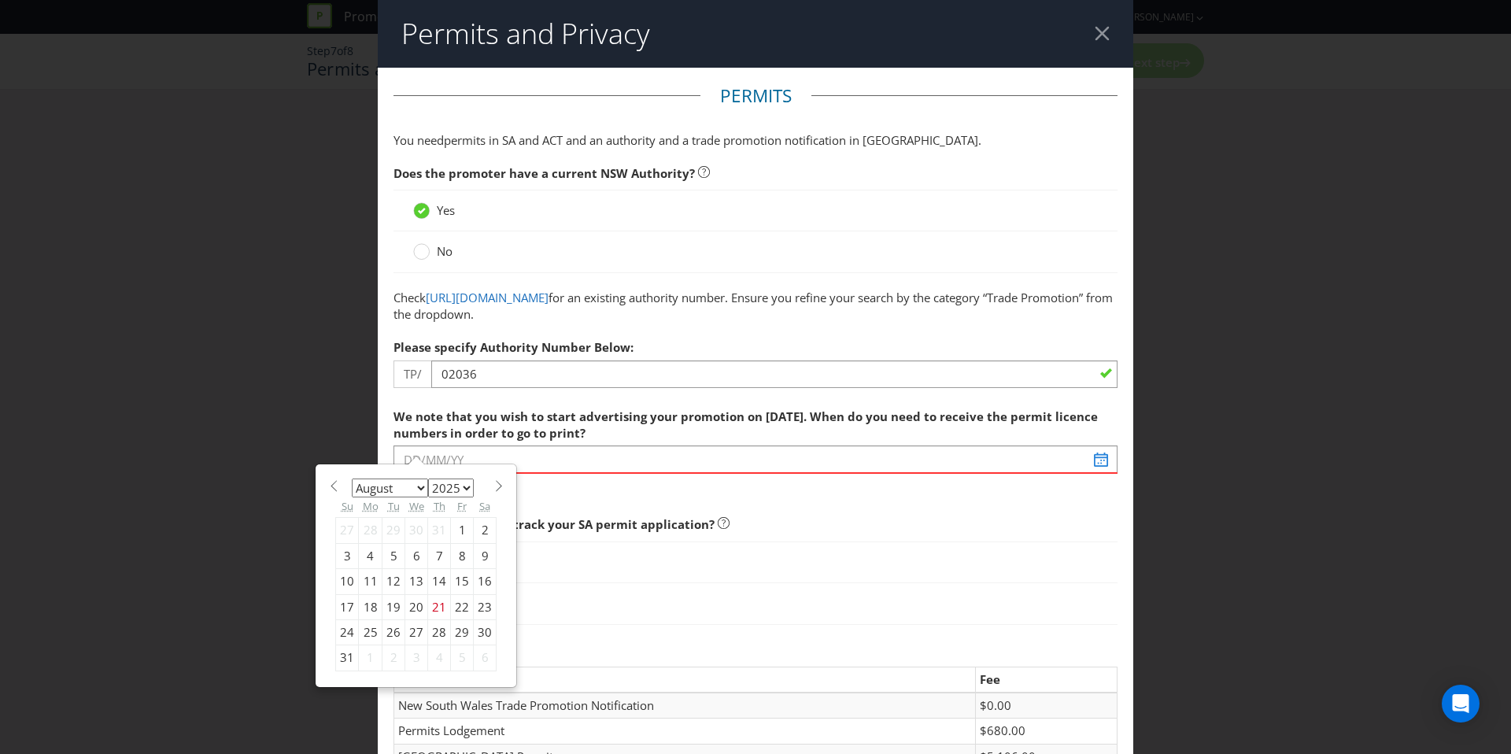
click at [497, 486] on span at bounding box center [499, 486] width 12 height 12
click at [496, 486] on span at bounding box center [499, 486] width 12 height 12
click at [334, 490] on span at bounding box center [333, 486] width 12 height 12
select select "9"
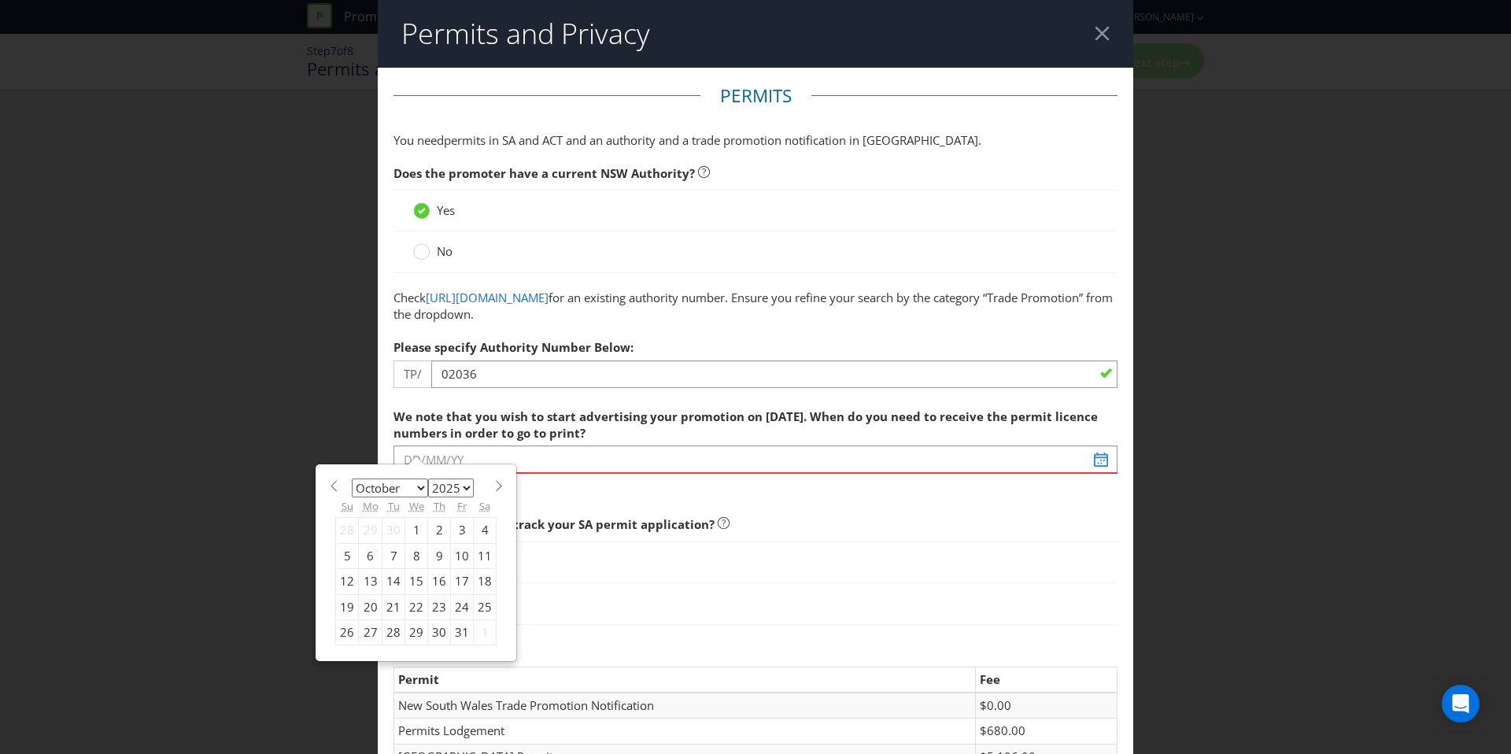
click at [452, 629] on div "31" at bounding box center [462, 632] width 23 height 25
type input "[DATE]"
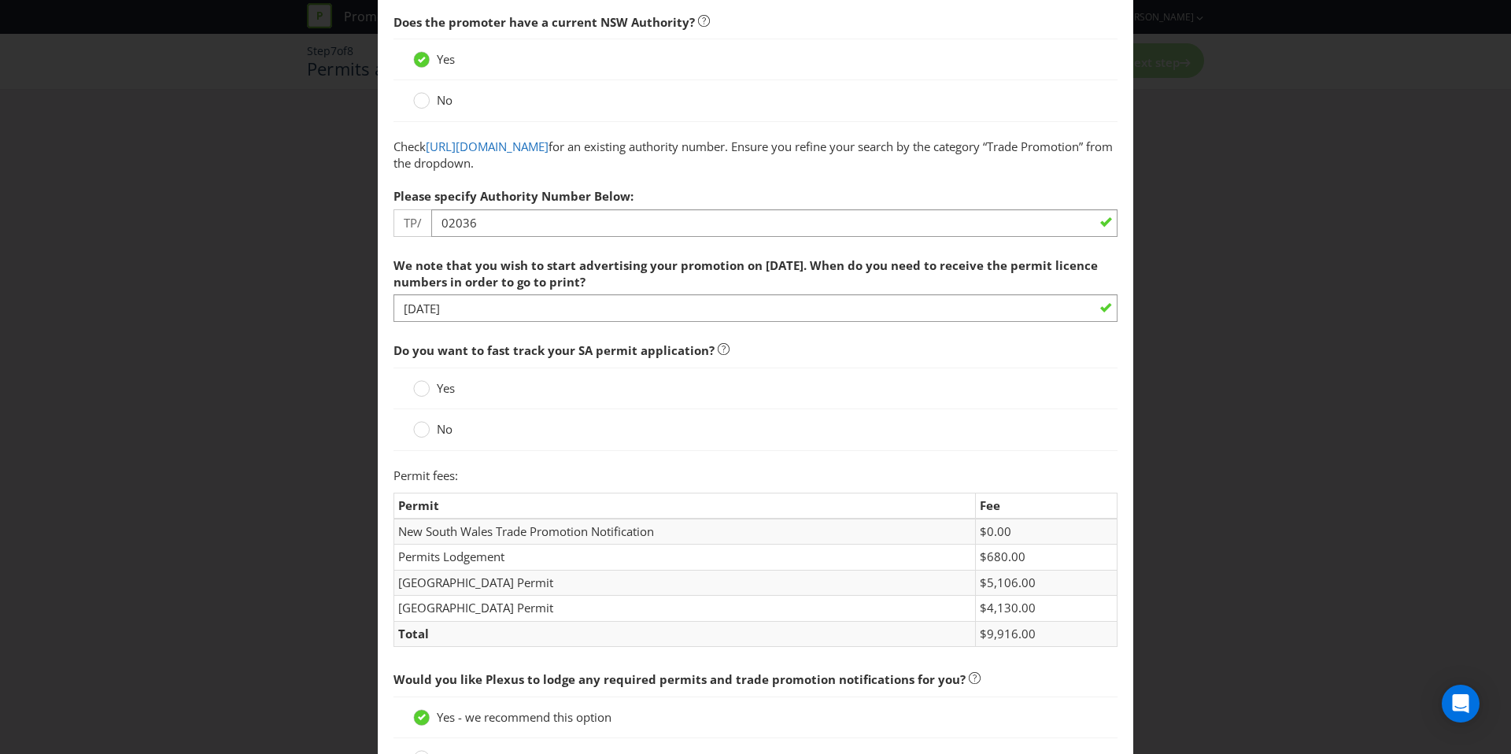
scroll to position [159, 0]
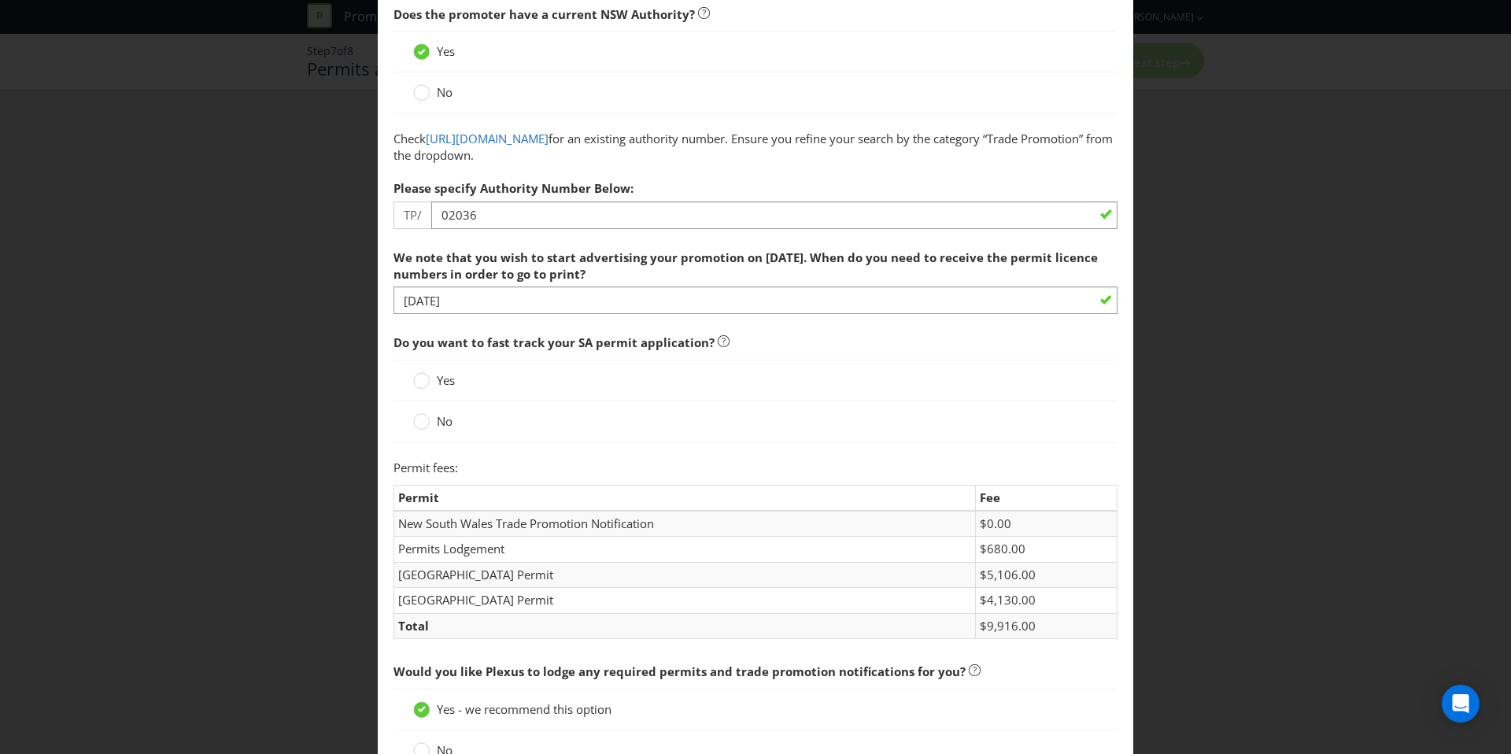
click at [437, 423] on span "No" at bounding box center [445, 421] width 16 height 16
click at [0, 0] on input "No" at bounding box center [0, 0] width 0 height 0
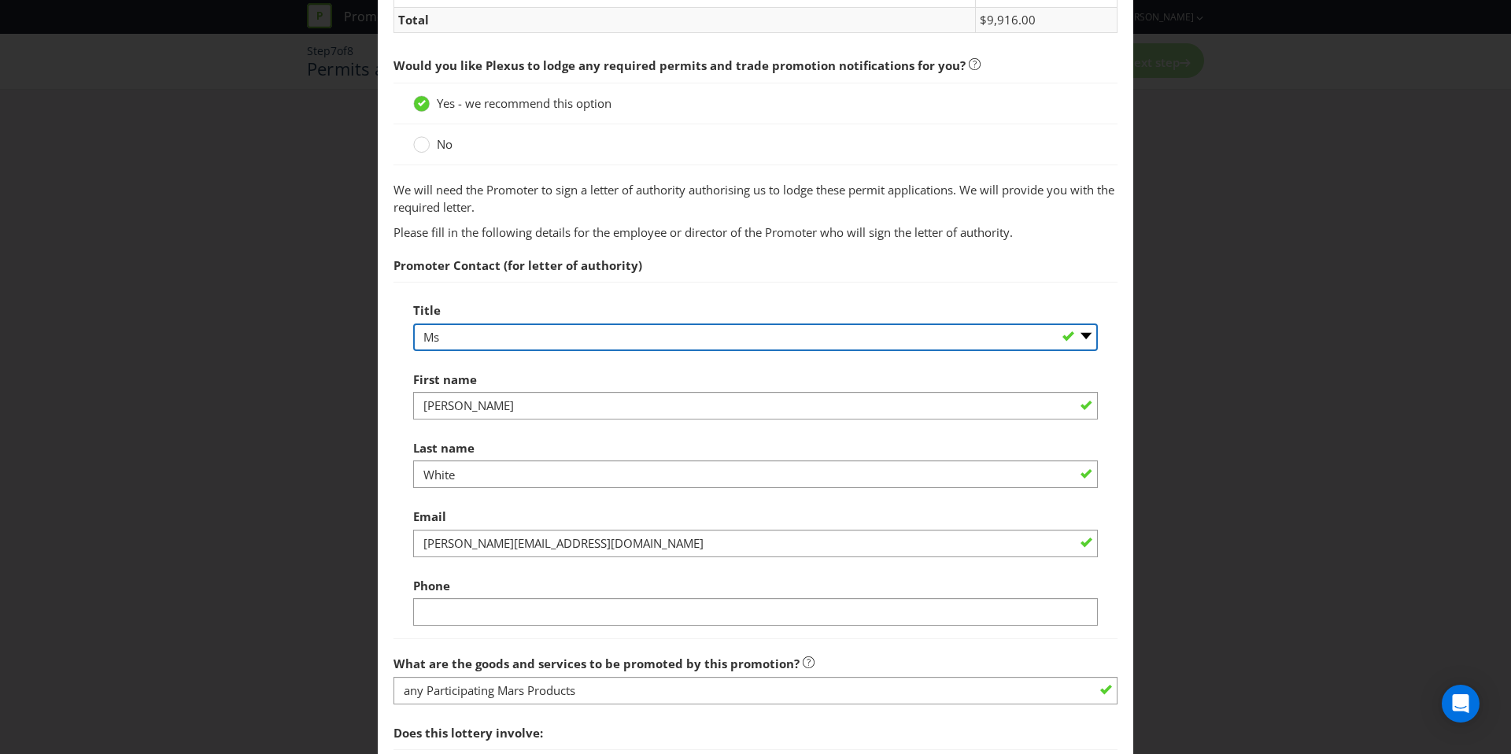
click at [489, 338] on select "-- Please select -- Mr Ms Mrs [PERSON_NAME] [PERSON_NAME] (please specify)" at bounding box center [755, 337] width 685 height 28
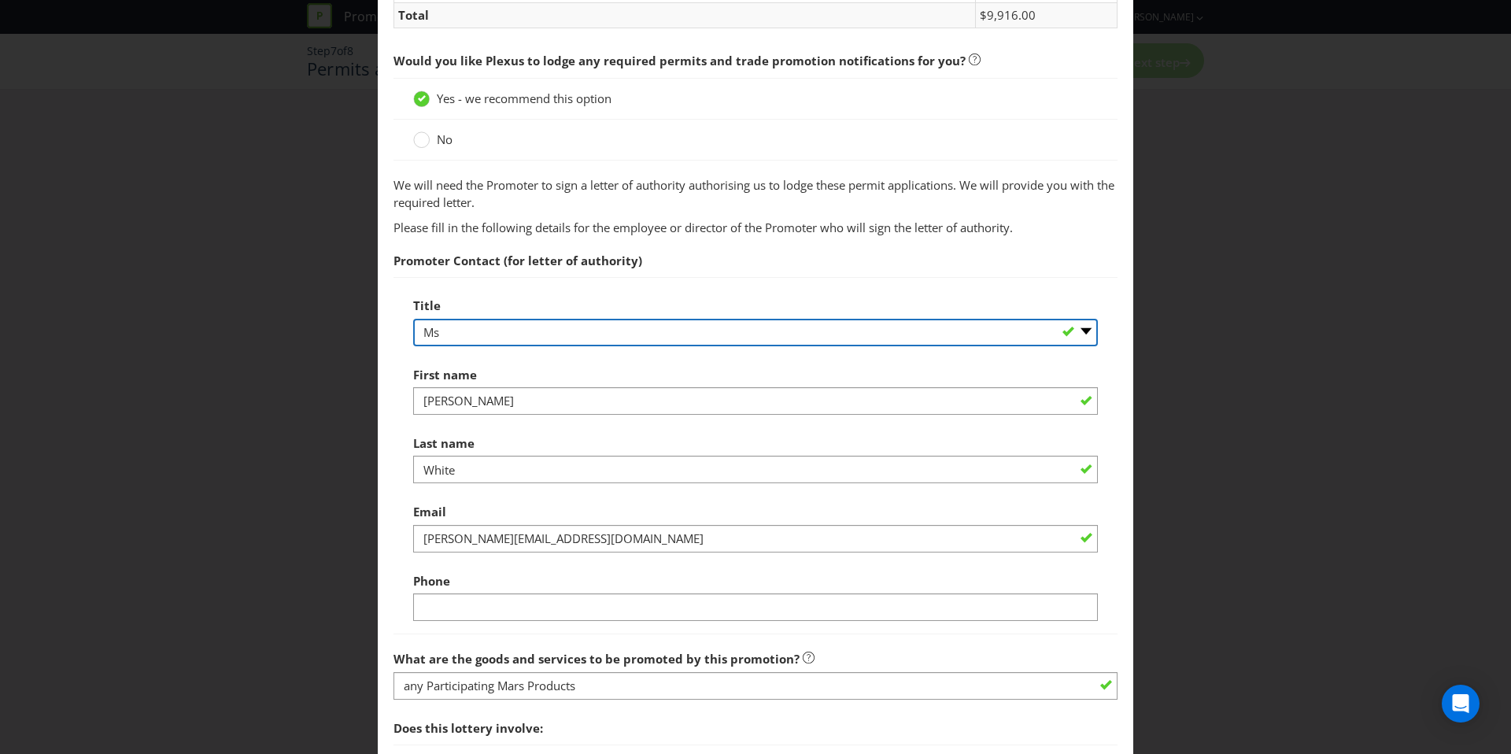
click at [413, 319] on select "-- Please select -- Mr Ms Mrs [PERSON_NAME] [PERSON_NAME] (please specify)" at bounding box center [755, 333] width 685 height 28
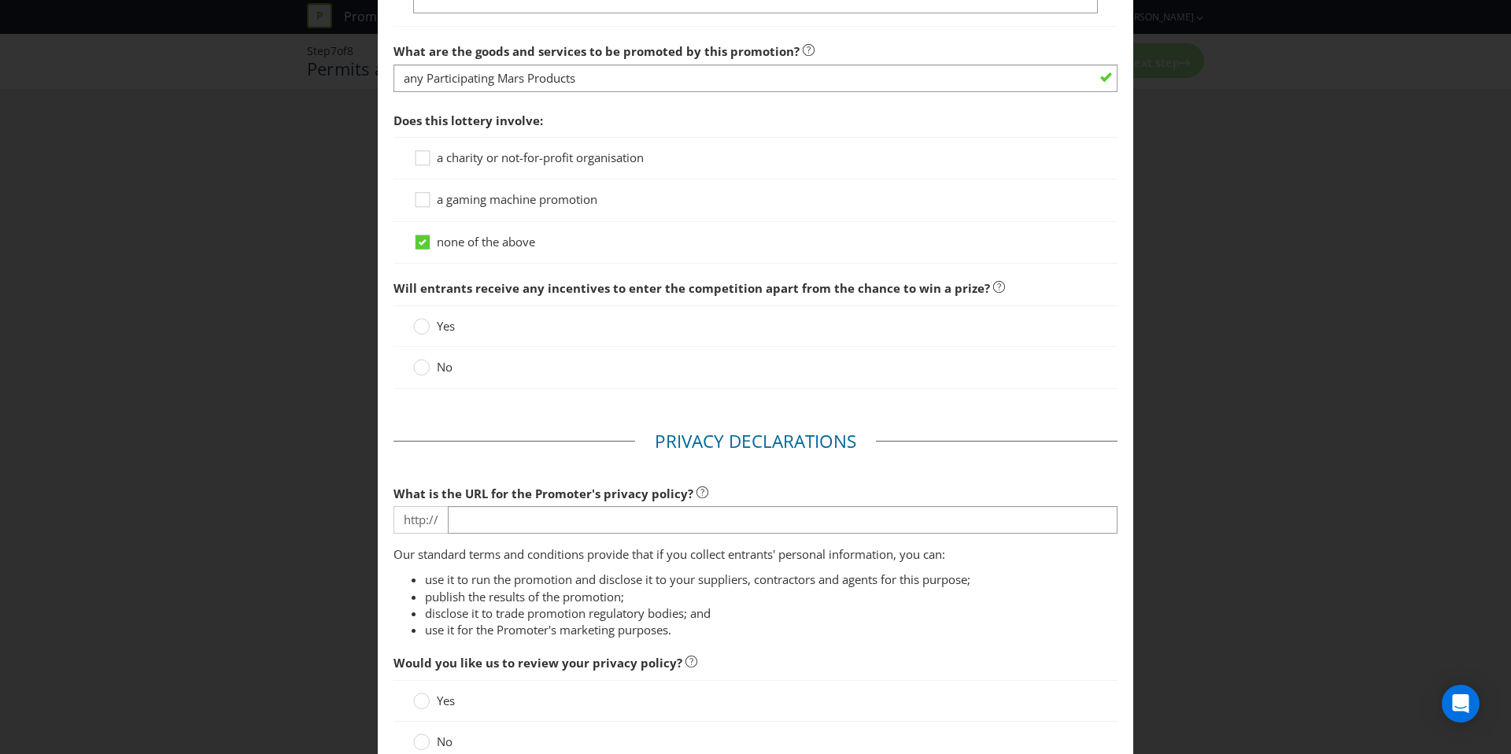
scroll to position [1521, 0]
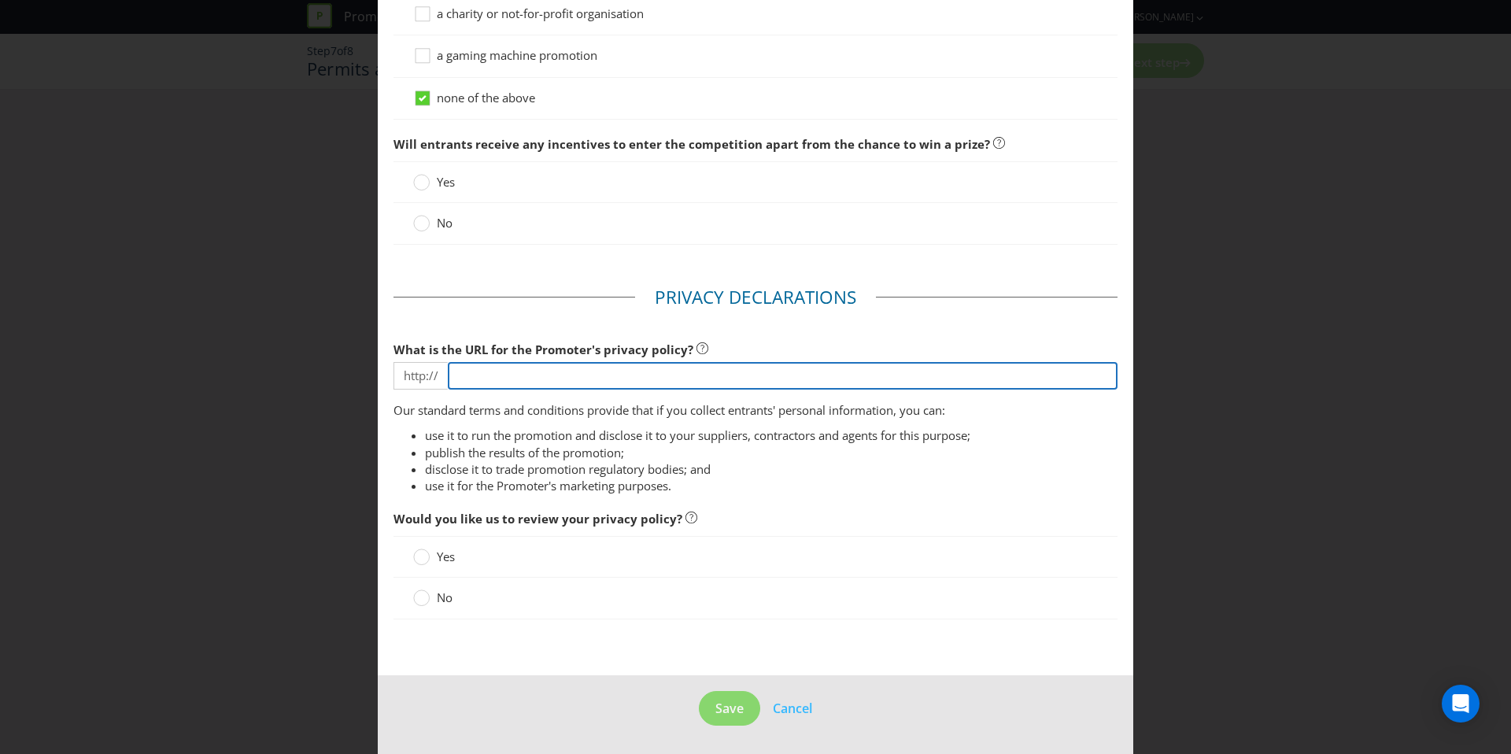
click at [515, 375] on input "text" at bounding box center [783, 376] width 670 height 28
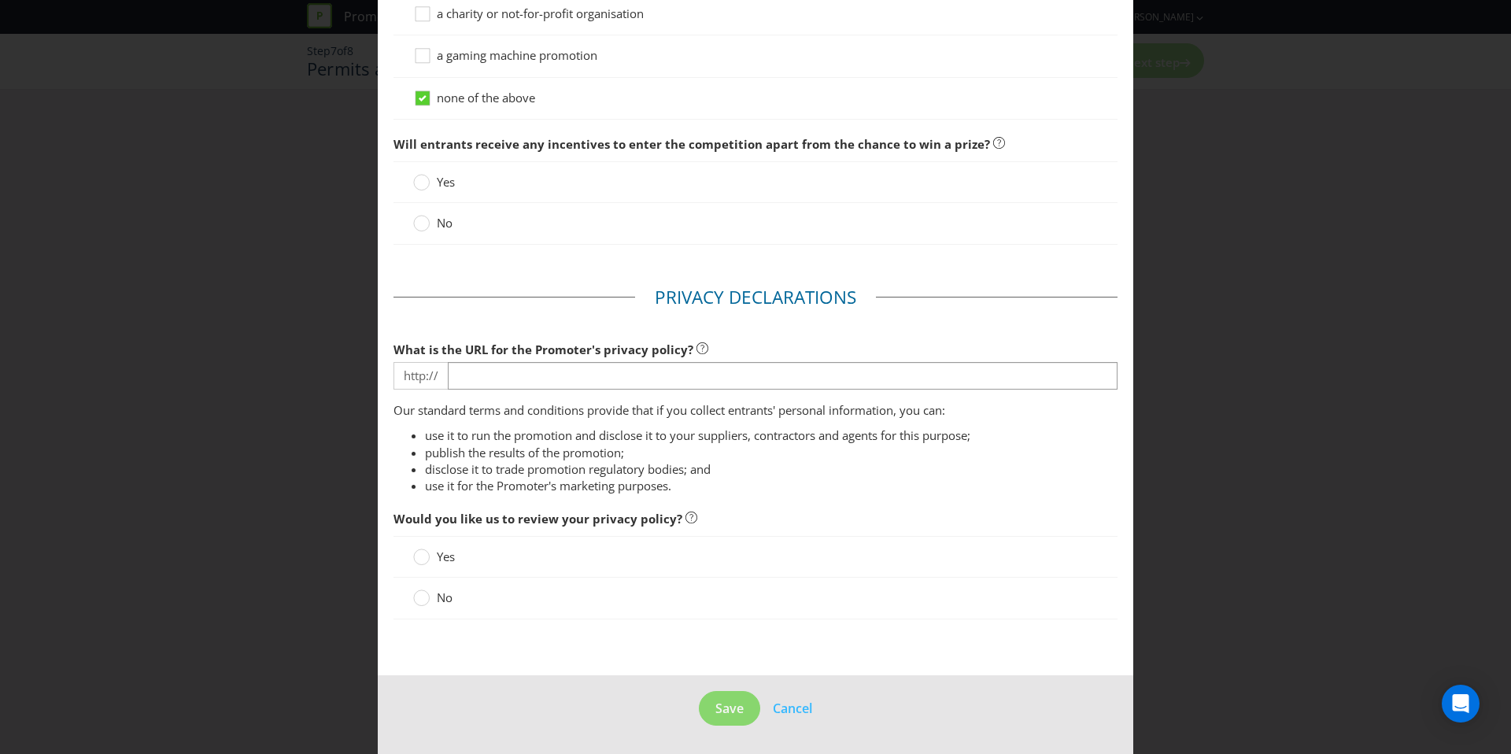
drag, startPoint x: 825, startPoint y: 569, endPoint x: 780, endPoint y: 607, distance: 59.1
click at [824, 570] on div "Yes" at bounding box center [755, 557] width 724 height 42
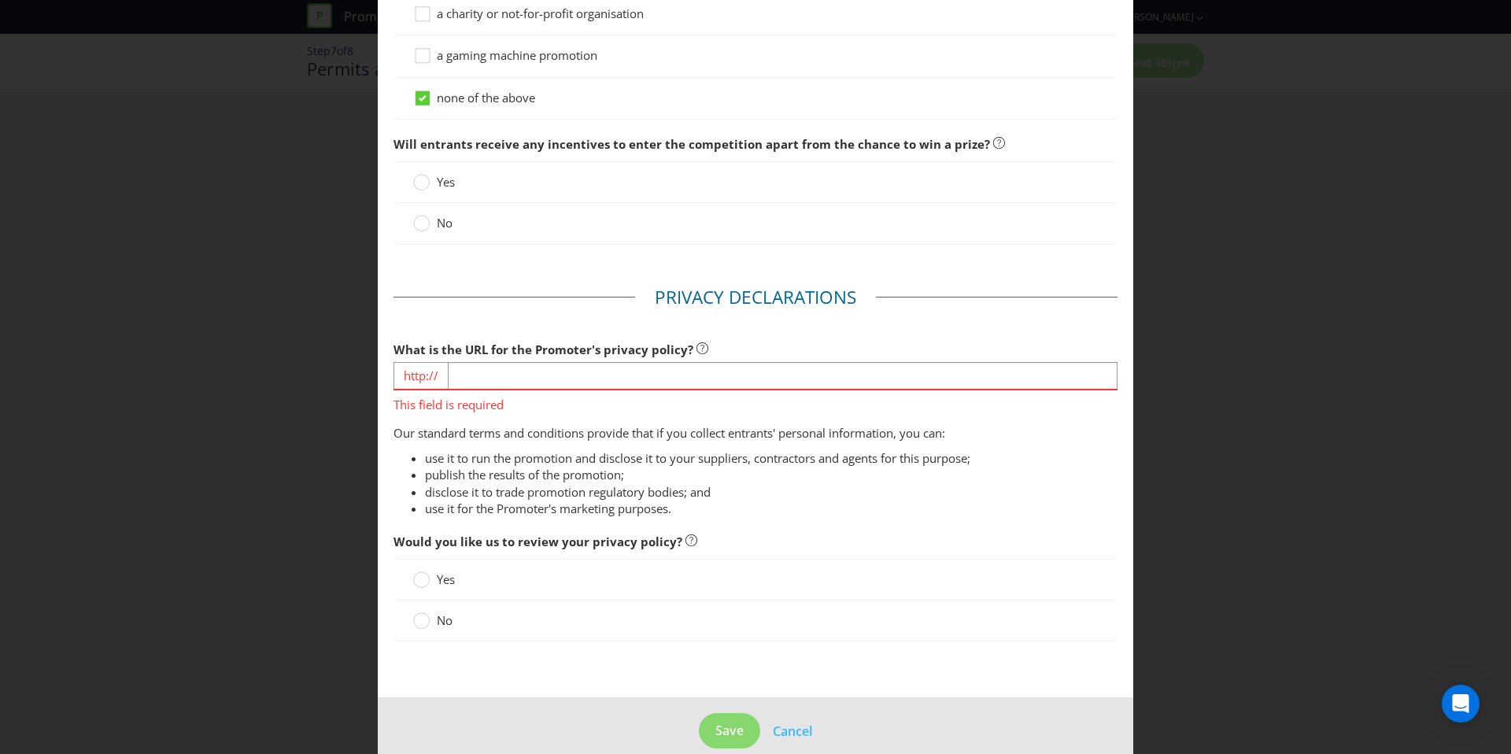
click at [440, 623] on span "No" at bounding box center [445, 620] width 16 height 16
click at [0, 0] on input "No" at bounding box center [0, 0] width 0 height 0
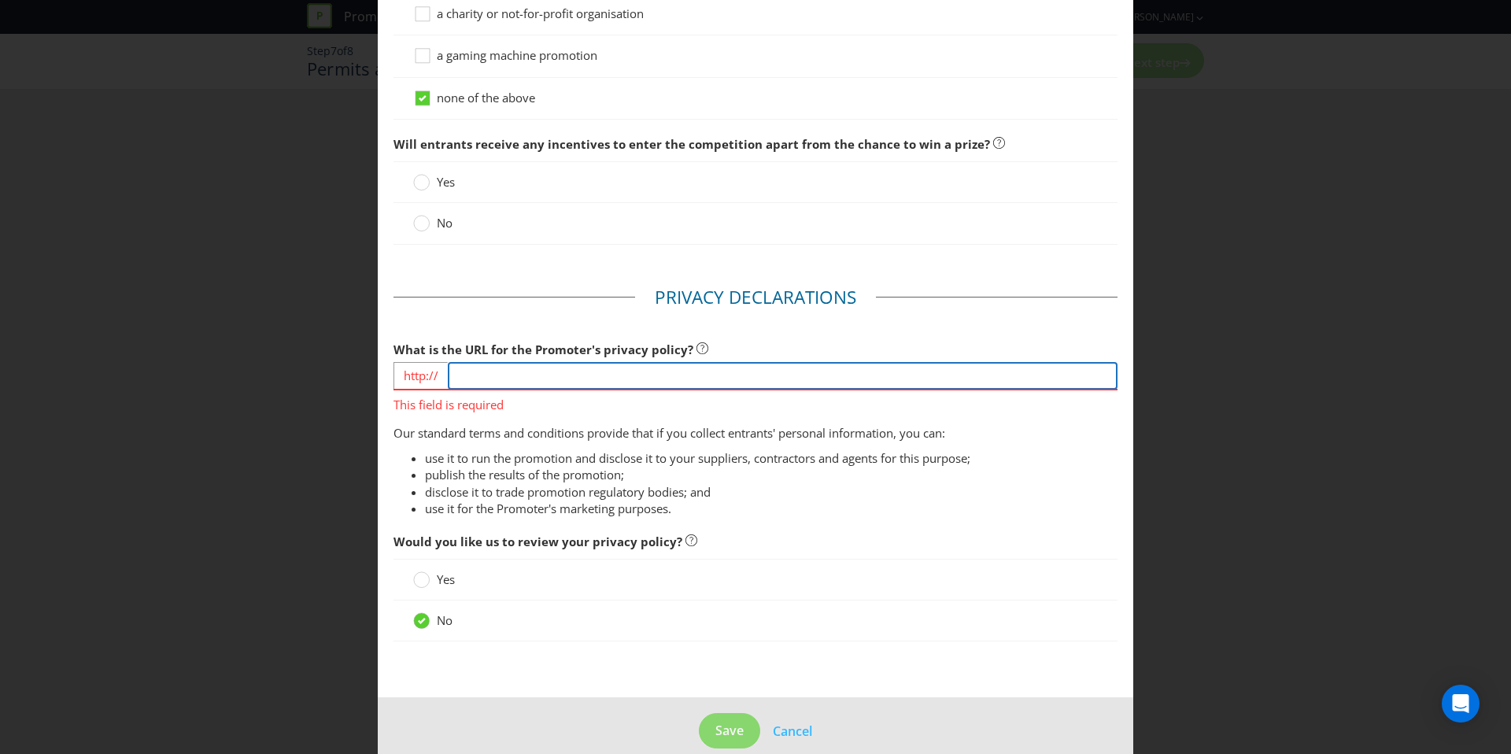
click at [585, 377] on input "text" at bounding box center [783, 376] width 670 height 28
paste input "[URL][DOMAIN_NAME]"
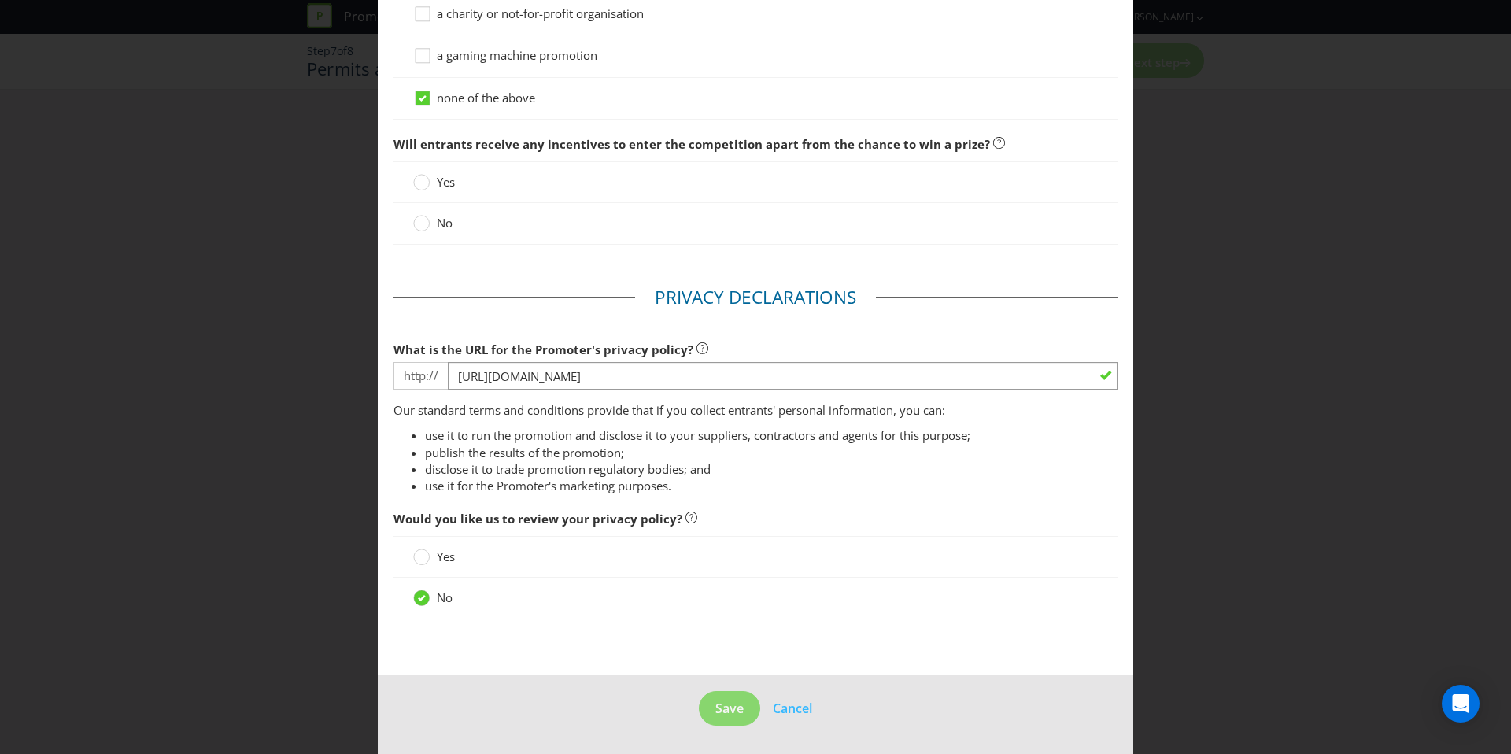
click at [856, 419] on fieldset "Privacy Declarations What is the URL for the Promoter's privacy policy? http://…" at bounding box center [755, 460] width 724 height 351
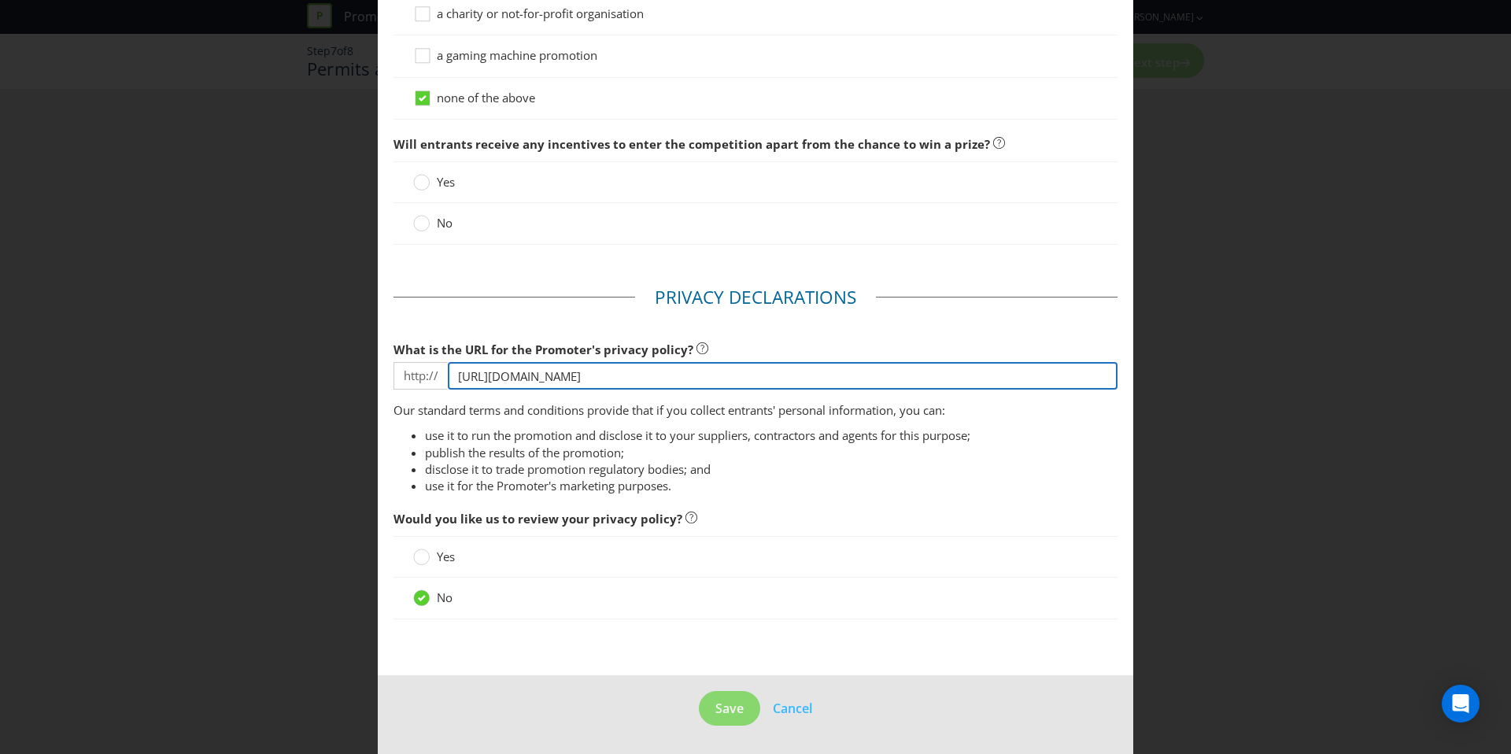
drag, startPoint x: 500, startPoint y: 376, endPoint x: 323, endPoint y: 372, distance: 177.1
click at [323, 372] on div "Permits and Privacy Permits You need permits in SA and ACT and an authority and…" at bounding box center [755, 377] width 1511 height 754
type input "[DOMAIN_NAME][URL]"
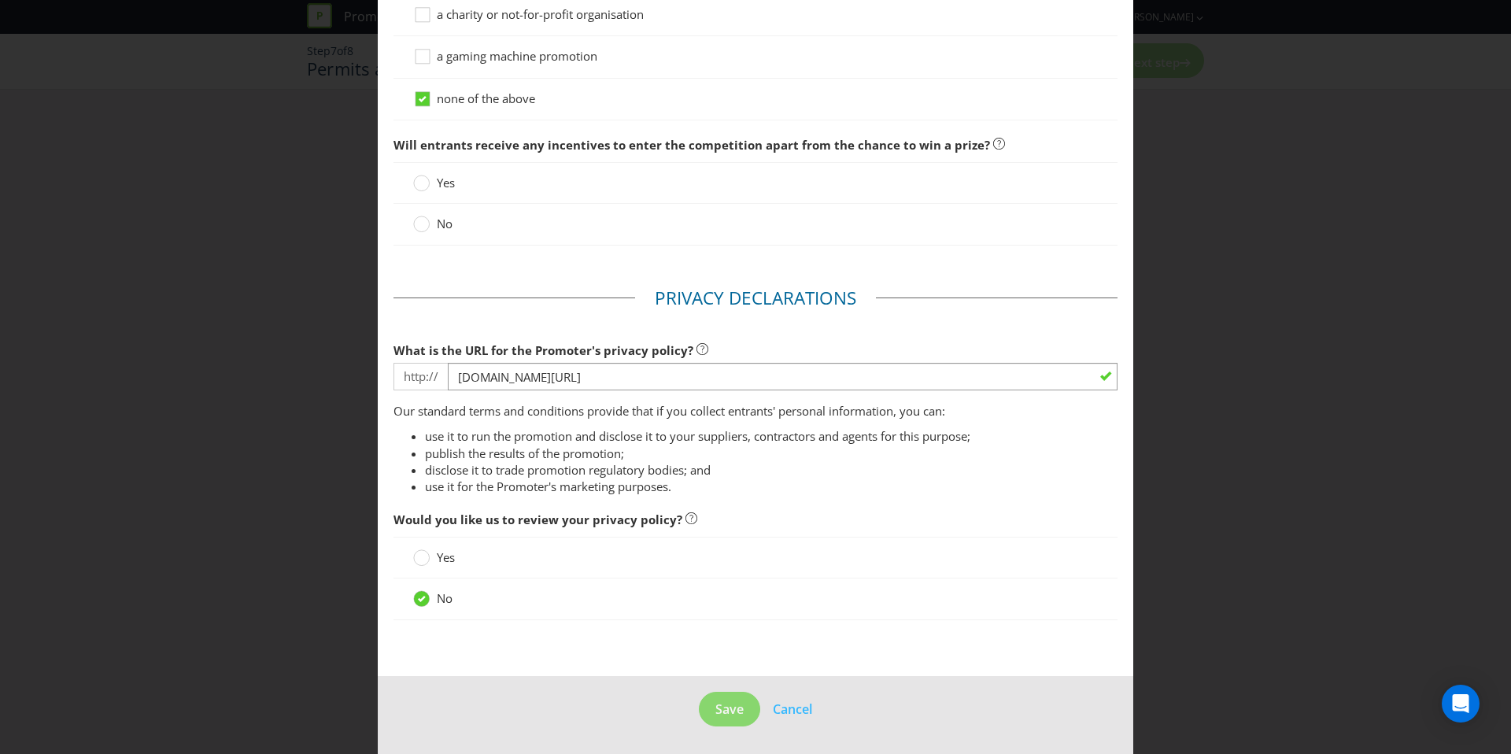
click at [715, 683] on footer "Save Cancel" at bounding box center [755, 715] width 755 height 79
click at [718, 700] on span "Save" at bounding box center [729, 708] width 28 height 17
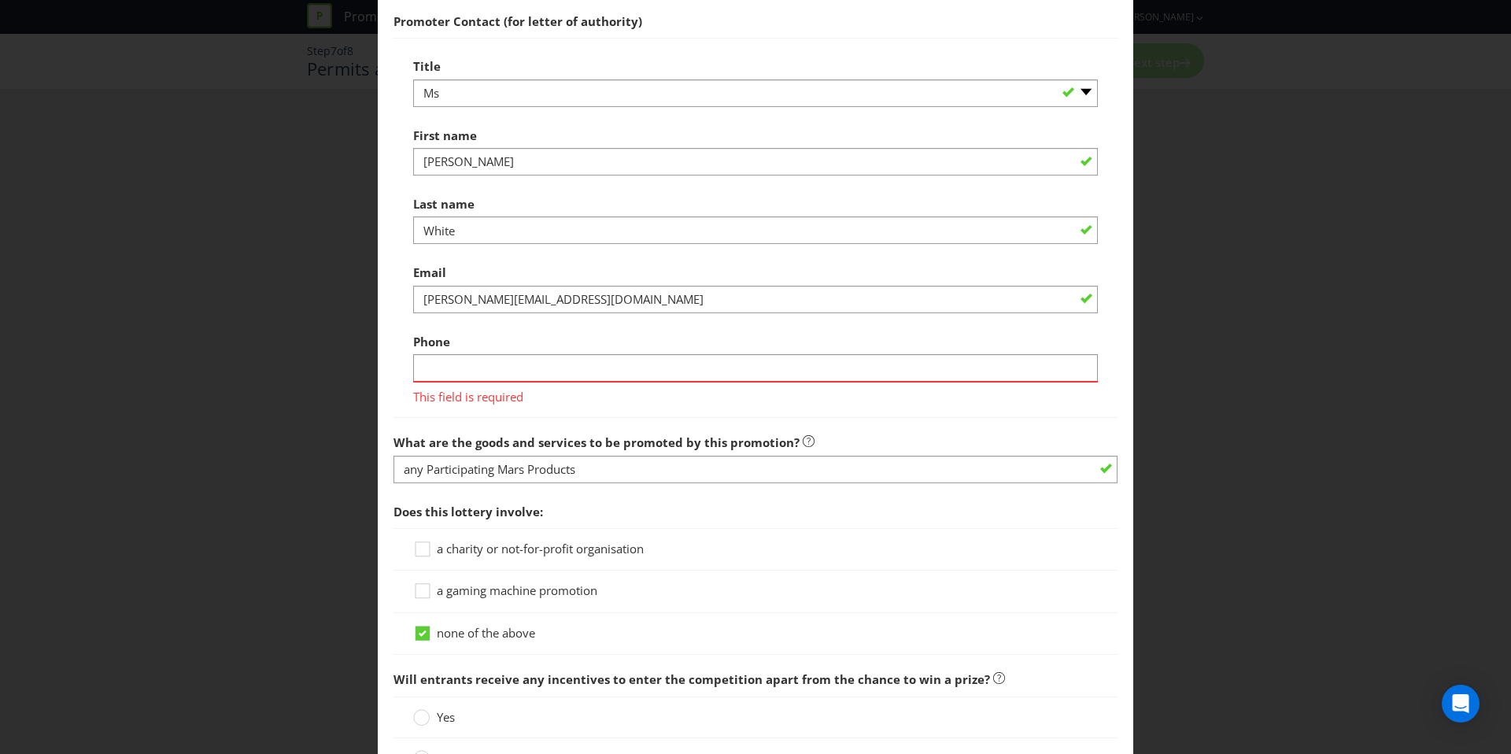
scroll to position [988, 0]
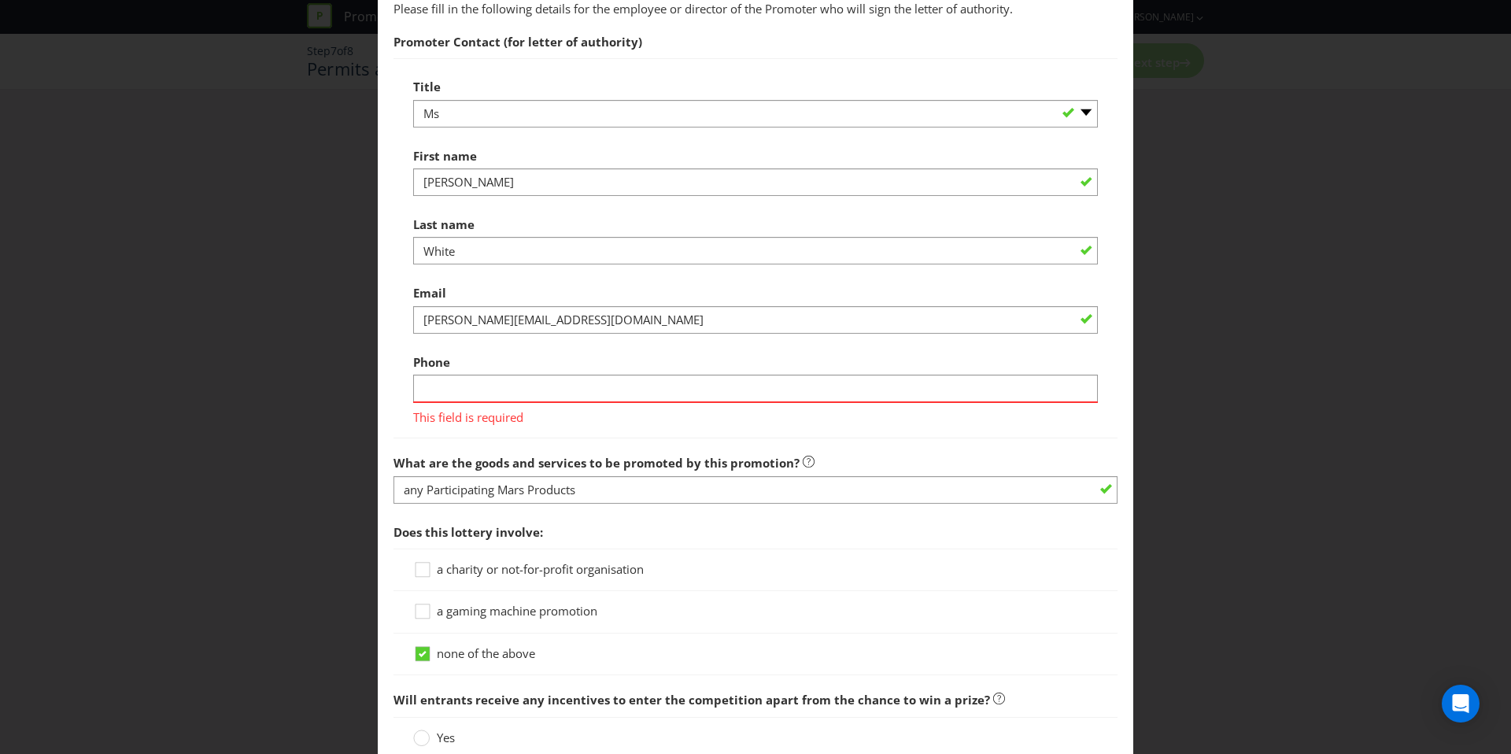
click at [519, 368] on div "Phone This field is required" at bounding box center [755, 385] width 685 height 79
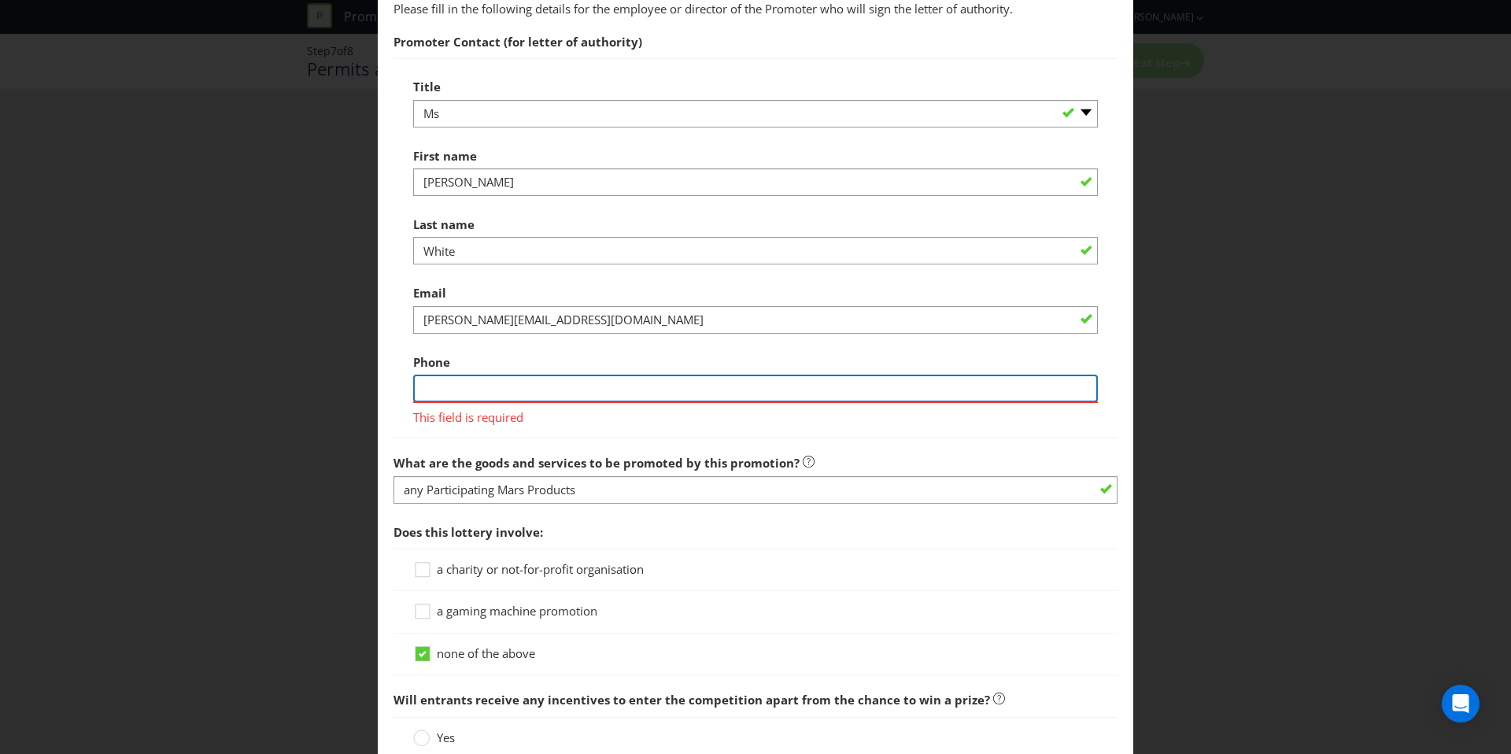
click at [516, 385] on input "text" at bounding box center [755, 389] width 685 height 28
type input "0499503860"
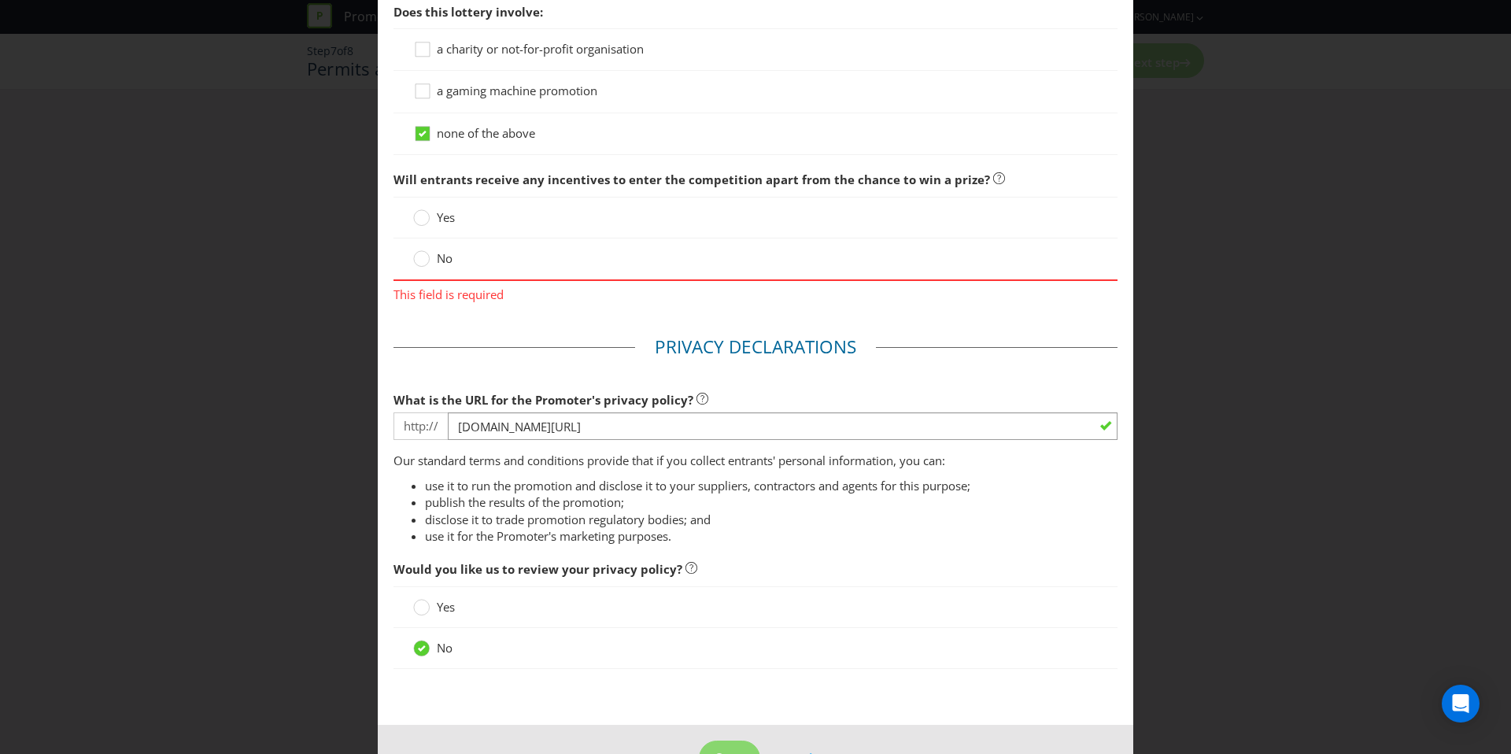
scroll to position [1559, 0]
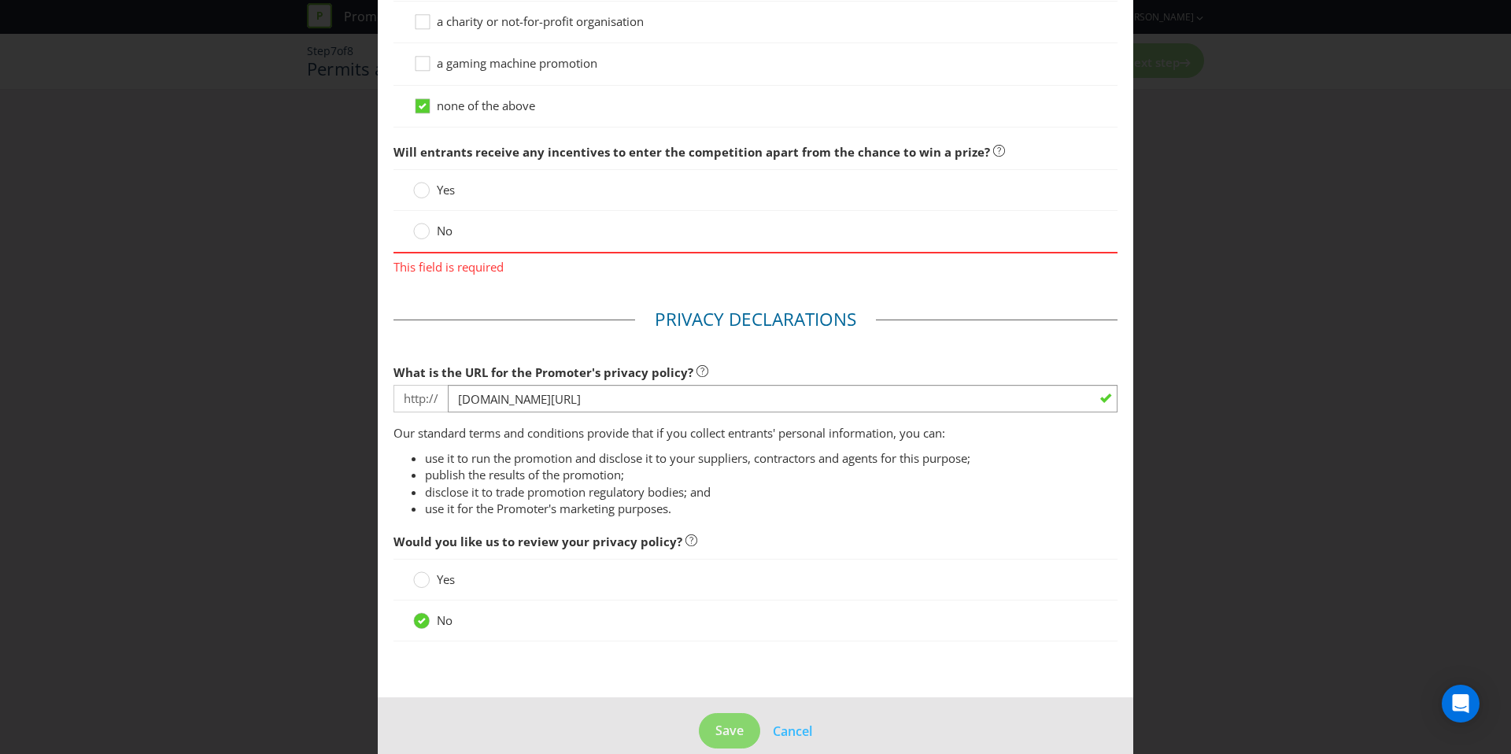
click at [438, 223] on span "No" at bounding box center [445, 231] width 16 height 16
click at [0, 0] on input "No" at bounding box center [0, 0] width 0 height 0
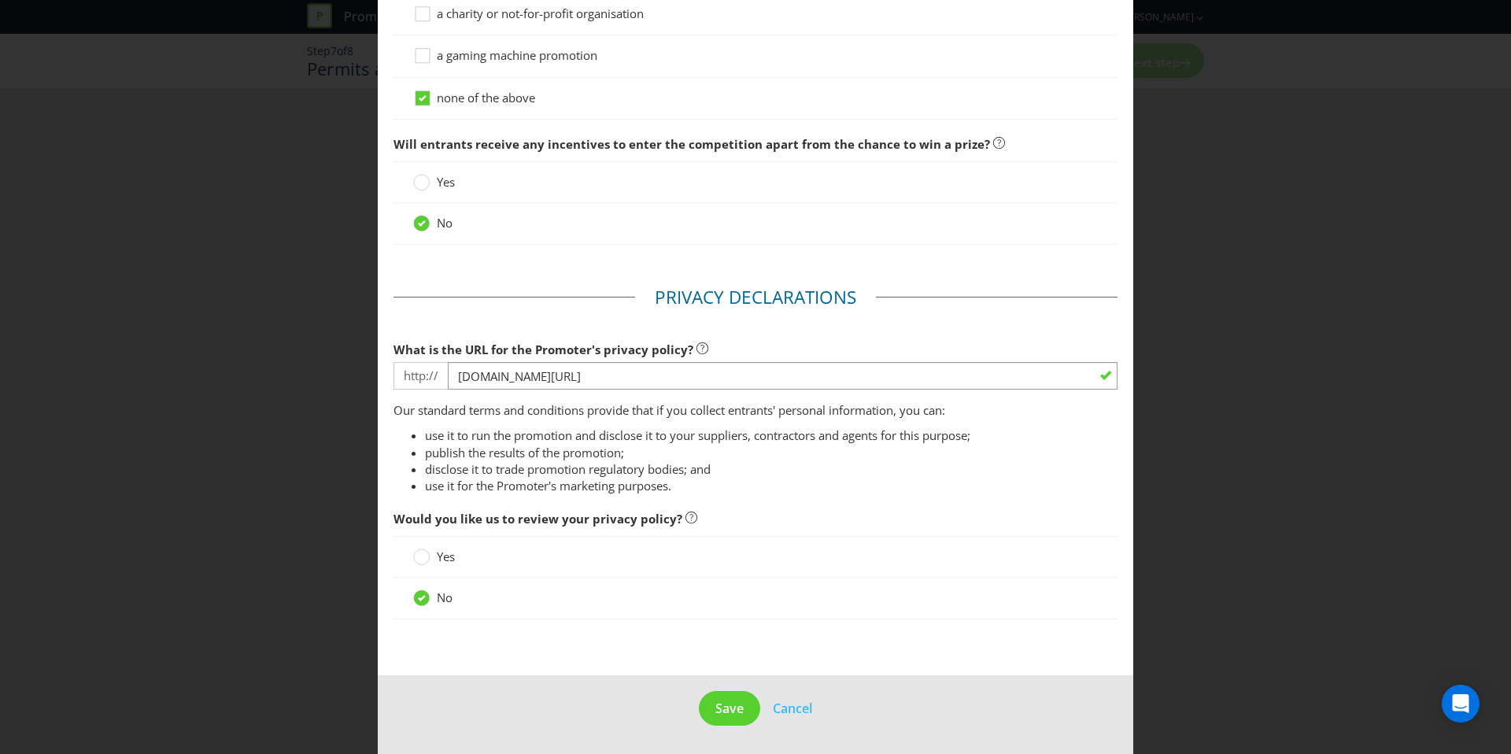
scroll to position [1521, 0]
click at [732, 718] on button "Save" at bounding box center [729, 708] width 61 height 35
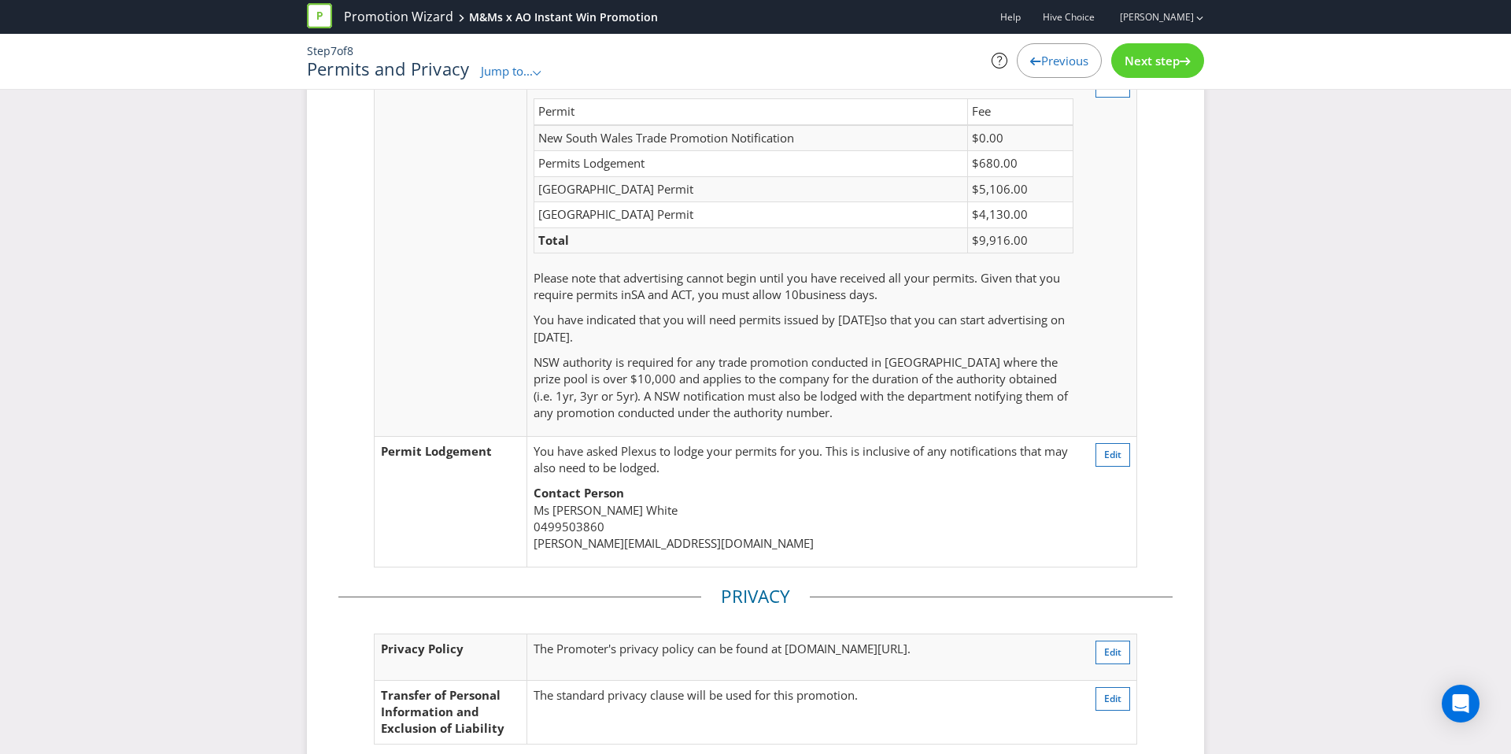
scroll to position [294, 0]
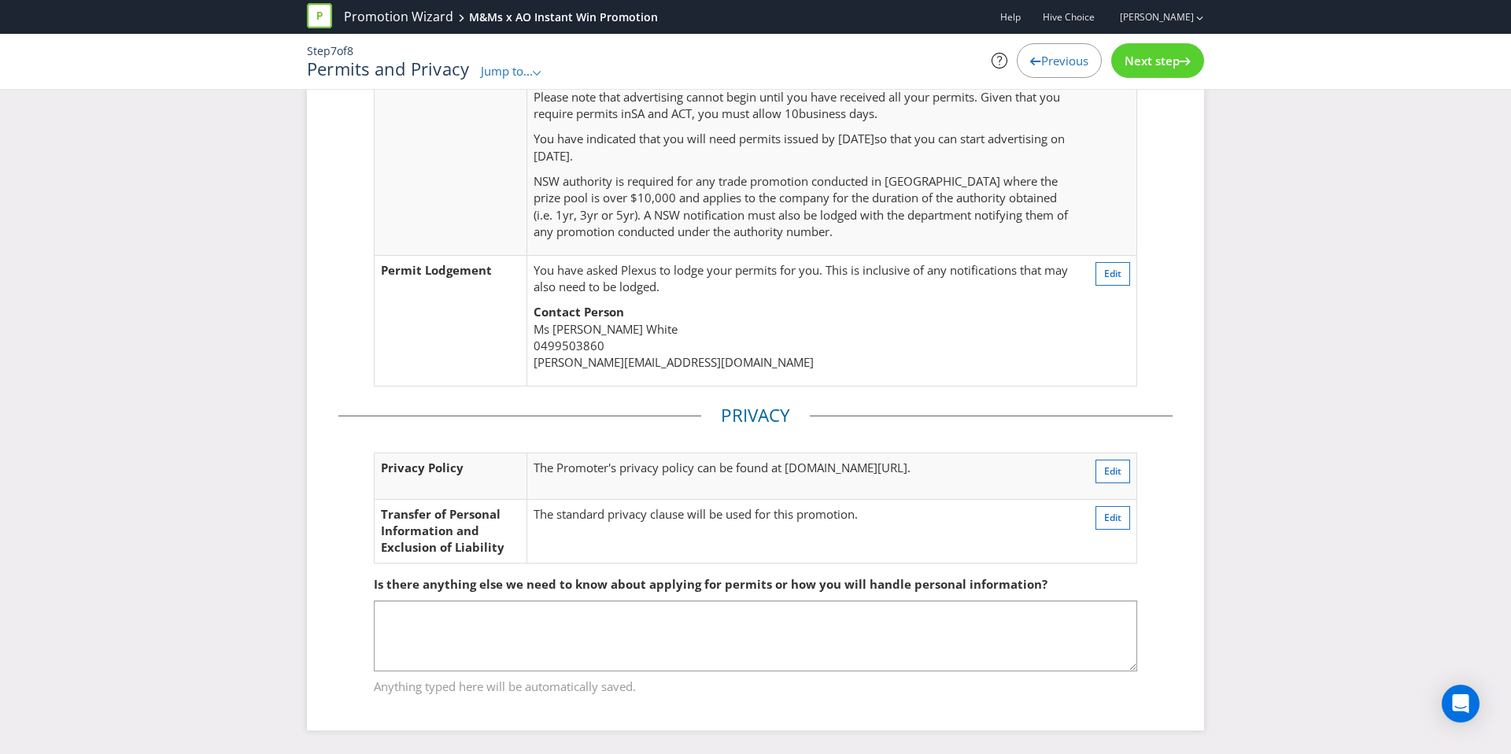
click at [1136, 55] on span "Next step" at bounding box center [1151, 61] width 55 height 16
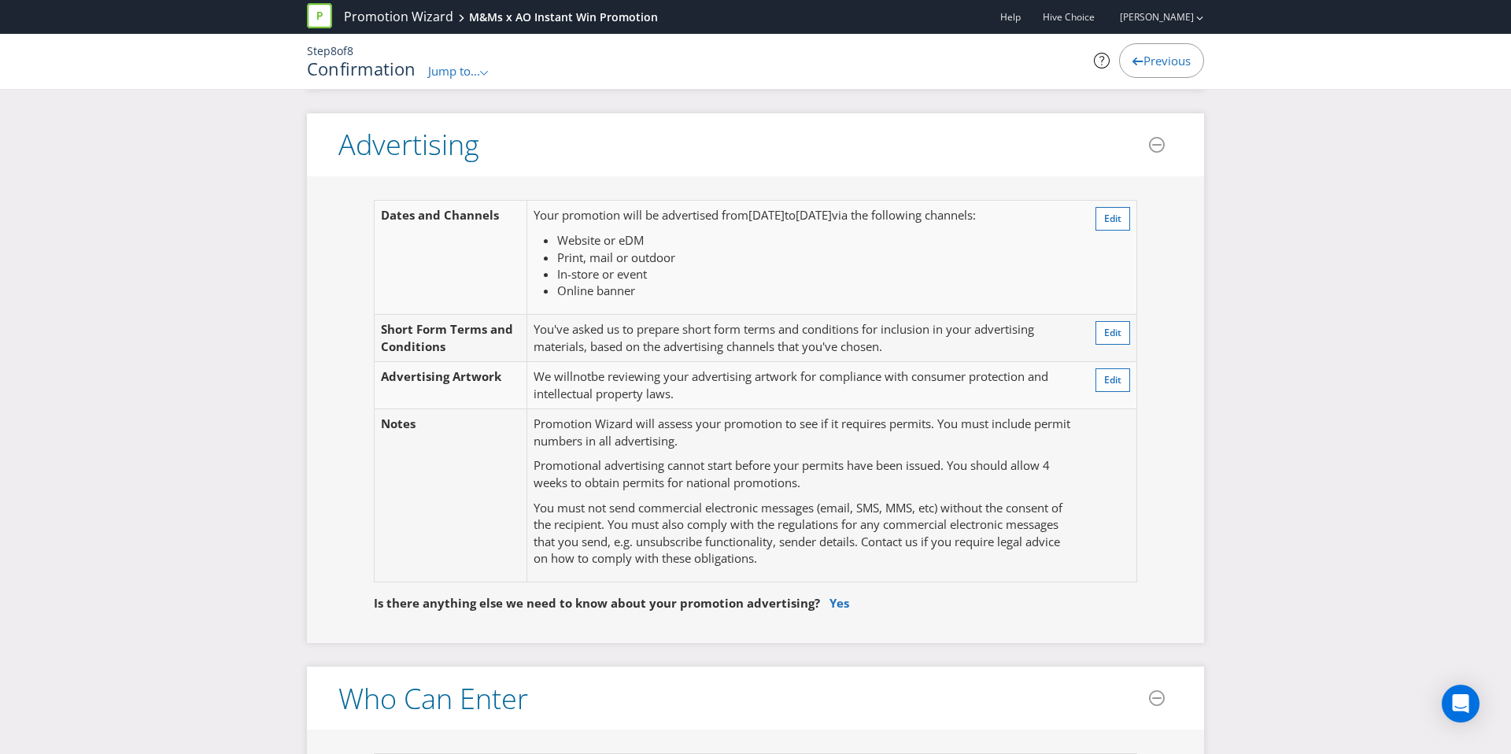
scroll to position [1215, 0]
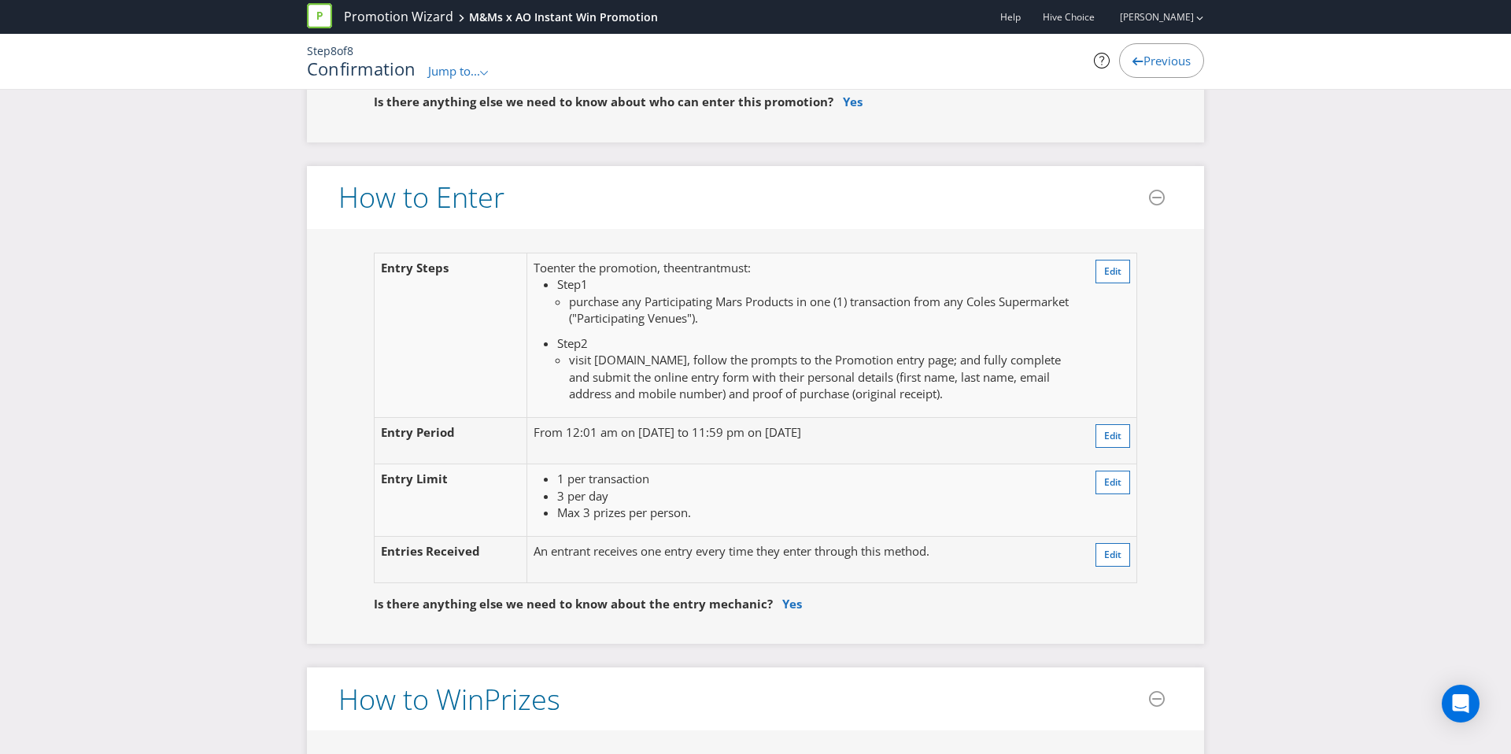
click at [727, 276] on li "Step 1 purchase any Participating Mars Products in one (1) transaction from any…" at bounding box center [815, 301] width 516 height 50
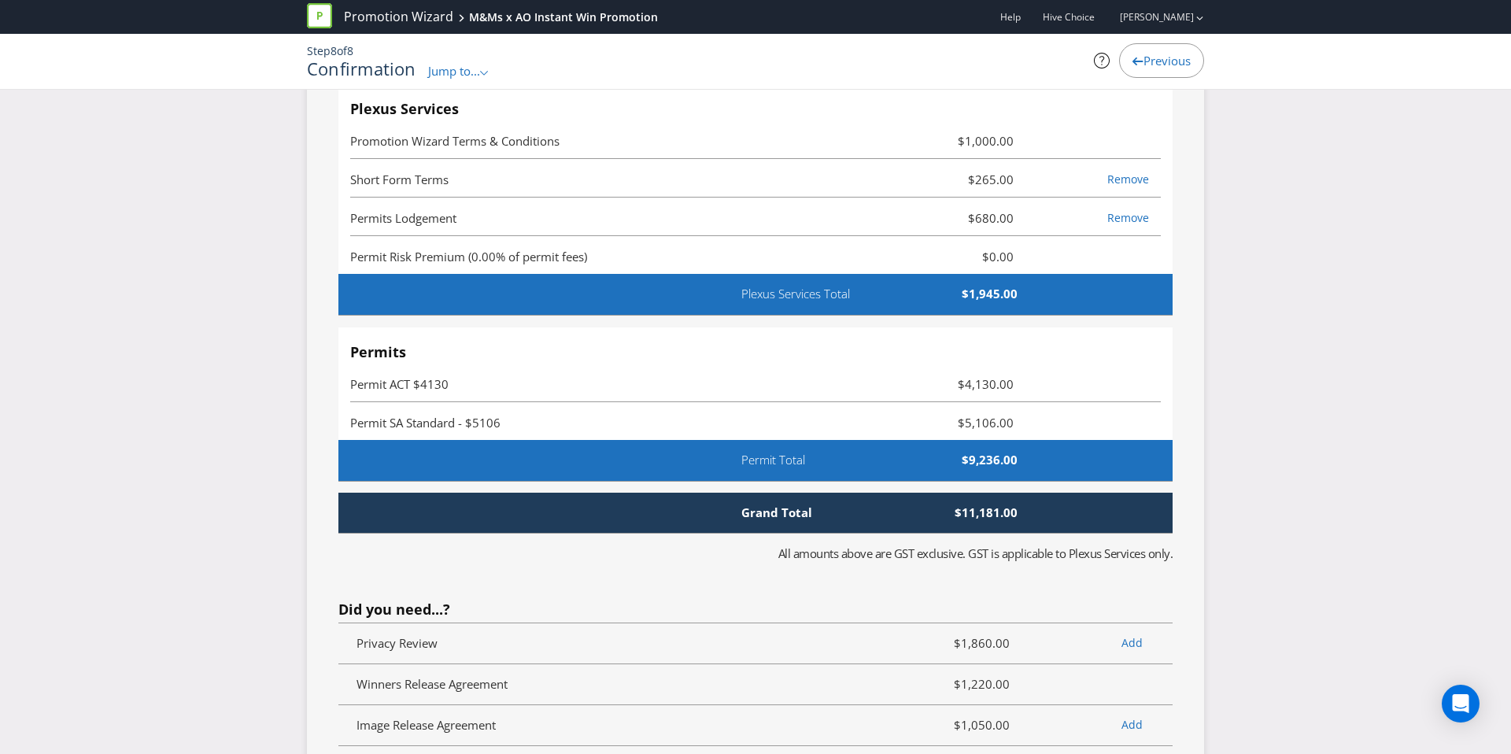
scroll to position [4481, 0]
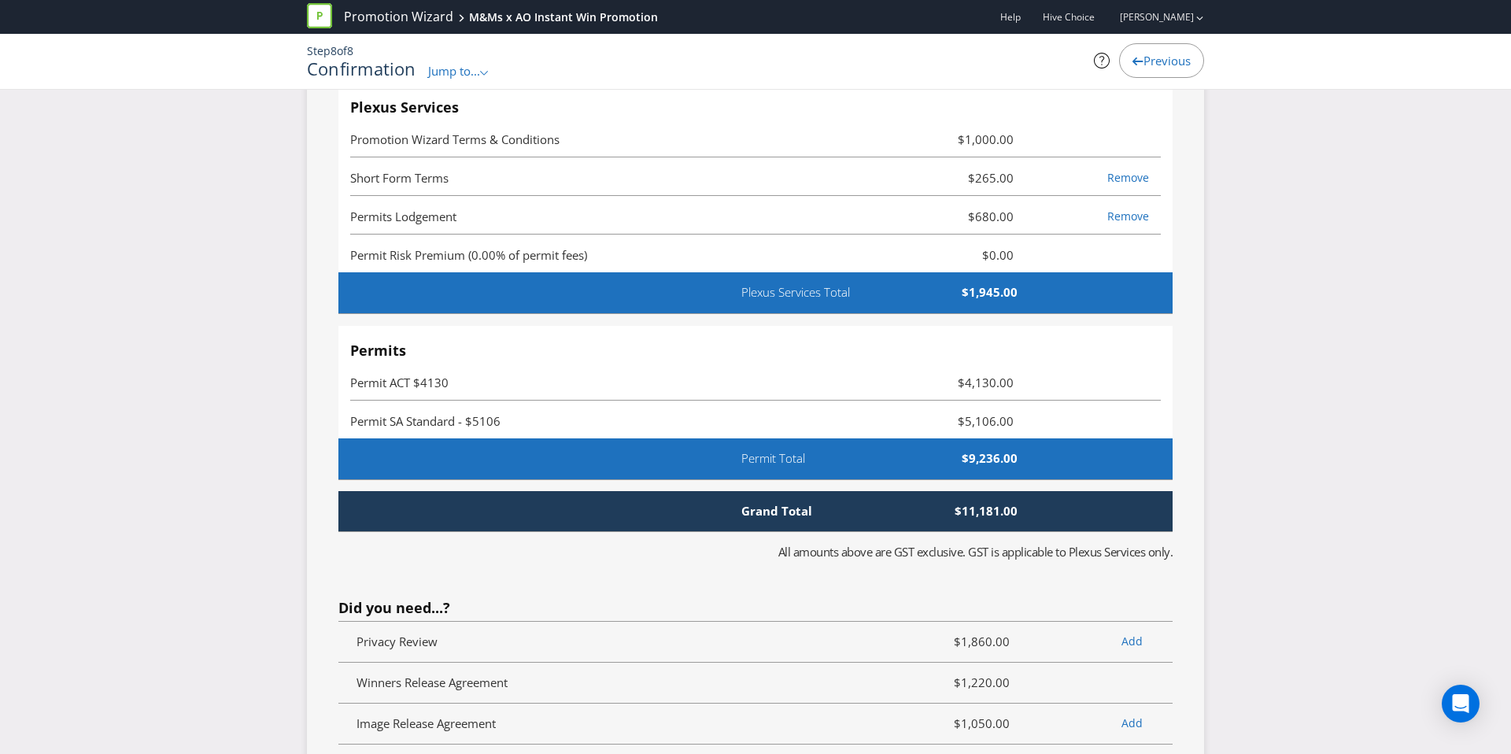
click at [1182, 58] on span "Previous" at bounding box center [1166, 61] width 47 height 16
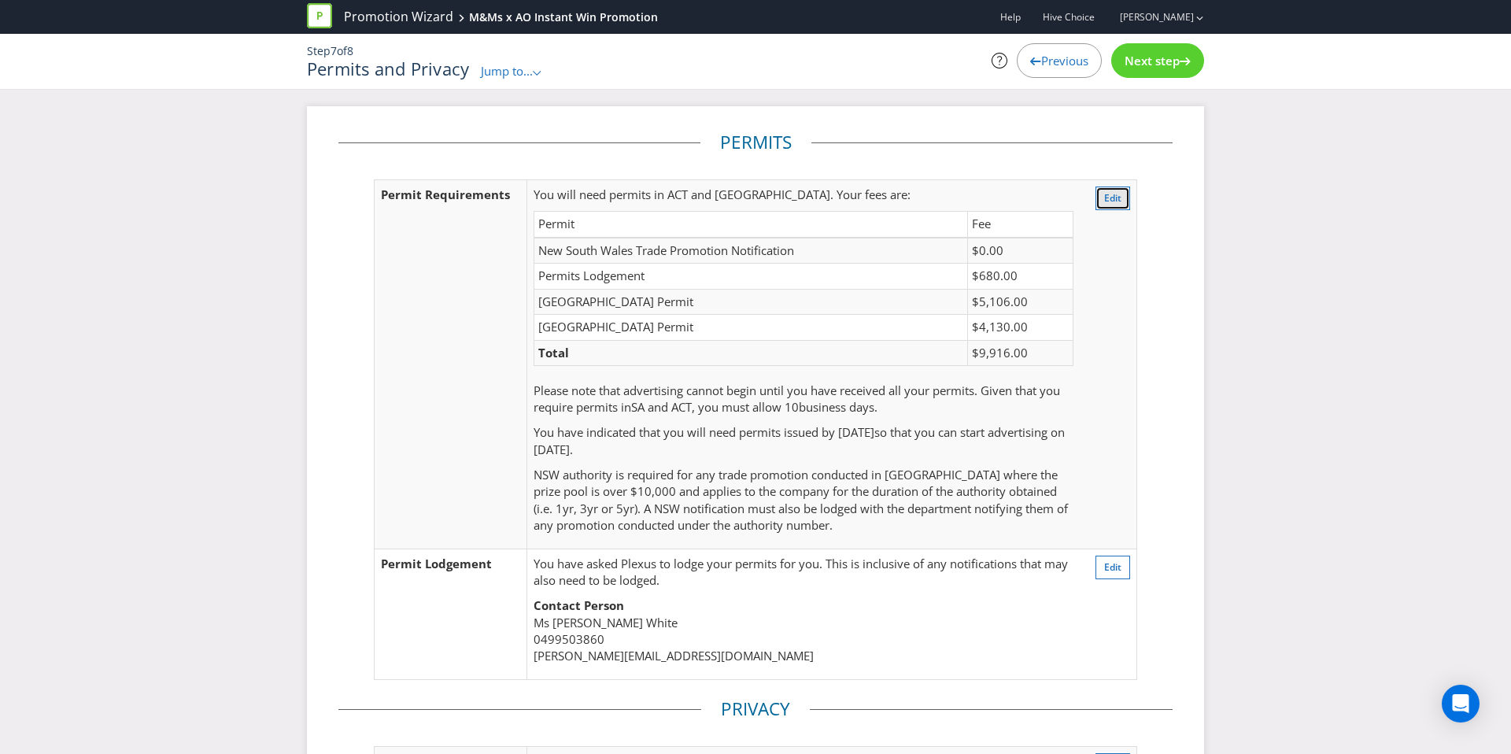
click at [1111, 205] on button "Edit" at bounding box center [1112, 198] width 35 height 24
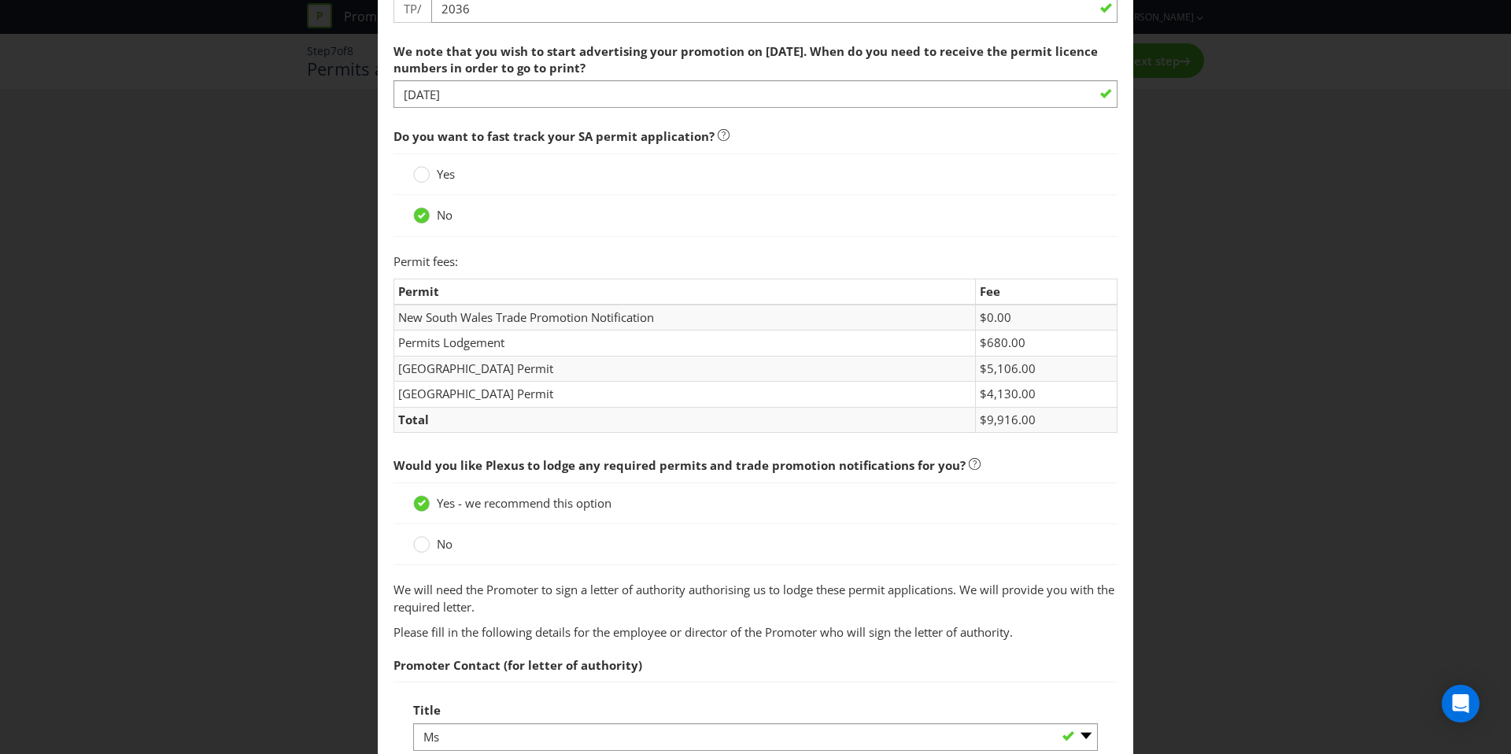
scroll to position [376, 0]
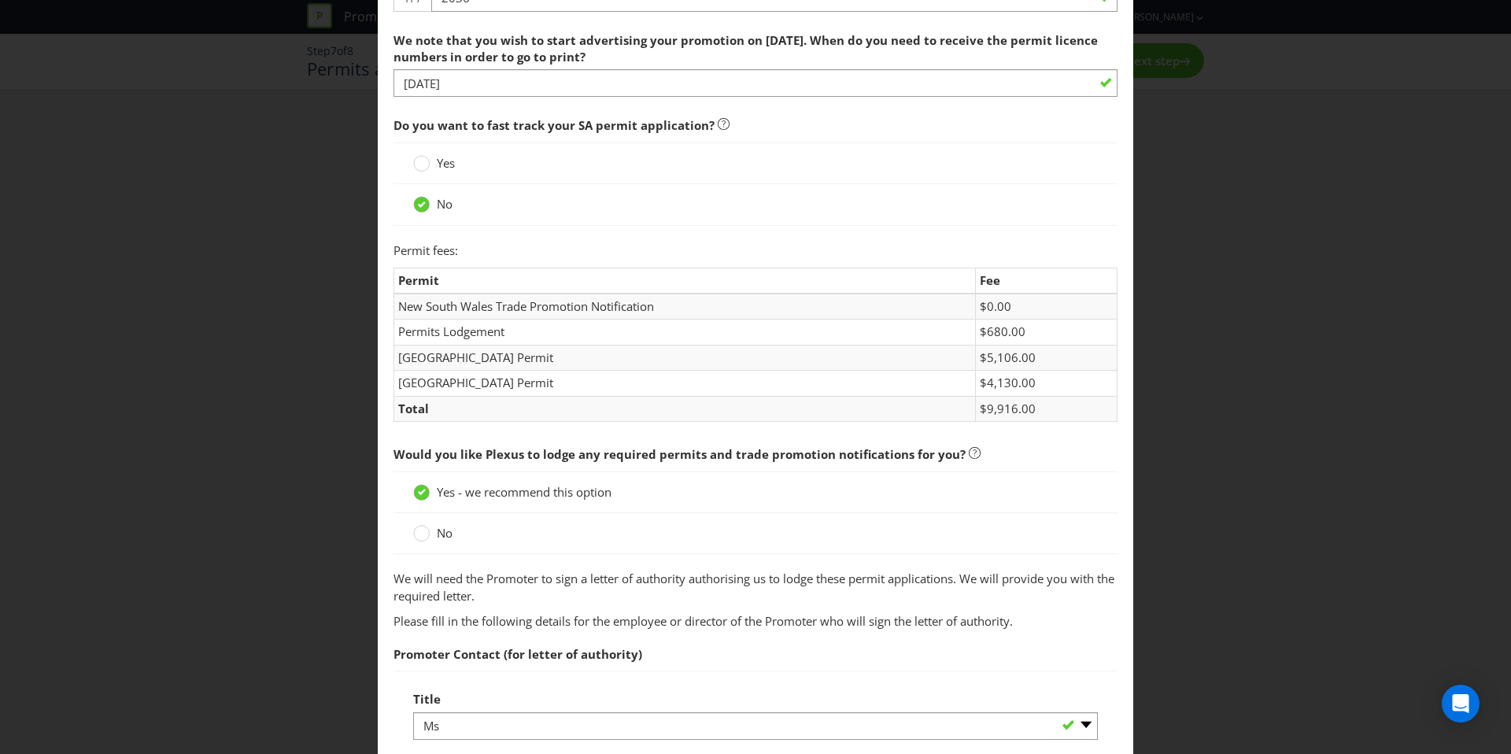
click at [440, 176] on div "Yes" at bounding box center [755, 163] width 724 height 42
click at [441, 168] on span "Yes" at bounding box center [446, 163] width 18 height 16
click at [0, 0] on input "Yes" at bounding box center [0, 0] width 0 height 0
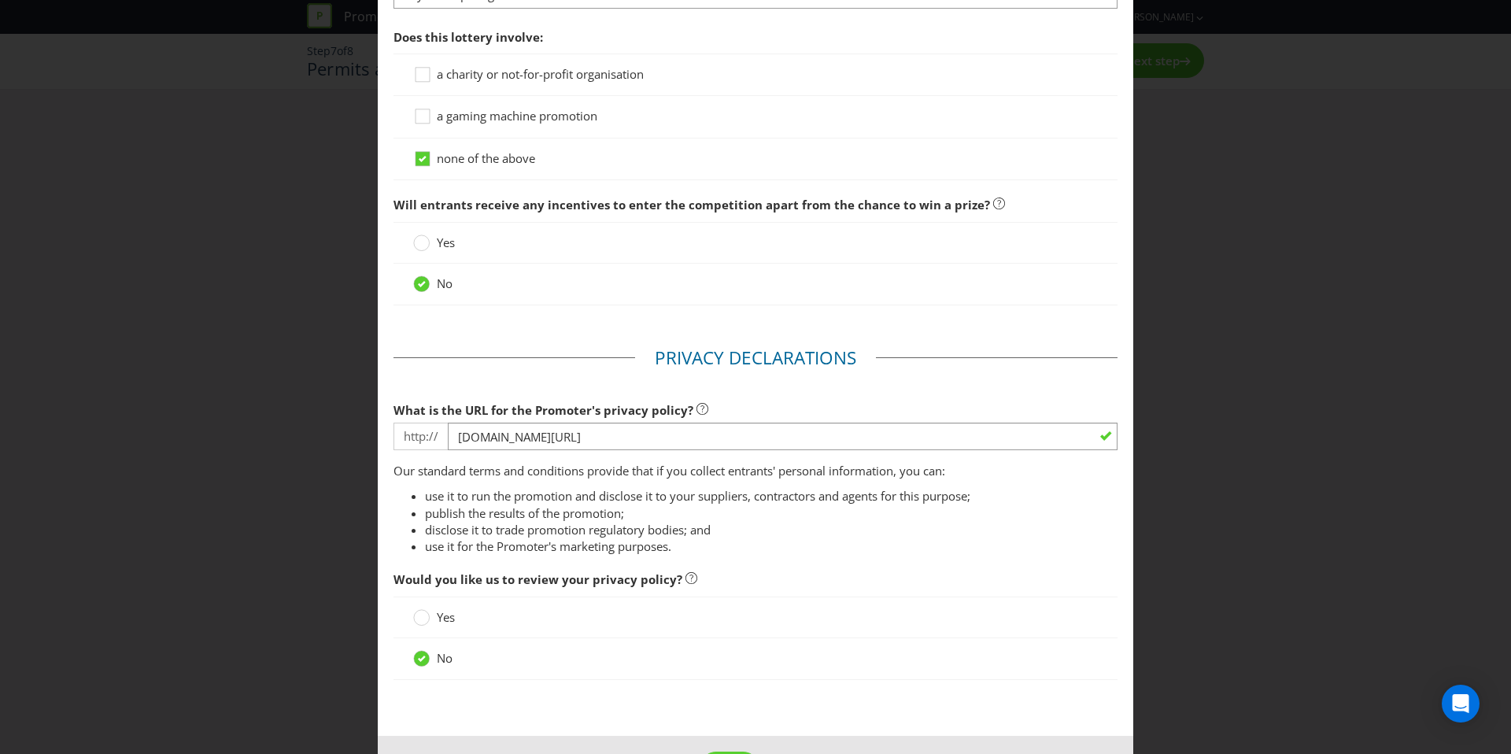
scroll to position [1521, 0]
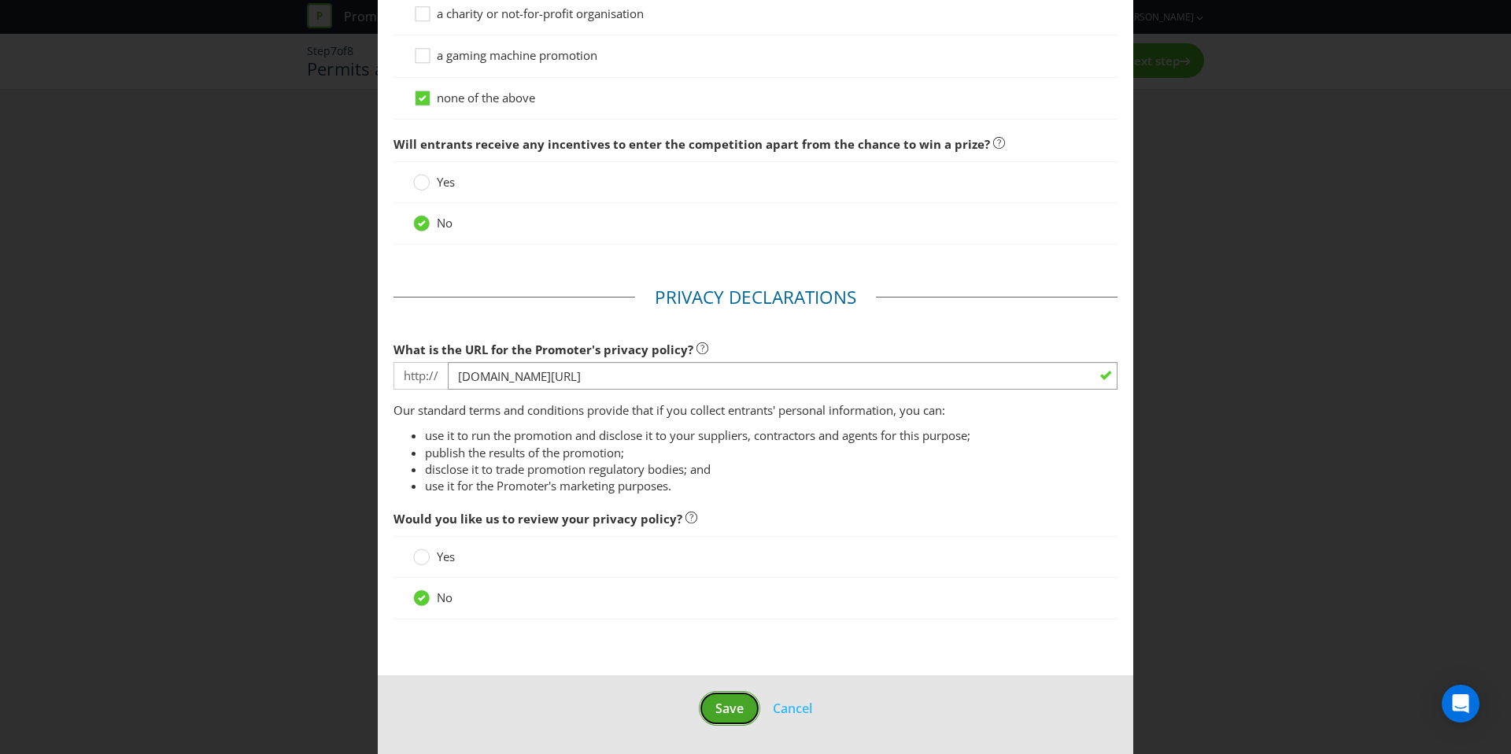
click at [738, 703] on span "Save" at bounding box center [729, 708] width 28 height 17
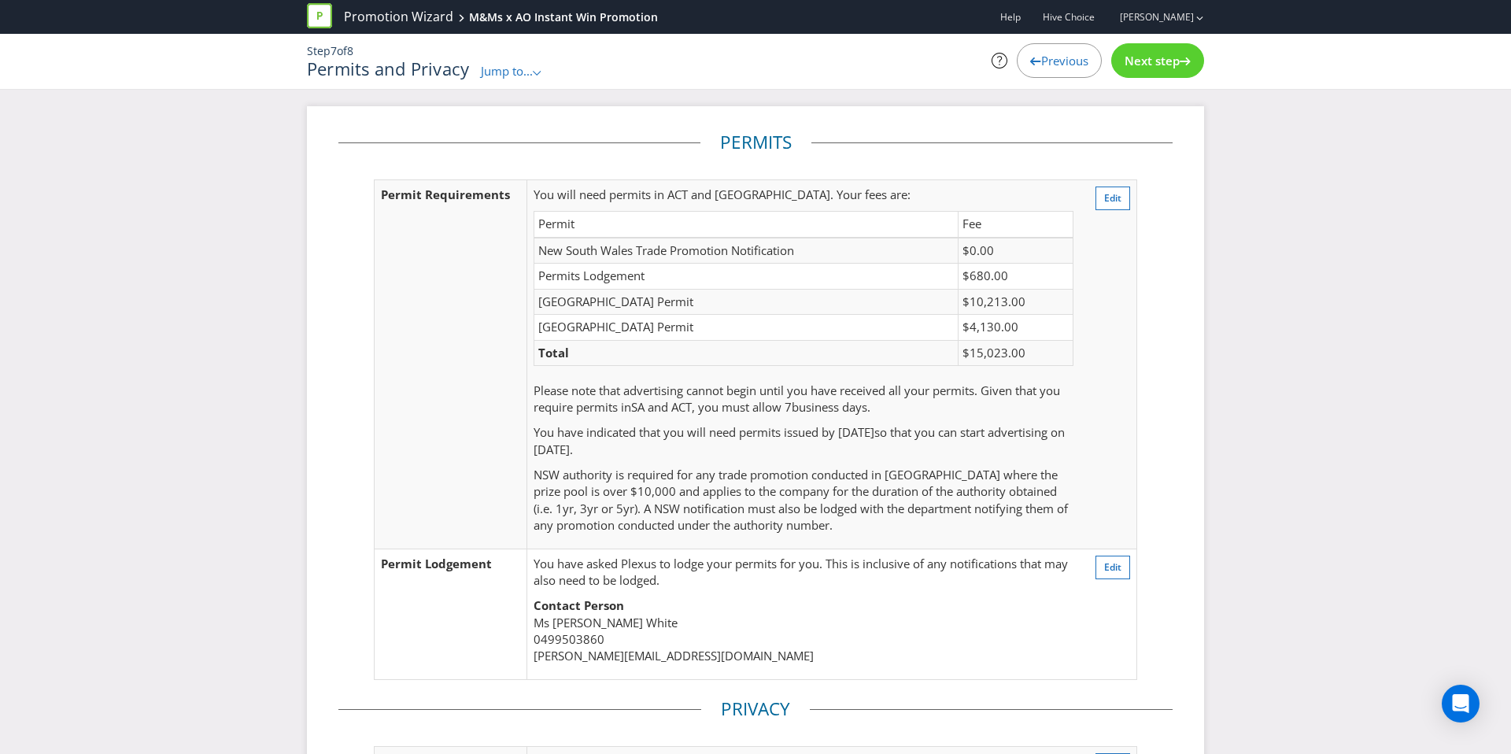
click at [1131, 72] on div "Next step" at bounding box center [1157, 60] width 93 height 35
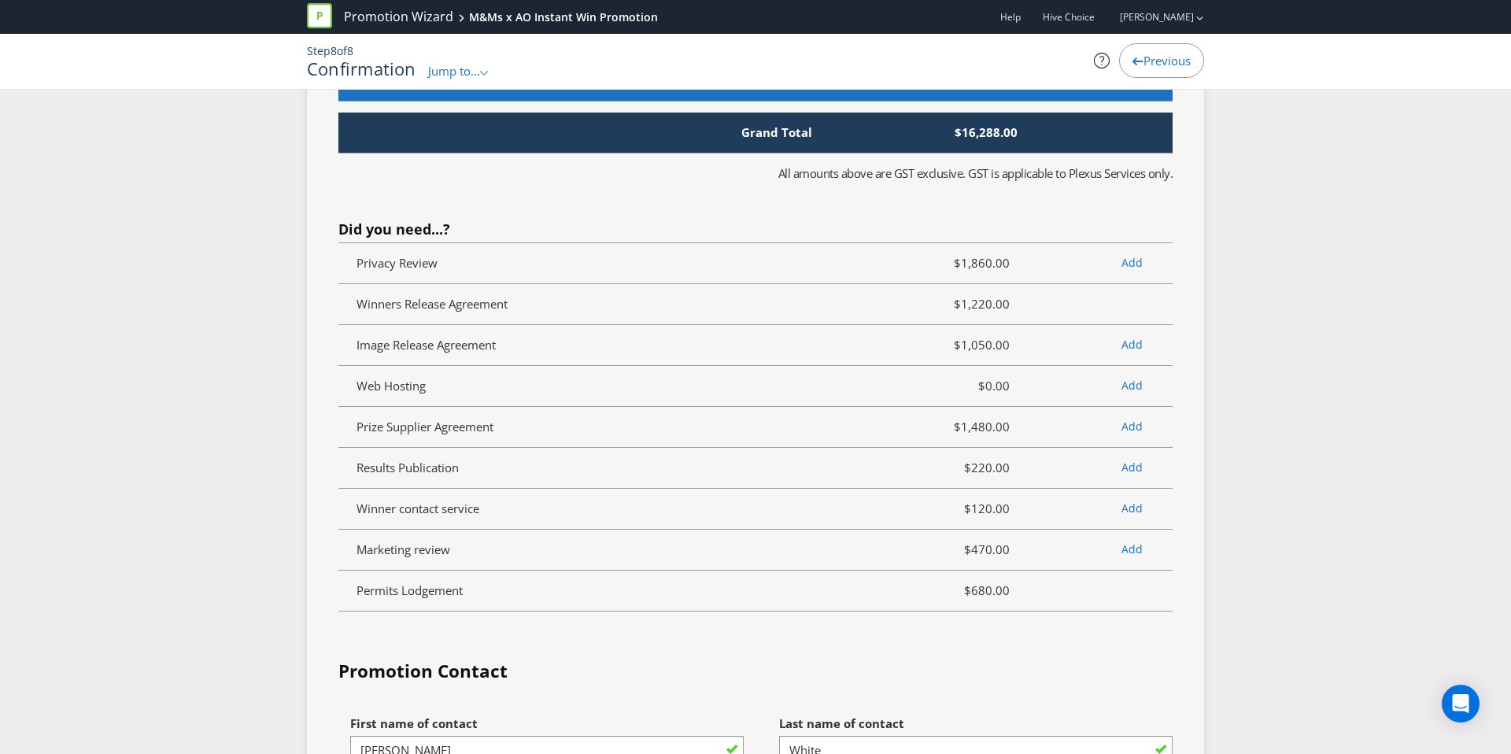
scroll to position [4869, 0]
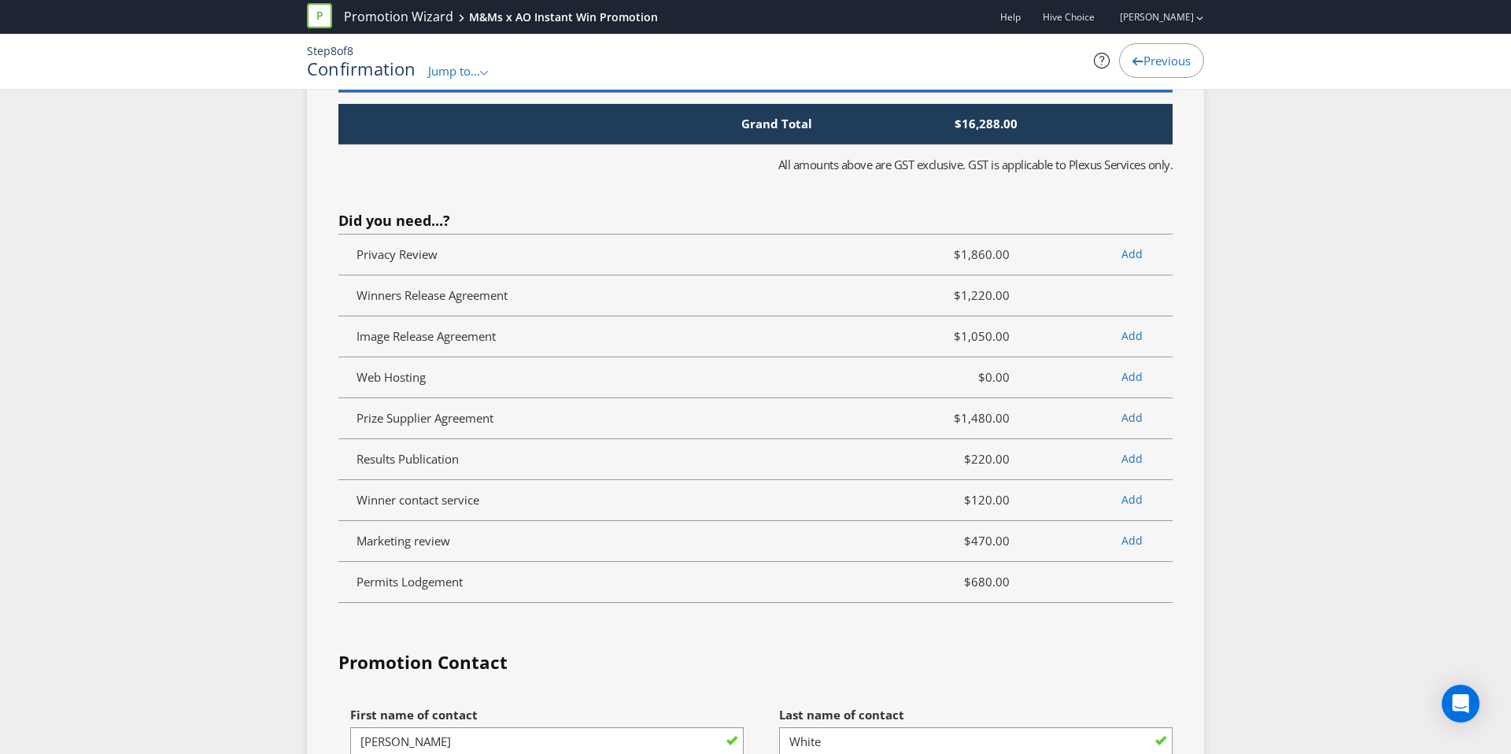
click at [1155, 65] on span "Previous" at bounding box center [1166, 61] width 47 height 16
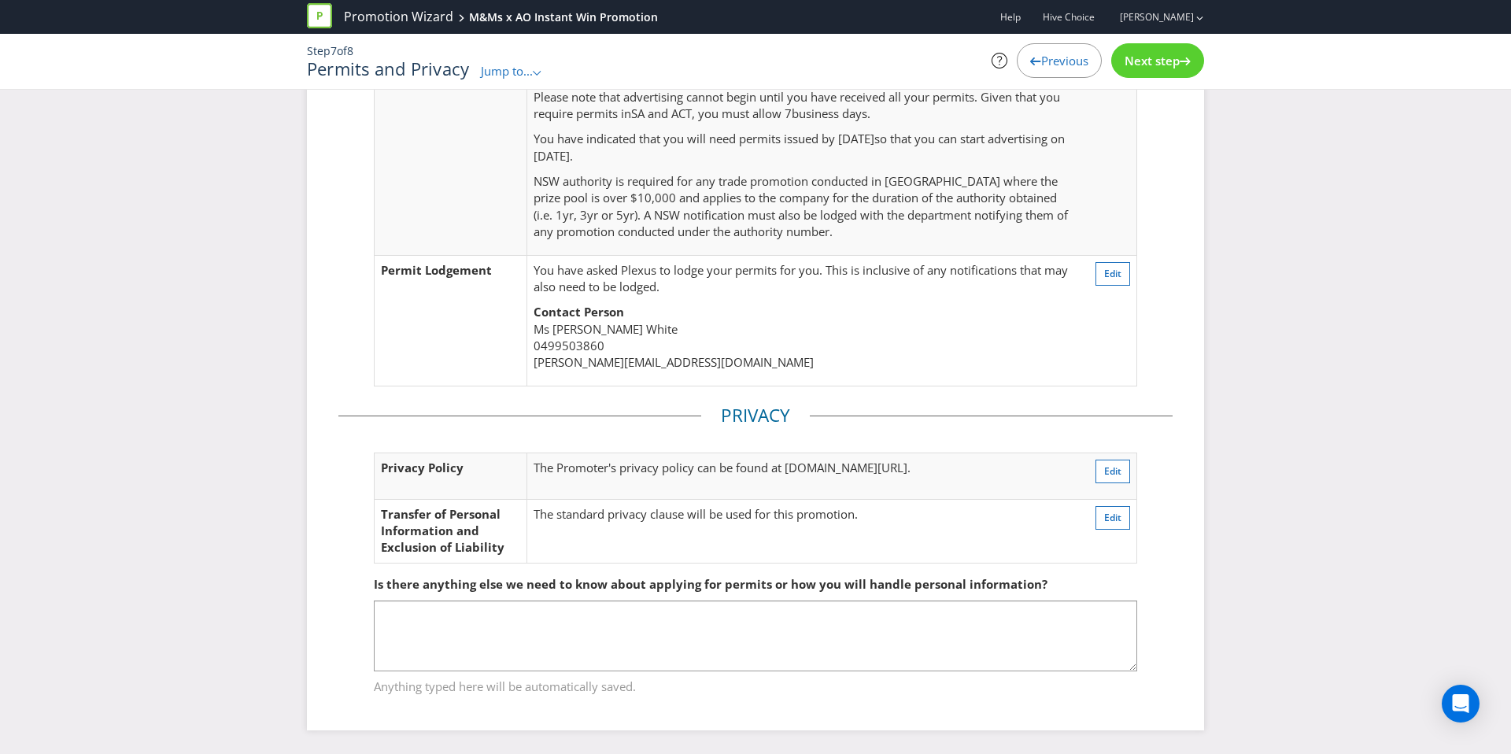
click at [1062, 63] on span "Previous" at bounding box center [1064, 61] width 47 height 16
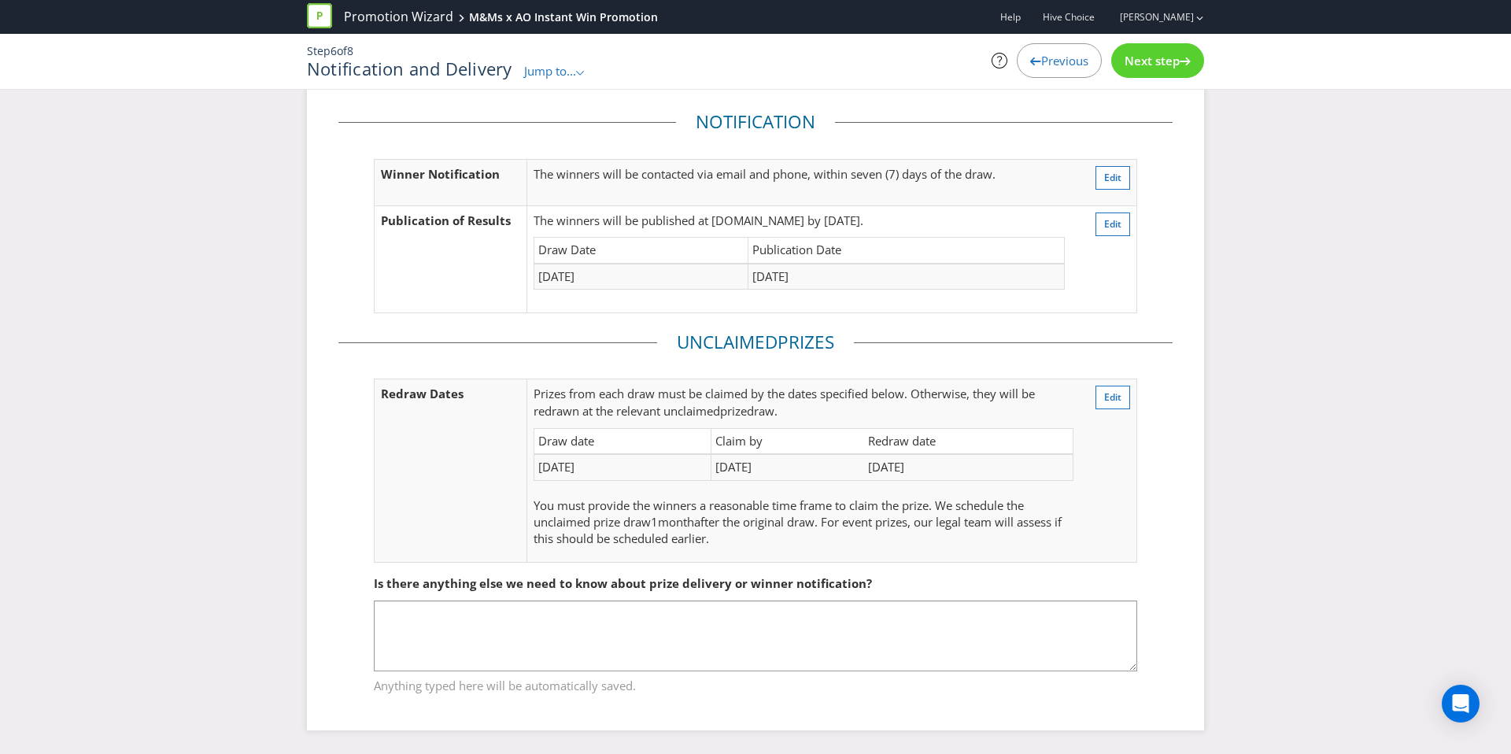
click at [1062, 63] on span "Previous" at bounding box center [1064, 61] width 47 height 16
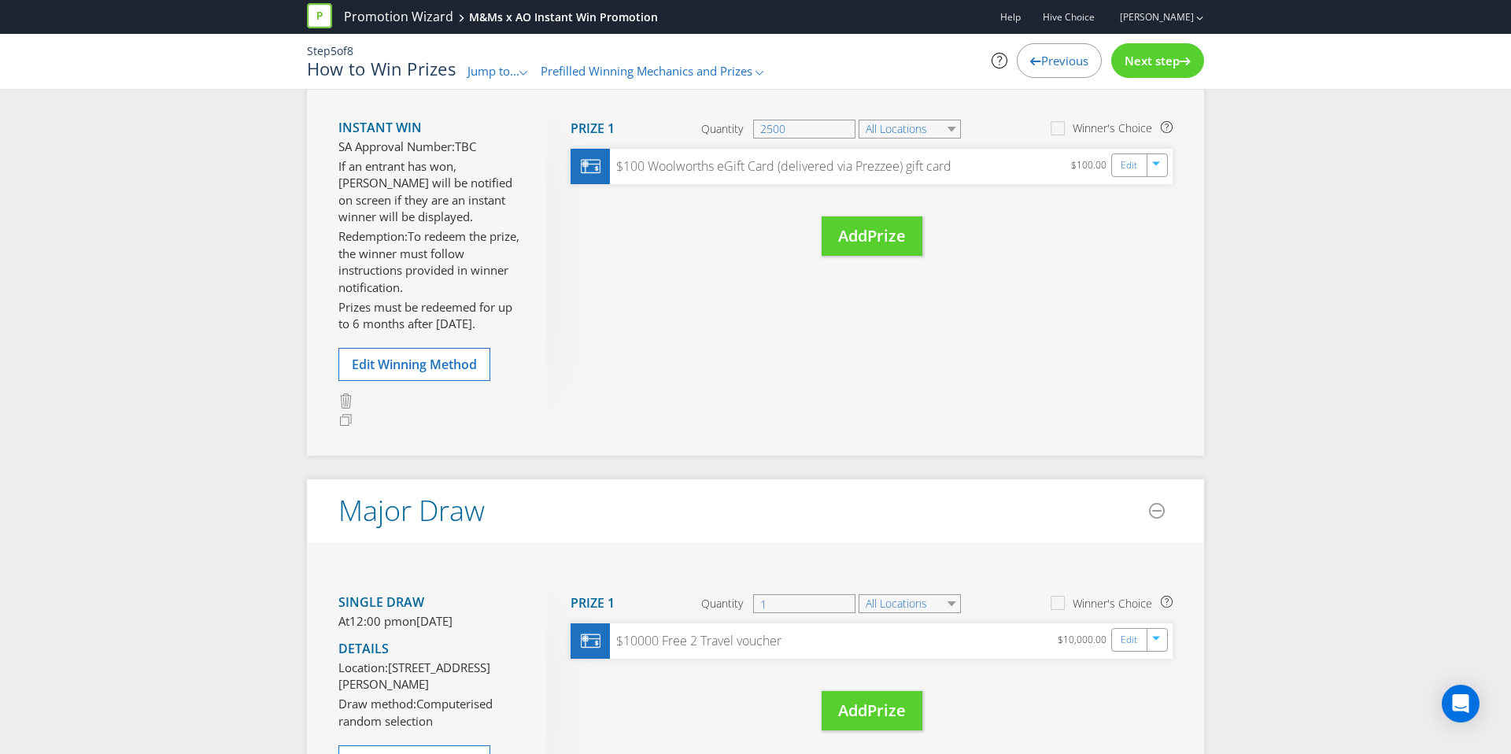
scroll to position [92, 0]
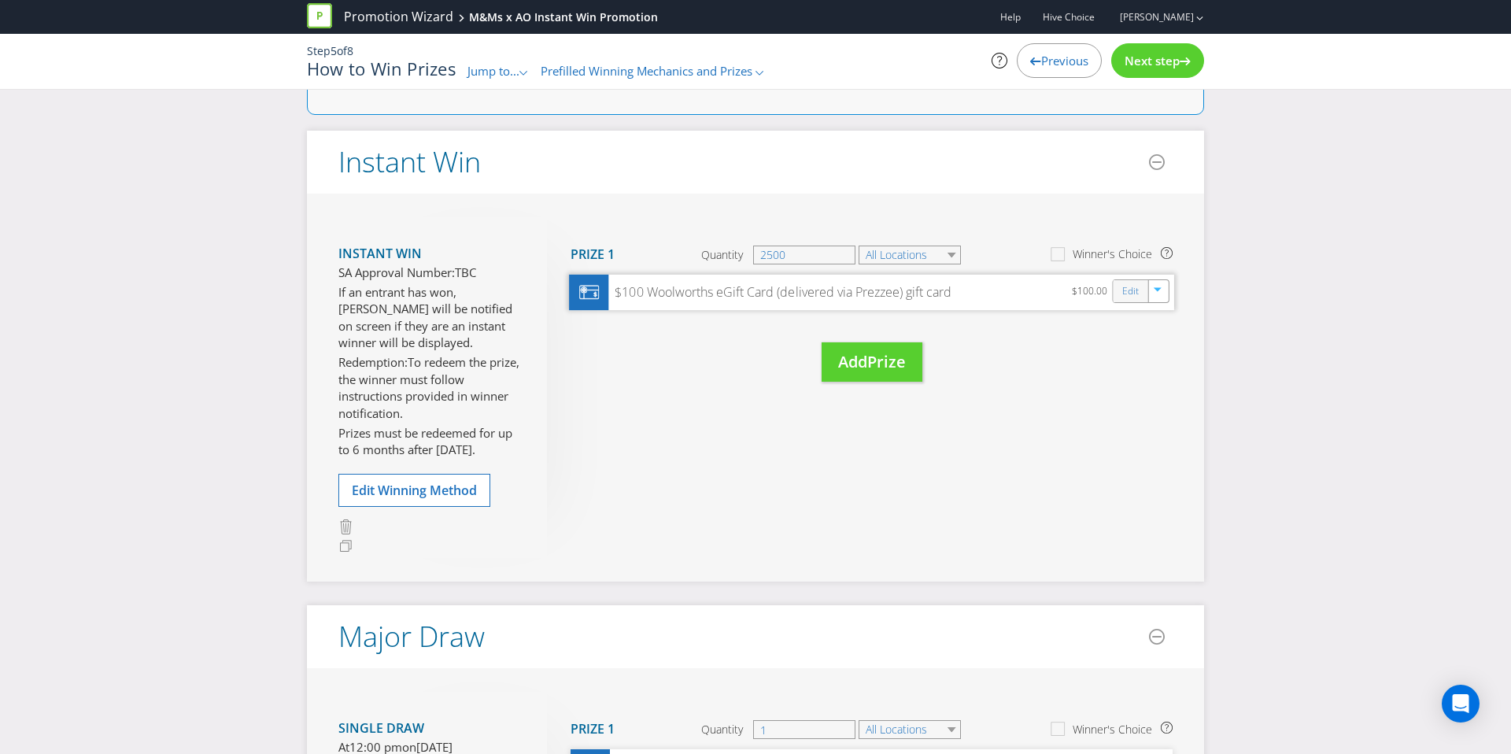
click at [1139, 297] on div "Edit" at bounding box center [1130, 291] width 35 height 22
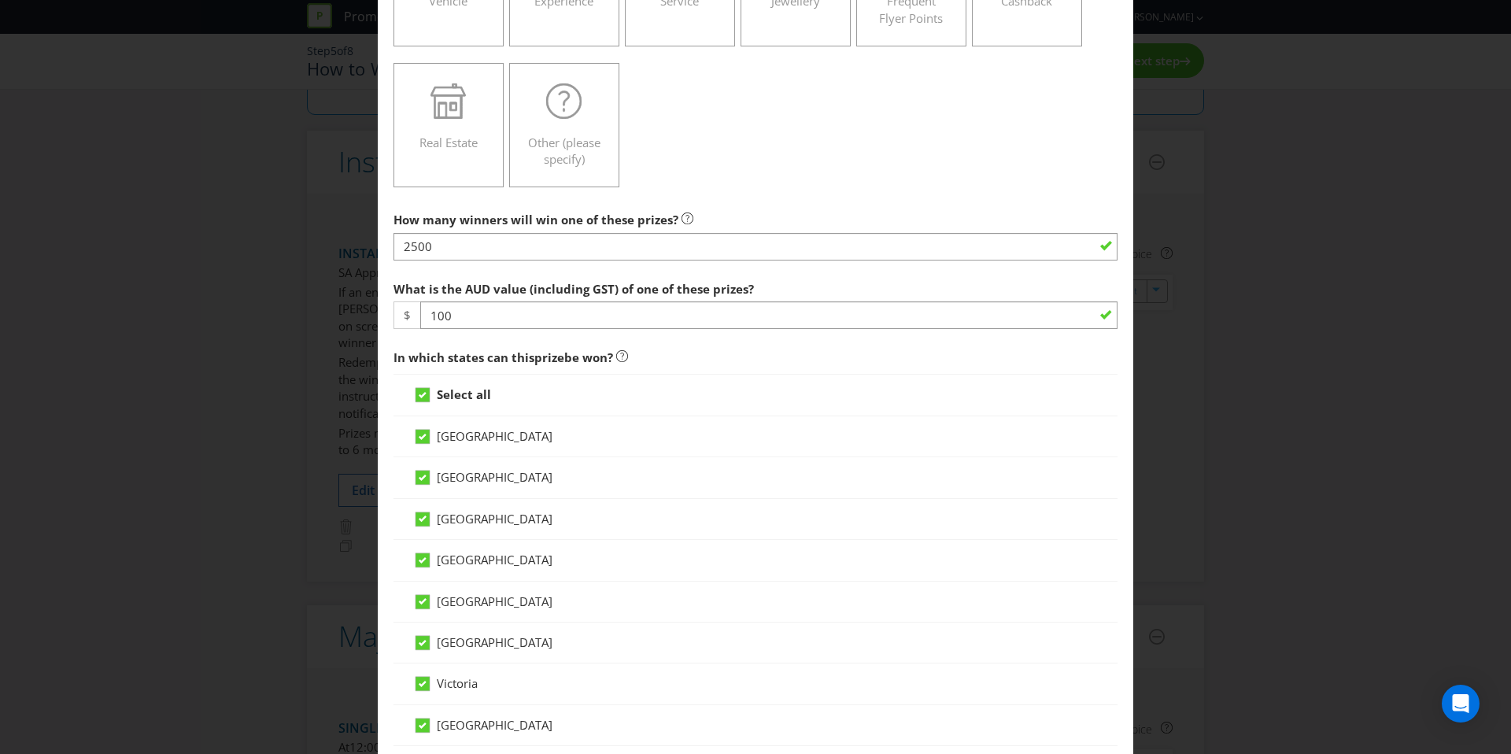
scroll to position [348, 0]
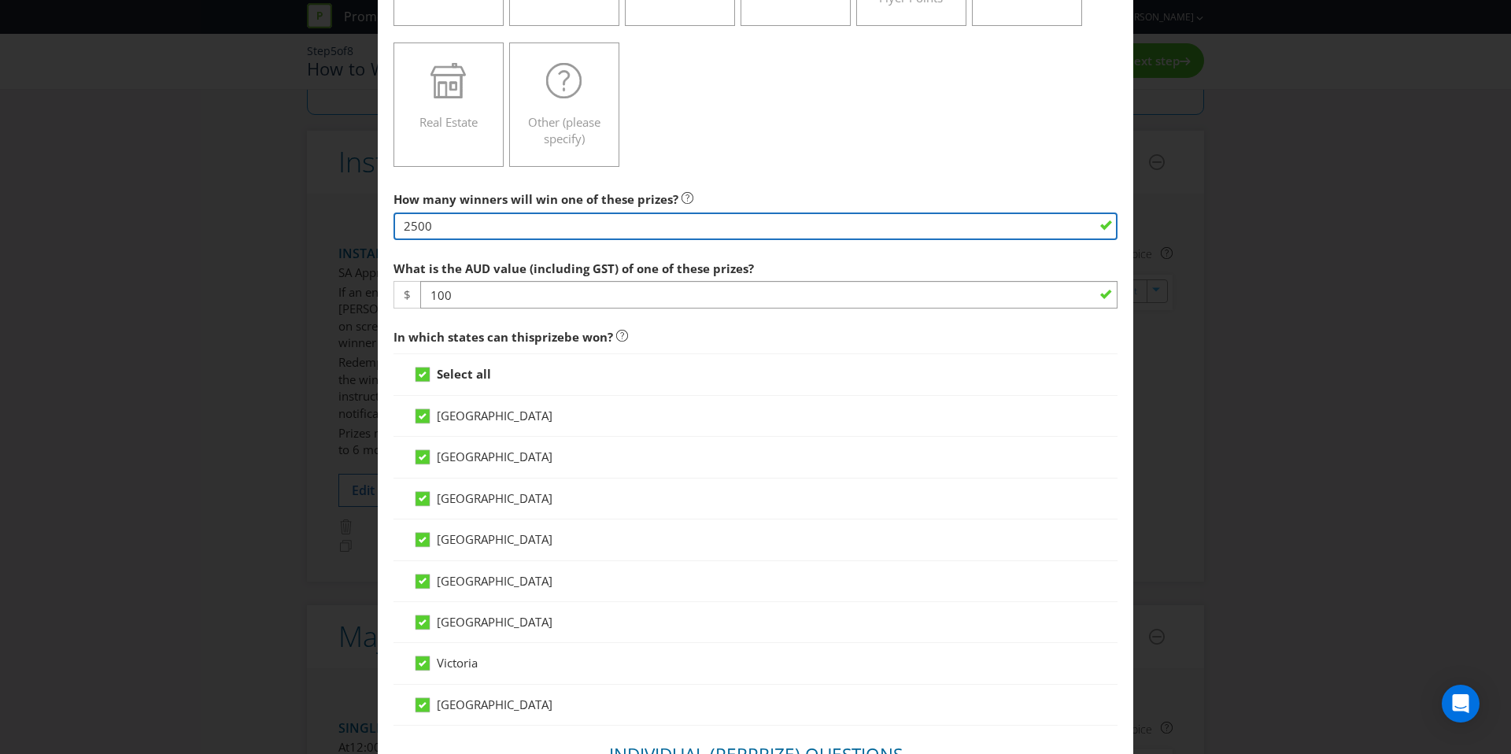
drag, startPoint x: 437, startPoint y: 227, endPoint x: 325, endPoint y: 224, distance: 111.8
click at [326, 224] on div "Edit Prize [GEOGRAPHIC_DATA] [GEOGRAPHIC_DATA] [GEOGRAPHIC_DATA] [GEOGRAPHIC_DA…" at bounding box center [755, 377] width 1511 height 754
type input "1000"
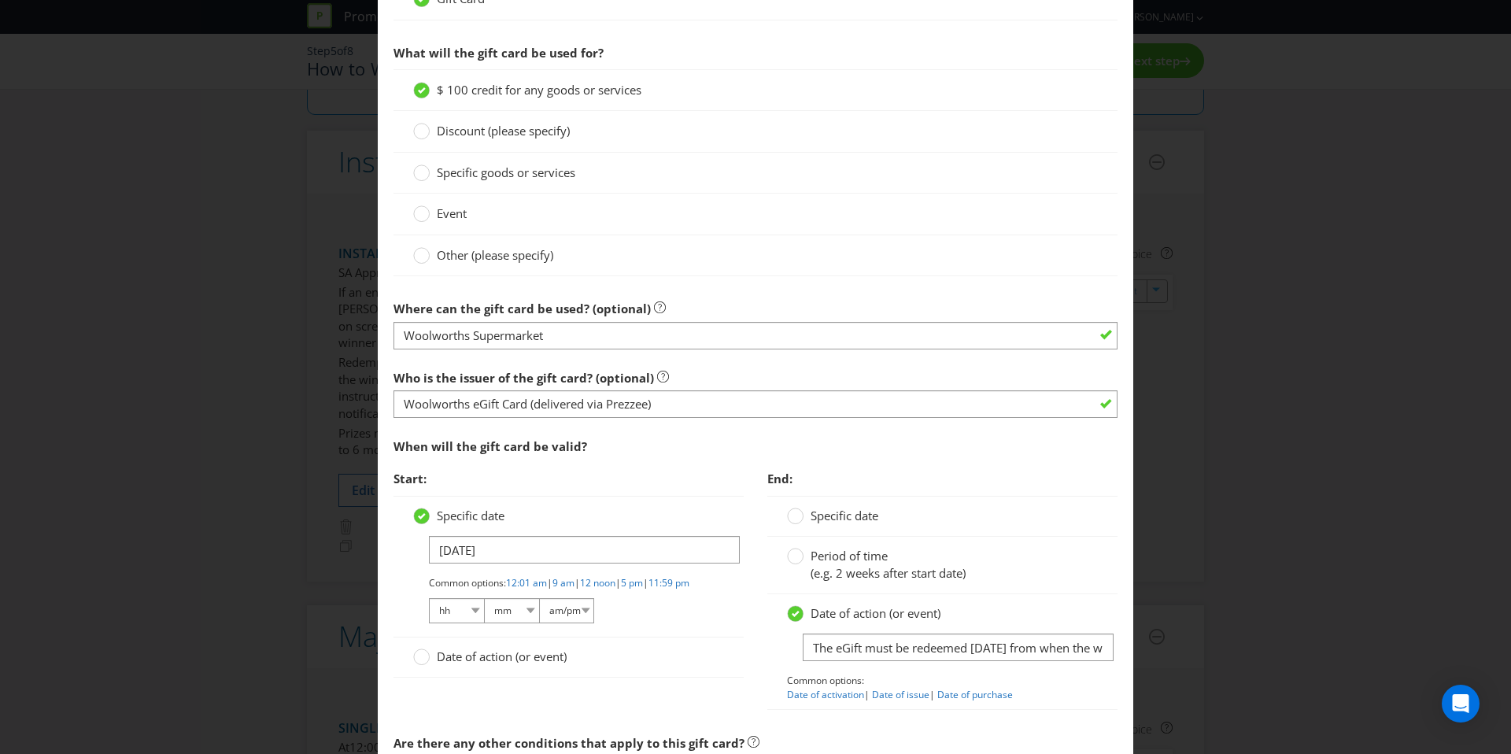
scroll to position [1568, 0]
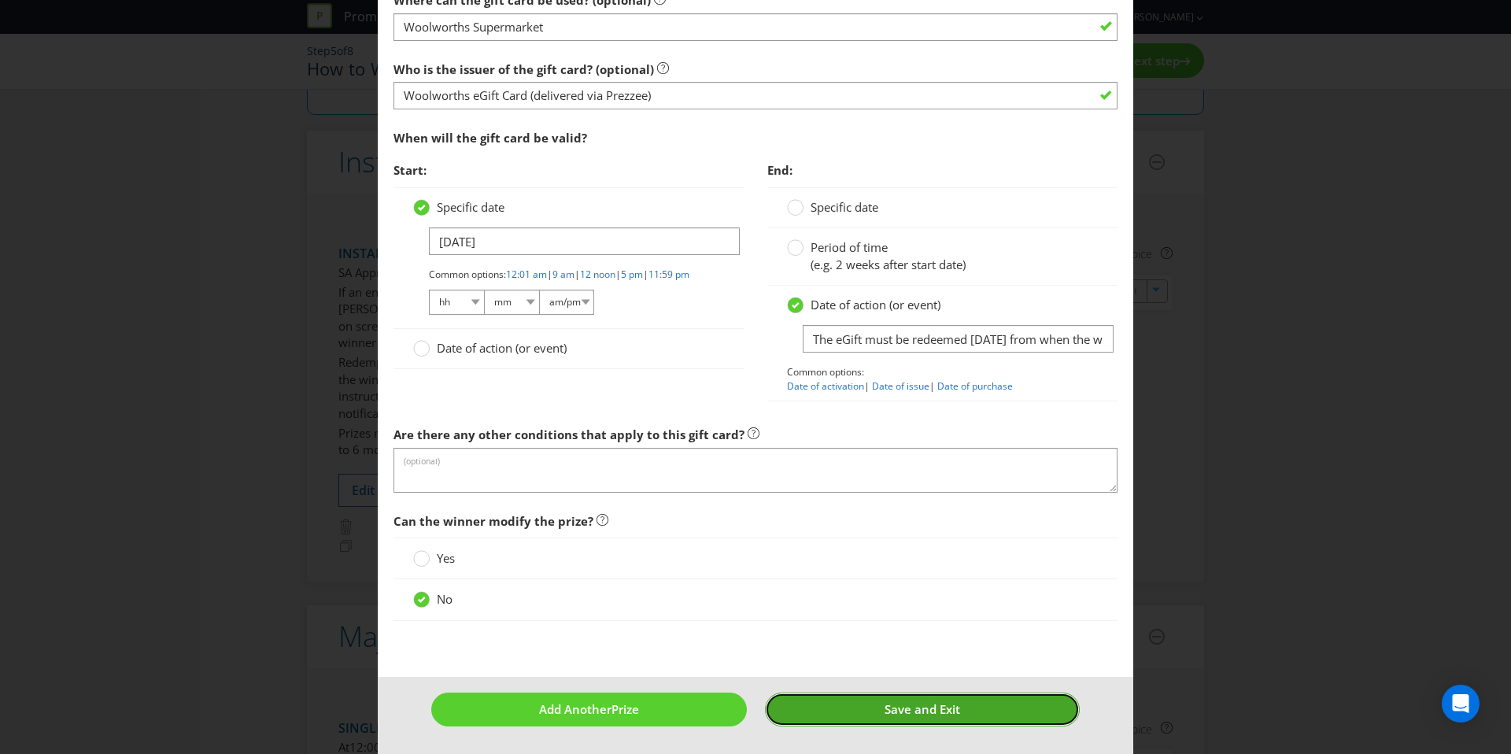
click at [824, 715] on button "Save and Exit" at bounding box center [923, 709] width 316 height 34
type input "1000"
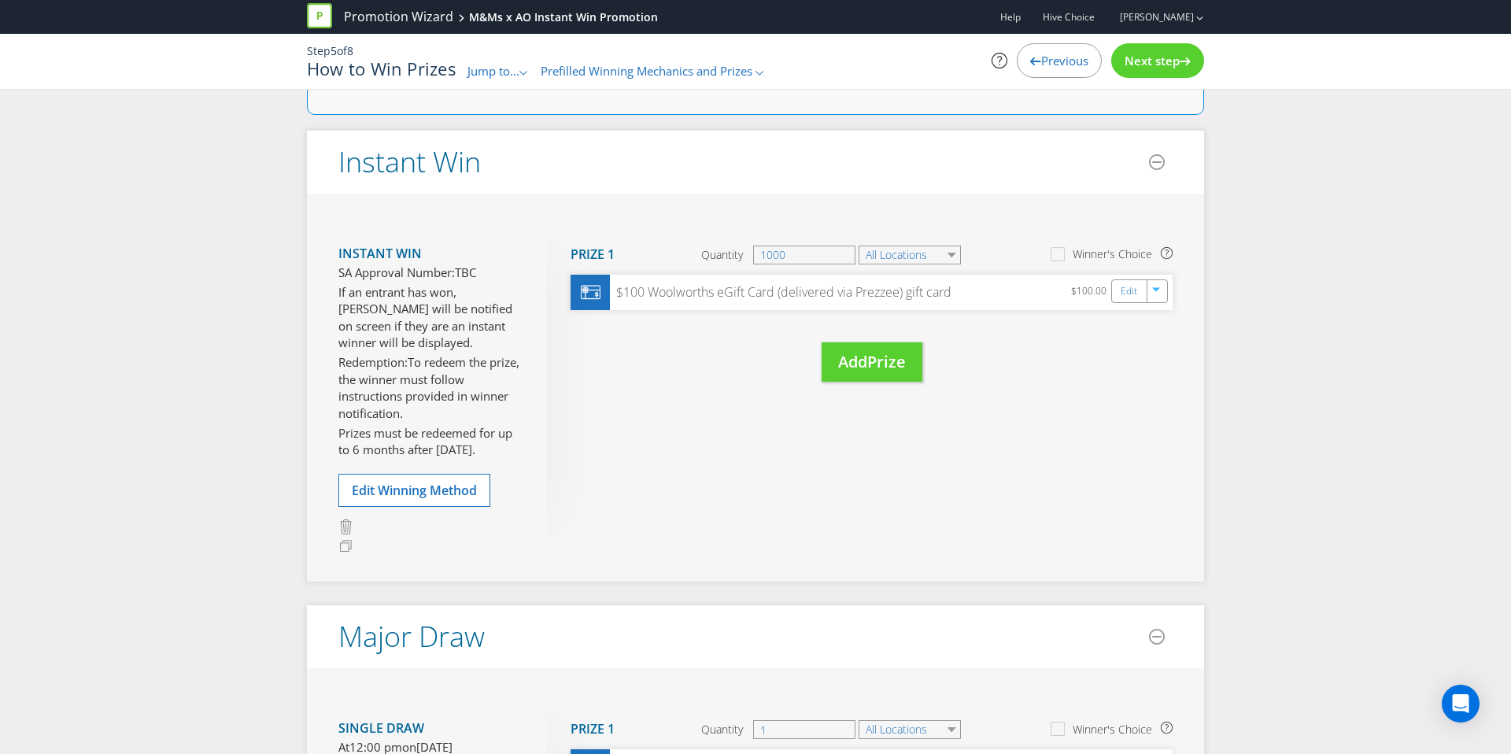
click at [1123, 69] on div "Next step" at bounding box center [1157, 60] width 93 height 35
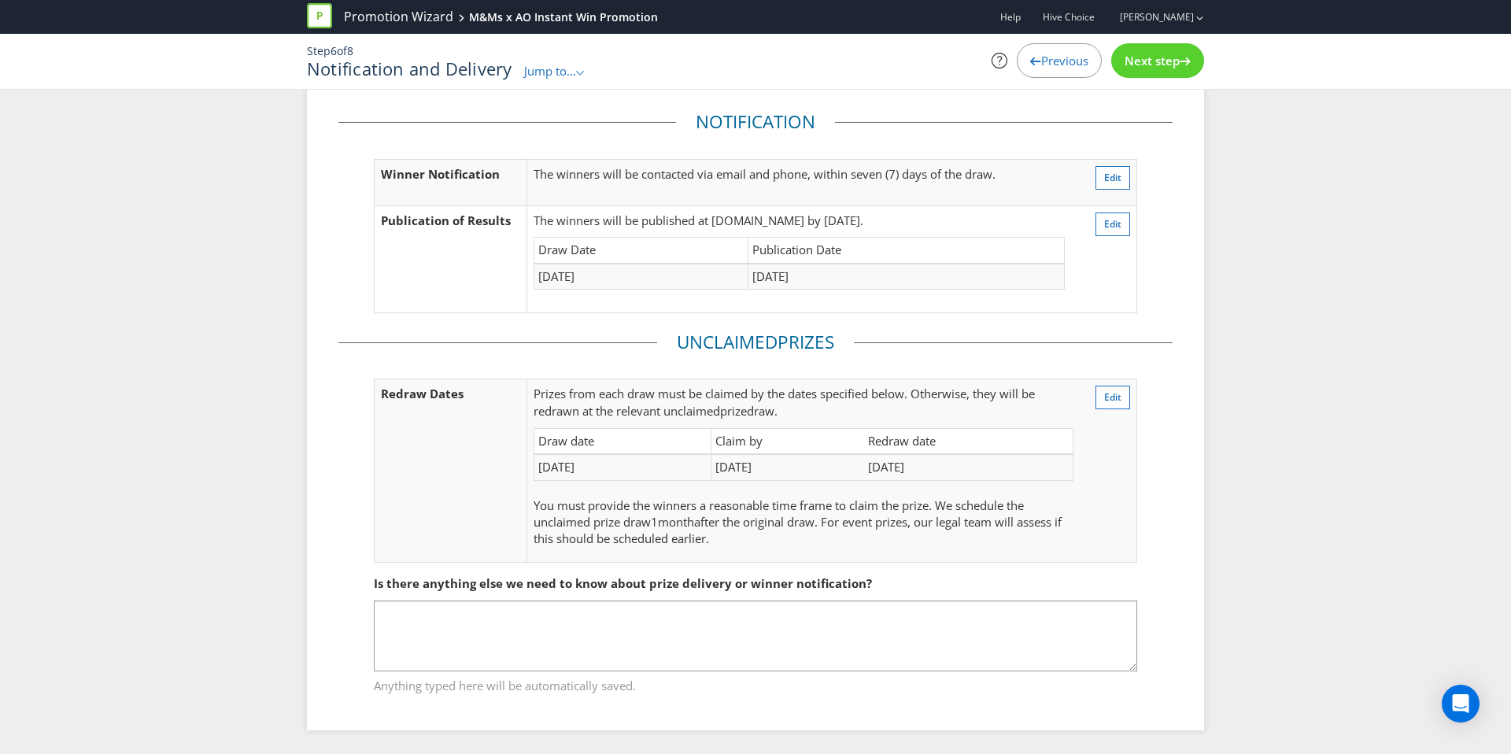
click at [1123, 69] on div "Next step" at bounding box center [1157, 60] width 93 height 35
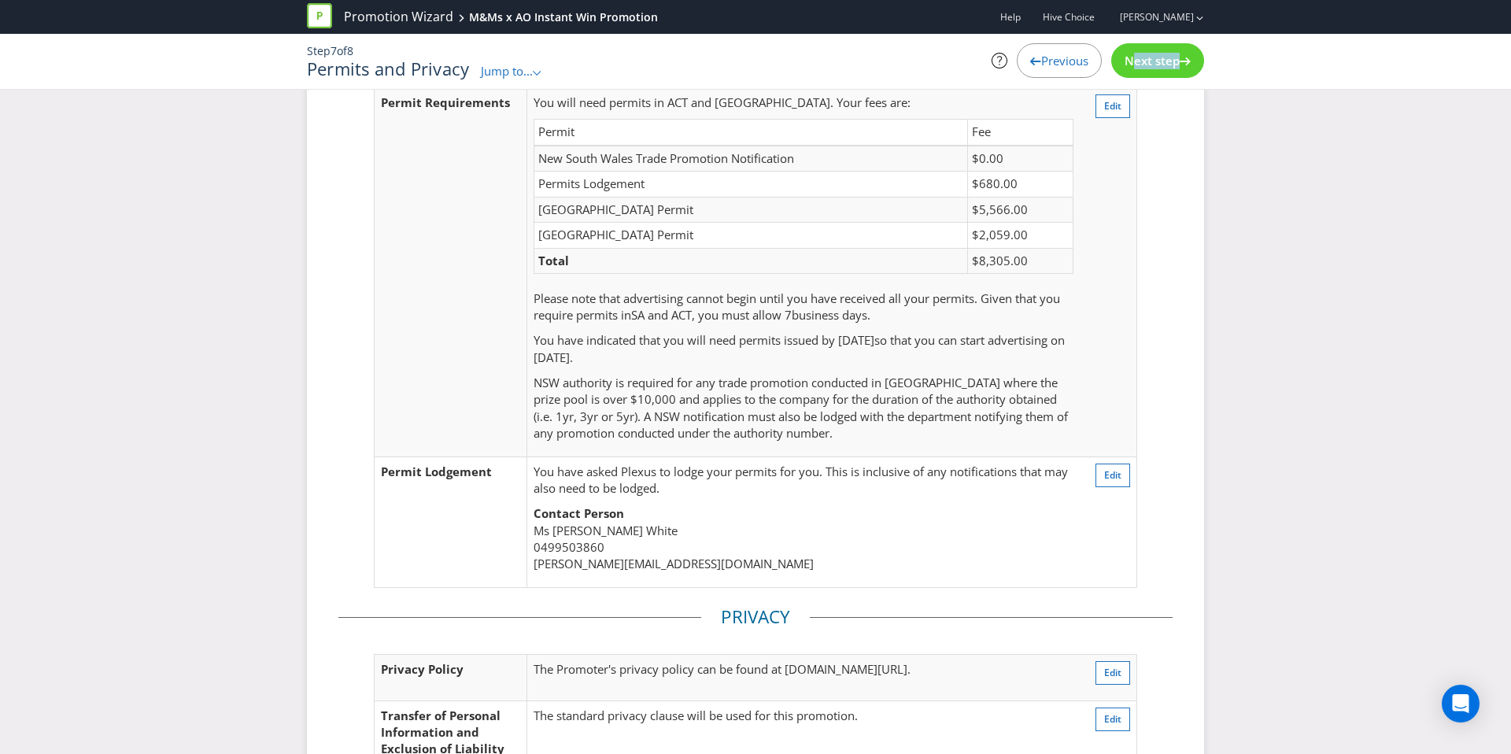
click at [1123, 69] on div "Next step" at bounding box center [1157, 60] width 93 height 35
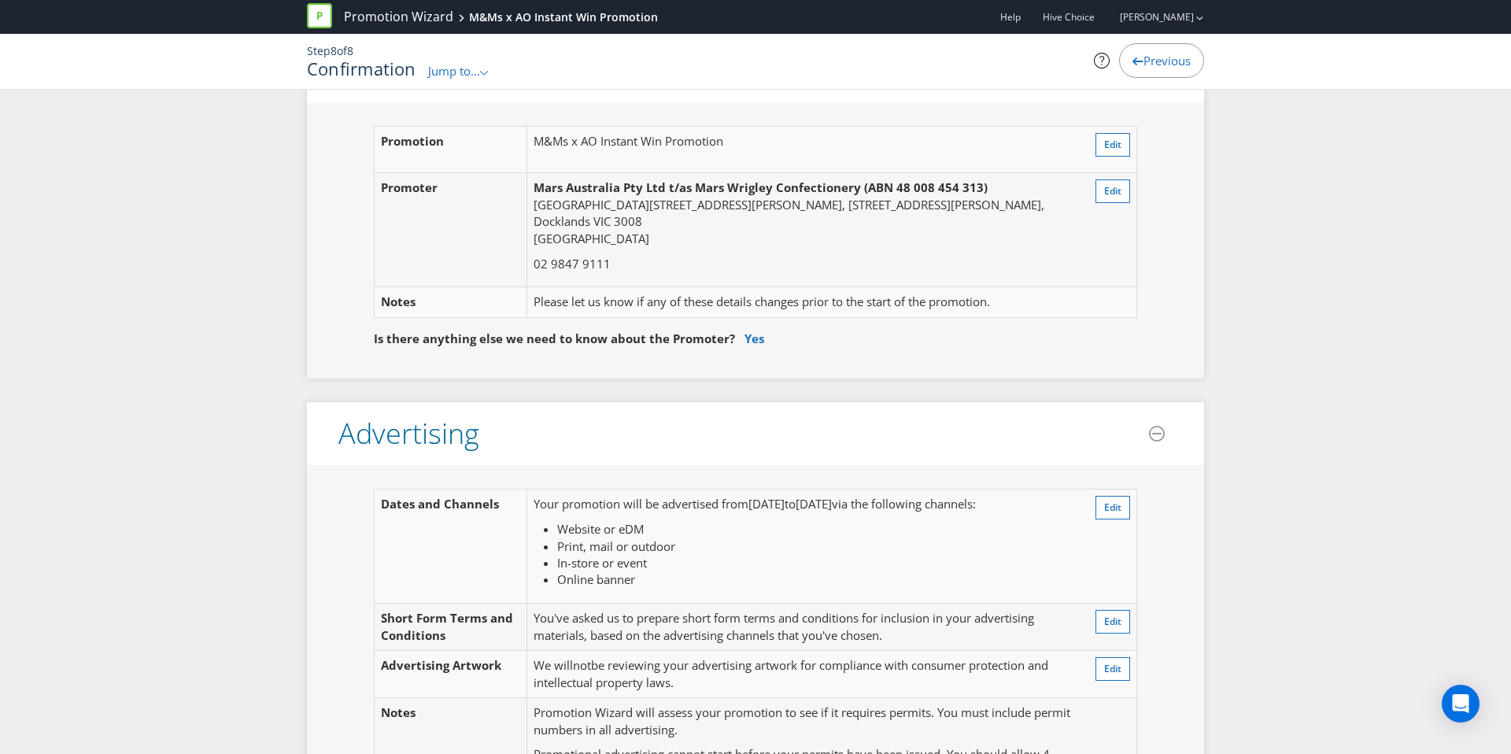
click at [1106, 66] on div at bounding box center [1106, 61] width 25 height 16
click at [1132, 63] on icon at bounding box center [1137, 61] width 11 height 8
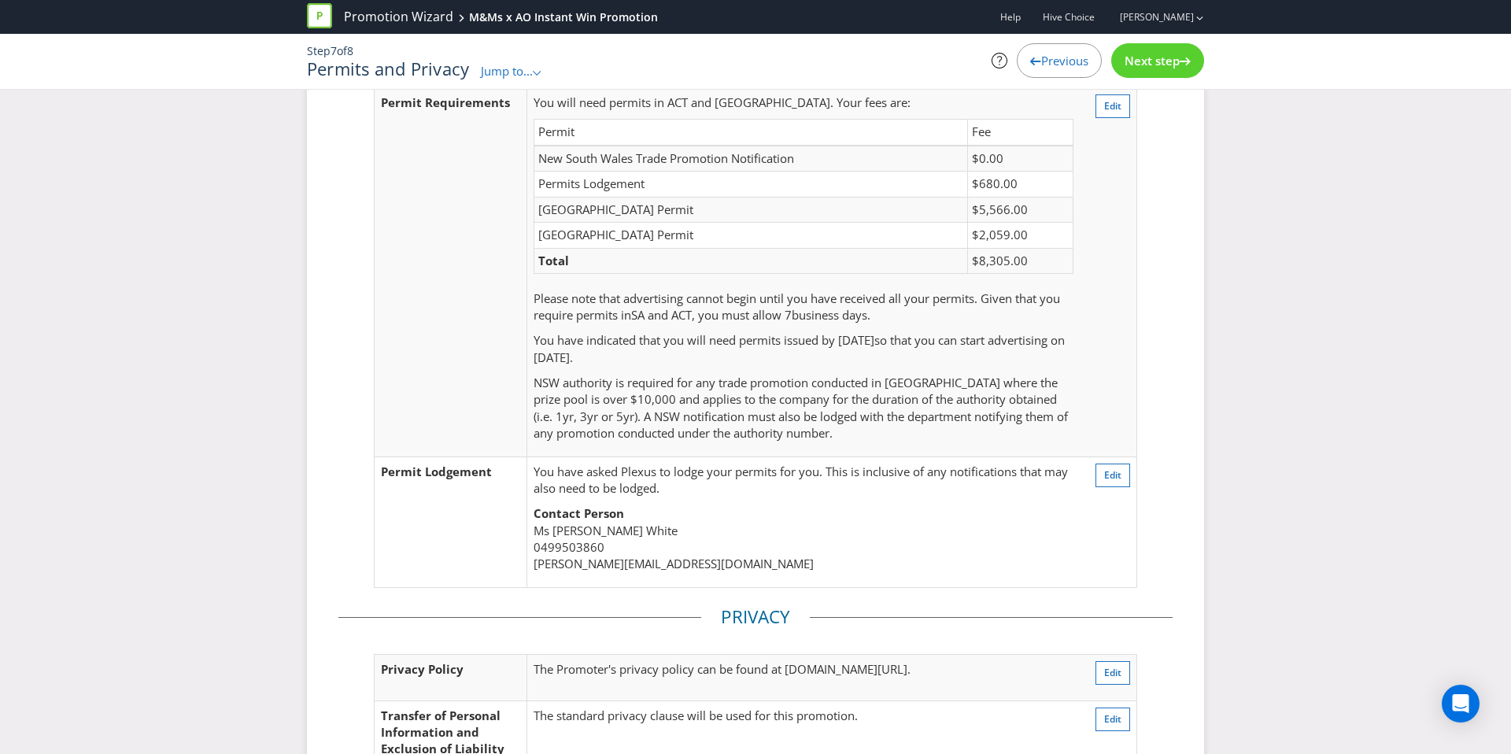
scroll to position [28, 0]
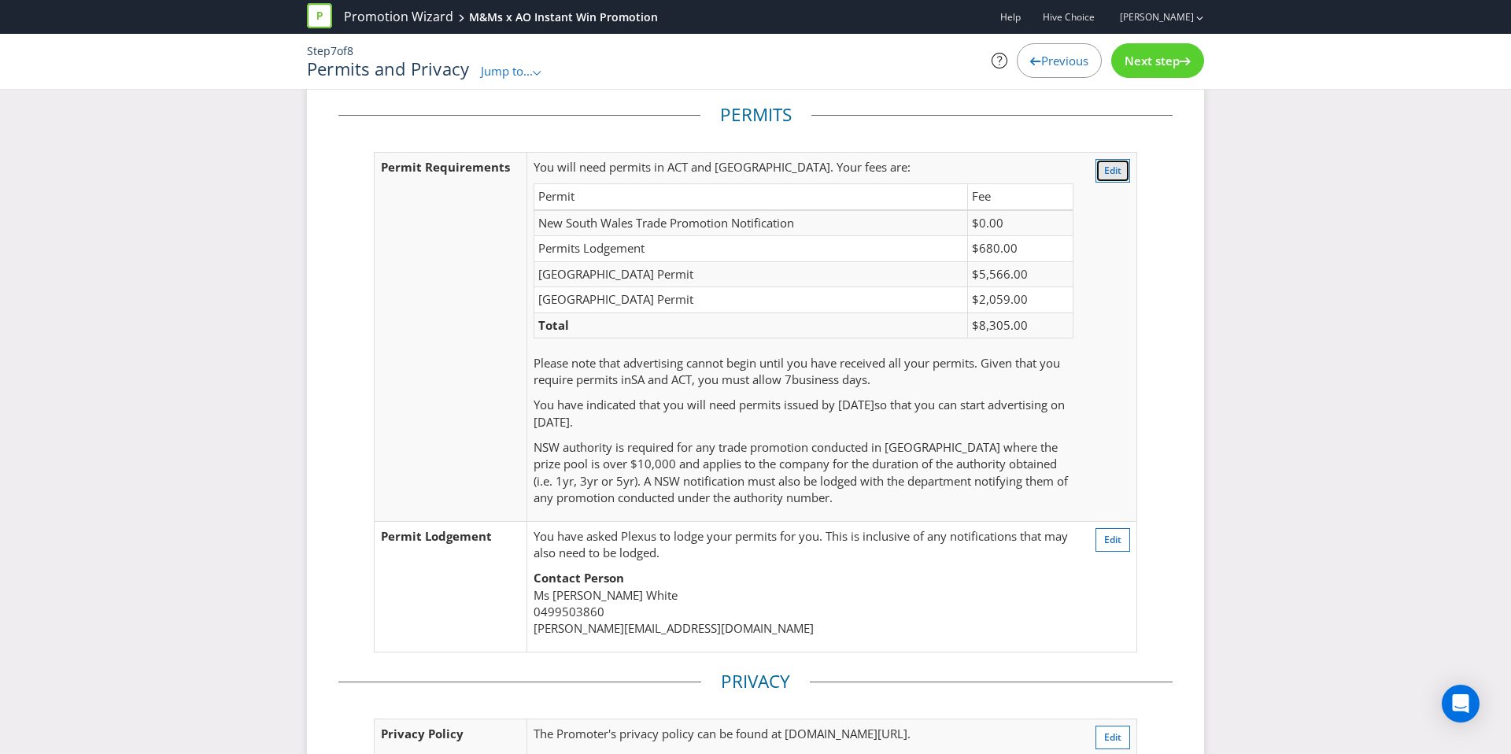
click at [1095, 165] on button "Edit" at bounding box center [1112, 171] width 35 height 24
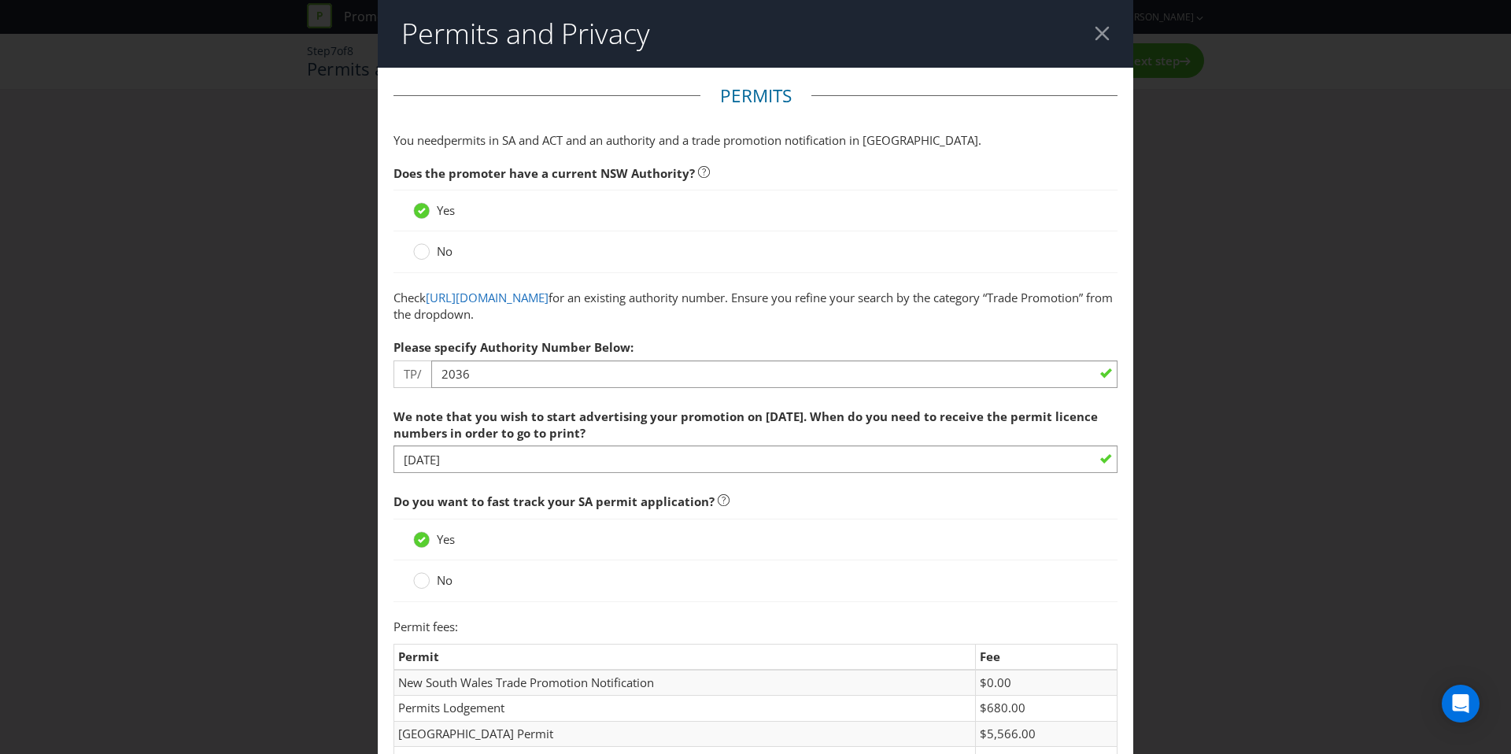
click at [1106, 34] on div at bounding box center [1102, 33] width 15 height 15
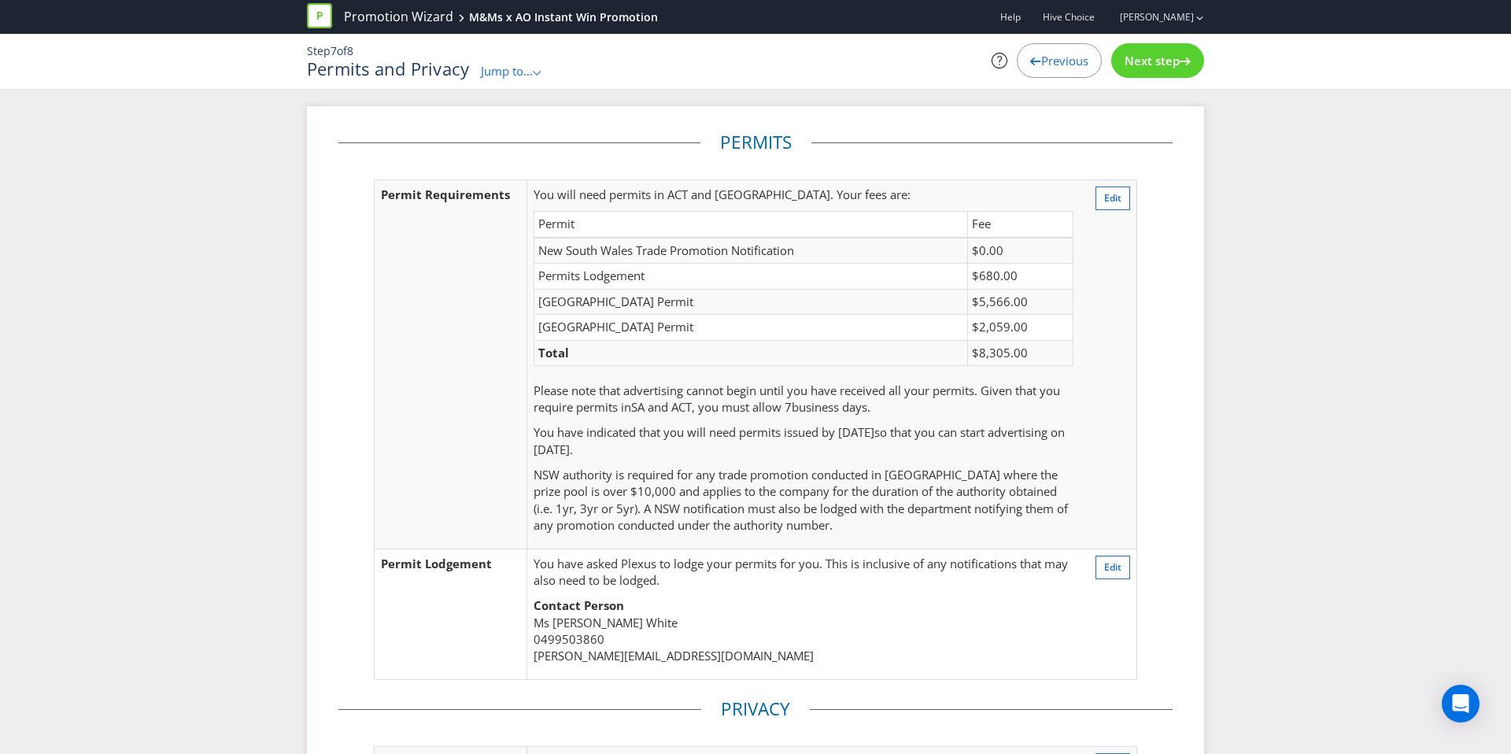
click at [1031, 68] on div "Previous" at bounding box center [1059, 60] width 85 height 35
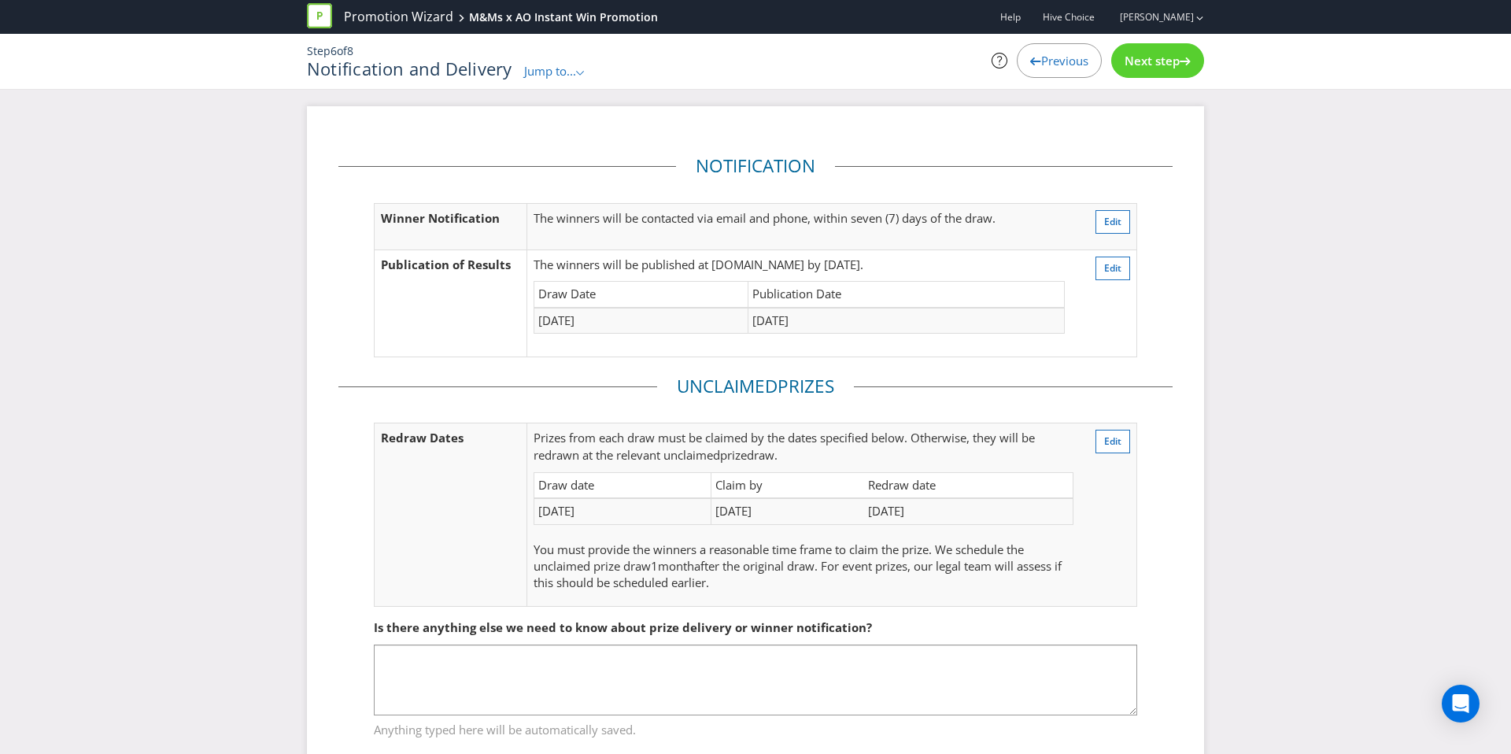
scroll to position [44, 0]
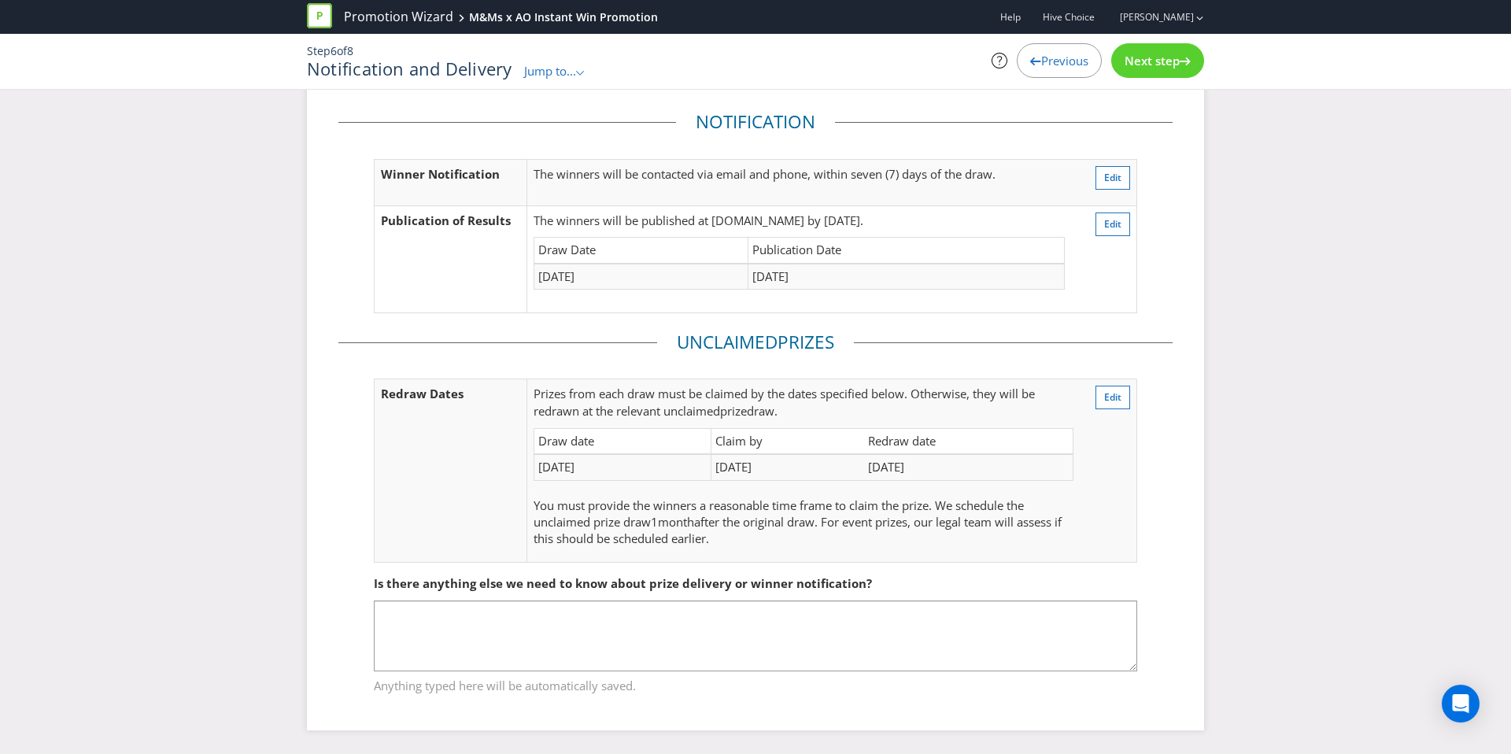
click at [1169, 50] on div "Next step" at bounding box center [1157, 60] width 93 height 35
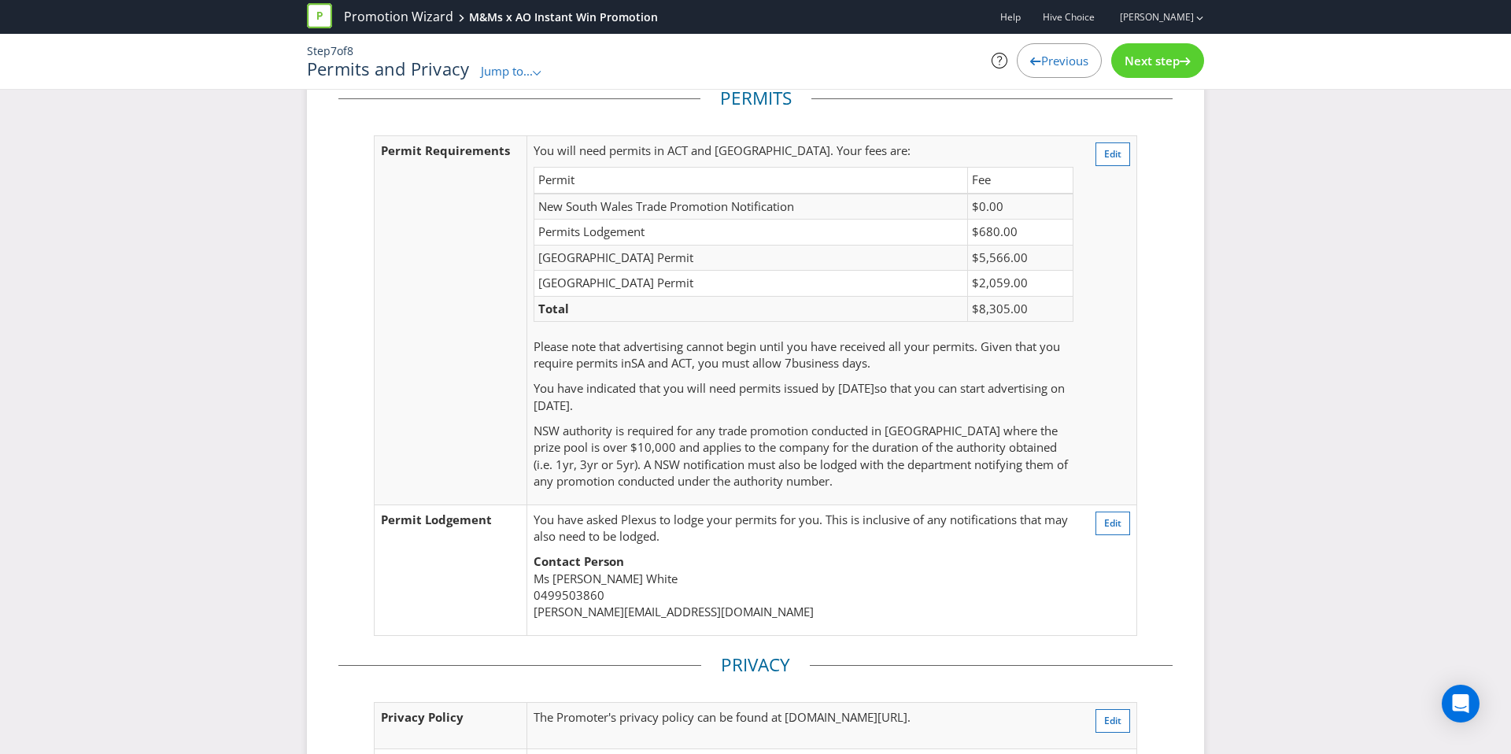
drag, startPoint x: 1089, startPoint y: 178, endPoint x: 1097, endPoint y: 167, distance: 13.5
click at [1090, 178] on td "Edit" at bounding box center [1108, 319] width 57 height 369
click at [1111, 155] on span "Edit" at bounding box center [1112, 153] width 17 height 13
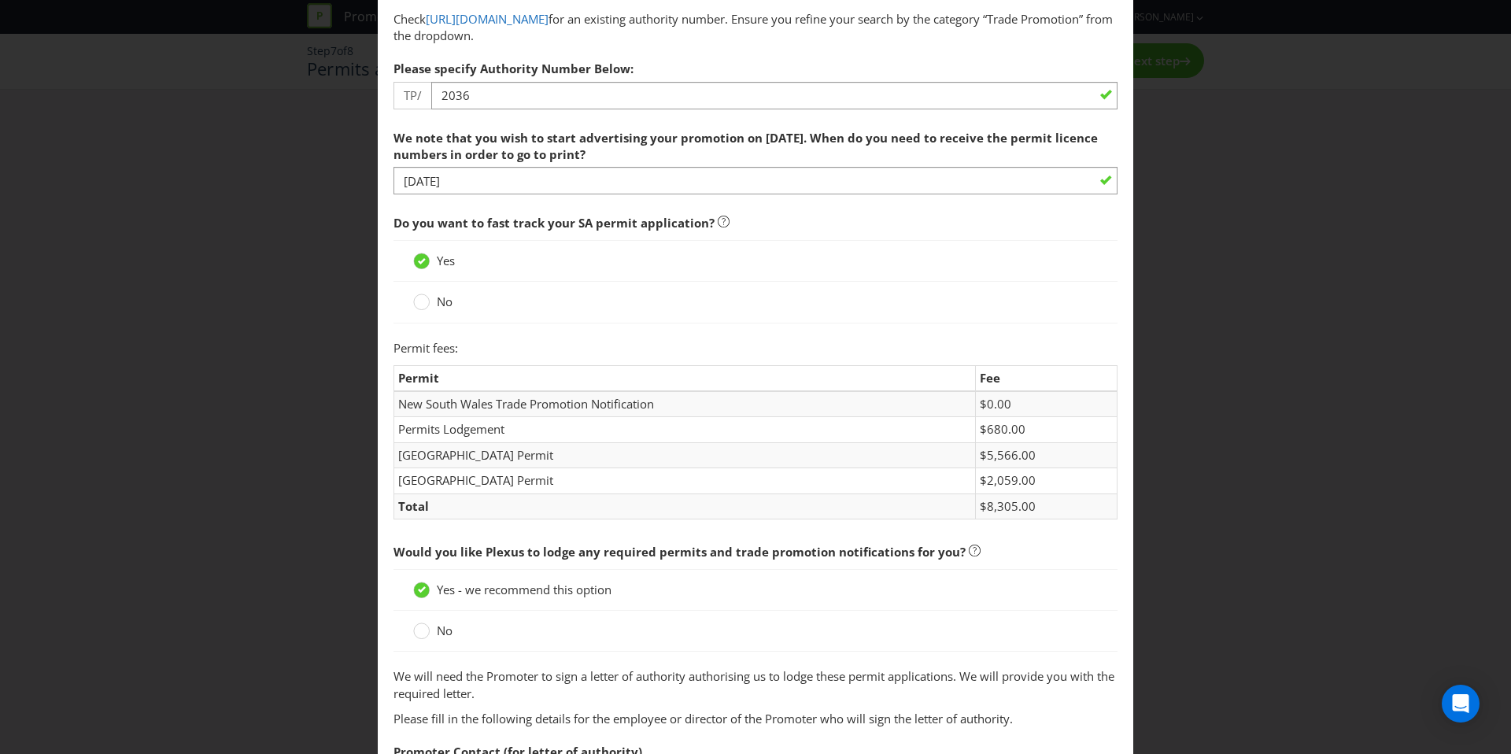
scroll to position [279, 0]
drag, startPoint x: 456, startPoint y: 306, endPoint x: 443, endPoint y: 301, distance: 14.2
click at [447, 304] on div "No" at bounding box center [755, 301] width 685 height 17
click at [442, 301] on span "No" at bounding box center [445, 301] width 16 height 16
click at [0, 0] on input "No" at bounding box center [0, 0] width 0 height 0
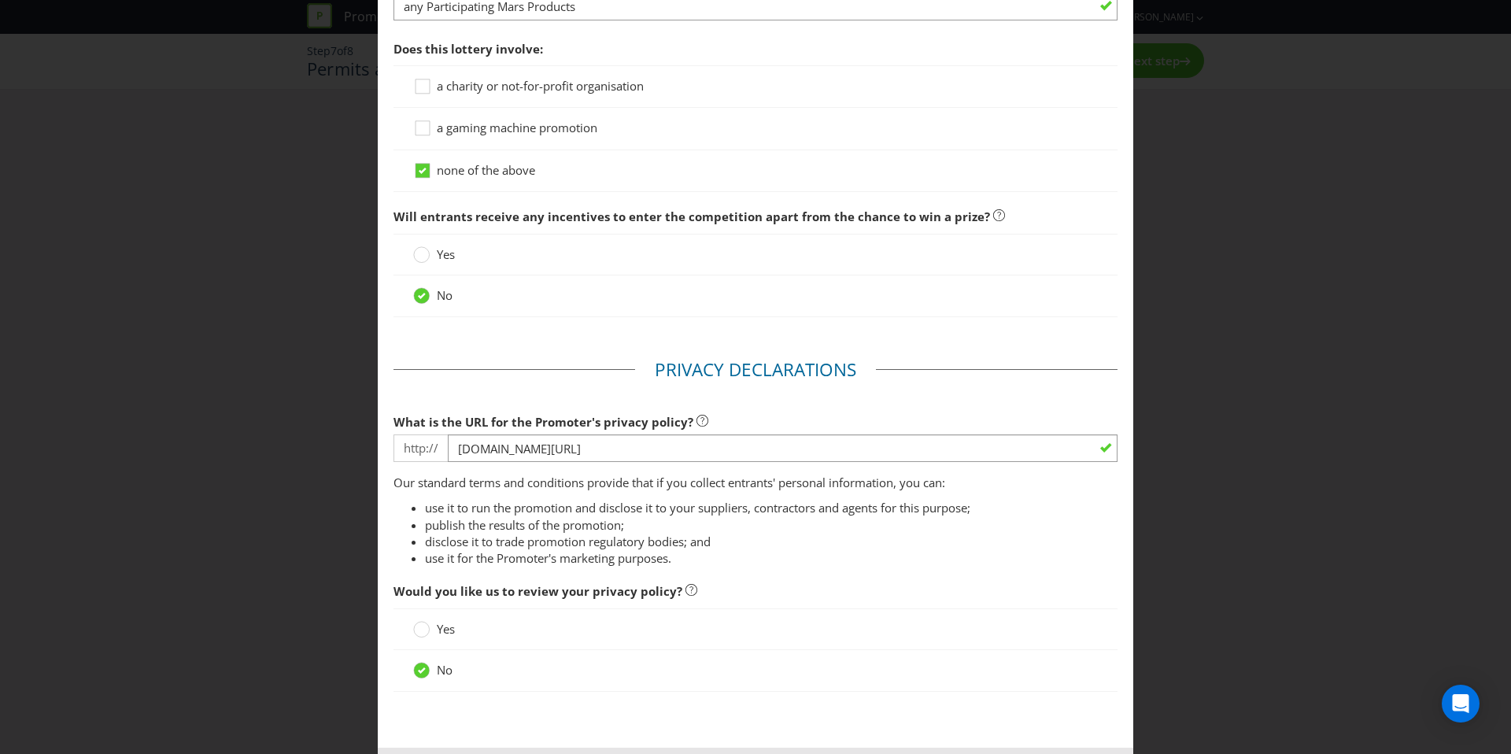
scroll to position [1521, 0]
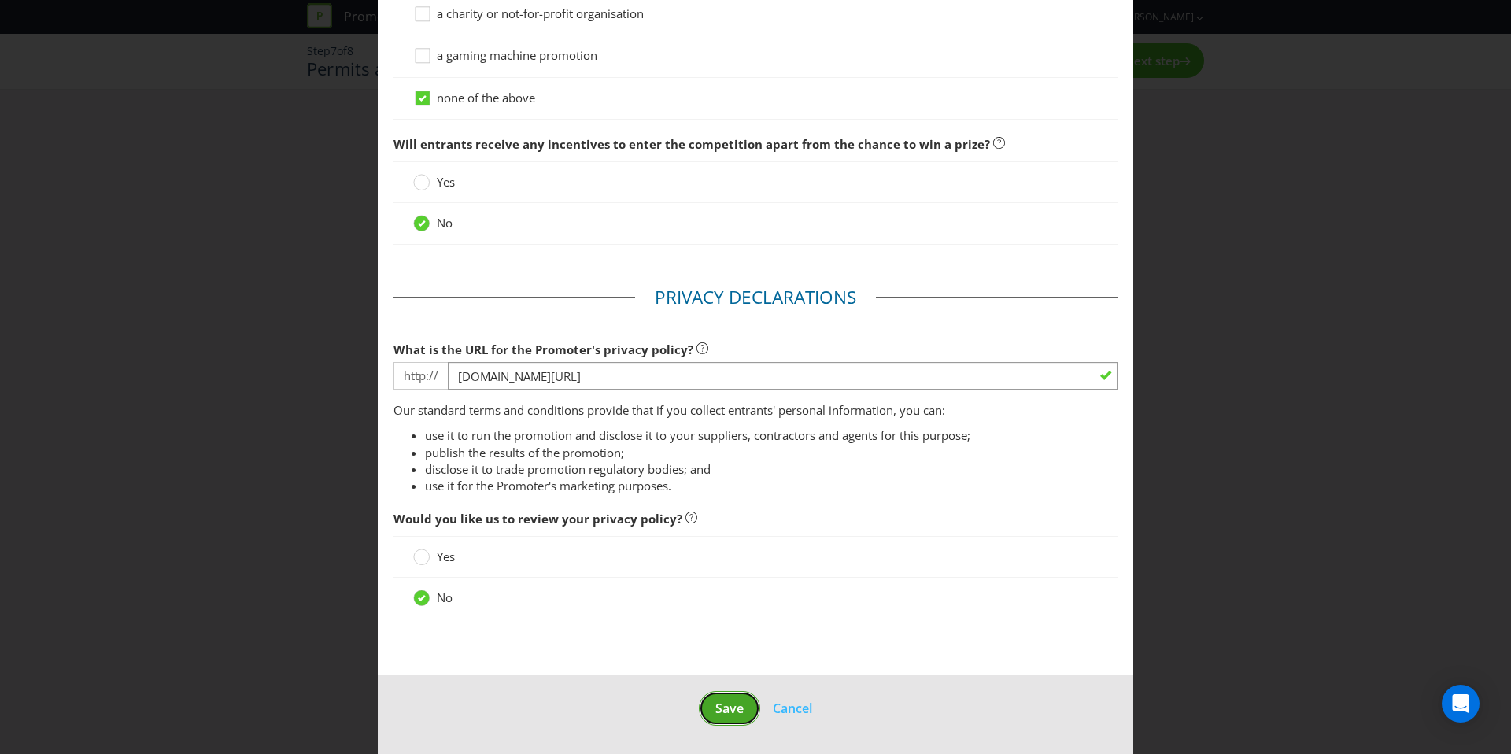
click at [715, 714] on span "Save" at bounding box center [729, 708] width 28 height 17
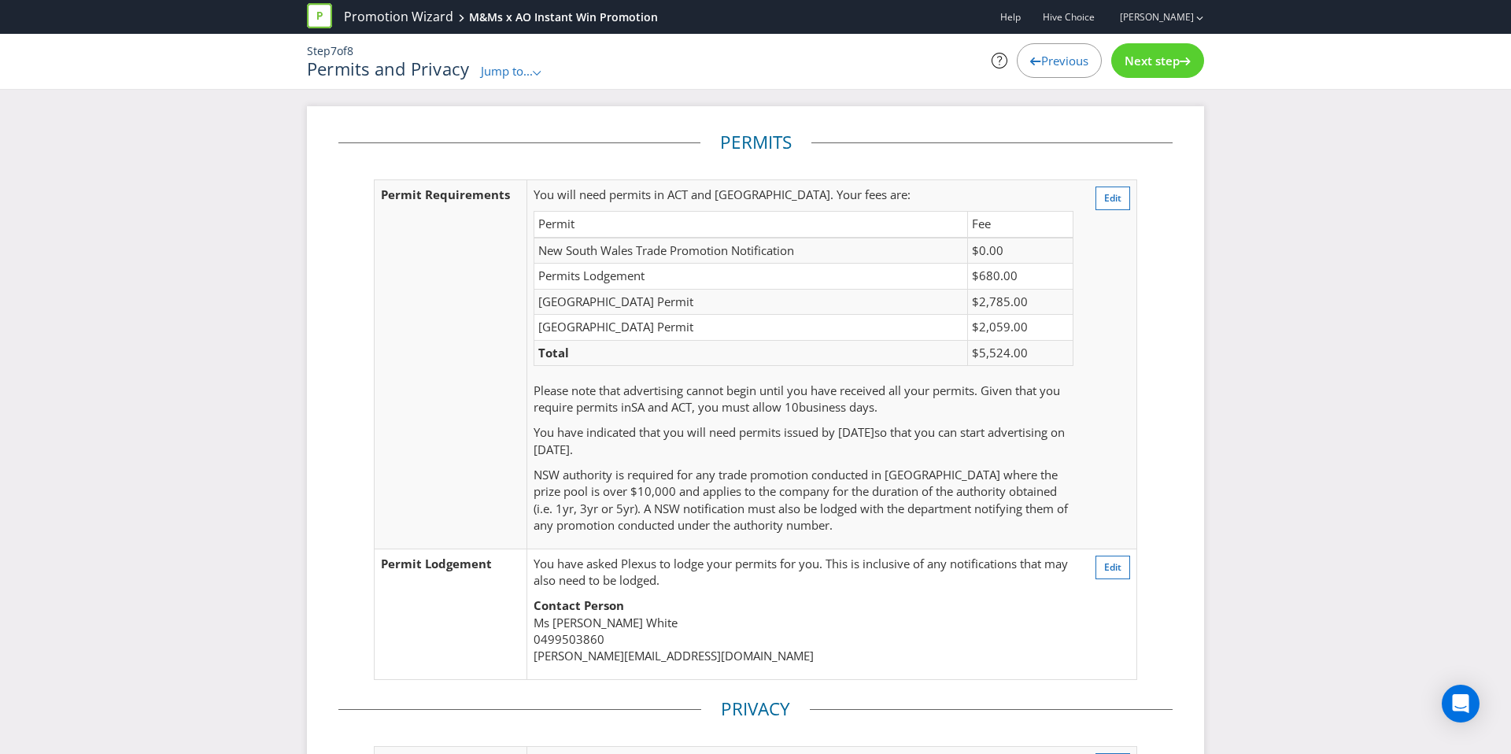
click at [1134, 53] on span "Next step" at bounding box center [1151, 61] width 55 height 16
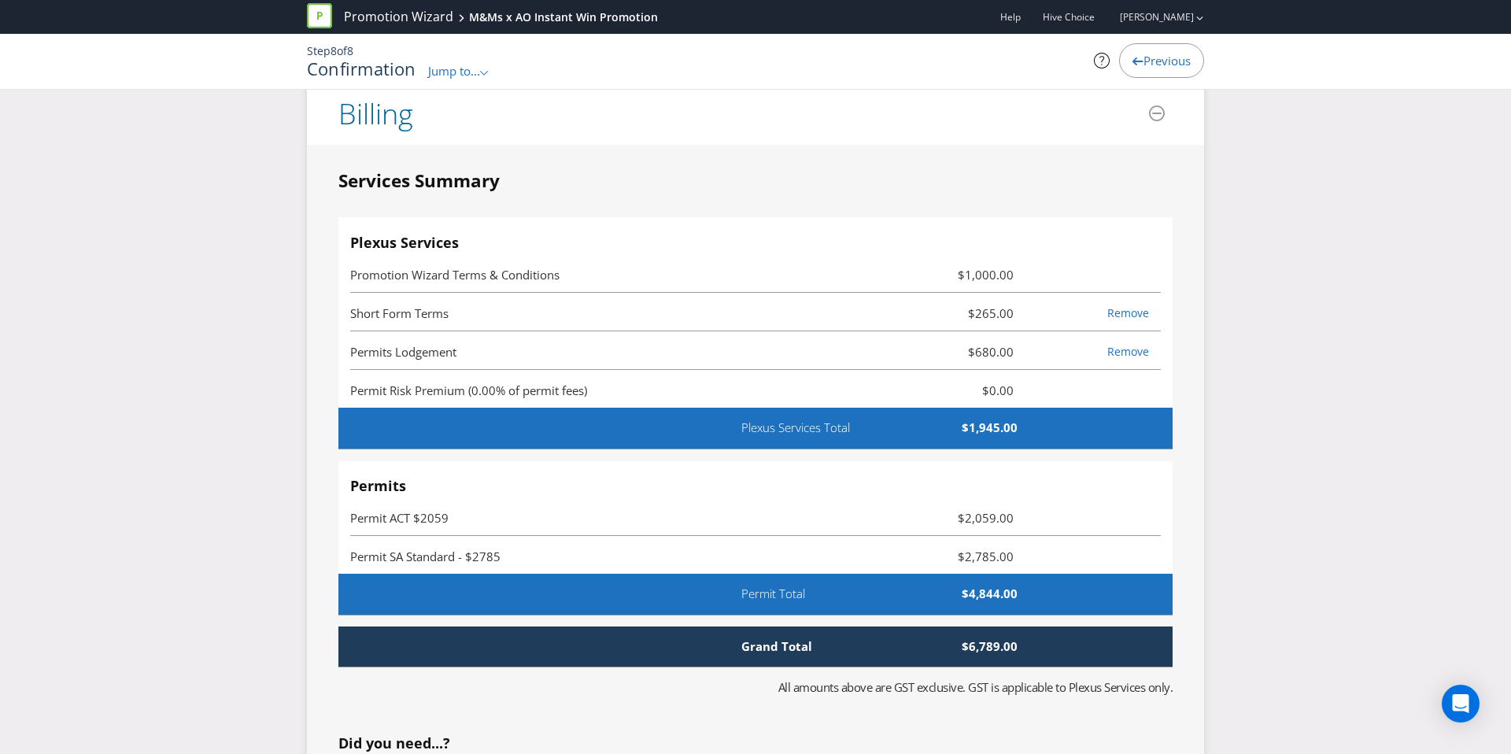
scroll to position [4345, 0]
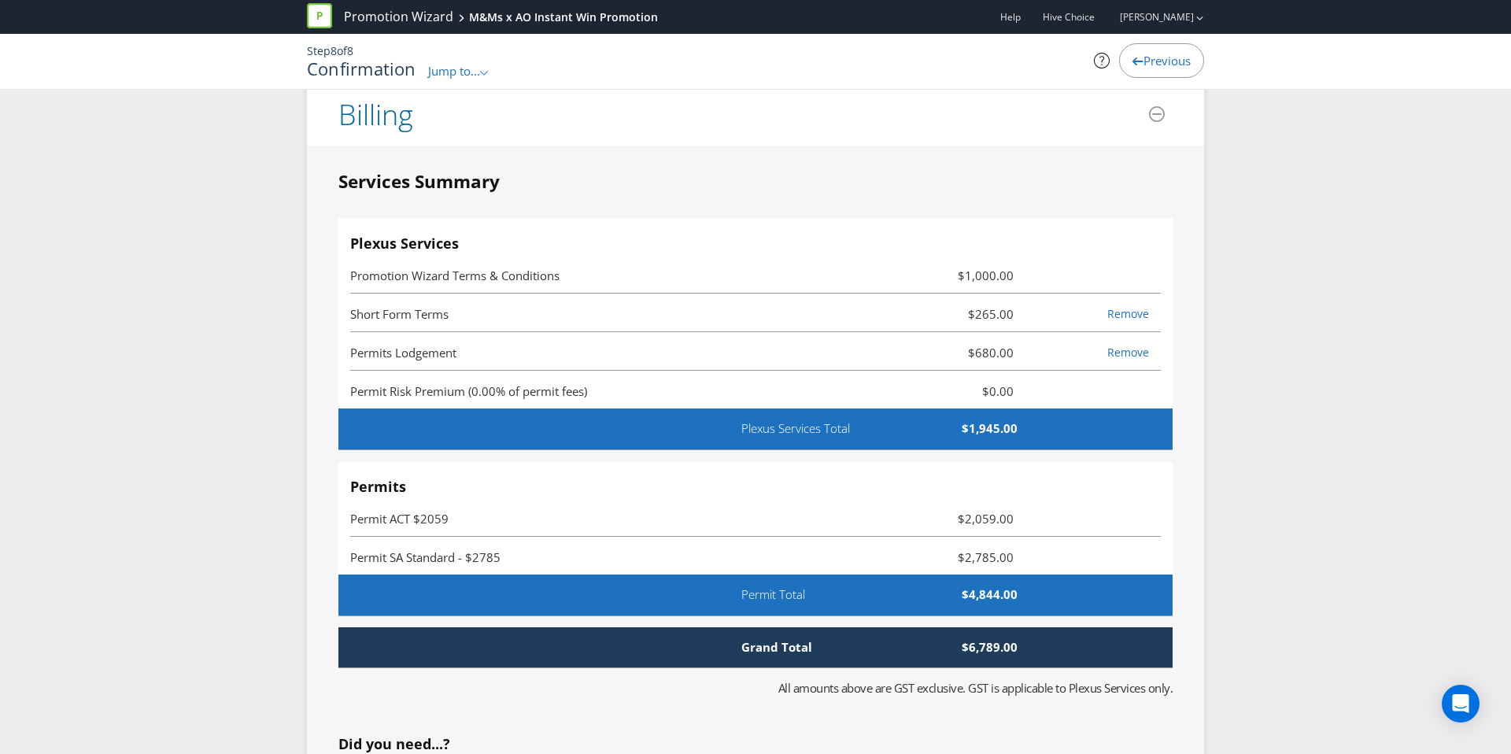
click at [1166, 69] on div "Previous" at bounding box center [1161, 60] width 85 height 35
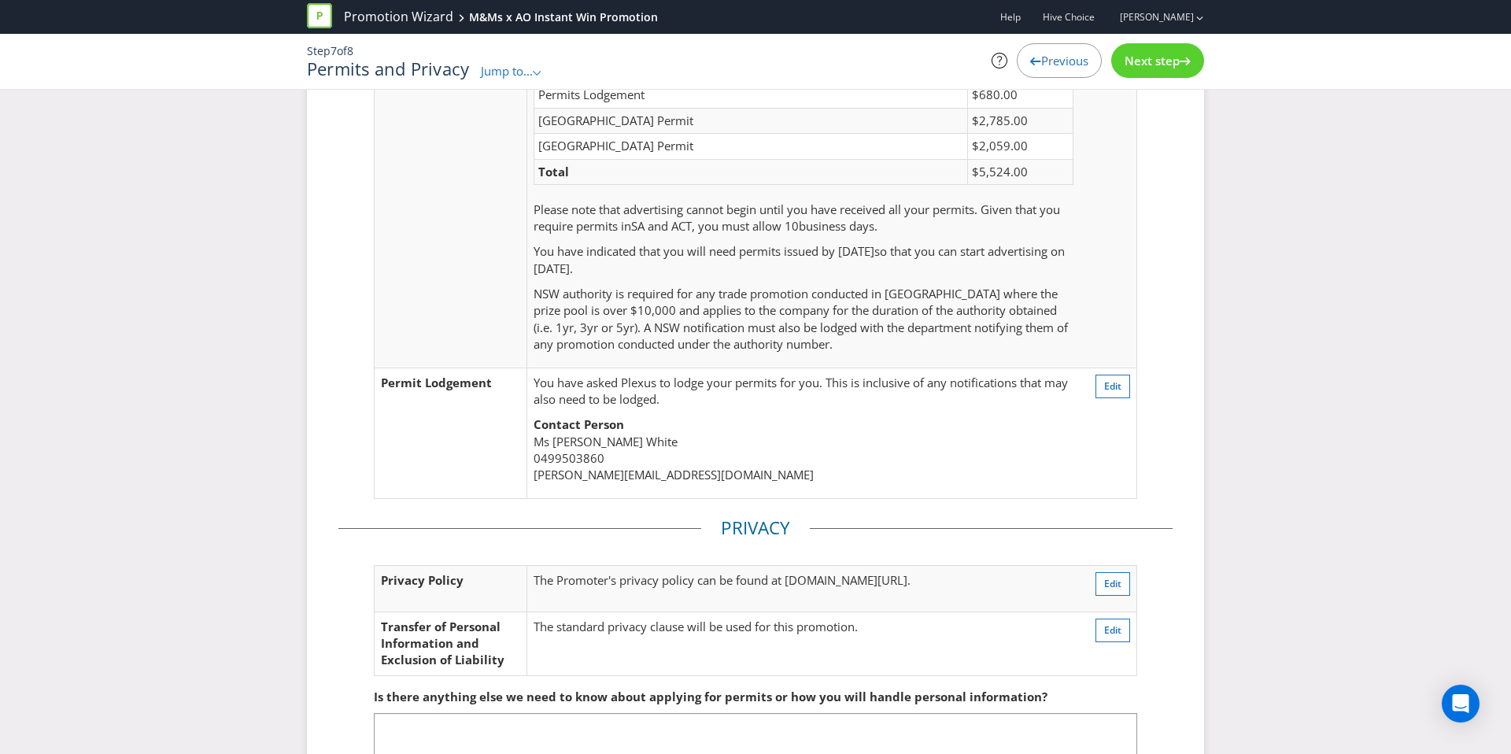
scroll to position [75, 0]
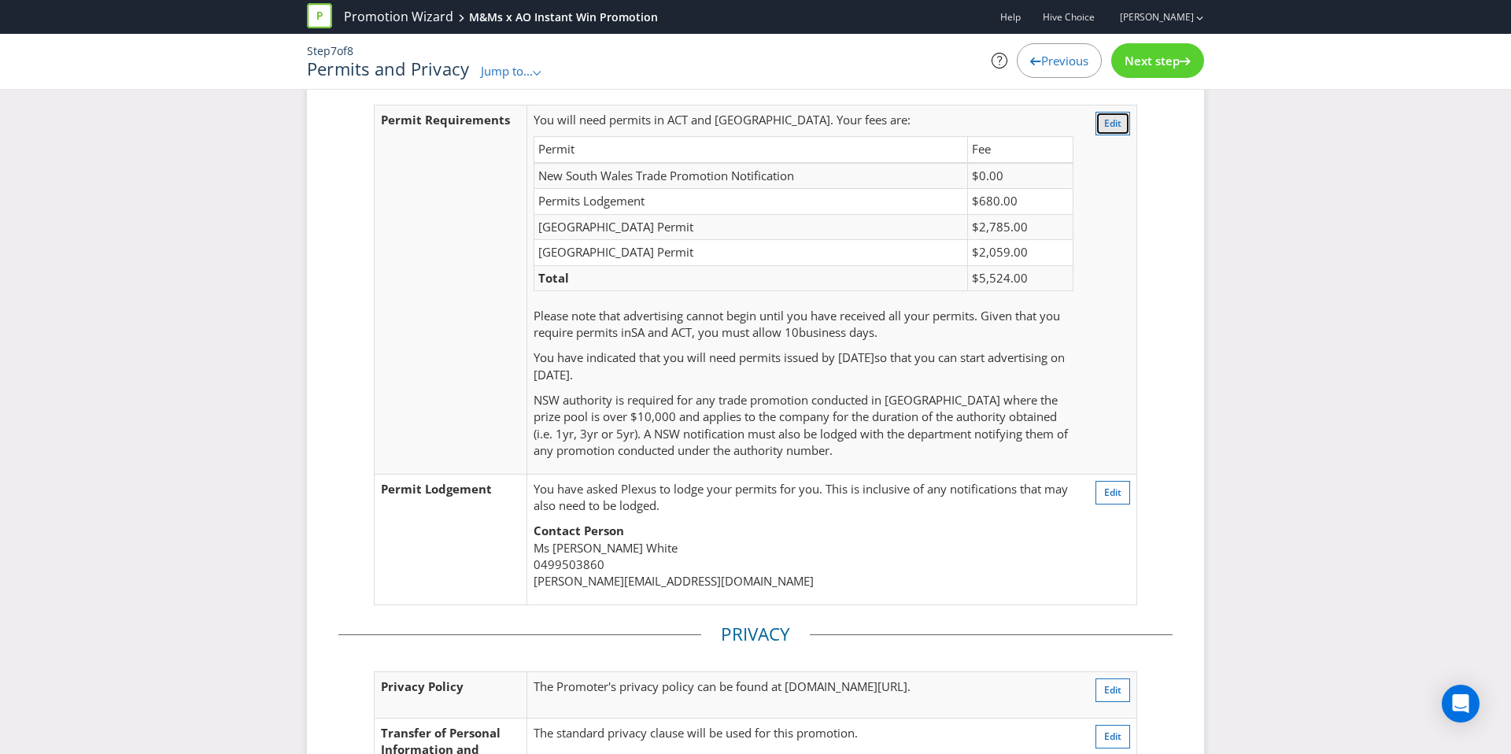
click at [1124, 116] on button "Edit" at bounding box center [1112, 124] width 35 height 24
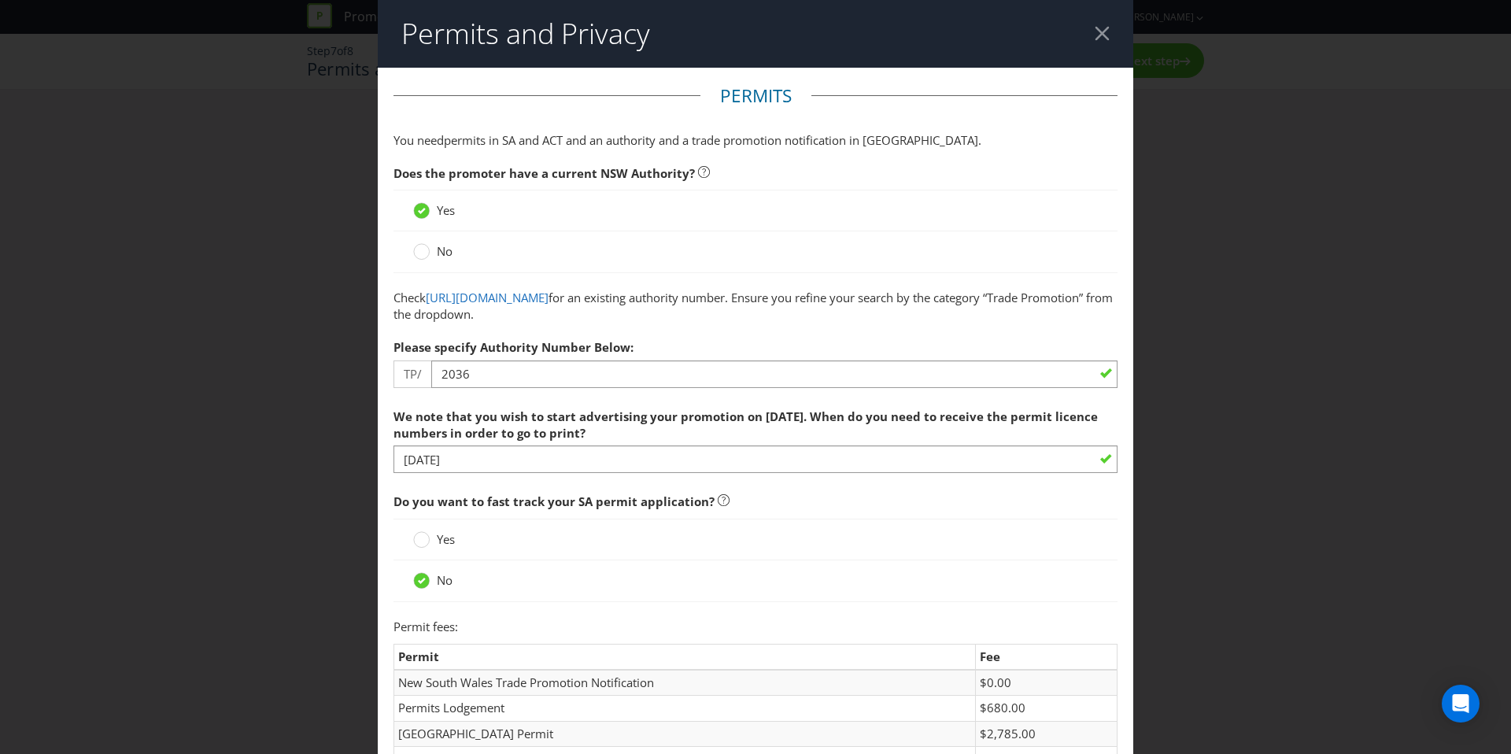
scroll to position [83, 0]
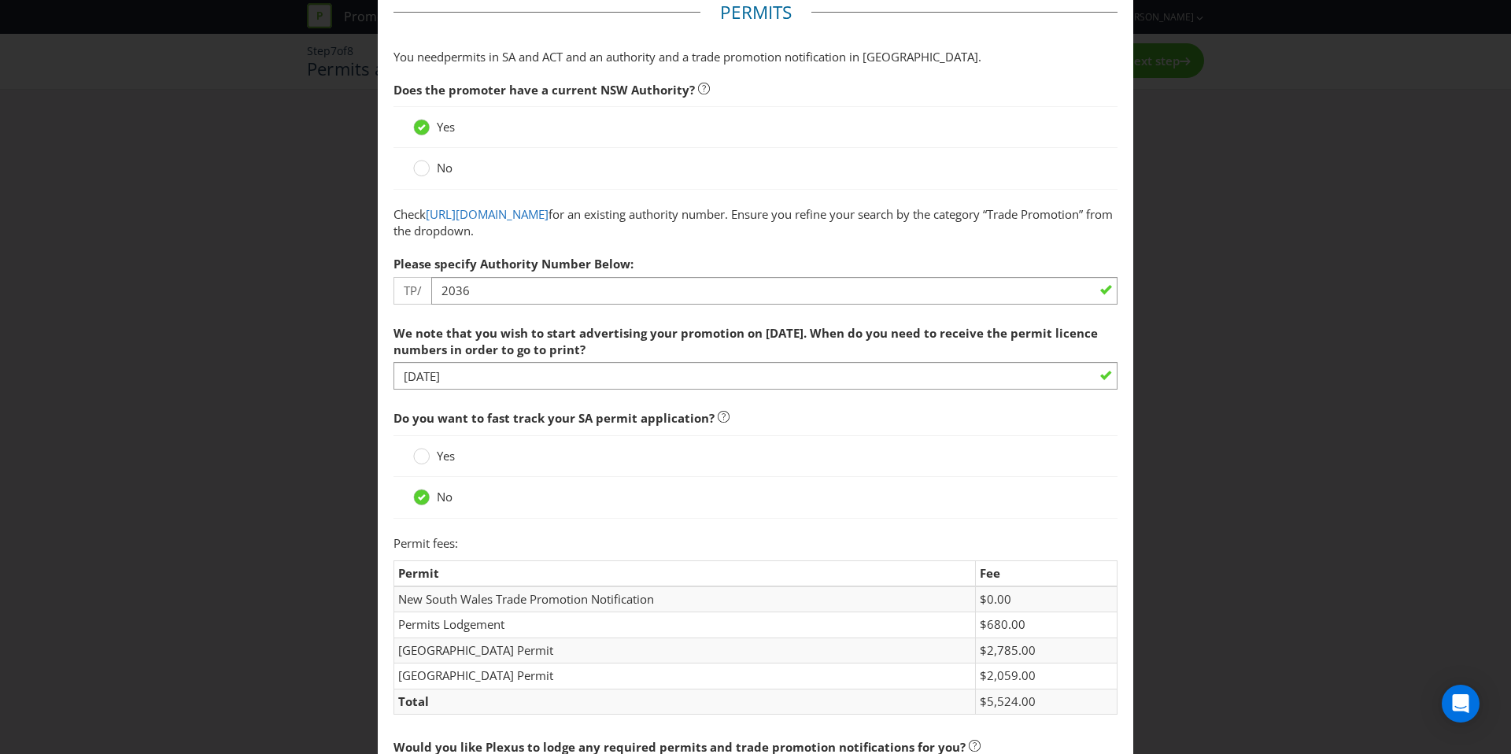
click at [434, 457] on label "Yes" at bounding box center [435, 456] width 45 height 17
click at [0, 0] on input "Yes" at bounding box center [0, 0] width 0 height 0
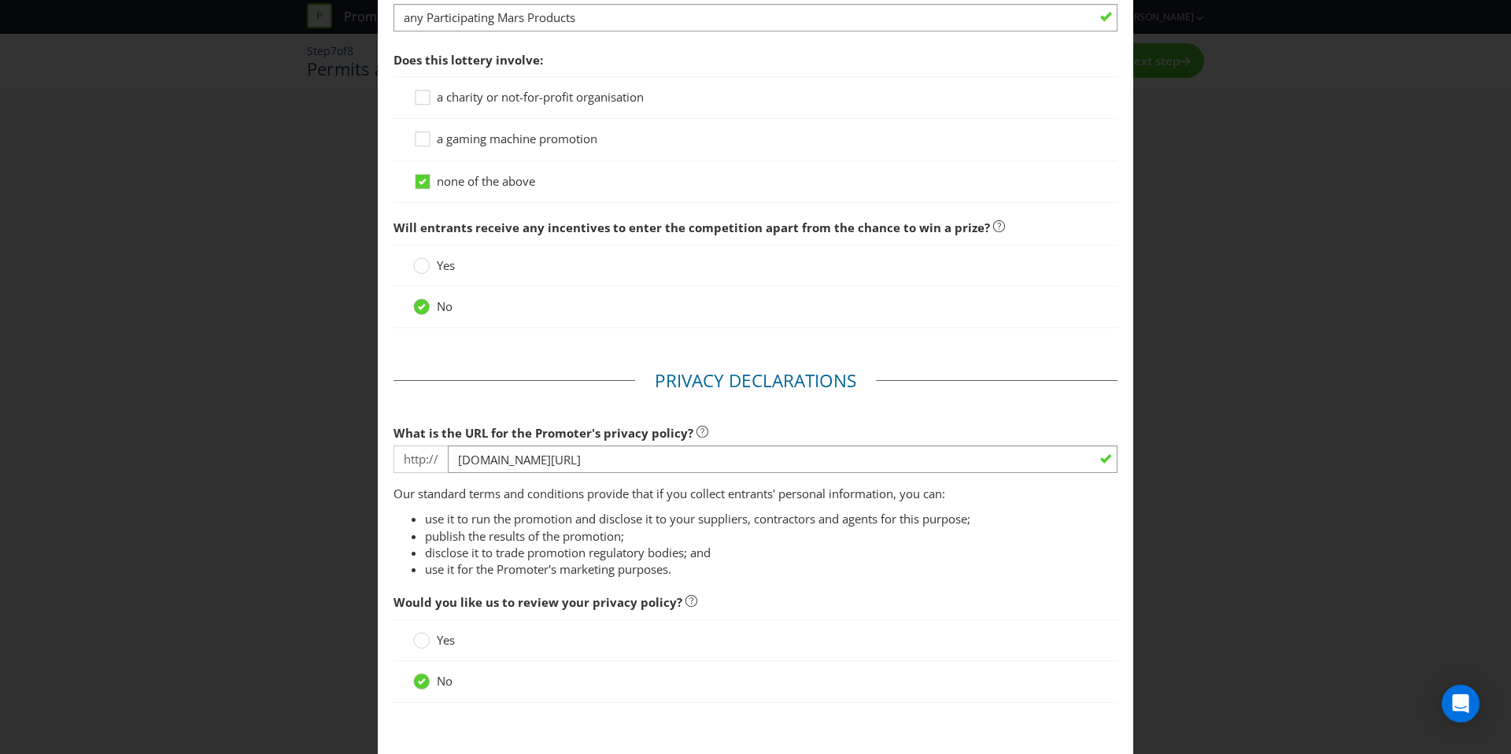
scroll to position [1521, 0]
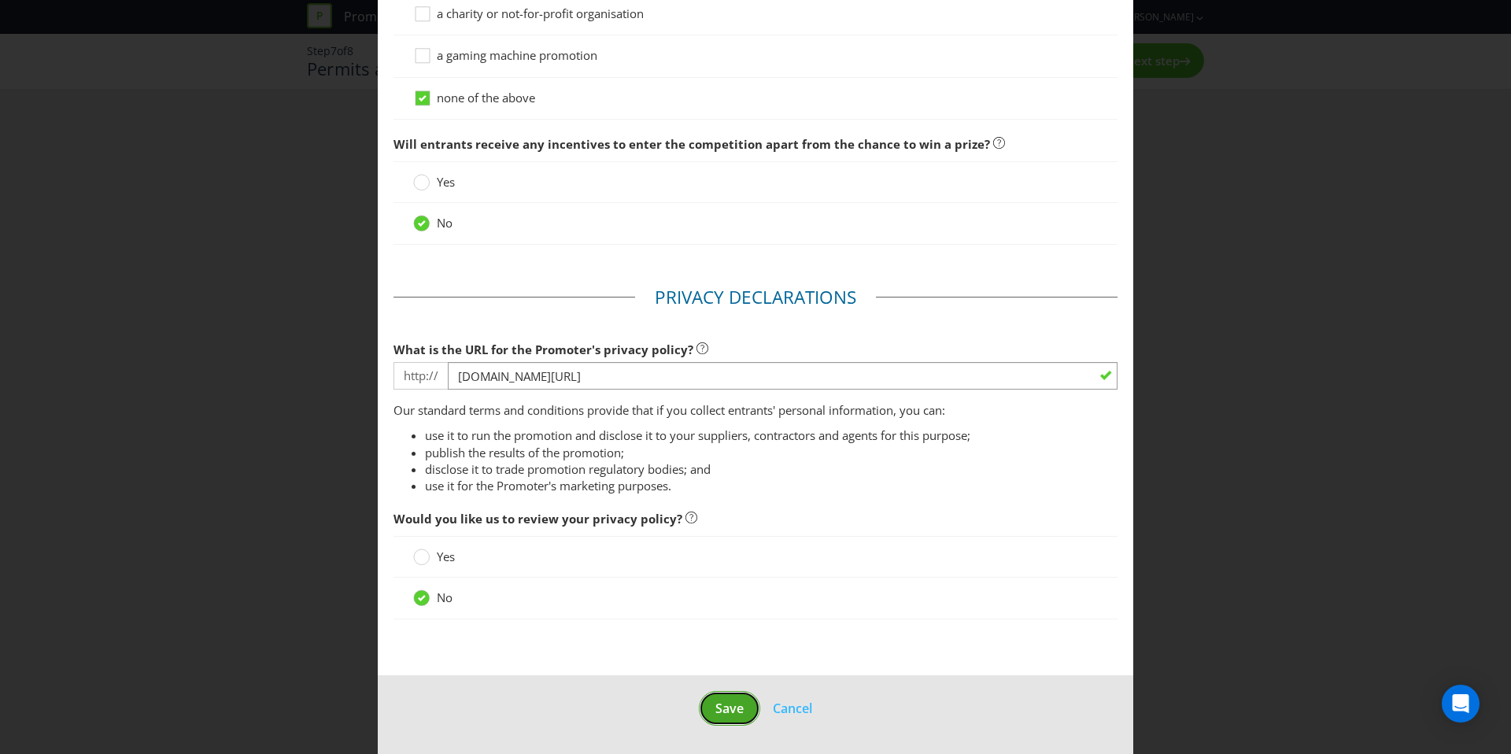
click at [712, 709] on button "Save" at bounding box center [729, 708] width 61 height 35
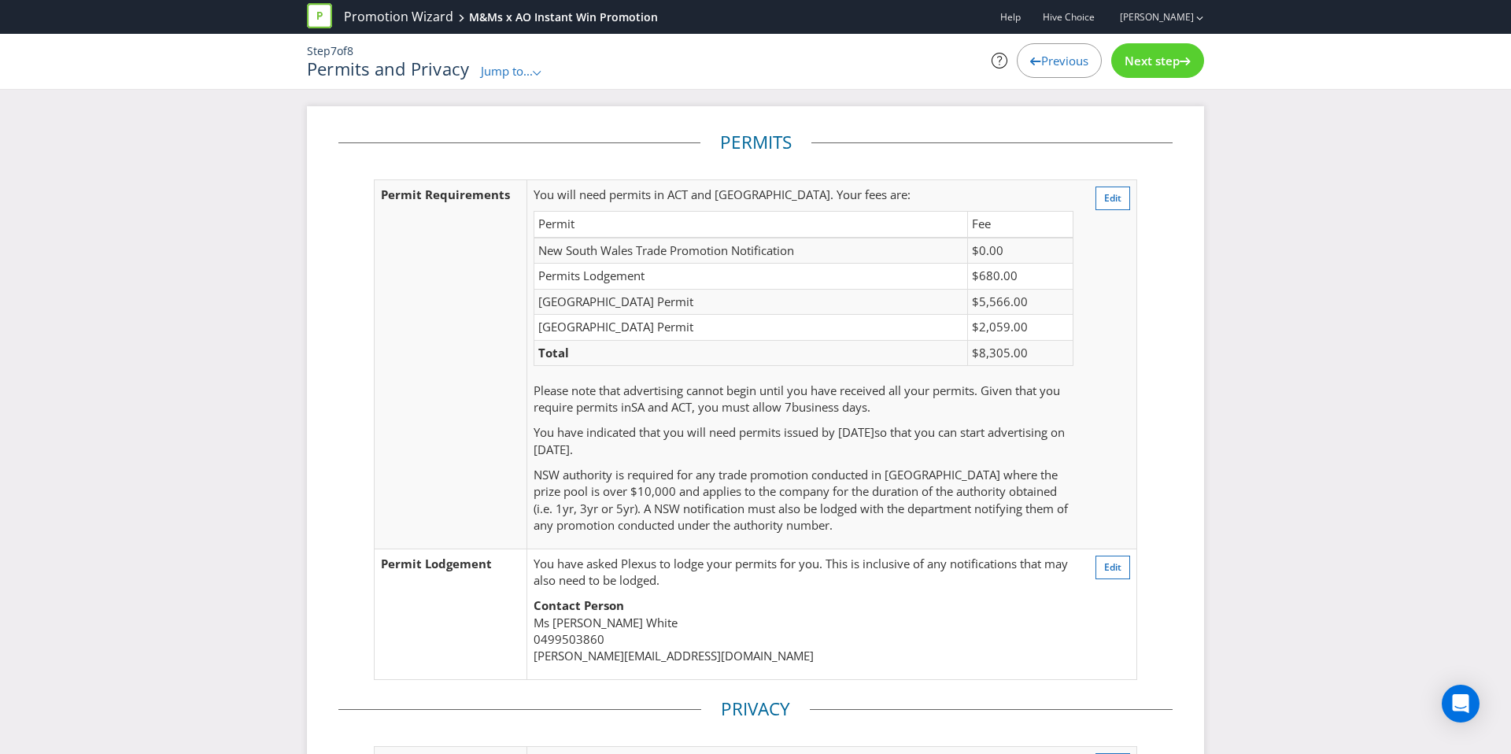
click at [1143, 67] on span "Next step" at bounding box center [1151, 61] width 55 height 16
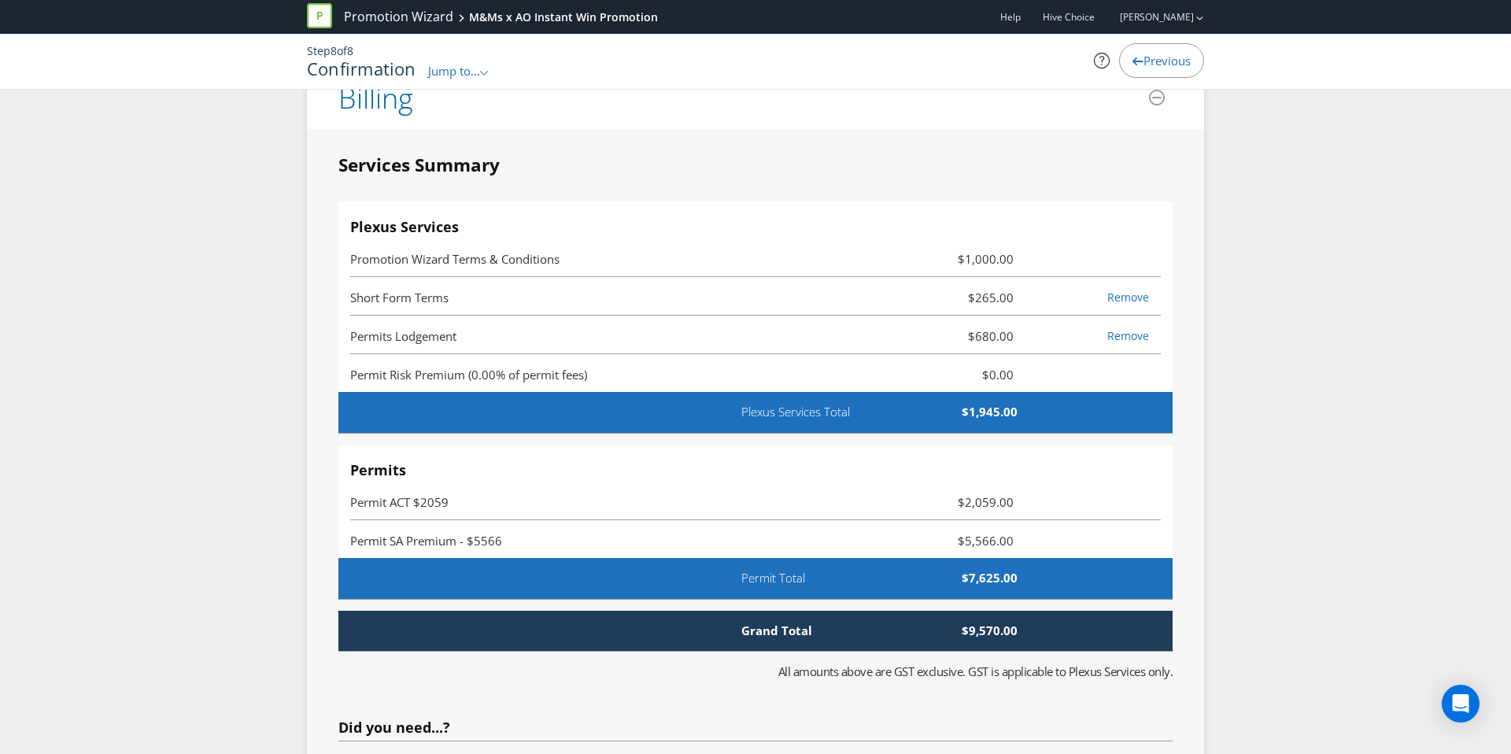
scroll to position [4351, 0]
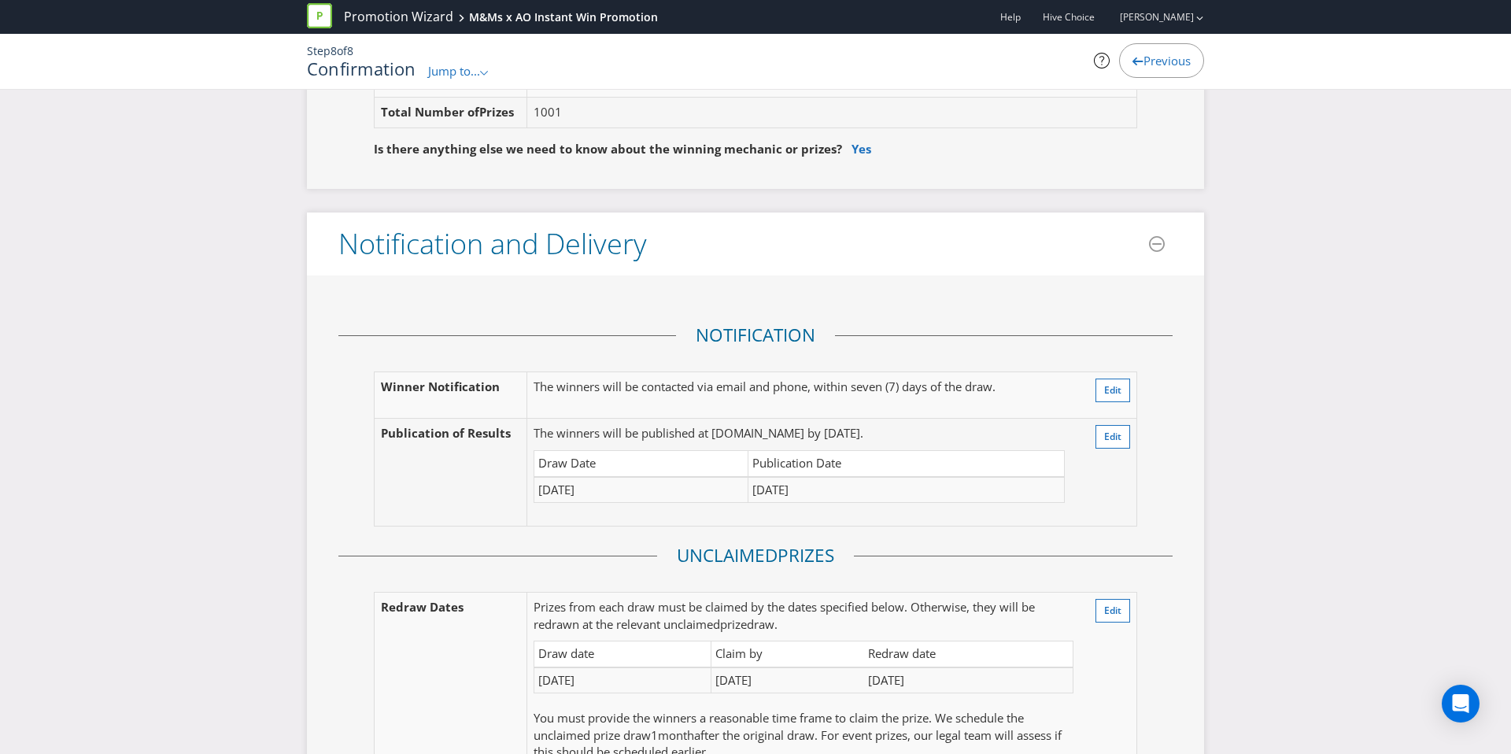
click at [1172, 65] on span "Previous" at bounding box center [1166, 61] width 47 height 16
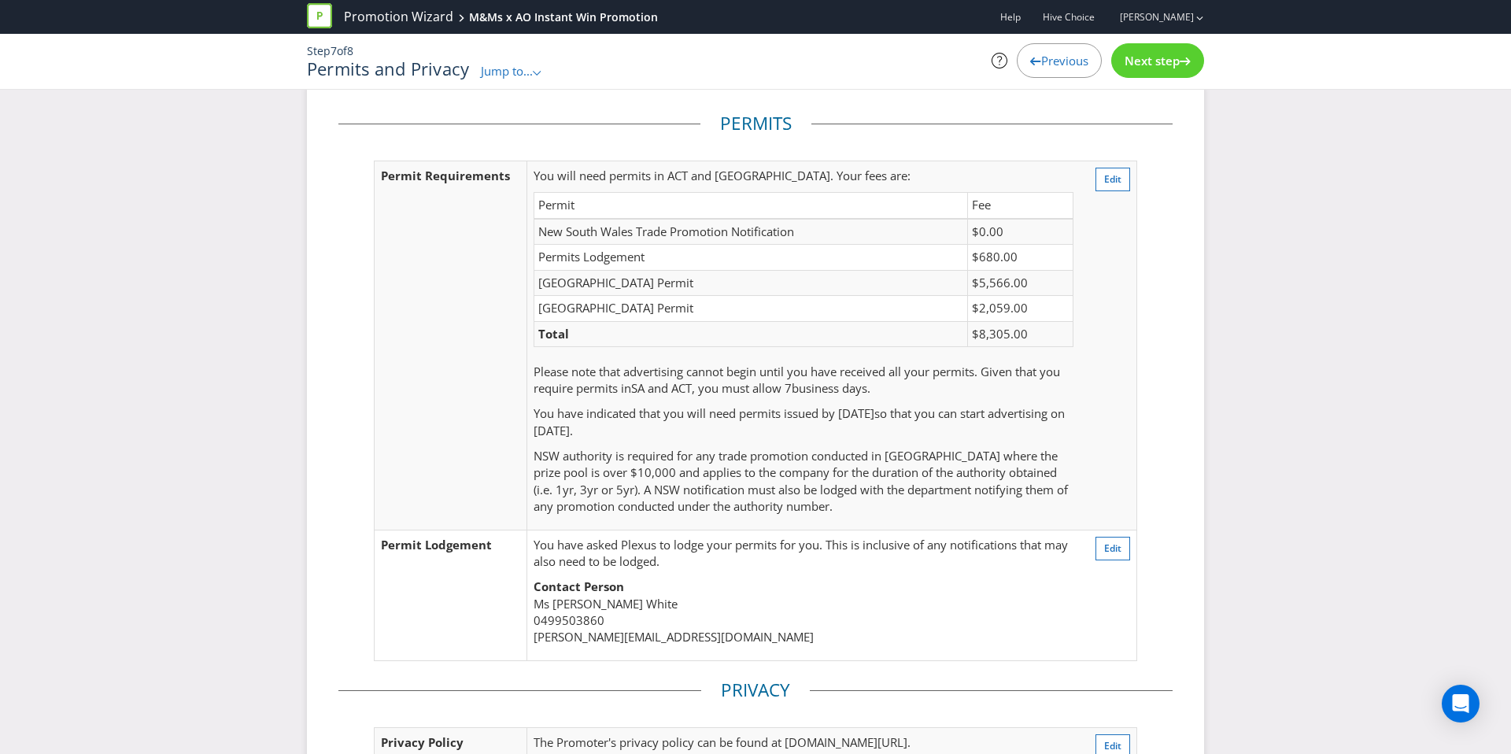
scroll to position [27, 0]
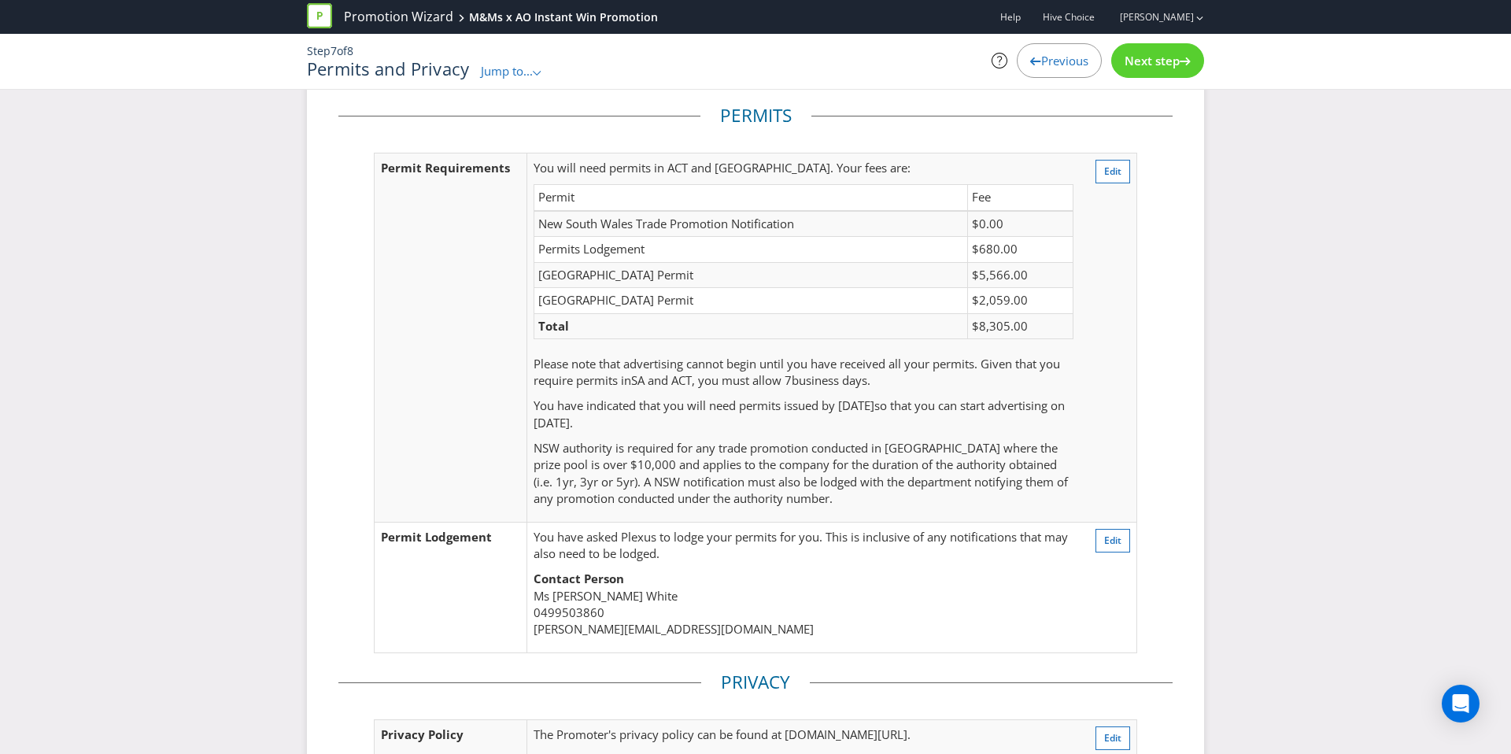
click at [1066, 50] on div "Previous" at bounding box center [1059, 60] width 85 height 35
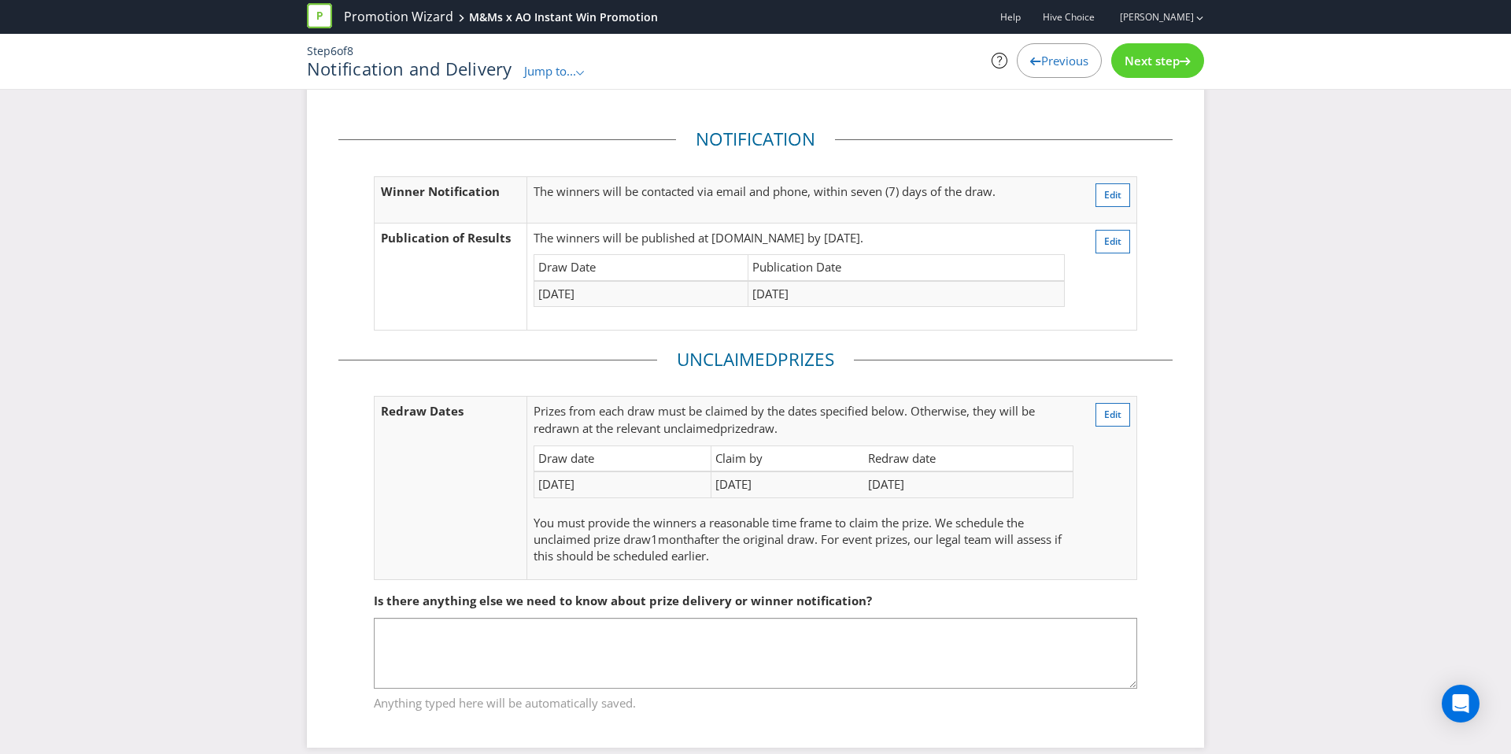
click at [1066, 50] on div "Previous" at bounding box center [1059, 60] width 85 height 35
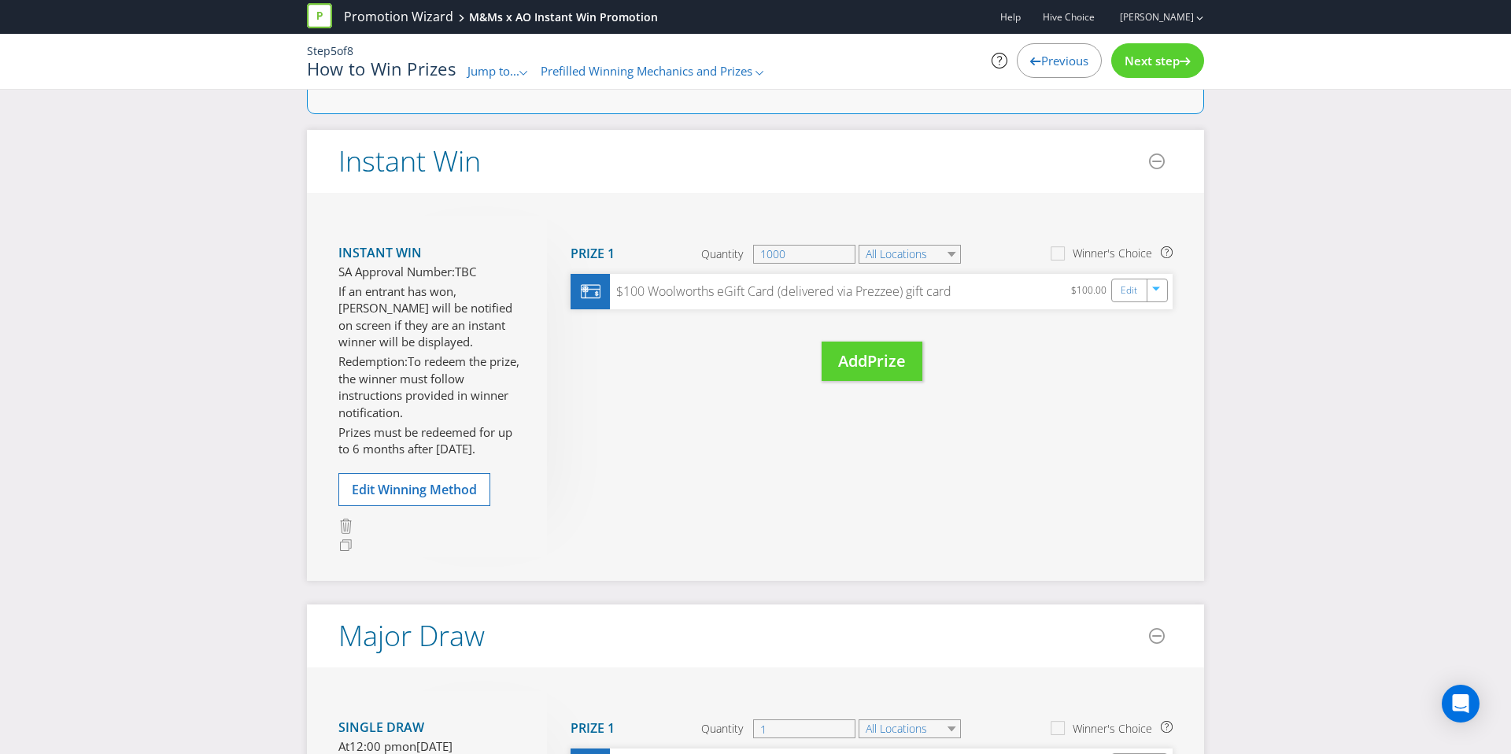
scroll to position [125, 0]
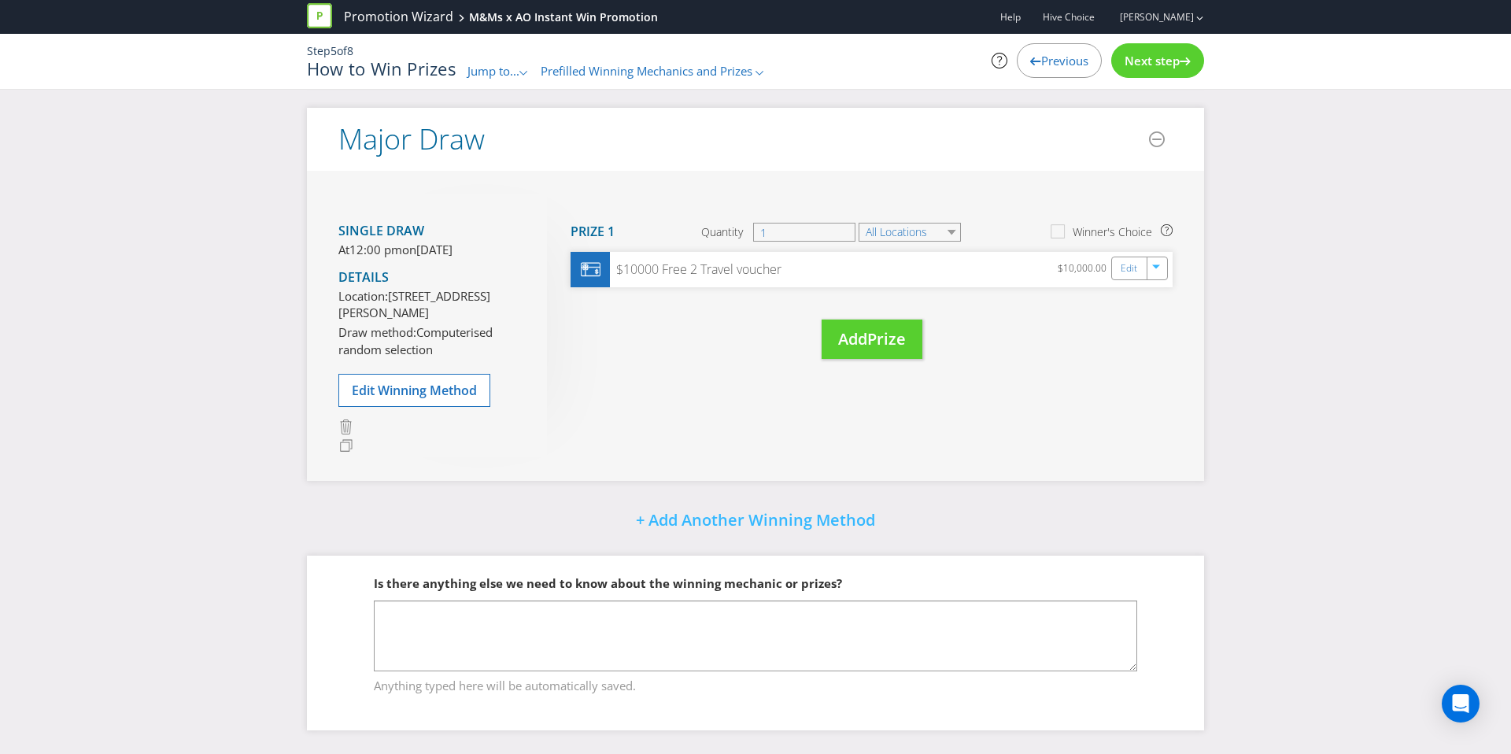
click at [1132, 71] on div "Next step" at bounding box center [1157, 60] width 93 height 35
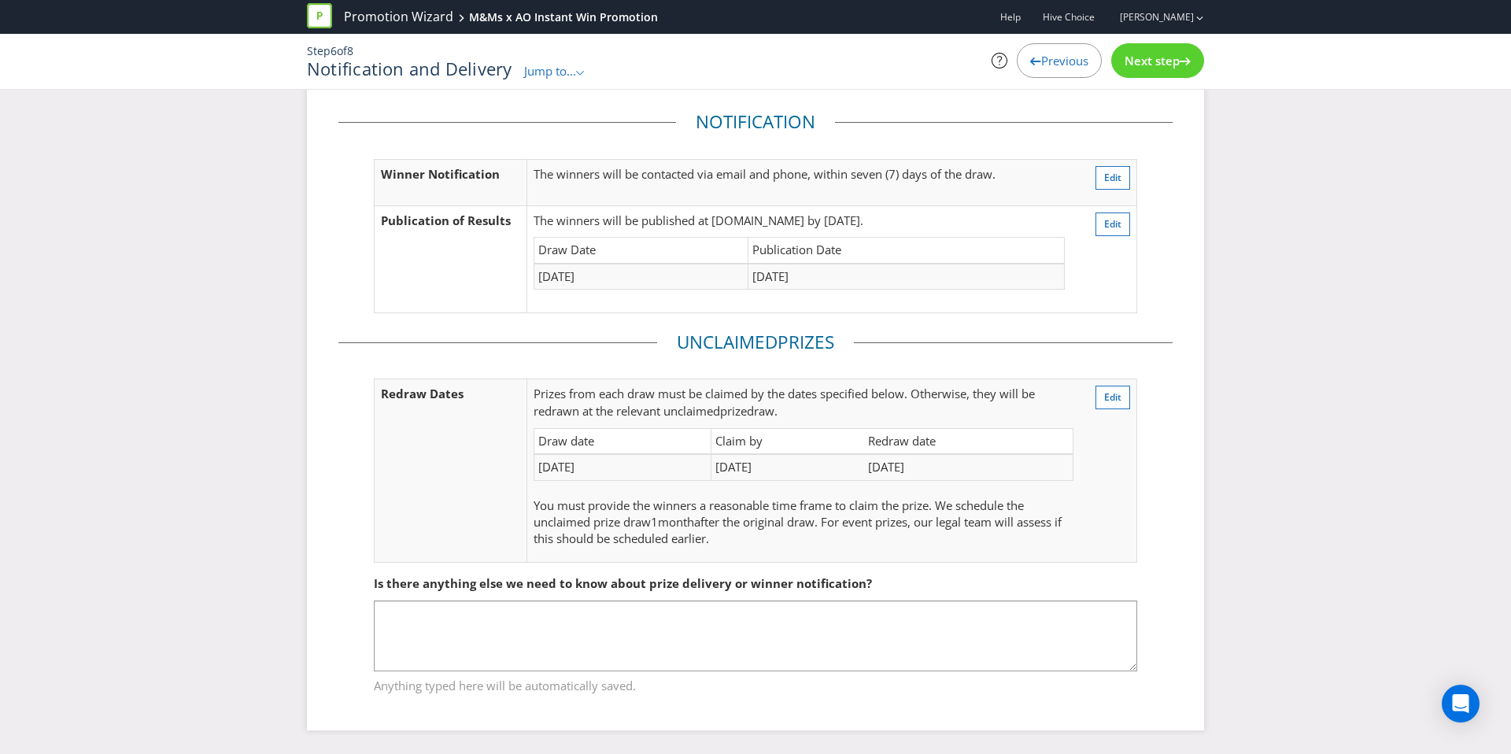
click at [1132, 71] on div "Next step" at bounding box center [1157, 60] width 93 height 35
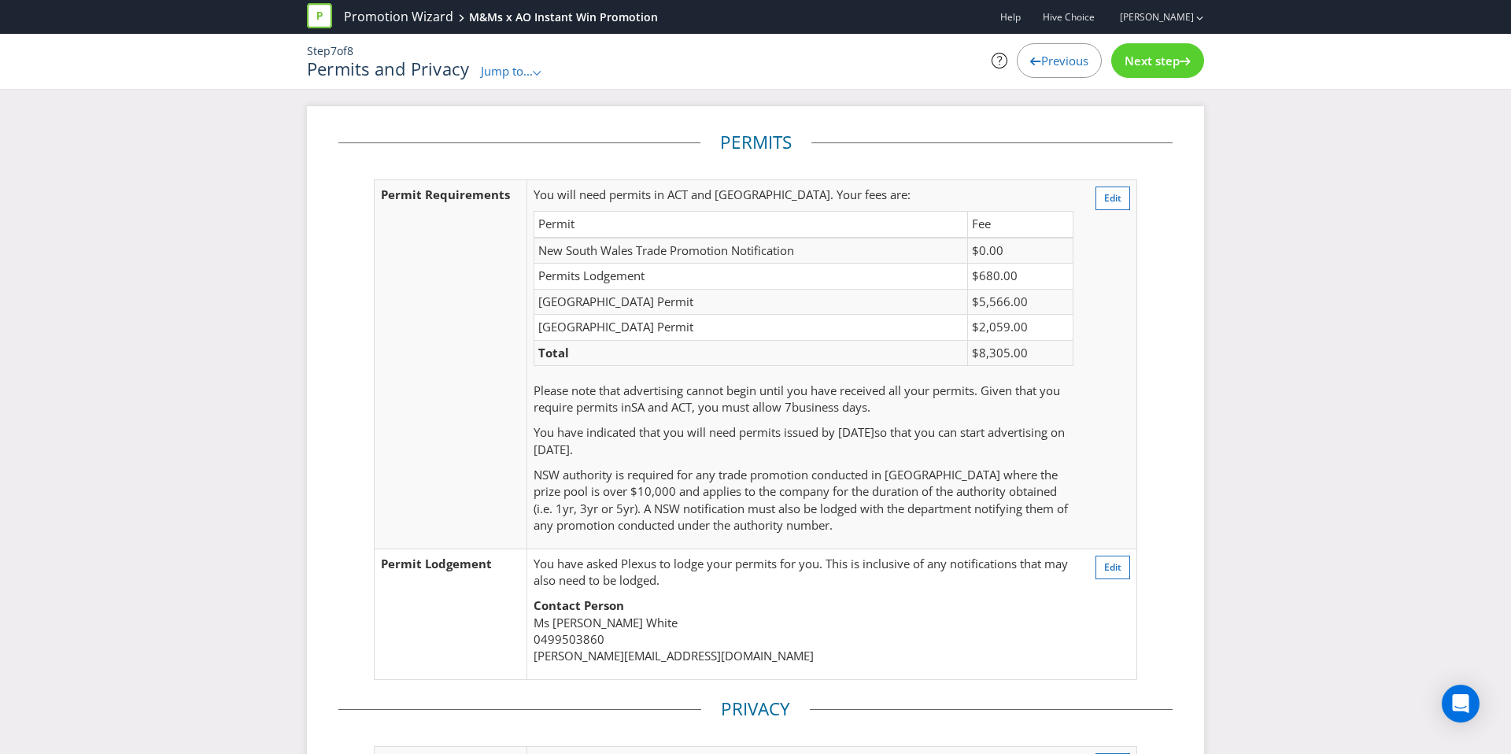
click at [1128, 64] on span "Next step" at bounding box center [1151, 61] width 55 height 16
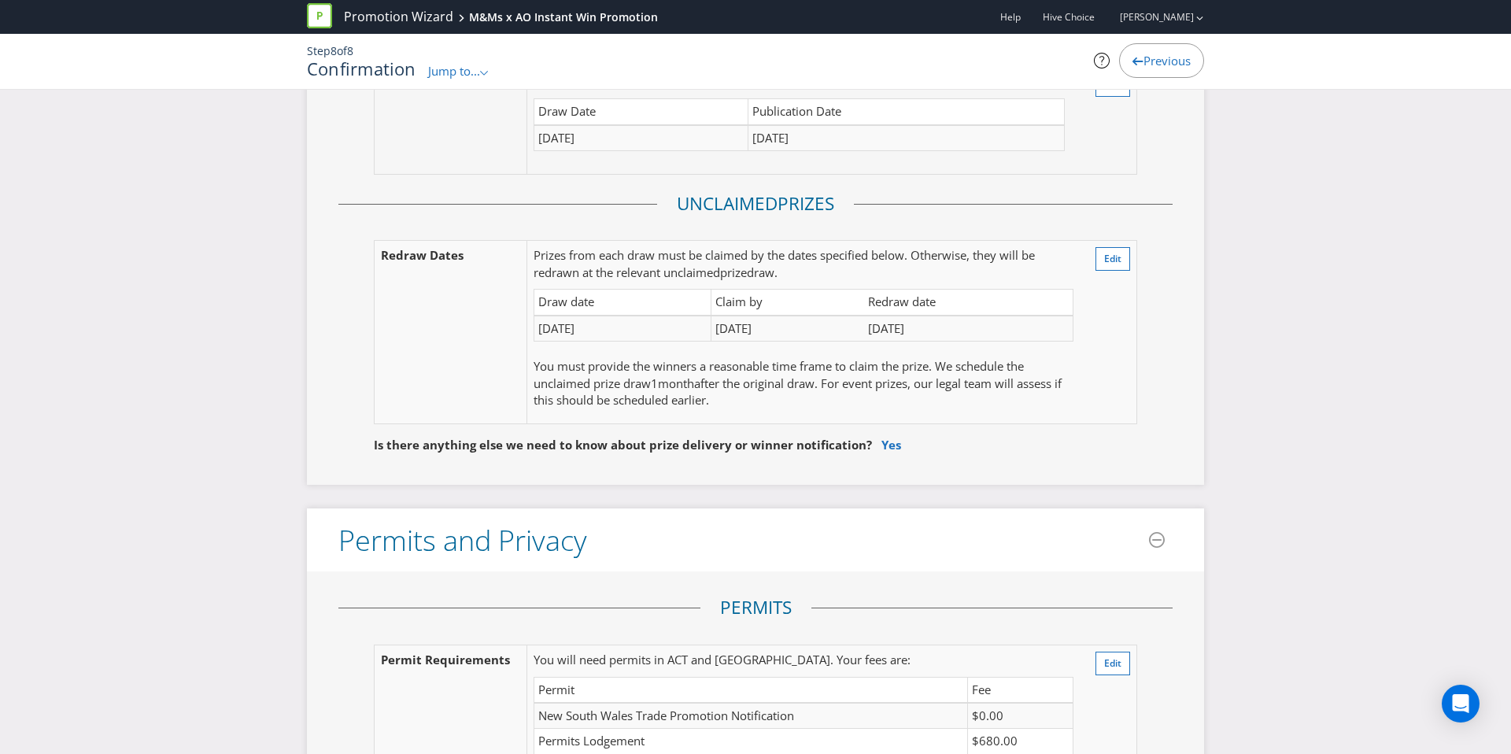
scroll to position [3073, 0]
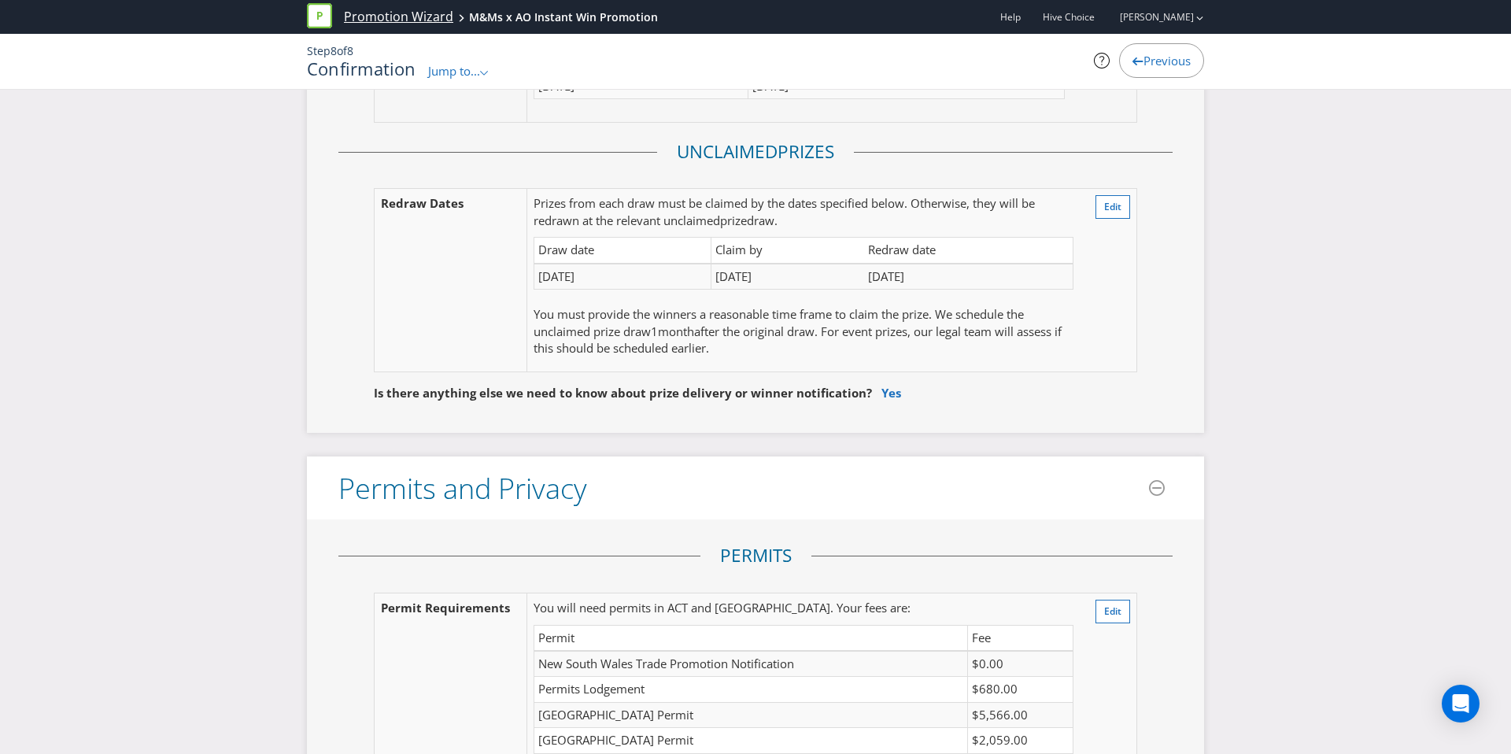
click at [397, 20] on link "Promotion Wizard" at bounding box center [398, 17] width 109 height 18
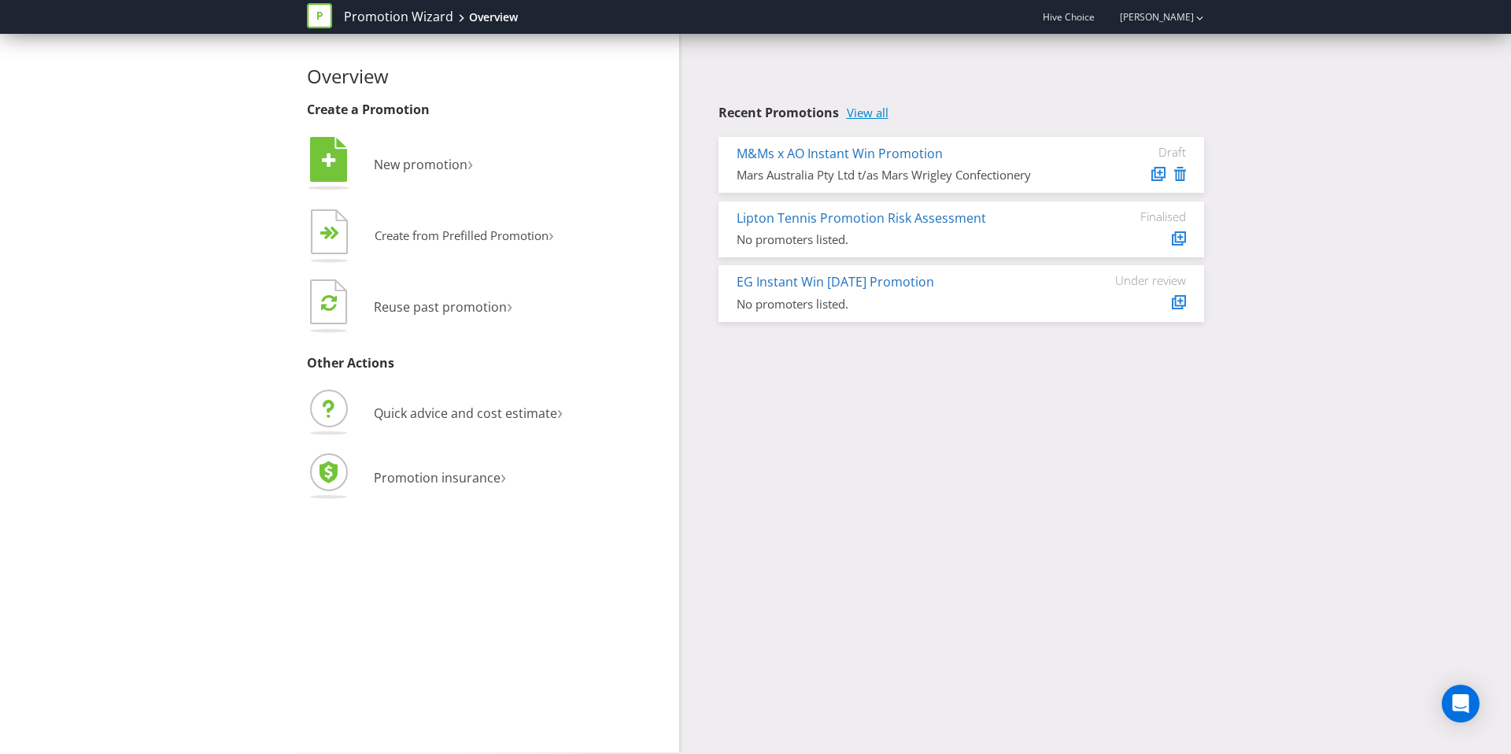
click at [859, 112] on link "View all" at bounding box center [868, 112] width 42 height 13
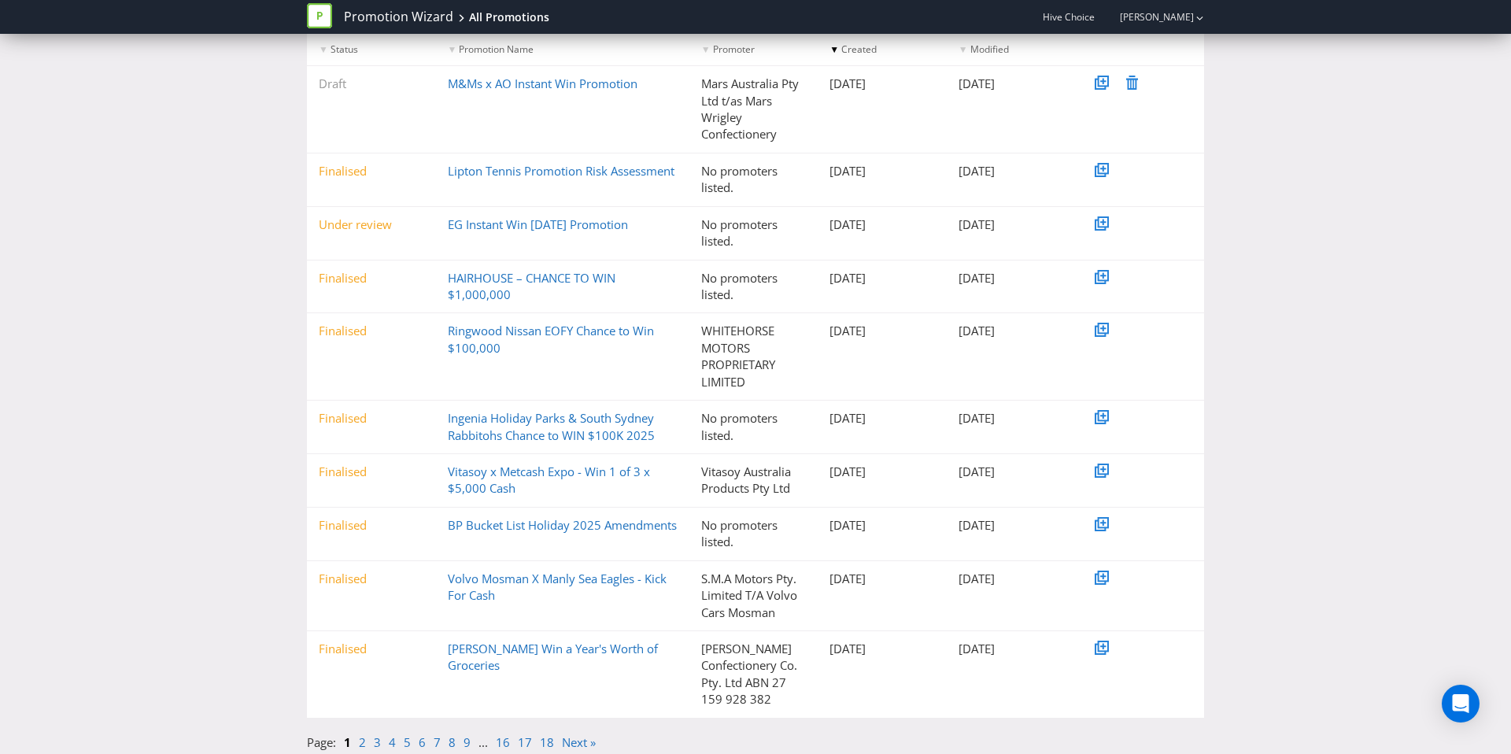
scroll to position [212, 0]
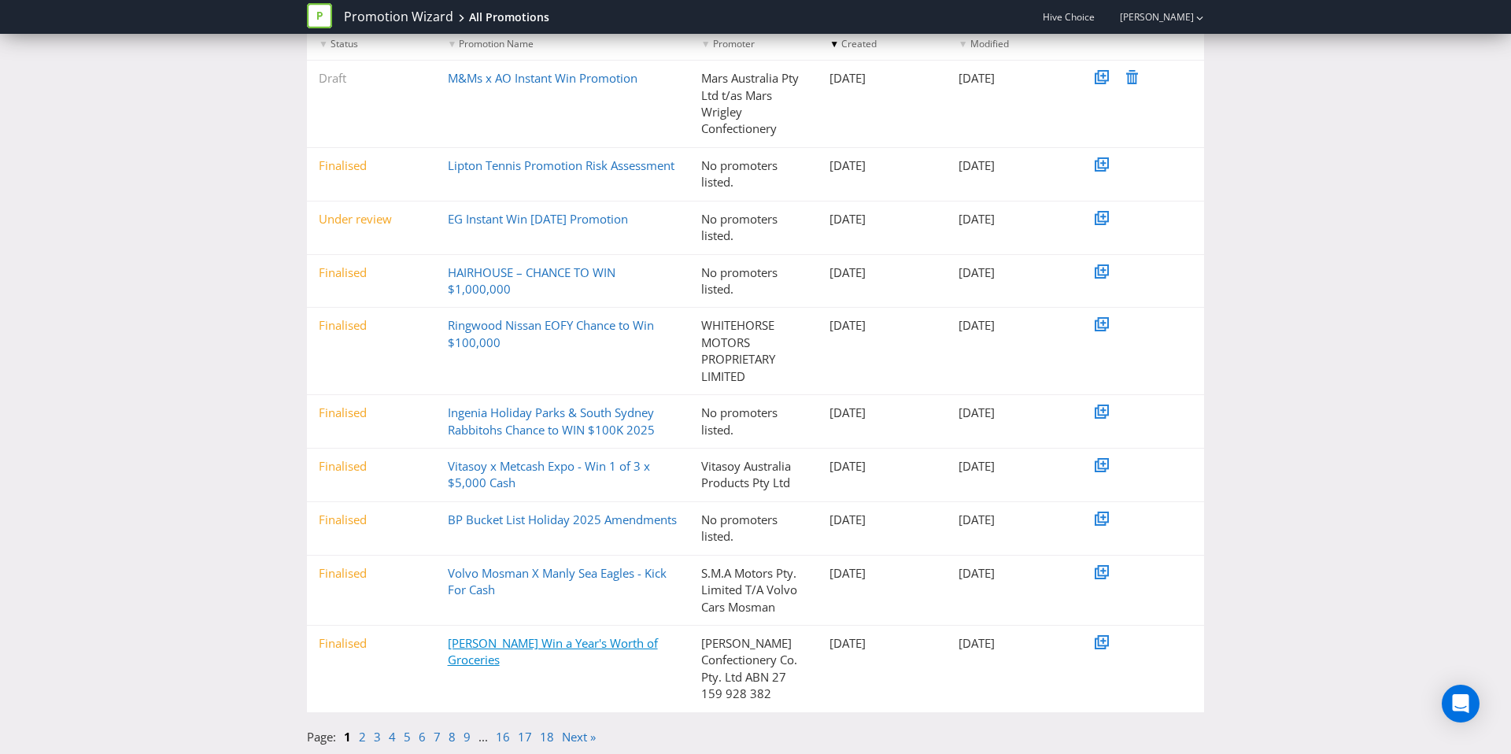
click at [482, 637] on link "[PERSON_NAME] Win a Year's Worth of Groceries" at bounding box center [553, 651] width 210 height 32
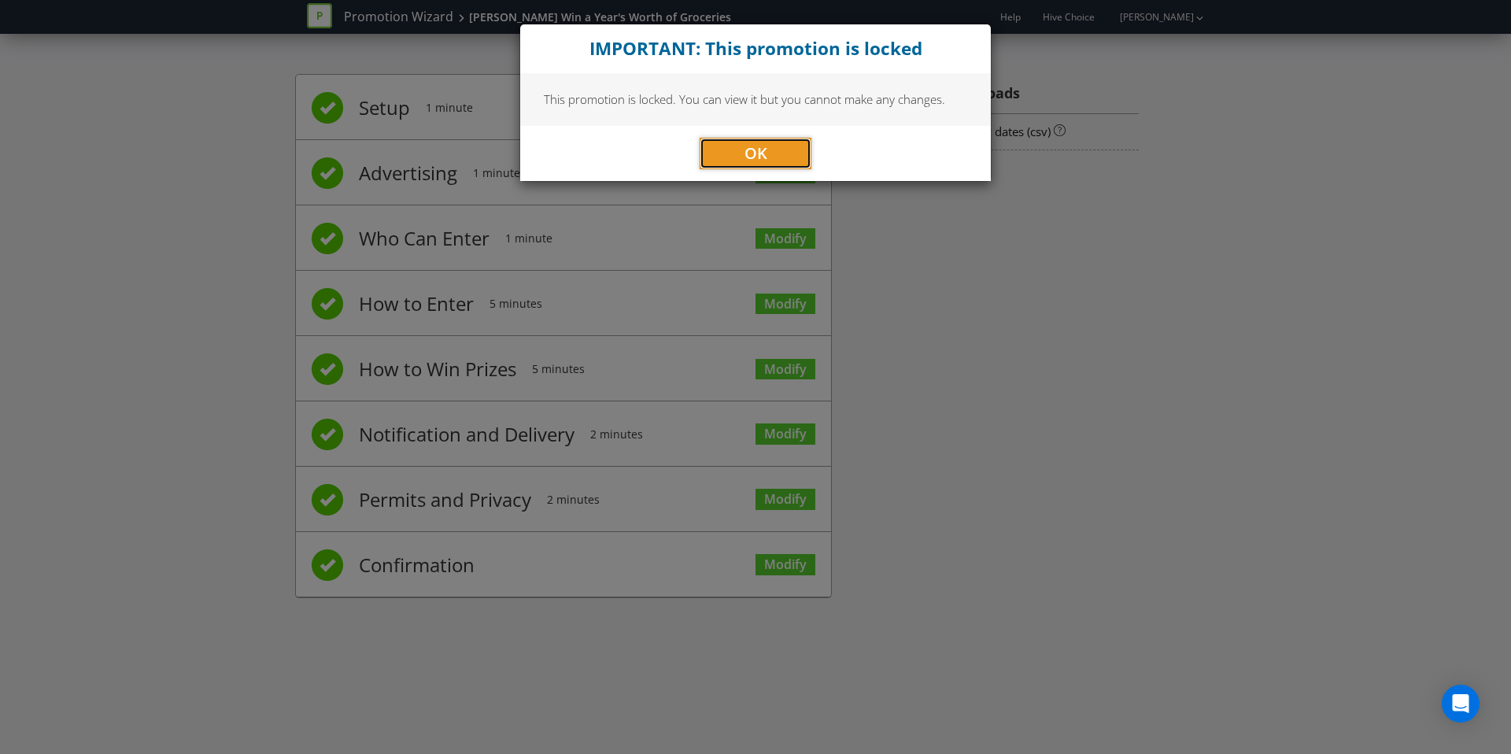
click at [759, 153] on span "OK" at bounding box center [755, 152] width 23 height 21
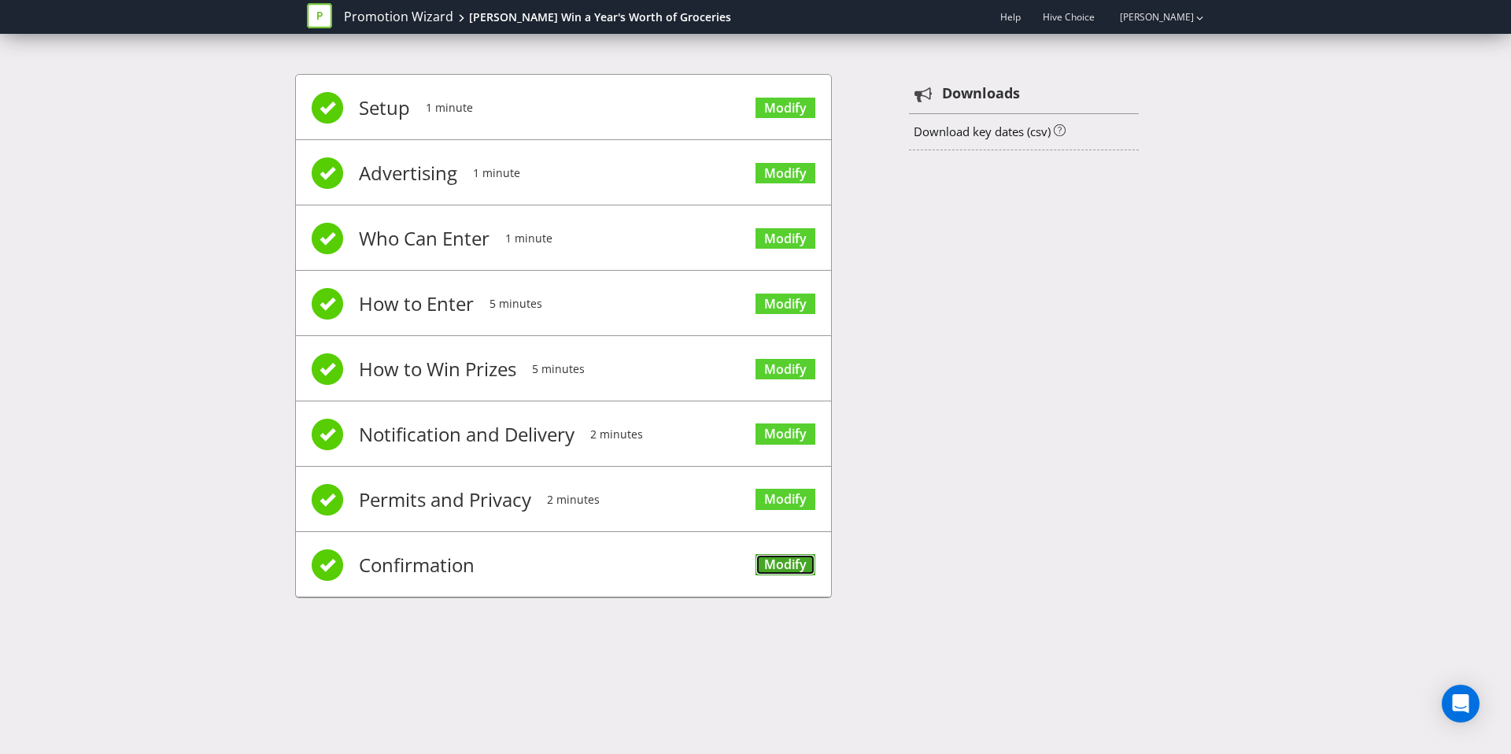
click at [781, 561] on link "Modify" at bounding box center [785, 564] width 60 height 21
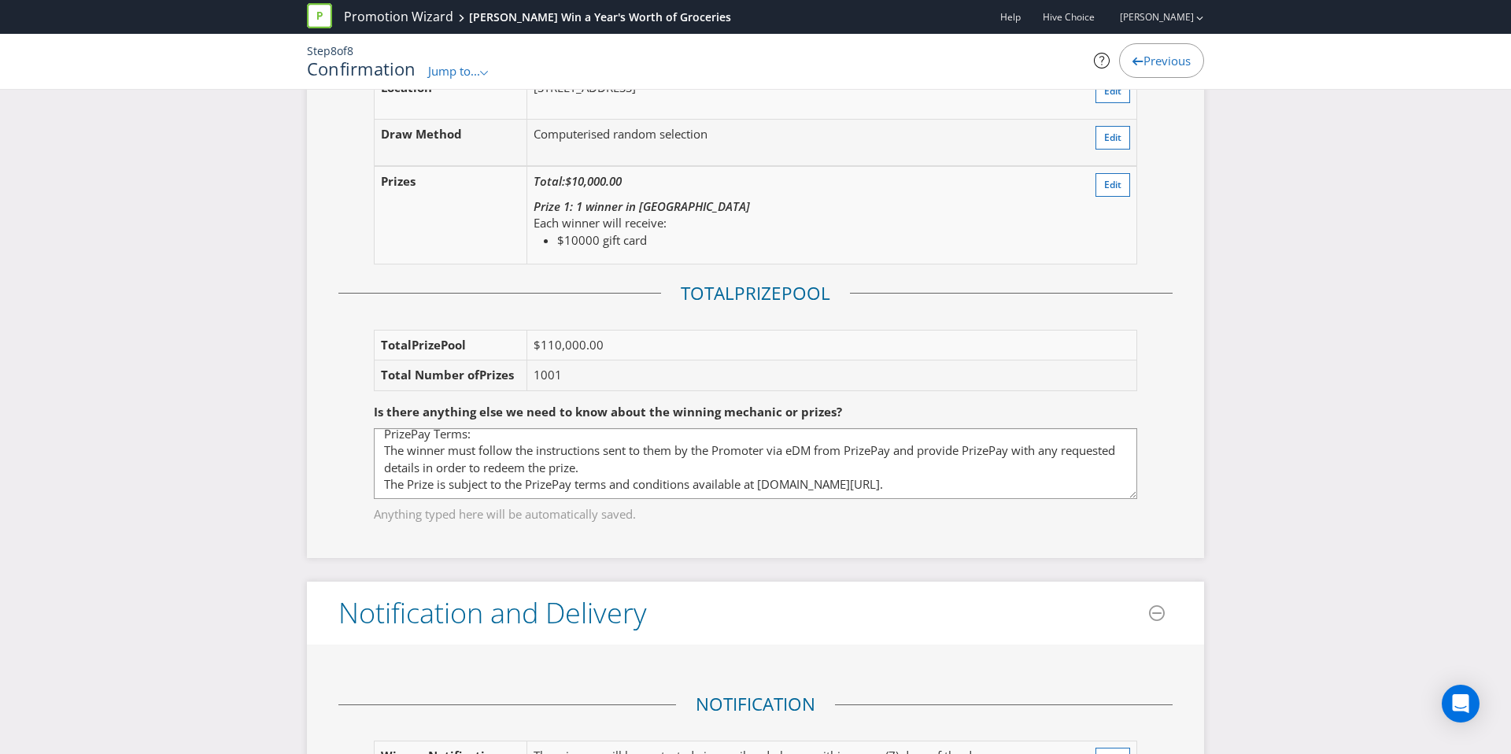
scroll to position [2424, 0]
